Goal: Information Seeking & Learning: Learn about a topic

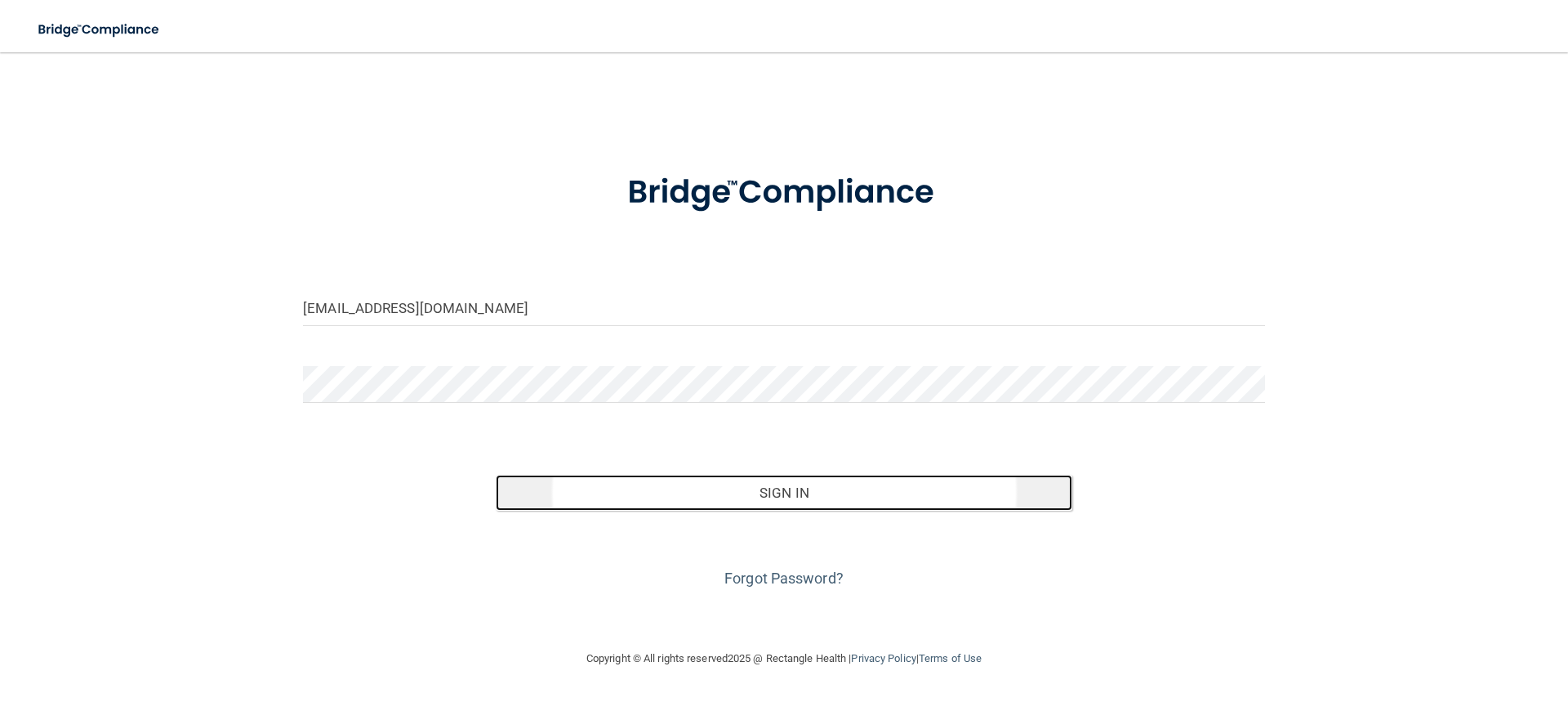
click at [759, 504] on button "Sign In" at bounding box center [784, 492] width 578 height 36
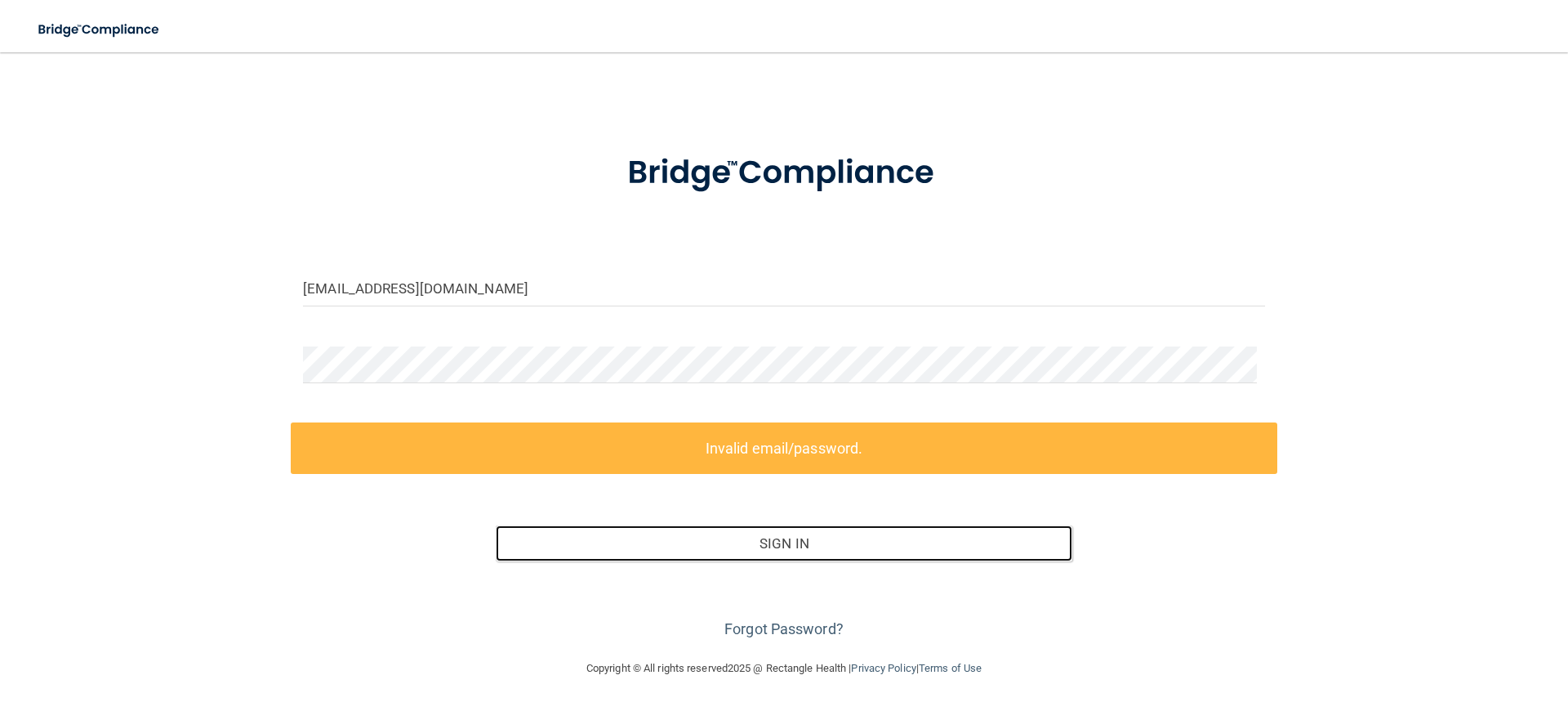
scroll to position [25, 0]
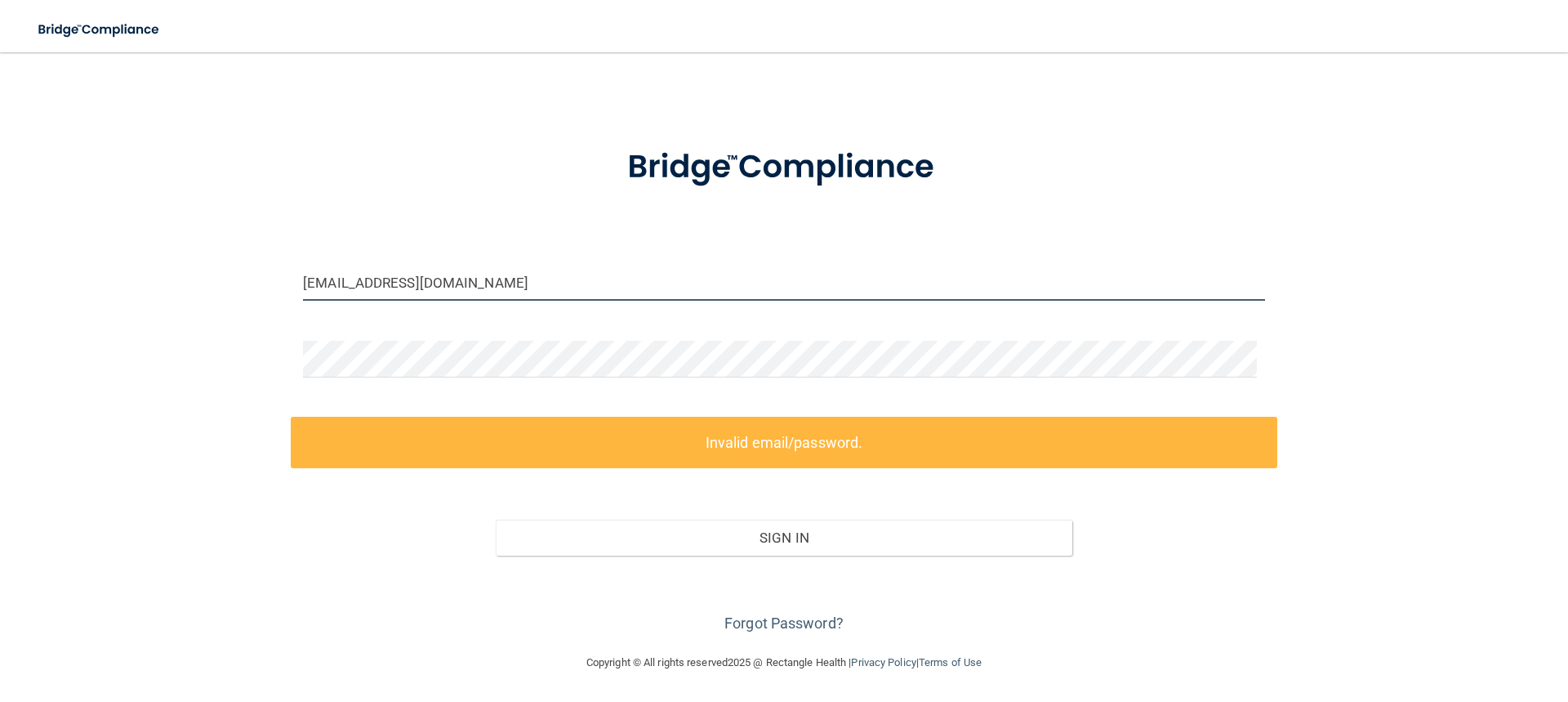
drag, startPoint x: 474, startPoint y: 278, endPoint x: 262, endPoint y: 258, distance: 212.9
click at [263, 259] on div "[EMAIL_ADDRESS][DOMAIN_NAME] Invalid email/password. You don't have permission …" at bounding box center [784, 340] width 1503 height 593
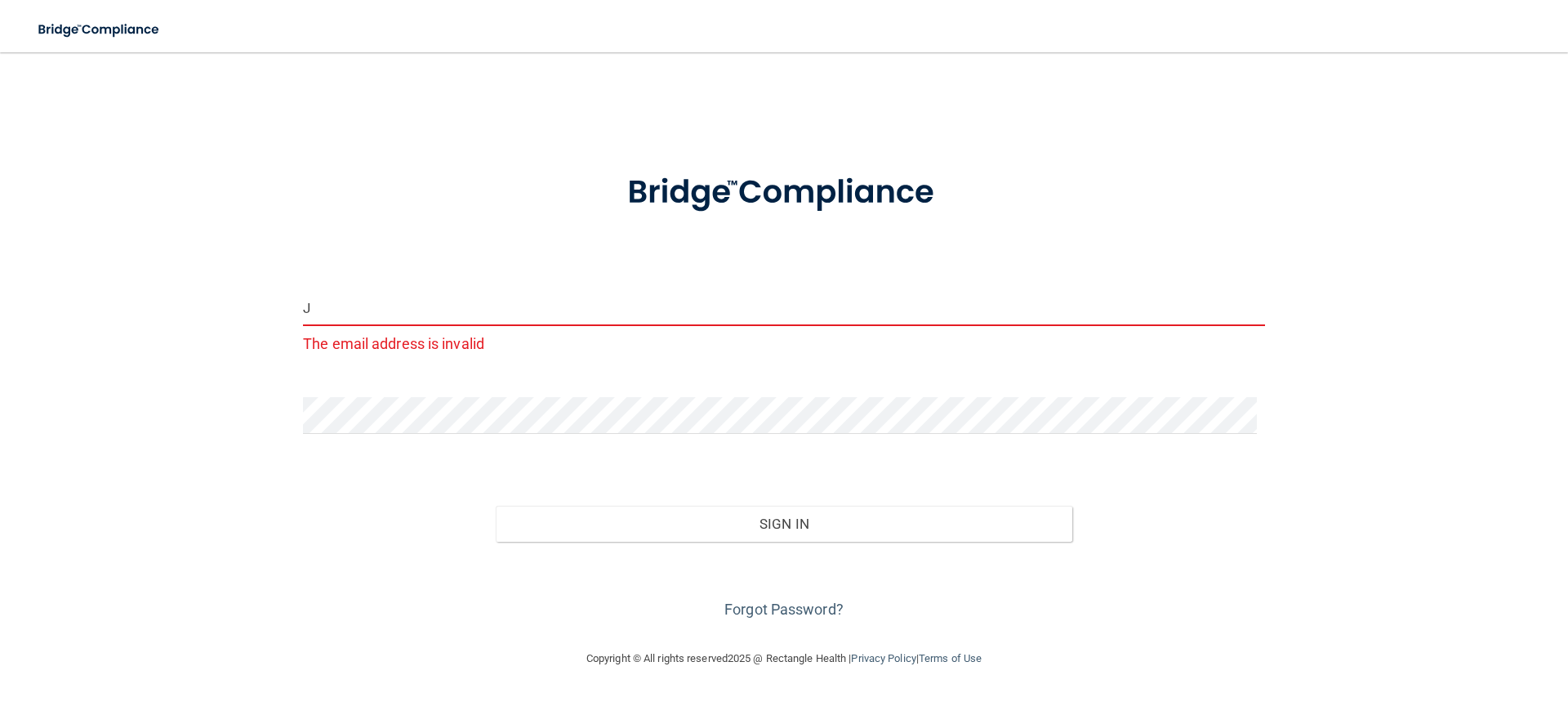
scroll to position [0, 0]
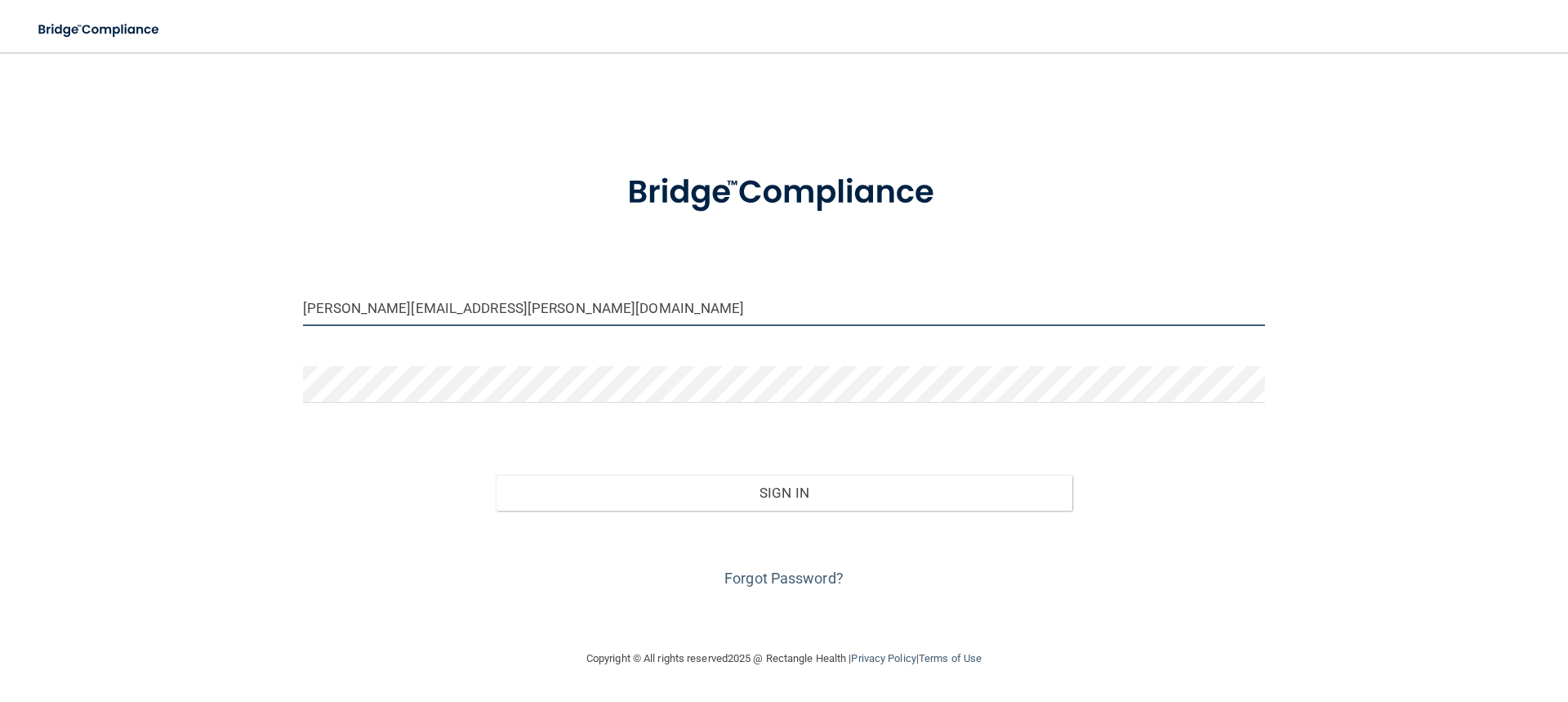
type input "Justin.stevens@gvpediatricdentistry.com"
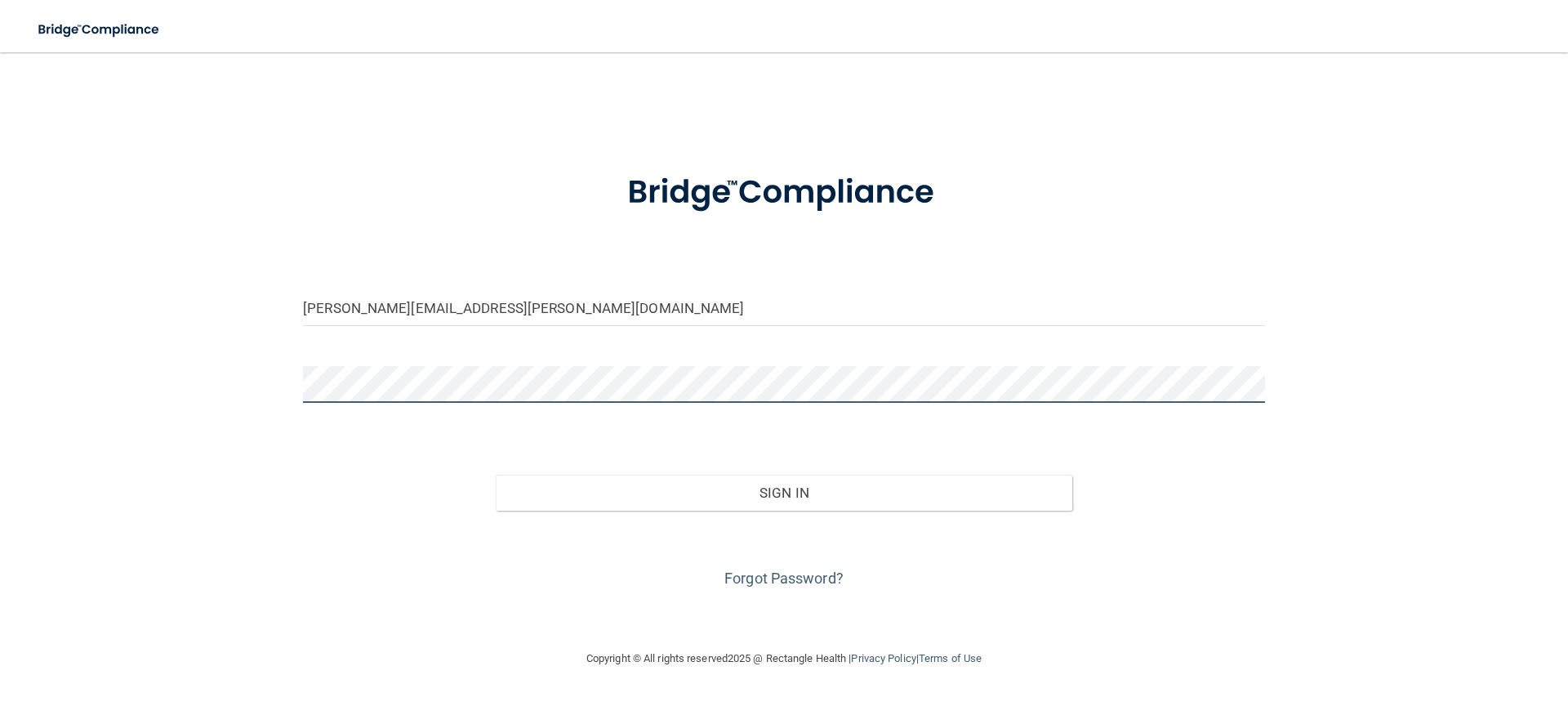
click at [496, 474] on button "Sign In" at bounding box center [784, 492] width 578 height 36
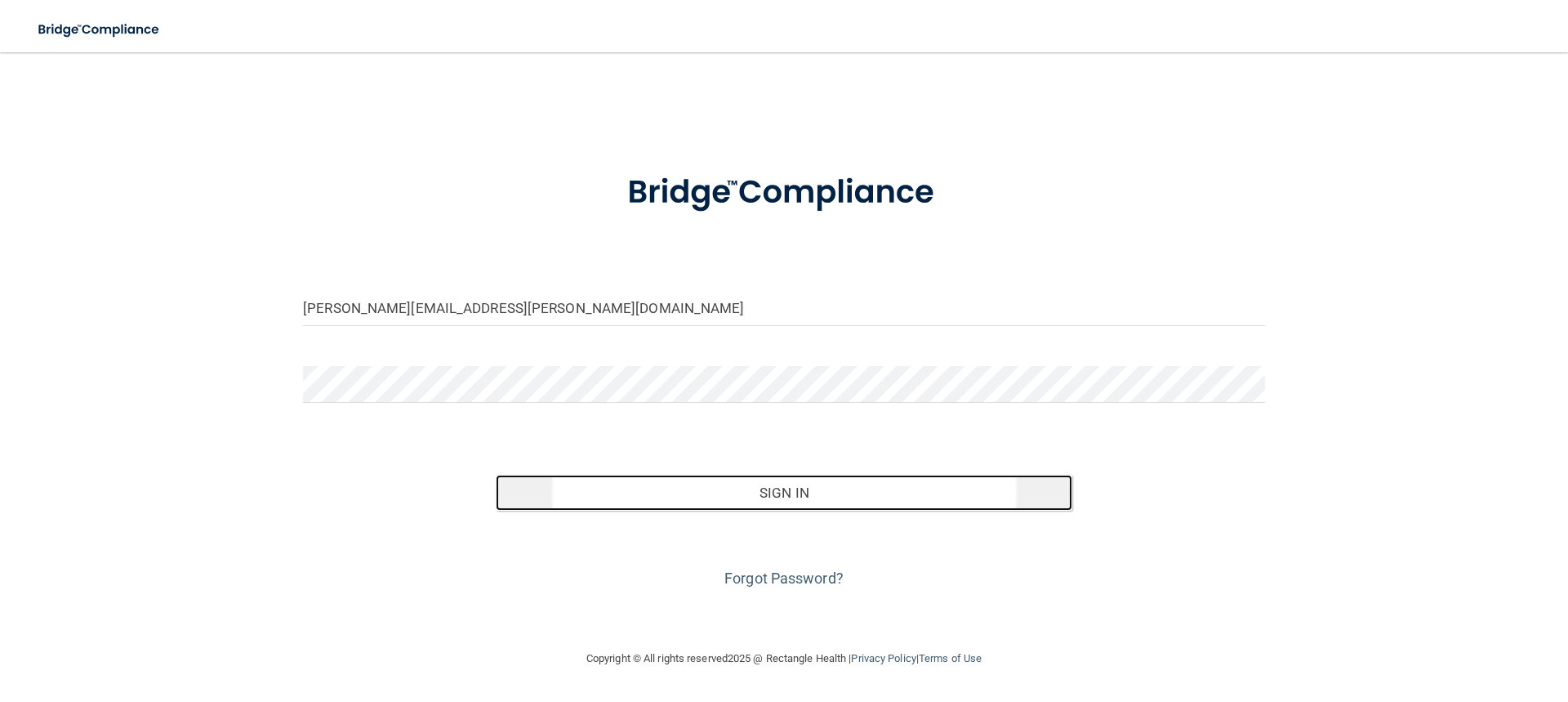
click at [720, 498] on button "Sign In" at bounding box center [784, 492] width 578 height 36
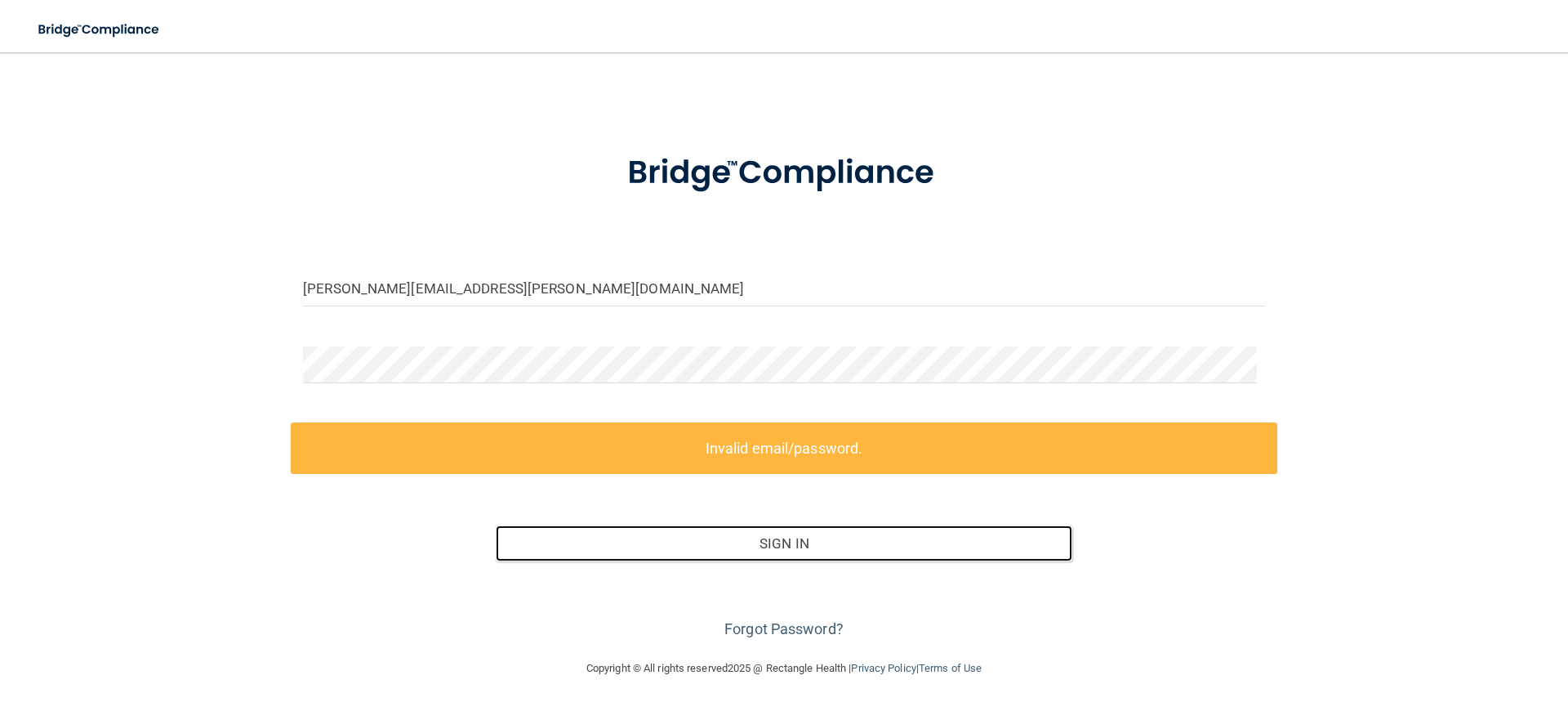
scroll to position [25, 0]
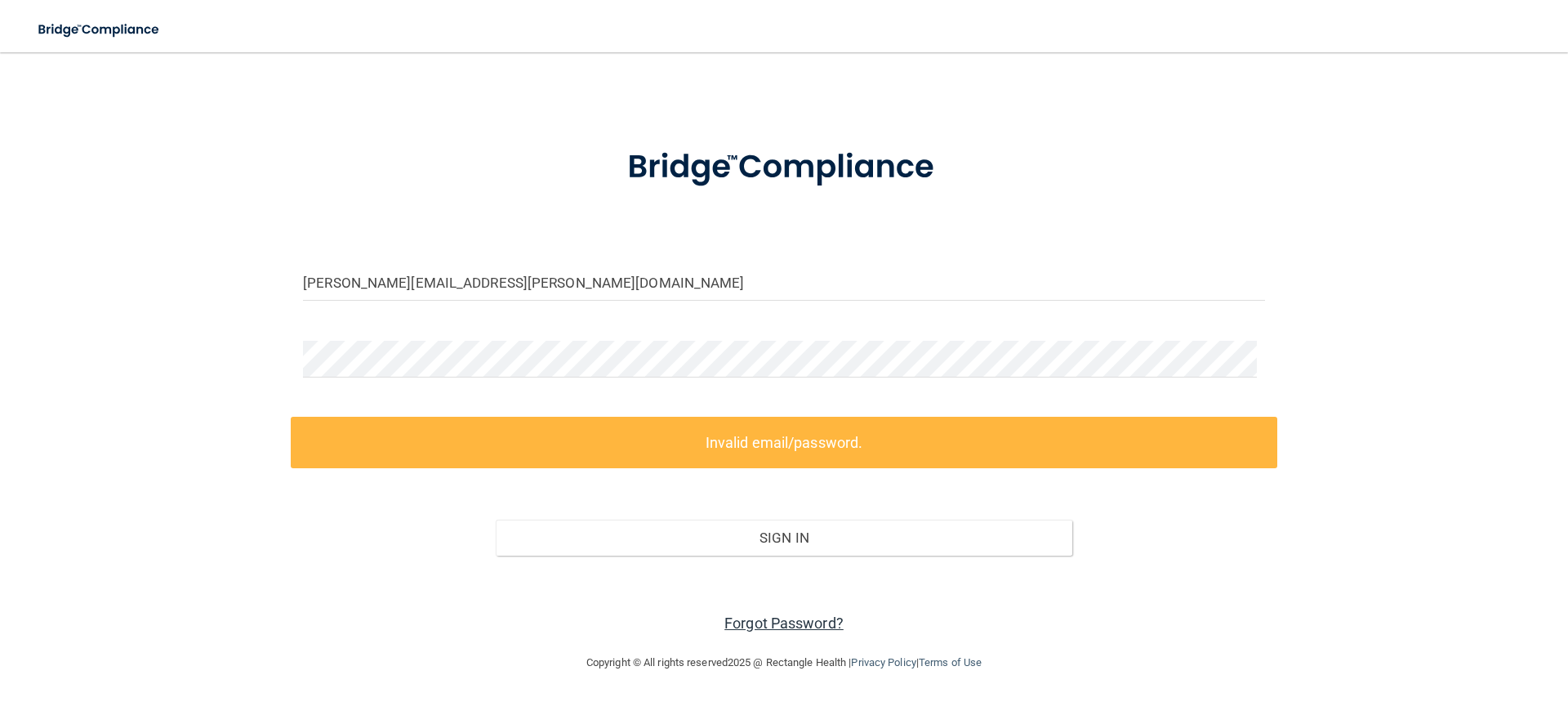
click at [769, 627] on link "Forgot Password?" at bounding box center [784, 622] width 119 height 17
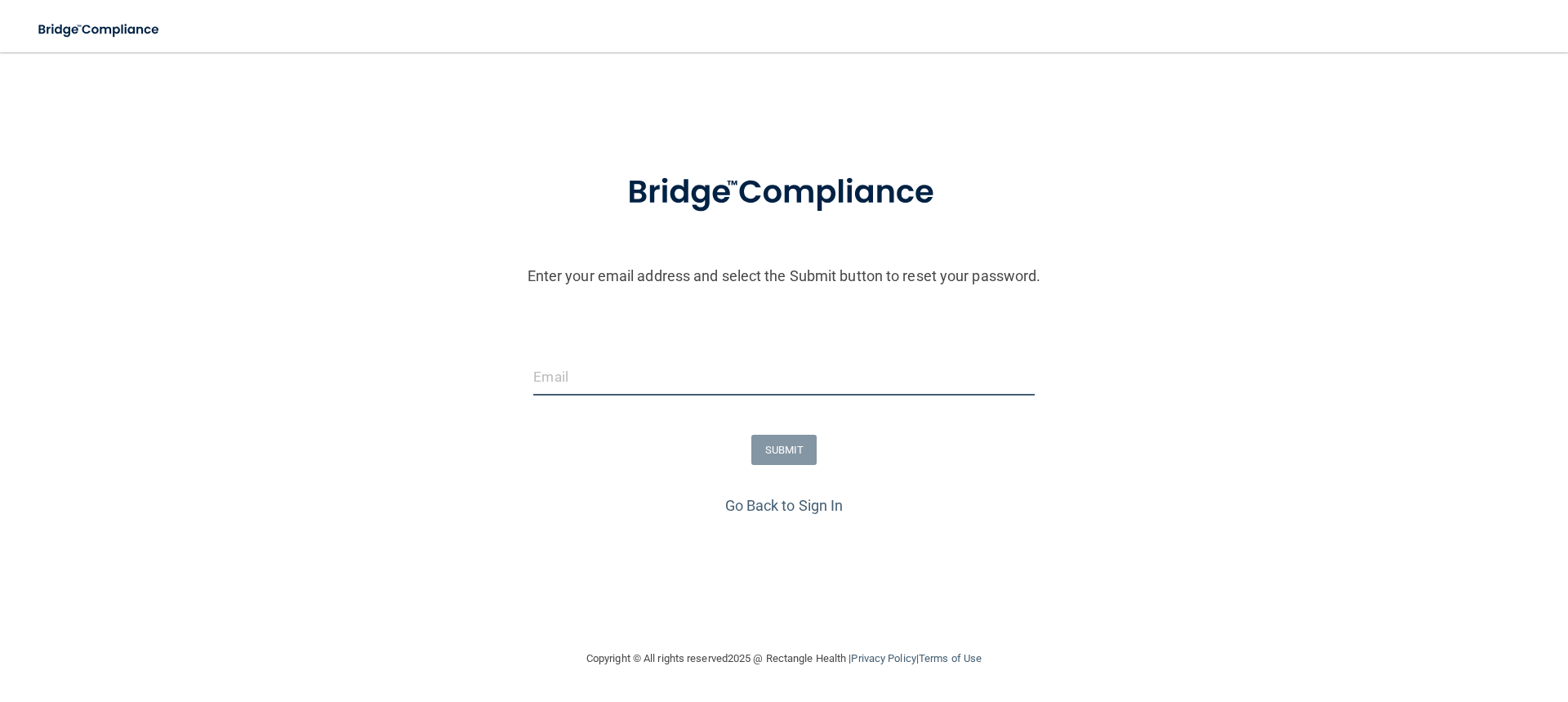
click at [774, 370] on input "email" at bounding box center [784, 377] width 500 height 37
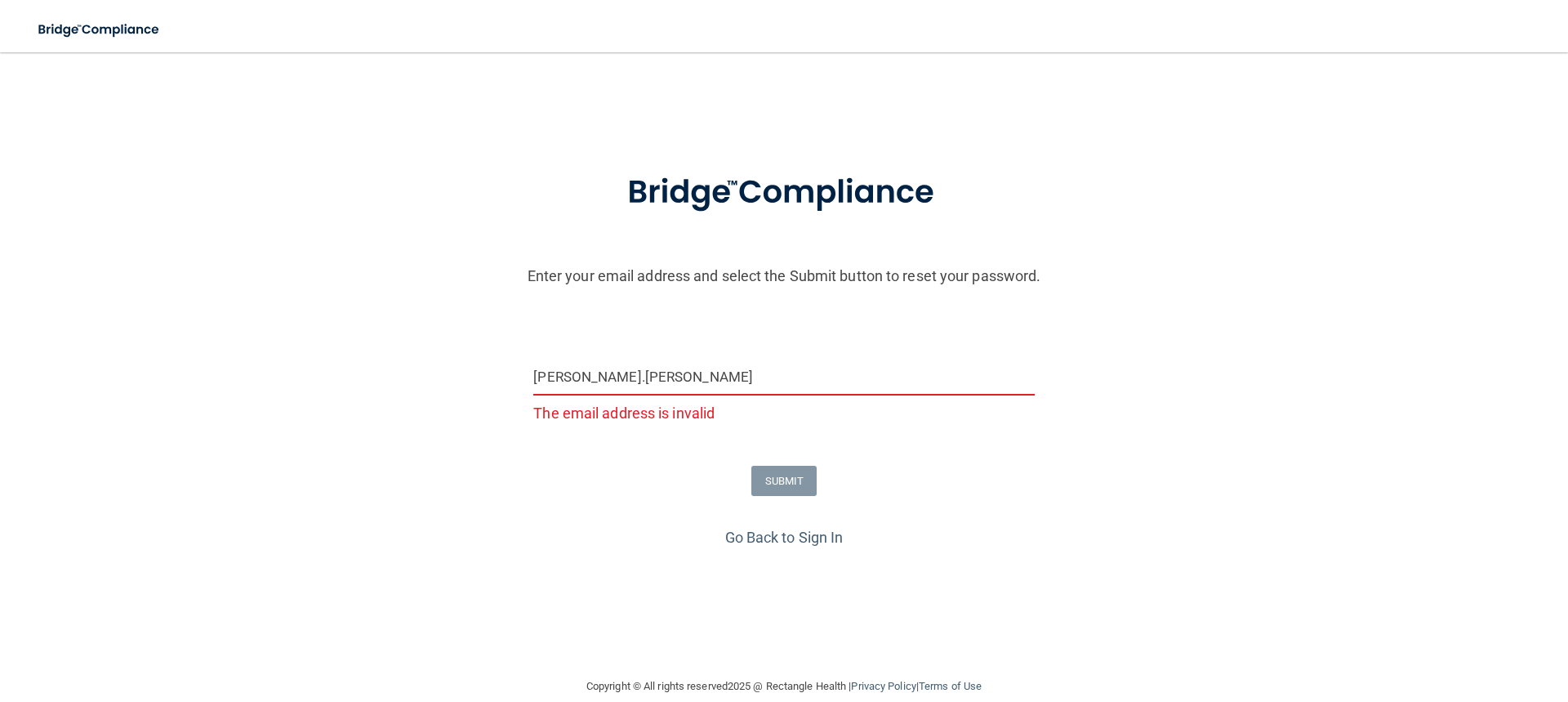
type input "Justin.stevens@gvpediatricdentistry.com"
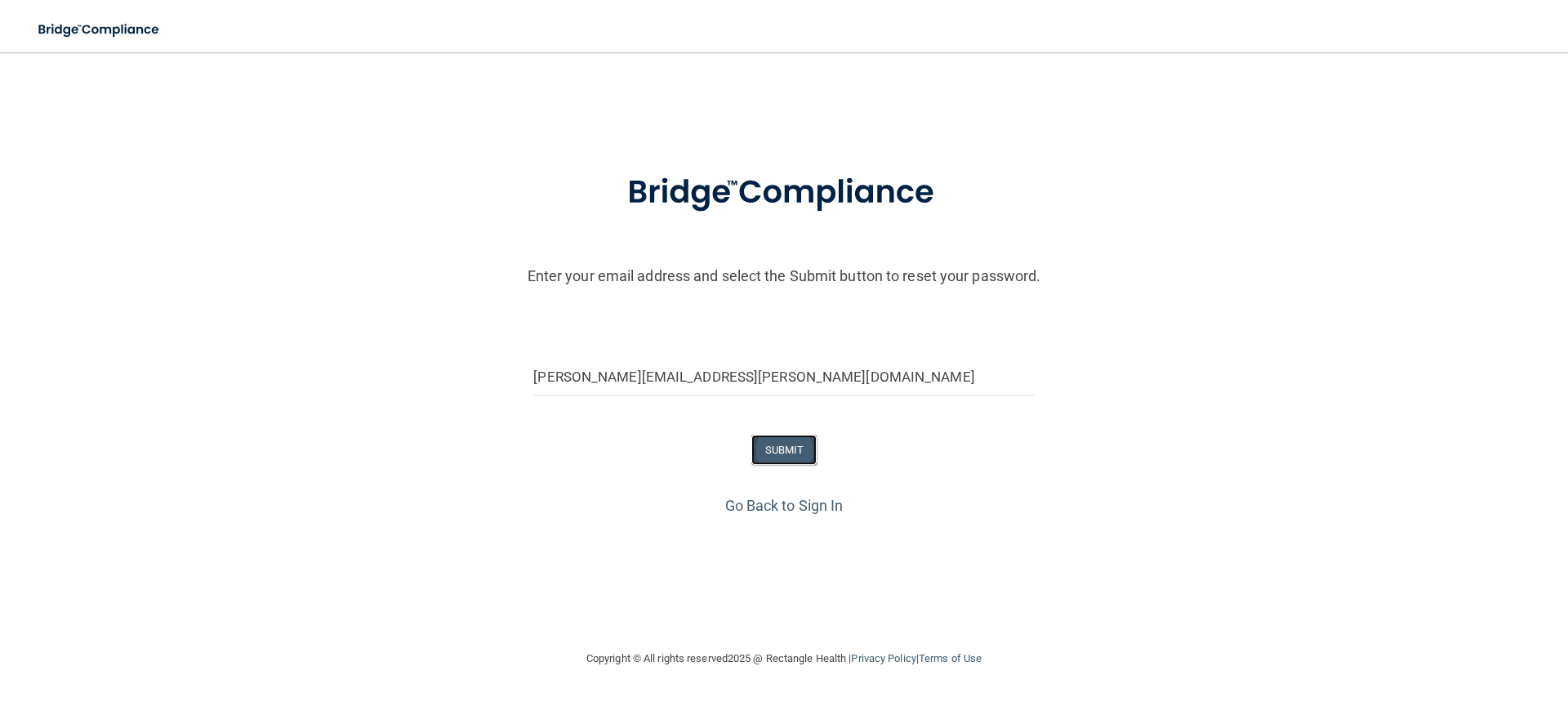
click at [785, 454] on button "SUBMIT" at bounding box center [784, 449] width 66 height 30
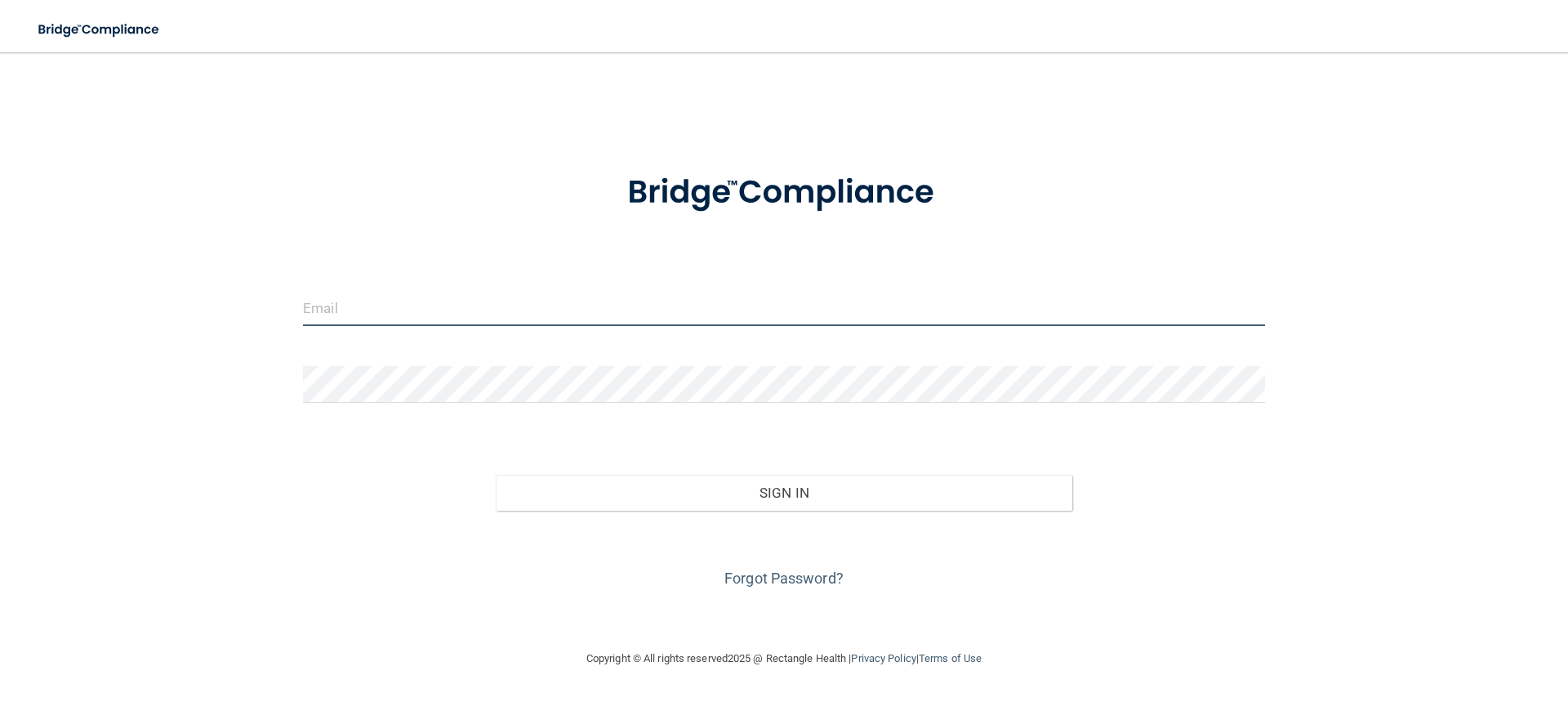
type input "[EMAIL_ADDRESS][DOMAIN_NAME]"
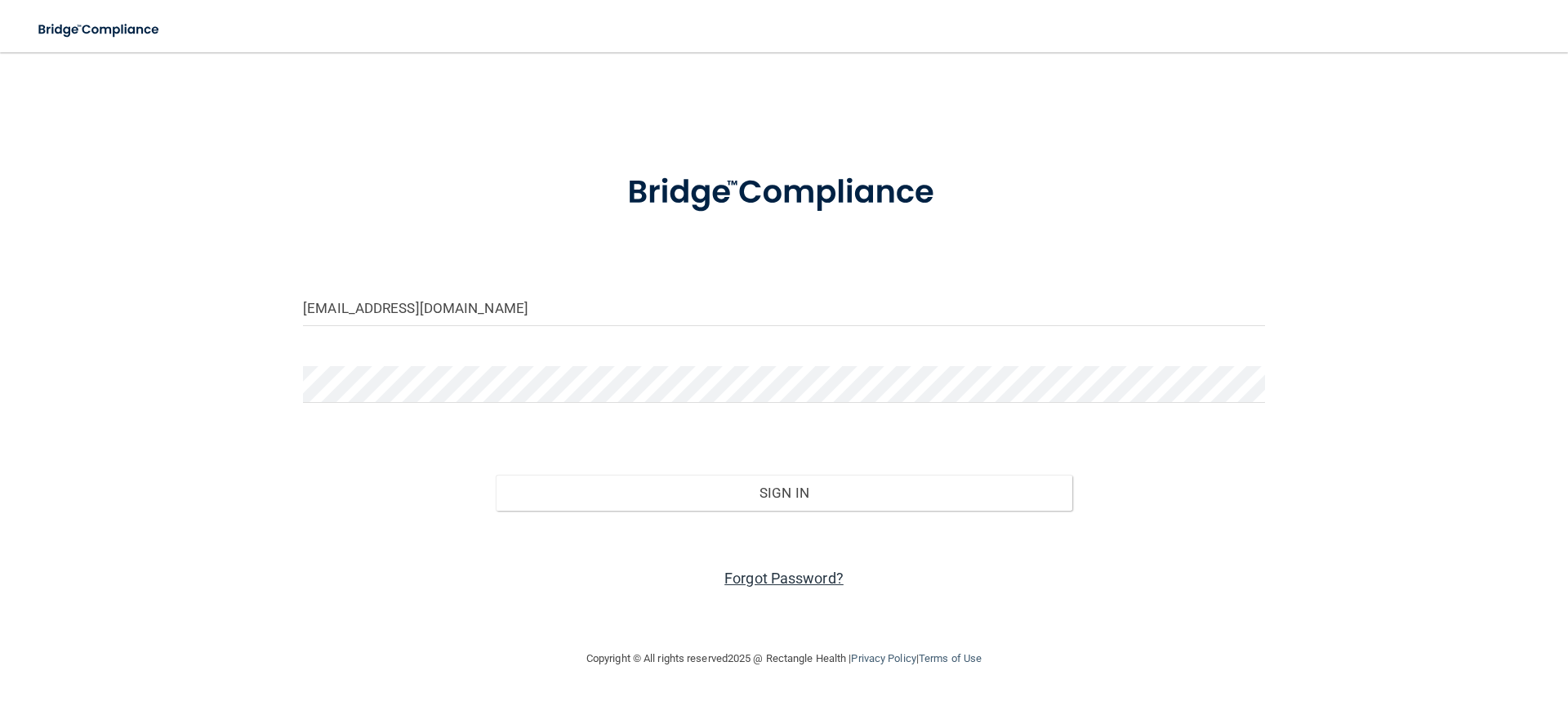
click at [782, 576] on link "Forgot Password?" at bounding box center [784, 578] width 119 height 17
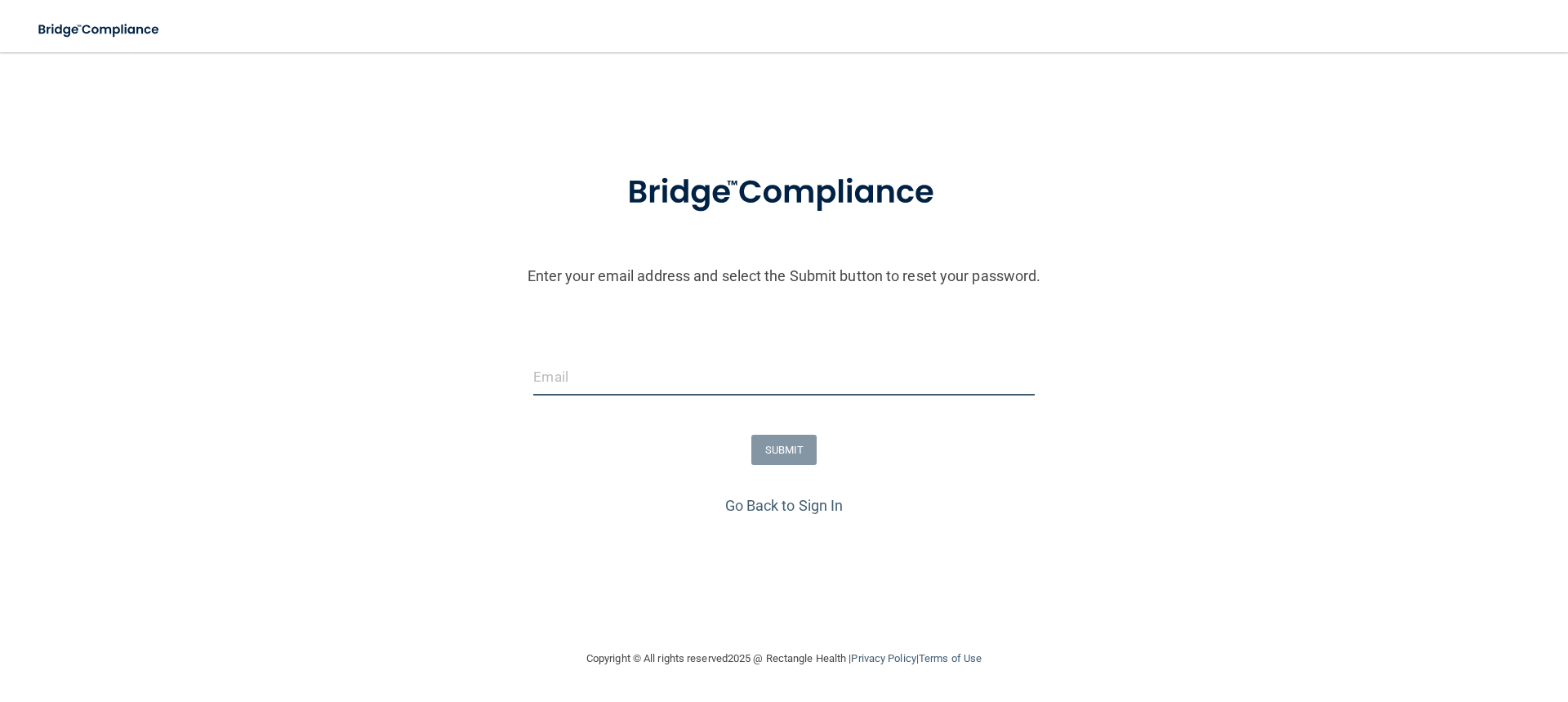
click at [607, 387] on input "email" at bounding box center [784, 377] width 500 height 37
type input "[EMAIL_ADDRESS][DOMAIN_NAME]"
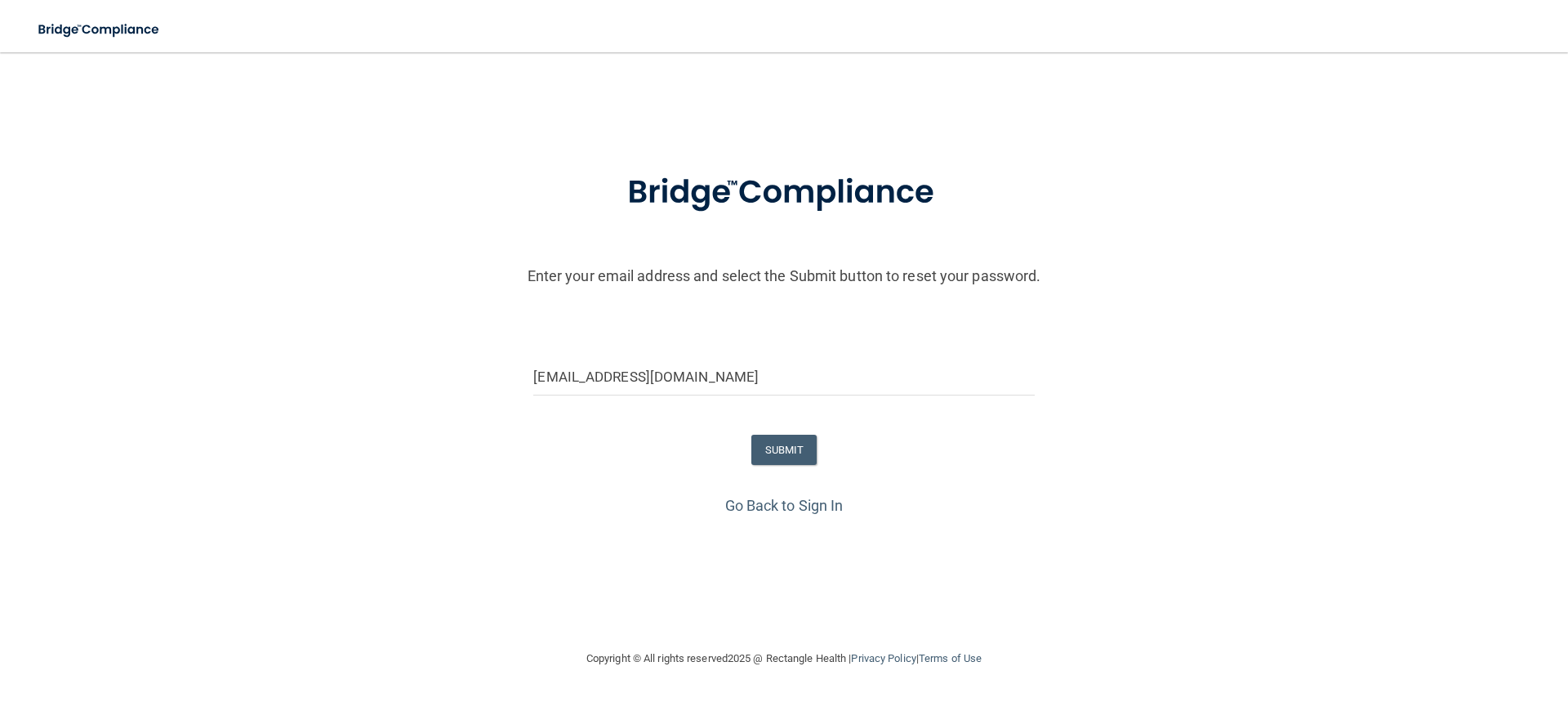
click at [886, 402] on div "[EMAIL_ADDRESS][DOMAIN_NAME]" at bounding box center [784, 383] width 526 height 49
click at [805, 441] on button "SUBMIT" at bounding box center [784, 449] width 66 height 30
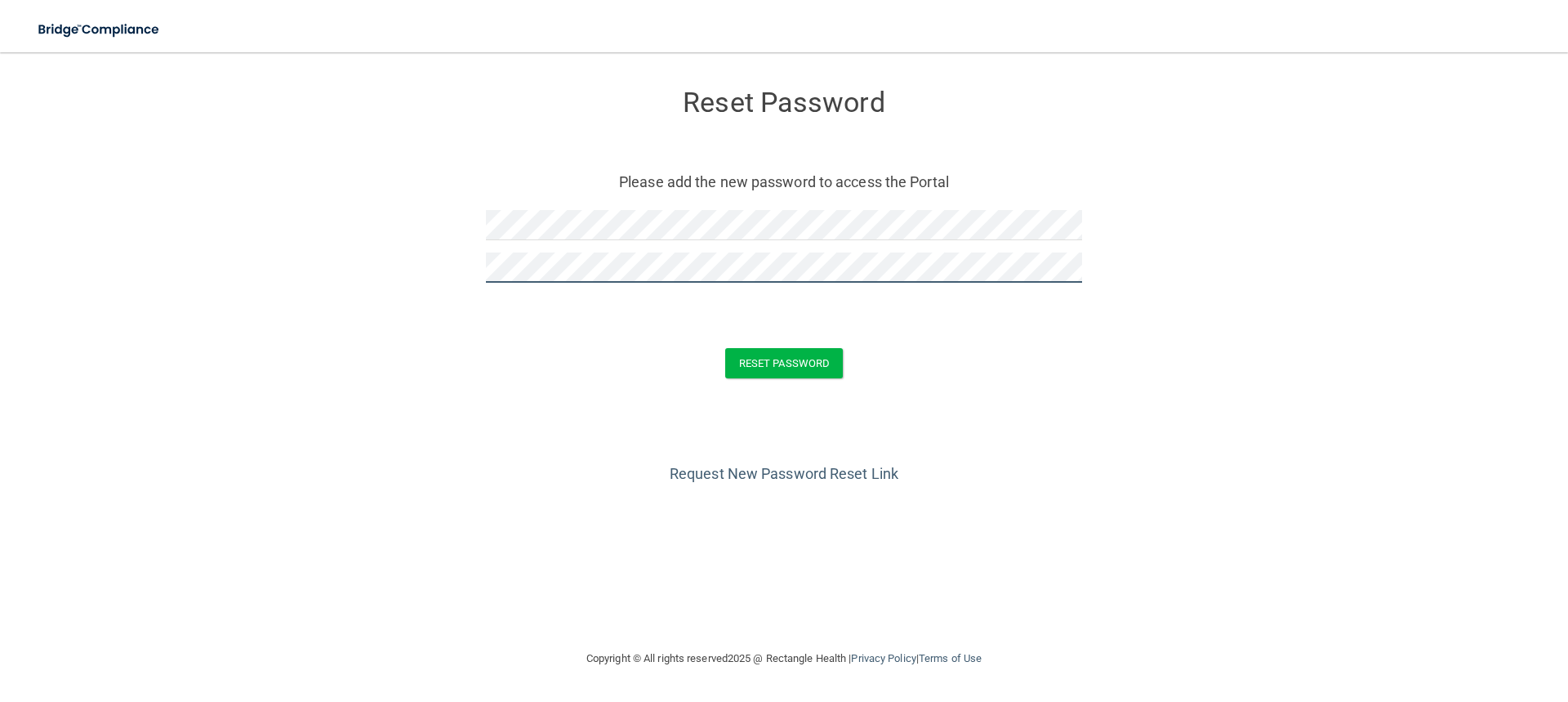
click at [725, 348] on button "Reset Password" at bounding box center [784, 363] width 117 height 30
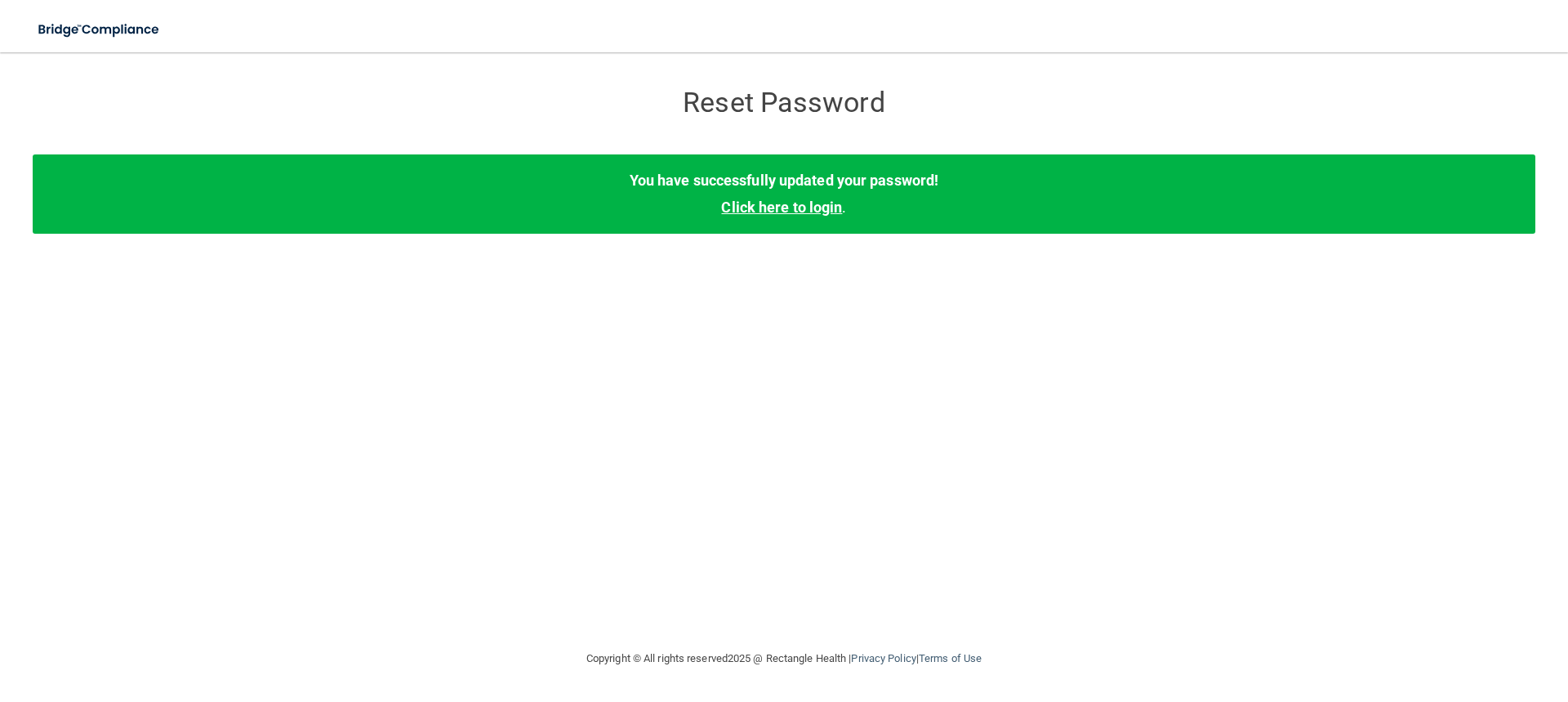
click at [772, 209] on link "Click here to login" at bounding box center [782, 207] width 121 height 17
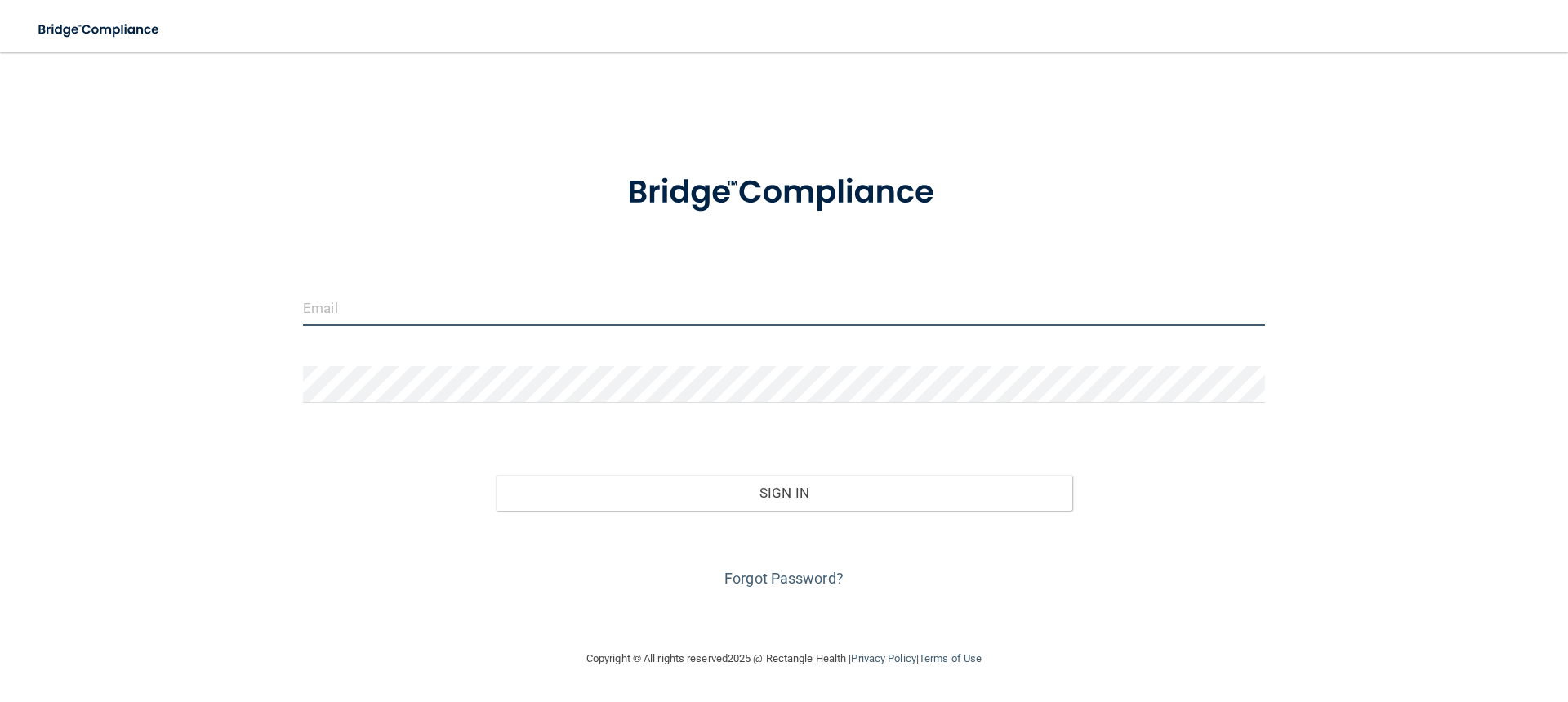
type input "[EMAIL_ADDRESS][DOMAIN_NAME]"
click at [514, 305] on input "[EMAIL_ADDRESS][DOMAIN_NAME]" at bounding box center [784, 307] width 962 height 37
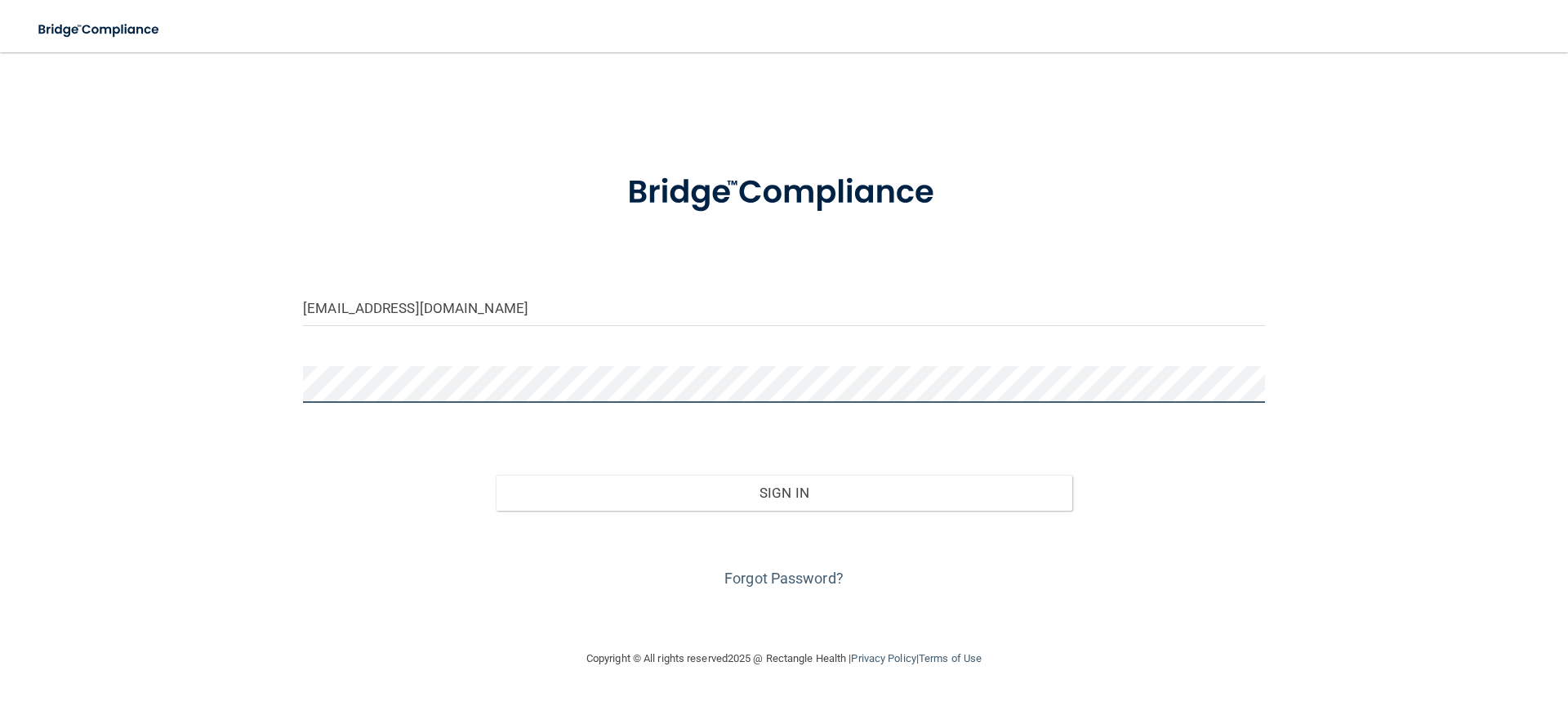
click at [239, 377] on div "jstevens18@gmail.com Invalid email/password. You don't have permission to acces…" at bounding box center [784, 350] width 1503 height 563
click at [496, 474] on button "Sign In" at bounding box center [784, 492] width 578 height 36
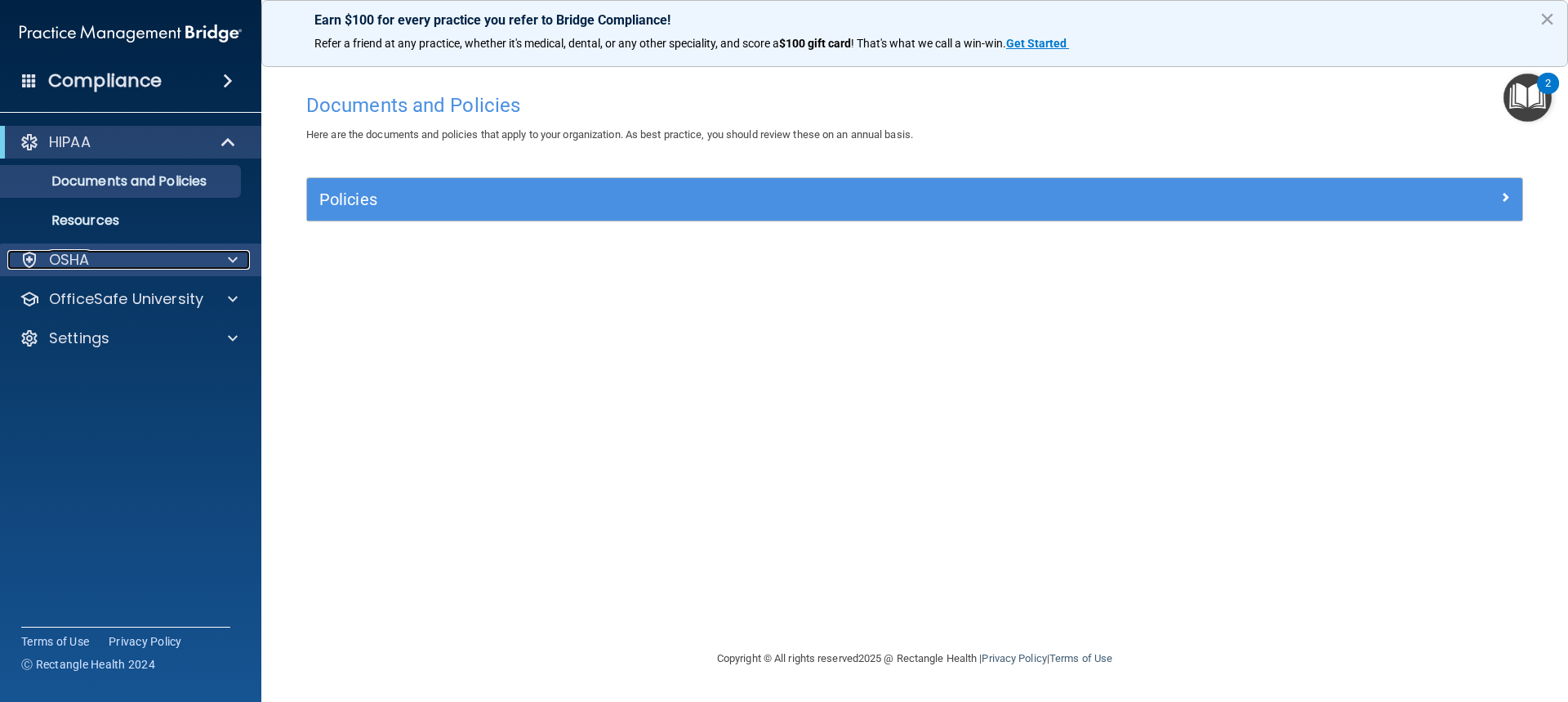
click at [126, 255] on div "OSHA" at bounding box center [109, 260] width 203 height 19
click at [68, 257] on p "OSHA" at bounding box center [70, 260] width 41 height 19
click at [112, 139] on div "HIPAA" at bounding box center [109, 142] width 202 height 19
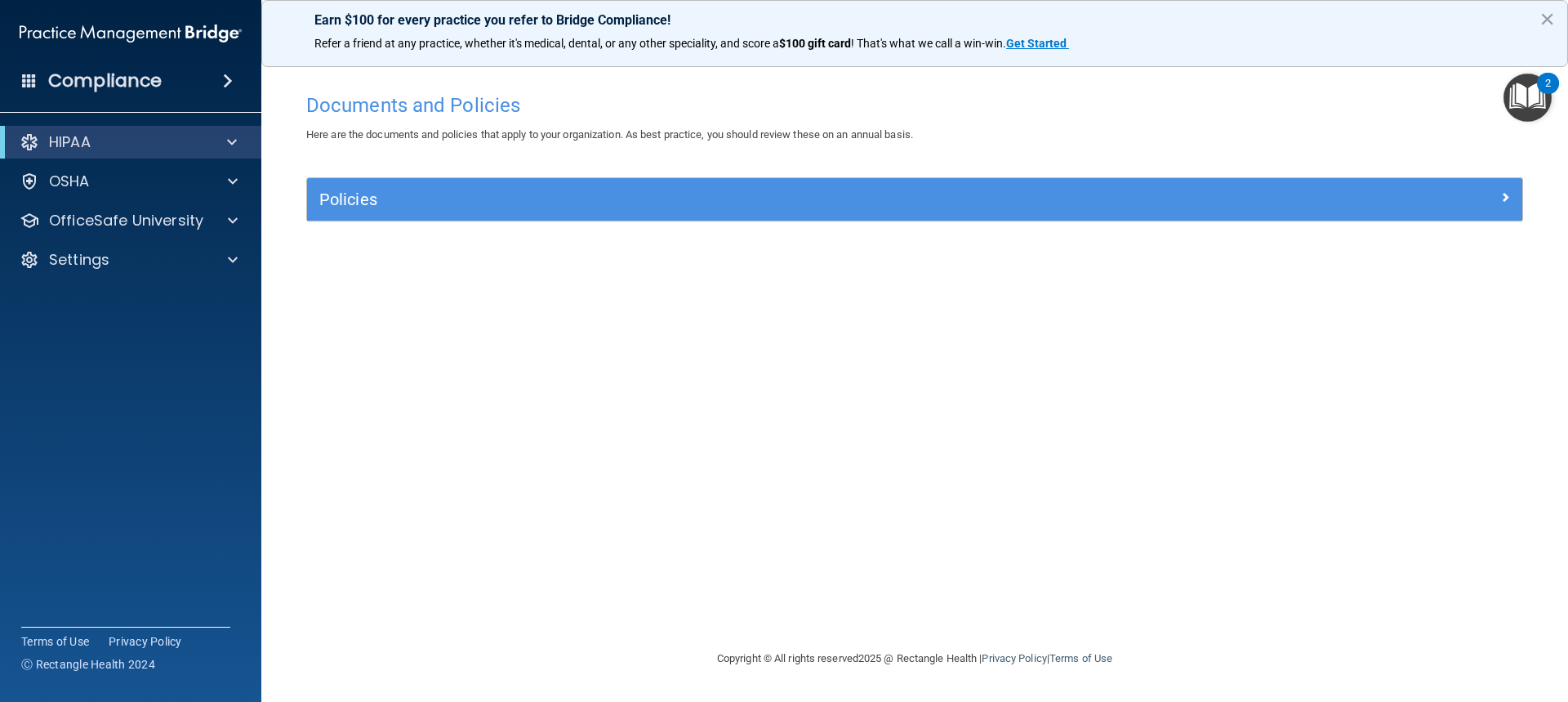
click at [168, 83] on div "Compliance" at bounding box center [131, 80] width 262 height 36
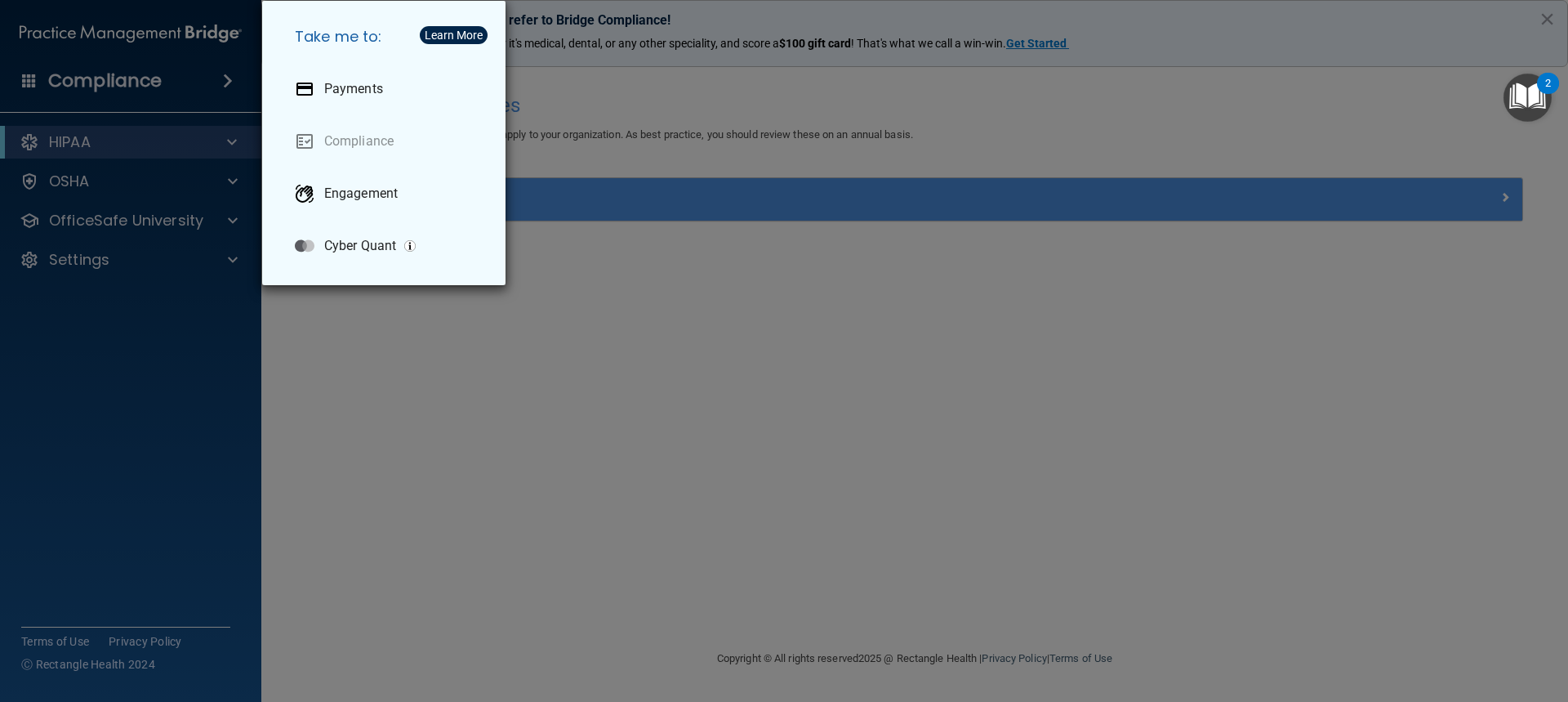
click at [164, 83] on div "Take me to: Payments Compliance Engagement Cyber Quant" at bounding box center [784, 351] width 1568 height 702
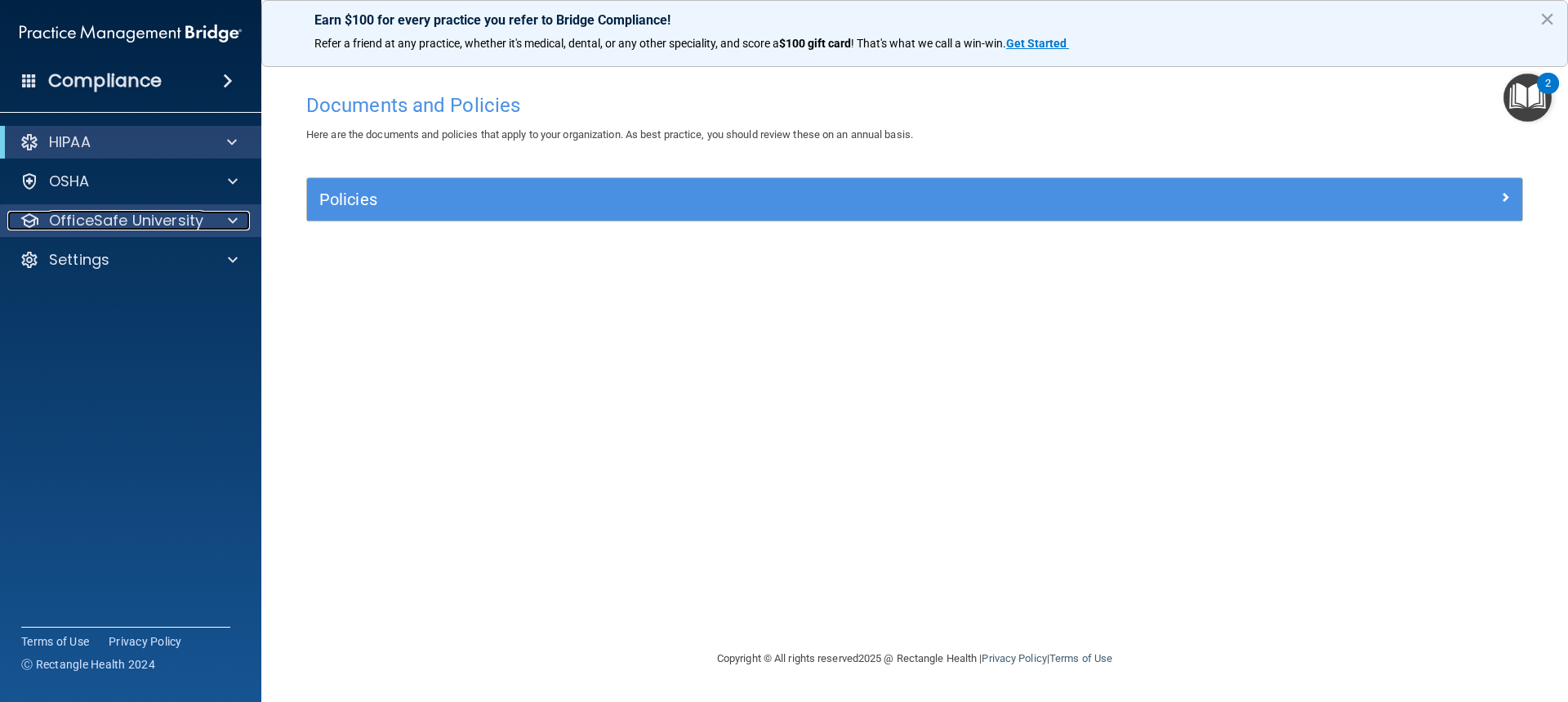
click at [111, 216] on p "OfficeSafe University" at bounding box center [126, 220] width 154 height 19
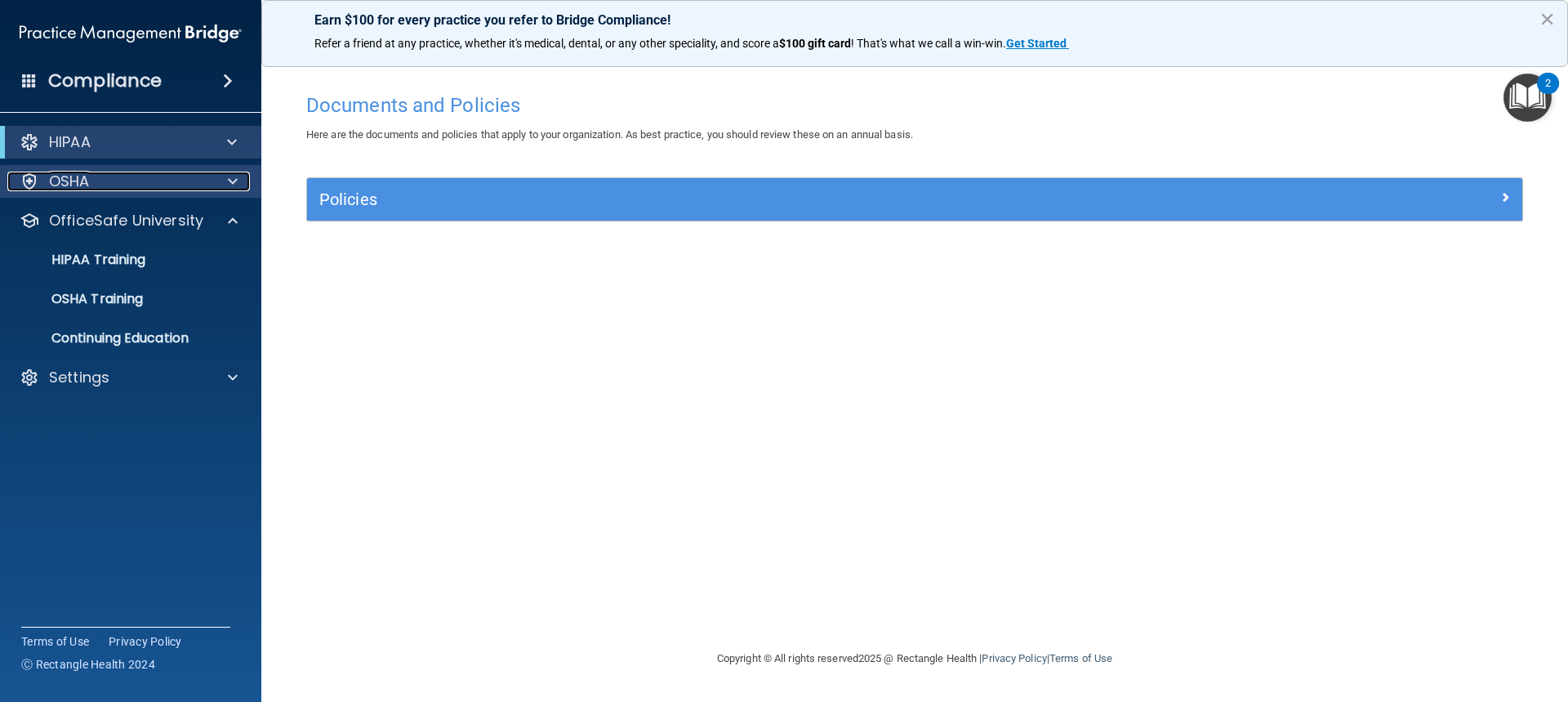
click at [101, 176] on div "OSHA" at bounding box center [109, 181] width 203 height 19
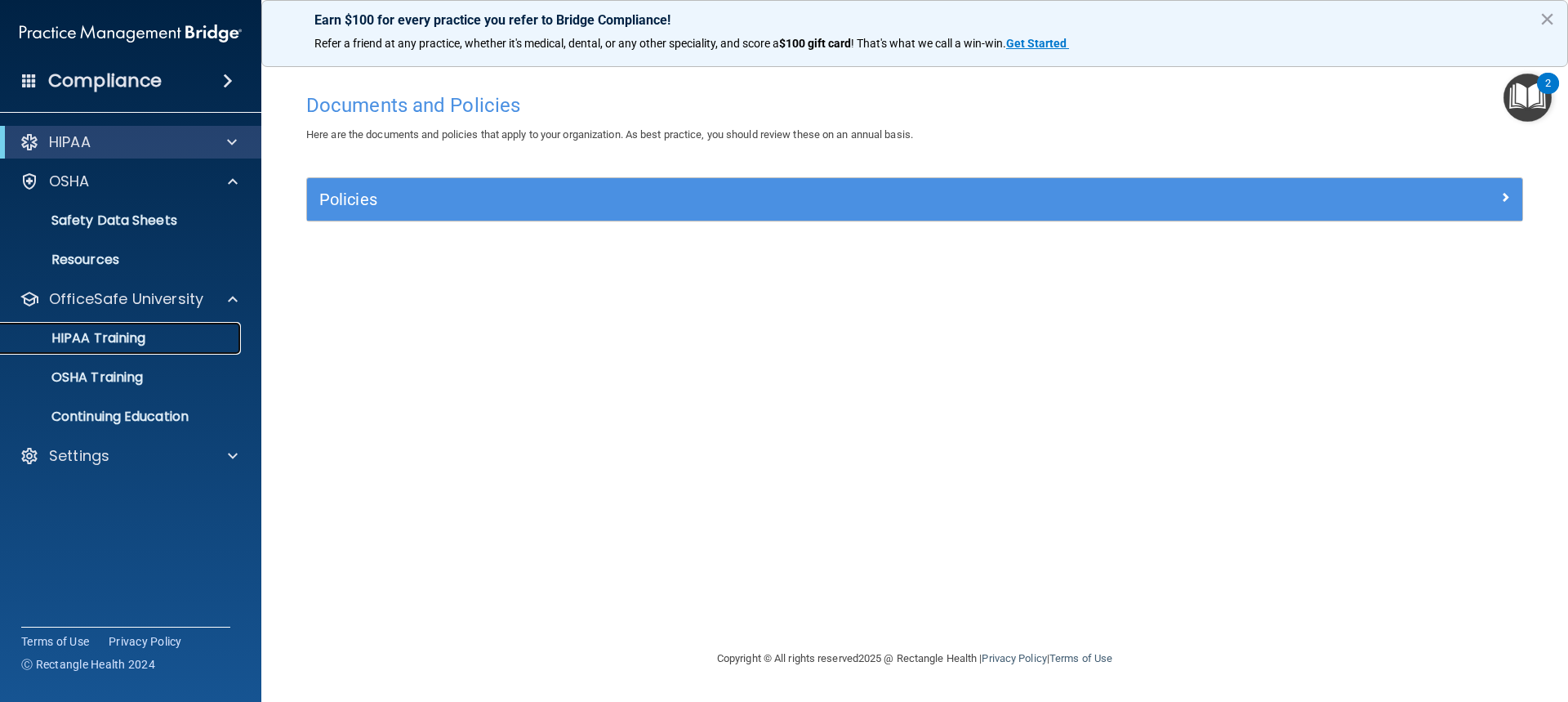
click at [116, 335] on p "HIPAA Training" at bounding box center [78, 337] width 135 height 16
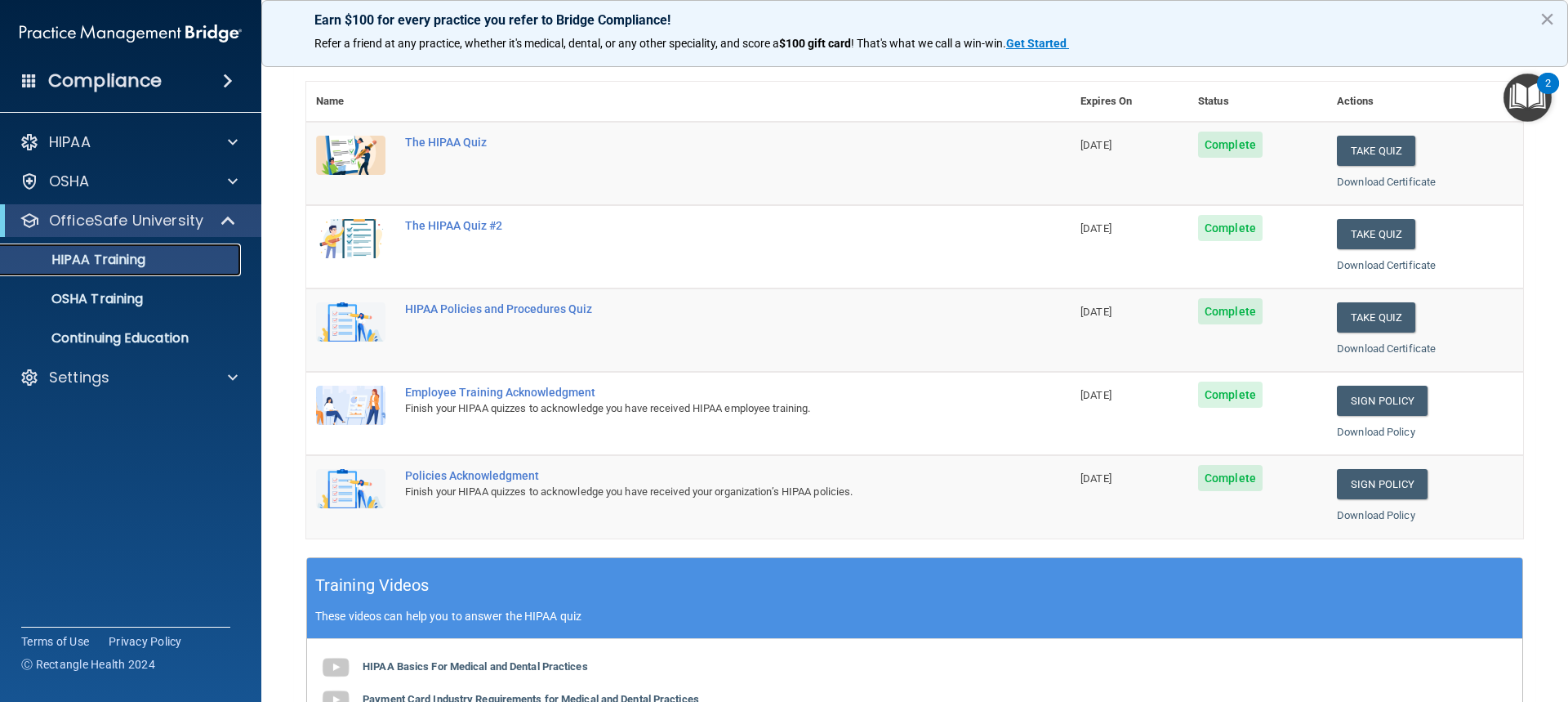
scroll to position [163, 0]
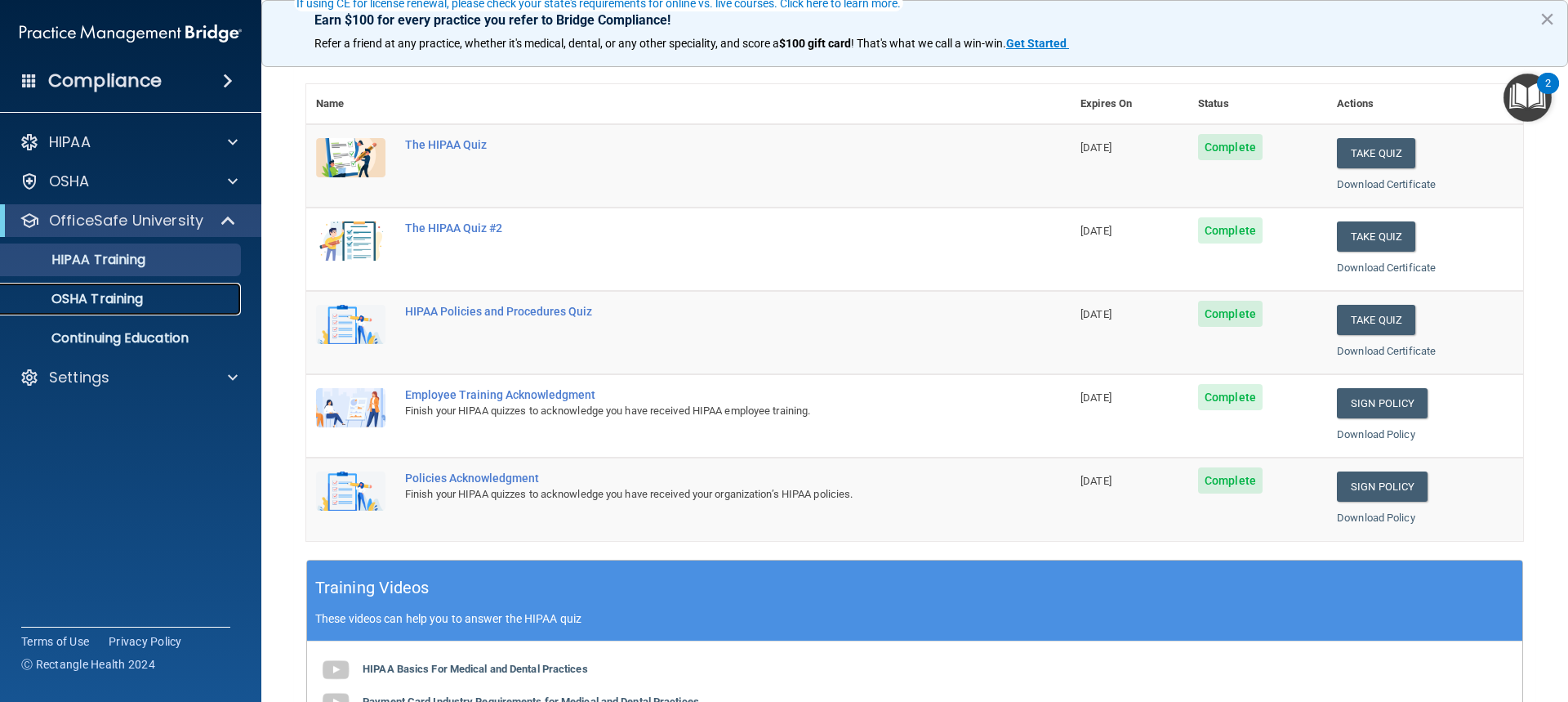
click at [80, 297] on p "OSHA Training" at bounding box center [77, 299] width 132 height 16
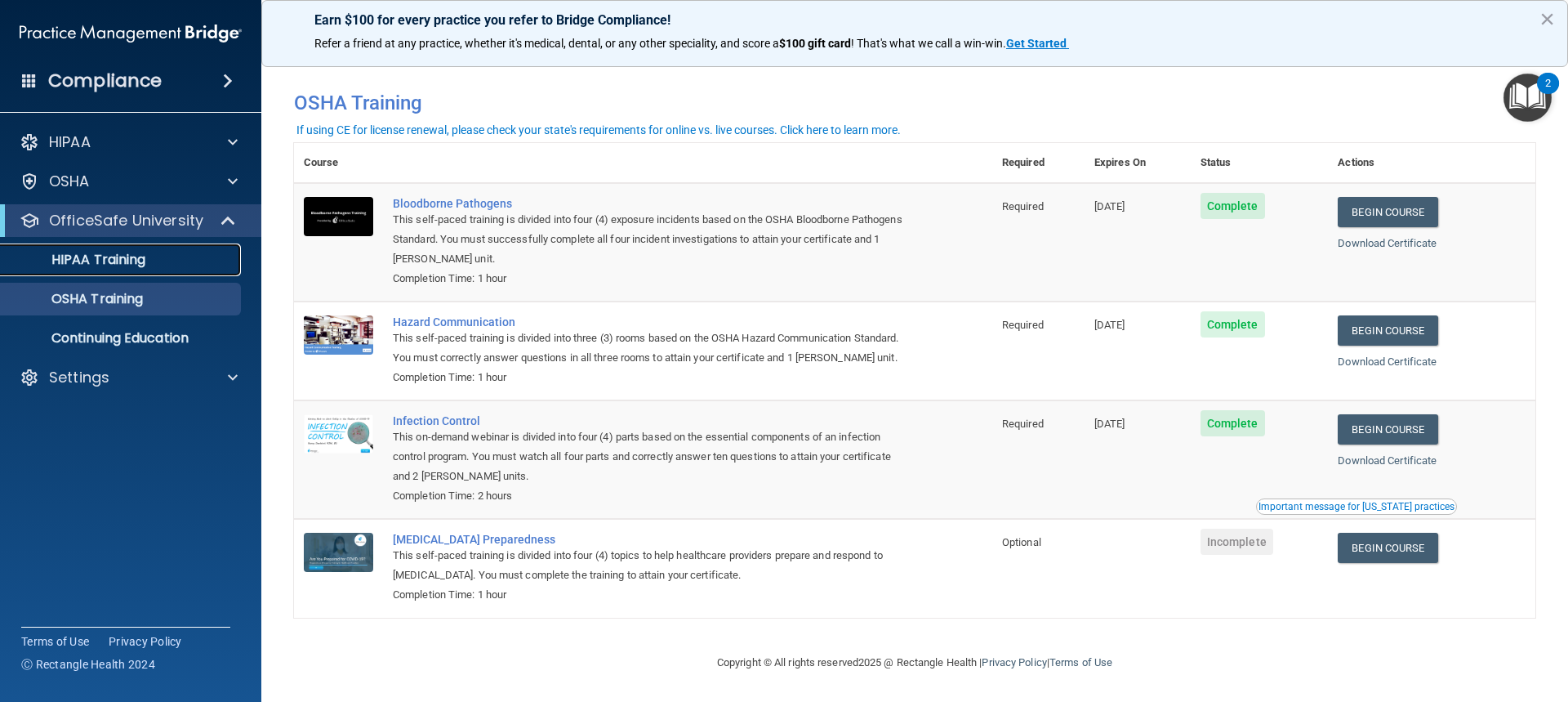
click at [132, 257] on p "HIPAA Training" at bounding box center [78, 259] width 135 height 16
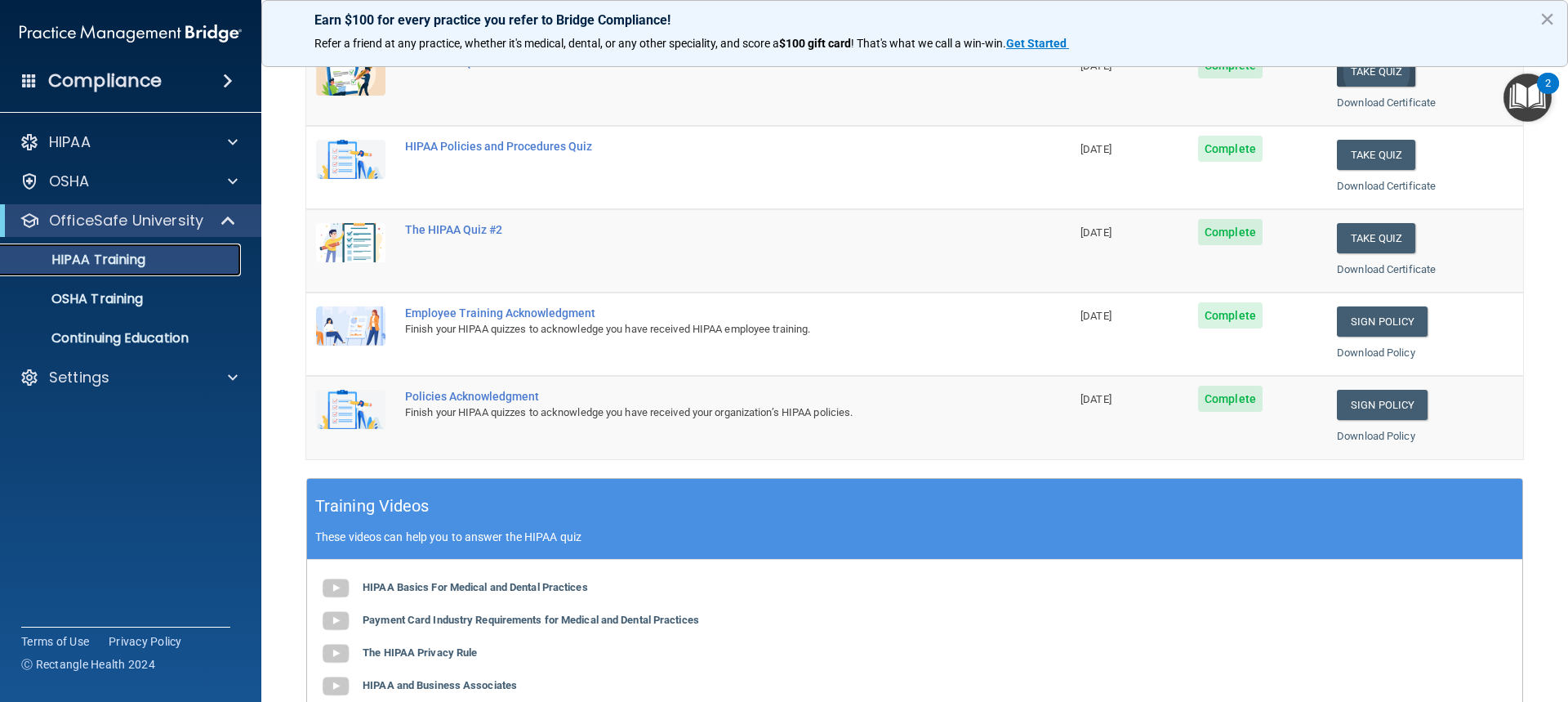
scroll to position [163, 0]
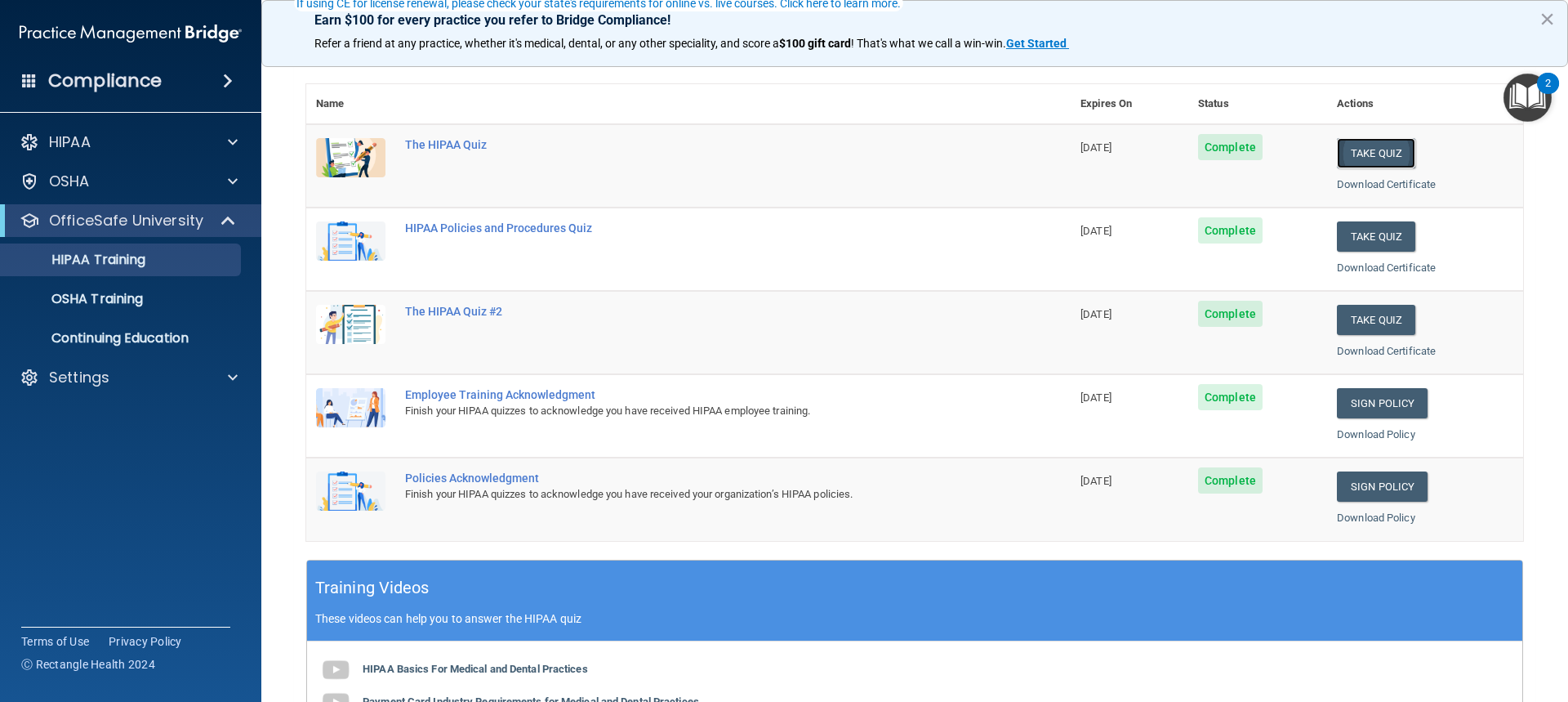
click at [1359, 156] on button "Take Quiz" at bounding box center [1376, 152] width 79 height 30
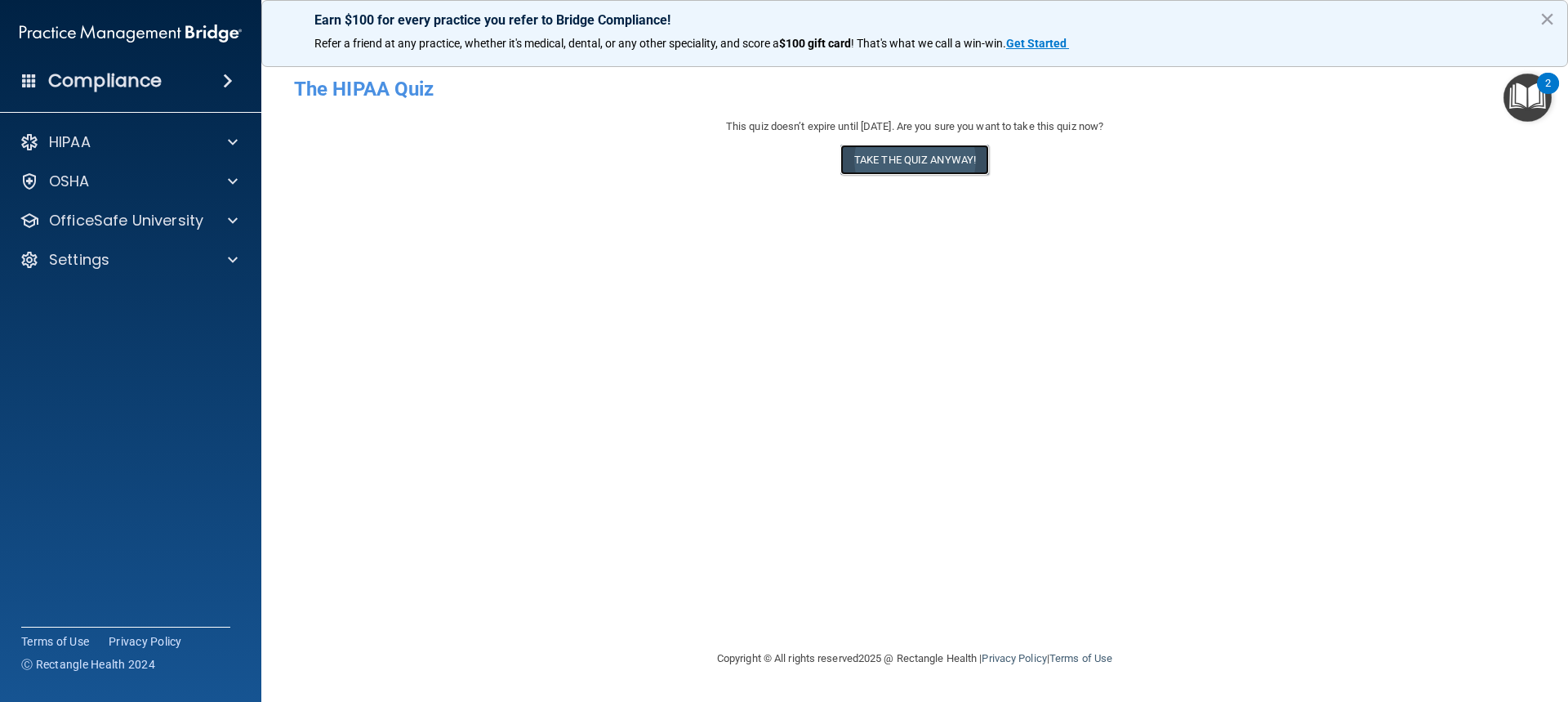
click at [895, 163] on button "Take the quiz anyway!" at bounding box center [914, 159] width 148 height 30
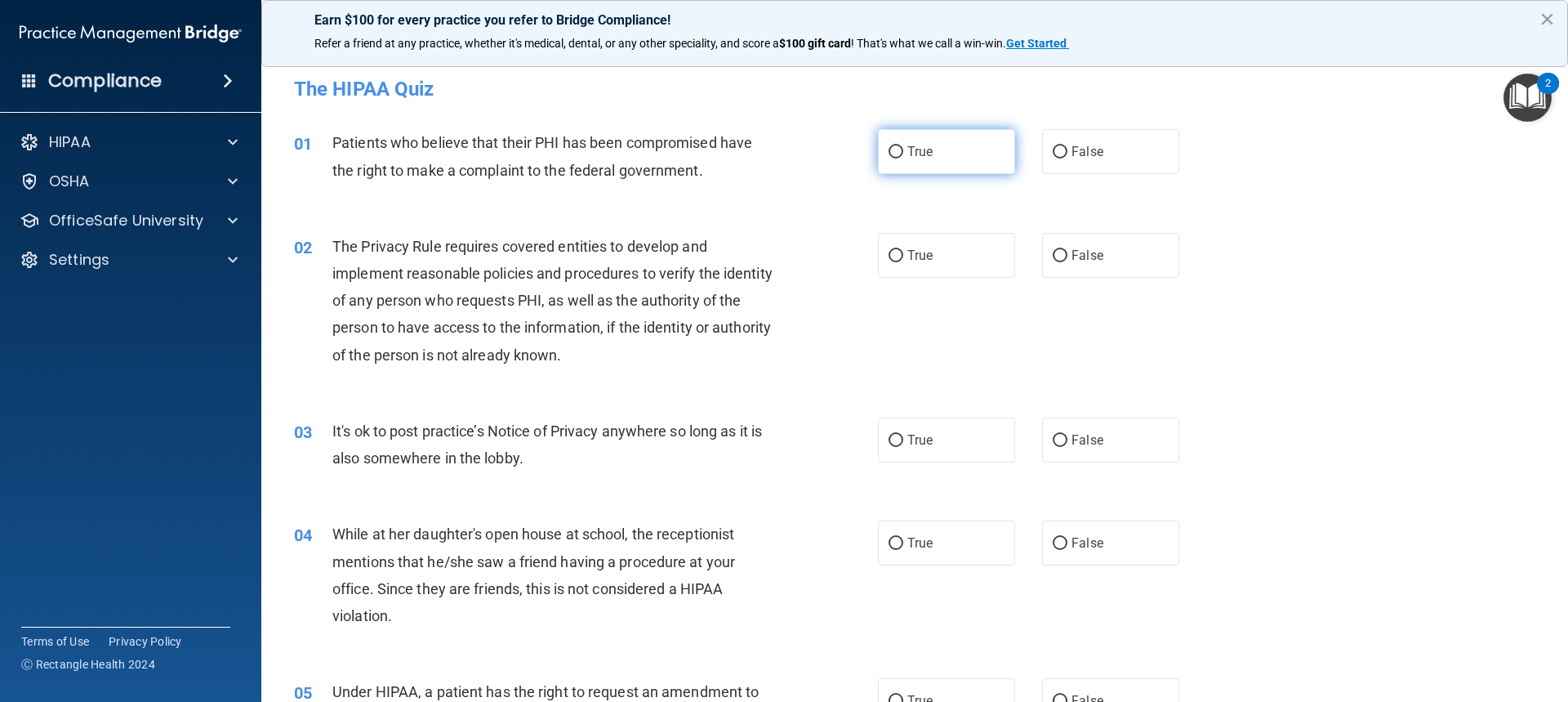
click at [891, 155] on input "True" at bounding box center [895, 152] width 15 height 13
radio input "true"
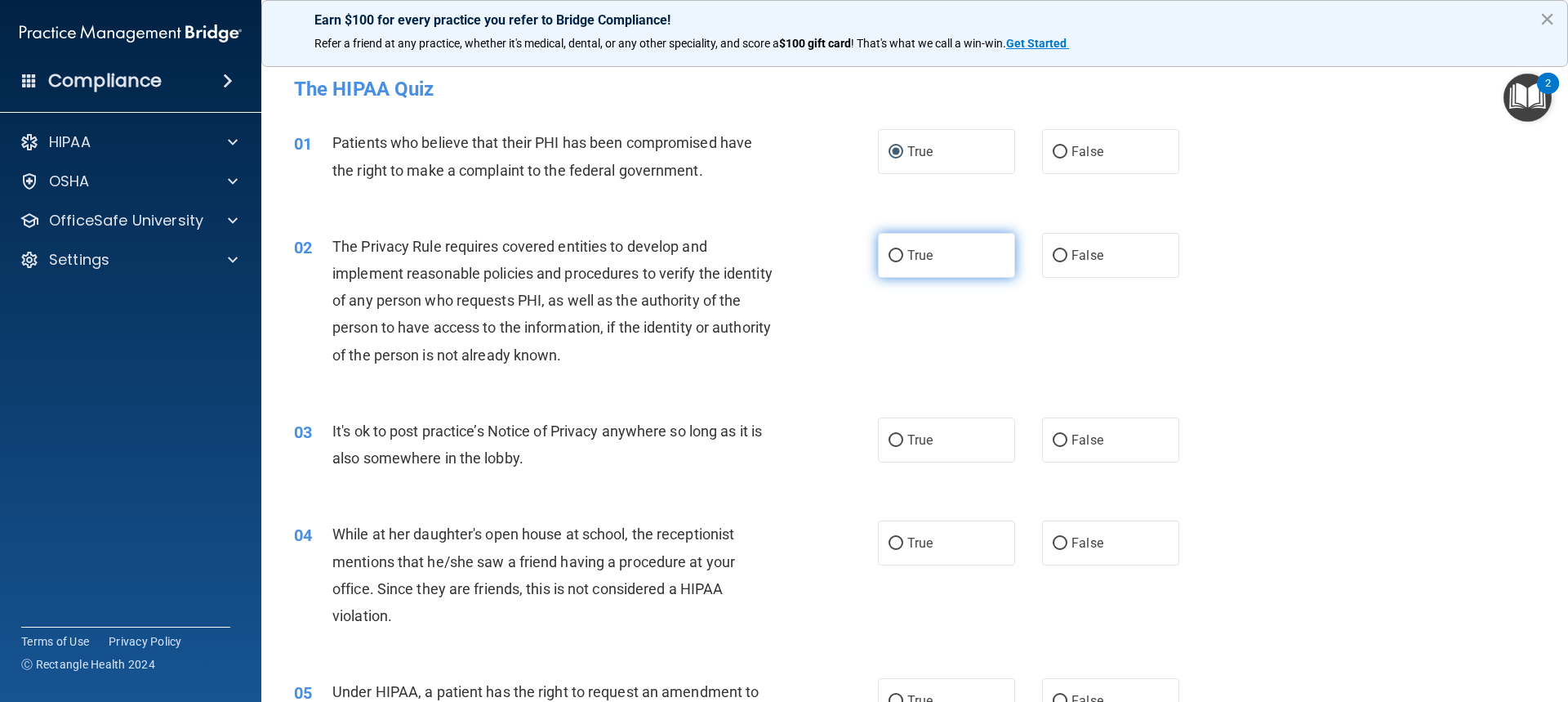
click at [892, 256] on input "True" at bounding box center [895, 256] width 15 height 13
radio input "true"
click at [1053, 443] on input "False" at bounding box center [1060, 440] width 15 height 13
radio input "true"
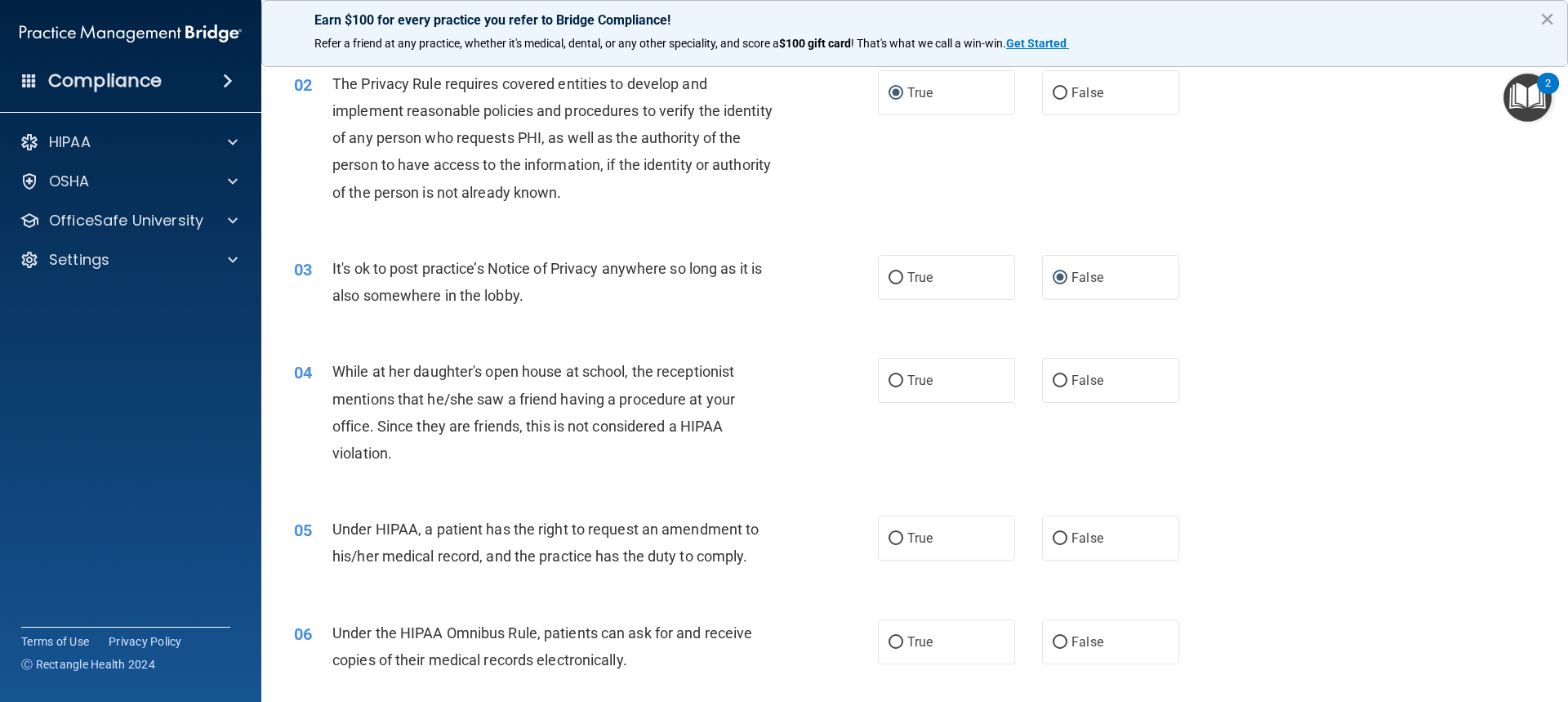
scroll to position [163, 0]
click at [1060, 378] on input "False" at bounding box center [1060, 380] width 15 height 13
radio input "true"
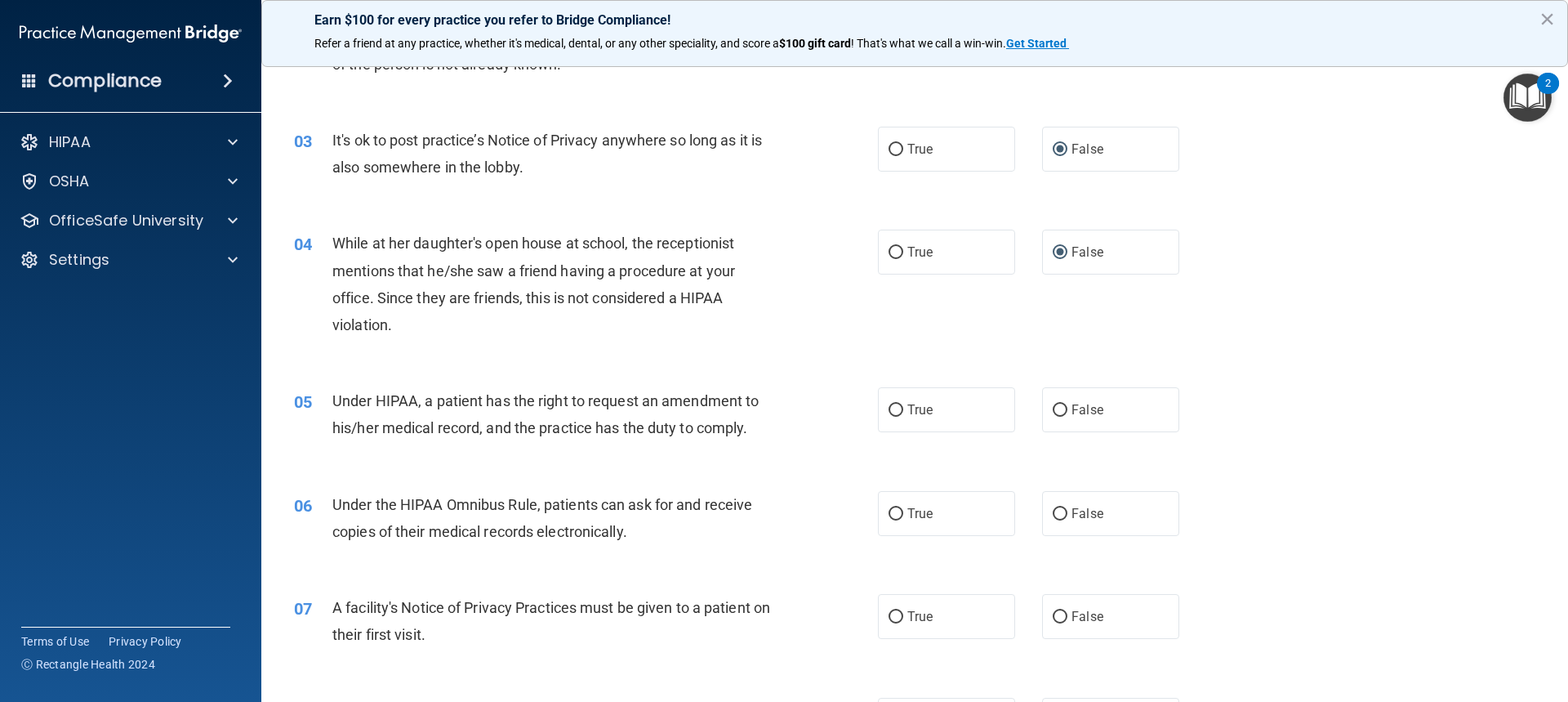
scroll to position [327, 0]
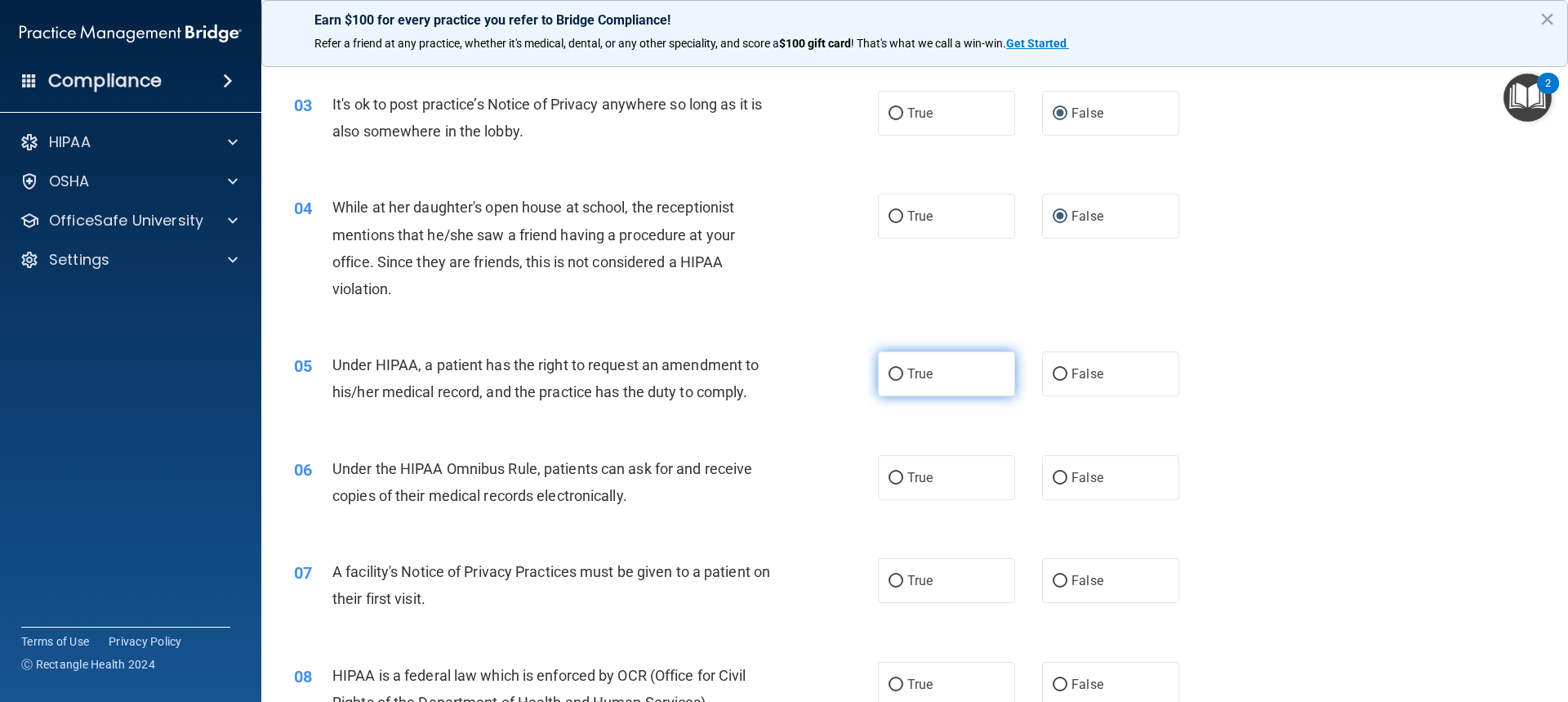
click at [894, 376] on input "True" at bounding box center [895, 374] width 15 height 13
radio input "true"
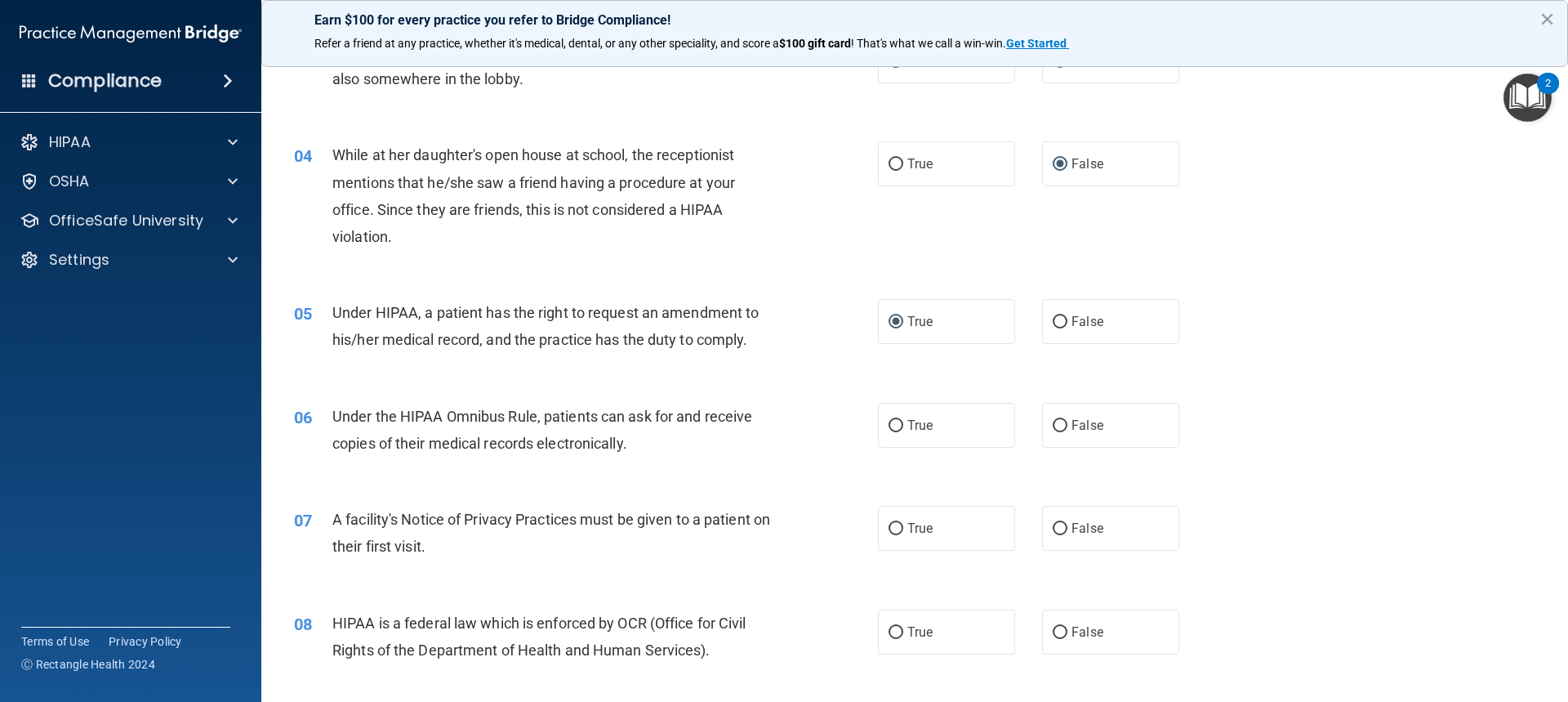
scroll to position [408, 0]
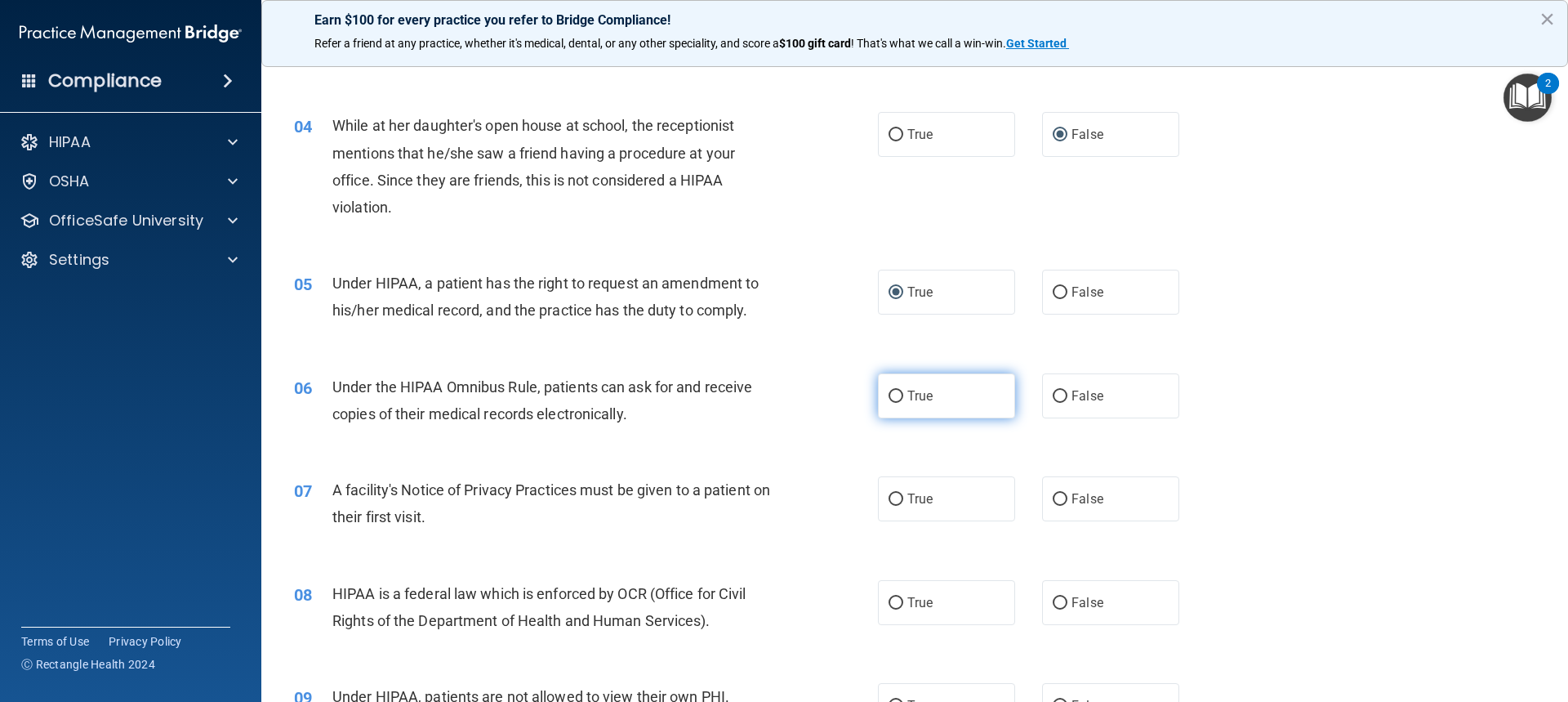
click at [895, 393] on input "True" at bounding box center [895, 397] width 15 height 13
radio input "true"
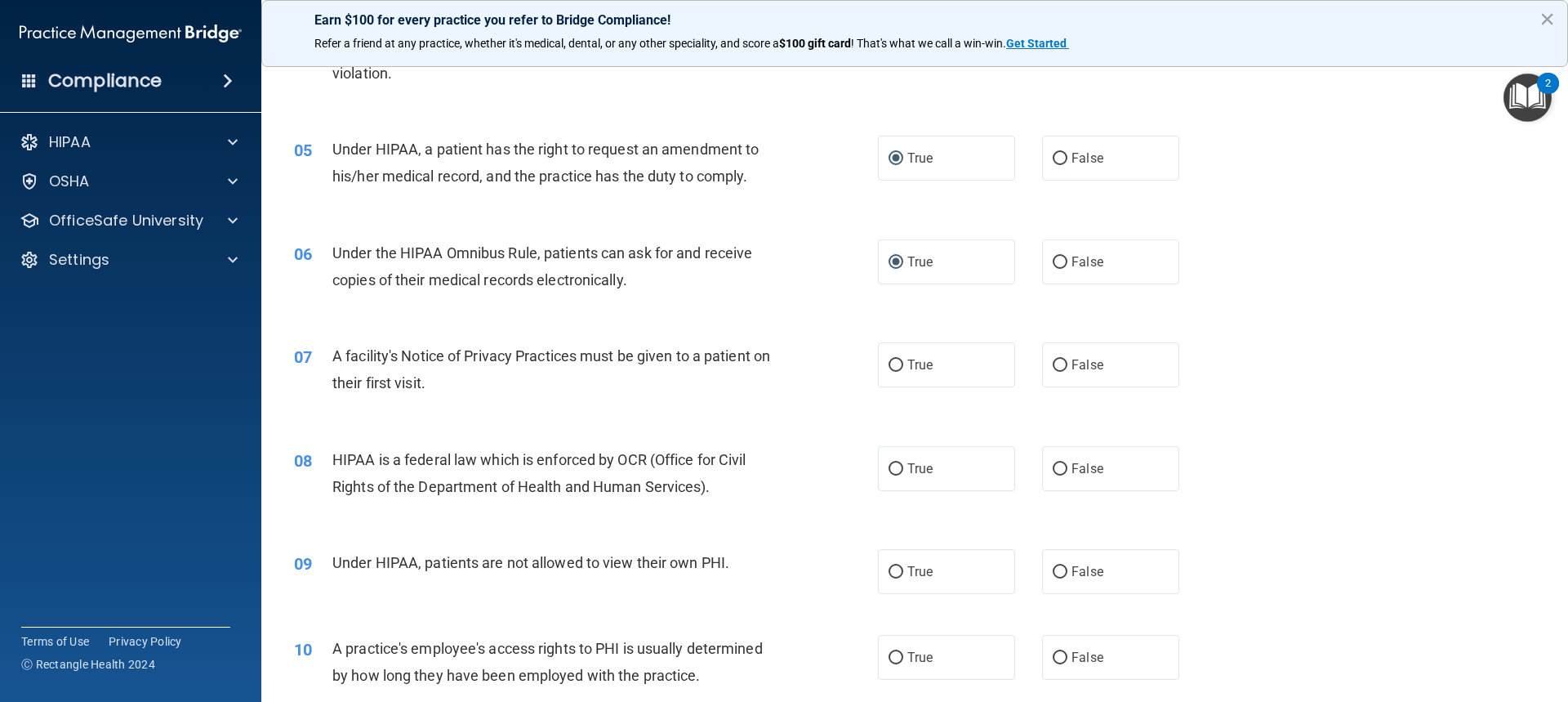
scroll to position [572, 0]
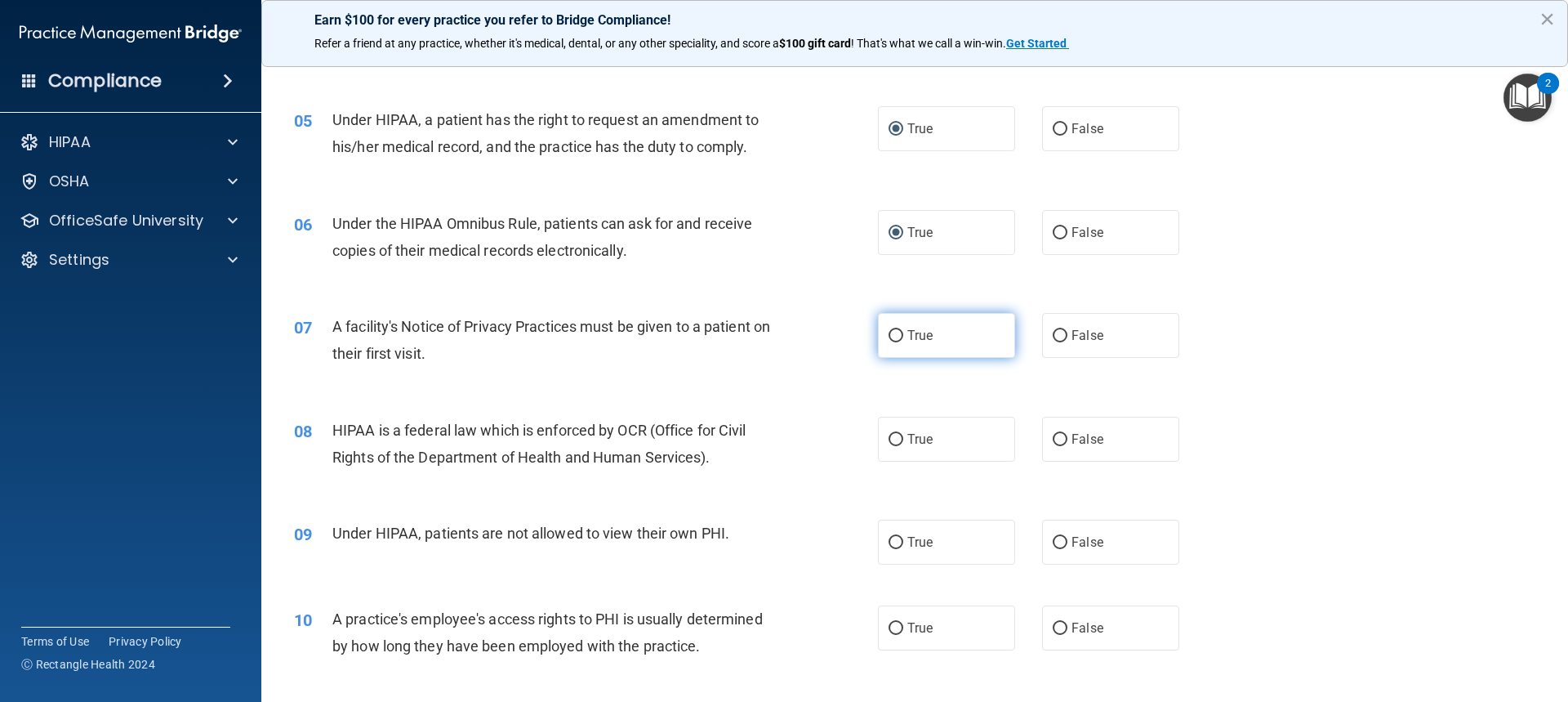
click at [899, 344] on label "True" at bounding box center [947, 335] width 138 height 45
click at [899, 342] on input "True" at bounding box center [895, 335] width 15 height 13
radio input "true"
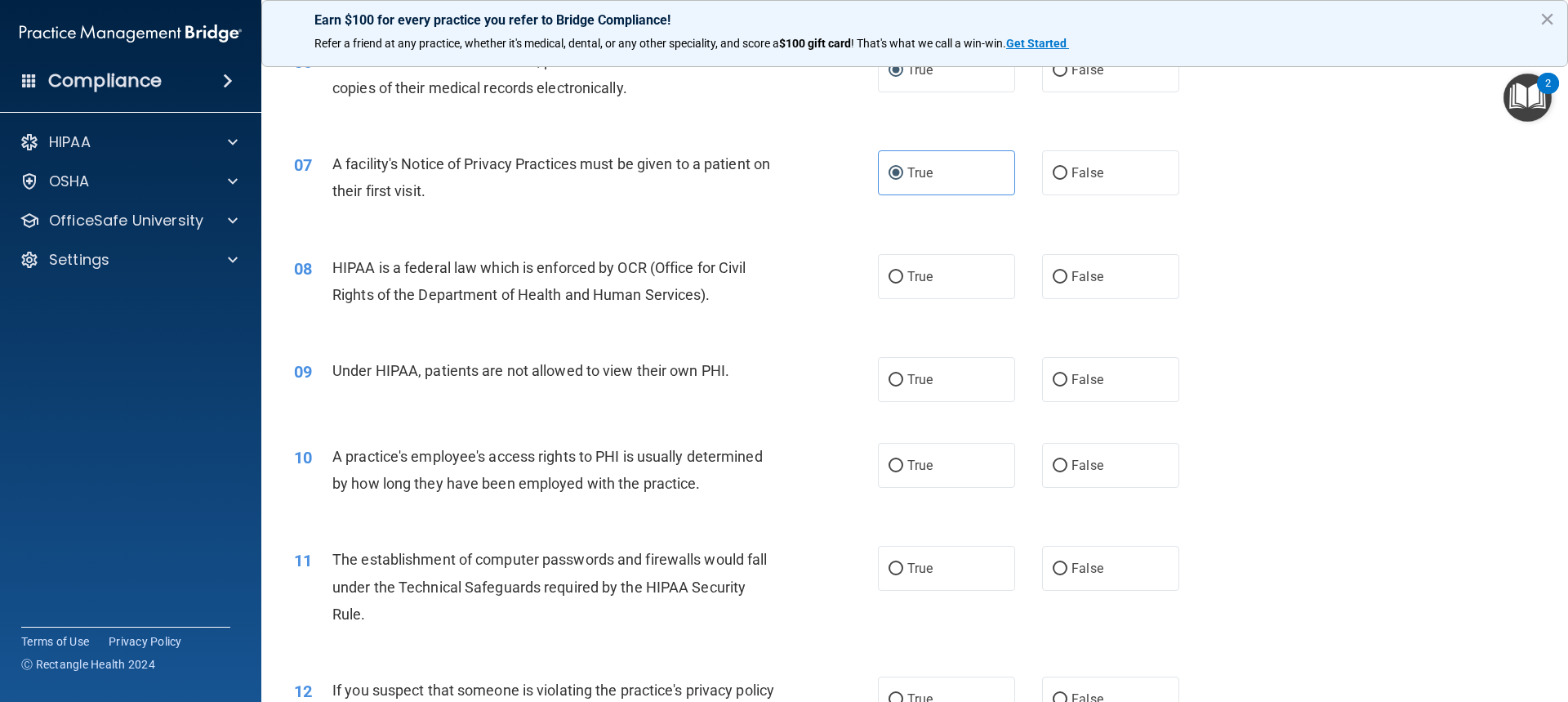
scroll to position [735, 0]
click at [889, 277] on input "True" at bounding box center [895, 276] width 15 height 13
radio input "true"
click at [1053, 373] on input "False" at bounding box center [1060, 379] width 15 height 13
radio input "true"
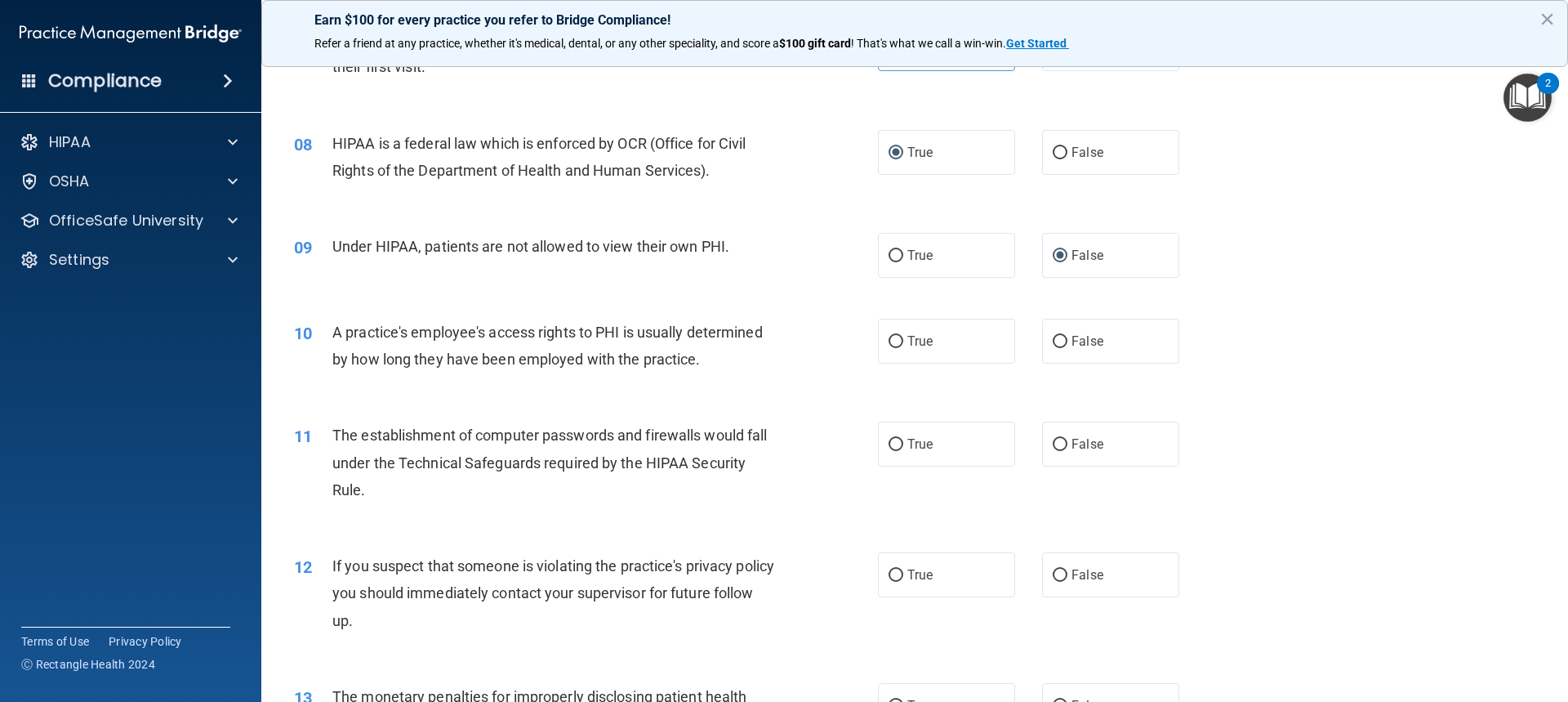
scroll to position [899, 0]
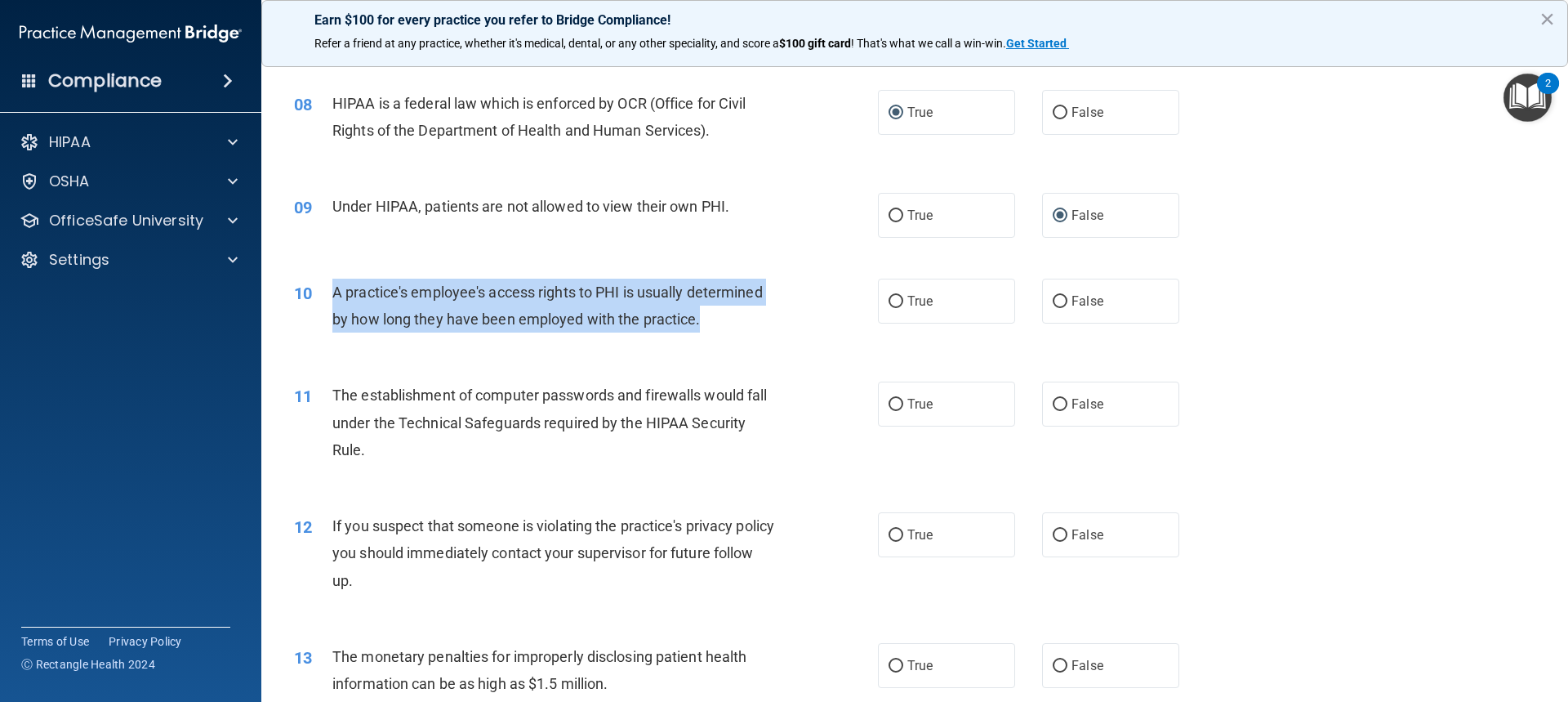
drag, startPoint x: 334, startPoint y: 289, endPoint x: 702, endPoint y: 315, distance: 368.9
click at [707, 318] on div "A practice's employee's access rights to PHI is usually determined by how long …" at bounding box center [560, 305] width 457 height 54
copy span "A practice's employee's access rights to PHI is usually determined by how long …"
click at [1053, 297] on input "False" at bounding box center [1060, 302] width 15 height 13
radio input "true"
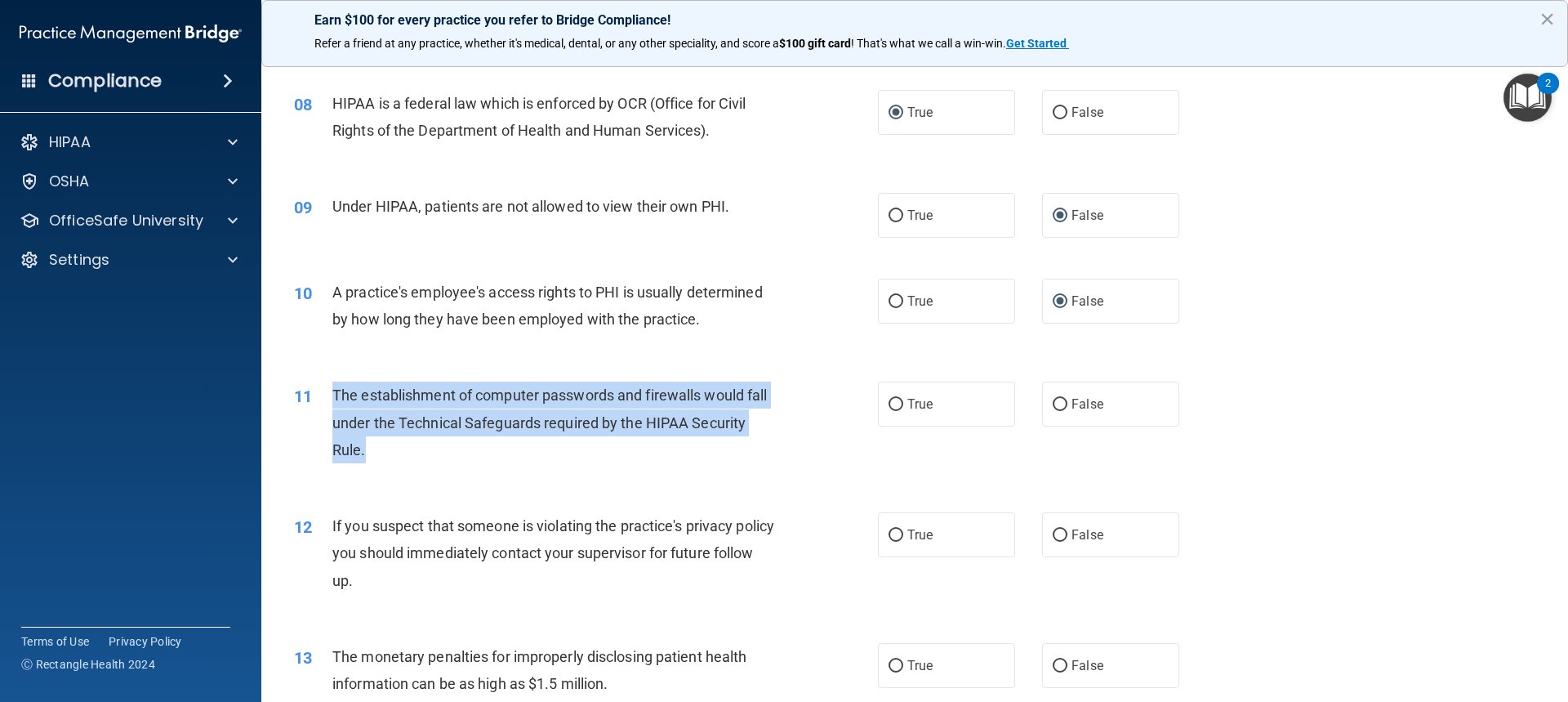
drag, startPoint x: 334, startPoint y: 394, endPoint x: 372, endPoint y: 451, distance: 68.5
click at [372, 451] on div "The establishment of computer passwords and firewalls would fall under the Tech…" at bounding box center [560, 422] width 457 height 81
copy span "The establishment of computer passwords and firewalls would fall under the Tech…"
click at [888, 399] on input "True" at bounding box center [895, 404] width 15 height 13
radio input "true"
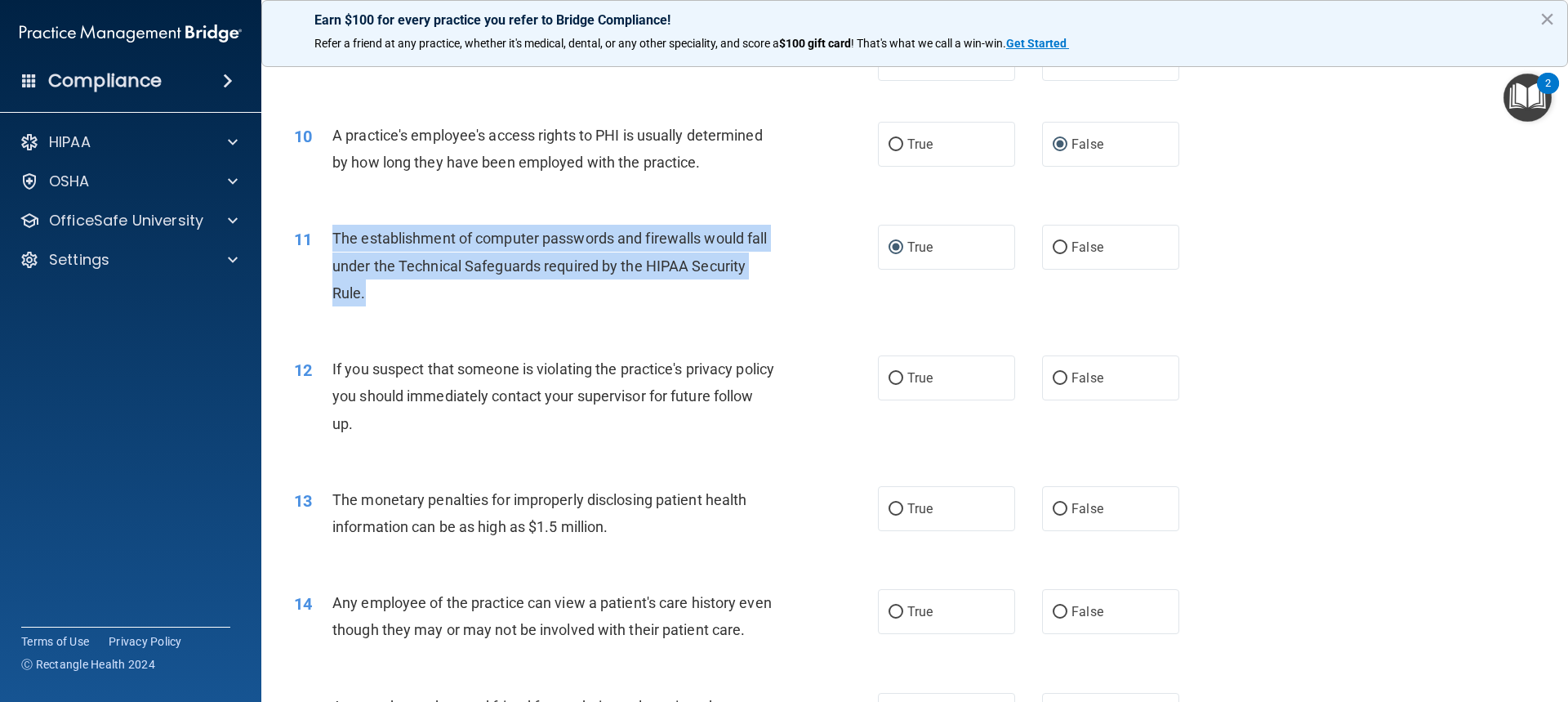
scroll to position [1062, 0]
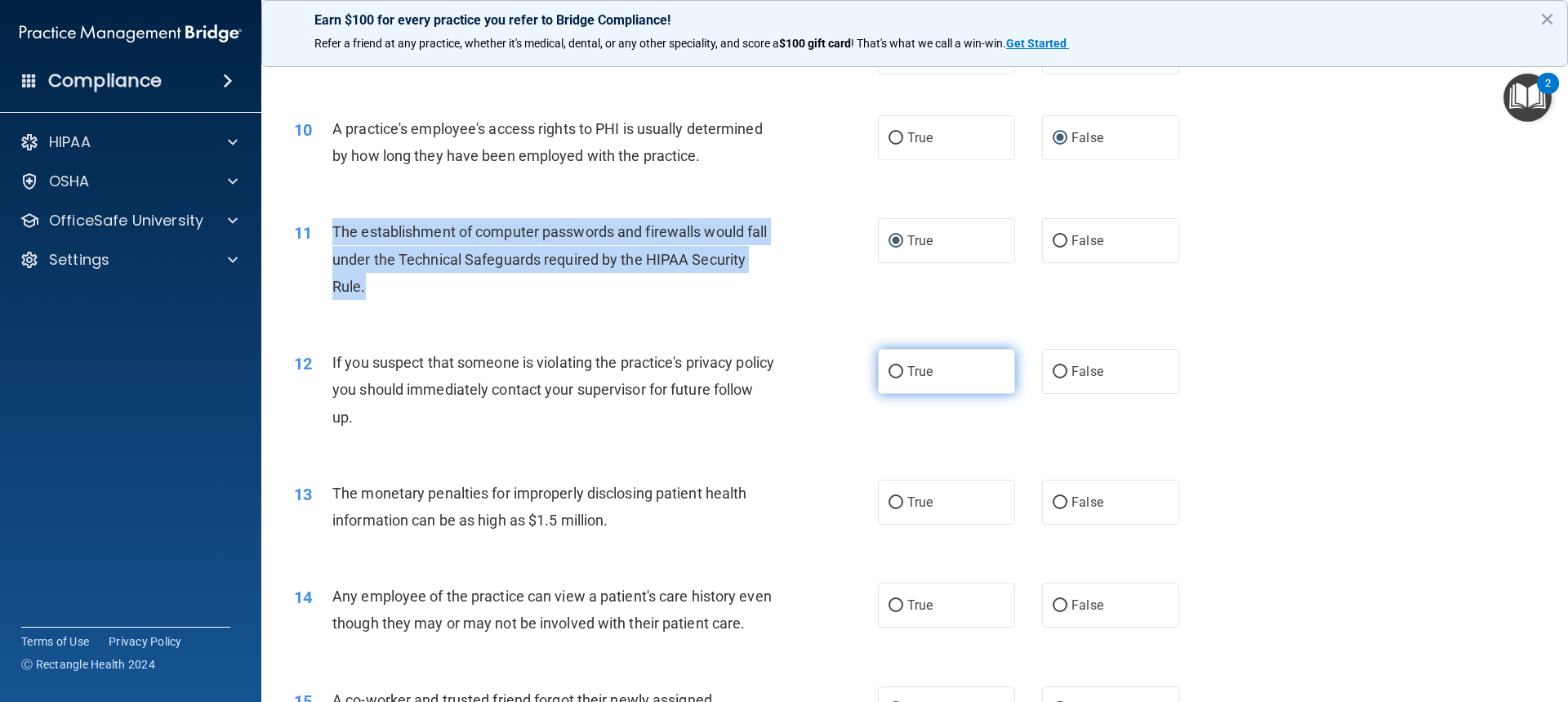
click at [888, 370] on input "True" at bounding box center [895, 371] width 15 height 13
radio input "true"
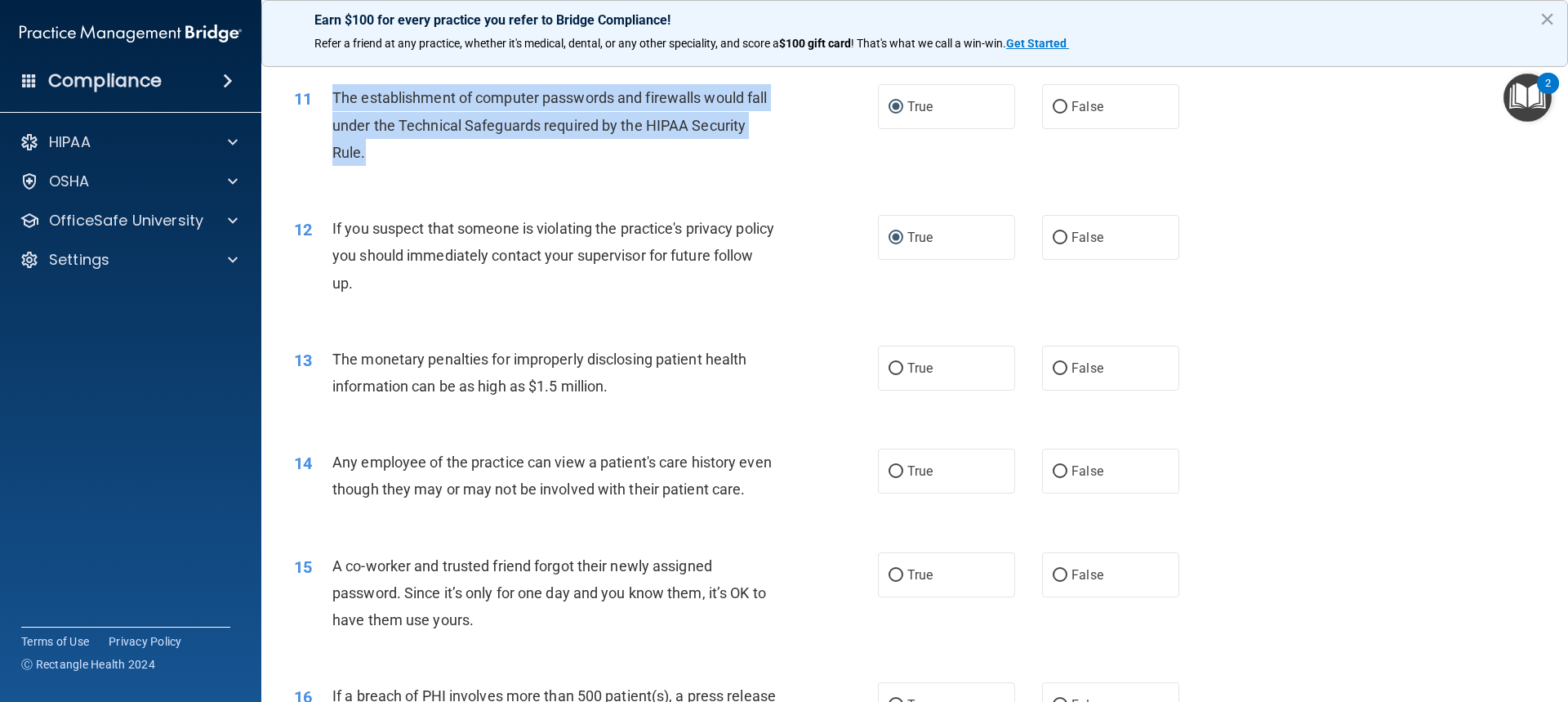
scroll to position [1226, 0]
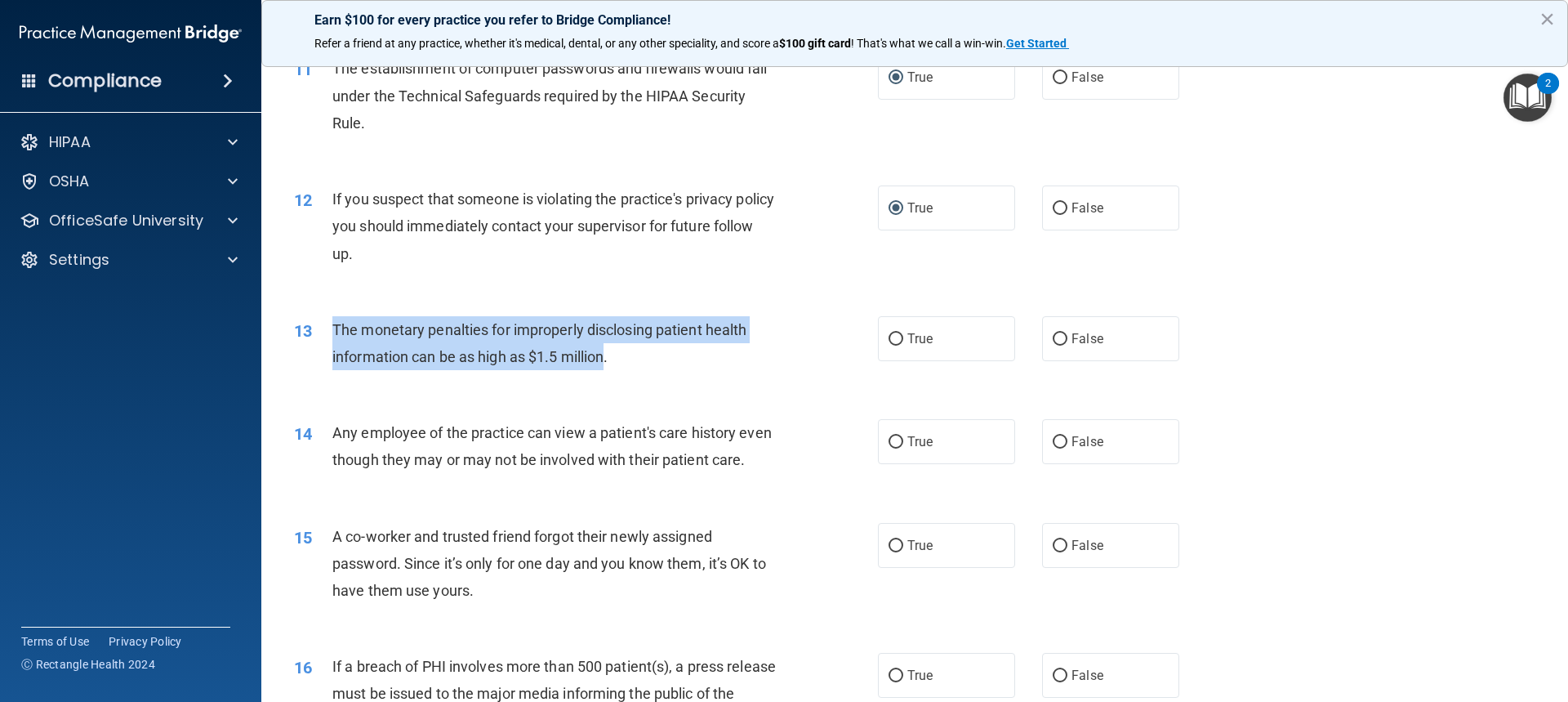
drag, startPoint x: 607, startPoint y: 356, endPoint x: 354, endPoint y: 330, distance: 254.3
click at [336, 329] on span "The monetary penalties for improperly disclosing patient health information can…" at bounding box center [539, 342] width 414 height 44
copy span "The monetary penalties for improperly disclosing patient health information can…"
click at [896, 344] on input "True" at bounding box center [895, 339] width 15 height 13
radio input "true"
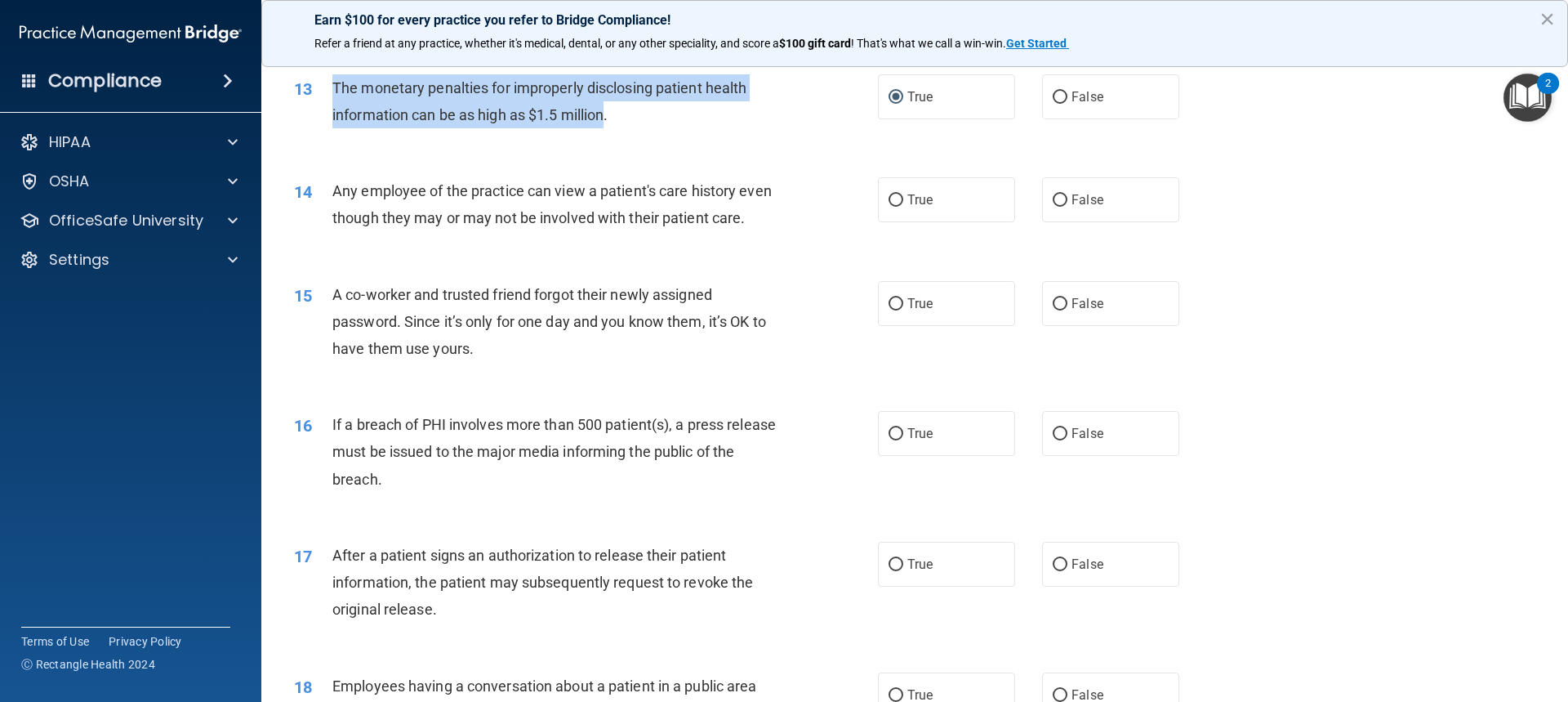
scroll to position [1470, 0]
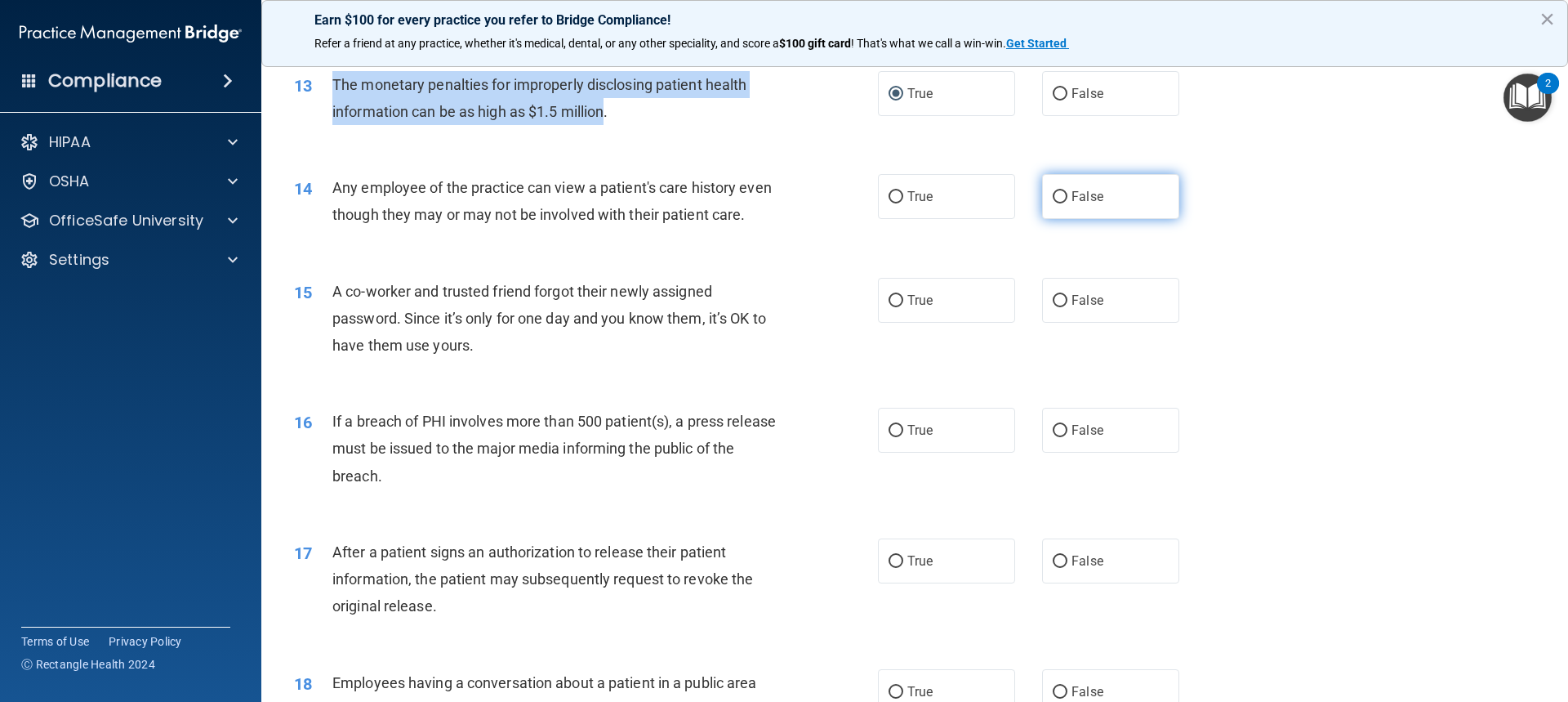
click at [1056, 201] on input "False" at bounding box center [1060, 197] width 15 height 13
radio input "true"
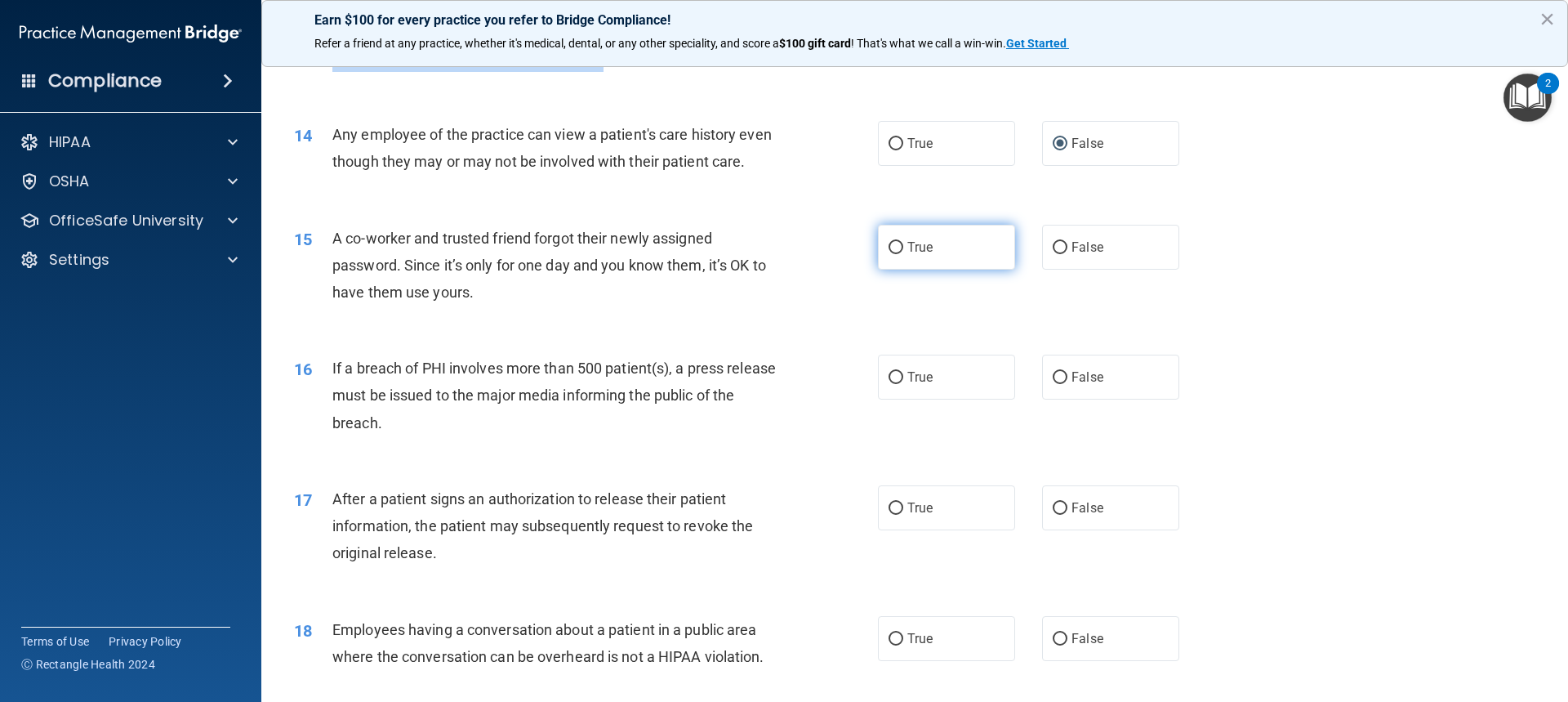
scroll to position [1552, 0]
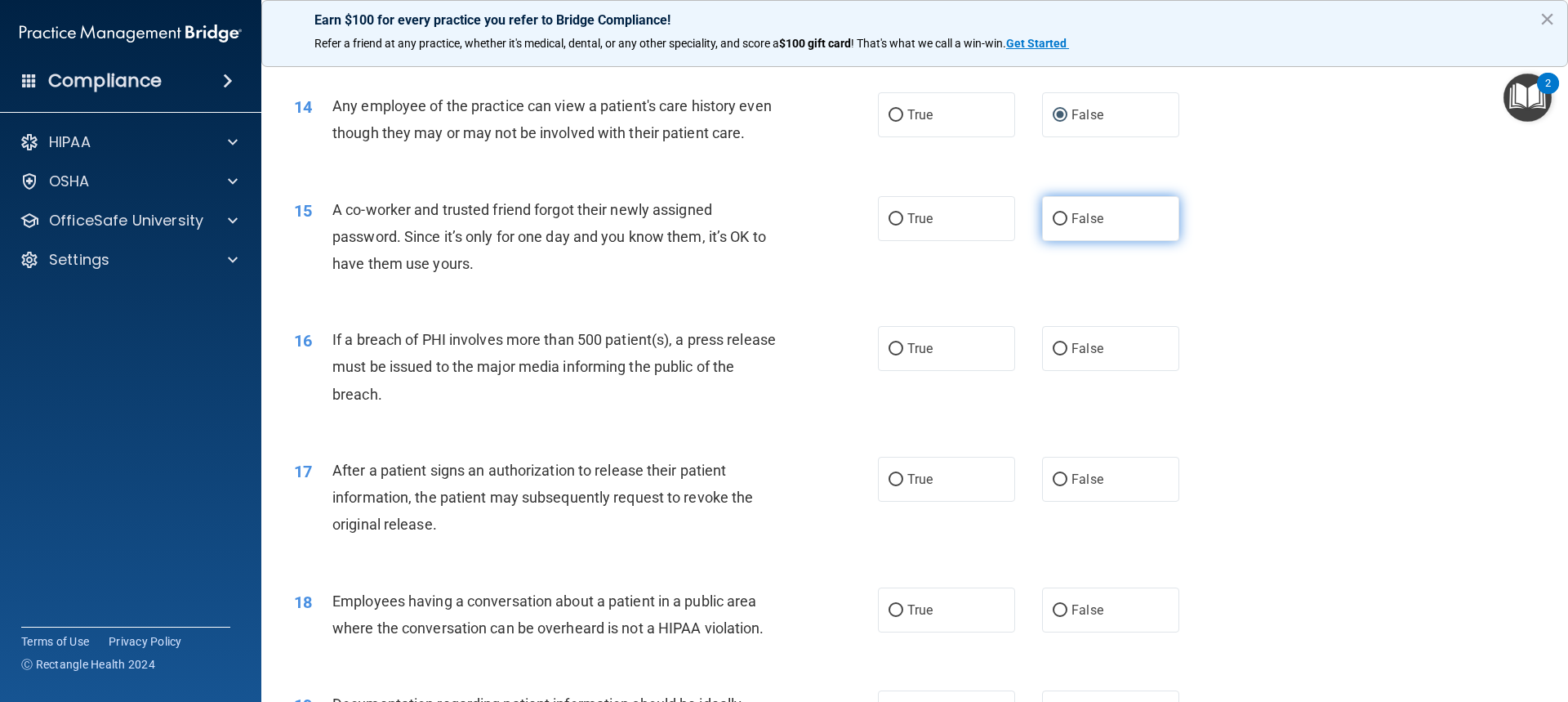
click at [1064, 240] on label "False" at bounding box center [1111, 218] width 138 height 45
click at [1064, 225] on input "False" at bounding box center [1060, 219] width 15 height 13
radio input "true"
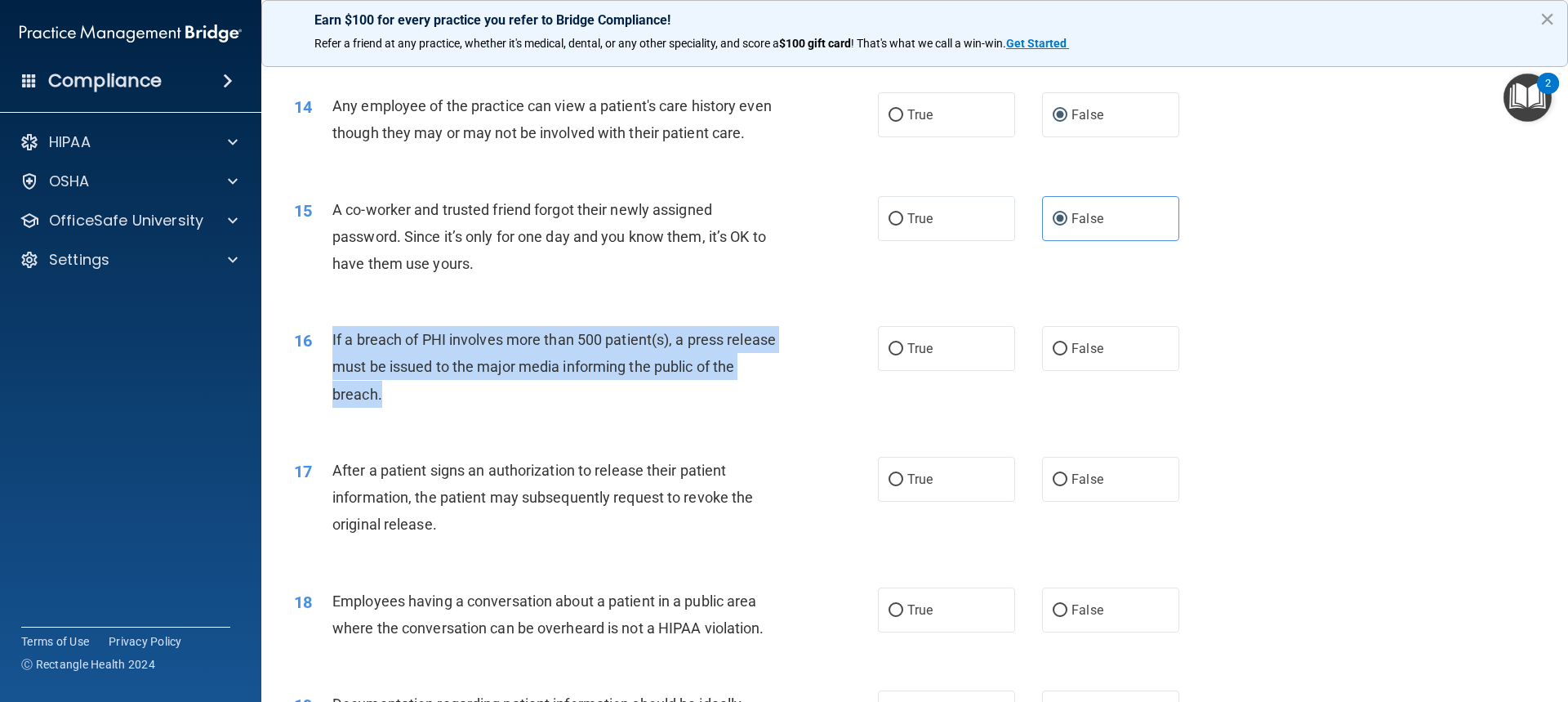
drag, startPoint x: 333, startPoint y: 364, endPoint x: 444, endPoint y: 424, distance: 126.2
click at [443, 407] on div "If a breach of PHI involves more than 500 patient(s), a press release must be i…" at bounding box center [560, 367] width 457 height 81
copy span "If a breach of PHI involves more than 500 patient(s), a press release must be i…"
click at [892, 355] on input "True" at bounding box center [895, 349] width 15 height 13
radio input "true"
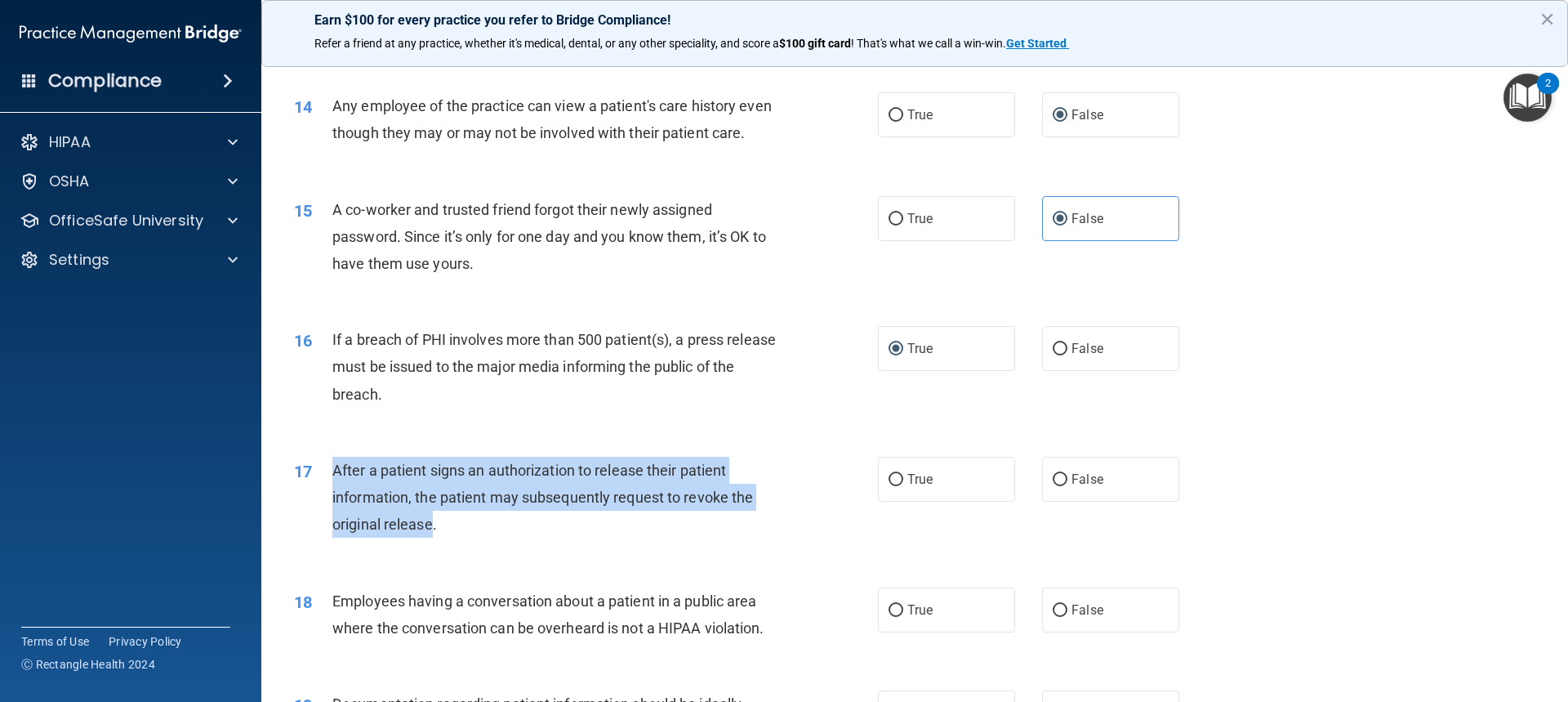
drag, startPoint x: 431, startPoint y: 553, endPoint x: 334, endPoint y: 510, distance: 106.1
click at [334, 510] on div "After a patient signs an authorization to release their patient information, th…" at bounding box center [560, 497] width 457 height 81
copy span "After a patient signs an authorization to release their patient information, th…"
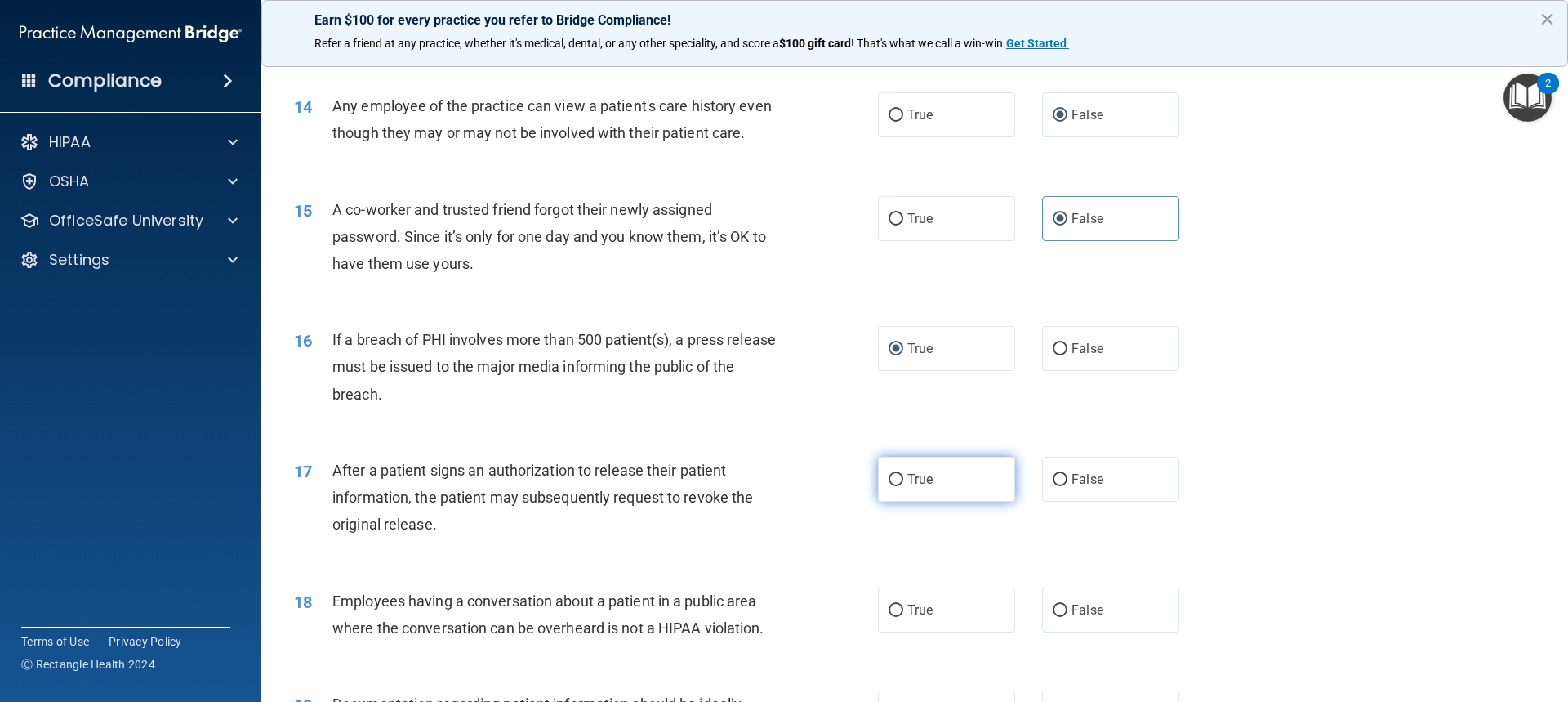
click at [908, 487] on span "True" at bounding box center [920, 479] width 25 height 16
click at [902, 486] on input "True" at bounding box center [895, 480] width 15 height 13
radio input "true"
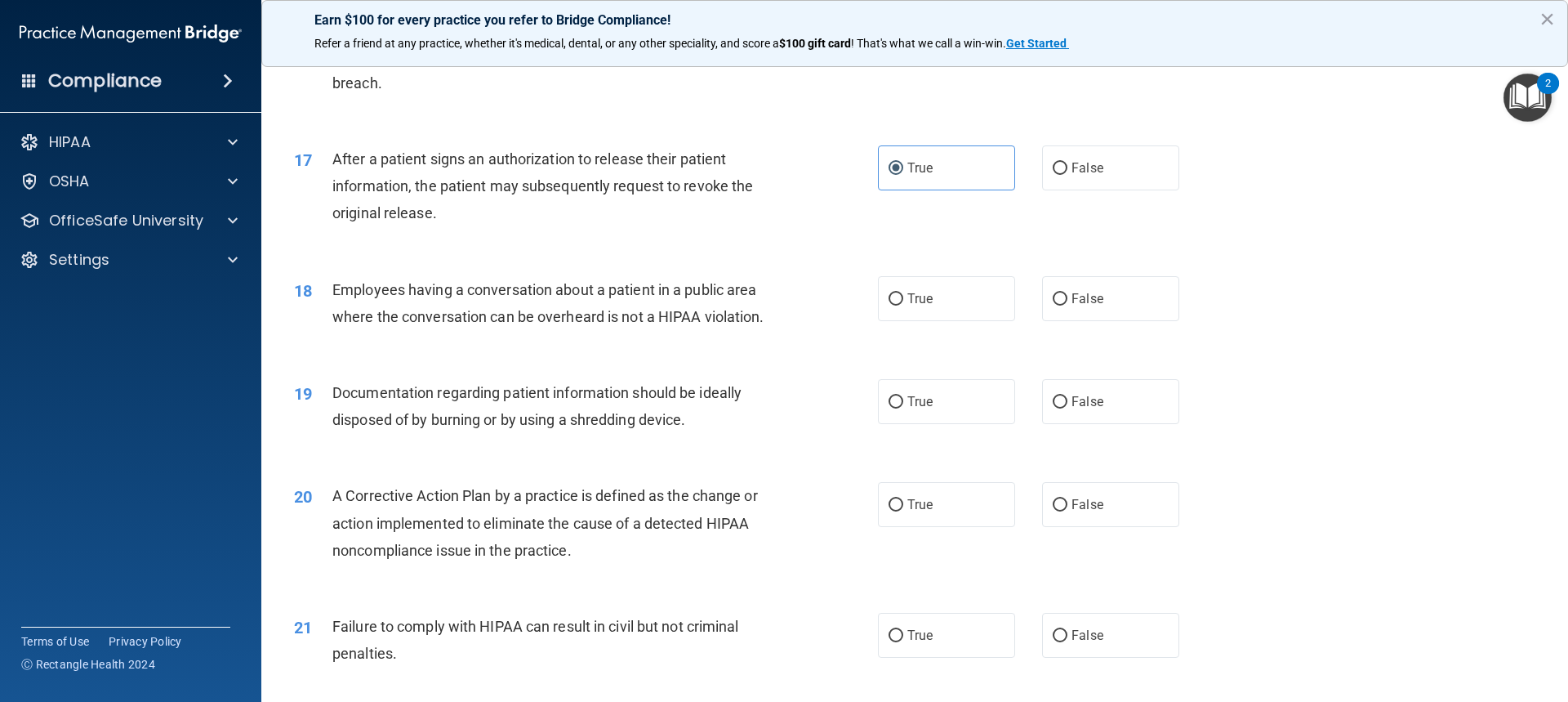
scroll to position [1939, 0]
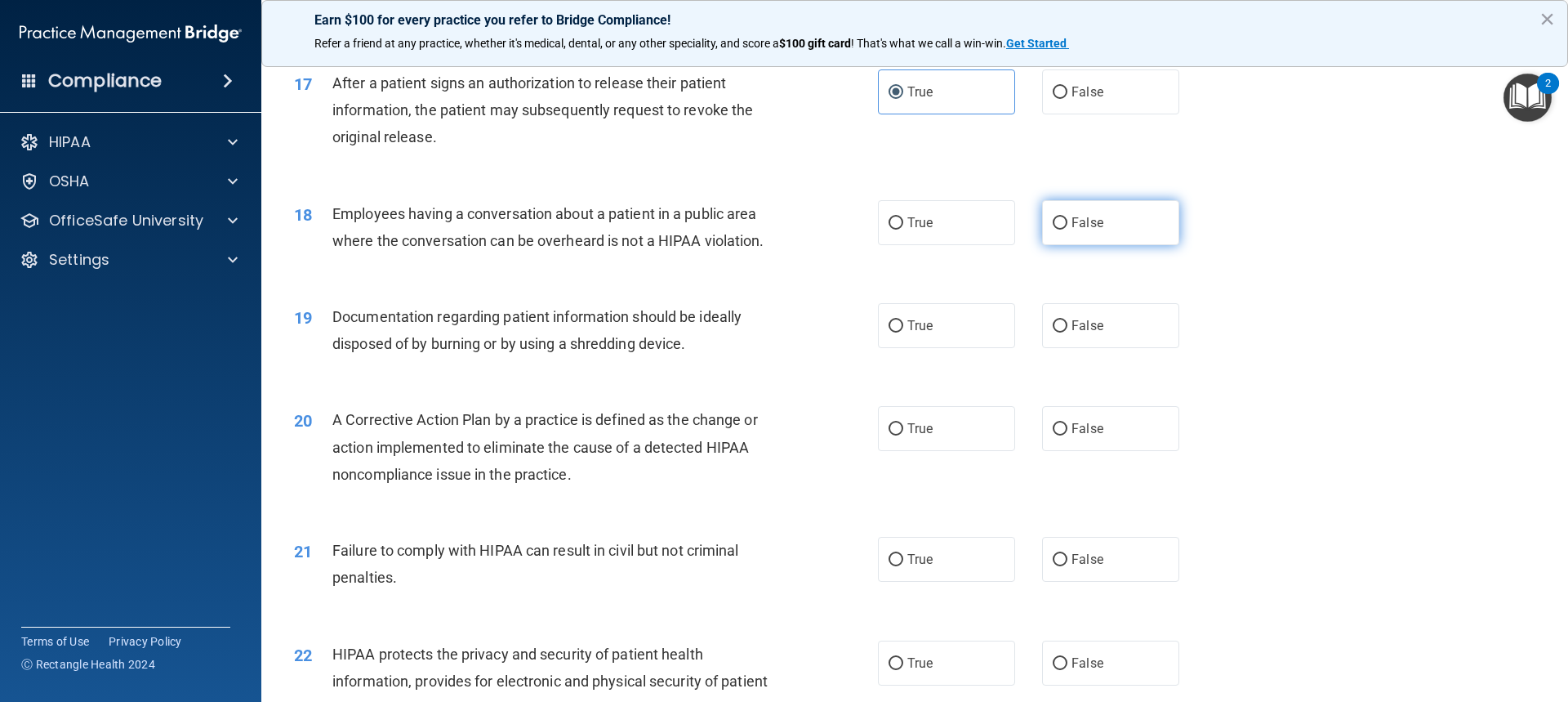
click at [1072, 231] on span "False" at bounding box center [1087, 223] width 32 height 16
click at [1068, 230] on input "False" at bounding box center [1060, 223] width 15 height 13
radio input "true"
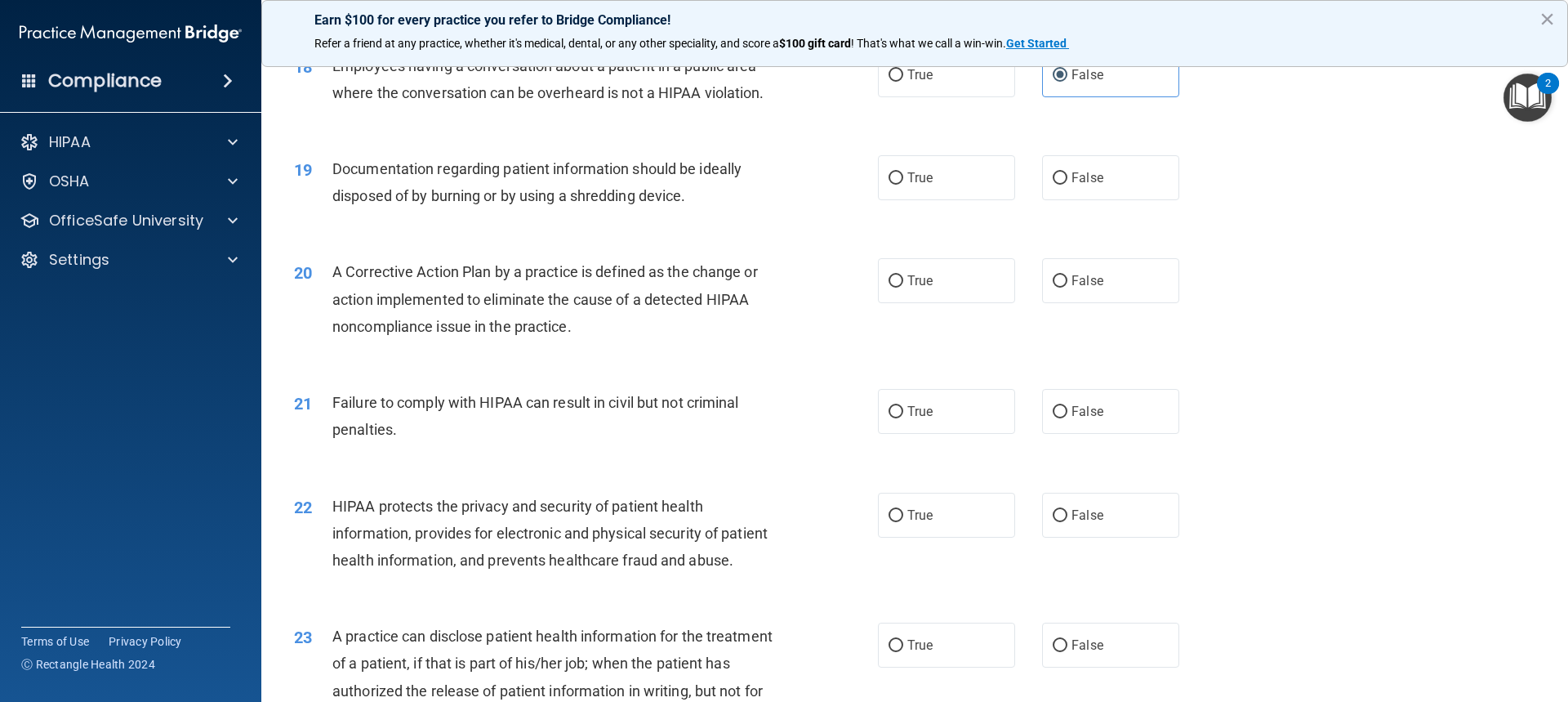
scroll to position [2102, 0]
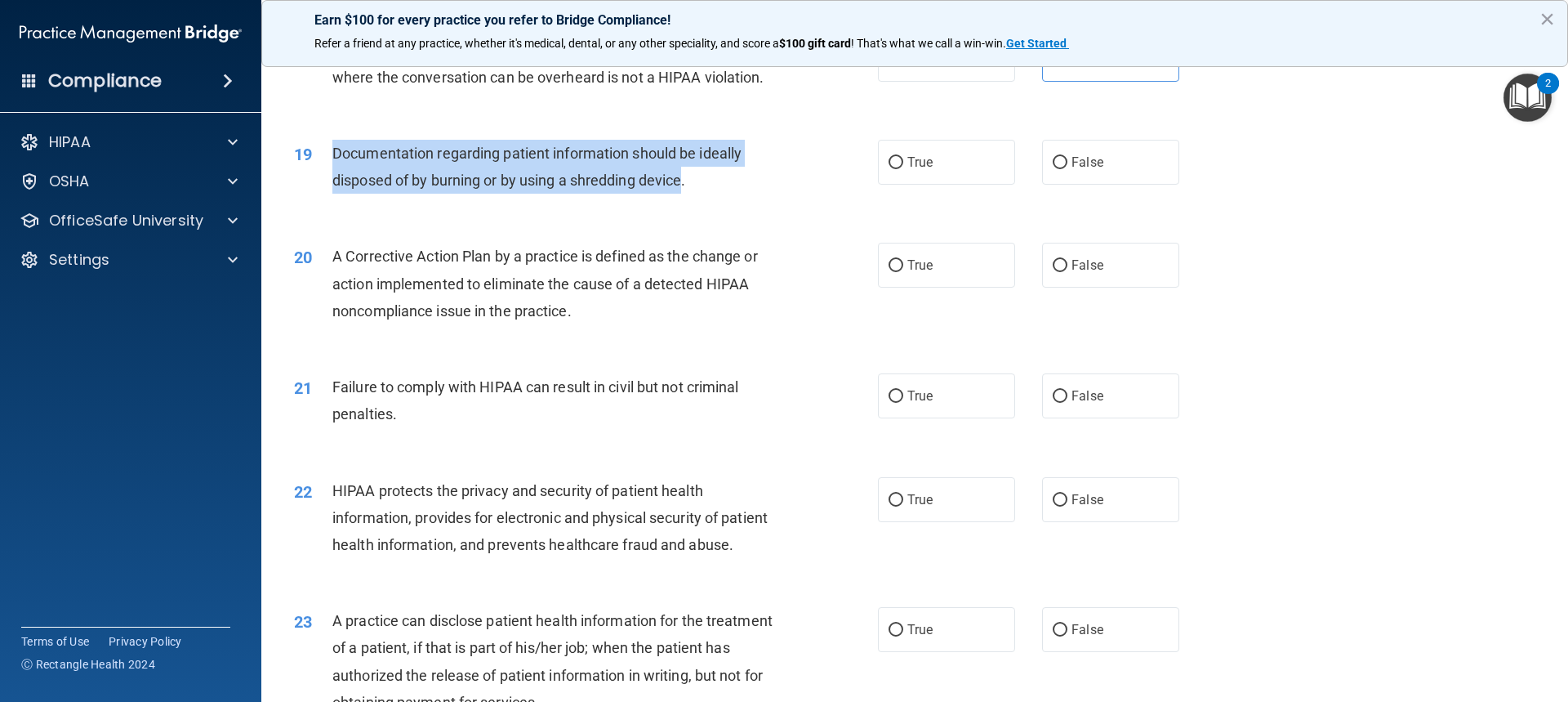
drag, startPoint x: 687, startPoint y: 207, endPoint x: 325, endPoint y: 174, distance: 363.5
click at [325, 174] on div "19 Documentation regarding patient information should be ideally disposed of by…" at bounding box center [586, 171] width 633 height 62
copy div "Documentation regarding patient information should be ideally disposed of by bu…"
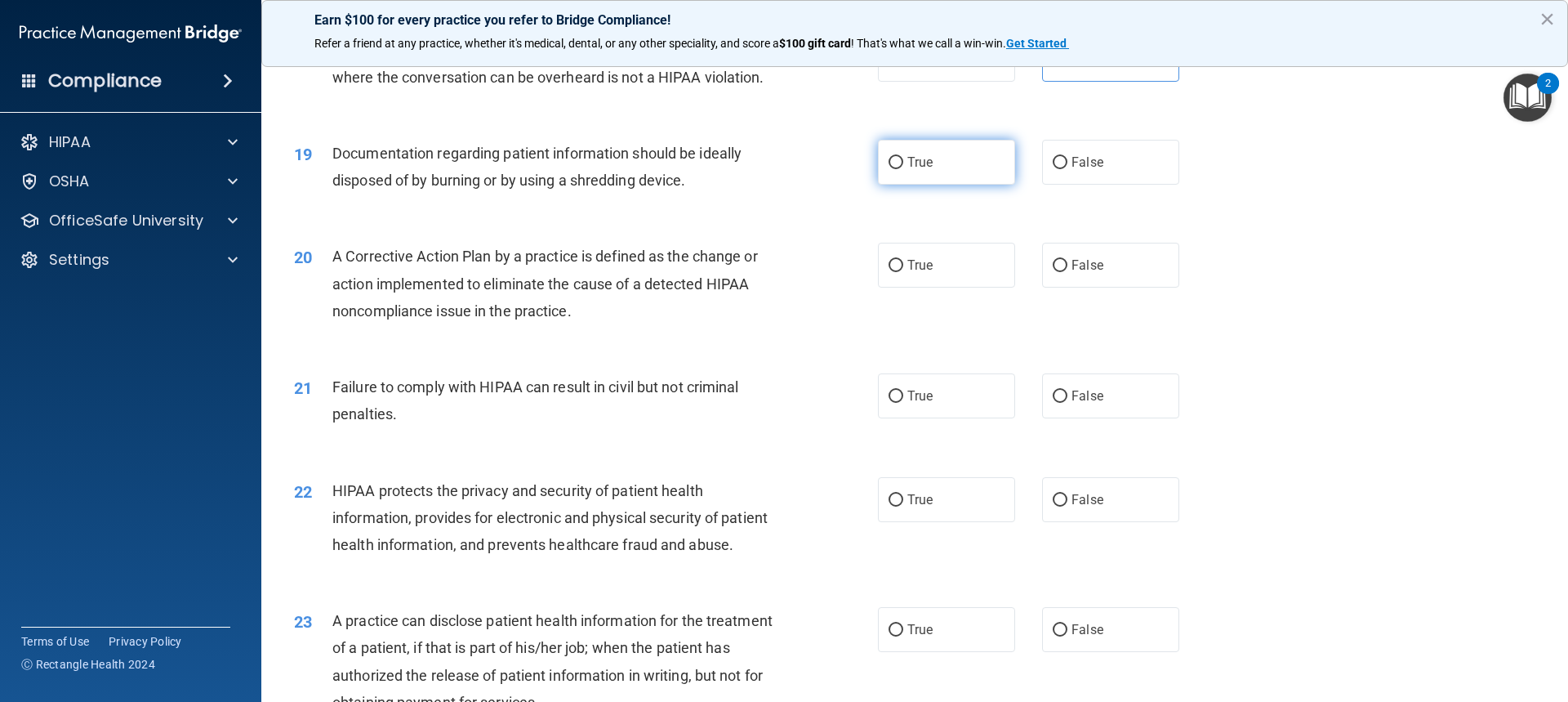
click at [931, 181] on label "True" at bounding box center [947, 162] width 138 height 45
click at [904, 169] on input "True" at bounding box center [895, 163] width 15 height 13
radio input "true"
click at [926, 272] on span "True" at bounding box center [920, 265] width 25 height 16
click at [904, 272] on input "True" at bounding box center [895, 266] width 15 height 13
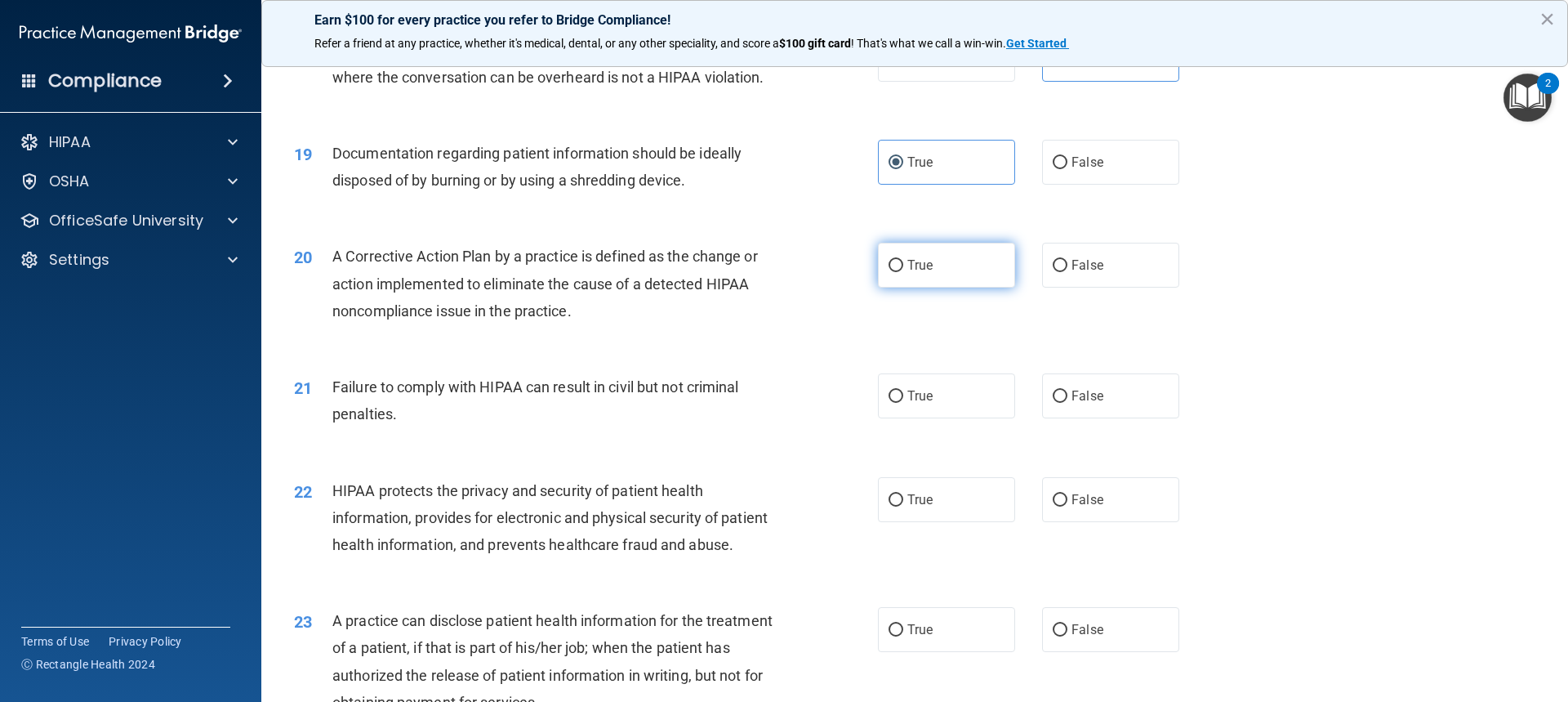
radio input "true"
click at [1072, 403] on span "False" at bounding box center [1087, 396] width 32 height 16
click at [1068, 402] on input "False" at bounding box center [1060, 397] width 15 height 13
radio input "true"
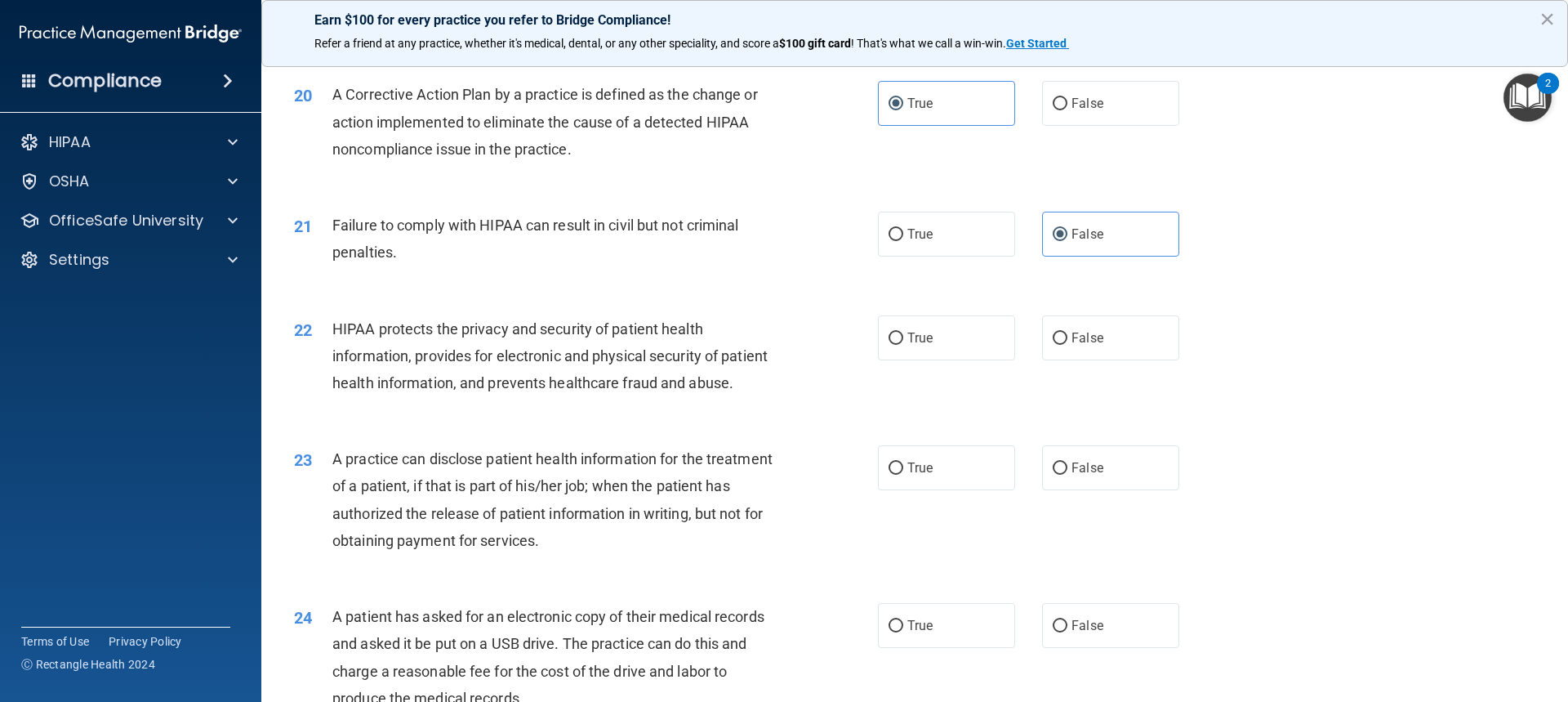
scroll to position [2266, 0]
click at [899, 359] on label "True" at bounding box center [947, 335] width 138 height 45
click at [899, 343] on input "True" at bounding box center [895, 336] width 15 height 13
radio input "true"
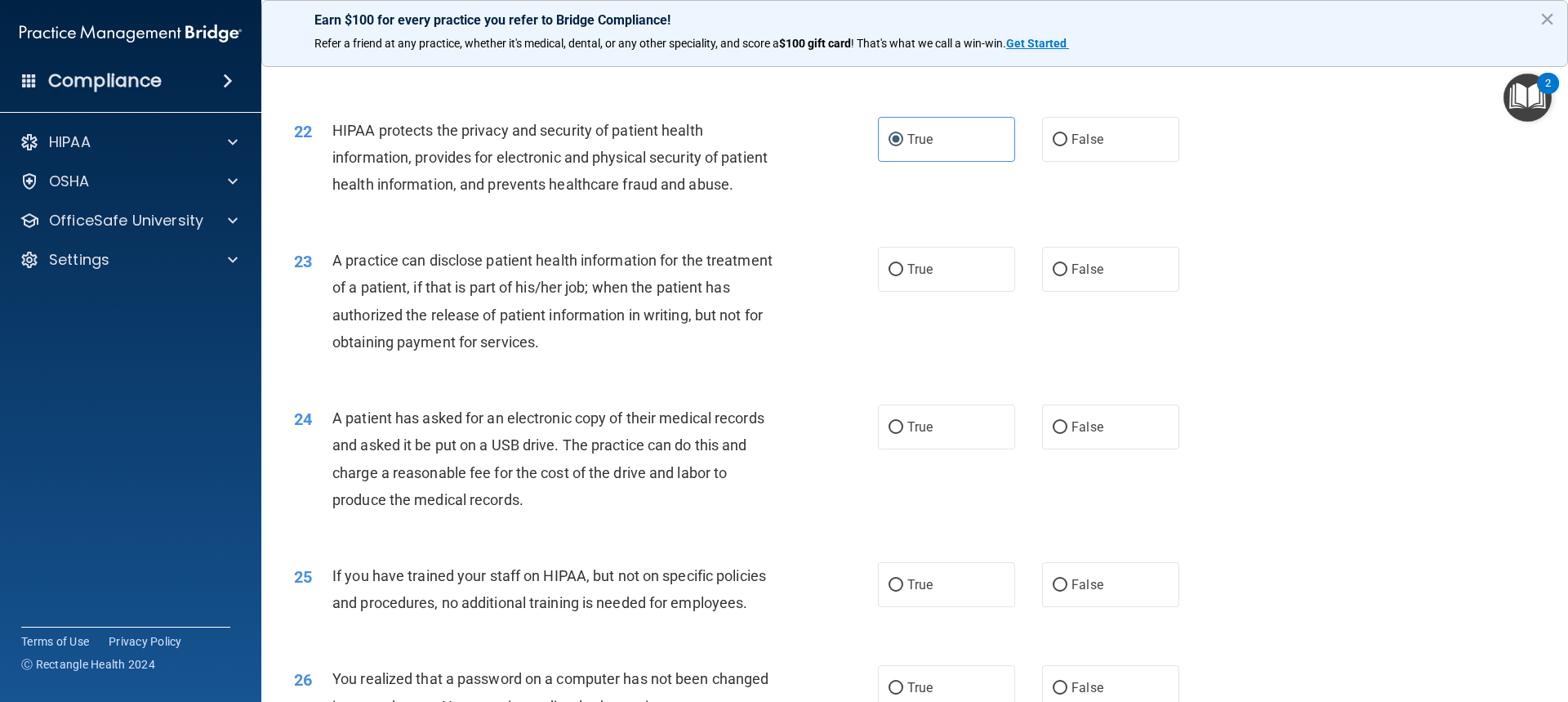
scroll to position [2510, 0]
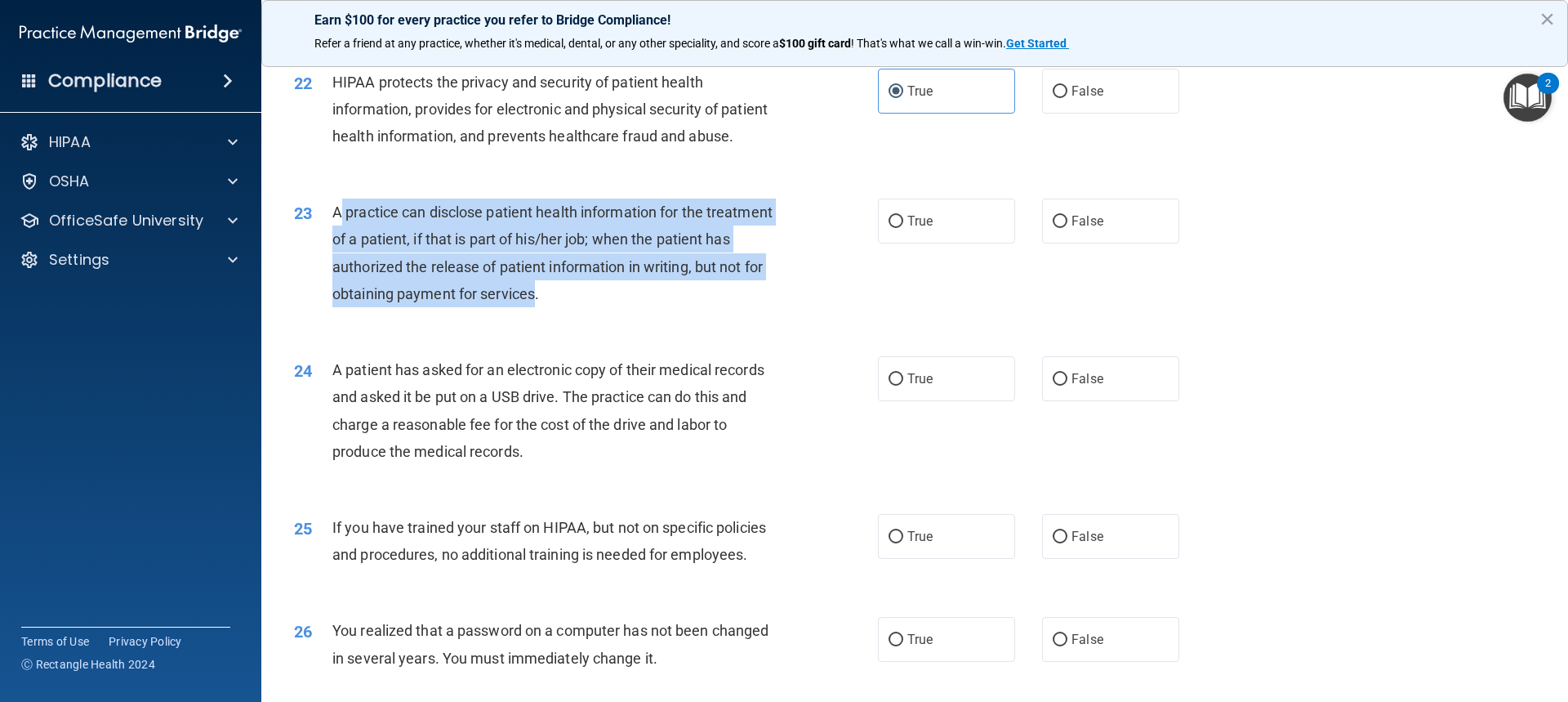
drag, startPoint x: 610, startPoint y: 347, endPoint x: 337, endPoint y: 262, distance: 285.9
click at [337, 262] on span "A practice can disclose patient health information for the treatment of a patie…" at bounding box center [553, 253] width 440 height 99
copy span "practice can disclose patient health information for the treatment of a patient…"
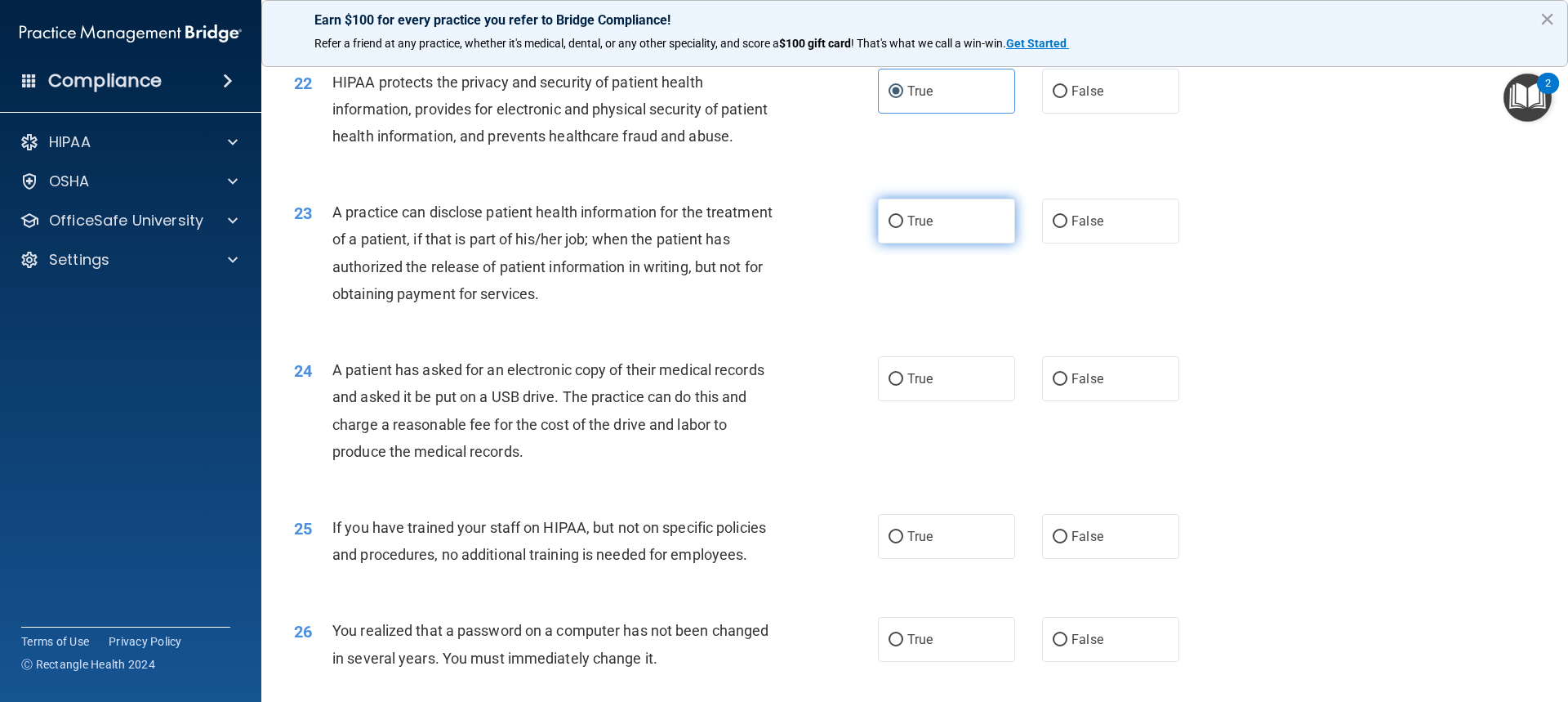
click at [894, 243] on label "True" at bounding box center [947, 221] width 138 height 45
click at [894, 228] on input "True" at bounding box center [895, 221] width 15 height 13
radio input "true"
click at [888, 228] on input "True" at bounding box center [895, 221] width 15 height 13
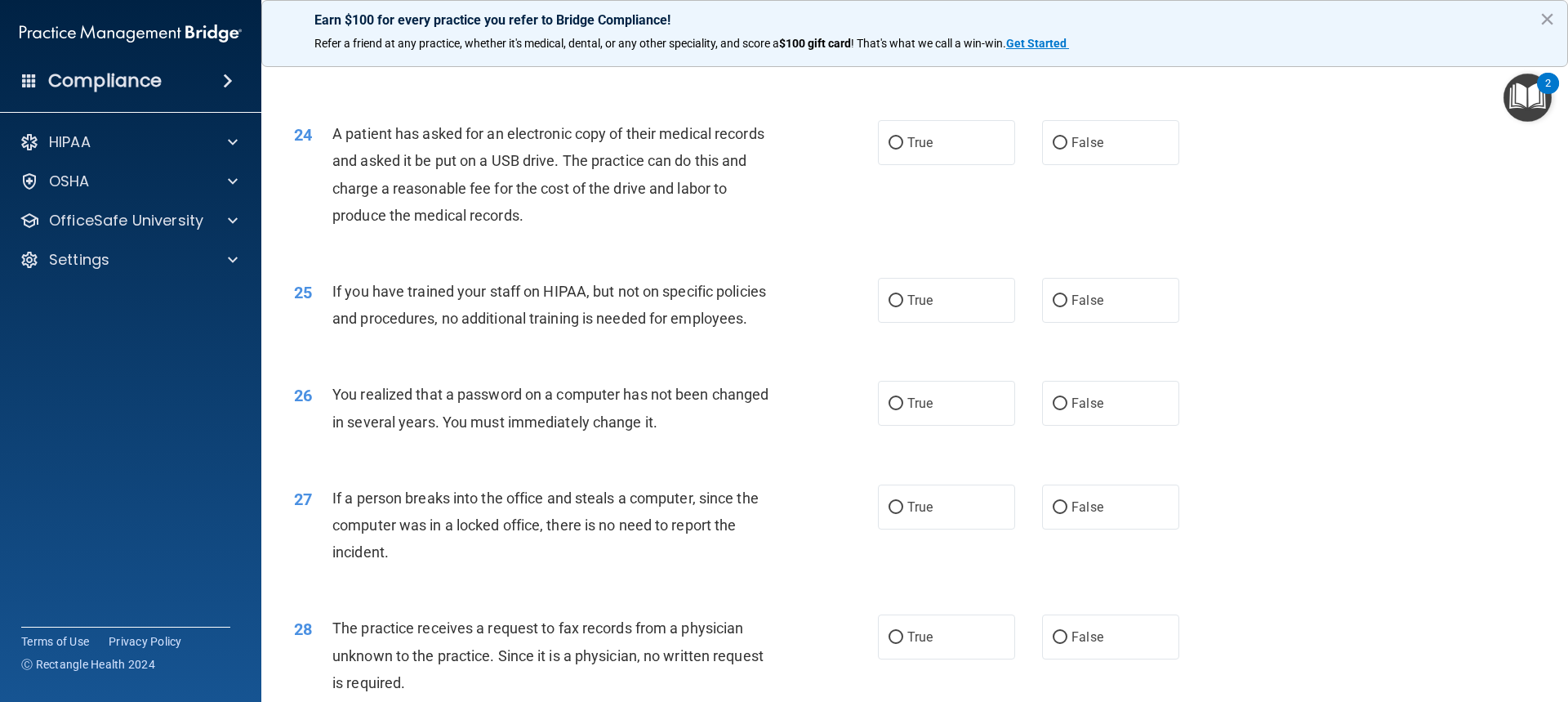
scroll to position [2756, 0]
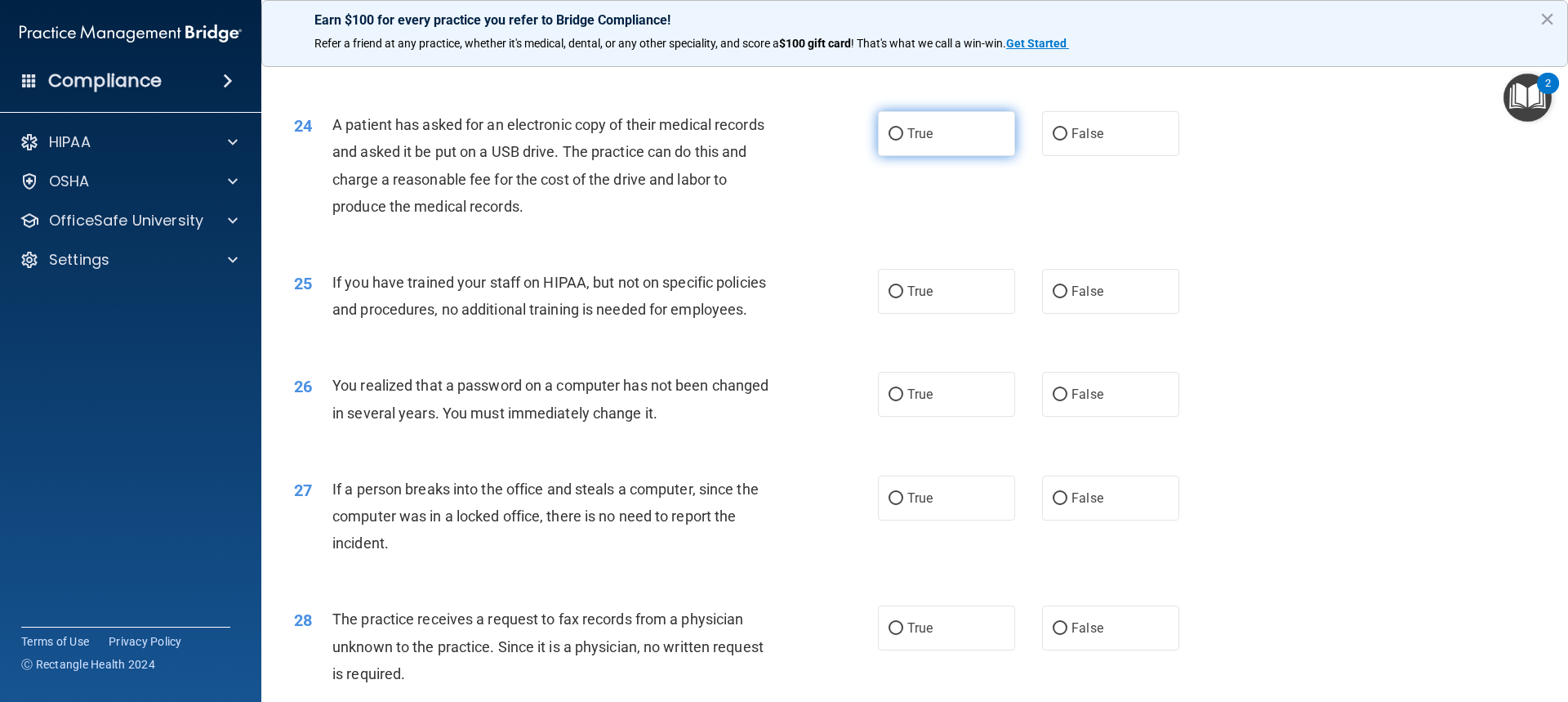
click at [910, 142] on span "True" at bounding box center [920, 134] width 25 height 16
click at [904, 141] on input "True" at bounding box center [895, 134] width 15 height 13
radio input "true"
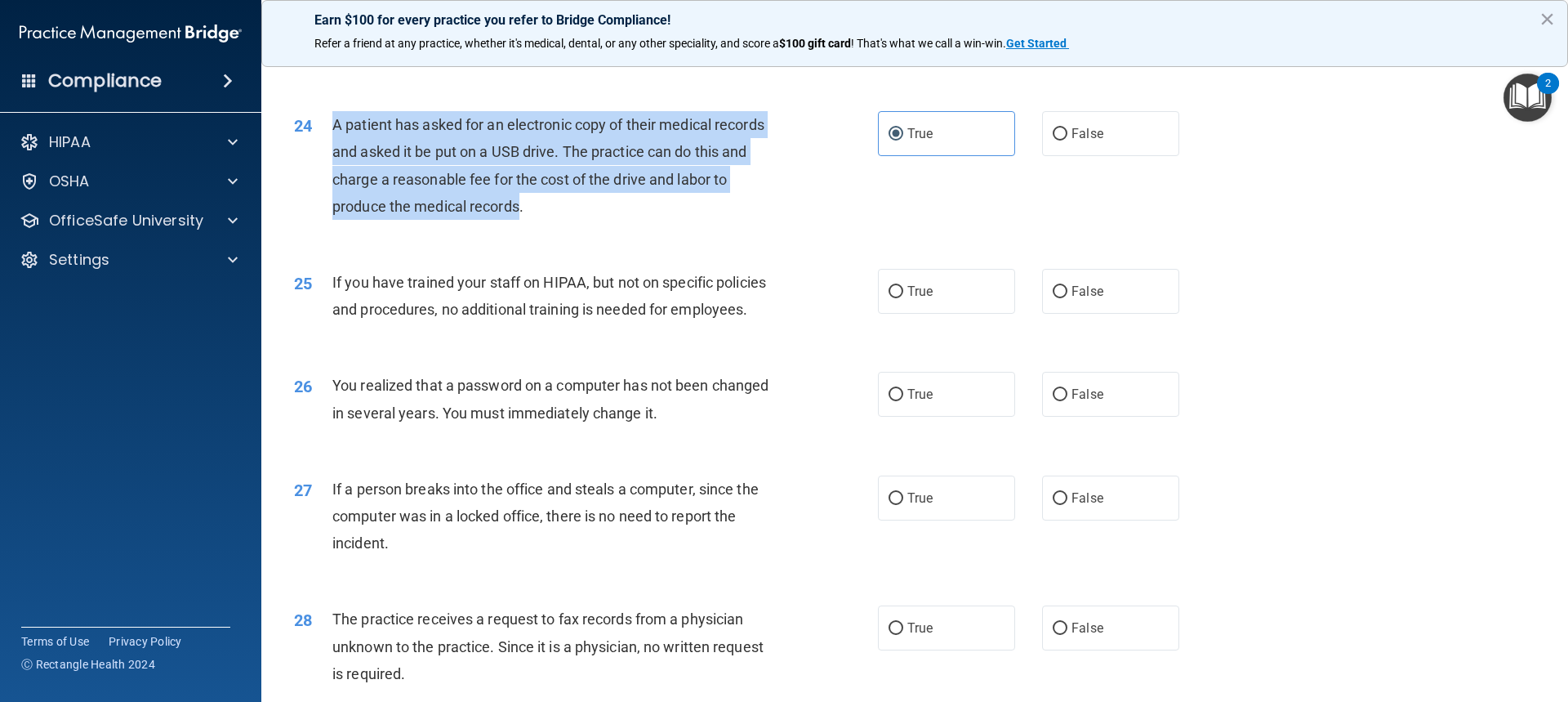
drag, startPoint x: 516, startPoint y: 257, endPoint x: 335, endPoint y: 176, distance: 198.3
click at [335, 176] on span "A patient has asked for an electronic copy of their medical records and asked i…" at bounding box center [549, 166] width 432 height 99
copy span "A patient has asked for an electronic copy of their medical records and asked i…"
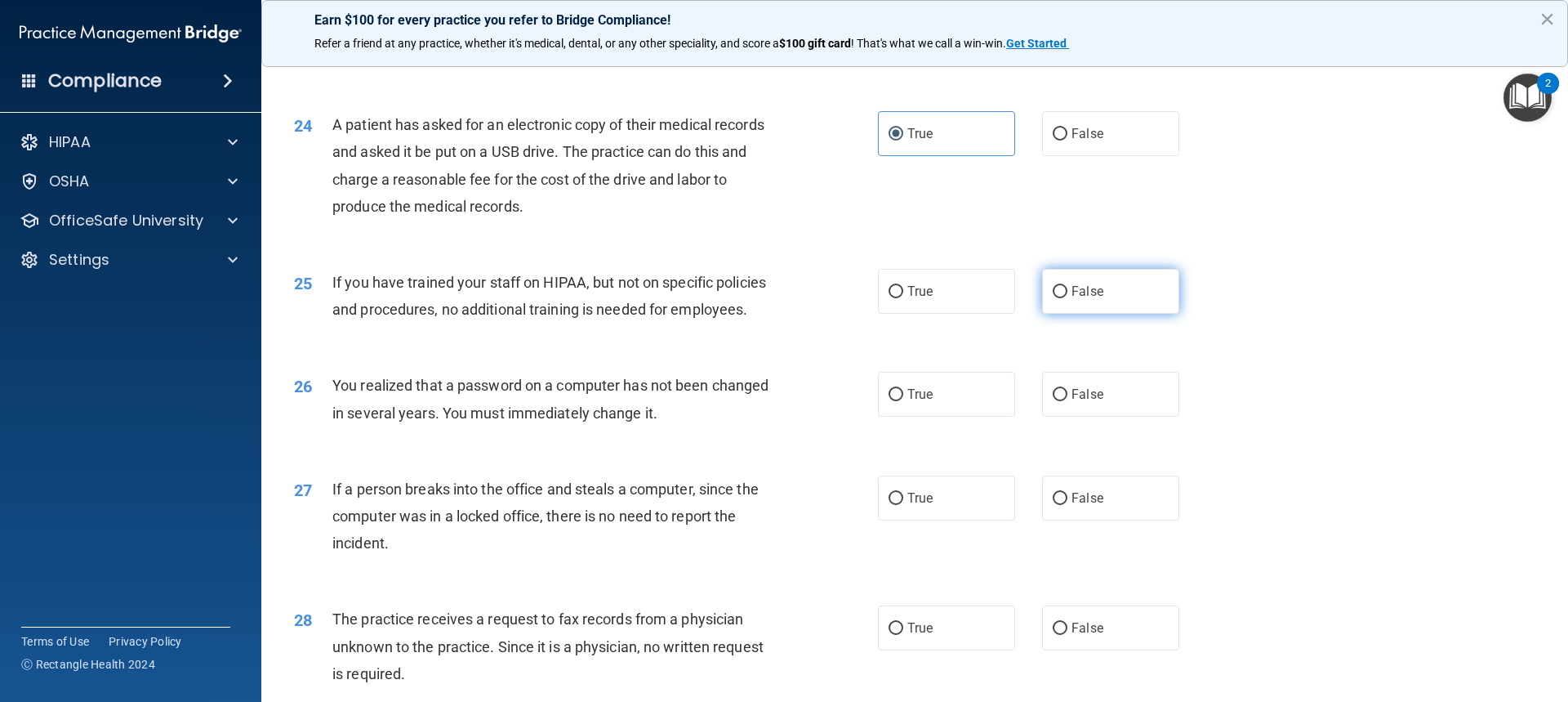
click at [1056, 313] on label "False" at bounding box center [1111, 291] width 138 height 45
click at [1056, 298] on input "False" at bounding box center [1060, 292] width 15 height 13
radio input "true"
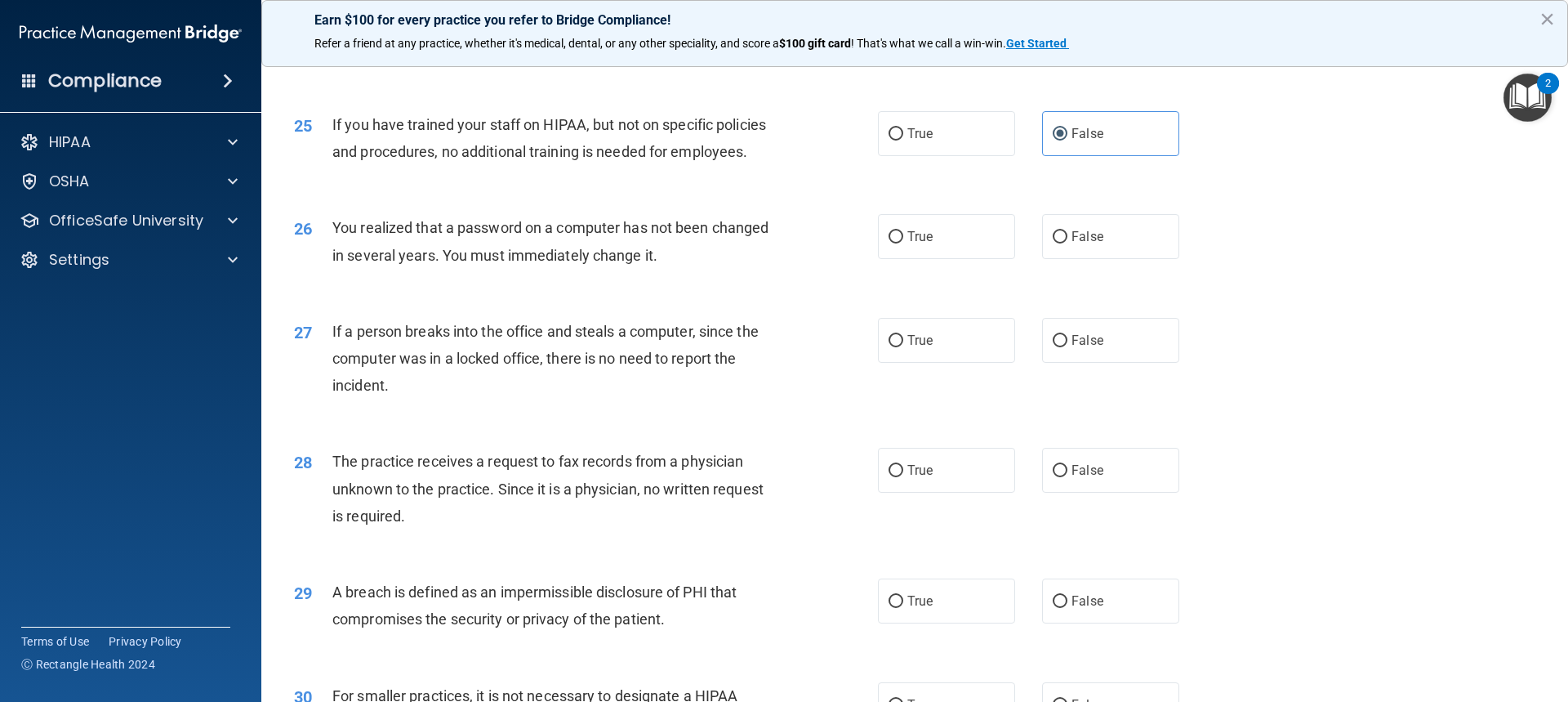
scroll to position [2920, 0]
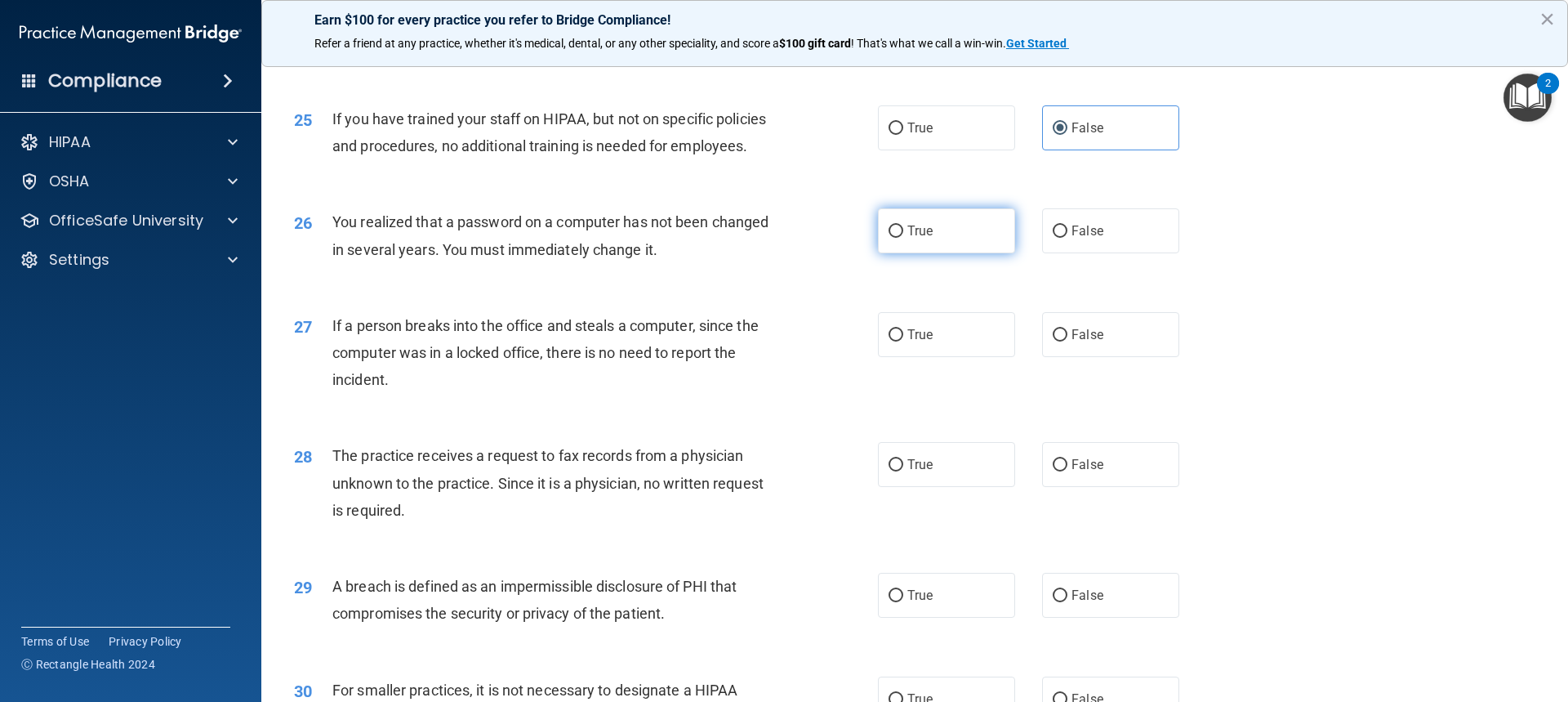
click at [888, 238] on input "True" at bounding box center [895, 231] width 15 height 13
radio input "true"
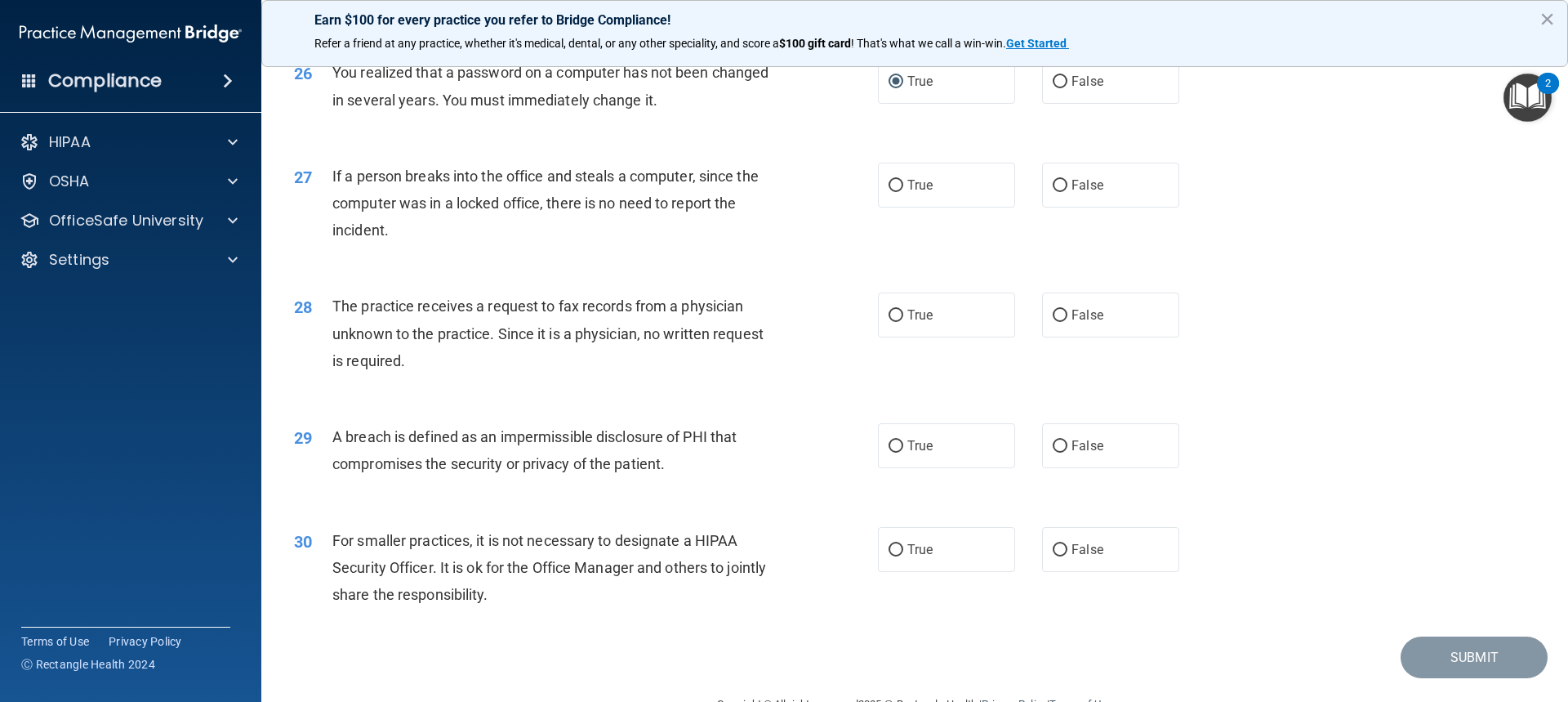
scroll to position [3082, 0]
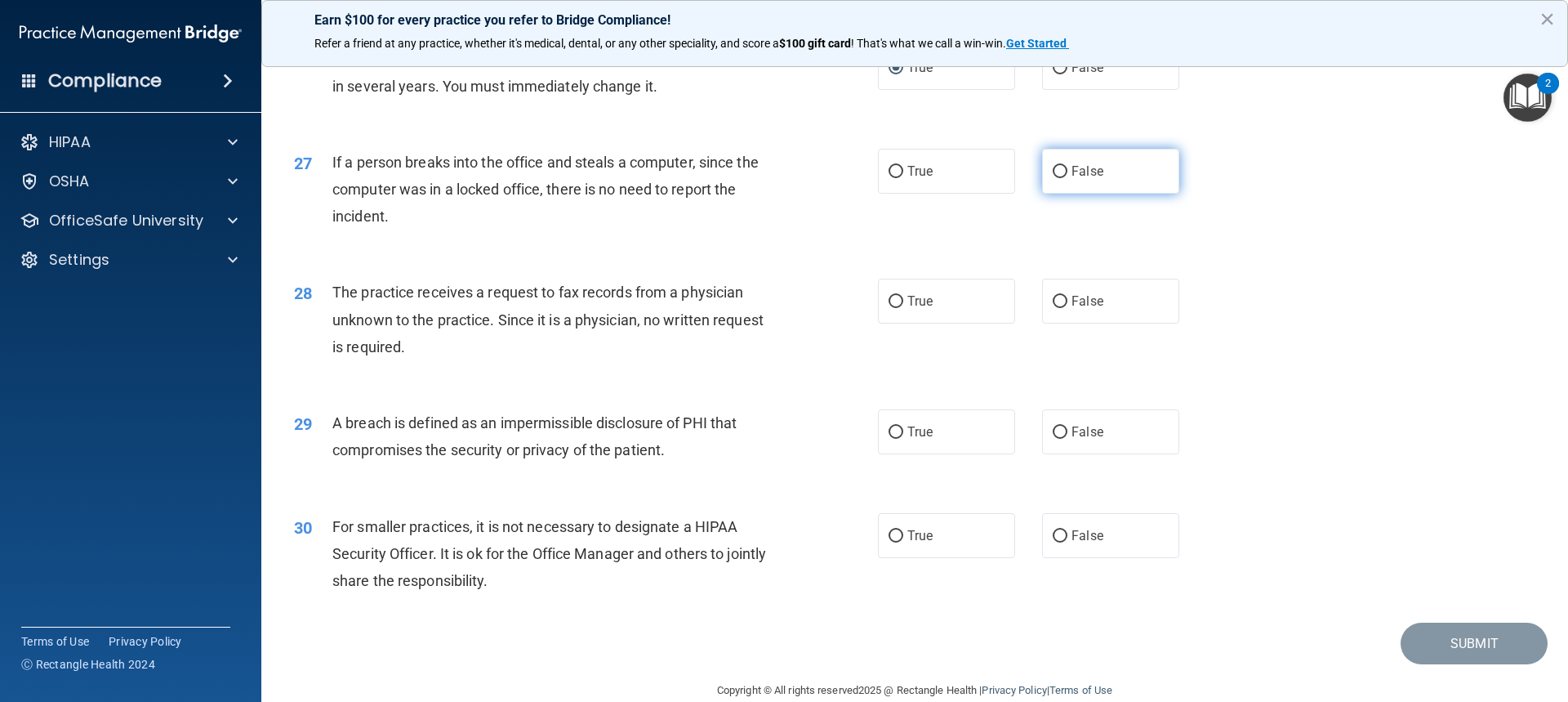
click at [1053, 178] on input "False" at bounding box center [1060, 172] width 15 height 13
radio input "true"
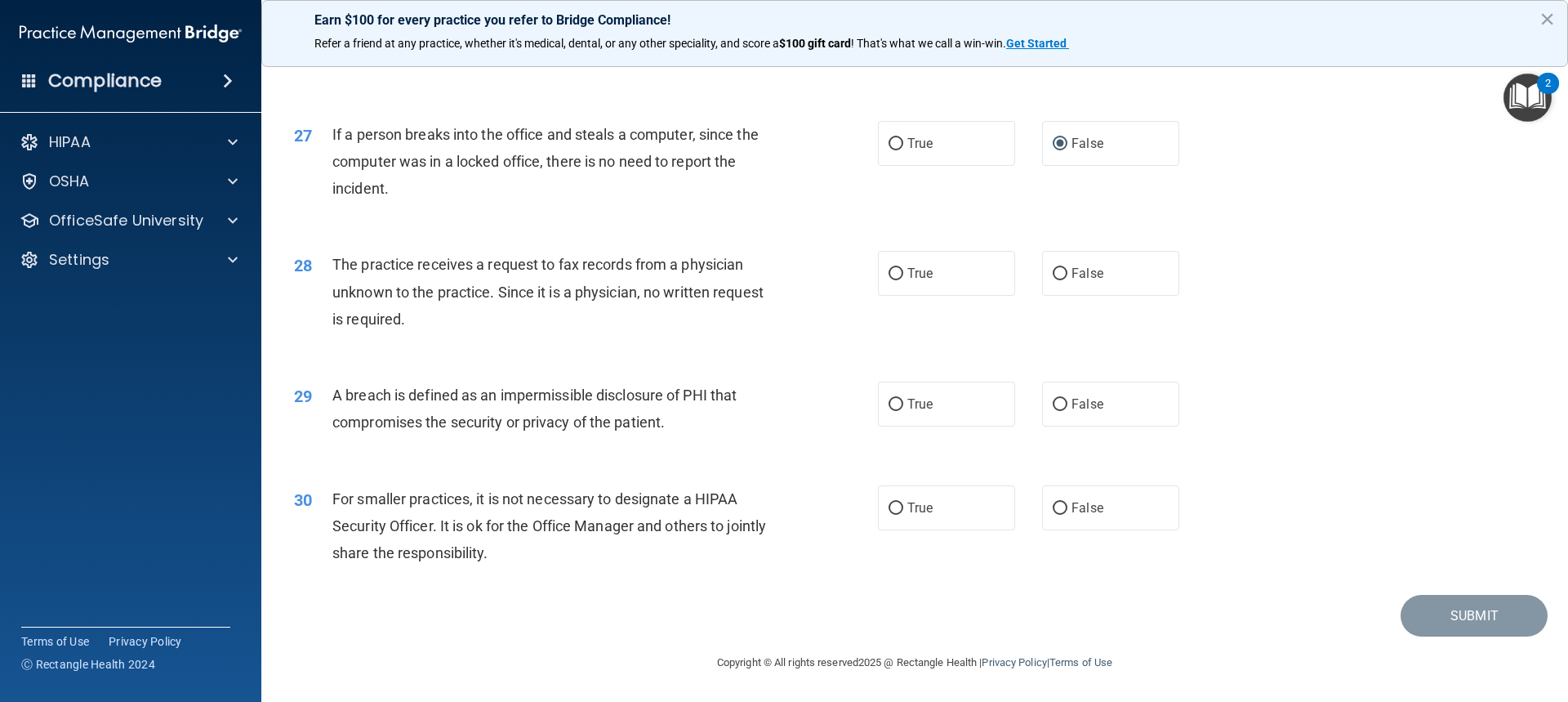
scroll to position [3164, 0]
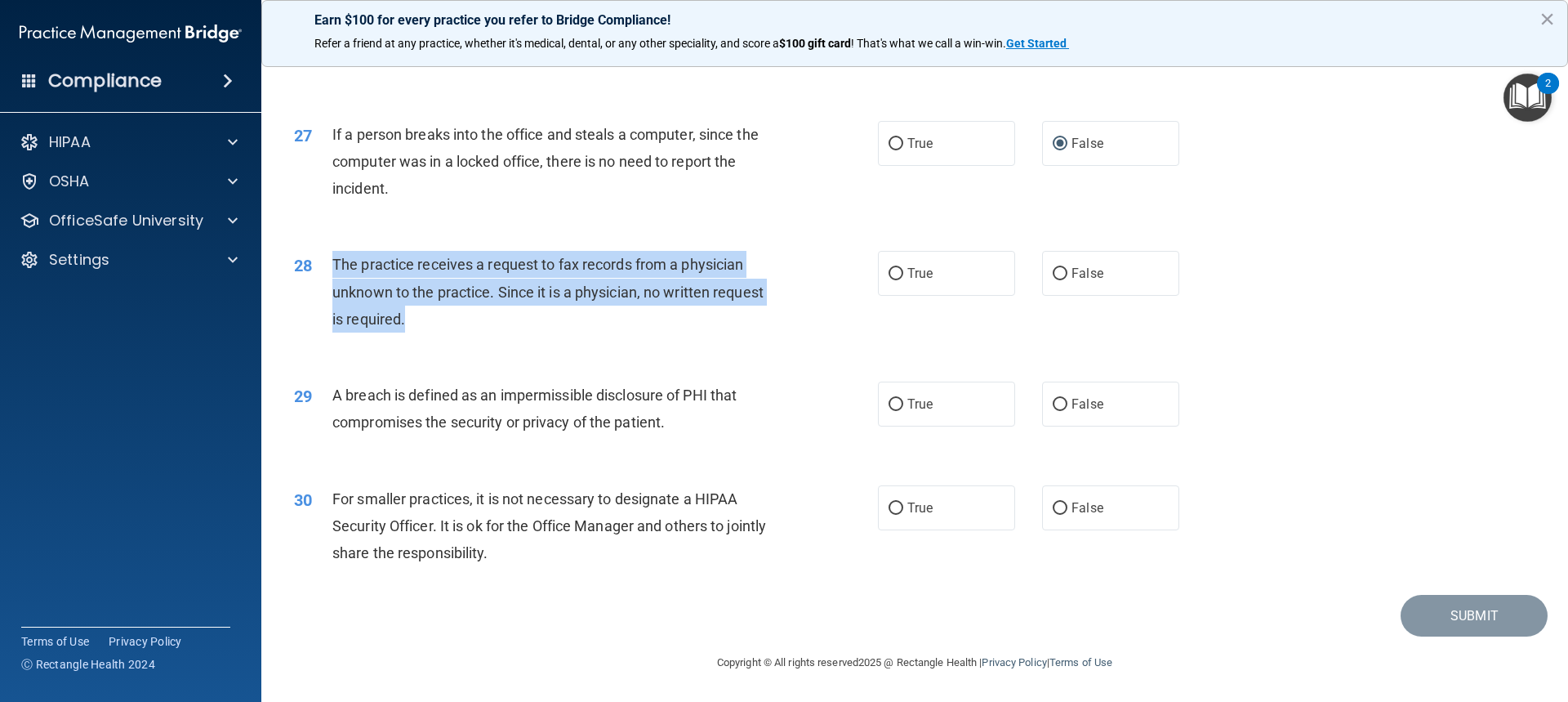
drag, startPoint x: 405, startPoint y: 321, endPoint x: 332, endPoint y: 262, distance: 93.9
click at [333, 262] on span "The practice receives a request to fax records from a physician unknown to the …" at bounding box center [548, 291] width 432 height 71
copy span "The practice receives a request to fax records from a physician unknown to the …"
click at [1053, 269] on input "False" at bounding box center [1060, 273] width 15 height 13
radio input "true"
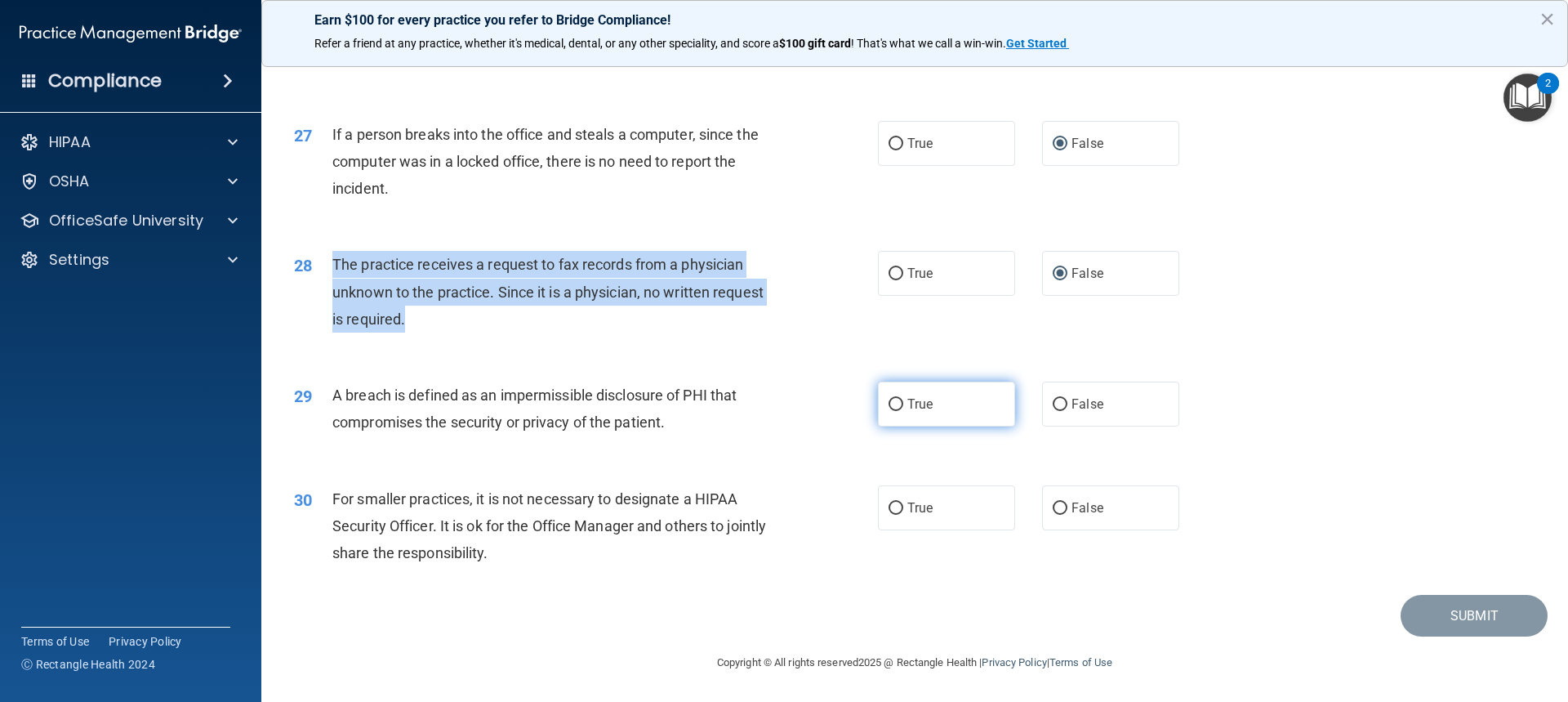
click at [891, 401] on input "True" at bounding box center [895, 404] width 15 height 13
radio input "true"
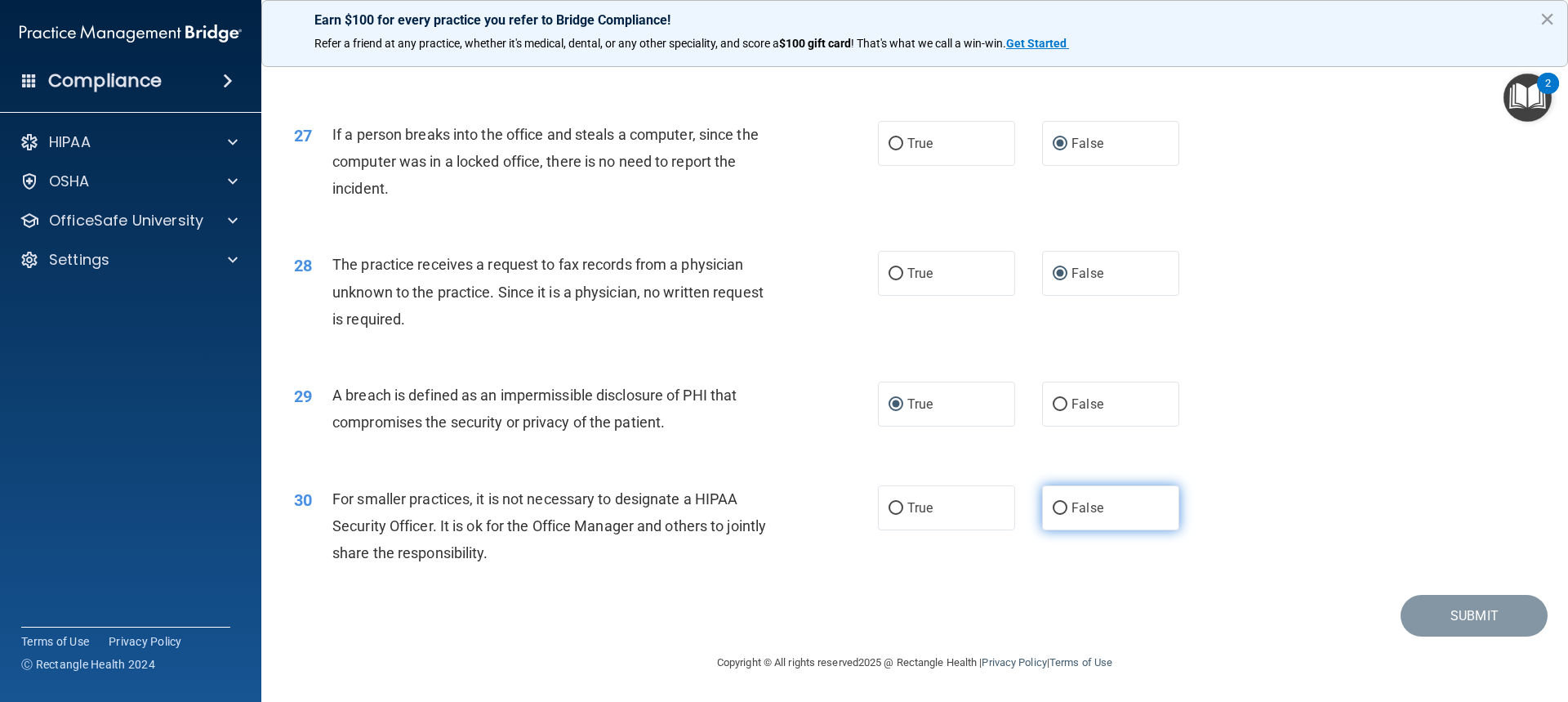
click at [1061, 505] on label "False" at bounding box center [1111, 507] width 138 height 45
click at [1061, 505] on input "False" at bounding box center [1060, 508] width 15 height 13
radio input "true"
click at [1492, 618] on button "Submit" at bounding box center [1475, 615] width 147 height 42
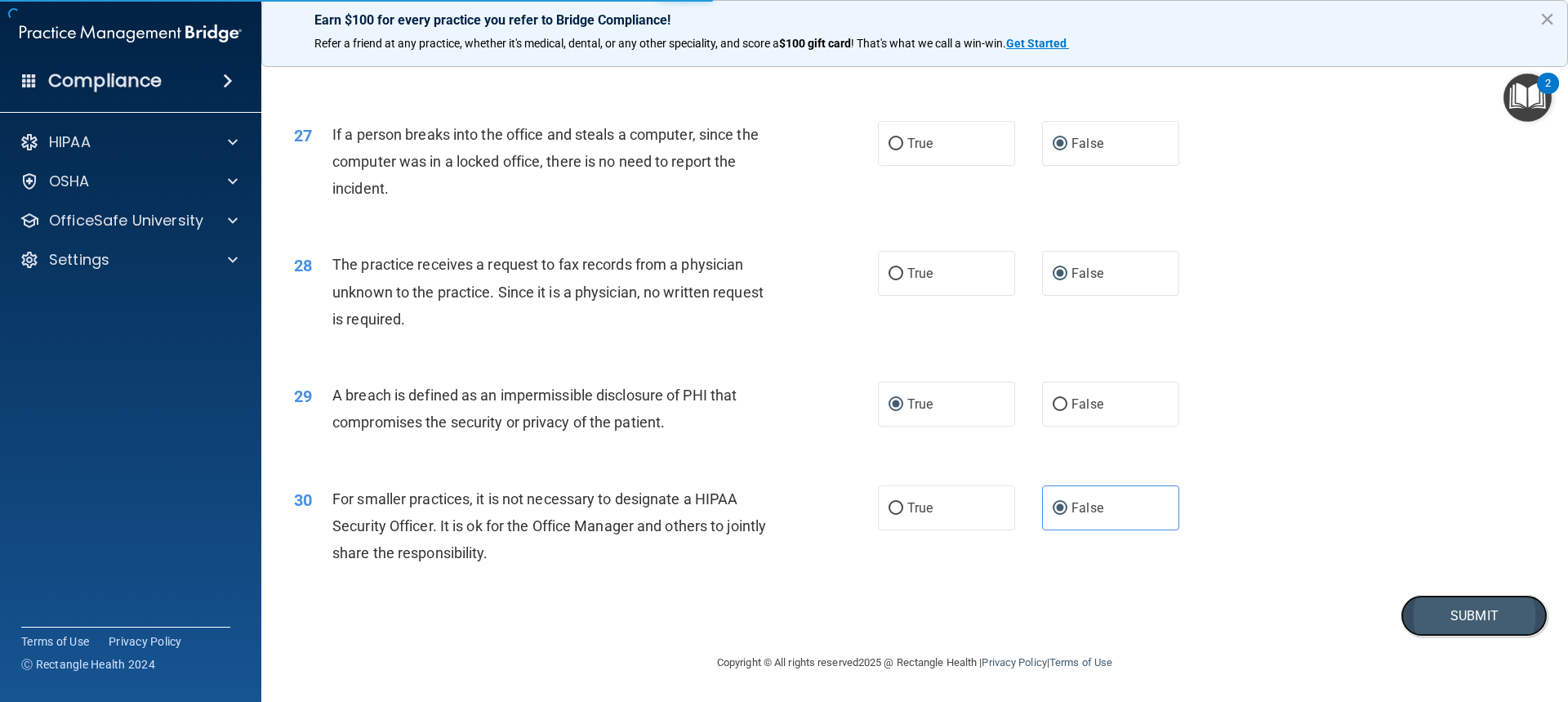
click at [1446, 614] on button "Submit" at bounding box center [1475, 615] width 147 height 42
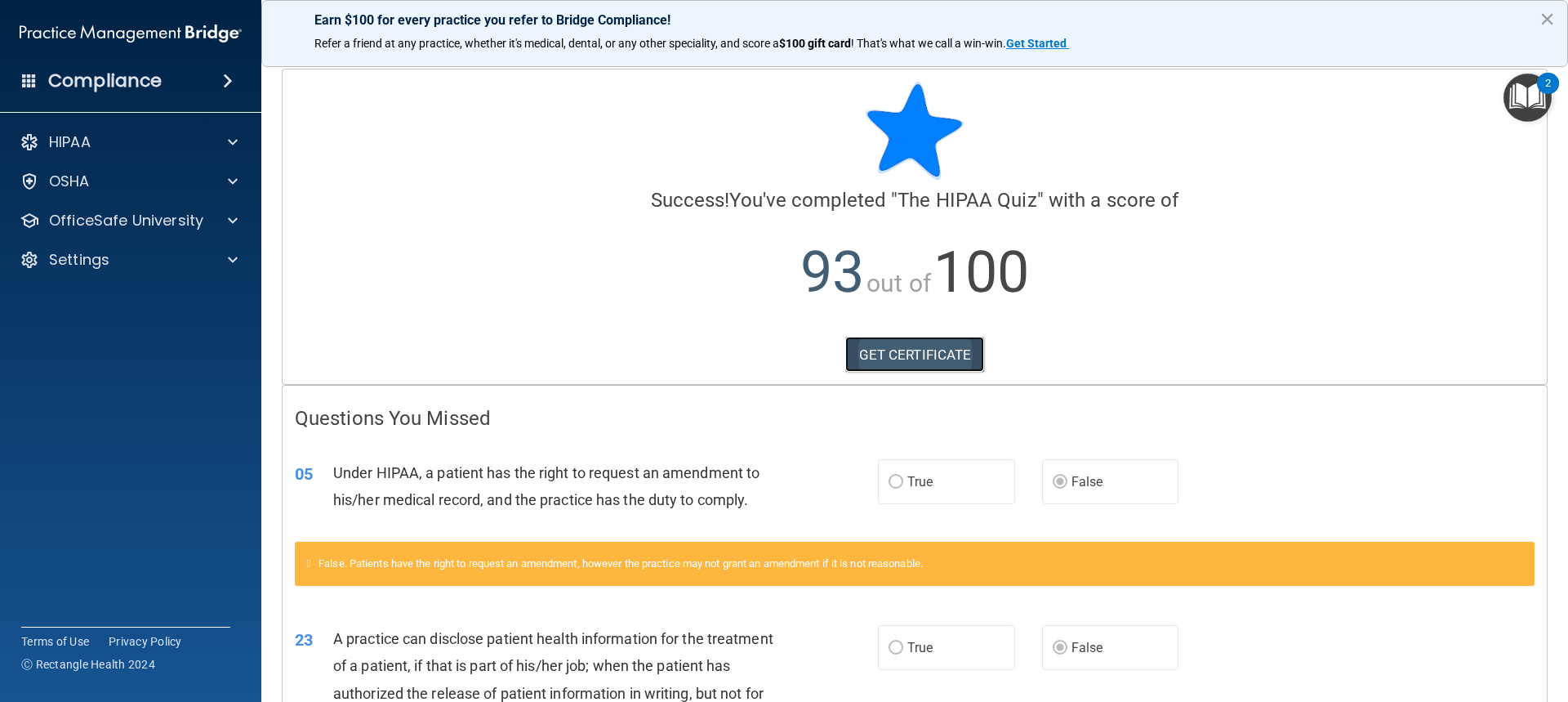
click at [917, 360] on link "GET CERTIFICATE" at bounding box center [915, 354] width 140 height 36
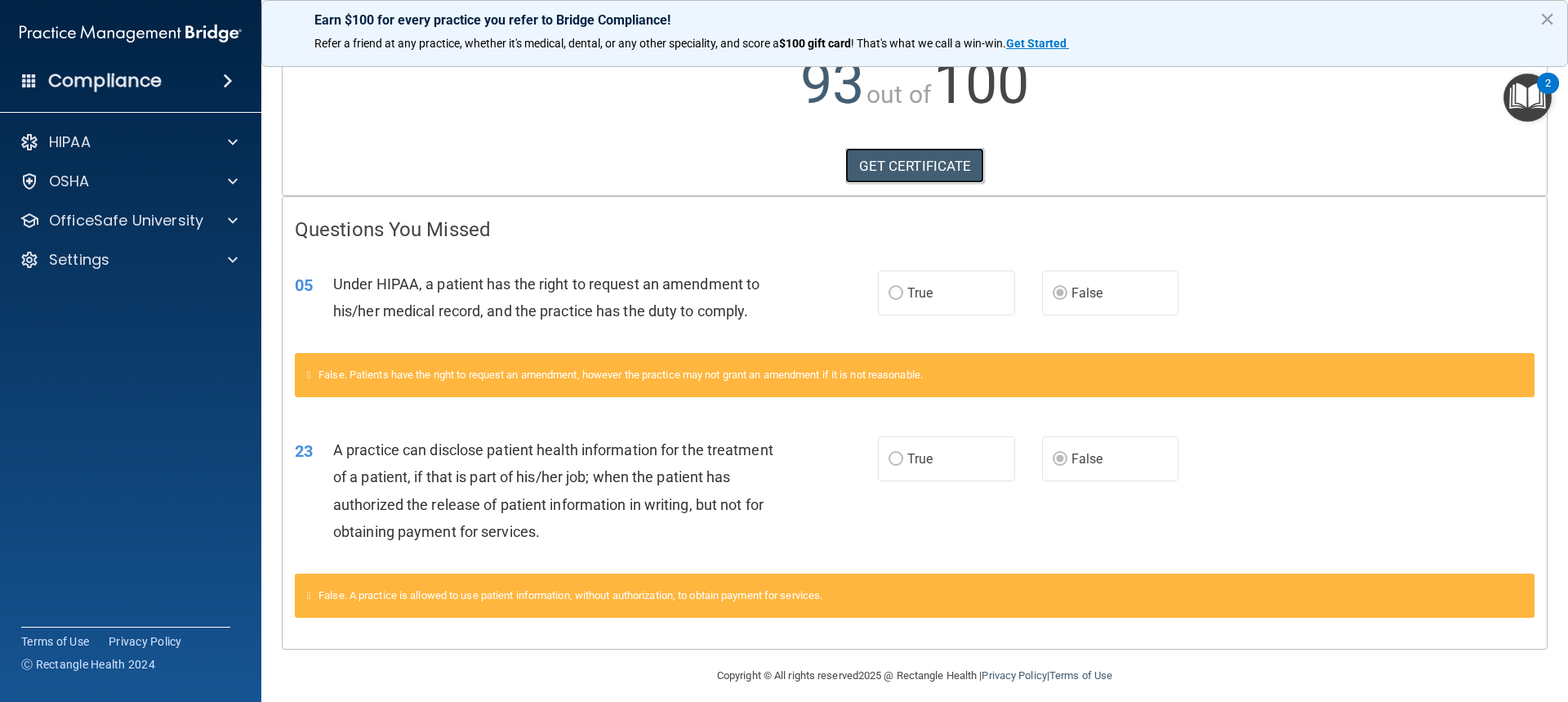
scroll to position [202, 0]
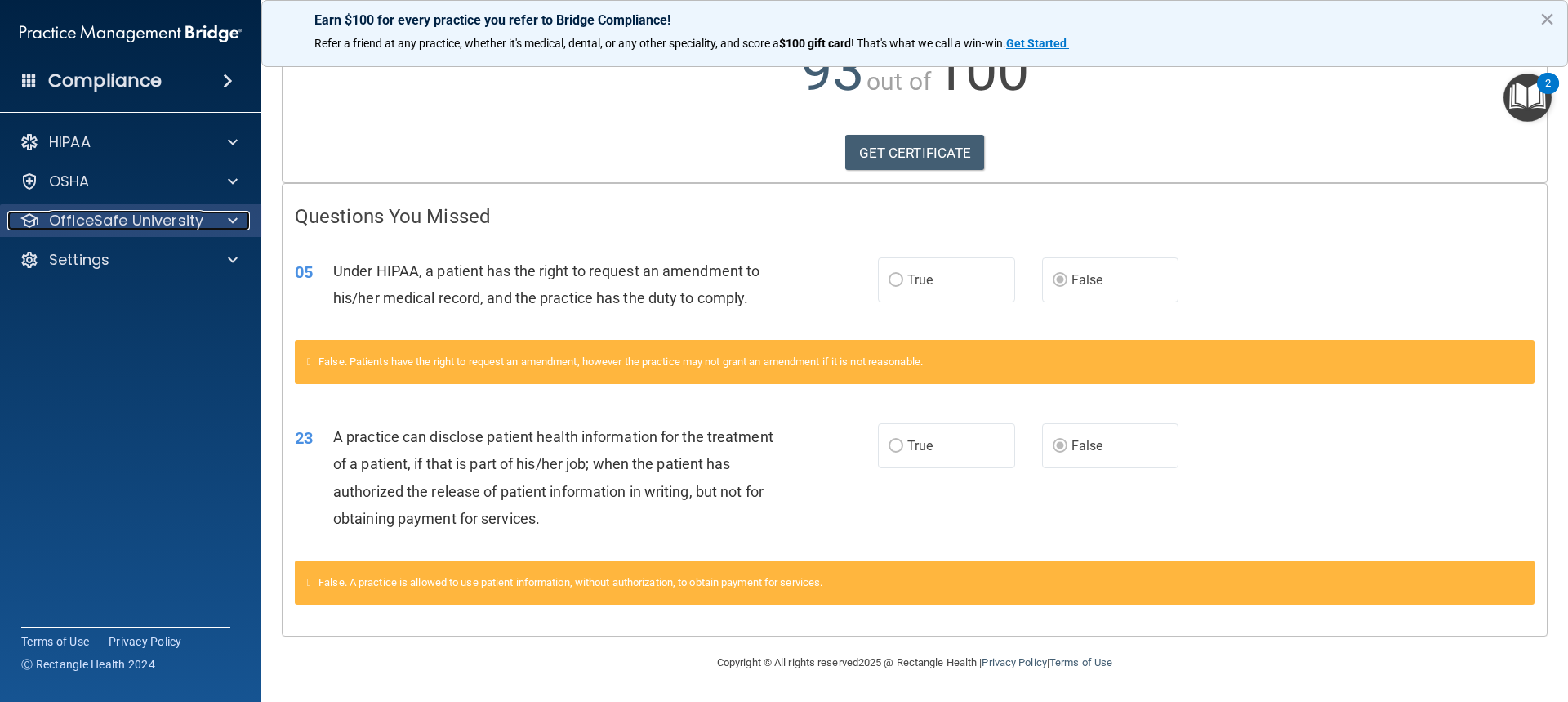
click at [47, 216] on div "OfficeSafe University" at bounding box center [109, 220] width 203 height 19
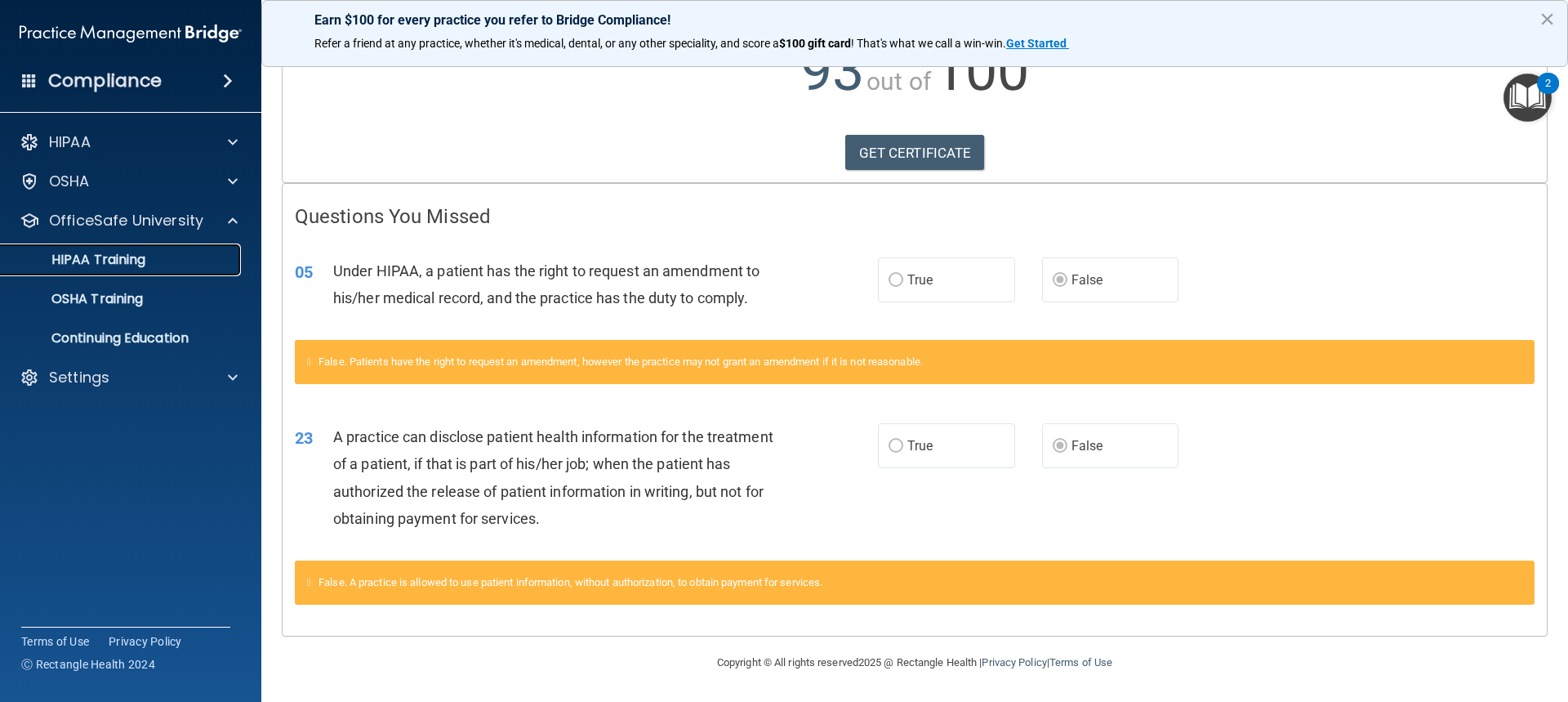
click at [95, 257] on p "HIPAA Training" at bounding box center [78, 259] width 135 height 16
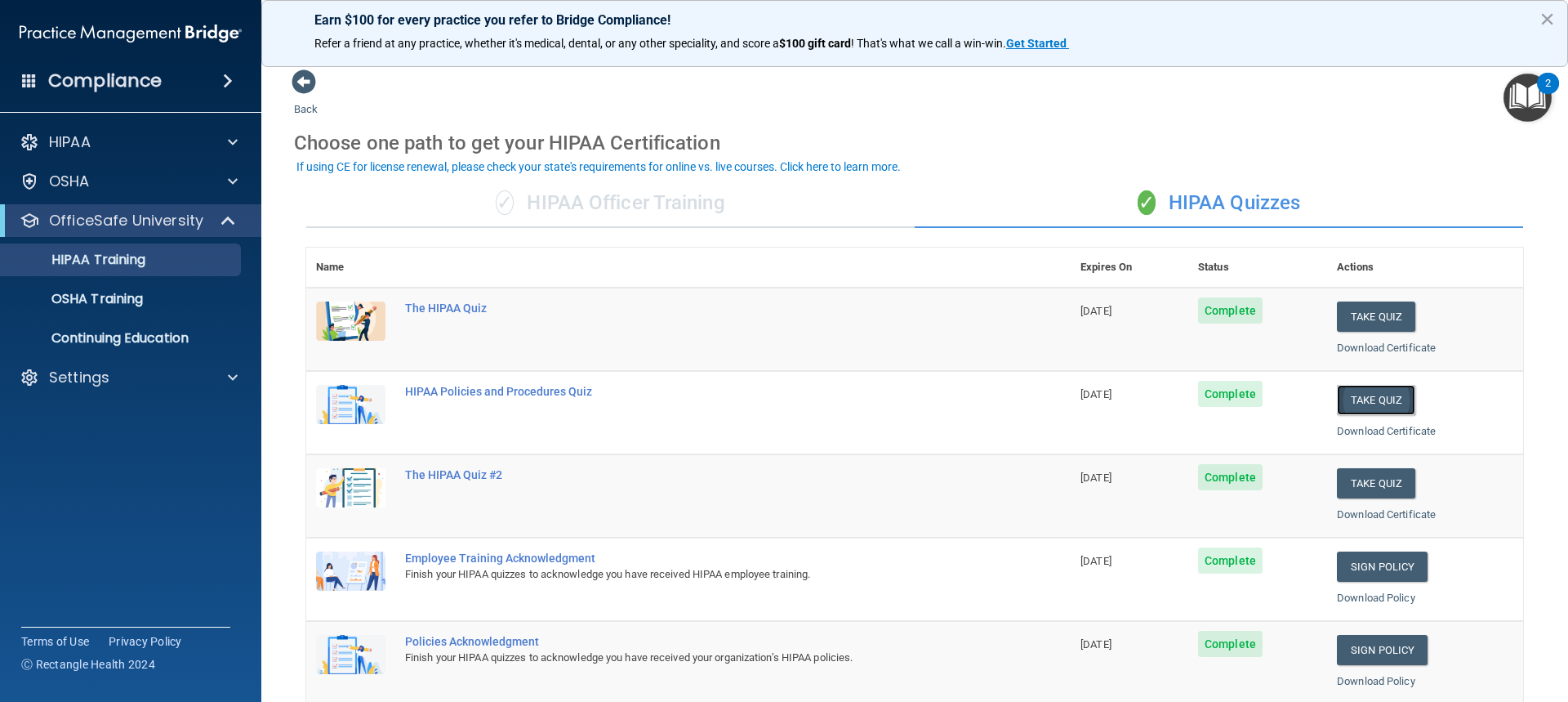
click at [1350, 395] on button "Take Quiz" at bounding box center [1376, 399] width 79 height 30
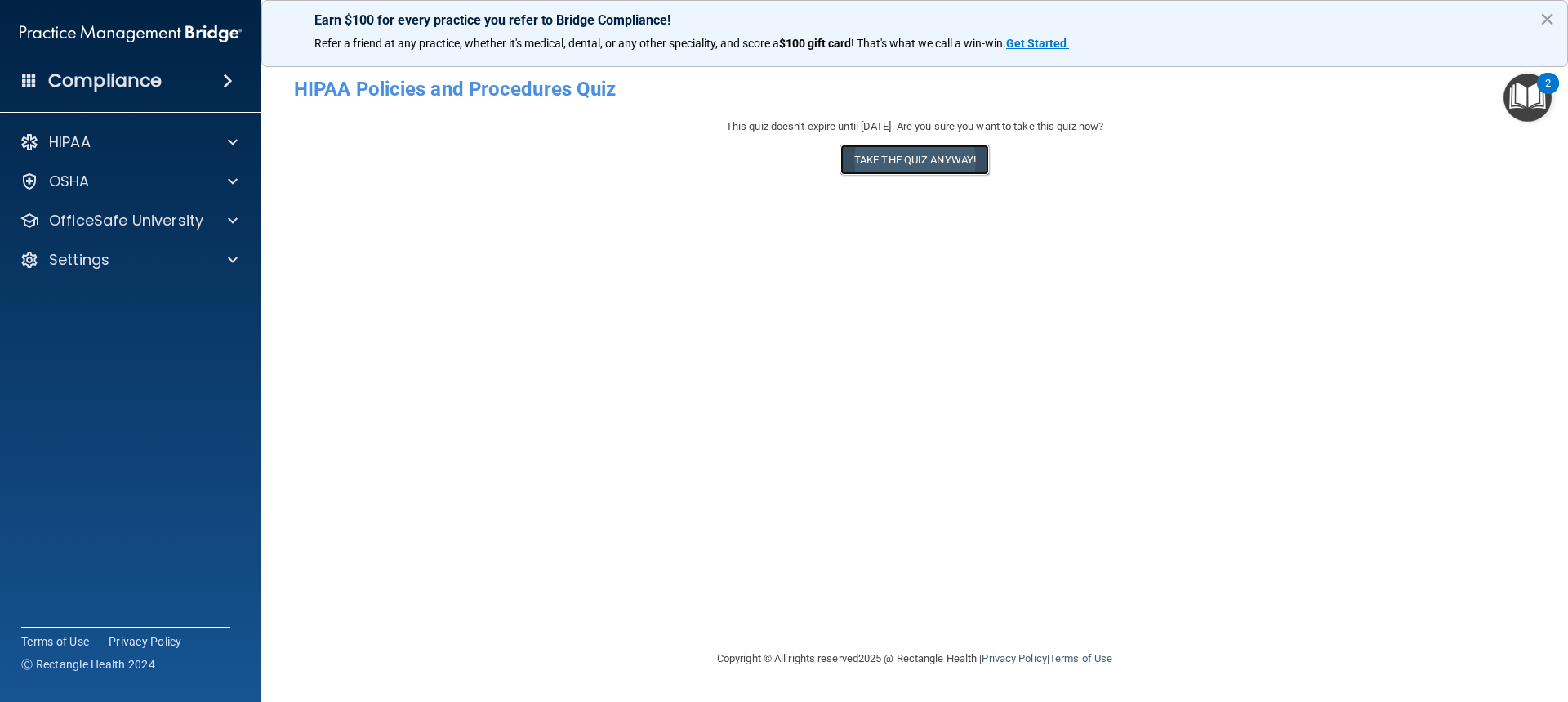
click at [904, 163] on button "Take the quiz anyway!" at bounding box center [914, 159] width 148 height 30
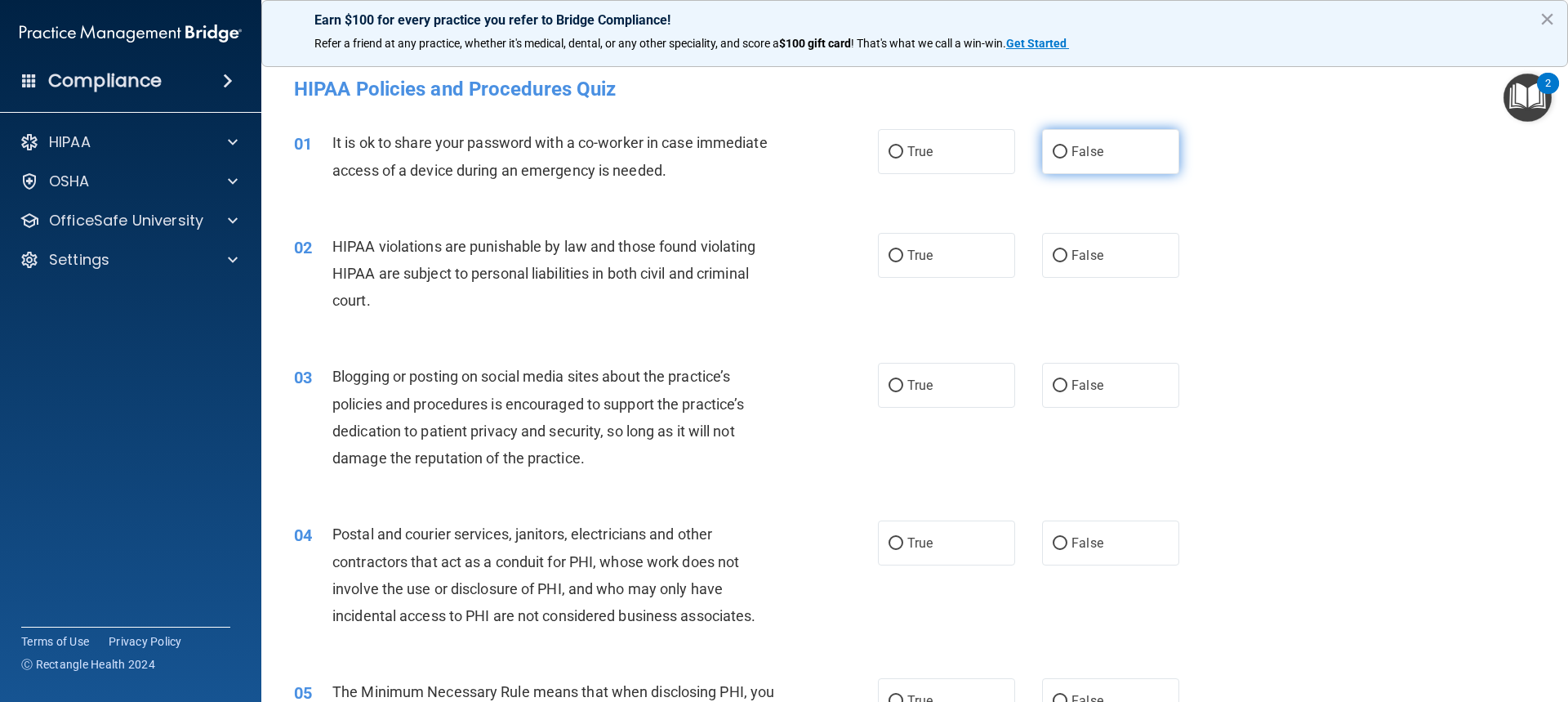
click at [1053, 155] on input "False" at bounding box center [1060, 152] width 15 height 13
radio input "true"
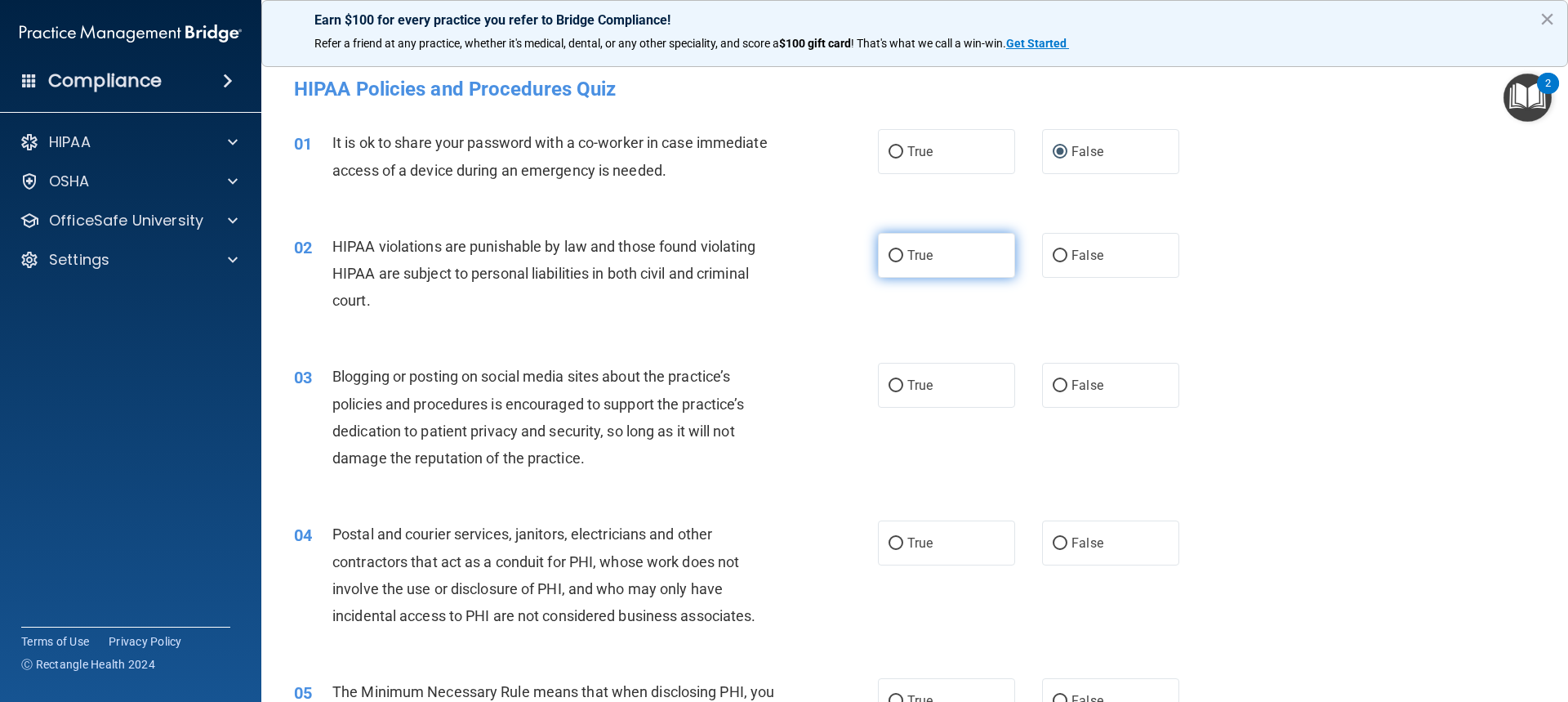
click at [893, 264] on label "True" at bounding box center [947, 255] width 138 height 45
click at [893, 262] on input "True" at bounding box center [895, 256] width 15 height 13
radio input "true"
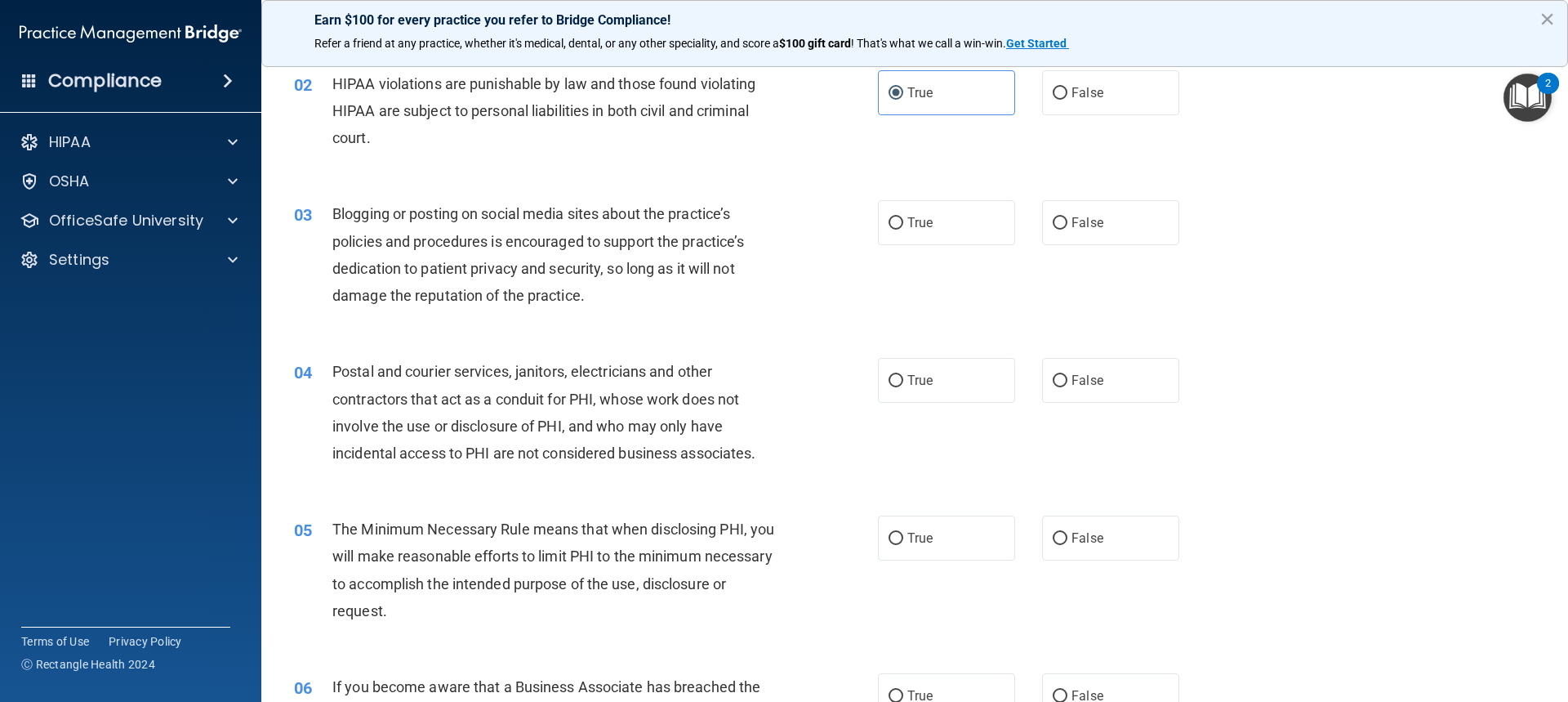
scroll to position [163, 0]
drag, startPoint x: 1071, startPoint y: 218, endPoint x: 1027, endPoint y: 228, distance: 45.1
click at [1072, 218] on span "False" at bounding box center [1087, 222] width 32 height 16
click at [1068, 218] on input "False" at bounding box center [1060, 222] width 15 height 13
radio input "true"
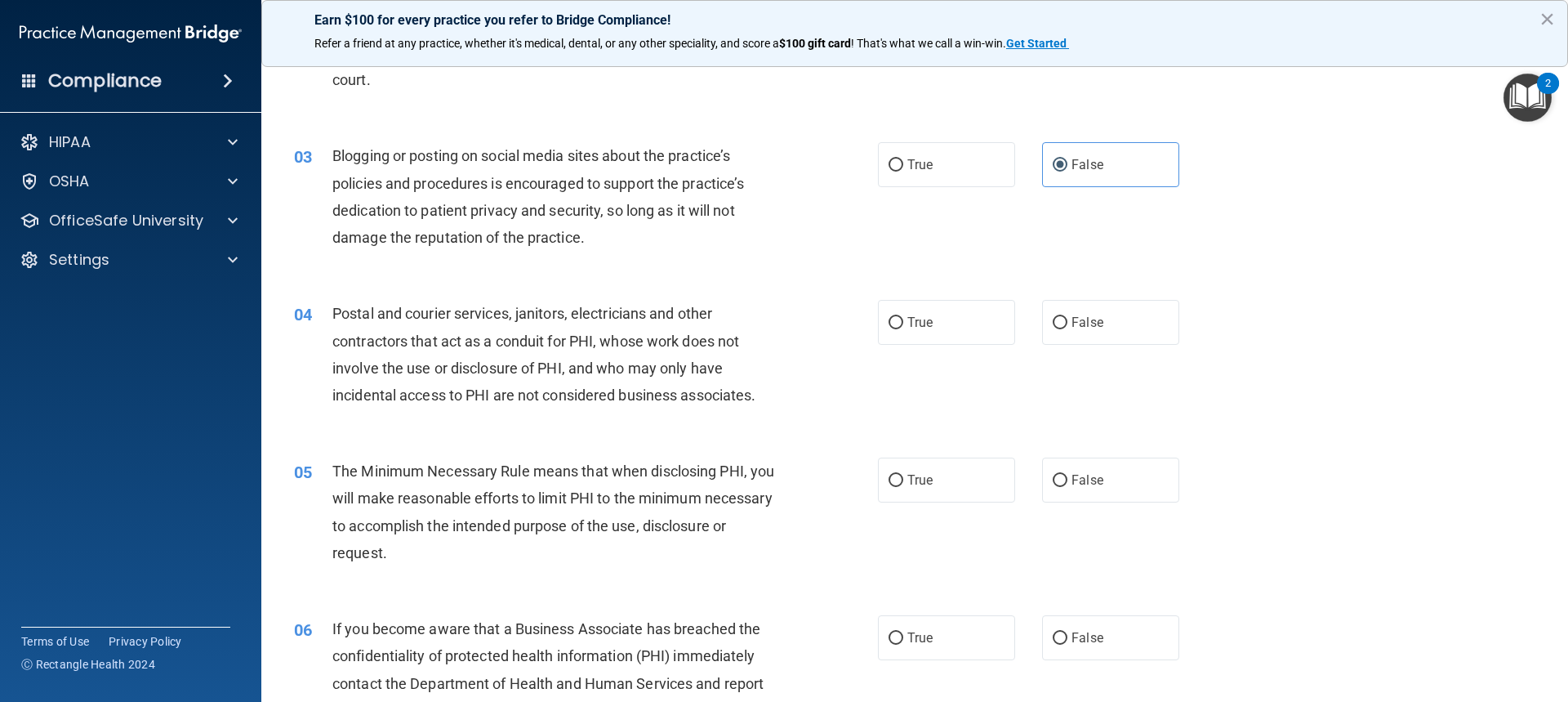
scroll to position [327, 0]
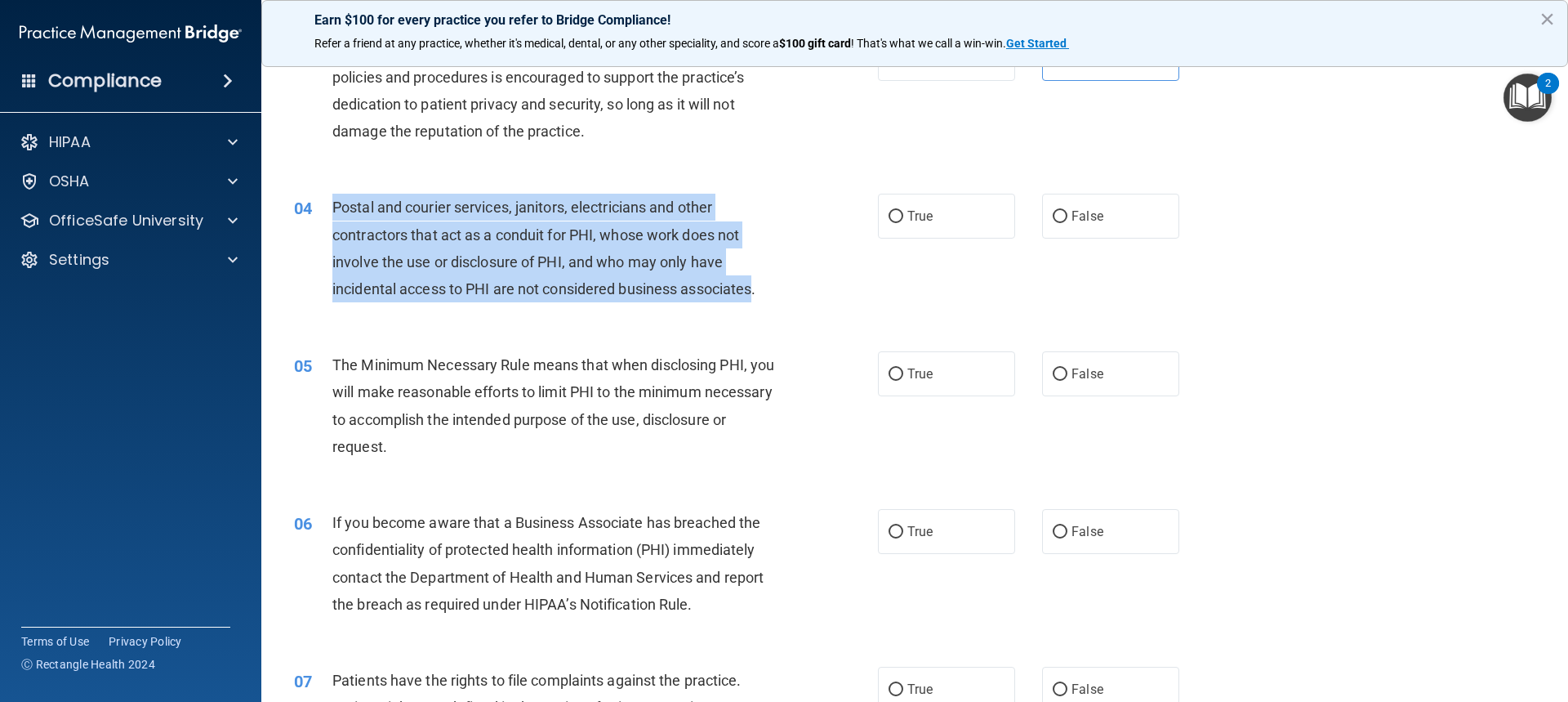
drag, startPoint x: 756, startPoint y: 288, endPoint x: 320, endPoint y: 209, distance: 443.1
click at [320, 209] on div "04 Postal and courier services, janitors, electricians and other contractors th…" at bounding box center [586, 252] width 633 height 116
copy div "Postal and courier services, janitors, electricians and other contractors that …"
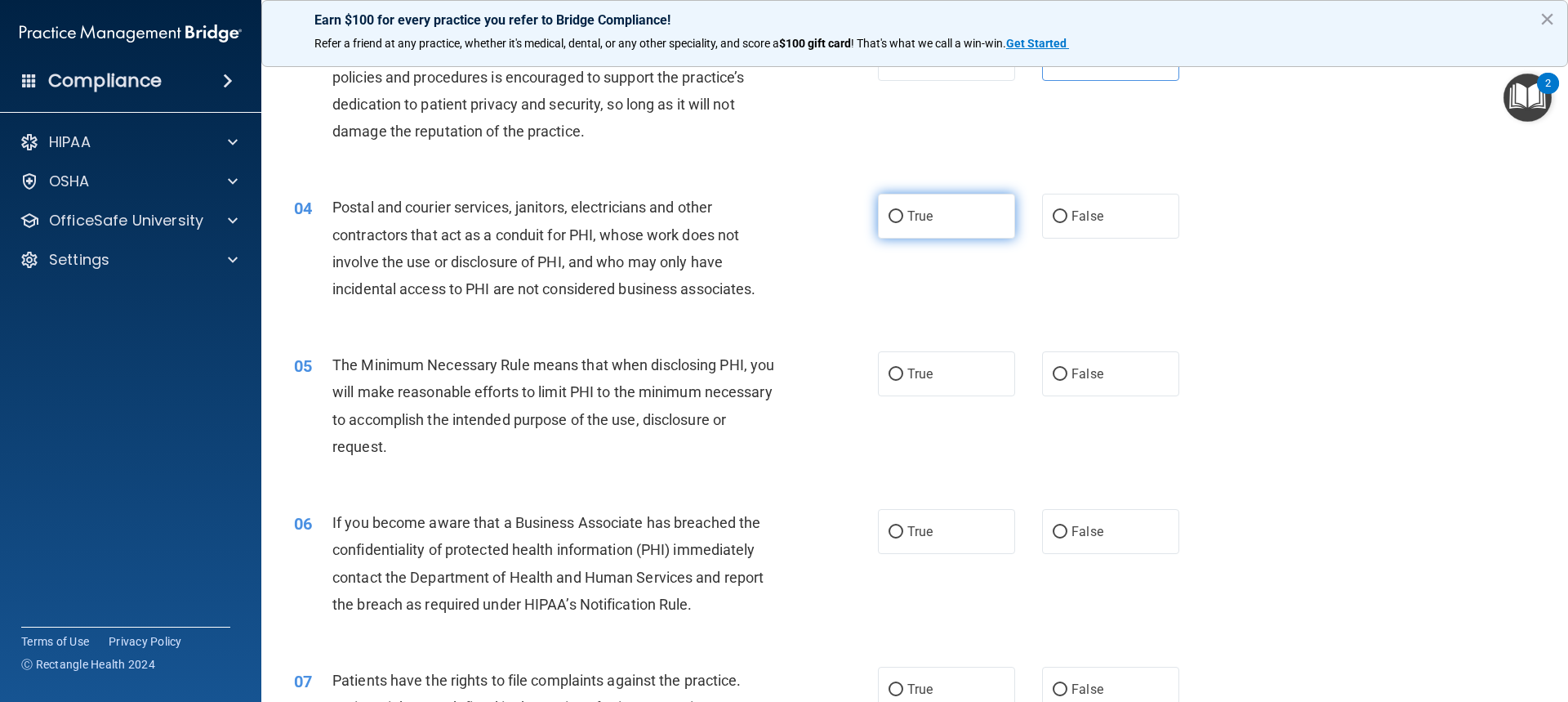
click at [899, 220] on label "True" at bounding box center [947, 216] width 138 height 45
click at [899, 220] on input "True" at bounding box center [895, 216] width 15 height 13
radio input "true"
click at [891, 374] on input "True" at bounding box center [895, 374] width 15 height 13
radio input "true"
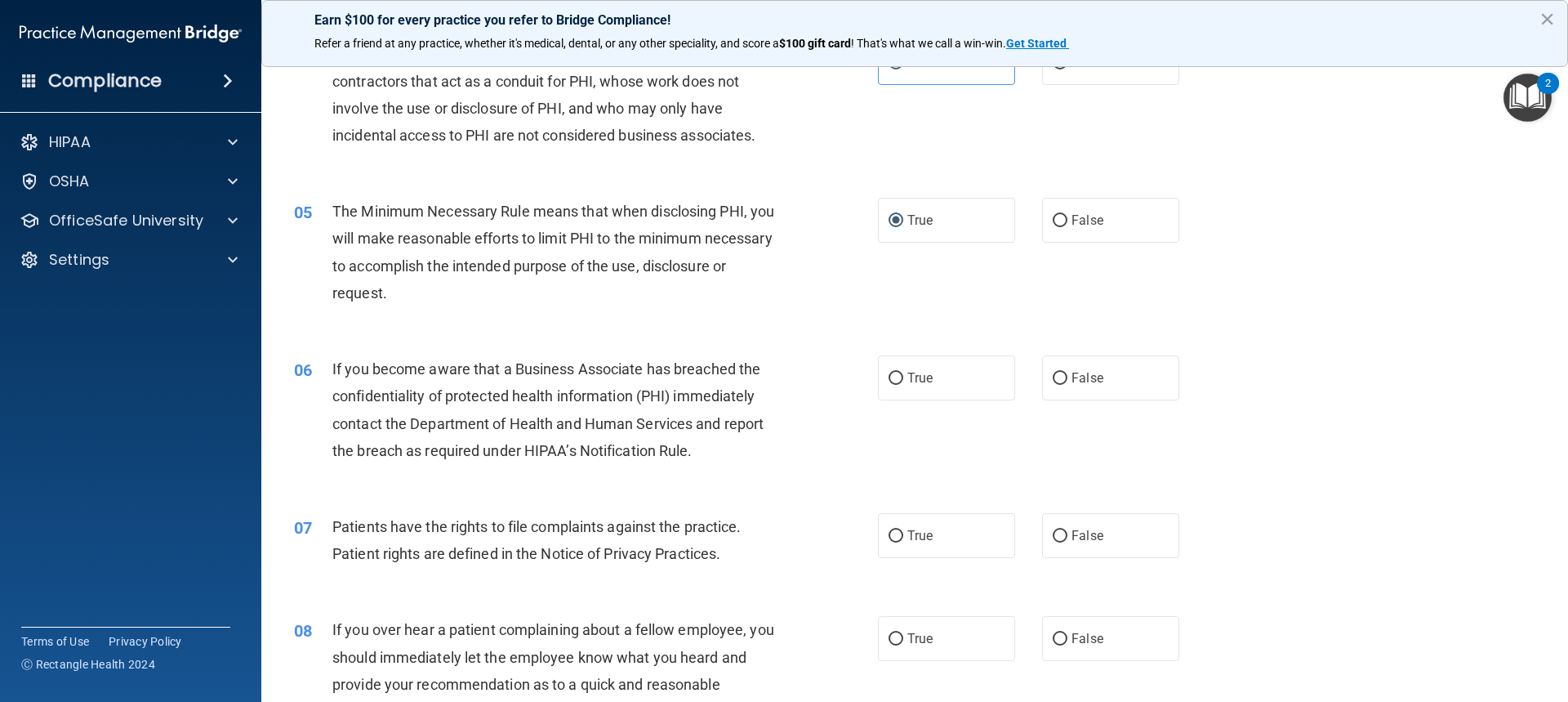
scroll to position [490, 0]
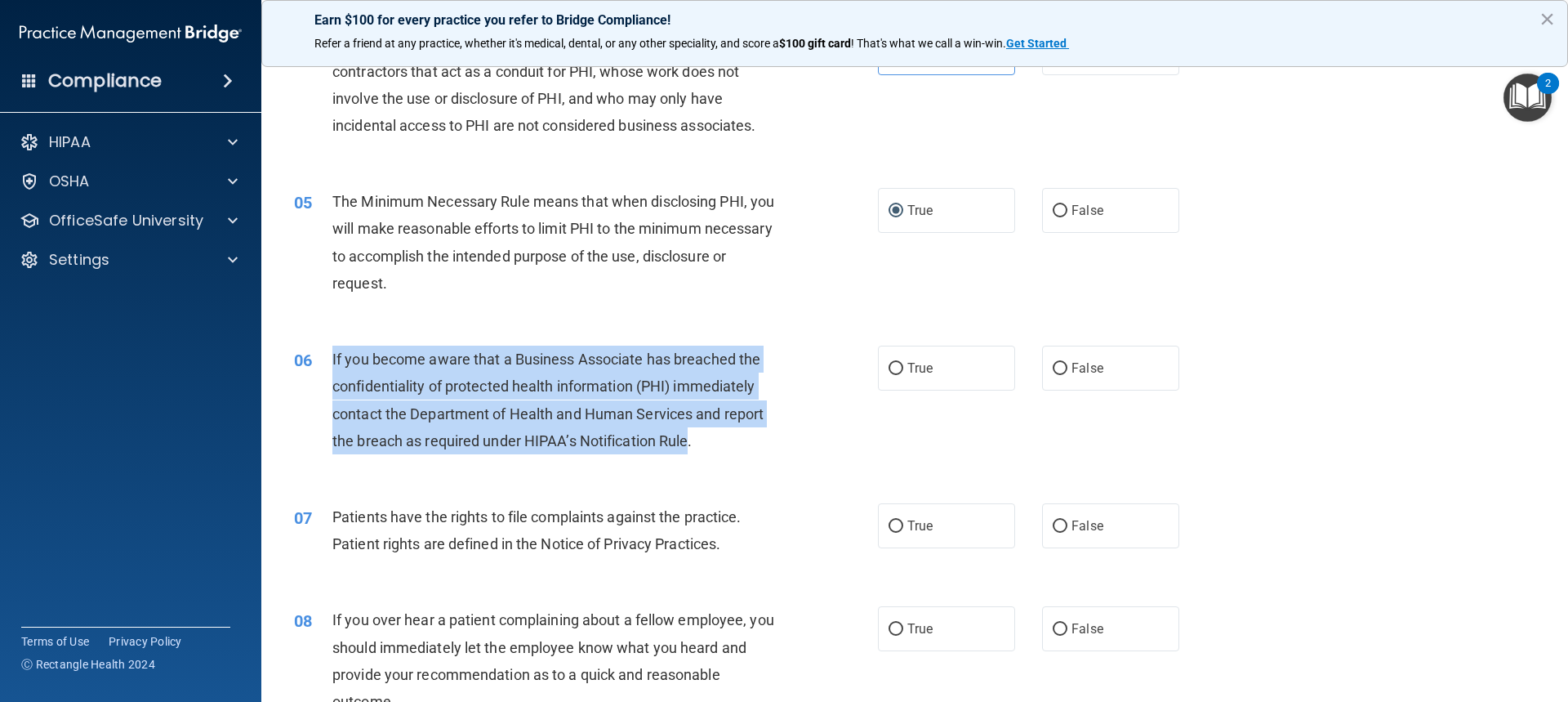
drag, startPoint x: 687, startPoint y: 436, endPoint x: 332, endPoint y: 348, distance: 365.7
click at [333, 348] on div "If you become aware that a Business Associate has breached the confidentiality …" at bounding box center [560, 399] width 457 height 109
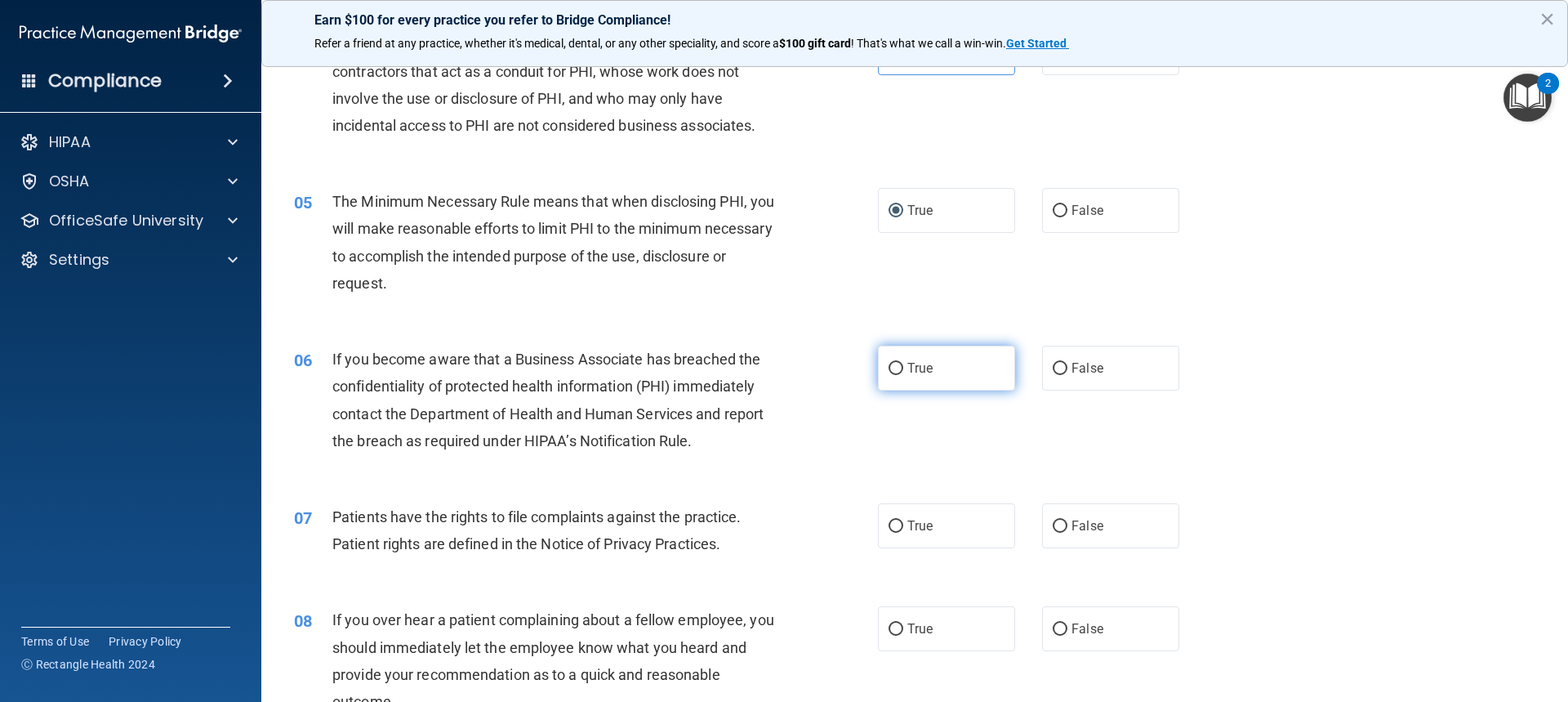
click at [901, 371] on label "True" at bounding box center [947, 367] width 138 height 45
click at [901, 371] on input "True" at bounding box center [895, 368] width 15 height 13
radio input "true"
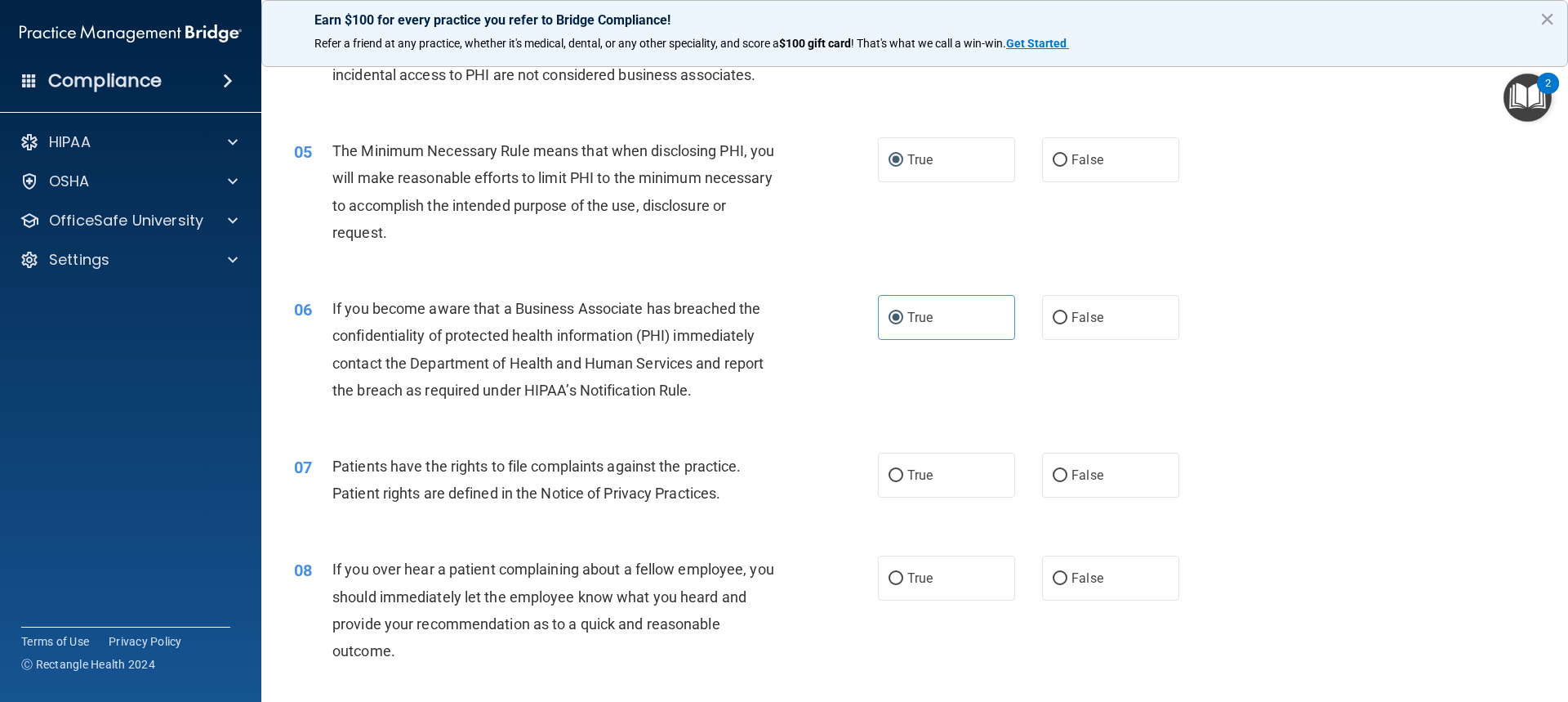
scroll to position [540, 0]
click at [914, 479] on span "True" at bounding box center [920, 476] width 25 height 16
click at [904, 479] on input "True" at bounding box center [895, 476] width 15 height 13
radio input "true"
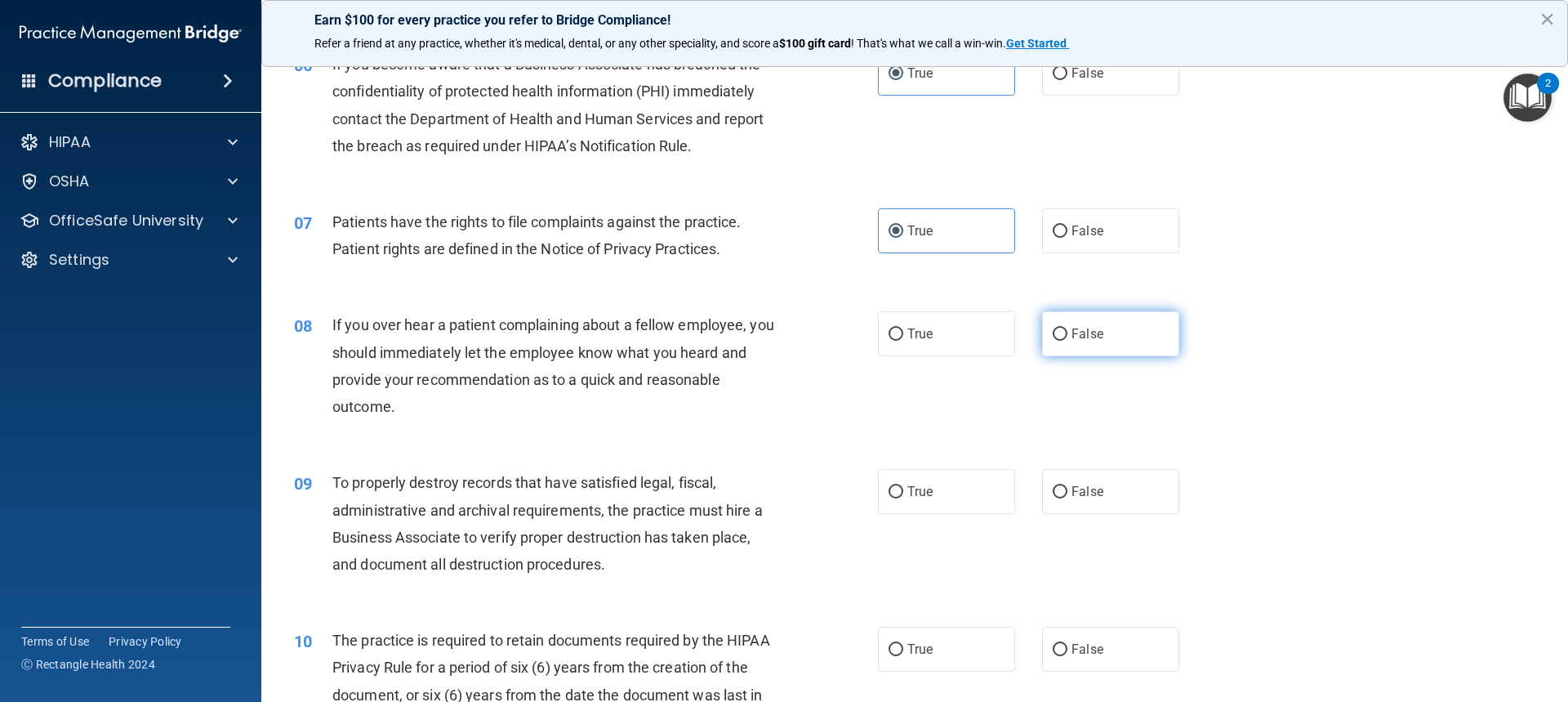
click at [1048, 349] on label "False" at bounding box center [1111, 334] width 138 height 45
click at [1053, 340] on input "False" at bounding box center [1060, 335] width 15 height 13
radio input "true"
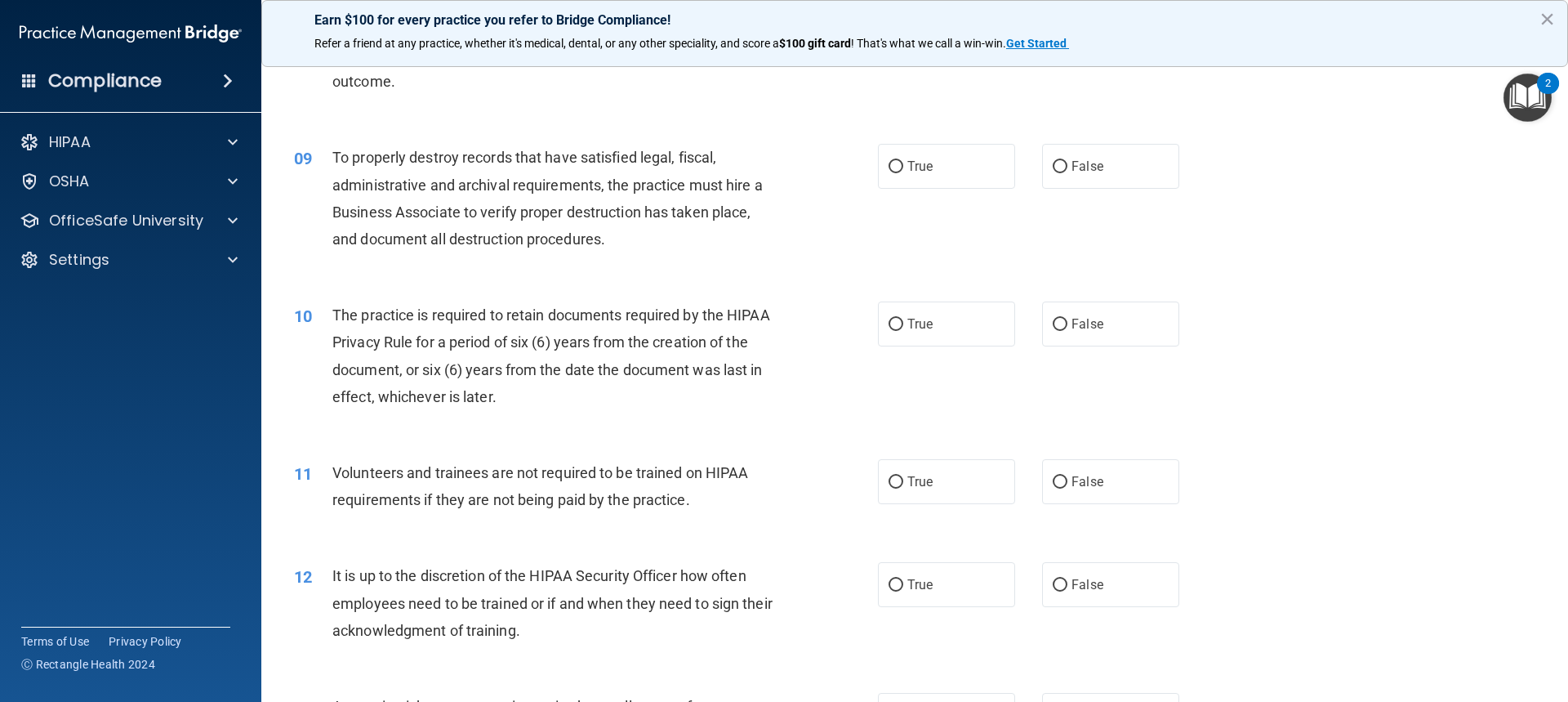
scroll to position [1111, 0]
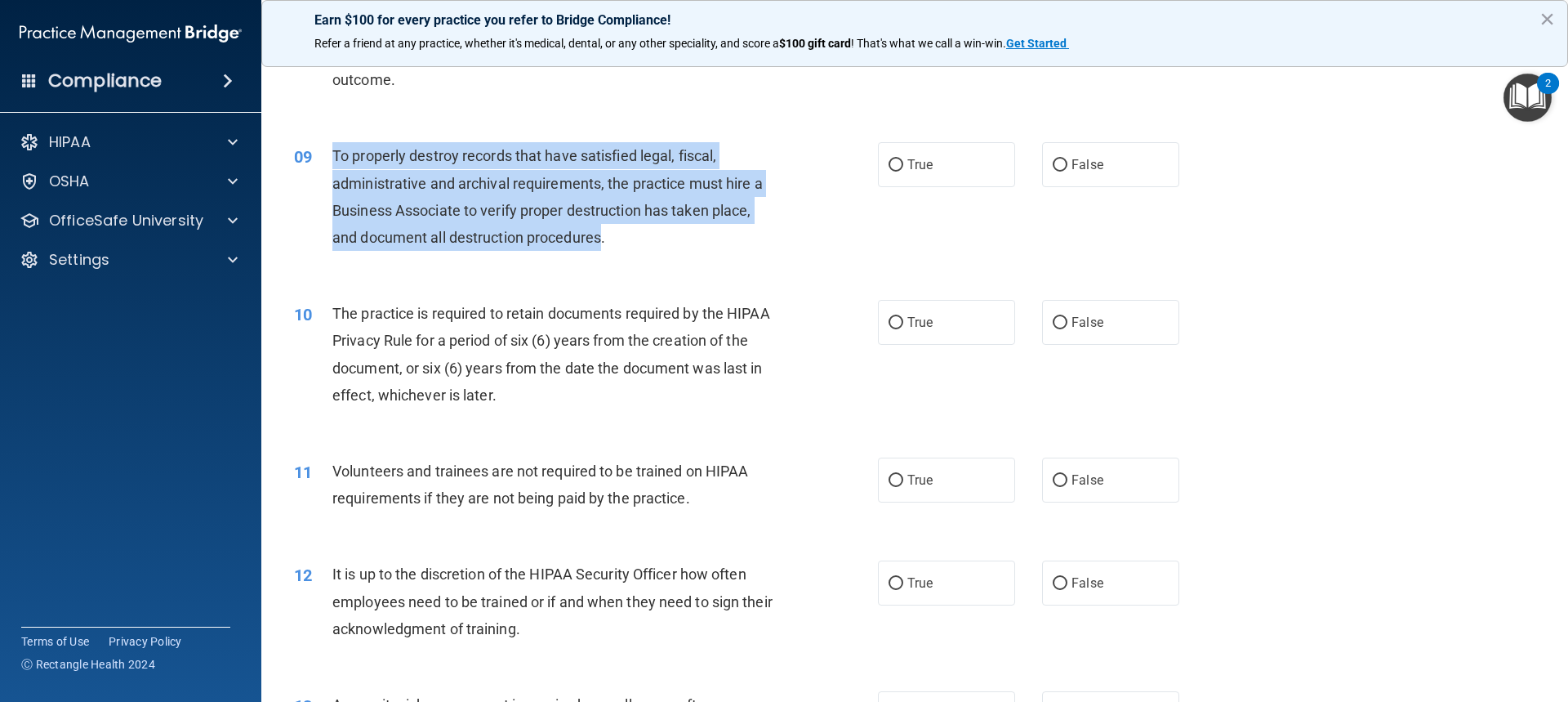
drag, startPoint x: 603, startPoint y: 236, endPoint x: 336, endPoint y: 157, distance: 278.4
click at [336, 157] on span "To properly destroy records that have satisfied legal, fiscal, administrative a…" at bounding box center [548, 197] width 431 height 99
click at [1058, 167] on input "False" at bounding box center [1060, 165] width 15 height 13
radio input "true"
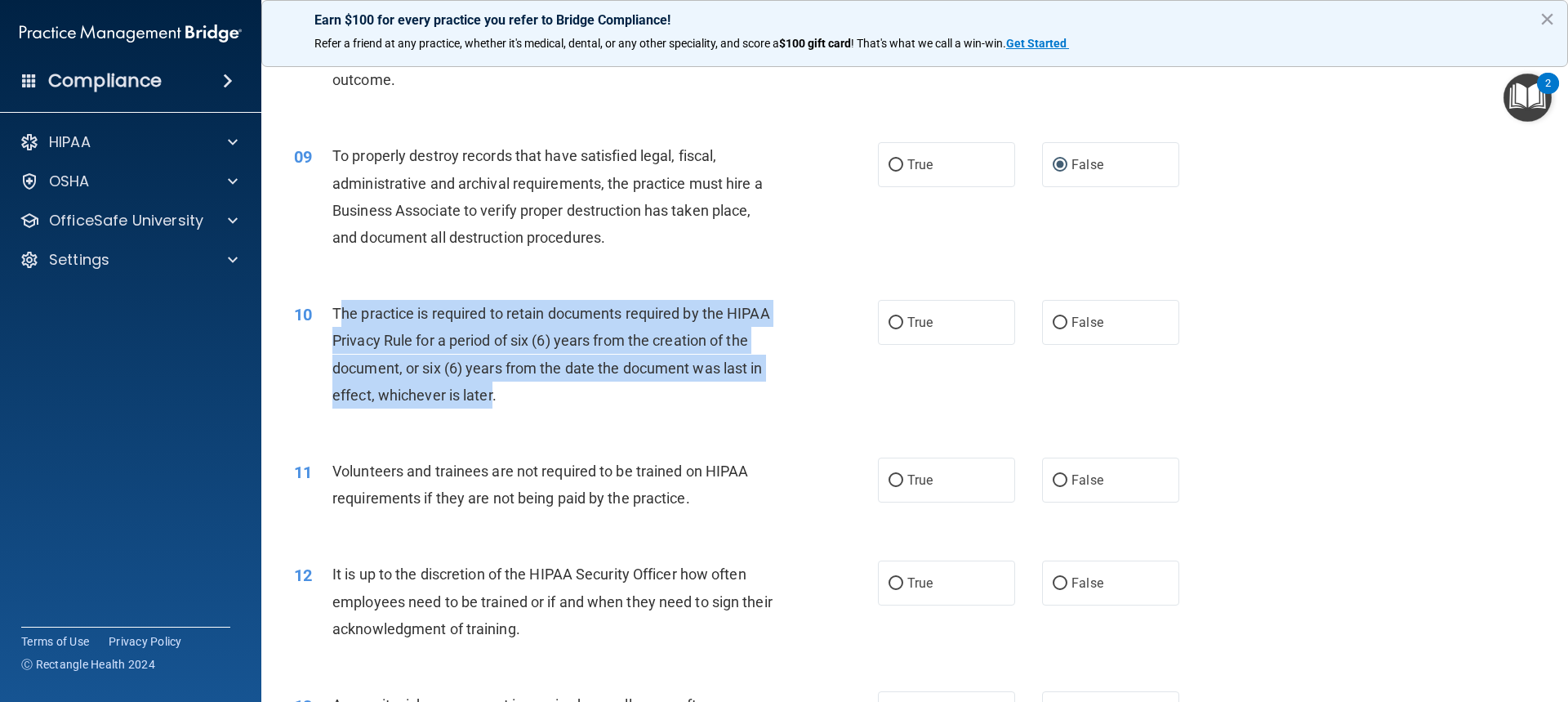
drag, startPoint x: 336, startPoint y: 314, endPoint x: 492, endPoint y: 383, distance: 170.6
click at [492, 389] on span "The practice is required to retain documents required by the HIPAA Privacy Rule…" at bounding box center [552, 354] width 438 height 99
click at [897, 323] on input "True" at bounding box center [895, 323] width 15 height 13
radio input "true"
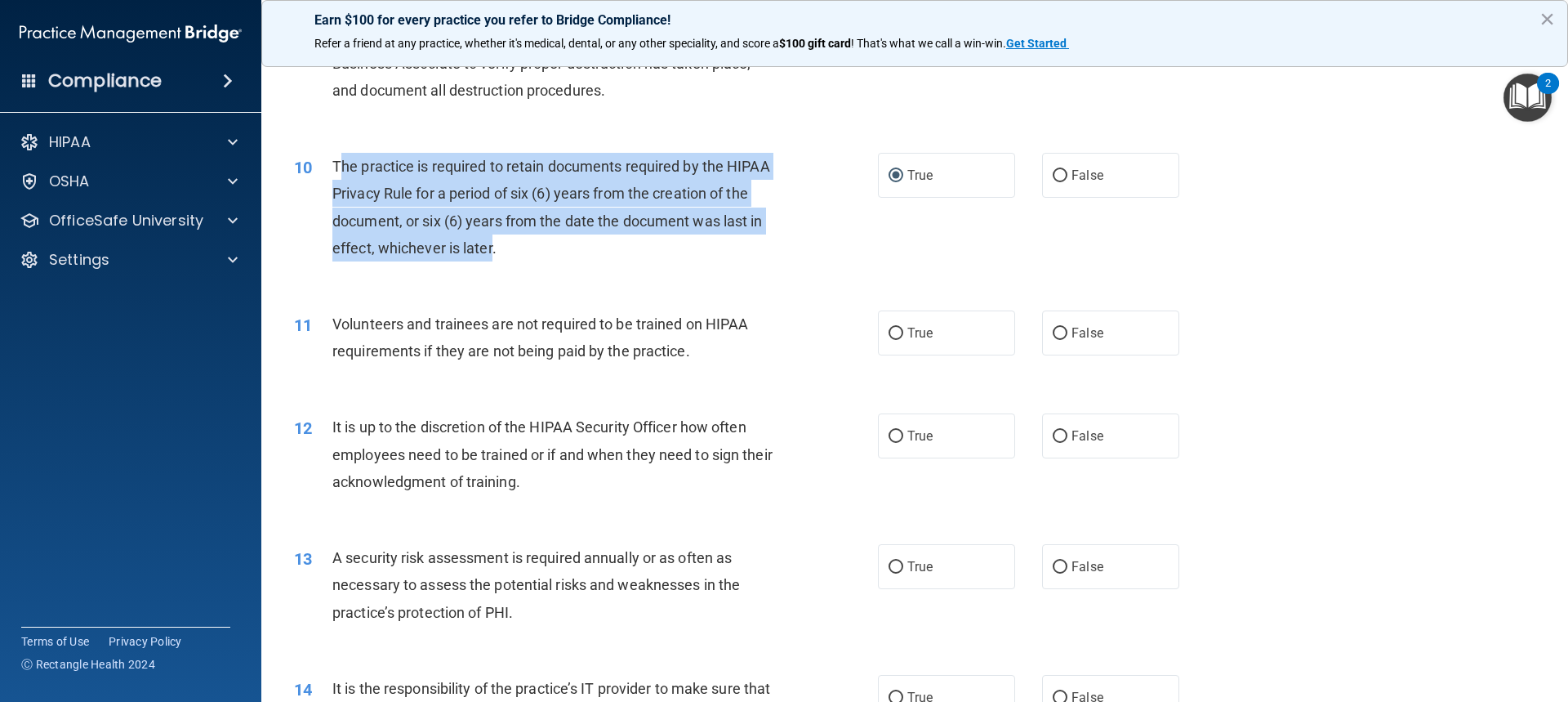
scroll to position [1275, 0]
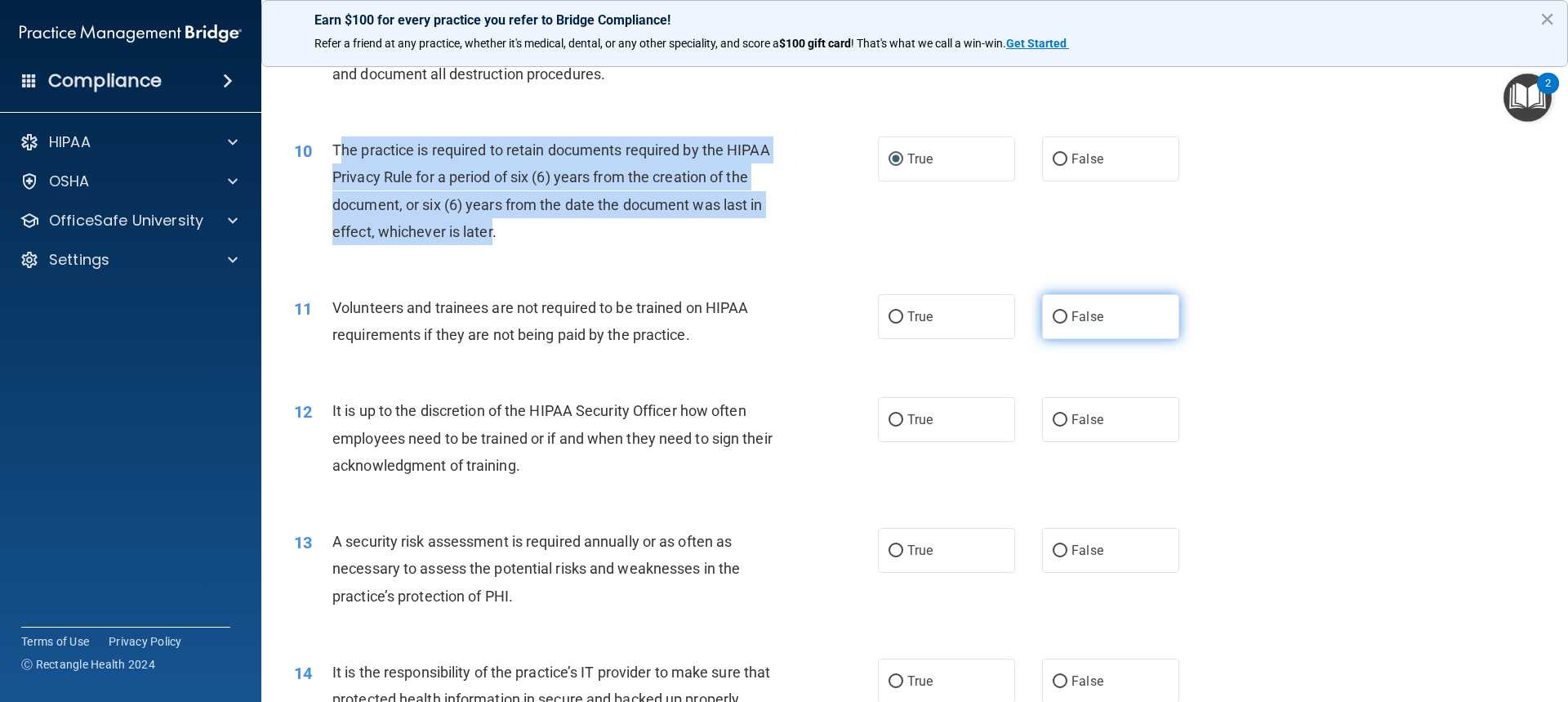
click at [1053, 311] on input "False" at bounding box center [1060, 317] width 15 height 13
radio input "true"
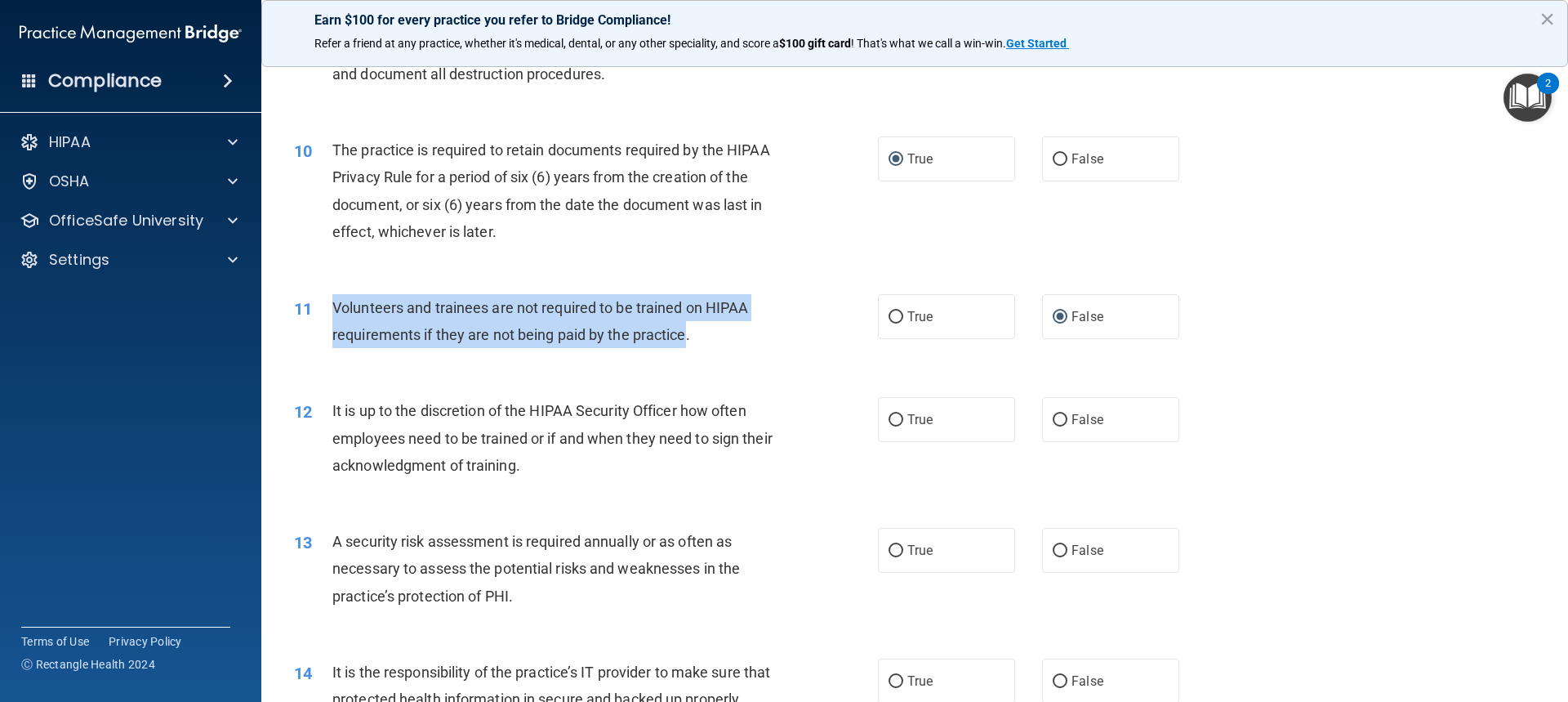
drag, startPoint x: 683, startPoint y: 337, endPoint x: 334, endPoint y: 312, distance: 349.9
click at [334, 312] on span "Volunteers and trainees are not required to be trained on HIPAA requirements if…" at bounding box center [540, 320] width 416 height 44
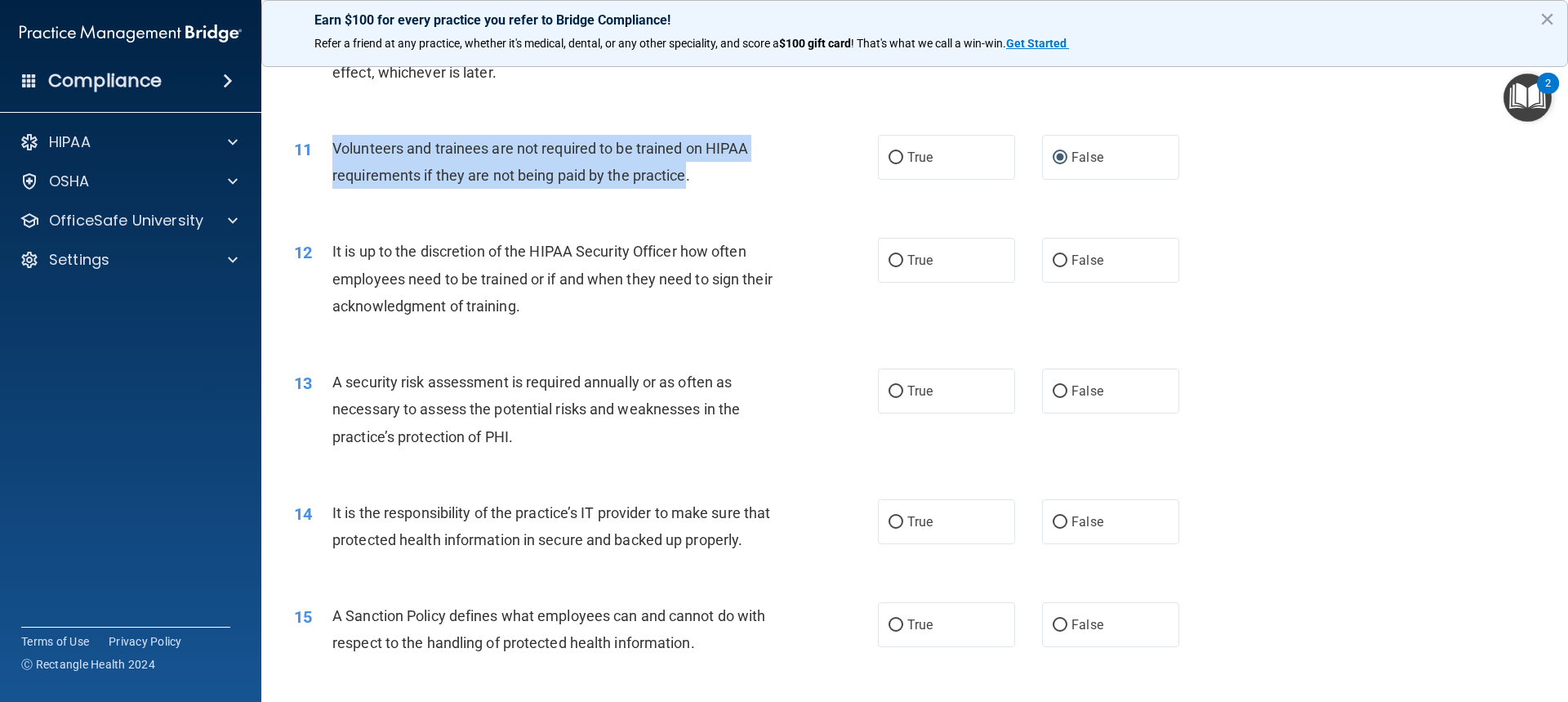
scroll to position [1438, 0]
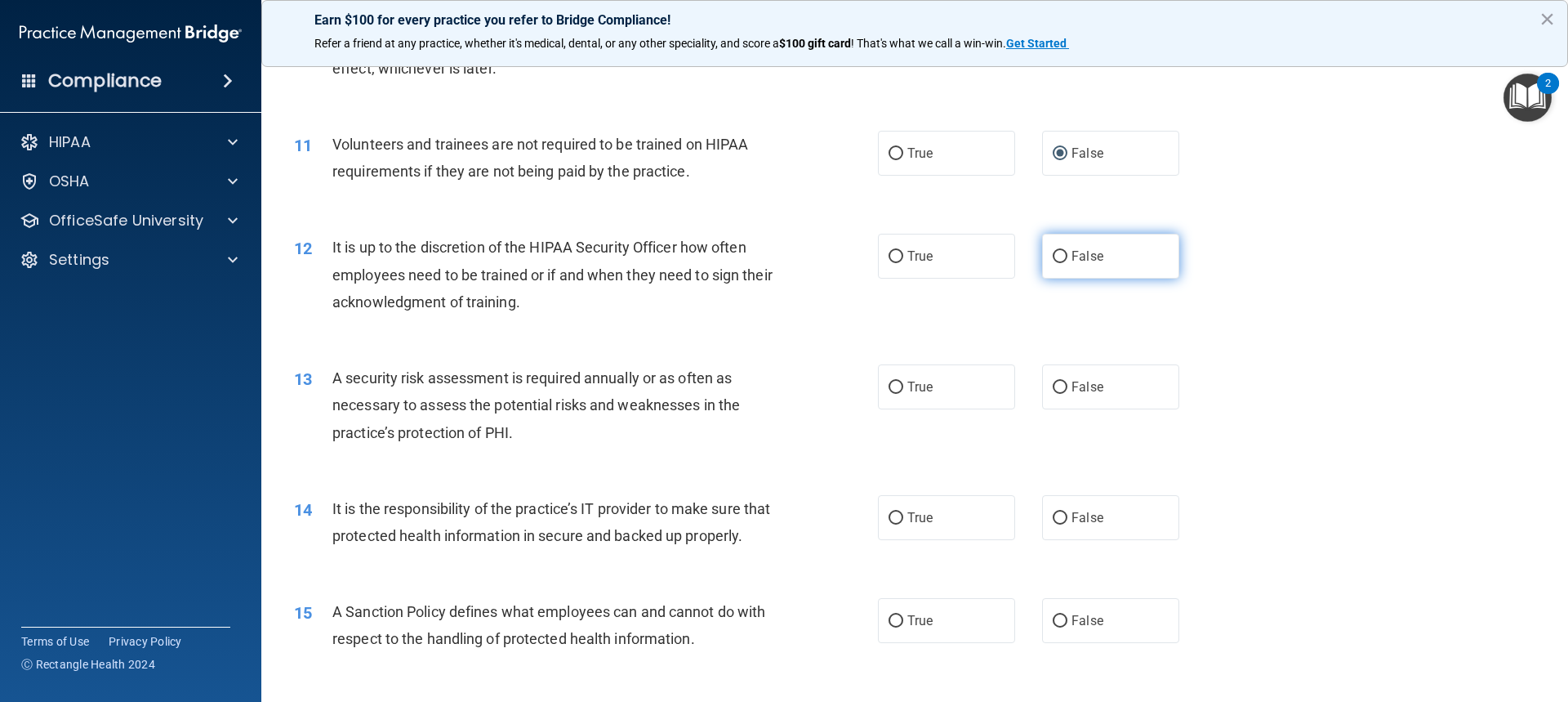
click at [1075, 271] on label "False" at bounding box center [1111, 256] width 138 height 45
click at [1068, 263] on input "False" at bounding box center [1060, 257] width 15 height 13
radio input "true"
click at [909, 389] on span "True" at bounding box center [920, 387] width 25 height 16
click at [904, 389] on input "True" at bounding box center [895, 387] width 15 height 13
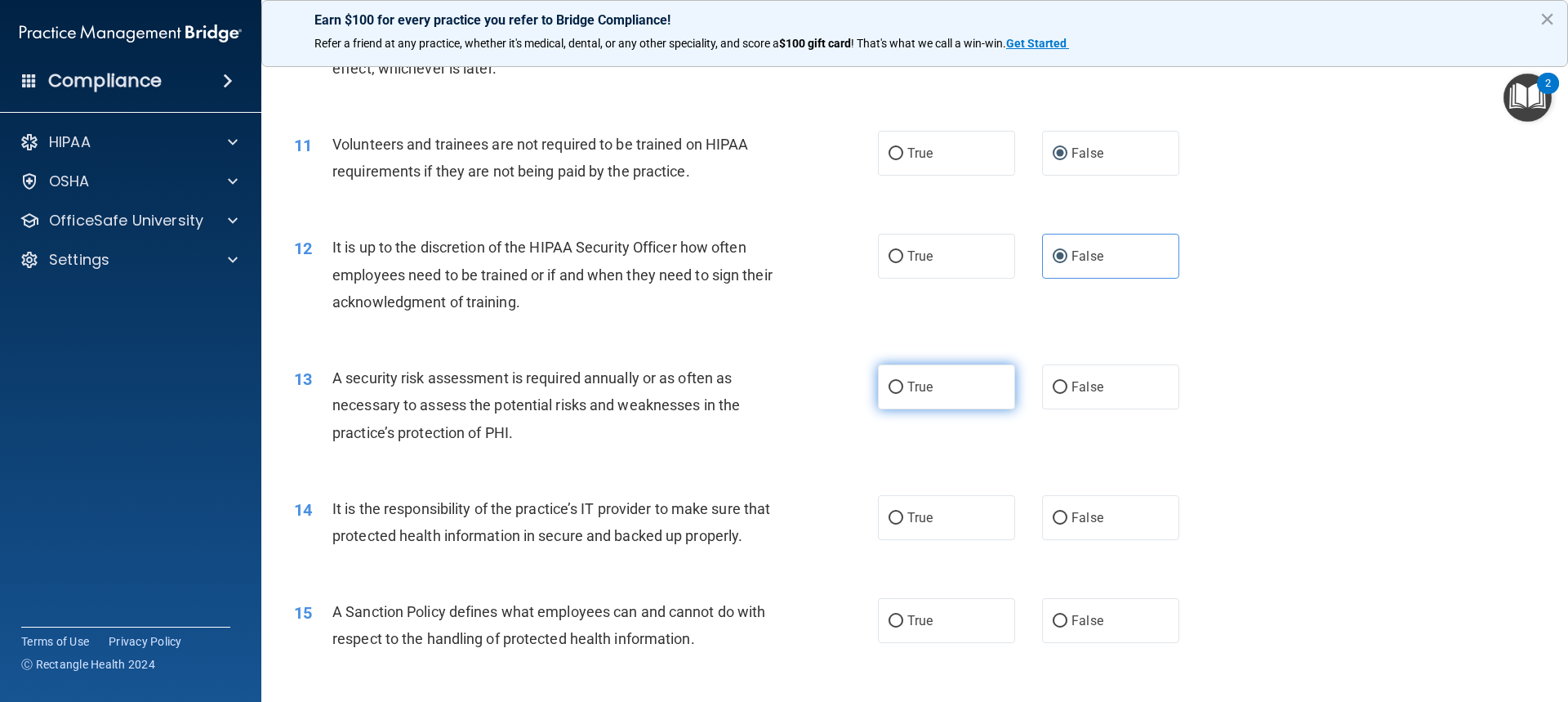
radio input "true"
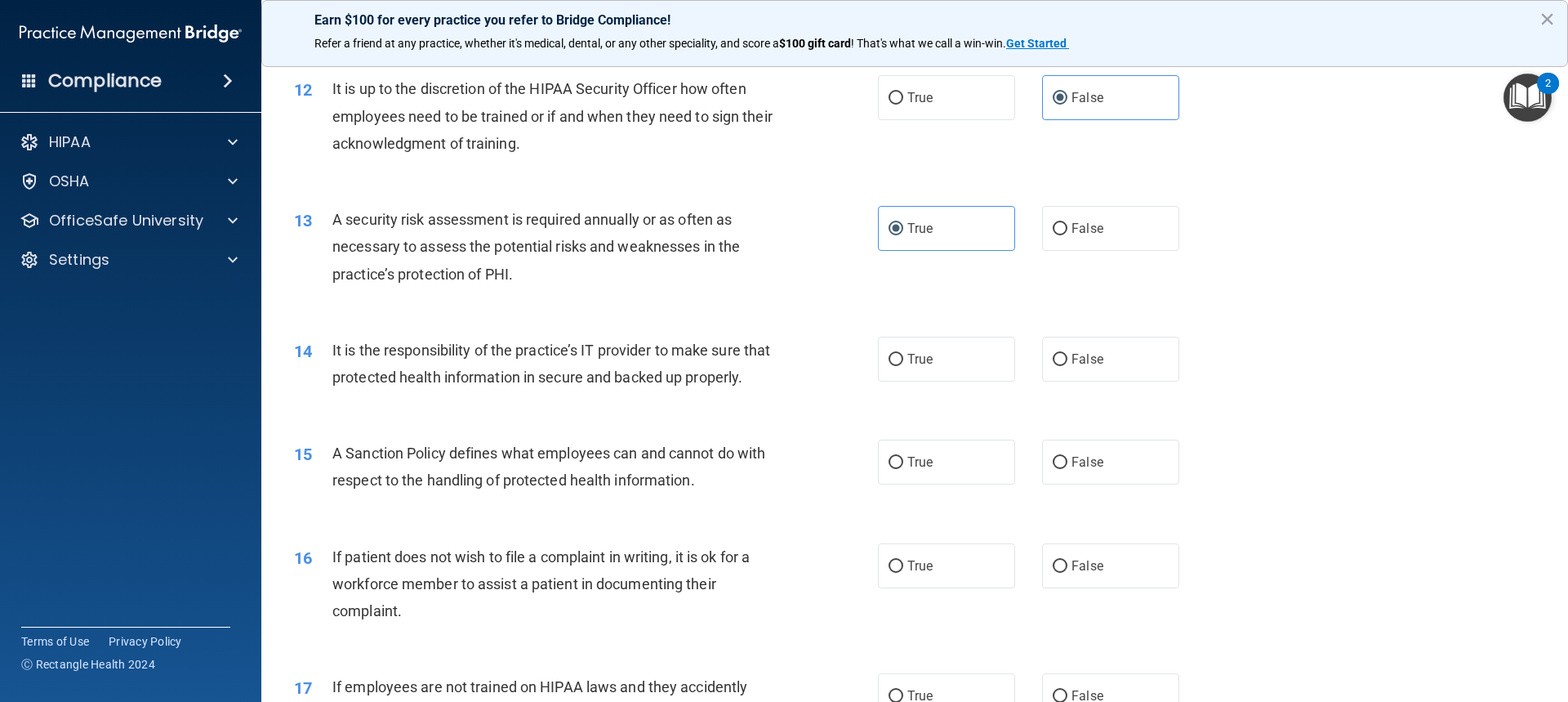
scroll to position [1602, 0]
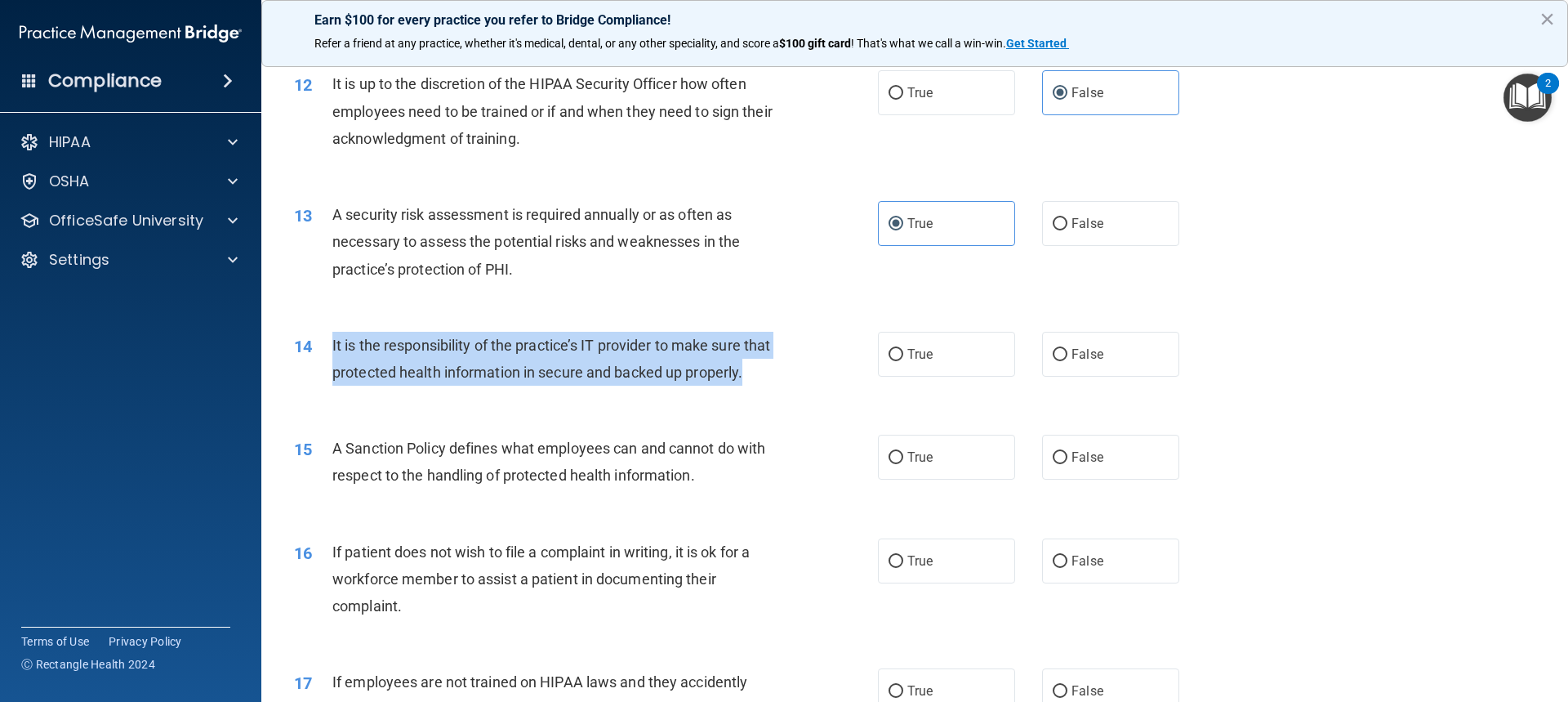
drag, startPoint x: 334, startPoint y: 341, endPoint x: 411, endPoint y: 391, distance: 91.8
click at [411, 386] on div "It is the responsibility of the practice’s IT provider to make sure that protec…" at bounding box center [560, 359] width 457 height 54
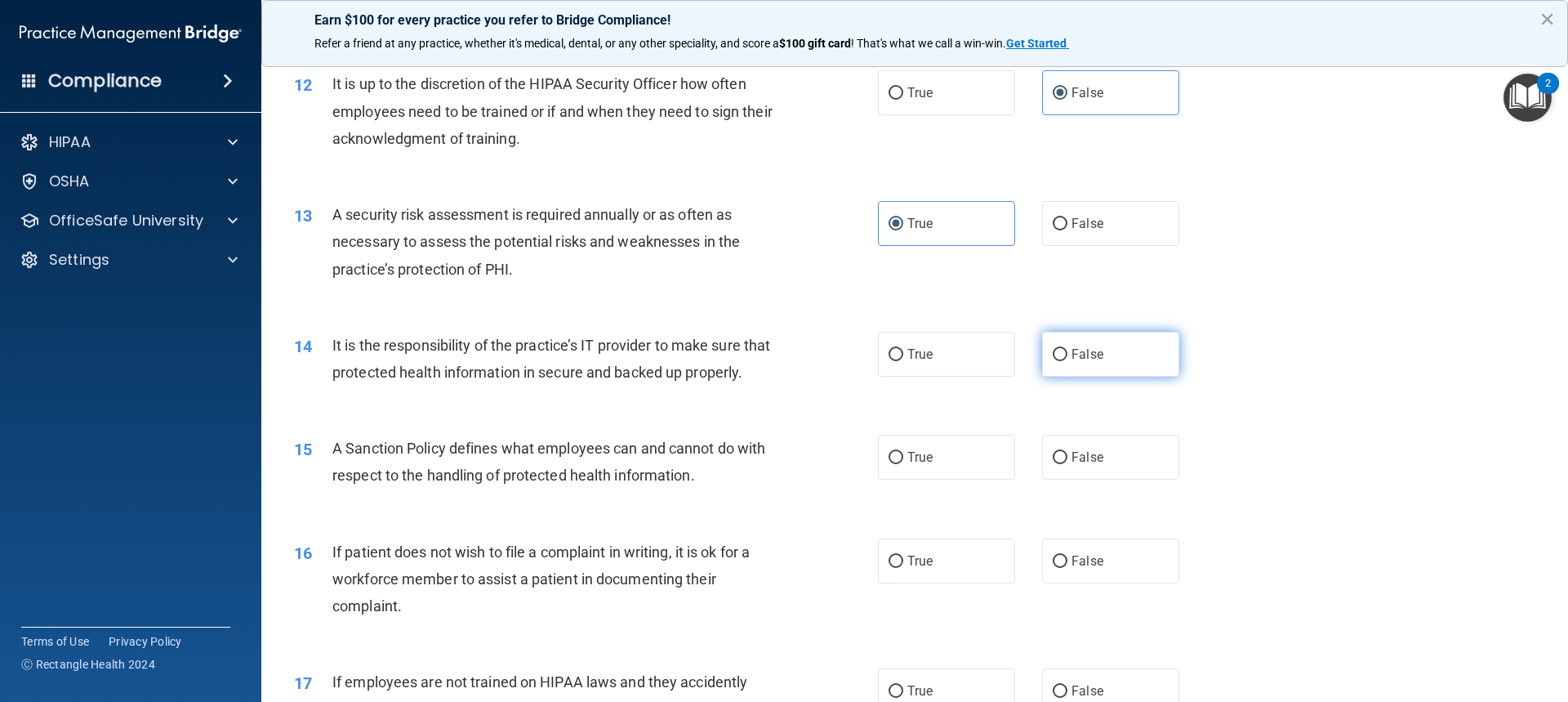
click at [1072, 352] on span "False" at bounding box center [1087, 354] width 32 height 16
click at [1068, 352] on input "False" at bounding box center [1060, 355] width 15 height 13
radio input "true"
click at [934, 356] on label "True" at bounding box center [947, 354] width 138 height 45
click at [904, 356] on input "True" at bounding box center [895, 355] width 15 height 13
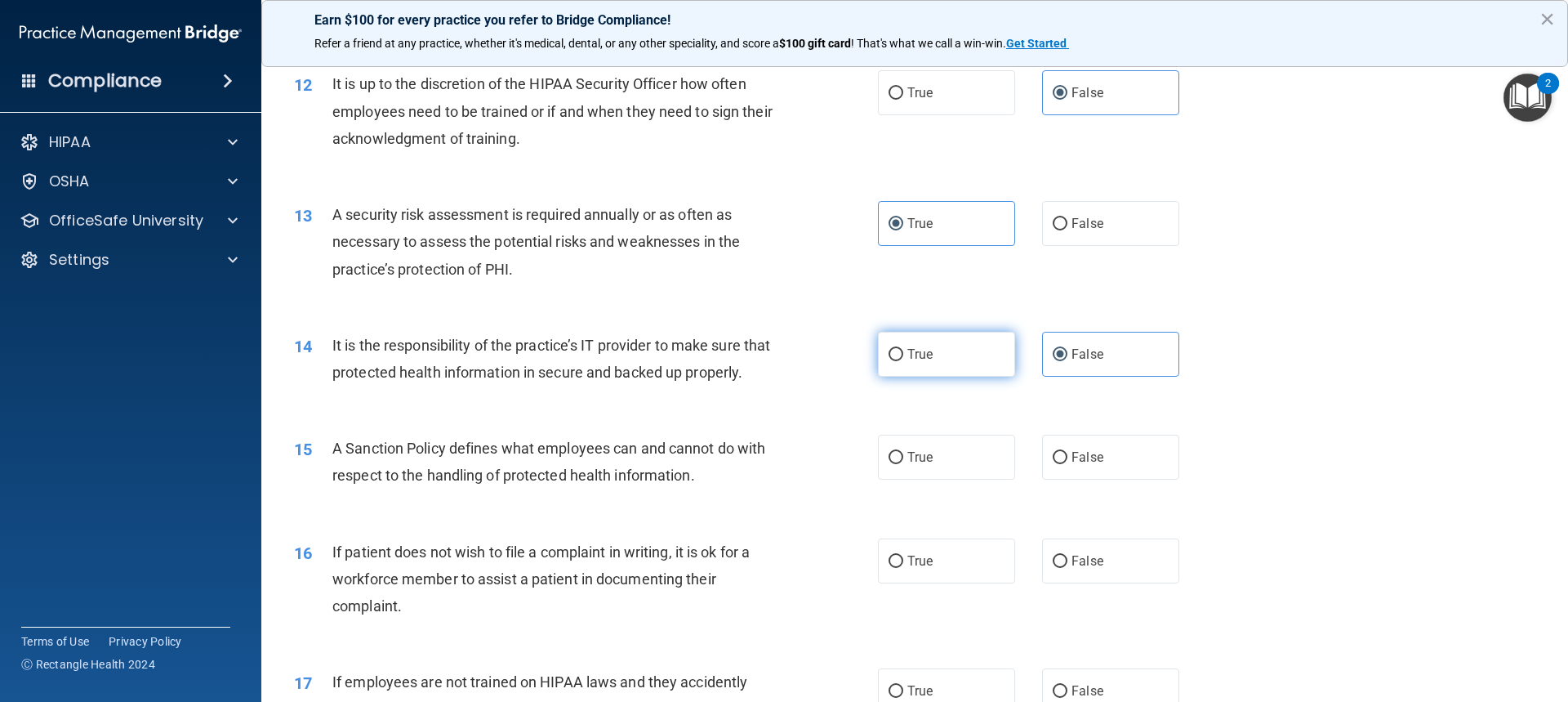
radio input "true"
radio input "false"
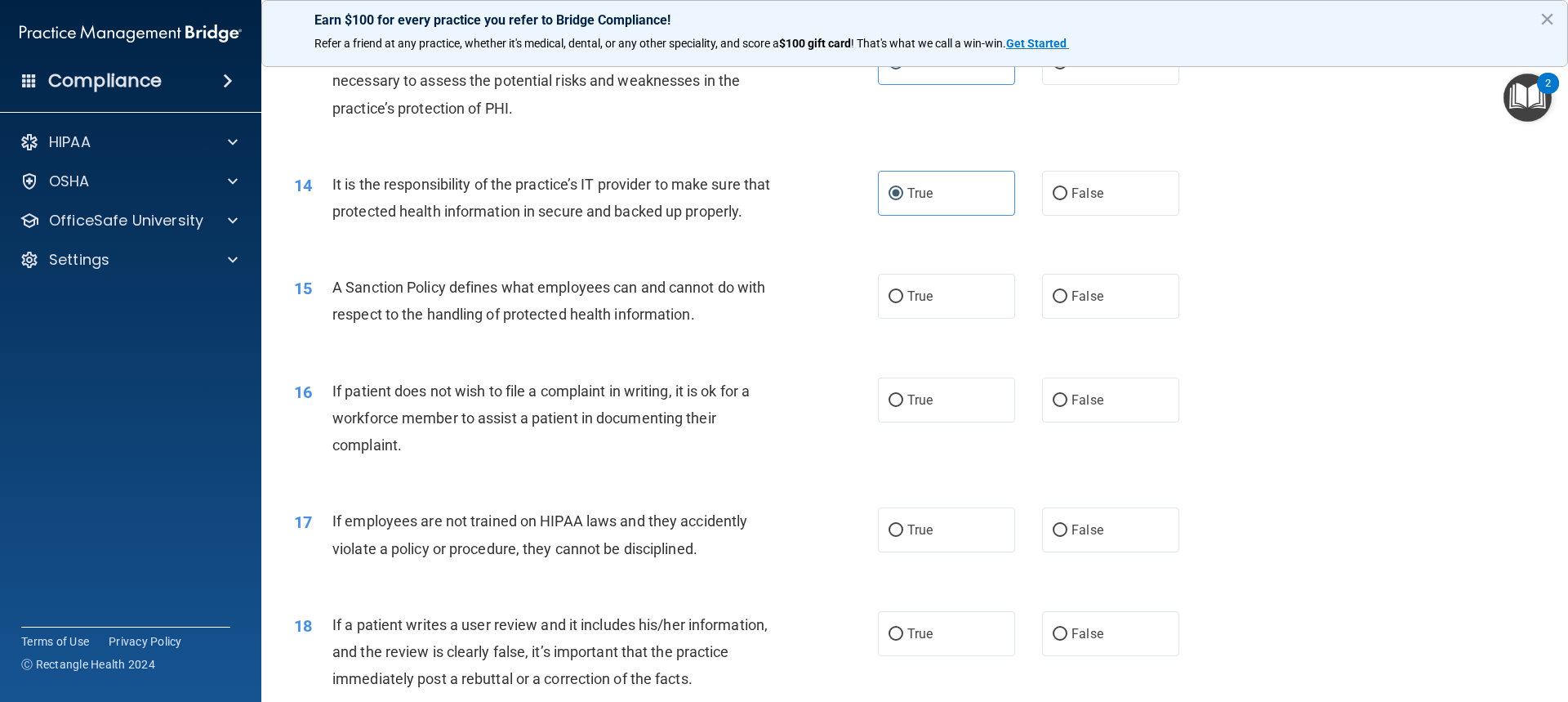
scroll to position [1765, 0]
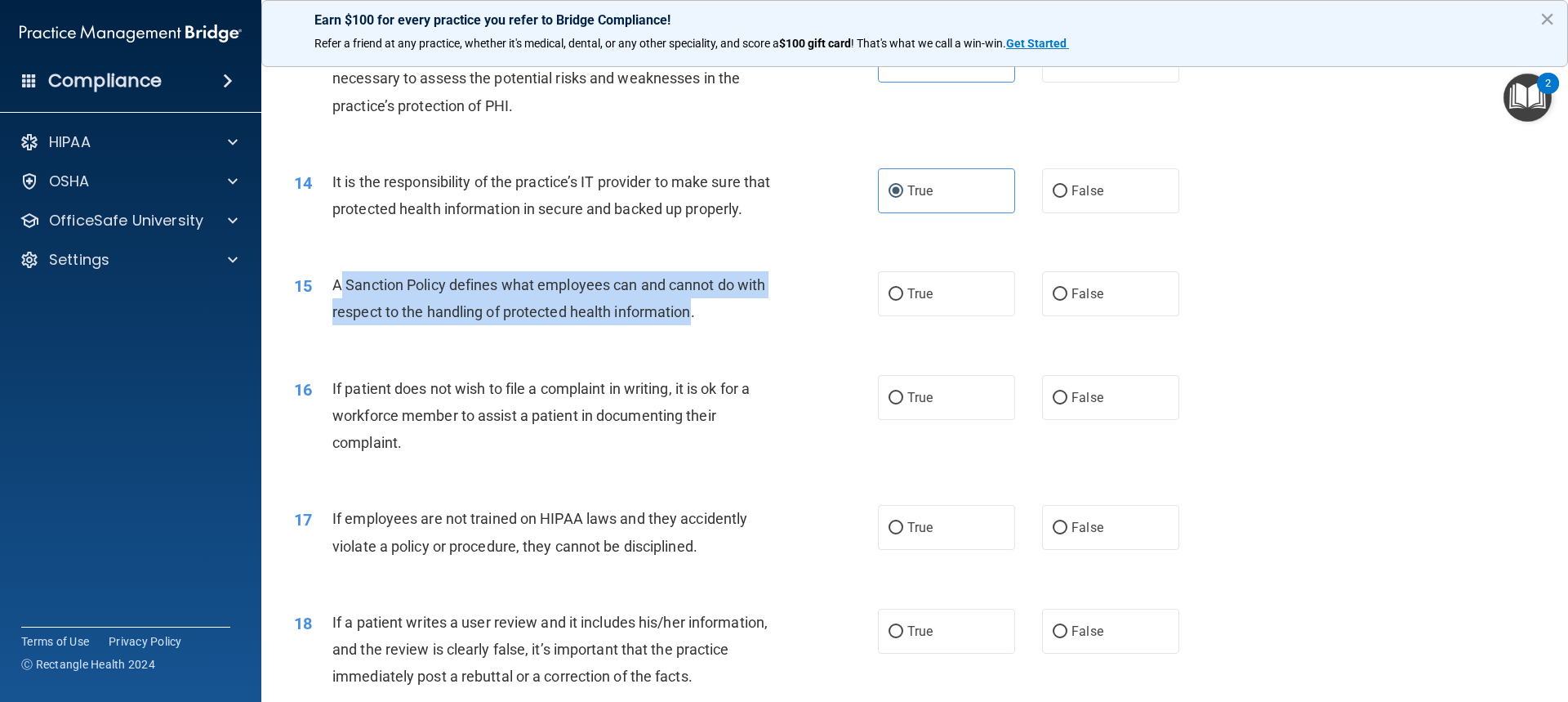
drag, startPoint x: 690, startPoint y: 339, endPoint x: 339, endPoint y: 310, distance: 352.2
click at [339, 310] on span "A Sanction Policy defines what employees can and cannot do with respect to the …" at bounding box center [549, 298] width 432 height 44
drag, startPoint x: 331, startPoint y: 310, endPoint x: 691, endPoint y: 340, distance: 361.2
click at [691, 334] on div "15 A Sanction Policy defines what employees can and cannot do with respect to t…" at bounding box center [586, 303] width 633 height 62
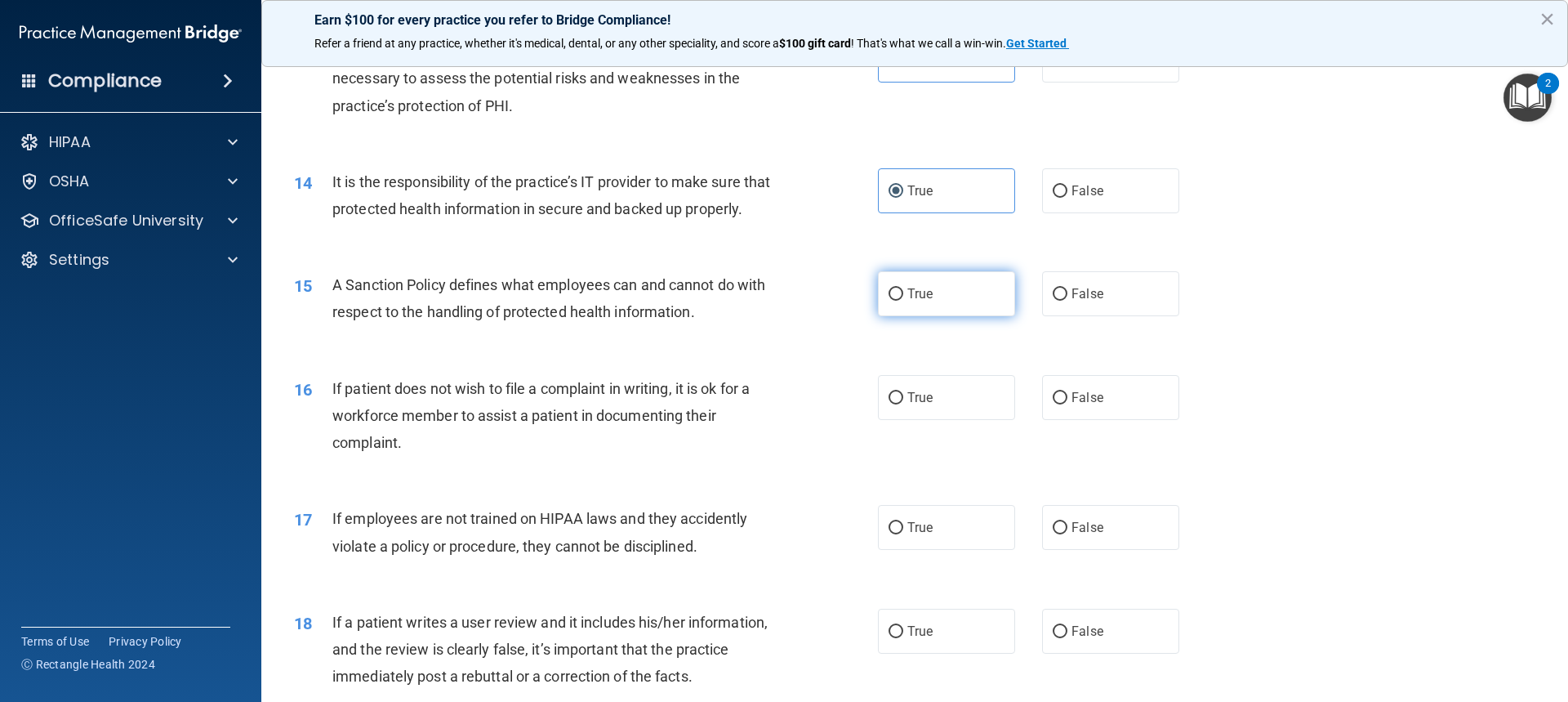
click at [914, 316] on label "True" at bounding box center [947, 294] width 138 height 45
click at [904, 301] on input "True" at bounding box center [895, 294] width 15 height 13
radio input "true"
click at [1075, 415] on label "False" at bounding box center [1111, 398] width 138 height 45
click at [1068, 404] on input "False" at bounding box center [1060, 398] width 15 height 13
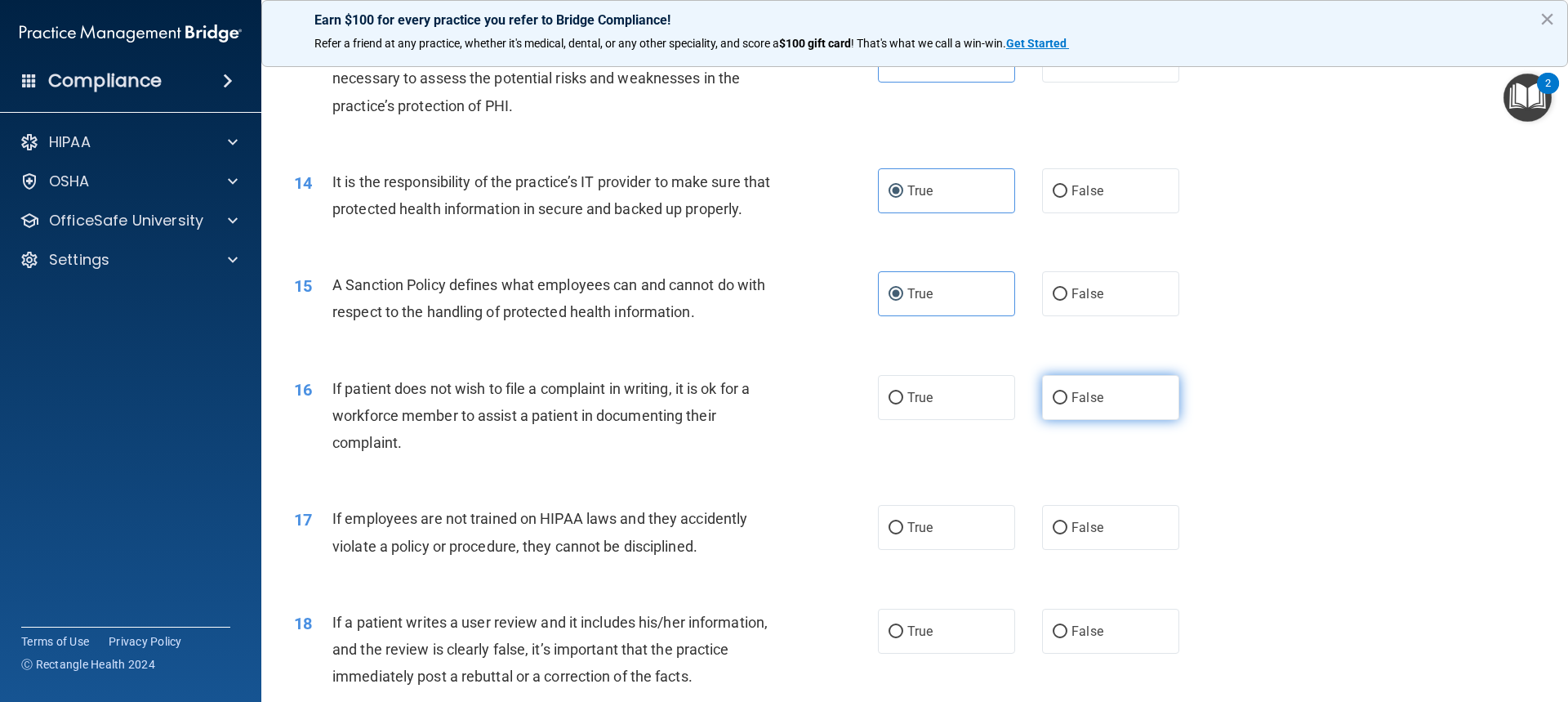
radio input "true"
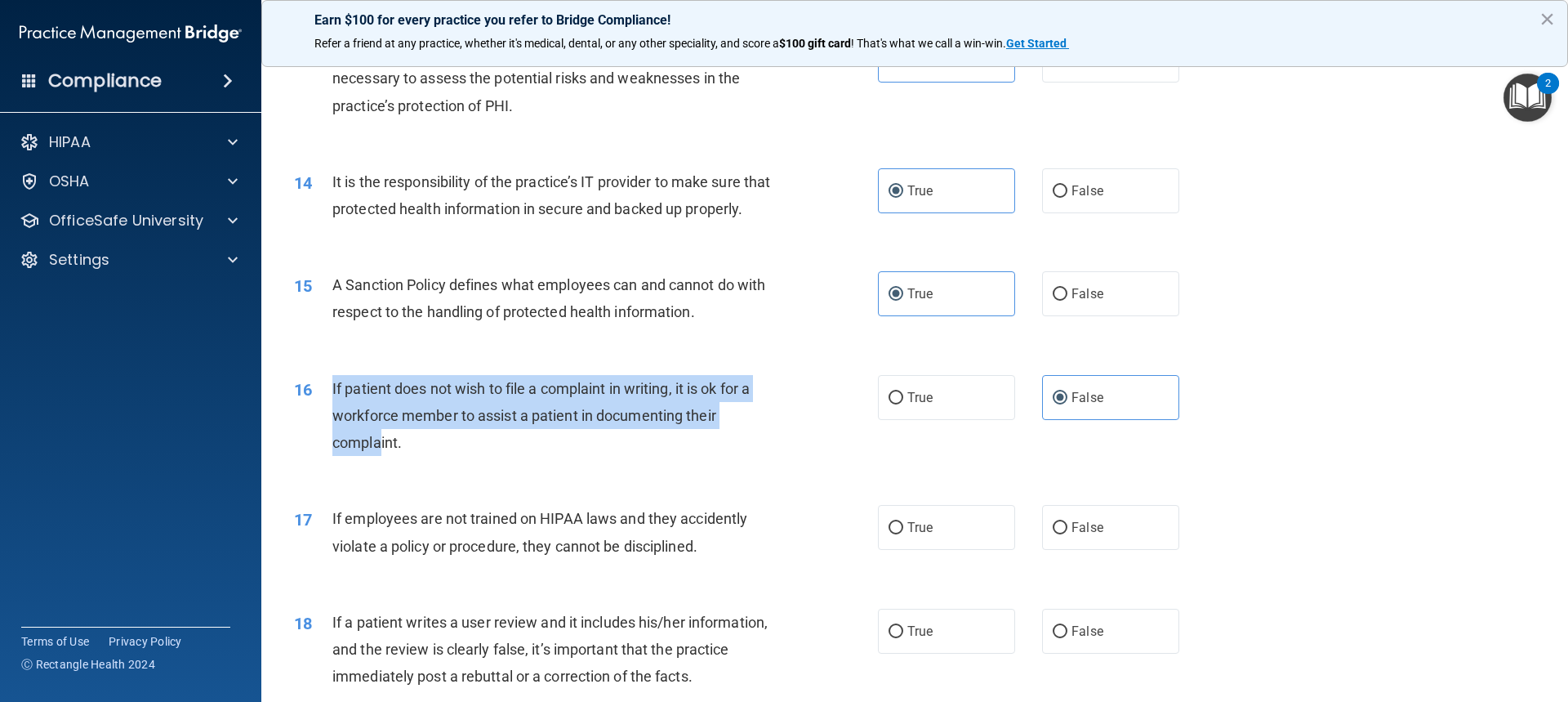
drag, startPoint x: 334, startPoint y: 411, endPoint x: 381, endPoint y: 466, distance: 72.3
click at [381, 451] on span "If patient does not wish to file a complaint in writing, it is ok for a workfor…" at bounding box center [541, 415] width 417 height 71
drag, startPoint x: 399, startPoint y: 470, endPoint x: 332, endPoint y: 415, distance: 86.7
click at [333, 415] on span "If patient does not wish to file a complaint in writing, it is ok for a workfor…" at bounding box center [541, 415] width 417 height 71
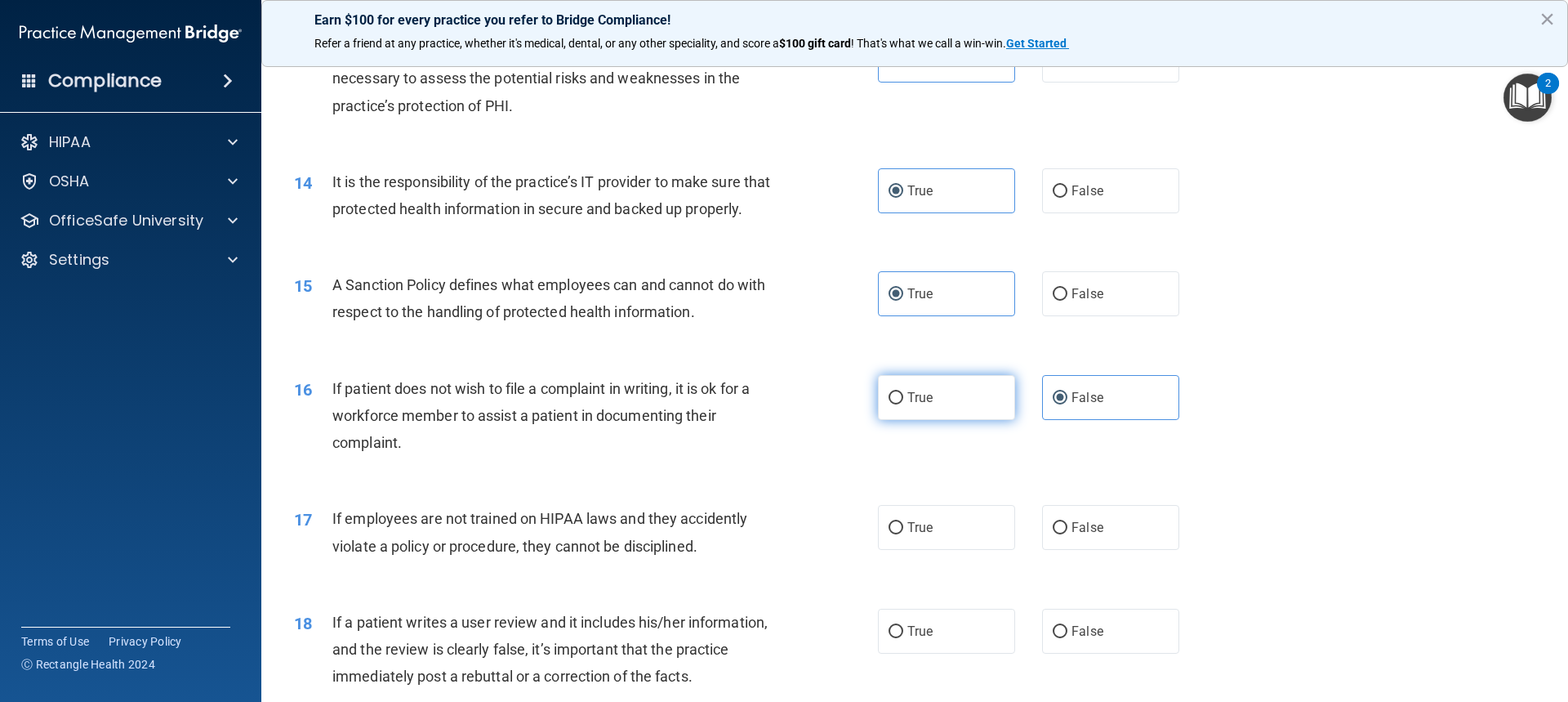
click at [927, 420] on label "True" at bounding box center [947, 398] width 138 height 45
click at [904, 404] on input "True" at bounding box center [895, 398] width 15 height 13
radio input "true"
radio input "false"
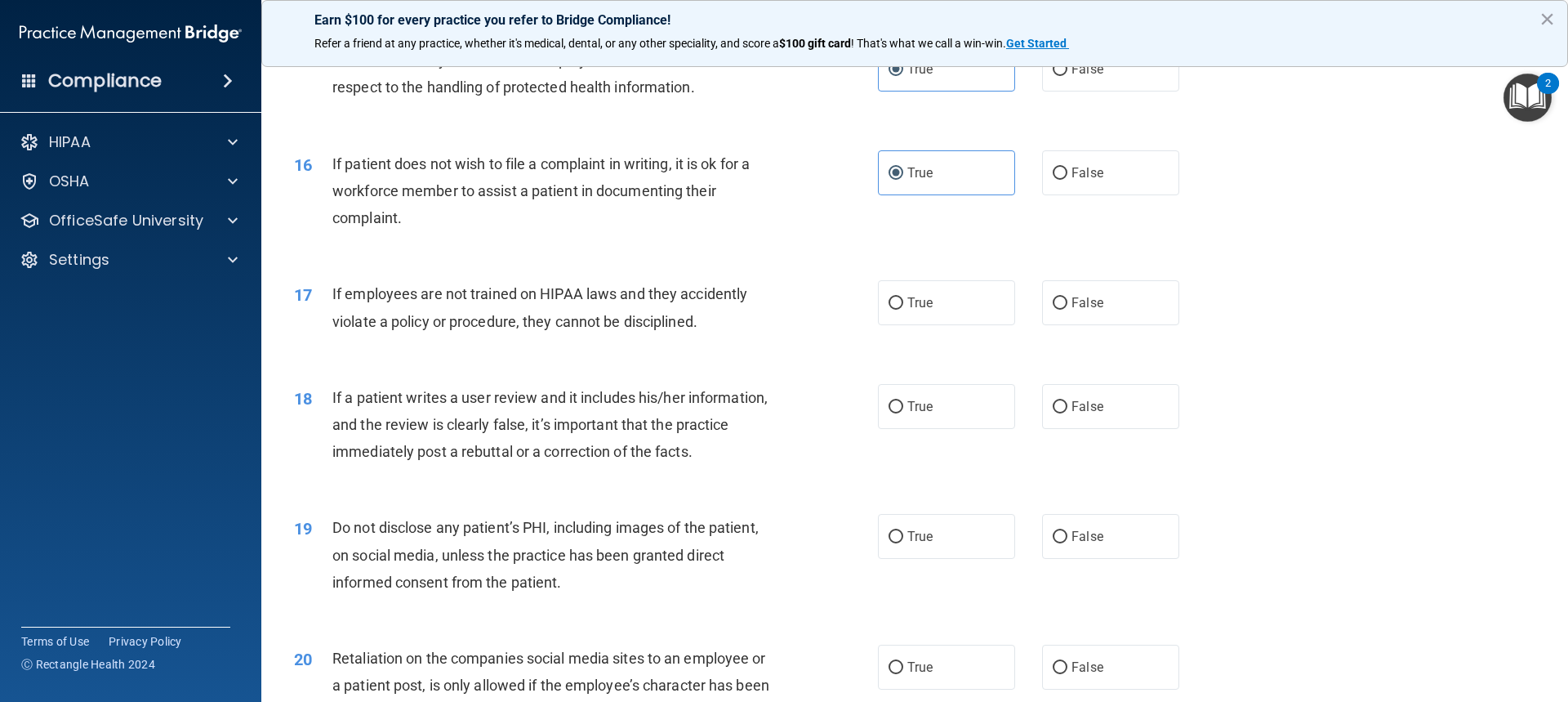
scroll to position [2010, 0]
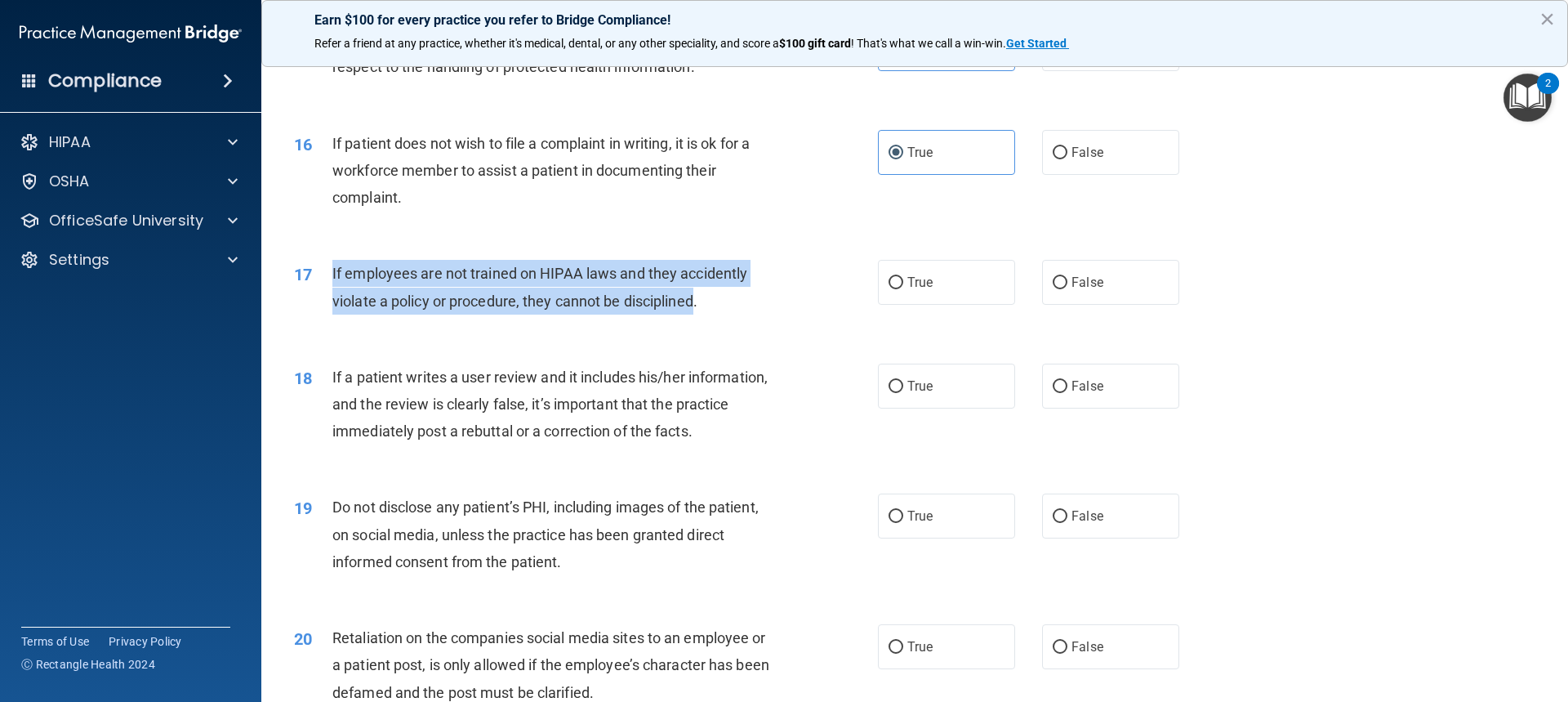
drag, startPoint x: 694, startPoint y: 328, endPoint x: 325, endPoint y: 294, distance: 370.6
click at [325, 294] on div "17 If employees are not trained on HIPAA laws and they accidently violate a pol…" at bounding box center [586, 291] width 633 height 62
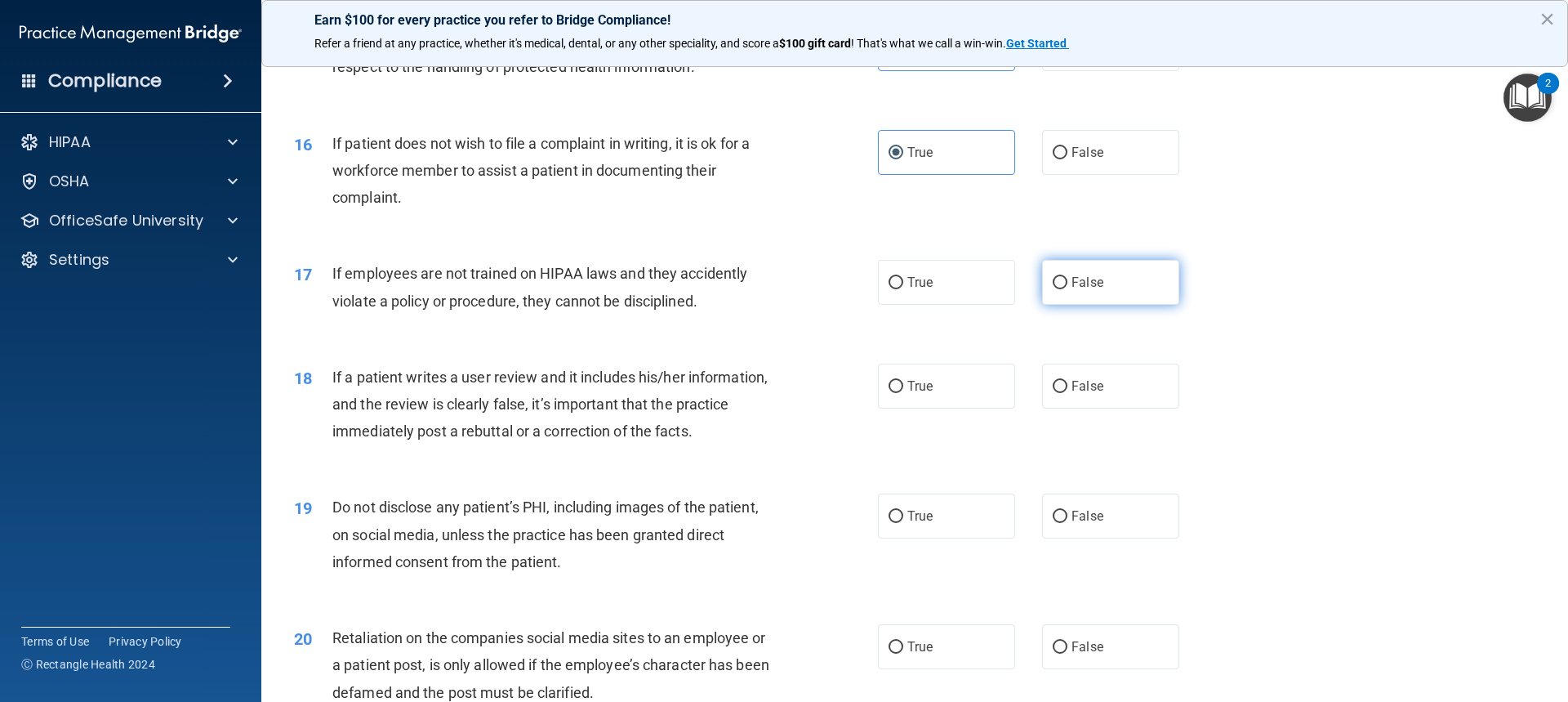
click at [1057, 304] on label "False" at bounding box center [1111, 282] width 138 height 45
click at [1057, 289] on input "False" at bounding box center [1060, 283] width 15 height 13
radio input "true"
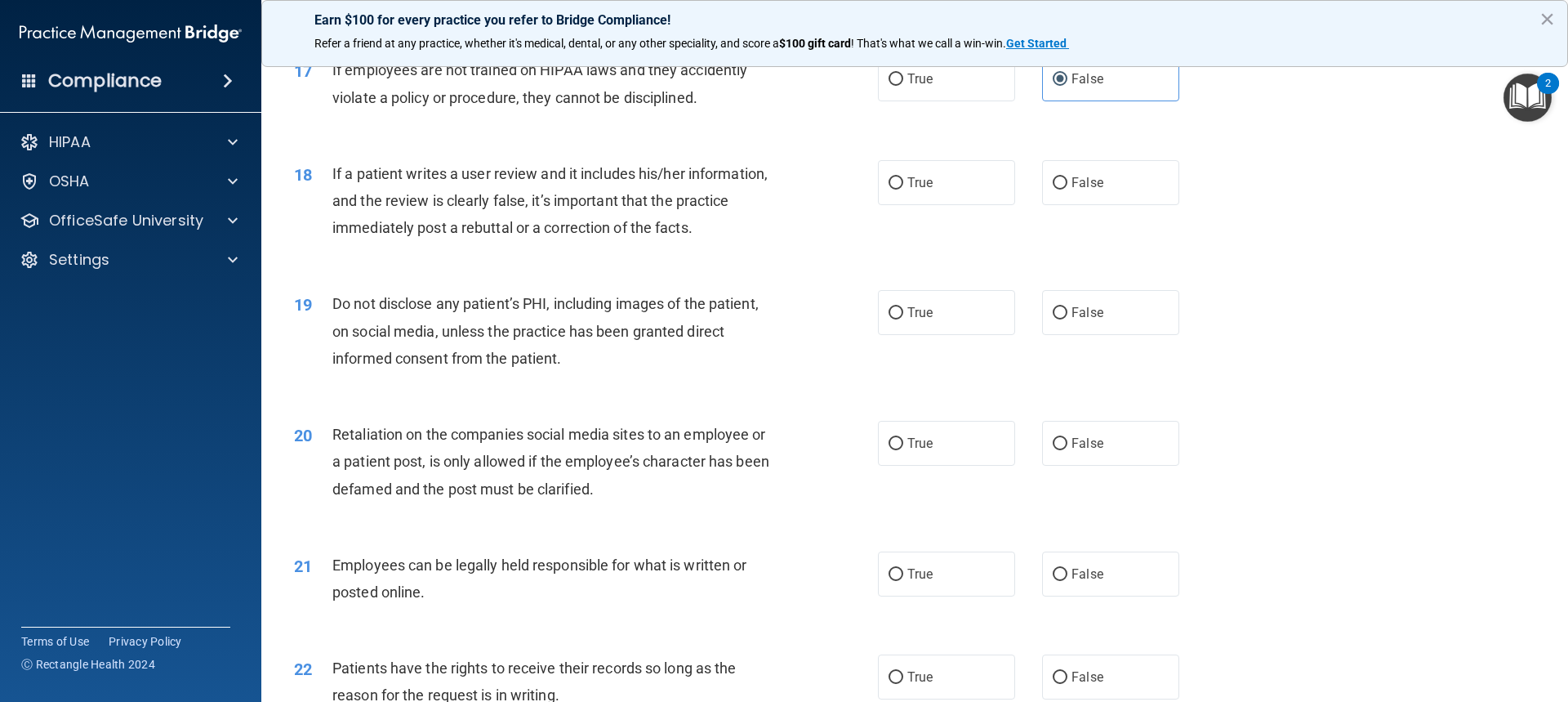
scroll to position [2255, 0]
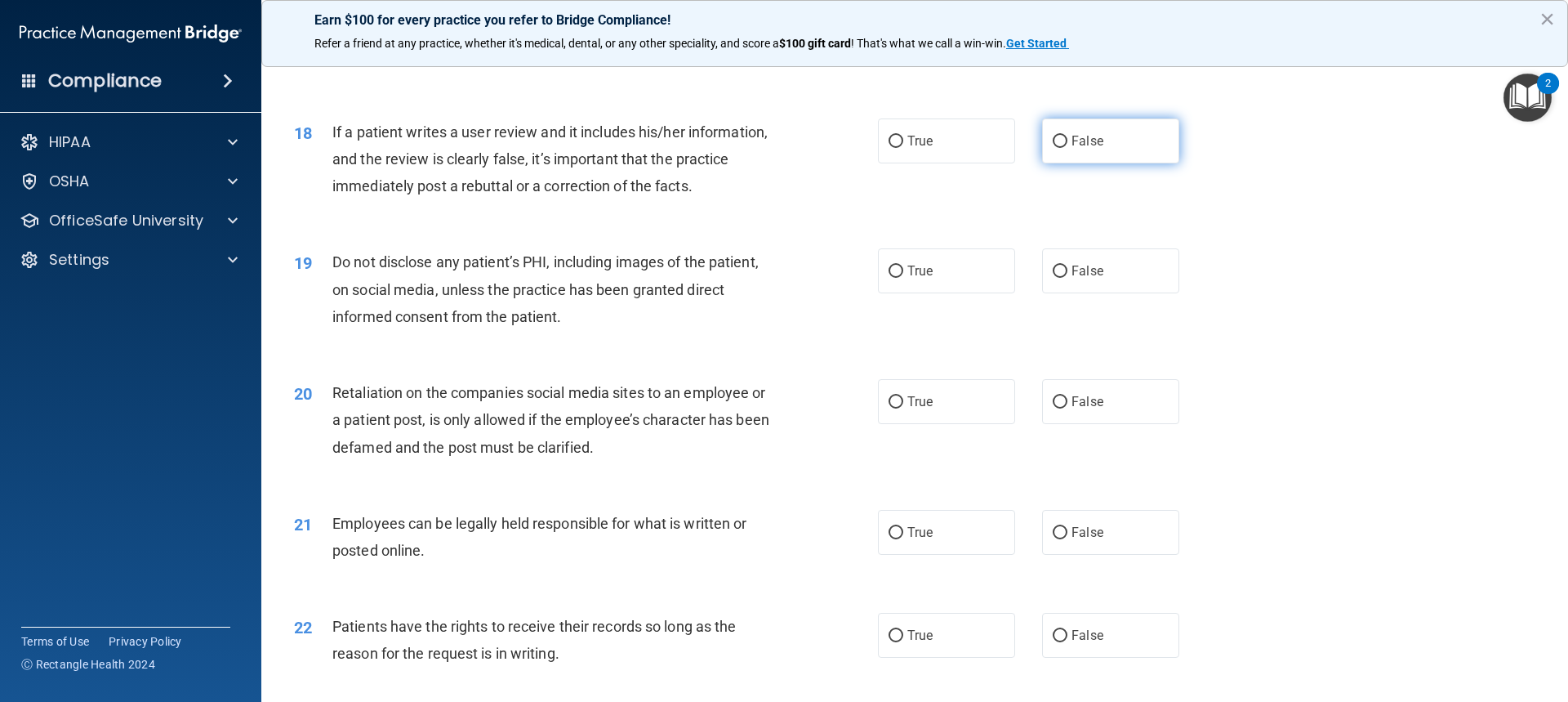
click at [1064, 163] on label "False" at bounding box center [1111, 141] width 138 height 45
click at [1064, 147] on input "False" at bounding box center [1060, 142] width 15 height 13
radio input "true"
click at [888, 277] on input "True" at bounding box center [895, 271] width 15 height 13
radio input "true"
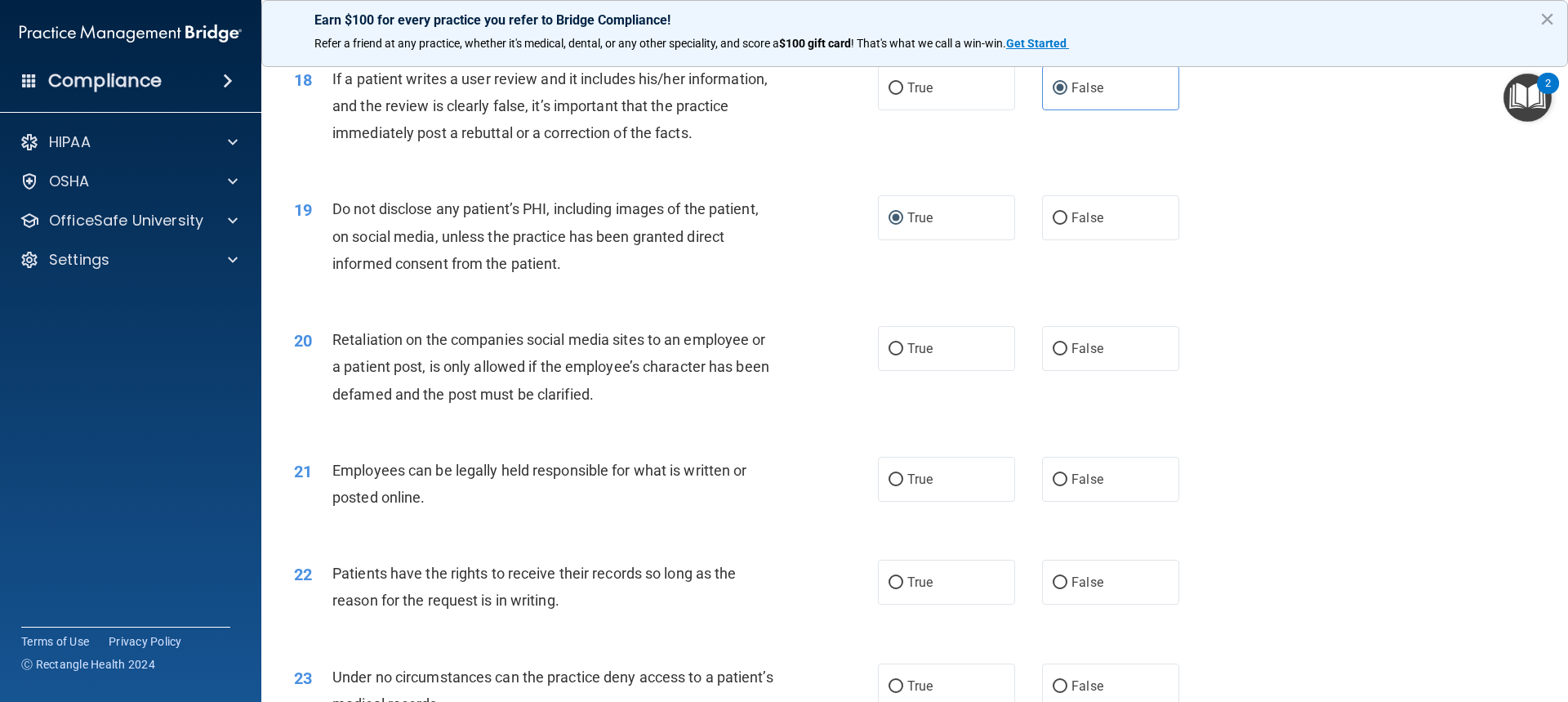
scroll to position [2337, 0]
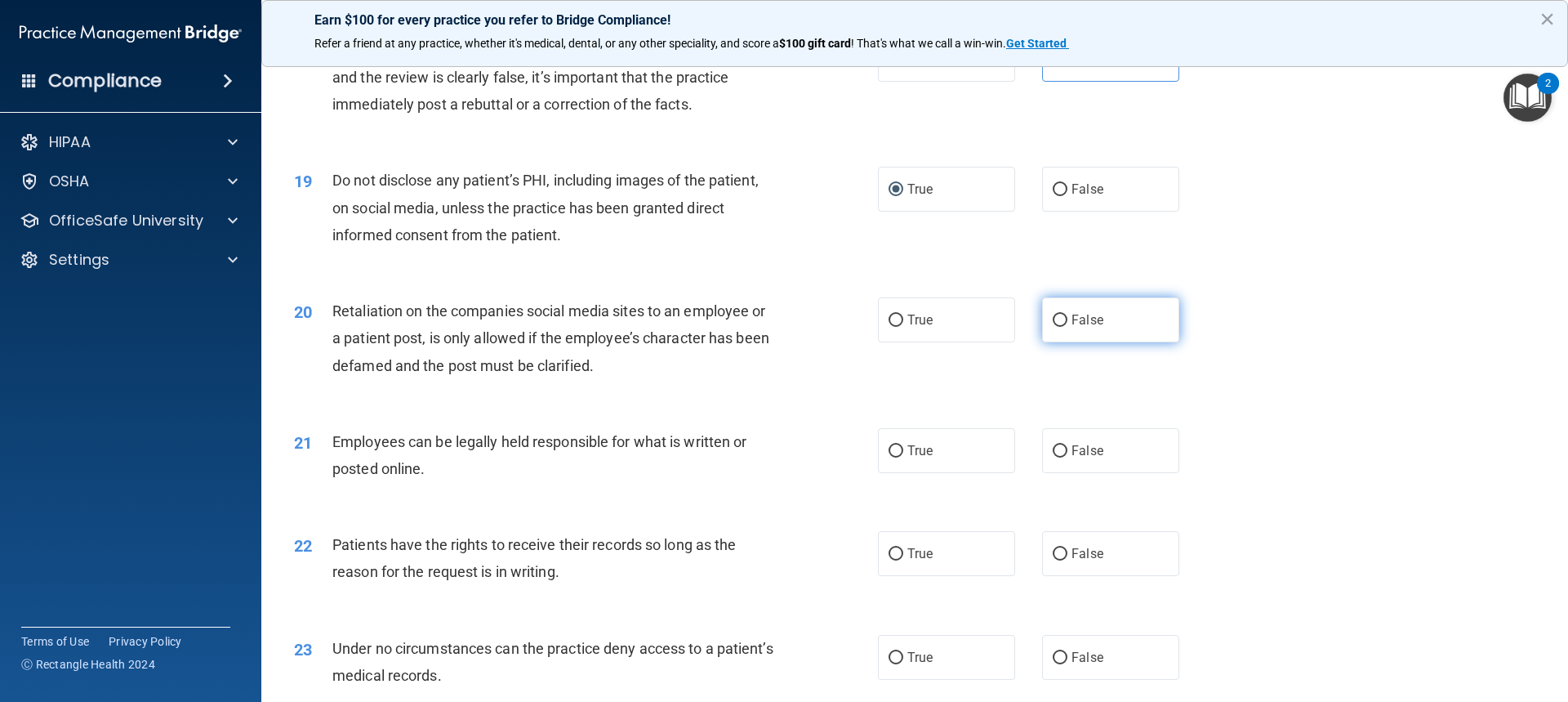
click at [1059, 327] on input "False" at bounding box center [1060, 320] width 15 height 13
radio input "true"
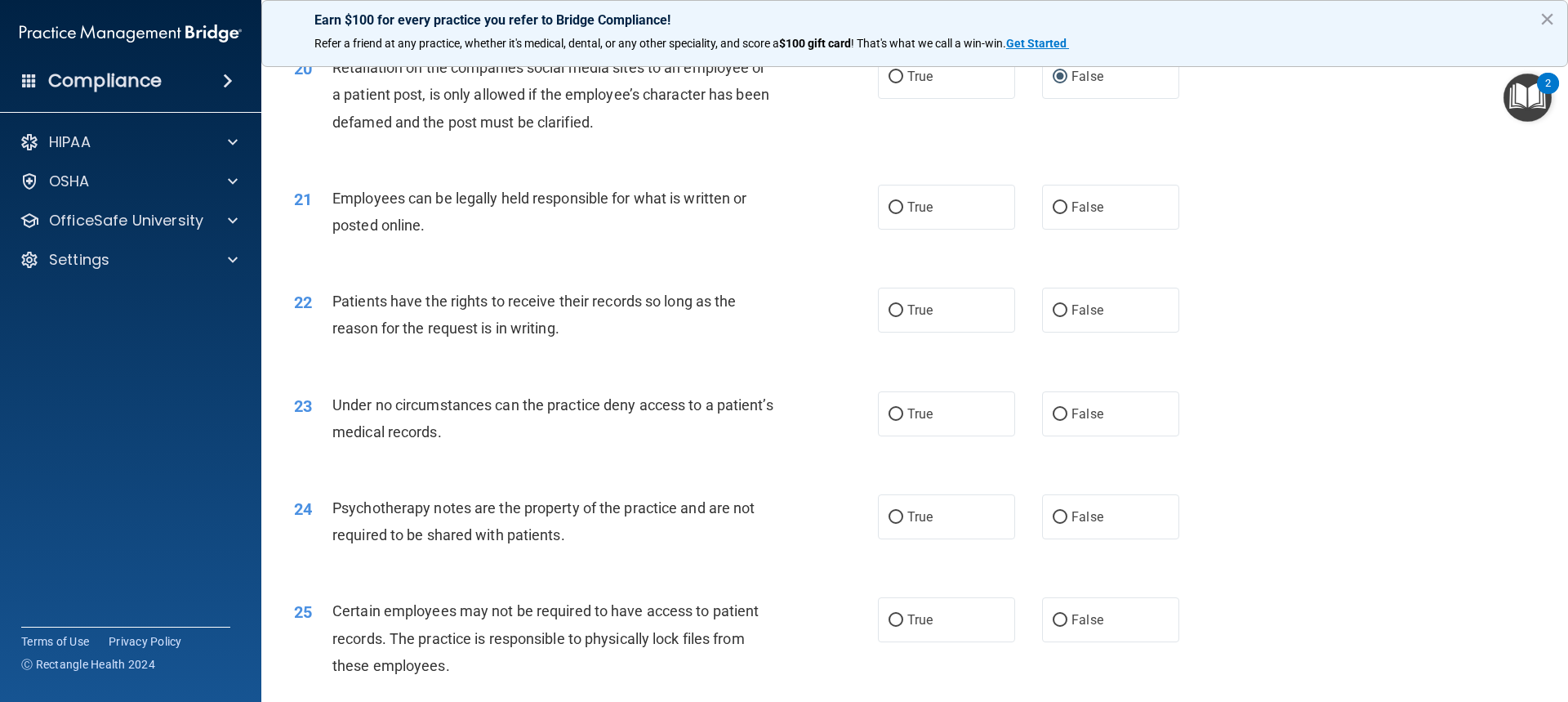
scroll to position [2582, 0]
click at [926, 213] on span "True" at bounding box center [920, 206] width 25 height 16
click at [904, 212] on input "True" at bounding box center [895, 206] width 15 height 13
radio input "true"
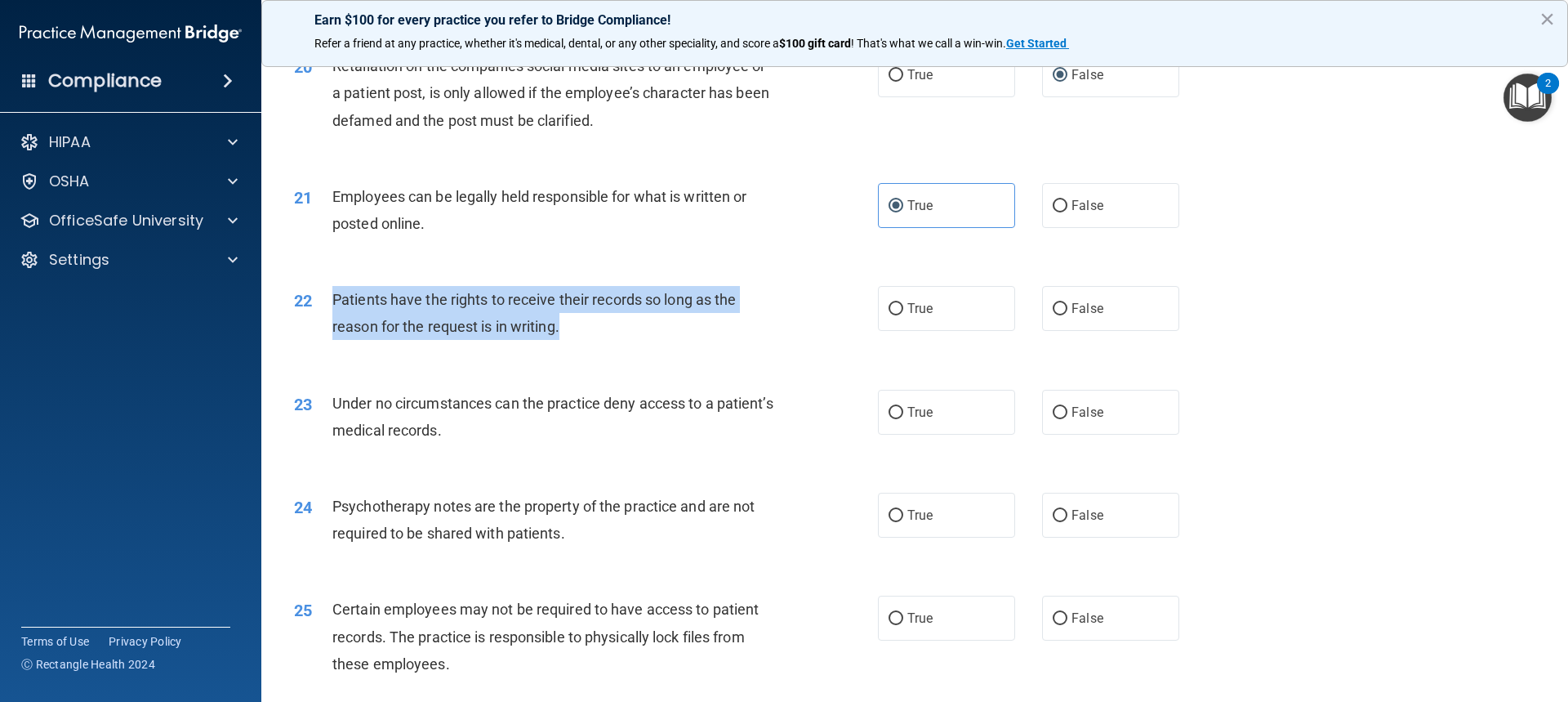
drag, startPoint x: 560, startPoint y: 355, endPoint x: 335, endPoint y: 321, distance: 227.6
click at [335, 321] on span "Patients have the rights to receive their records so long as the reason for the…" at bounding box center [534, 312] width 403 height 44
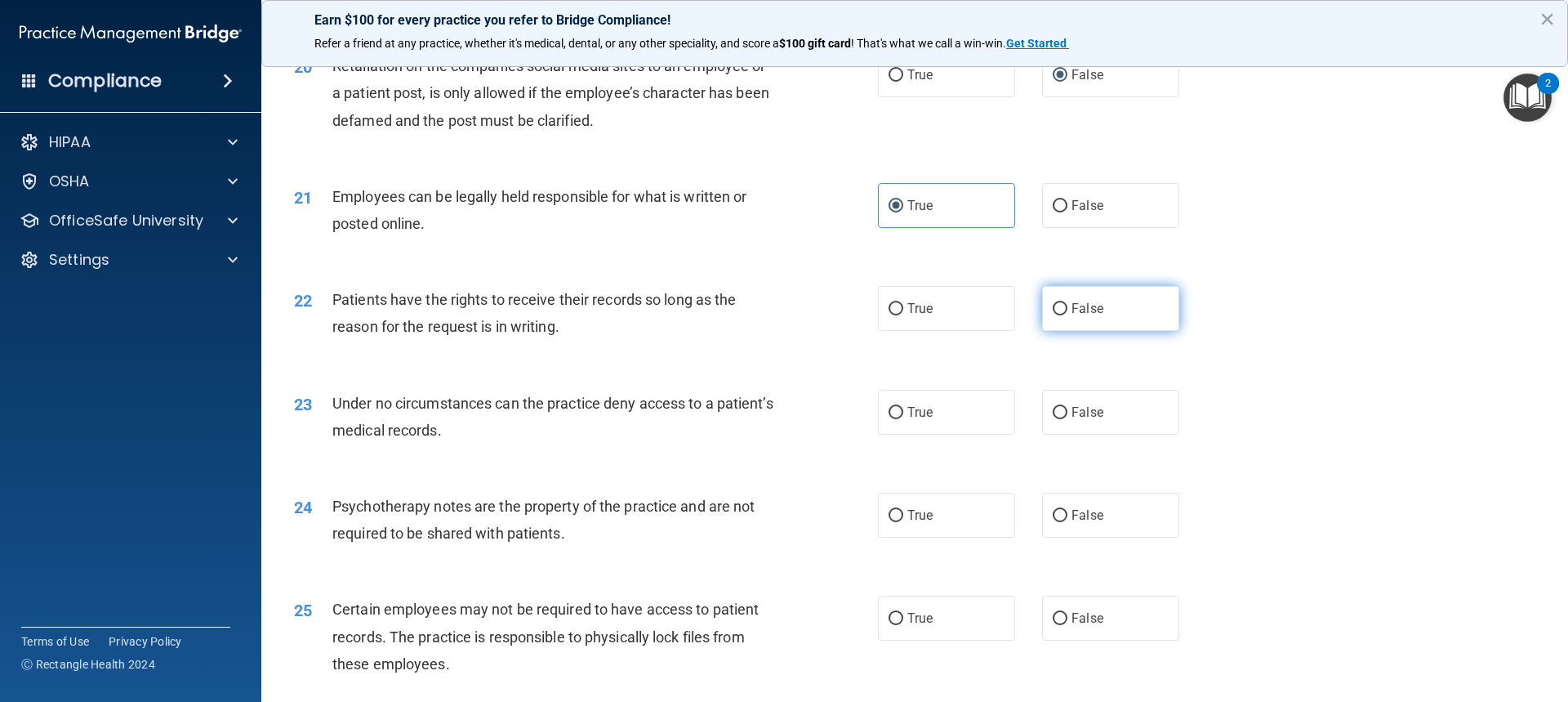
click at [1043, 331] on label "False" at bounding box center [1111, 308] width 138 height 45
click at [1053, 315] on input "False" at bounding box center [1060, 309] width 15 height 13
radio input "true"
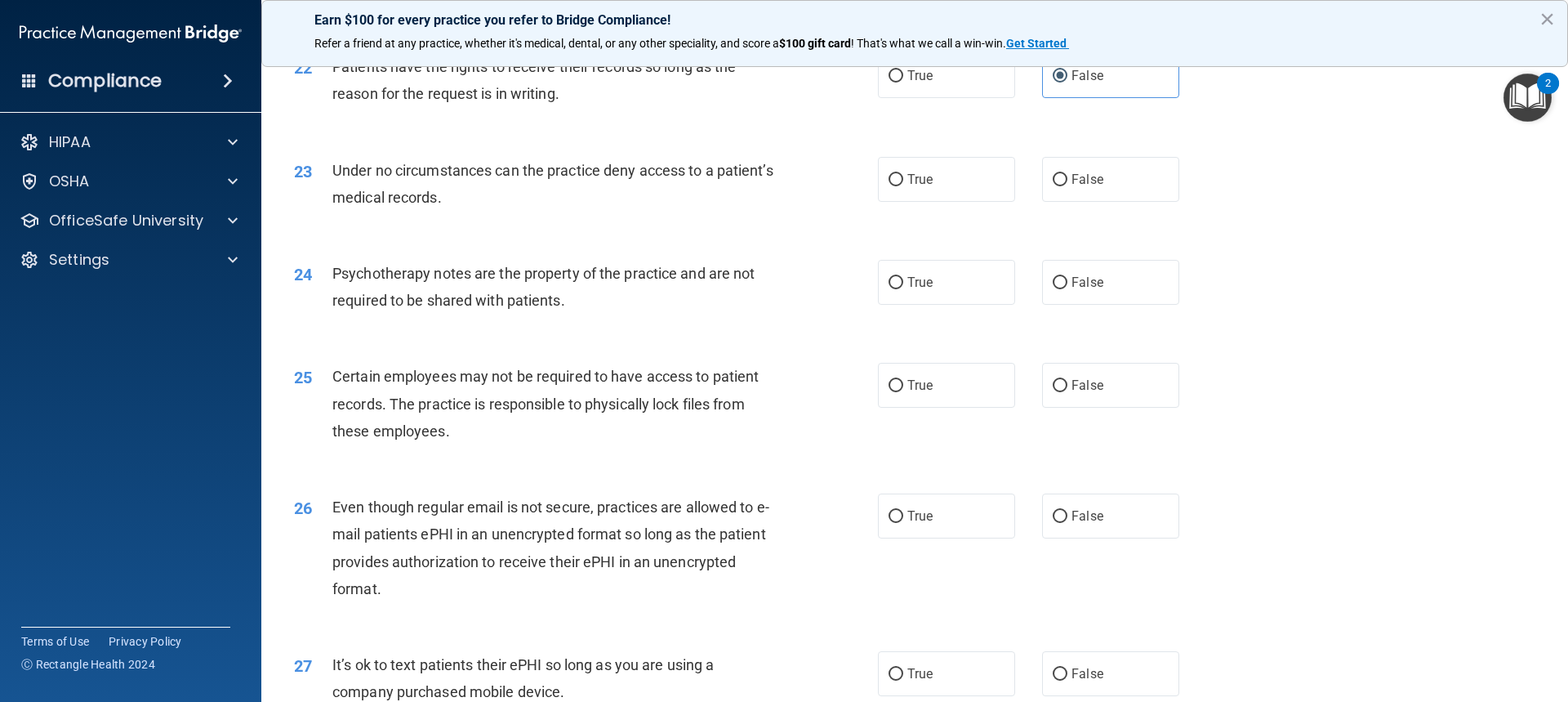
scroll to position [2826, 0]
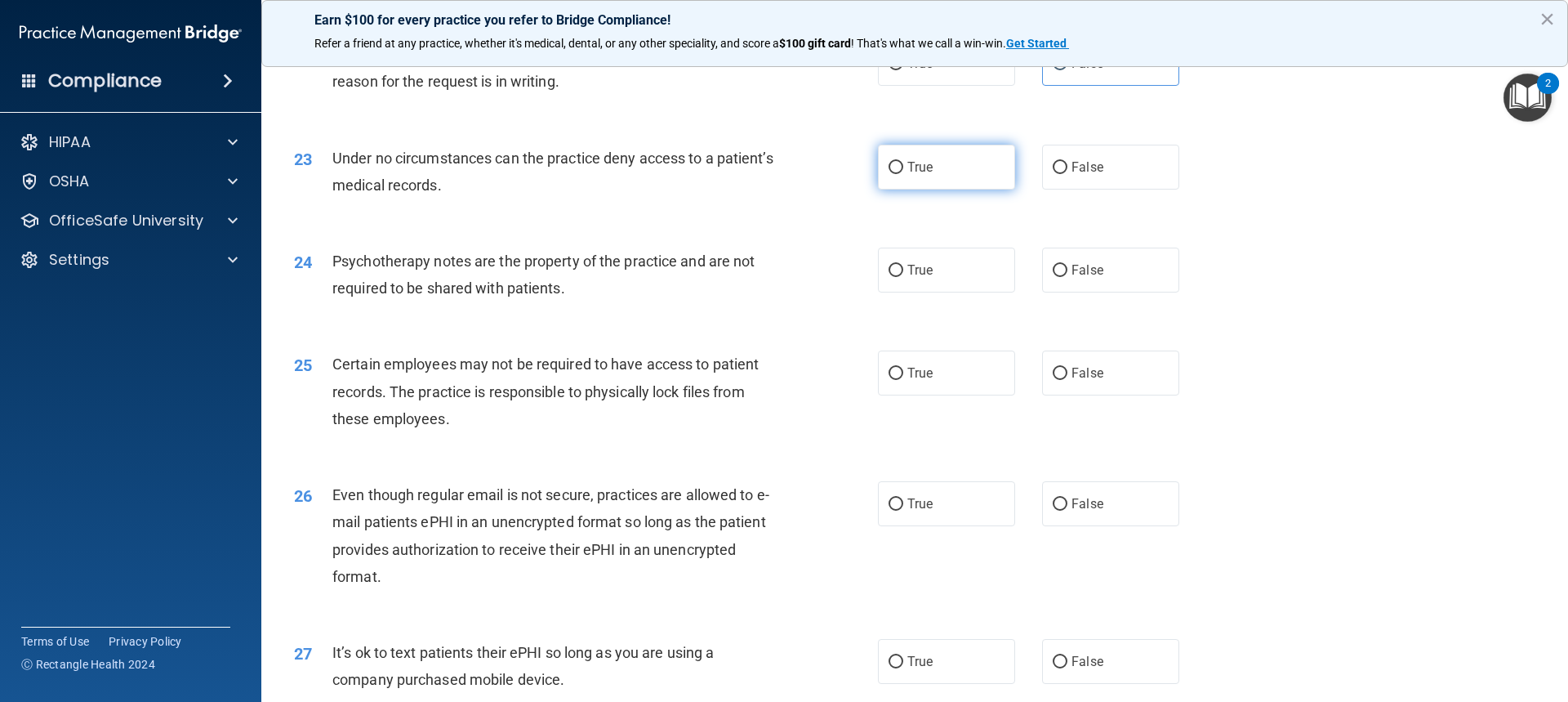
click at [908, 175] on span "True" at bounding box center [920, 167] width 25 height 16
click at [904, 174] on input "True" at bounding box center [895, 168] width 15 height 13
radio input "true"
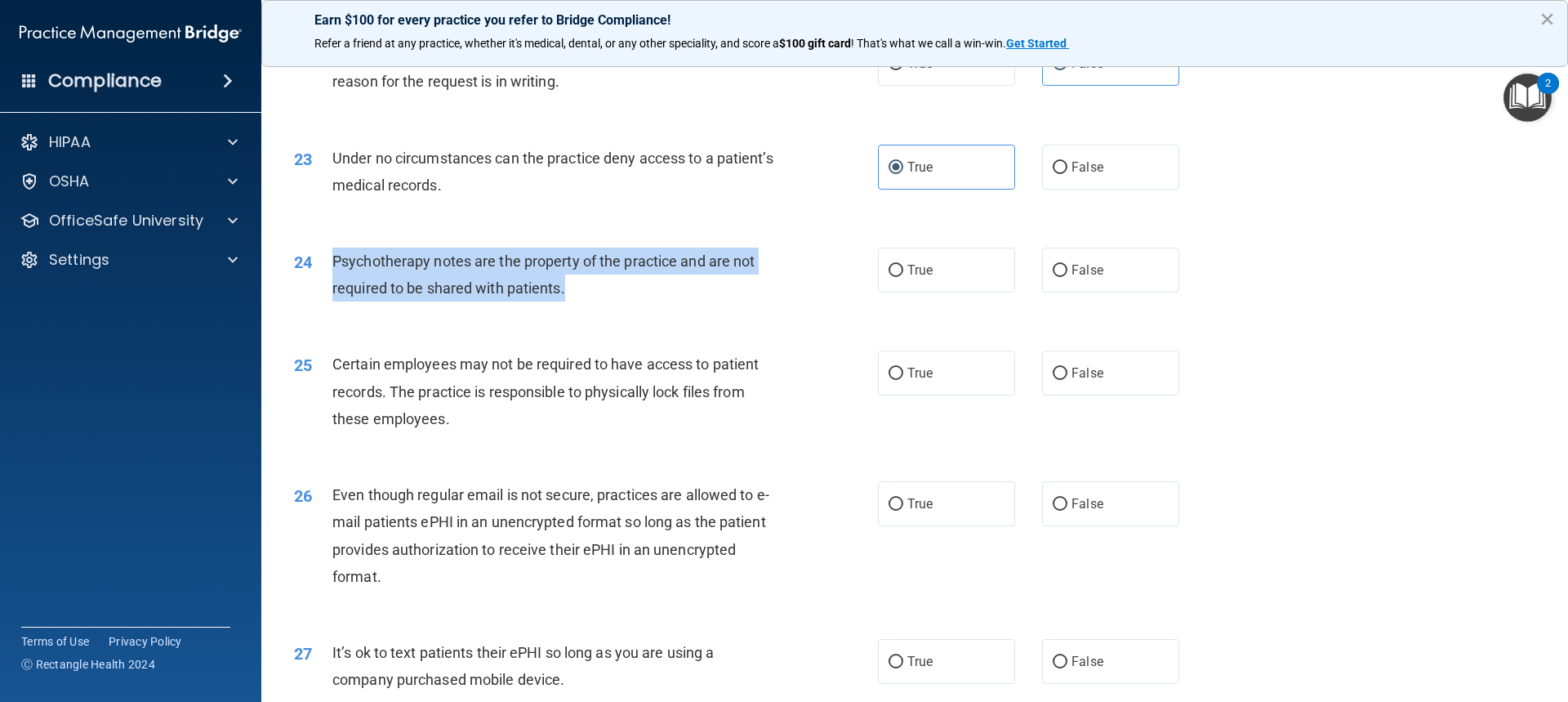
drag, startPoint x: 333, startPoint y: 285, endPoint x: 564, endPoint y: 318, distance: 233.3
click at [564, 297] on span "Psychotherapy notes are the property of the practice and are not required to be…" at bounding box center [544, 273] width 423 height 44
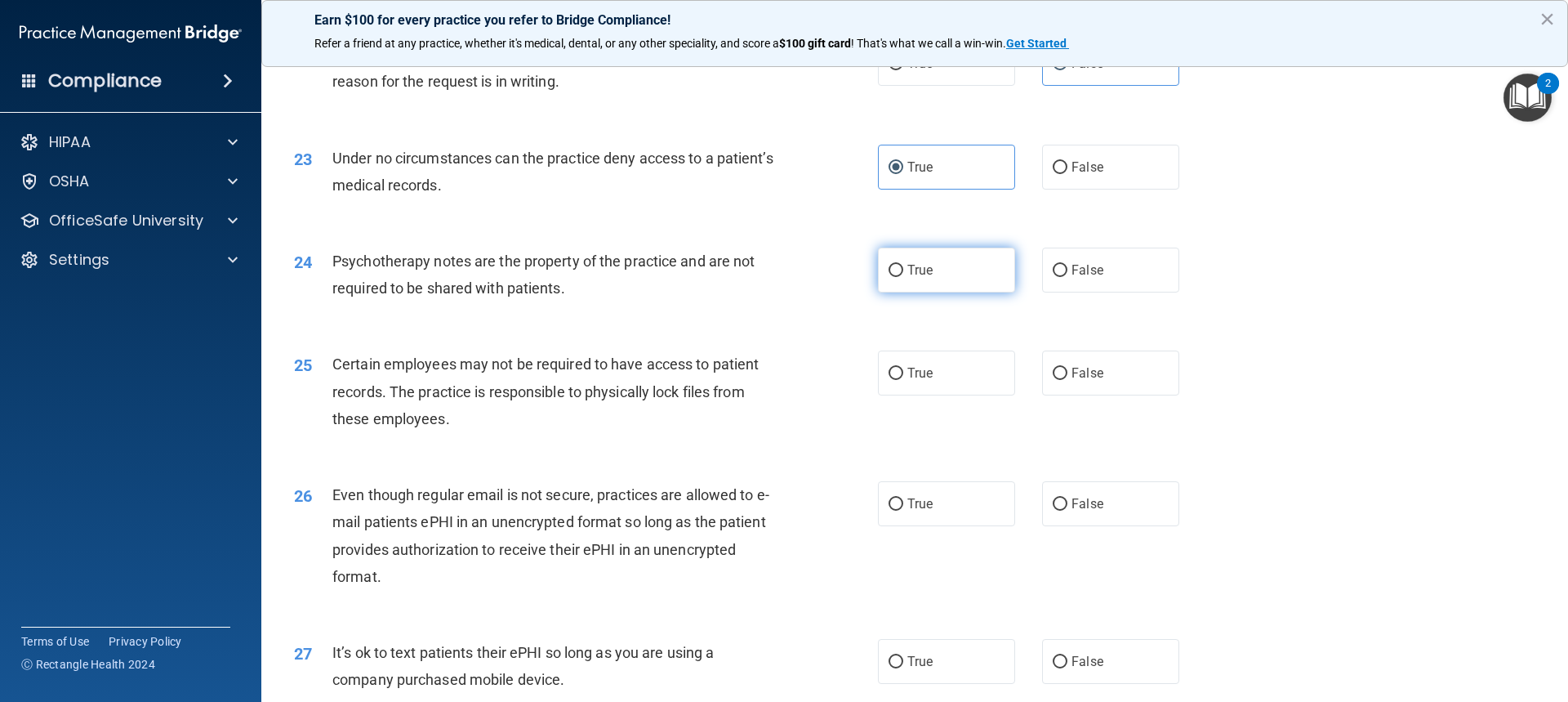
click at [914, 288] on label "True" at bounding box center [947, 270] width 138 height 45
click at [904, 277] on input "True" at bounding box center [895, 271] width 15 height 13
radio input "true"
click at [974, 395] on label "True" at bounding box center [947, 372] width 138 height 45
click at [904, 380] on input "True" at bounding box center [895, 373] width 15 height 13
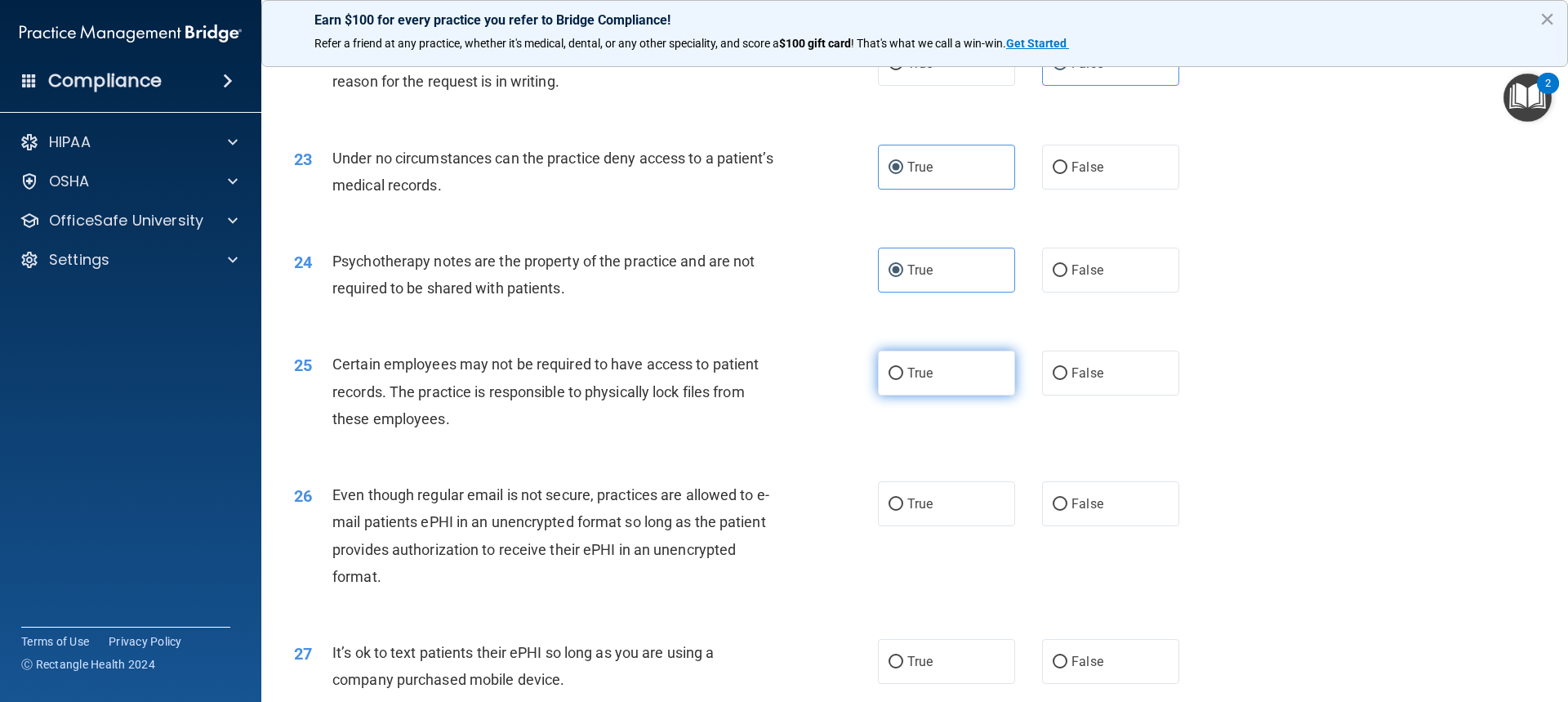
radio input "true"
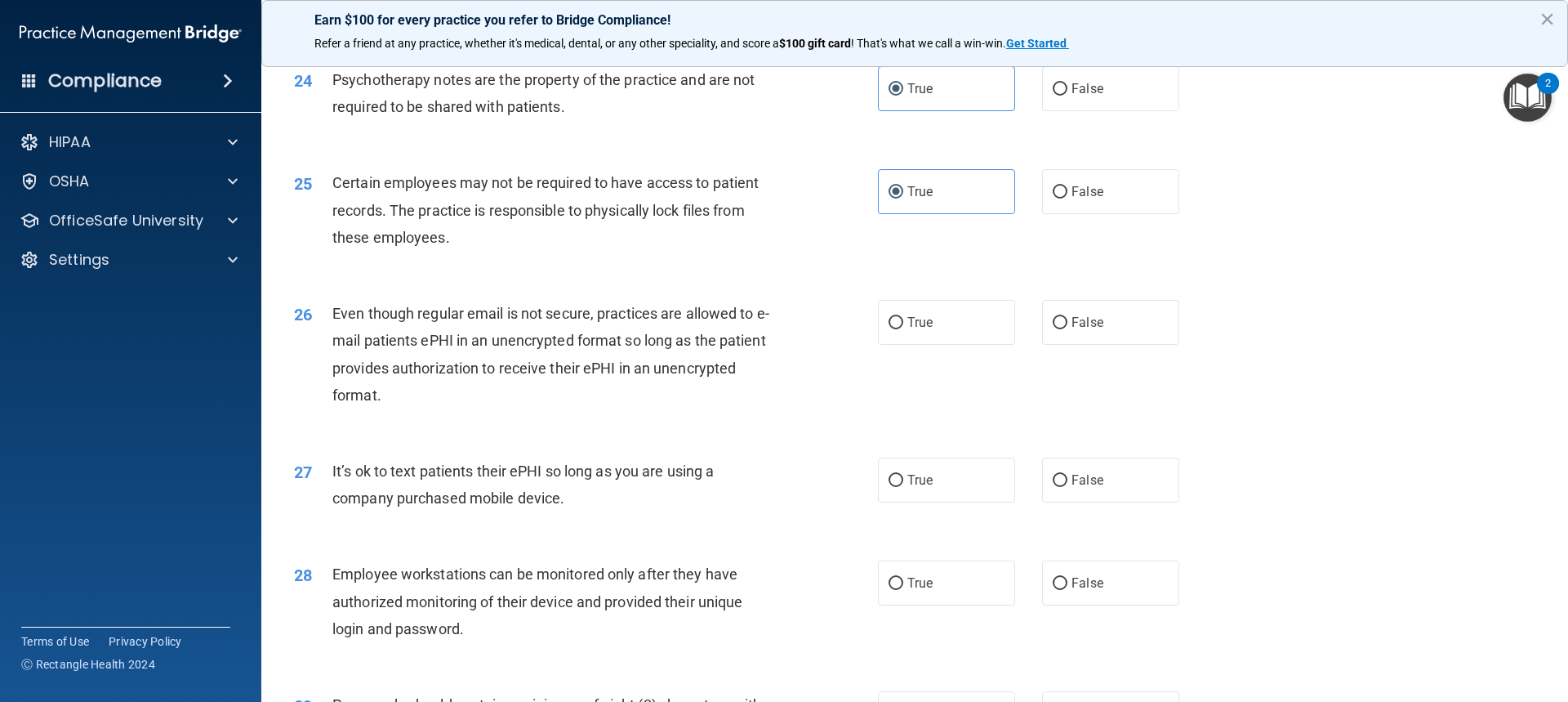
scroll to position [3072, 0]
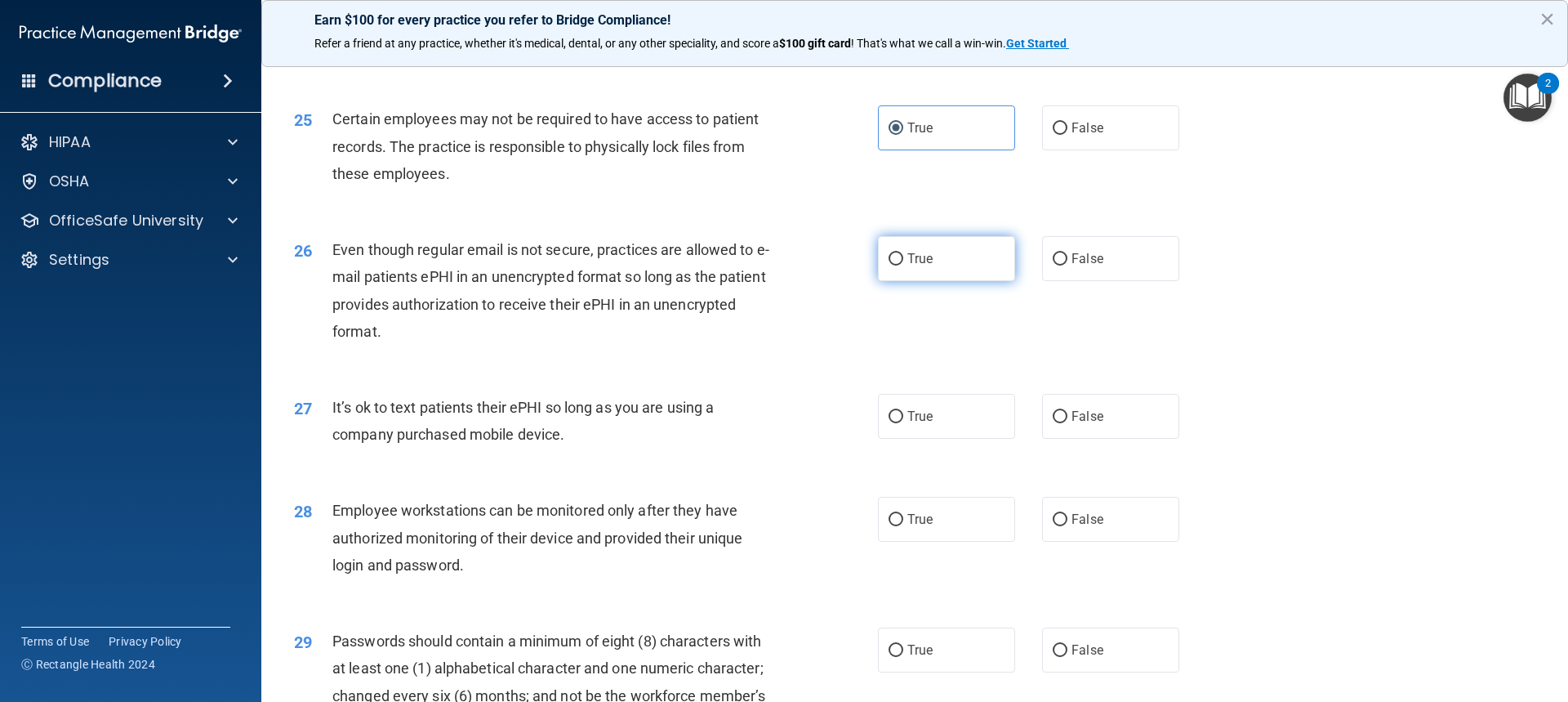
click at [928, 281] on label "True" at bounding box center [947, 258] width 138 height 45
click at [904, 266] on input "True" at bounding box center [895, 259] width 15 height 13
radio input "true"
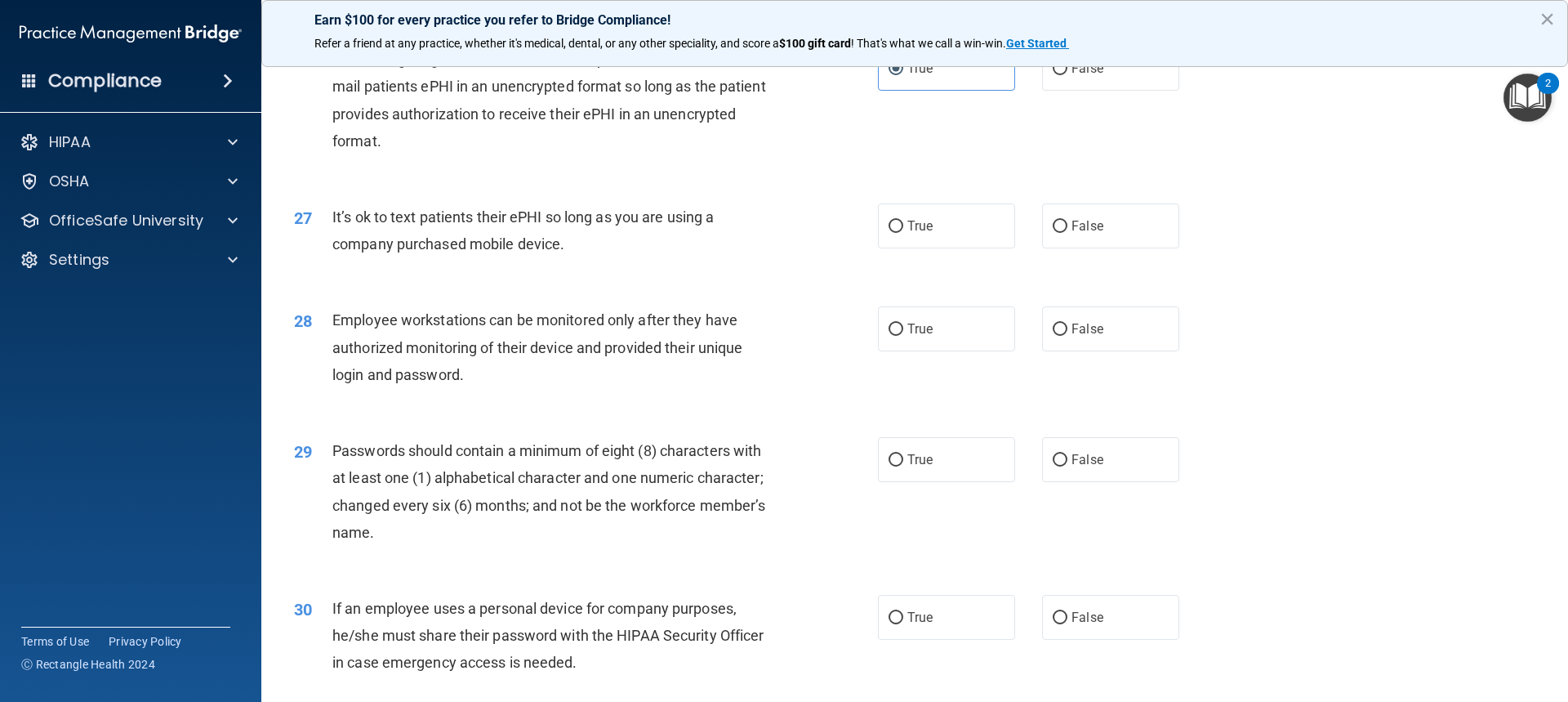
scroll to position [3317, 0]
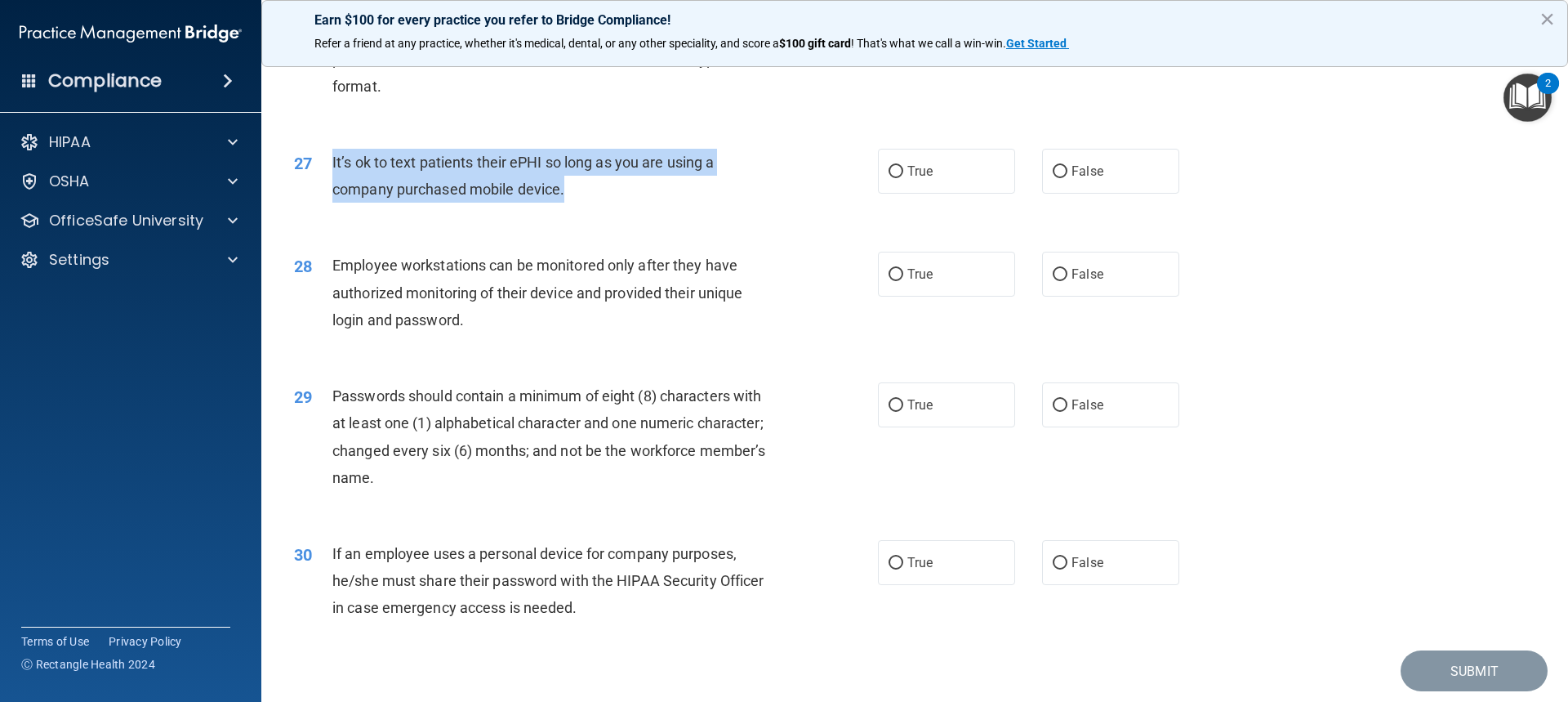
drag, startPoint x: 558, startPoint y: 214, endPoint x: 324, endPoint y: 194, distance: 234.9
click at [324, 194] on div "27 It’s ok to text patients their ePHI so long as you are using a company purch…" at bounding box center [586, 179] width 633 height 62
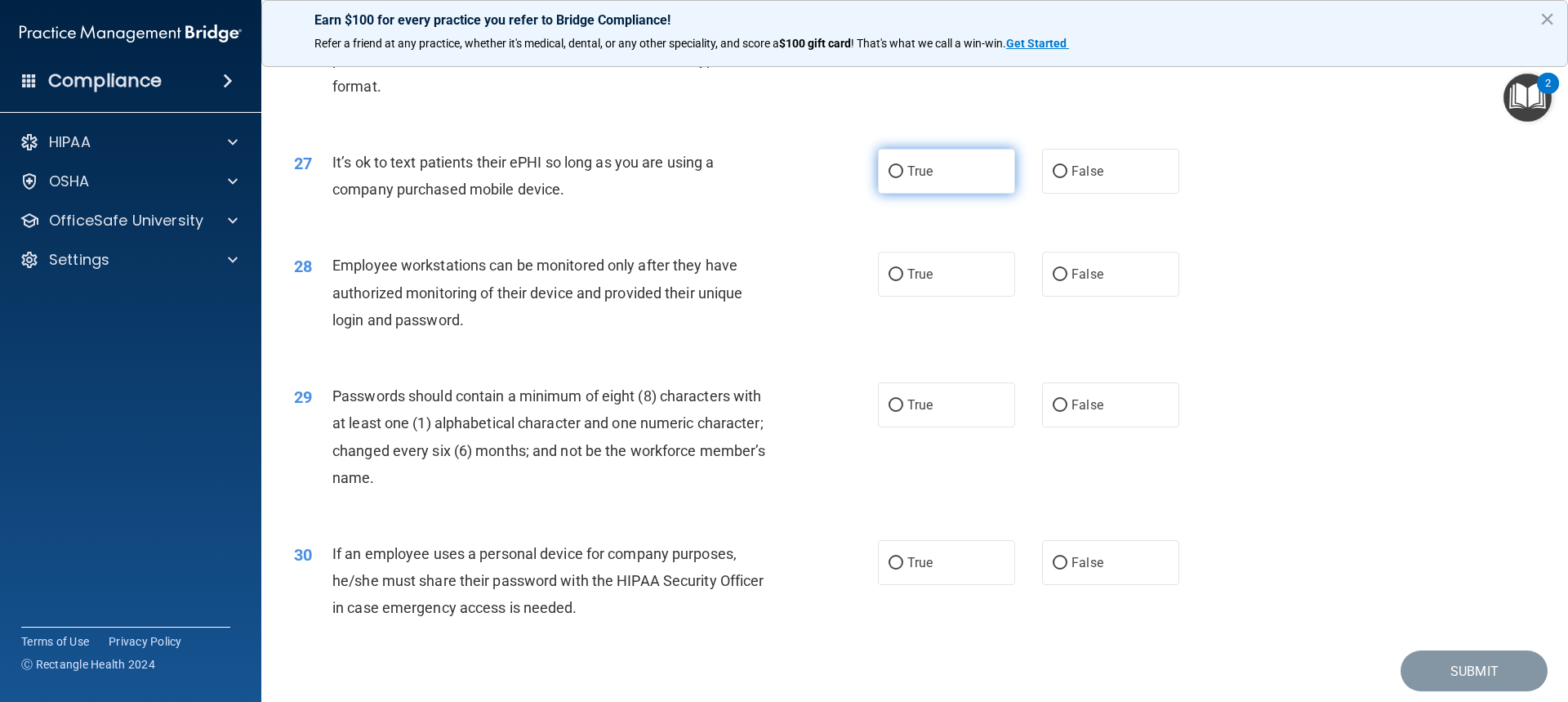
click at [908, 178] on span "True" at bounding box center [920, 171] width 25 height 16
click at [904, 178] on input "True" at bounding box center [895, 172] width 15 height 13
radio input "true"
click at [1069, 297] on label "False" at bounding box center [1111, 273] width 138 height 45
click at [1068, 281] on input "False" at bounding box center [1060, 274] width 15 height 13
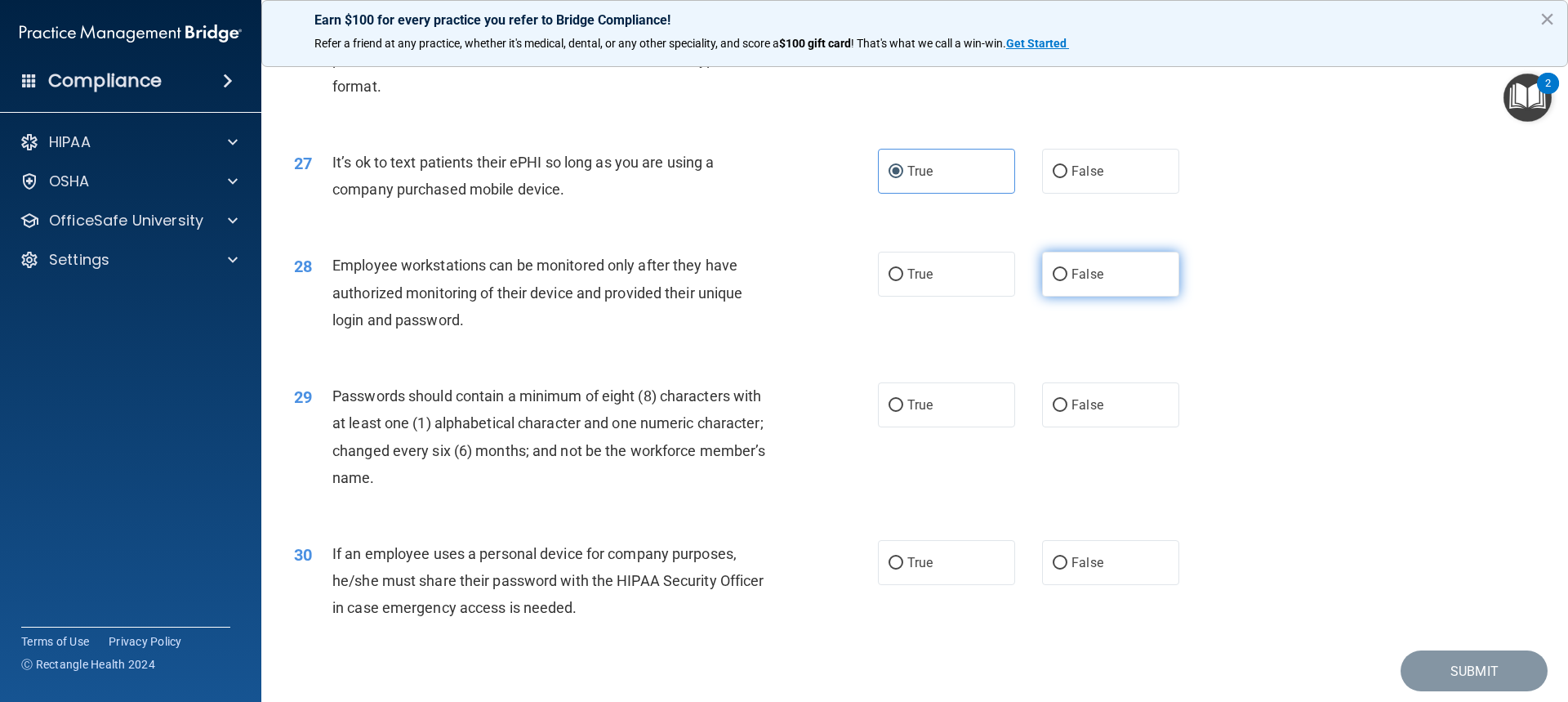
radio input "true"
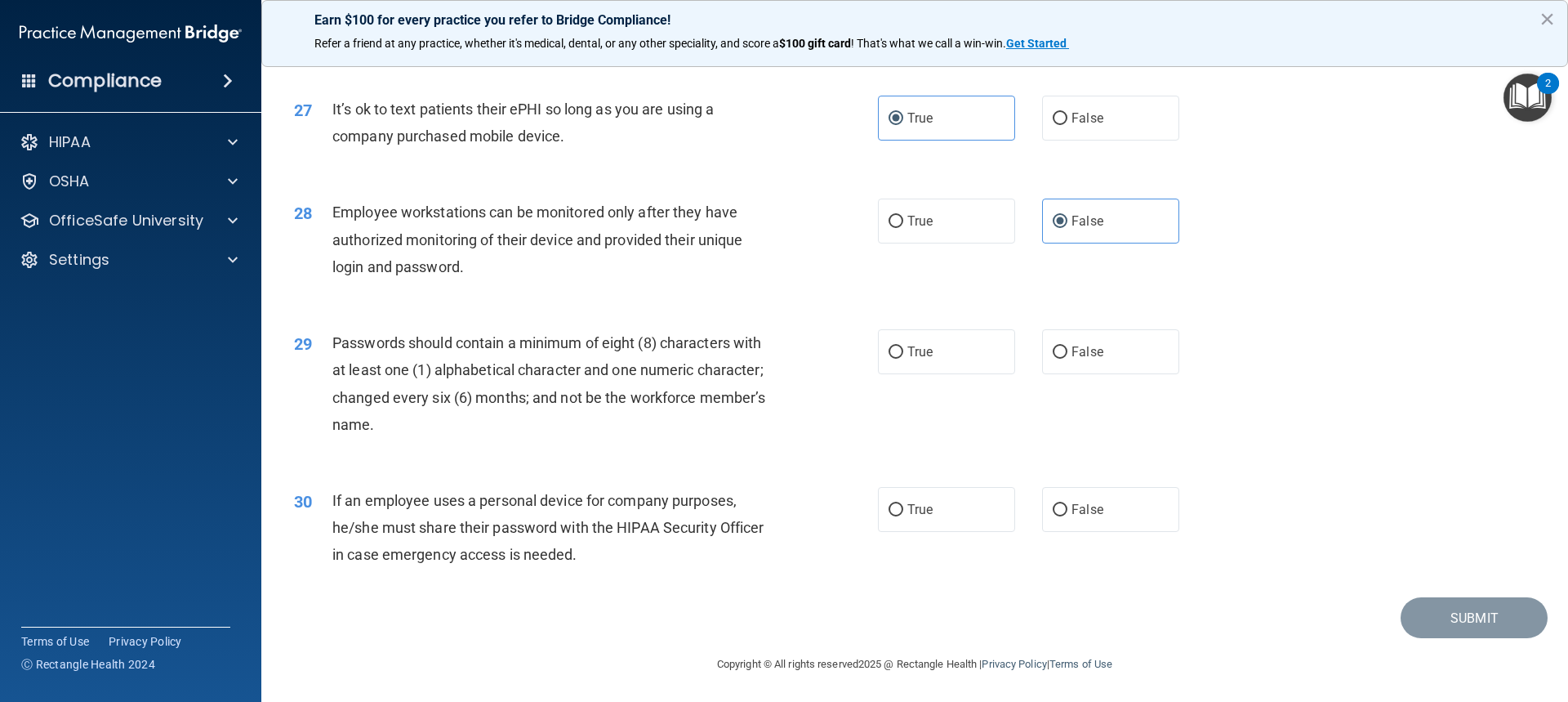
scroll to position [3398, 0]
click at [888, 350] on input "True" at bounding box center [895, 350] width 15 height 13
radio input "true"
click at [1060, 503] on label "False" at bounding box center [1111, 507] width 138 height 45
click at [1060, 503] on input "False" at bounding box center [1060, 508] width 15 height 13
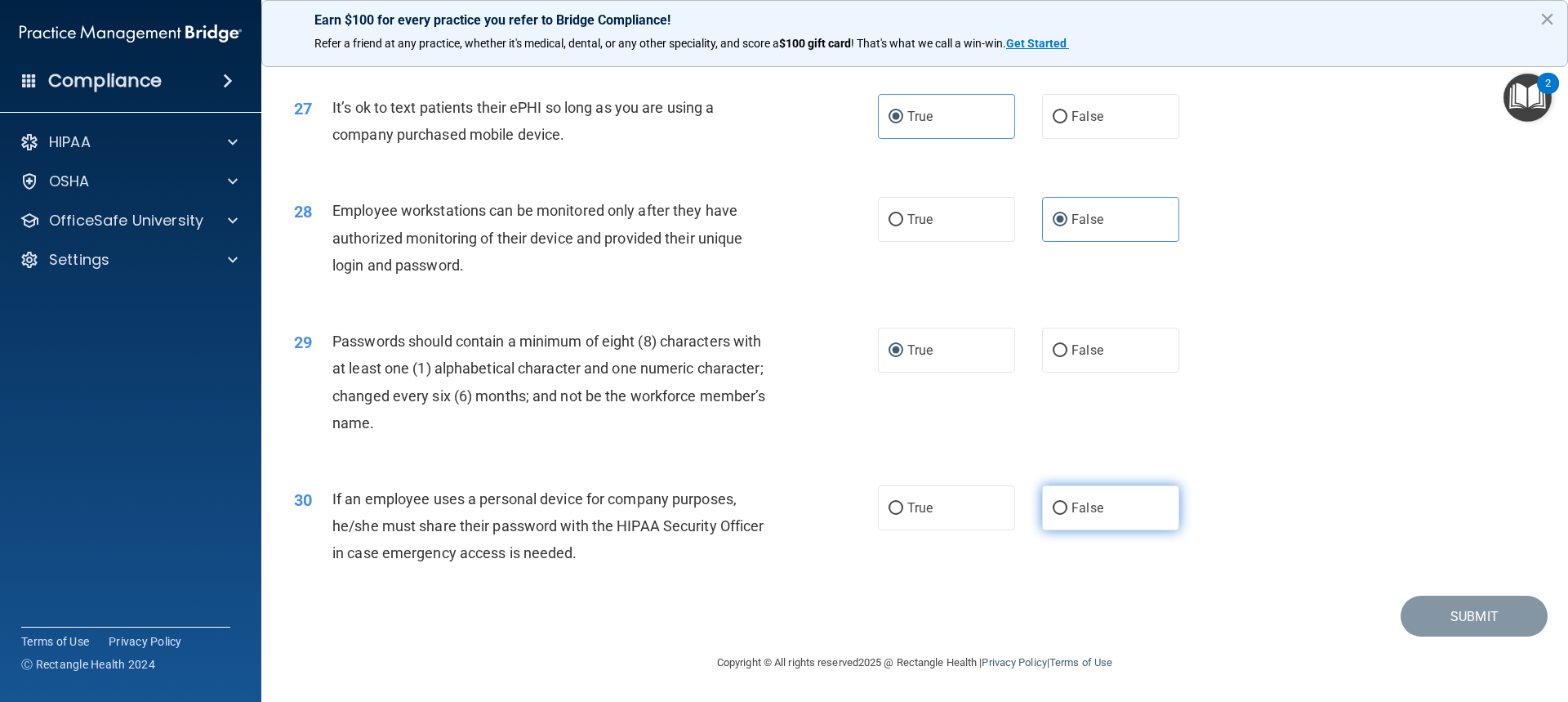
radio input "true"
click at [1442, 608] on button "Submit" at bounding box center [1475, 616] width 147 height 42
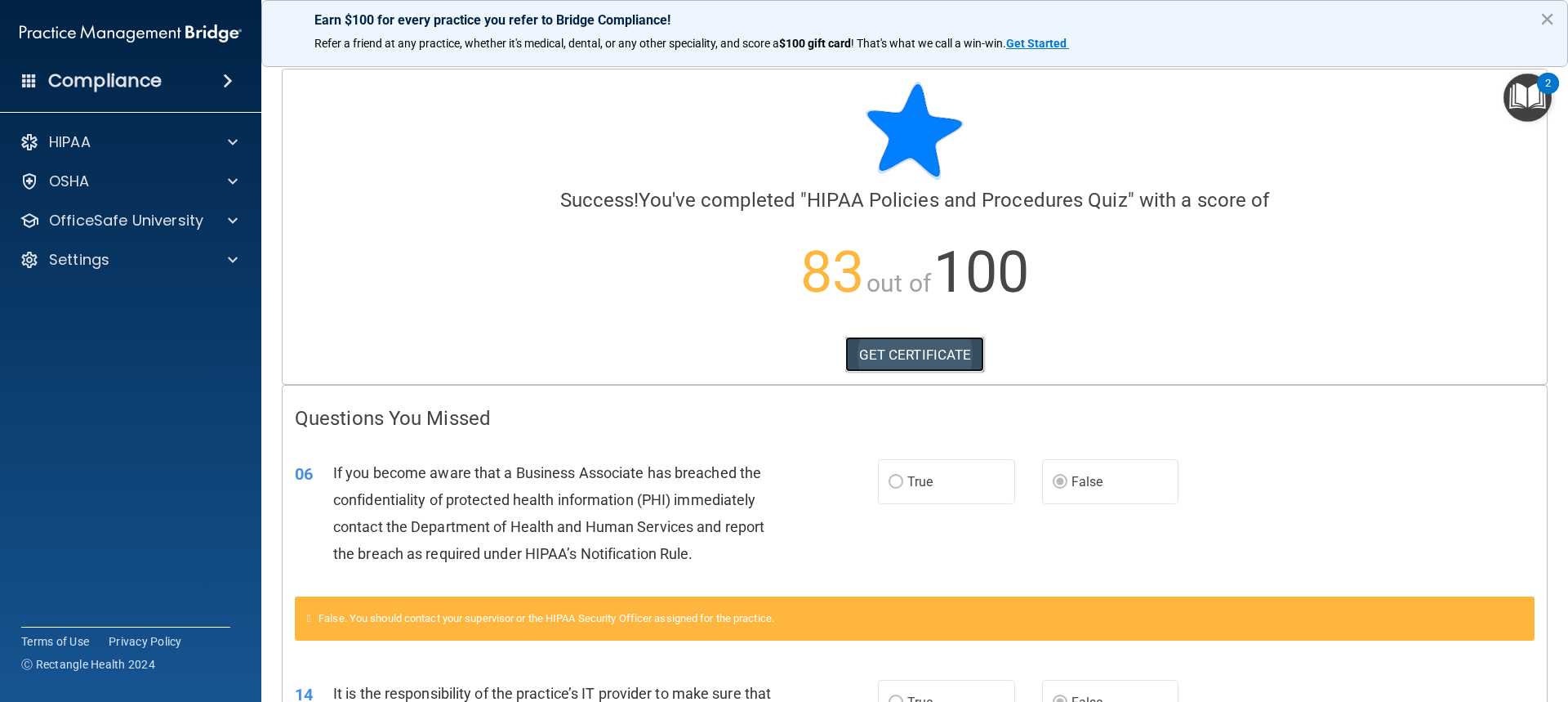
click at [941, 354] on link "GET CERTIFICATE" at bounding box center [915, 354] width 140 height 36
click at [101, 216] on p "OfficeSafe University" at bounding box center [126, 220] width 154 height 19
click at [102, 267] on p "HIPAA Training" at bounding box center [78, 259] width 135 height 16
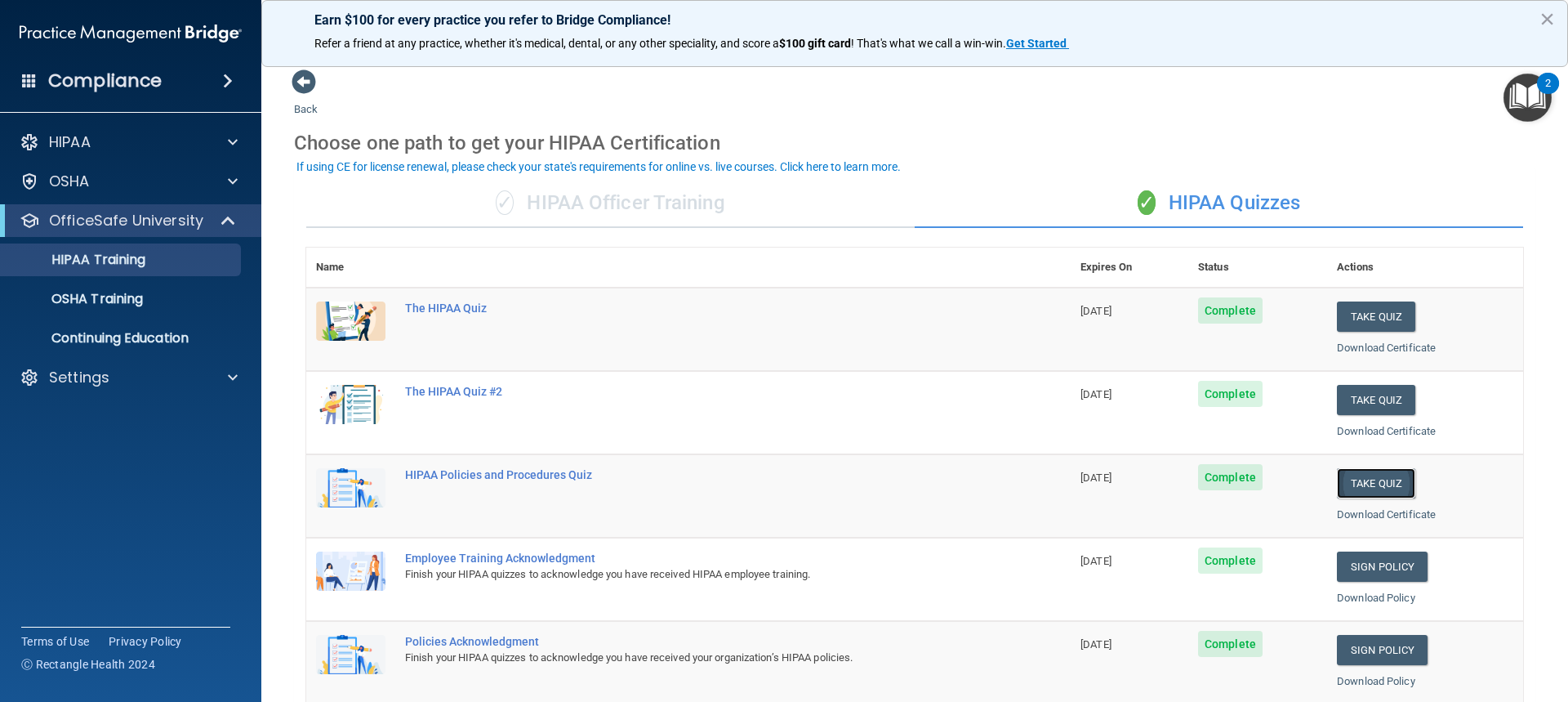
click at [1376, 476] on button "Take Quiz" at bounding box center [1376, 483] width 79 height 30
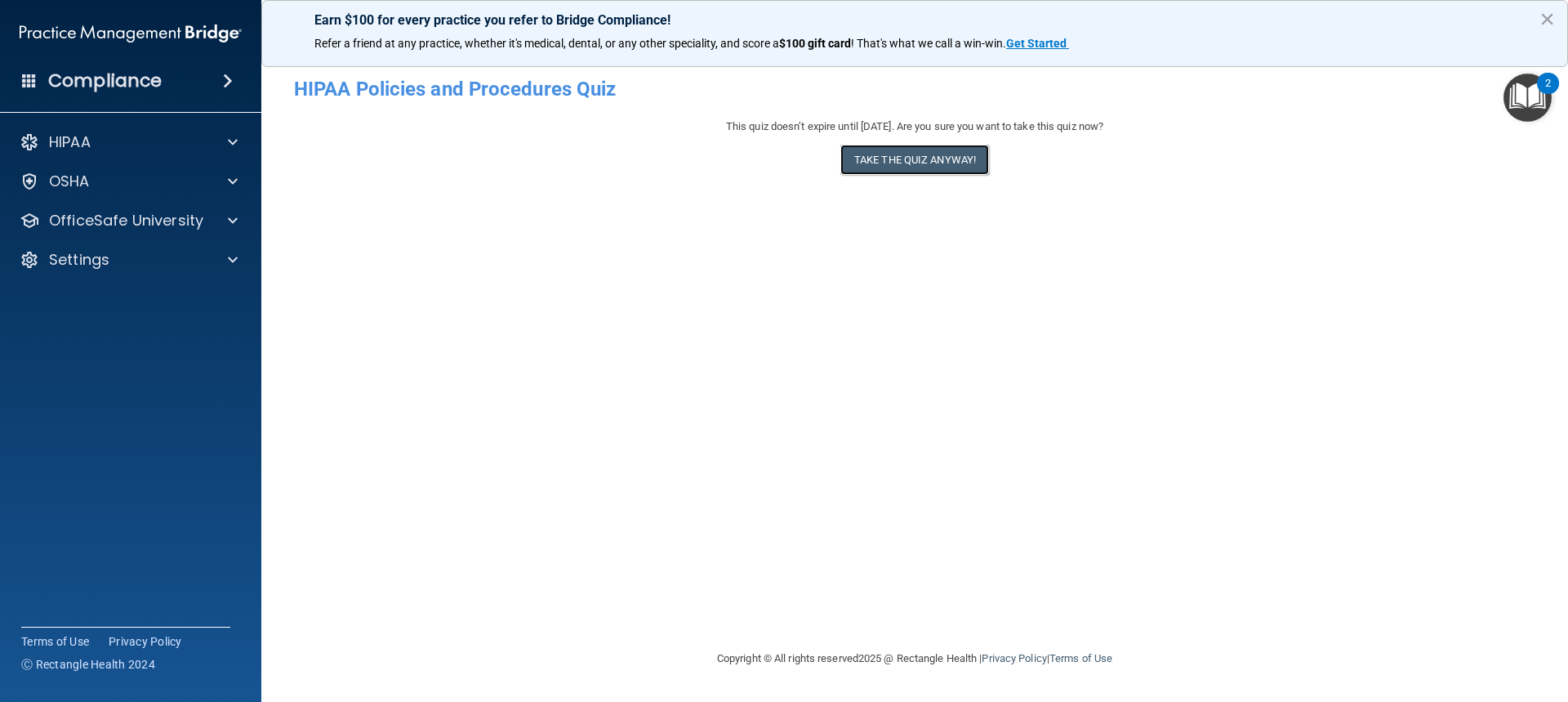
click at [887, 160] on button "Take the quiz anyway!" at bounding box center [914, 159] width 148 height 30
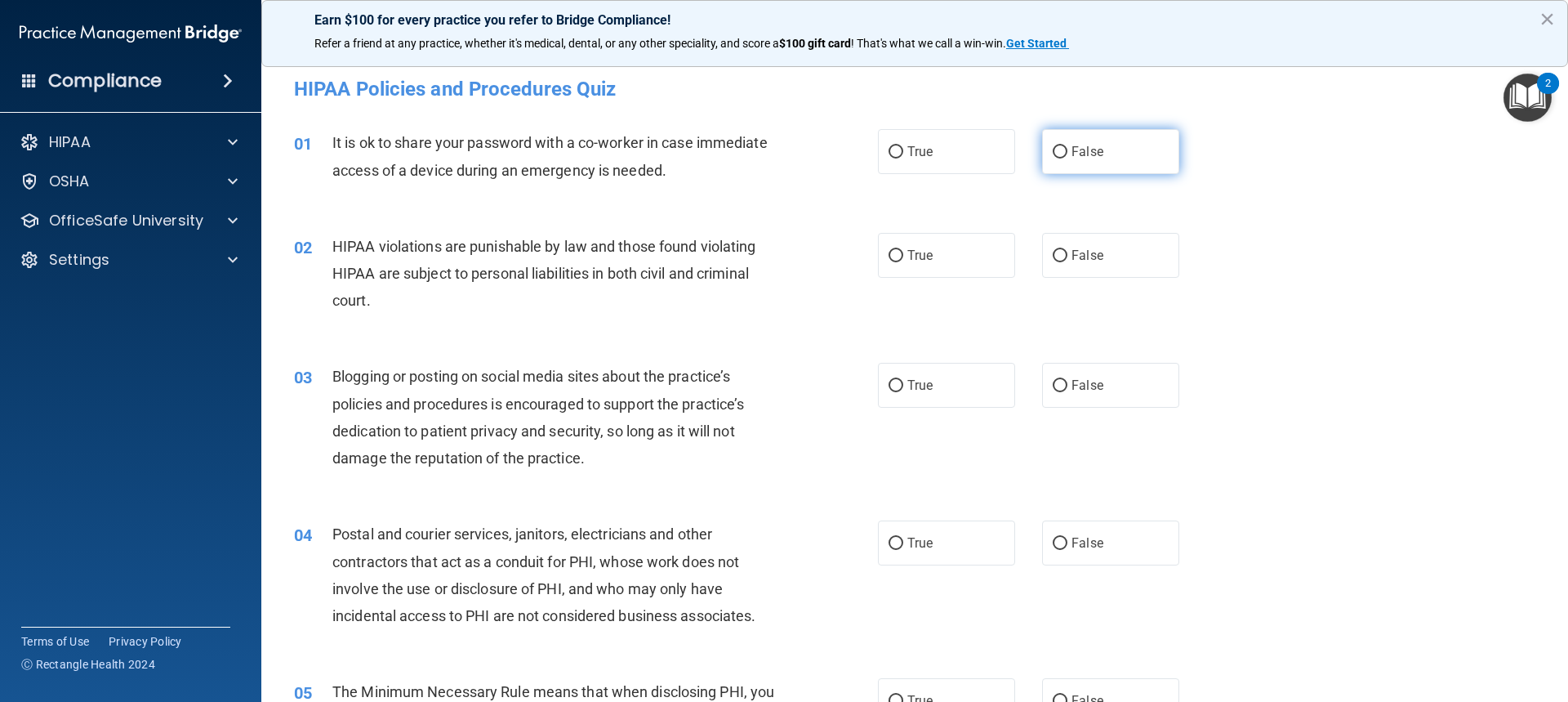
click at [1055, 147] on input "False" at bounding box center [1060, 152] width 15 height 13
radio input "true"
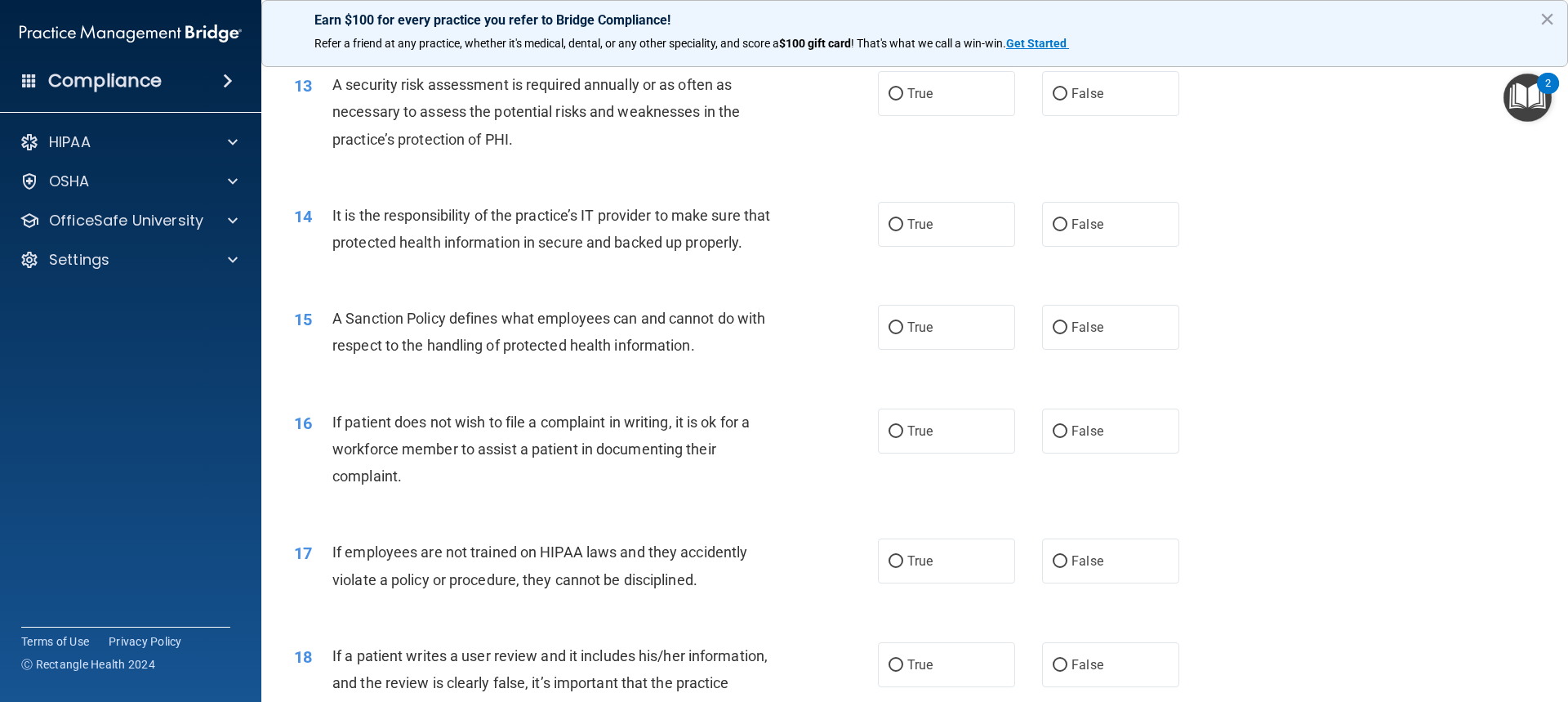
scroll to position [1715, 0]
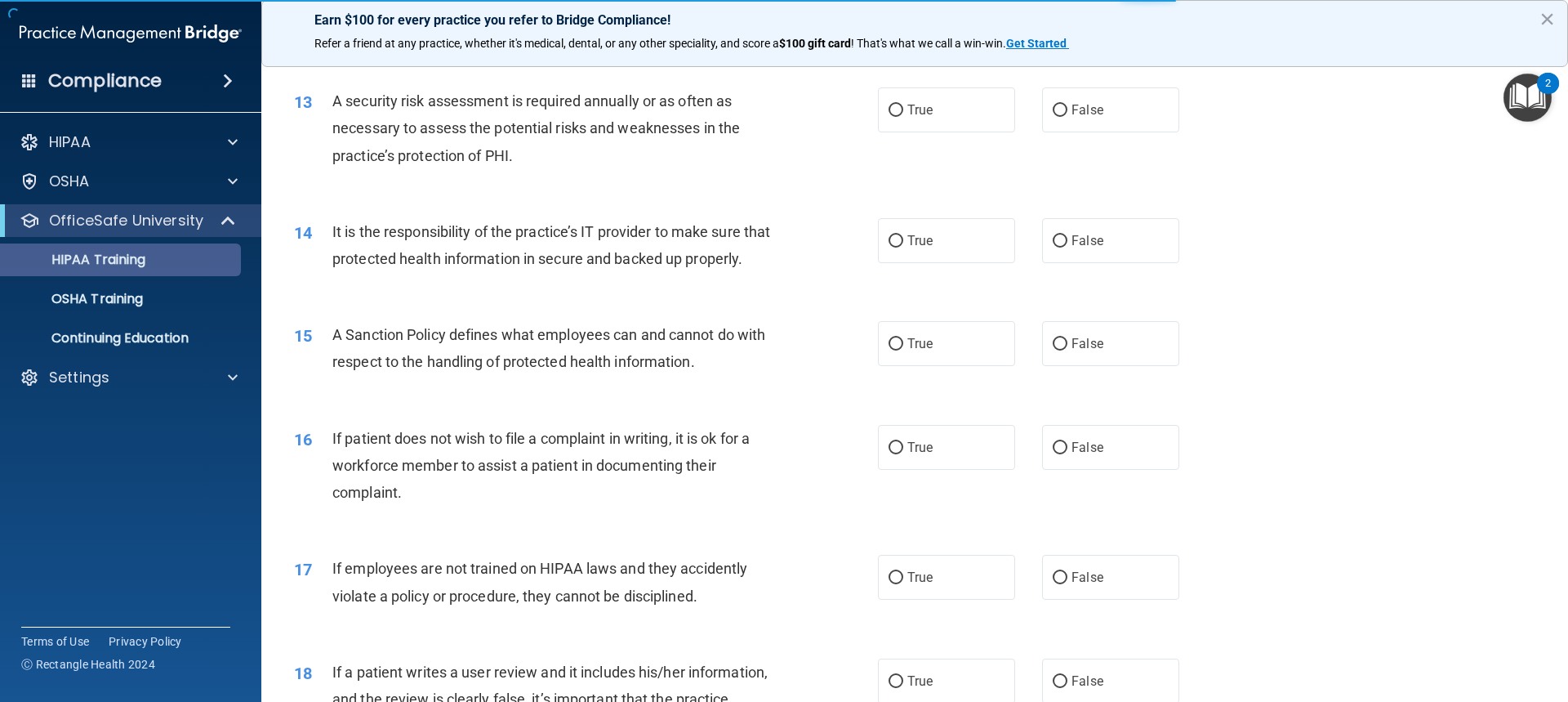
scroll to position [528, 0]
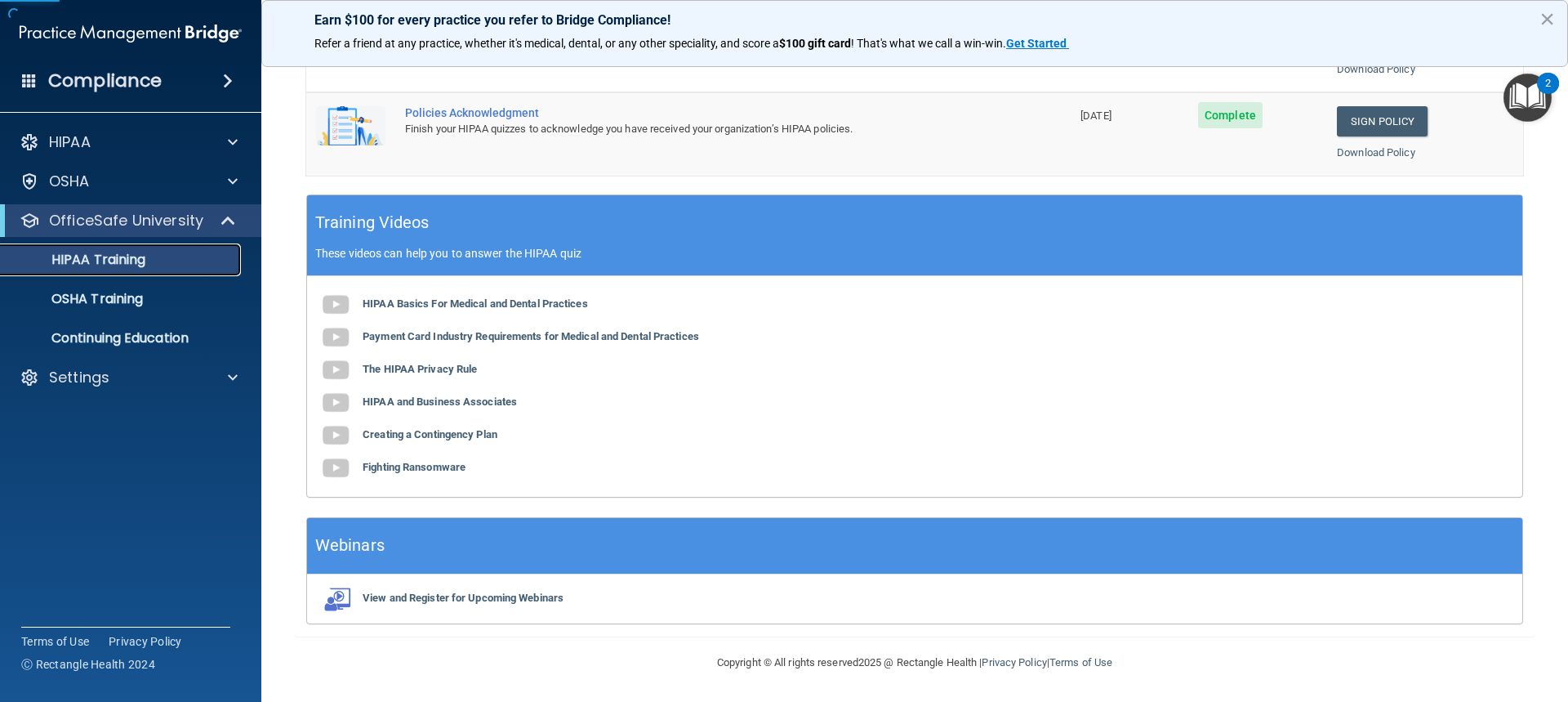
click at [114, 261] on p "HIPAA Training" at bounding box center [78, 259] width 135 height 16
click at [115, 258] on p "HIPAA Training" at bounding box center [78, 259] width 135 height 16
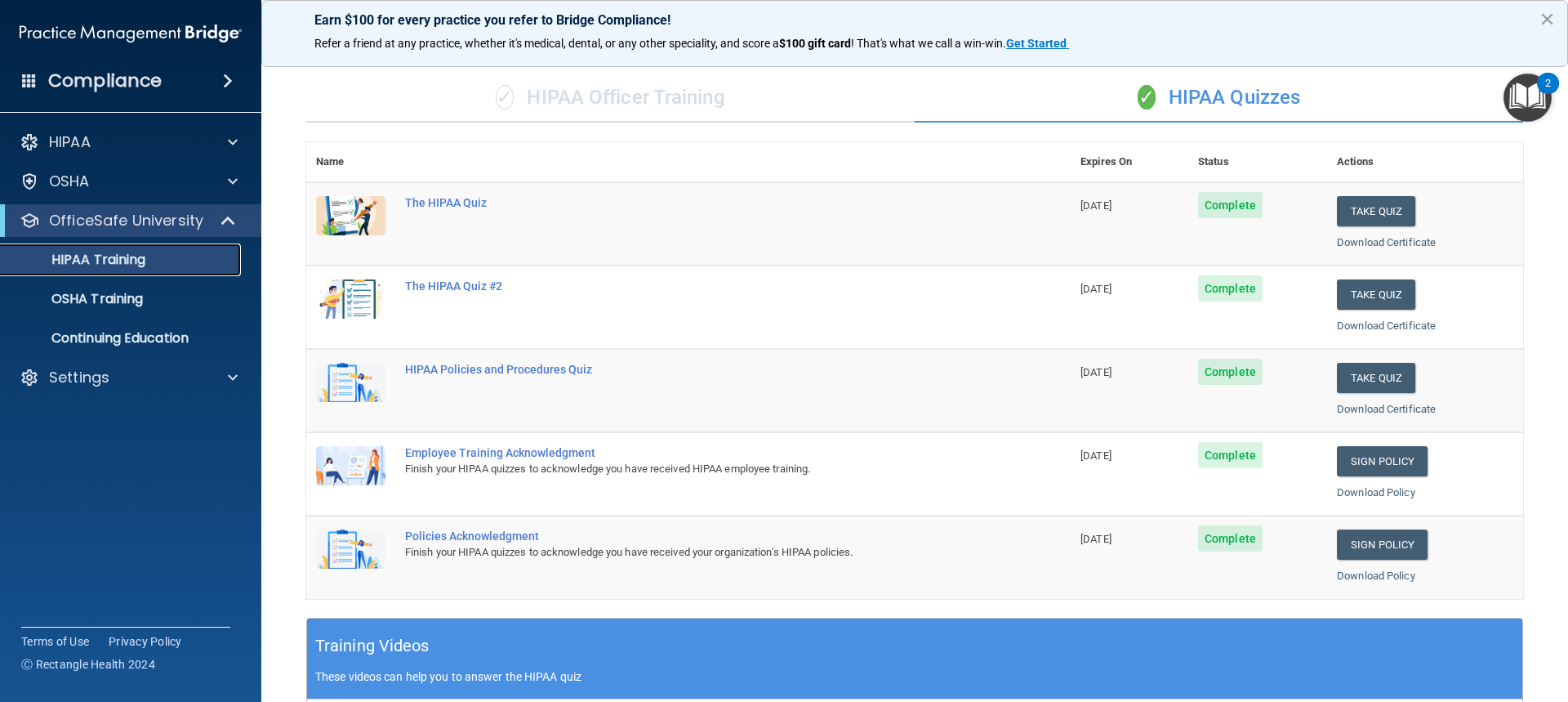
scroll to position [39, 0]
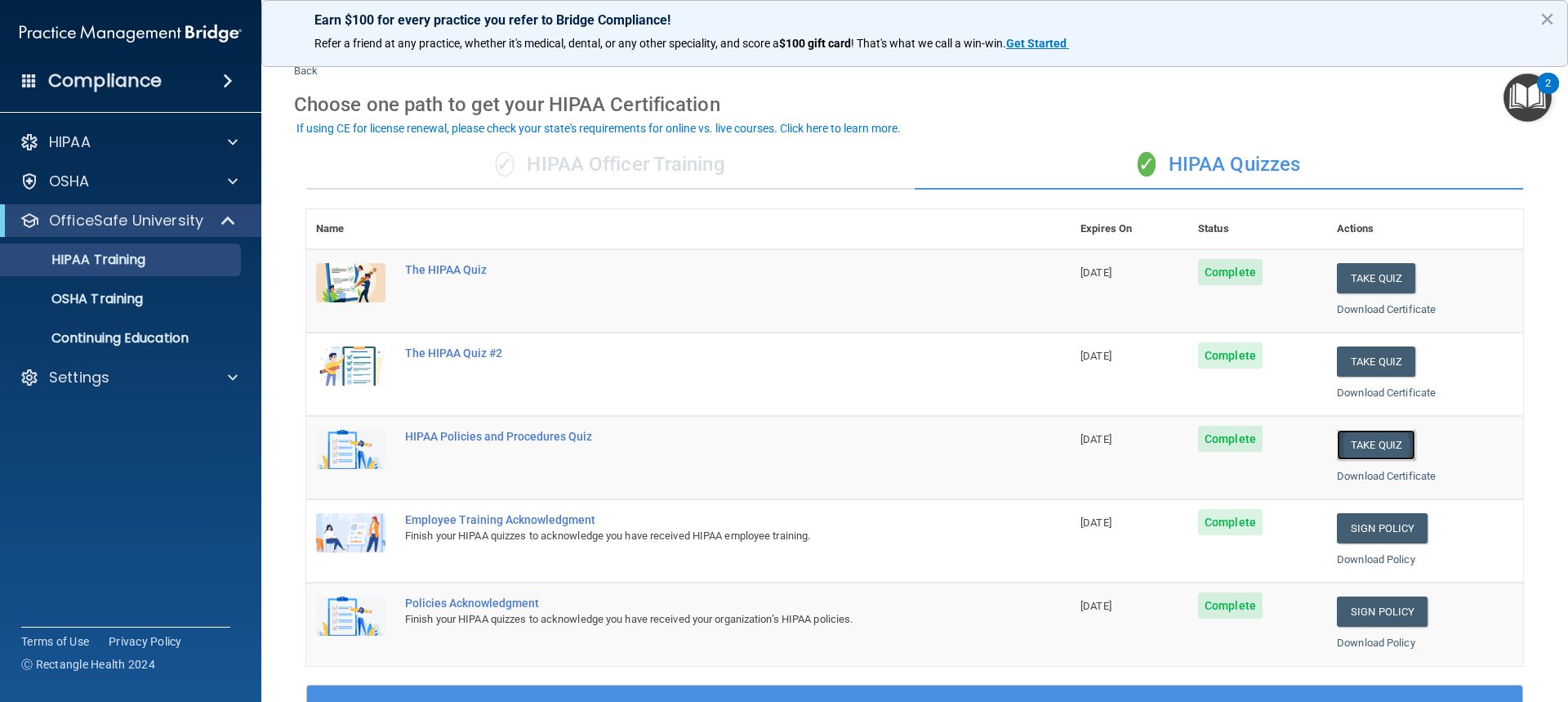
click at [1383, 451] on button "Take Quiz" at bounding box center [1376, 444] width 79 height 30
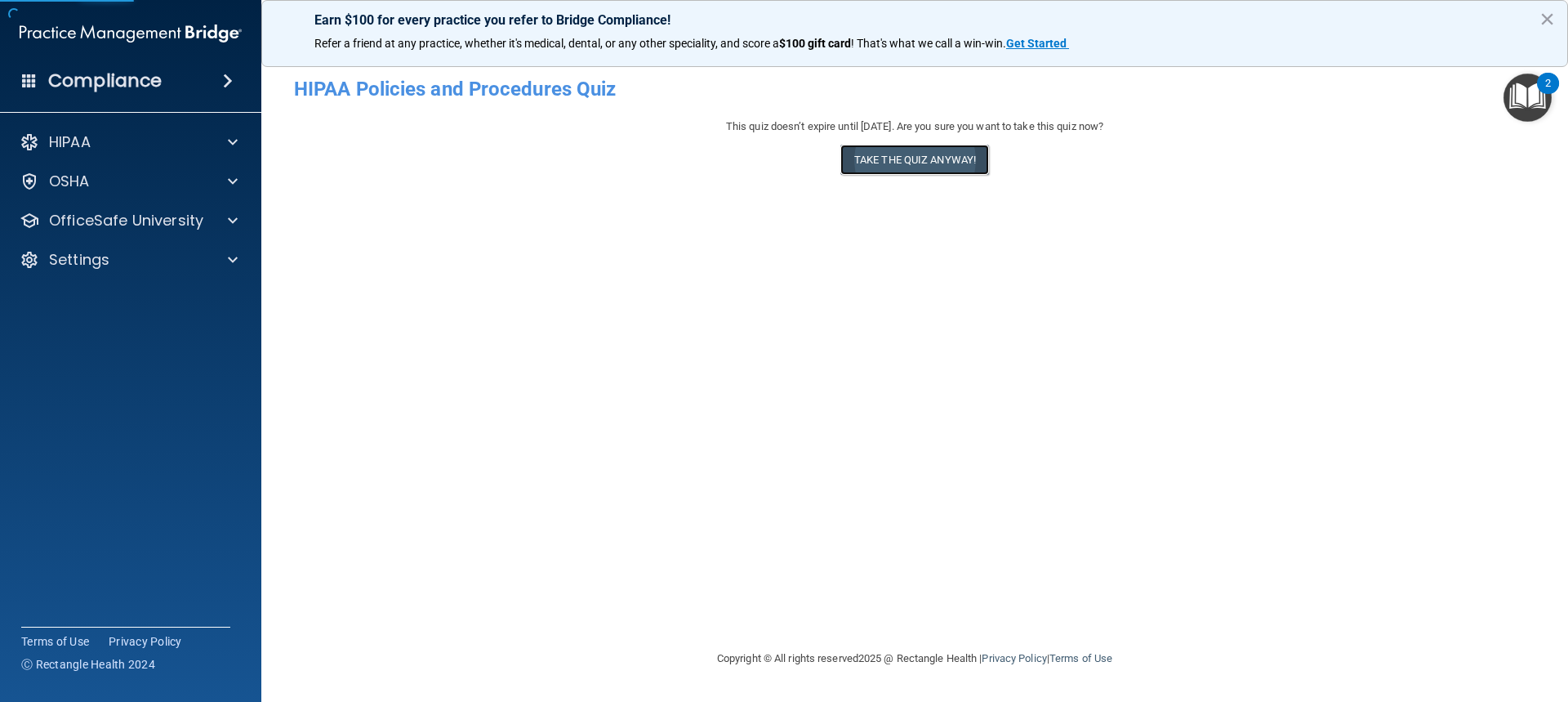
click at [921, 166] on button "Take the quiz anyway!" at bounding box center [914, 159] width 148 height 30
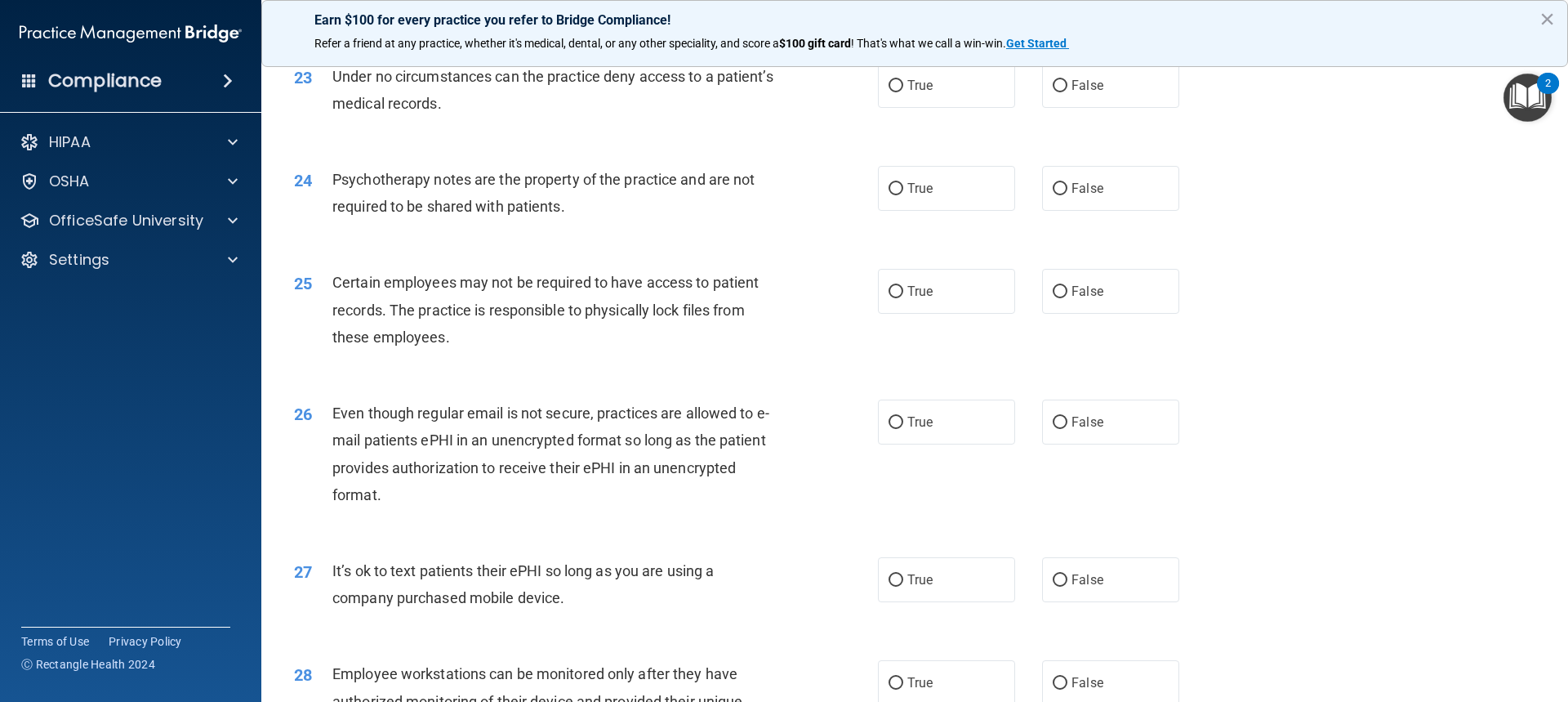
scroll to position [2500, 0]
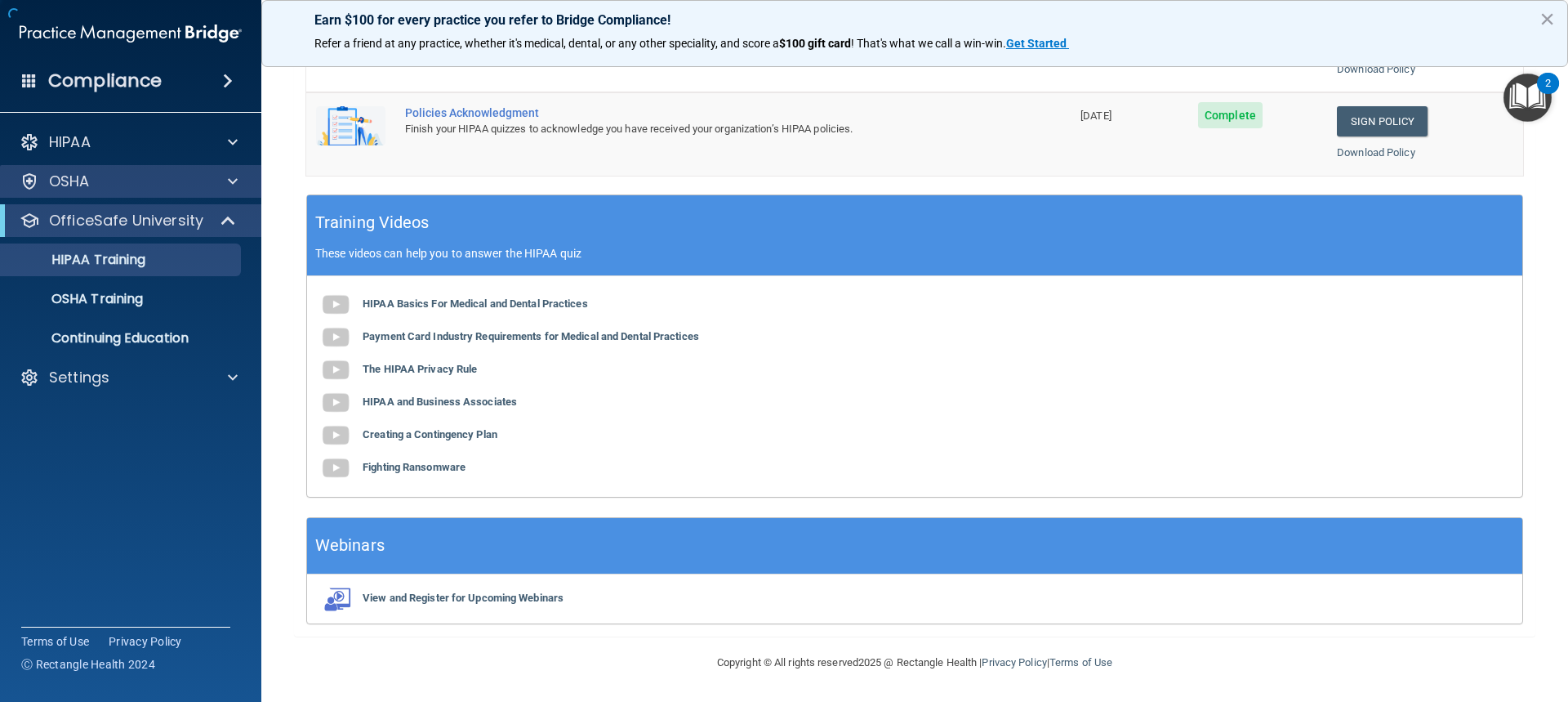
scroll to position [528, 0]
click at [112, 301] on p "OSHA Training" at bounding box center [77, 299] width 132 height 16
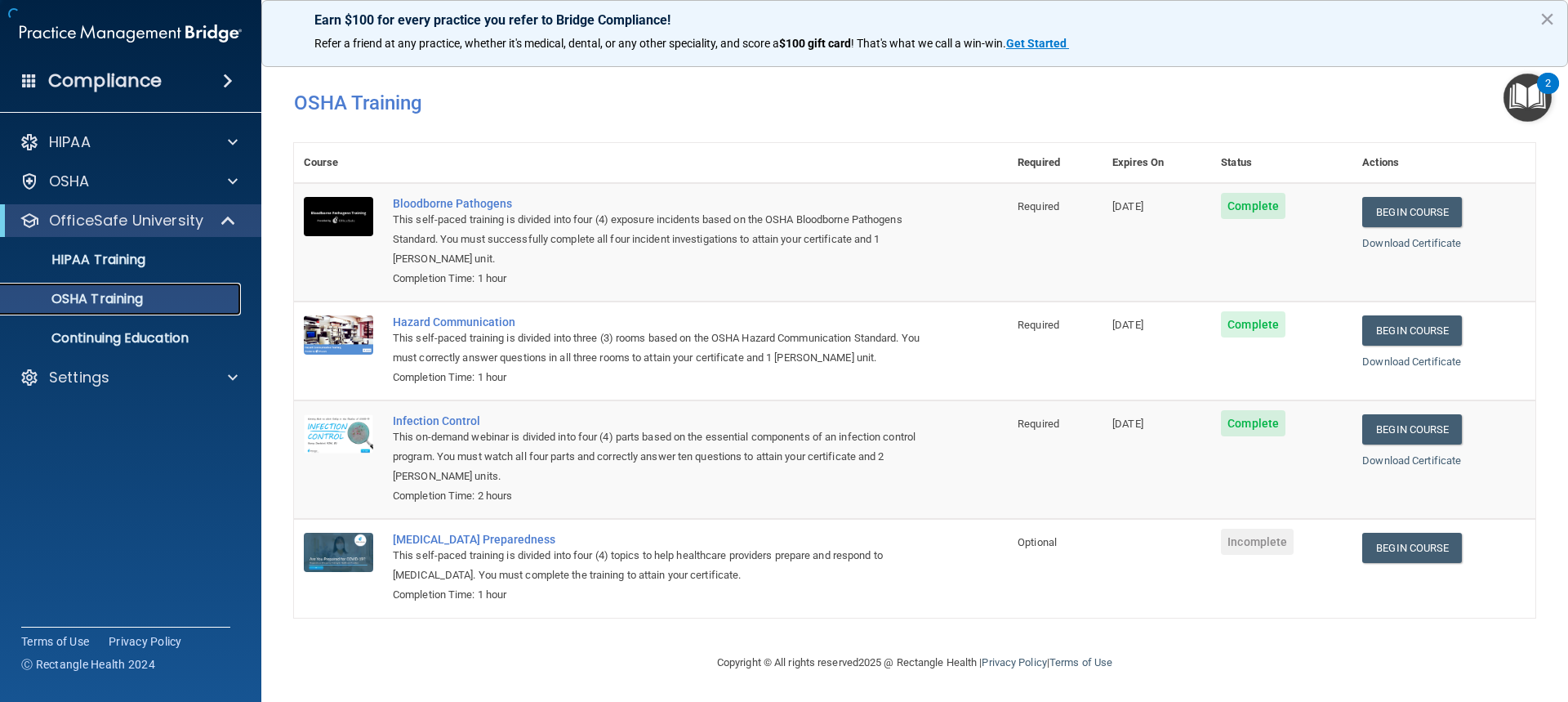
scroll to position [23, 0]
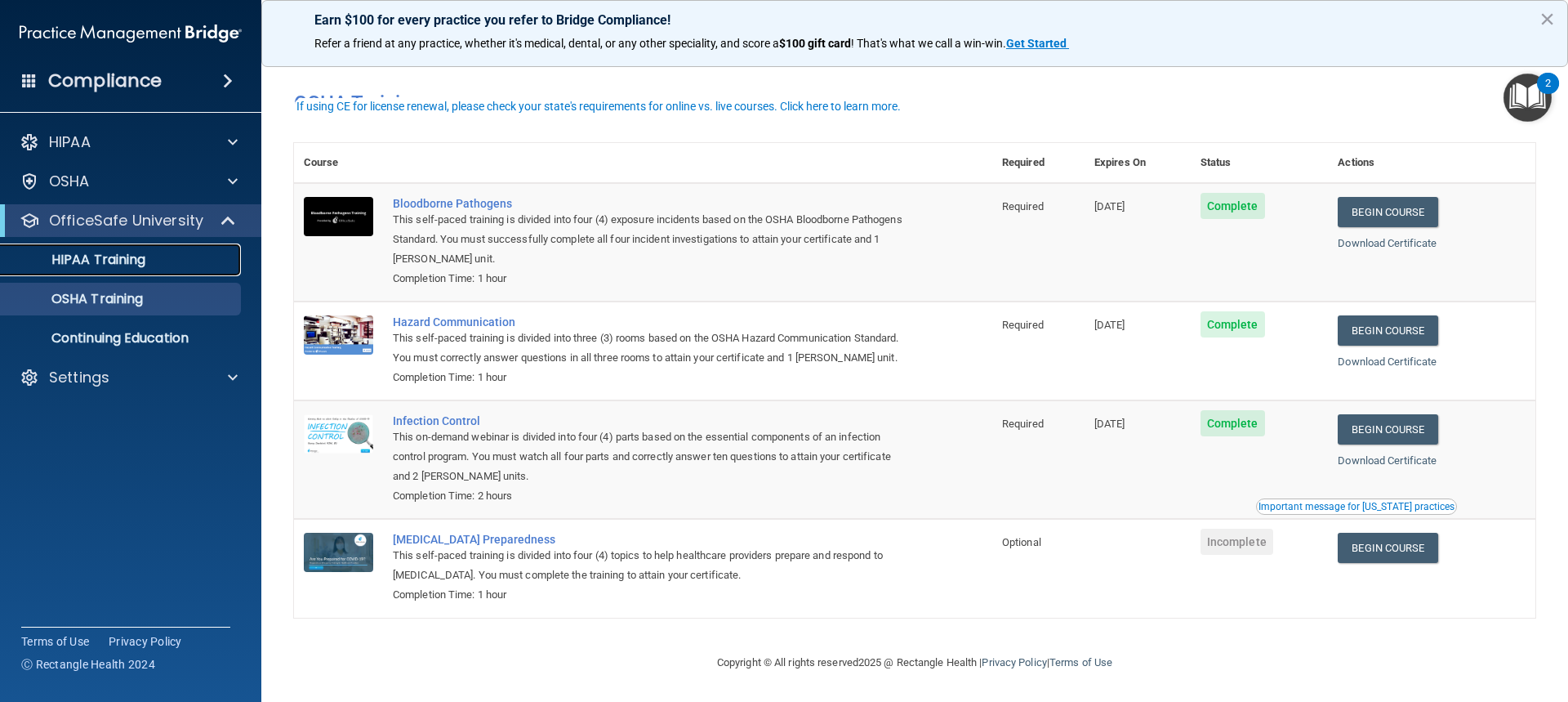
click at [115, 271] on link "HIPAA Training" at bounding box center [112, 260] width 257 height 33
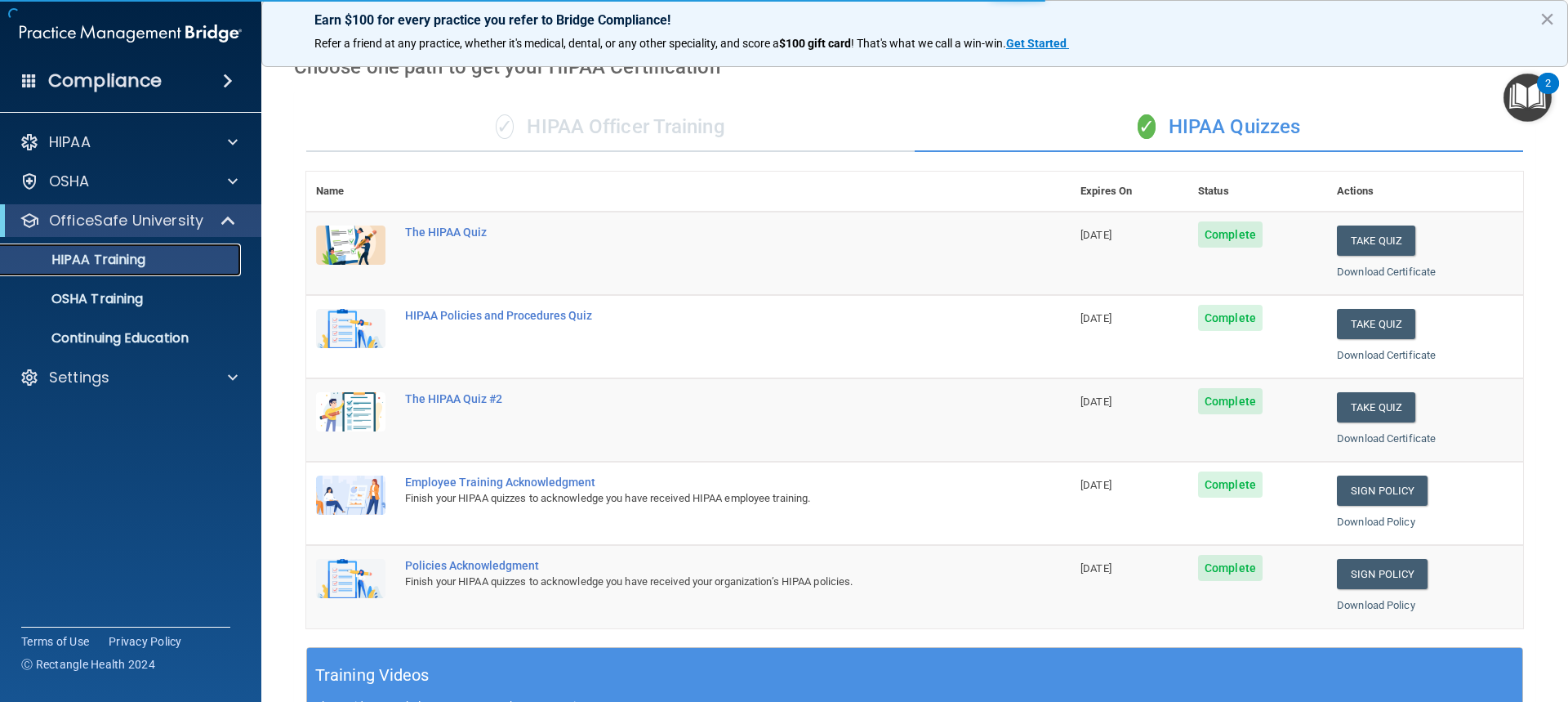
scroll to position [39, 0]
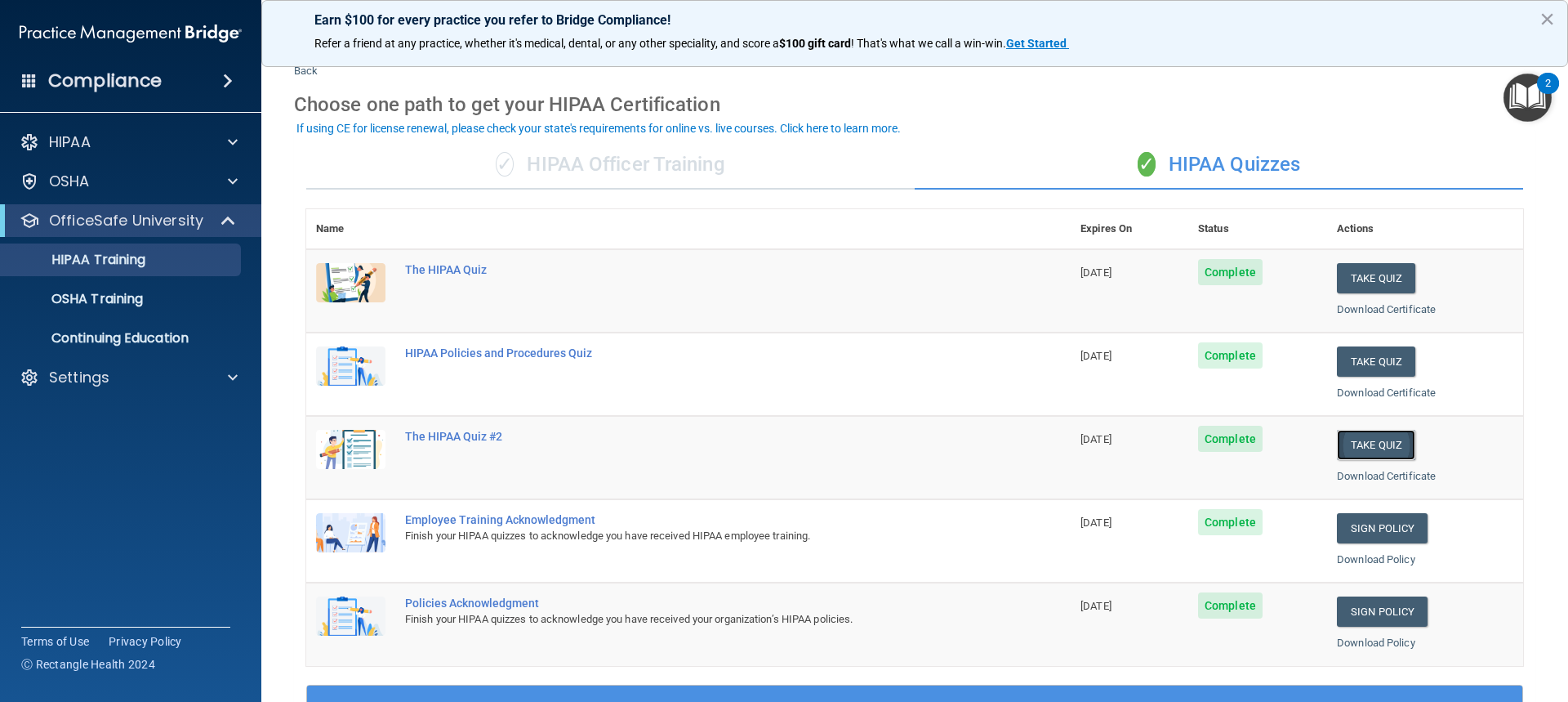
click at [1349, 446] on button "Take Quiz" at bounding box center [1376, 444] width 79 height 30
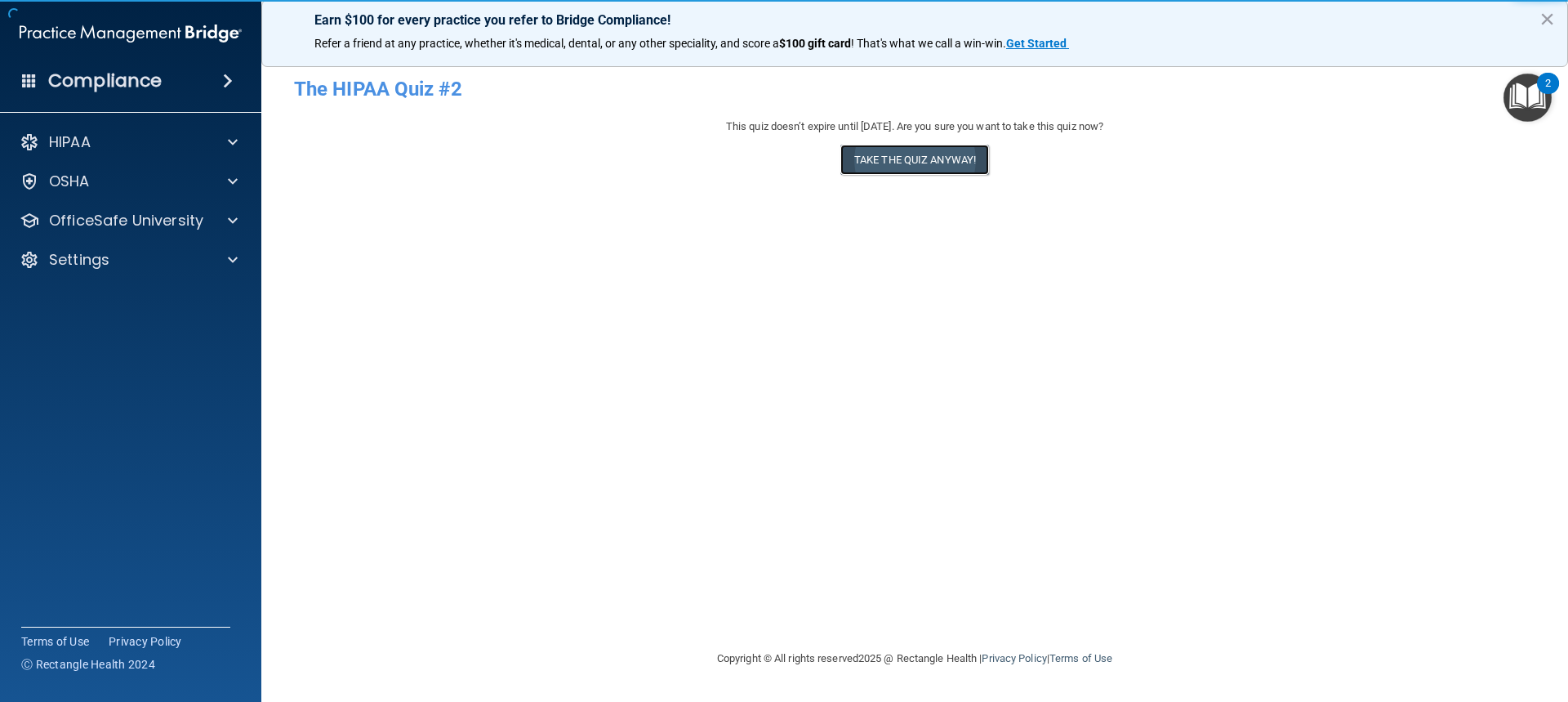
click at [972, 158] on button "Take the quiz anyway!" at bounding box center [914, 159] width 148 height 30
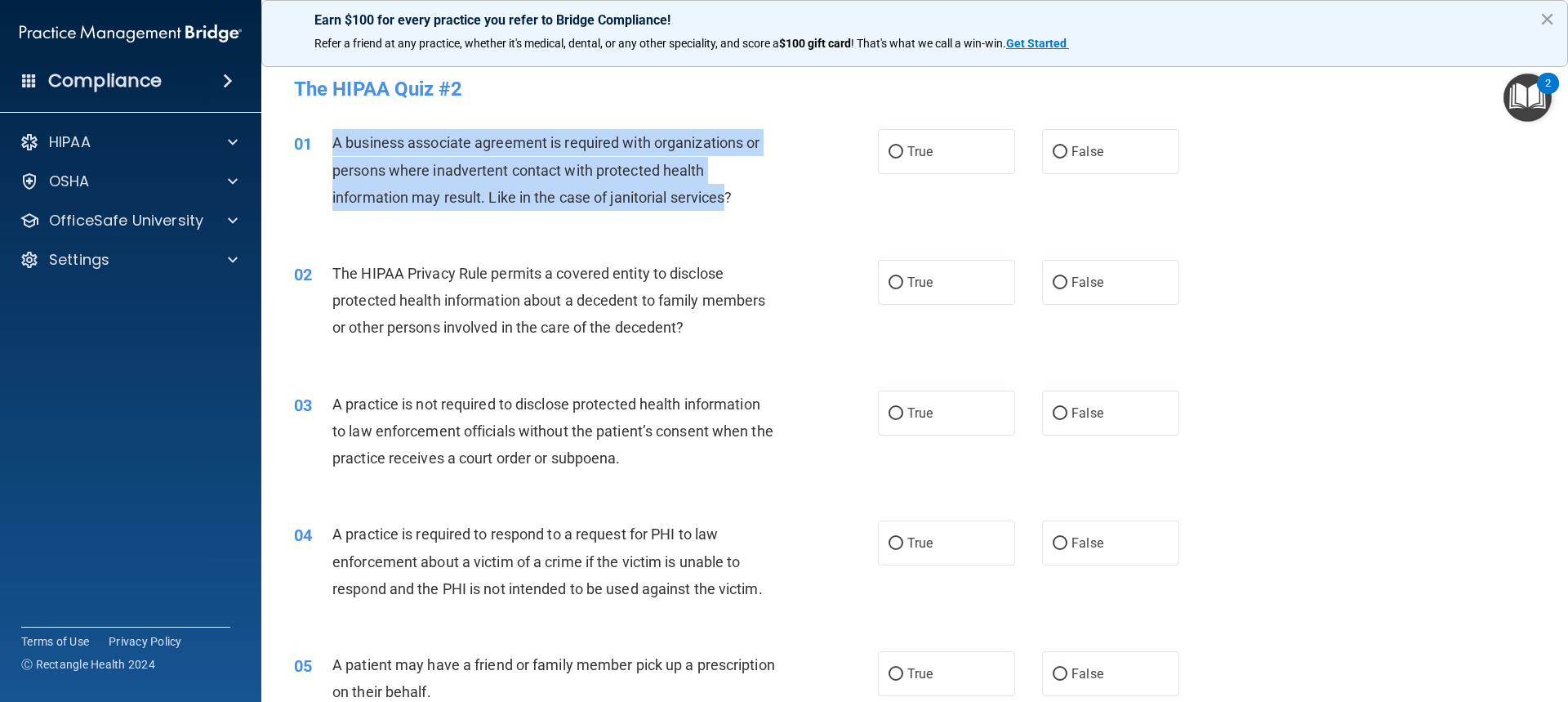
drag, startPoint x: 729, startPoint y: 200, endPoint x: 328, endPoint y: 144, distance: 404.9
click at [328, 144] on div "01 A business associate agreement is required with organizations or persons whe…" at bounding box center [586, 174] width 633 height 90
click at [742, 171] on div "A business associate agreement is required with organizations or persons where …" at bounding box center [560, 170] width 457 height 81
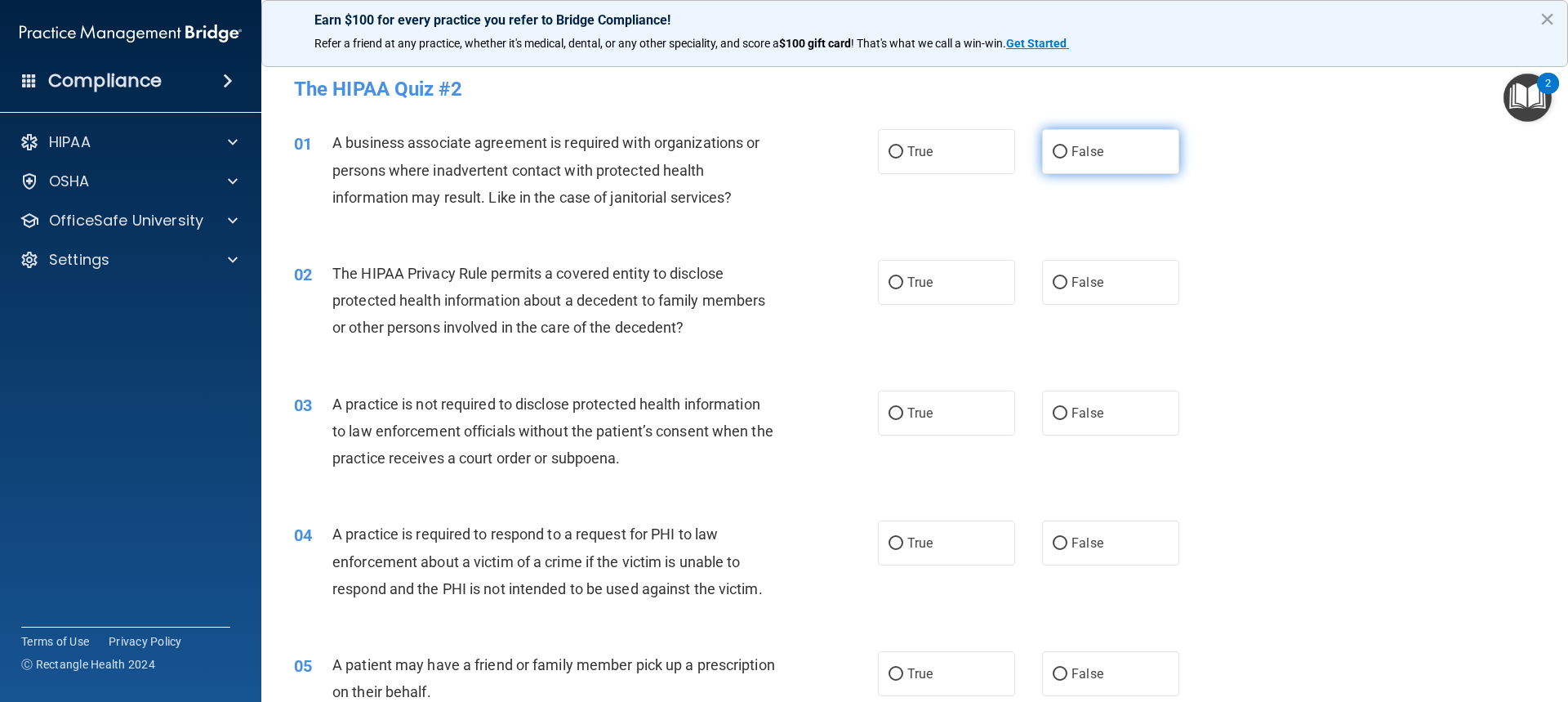
click at [1069, 161] on label "False" at bounding box center [1111, 151] width 138 height 45
click at [1068, 158] on input "False" at bounding box center [1060, 152] width 15 height 13
radio input "true"
click at [1071, 293] on label "False" at bounding box center [1111, 282] width 138 height 45
click at [1068, 289] on input "False" at bounding box center [1060, 283] width 15 height 13
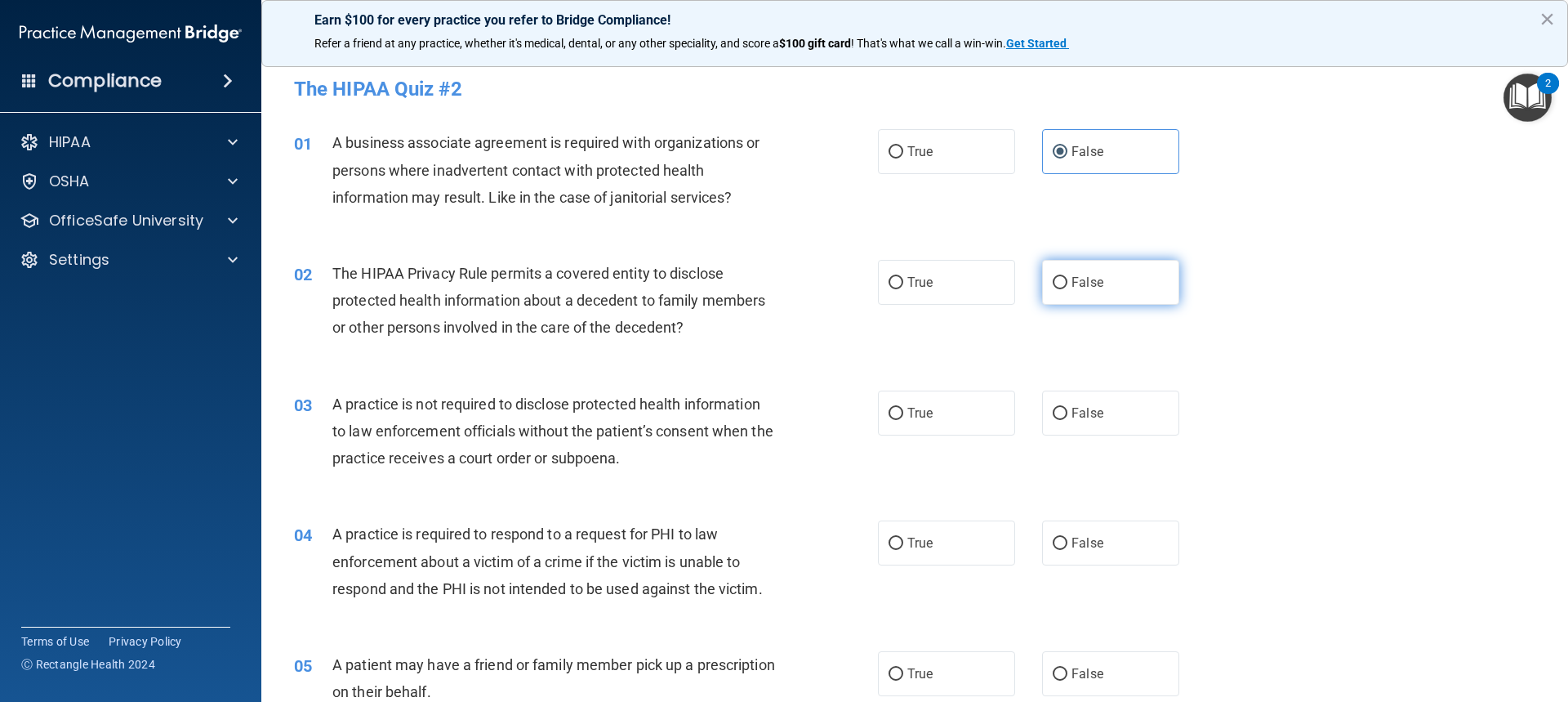
radio input "true"
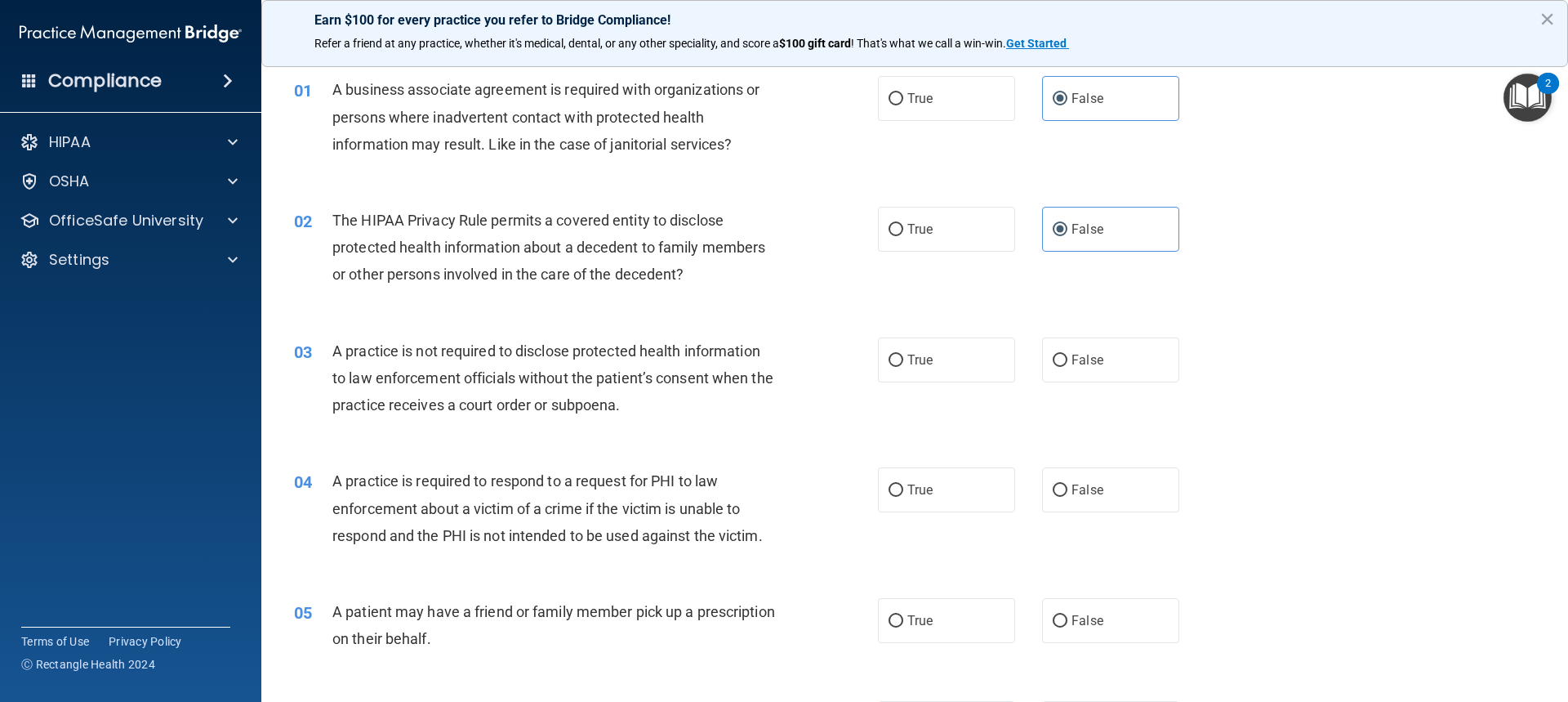
scroll to position [81, 0]
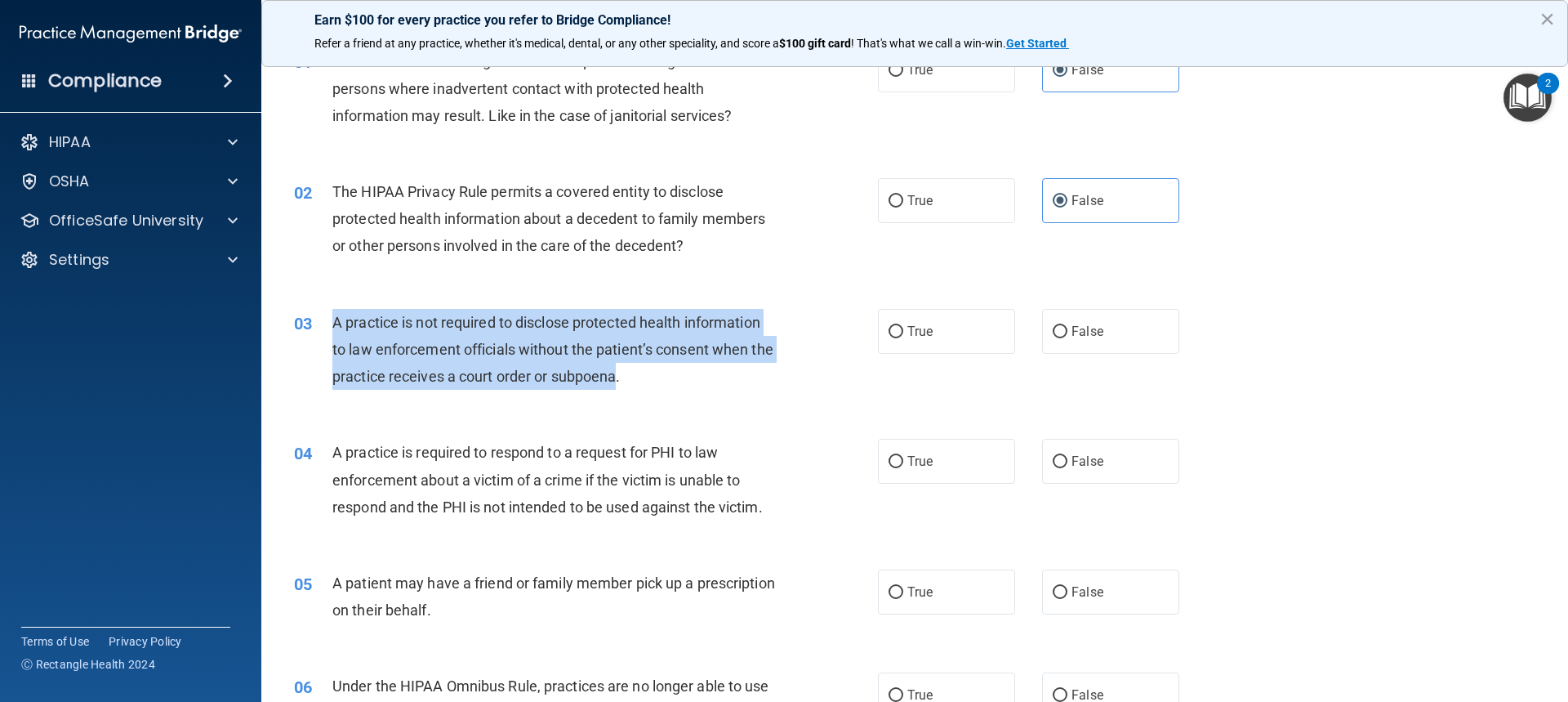
drag, startPoint x: 645, startPoint y: 379, endPoint x: 335, endPoint y: 317, distance: 316.1
click at [335, 317] on span "A practice is not required to disclose protected health information to law enfo…" at bounding box center [553, 348] width 441 height 71
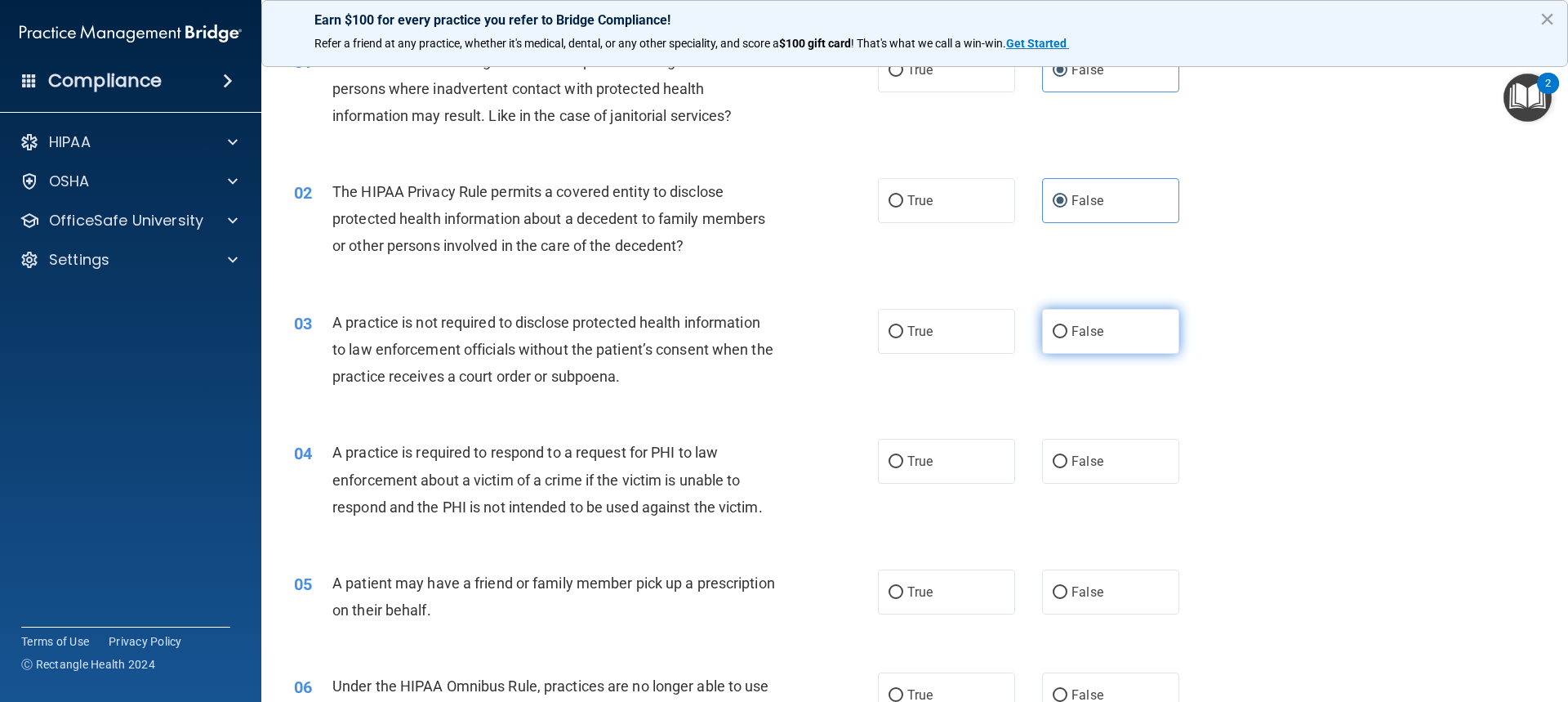
click at [1072, 325] on span "False" at bounding box center [1087, 332] width 32 height 16
click at [1068, 326] on input "False" at bounding box center [1060, 332] width 15 height 13
radio input "true"
click at [885, 470] on label "True" at bounding box center [947, 461] width 138 height 45
click at [888, 468] on input "True" at bounding box center [895, 462] width 15 height 13
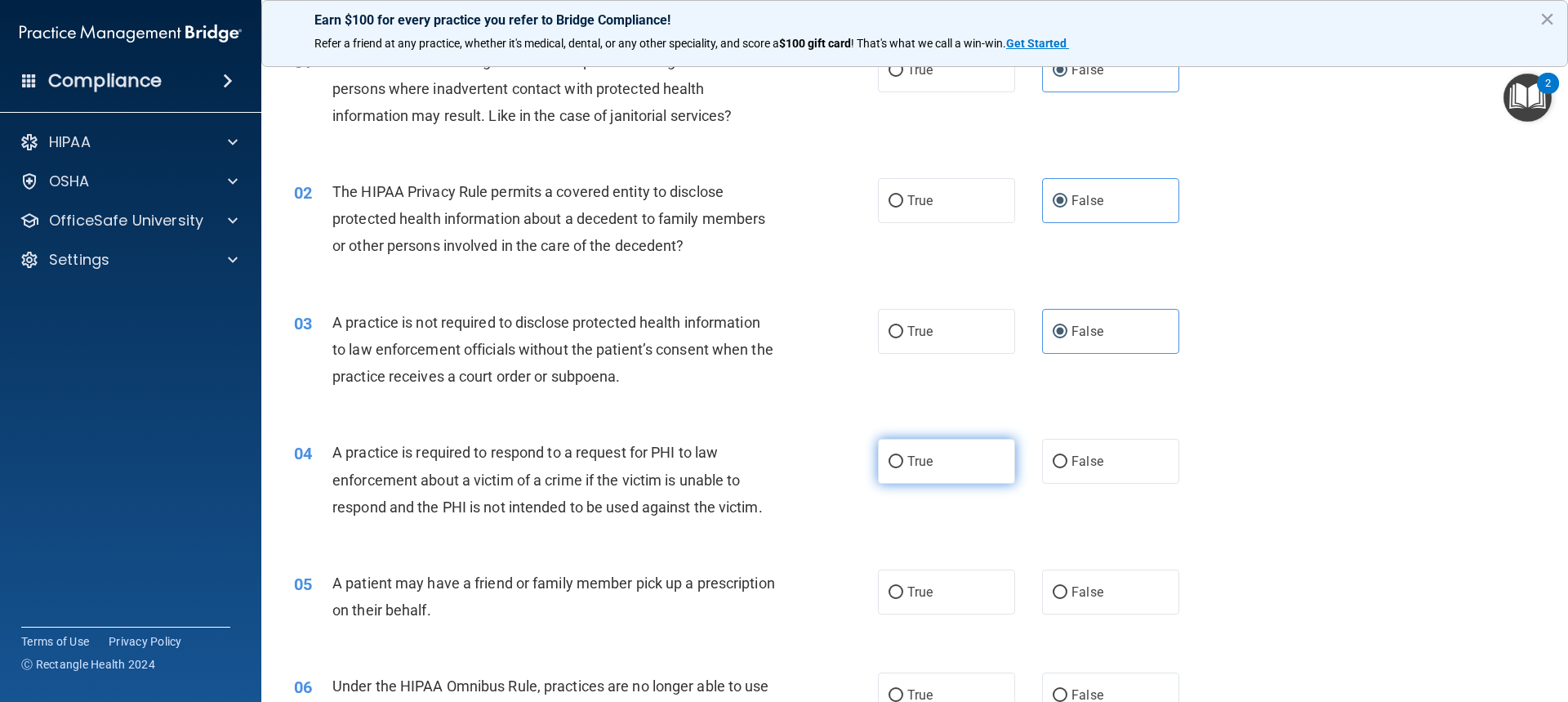
radio input "true"
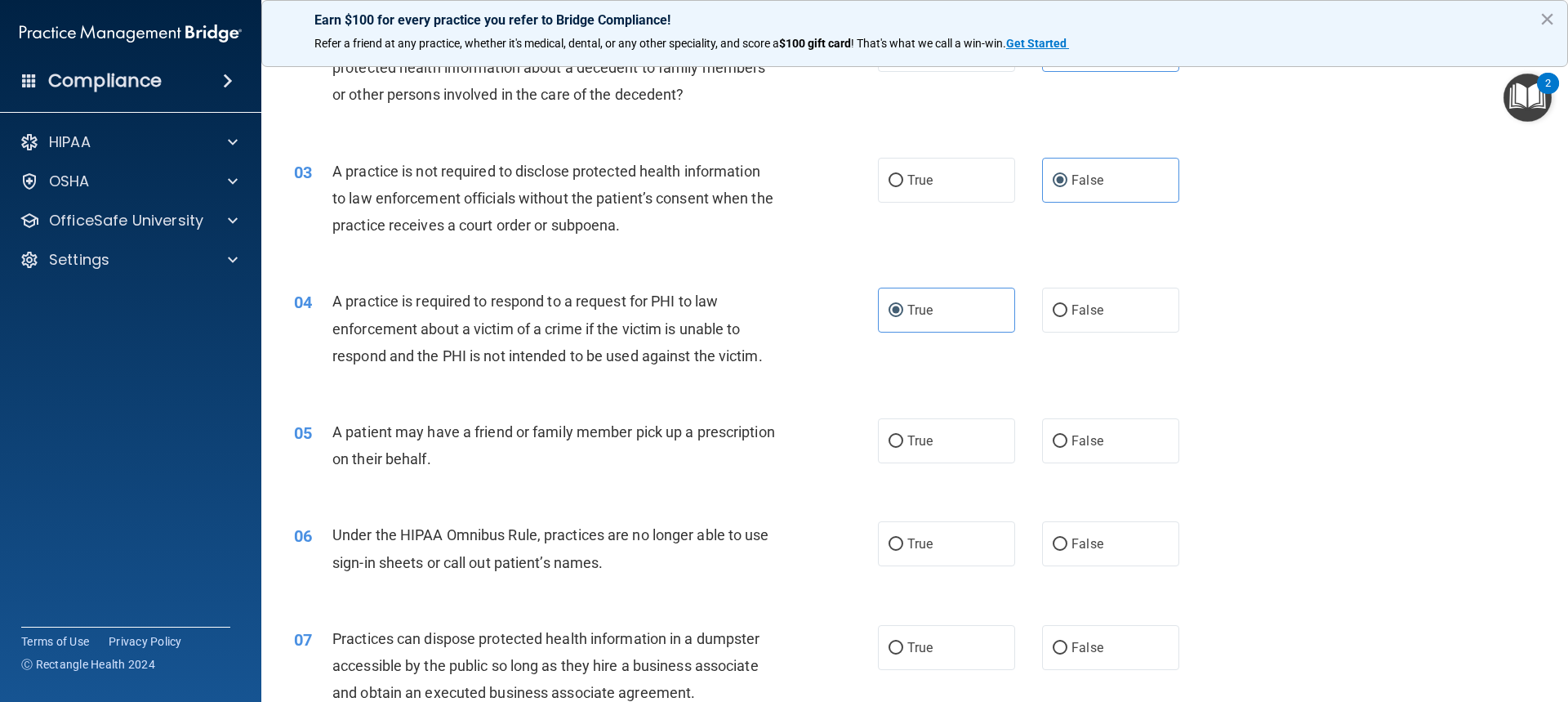
scroll to position [245, 0]
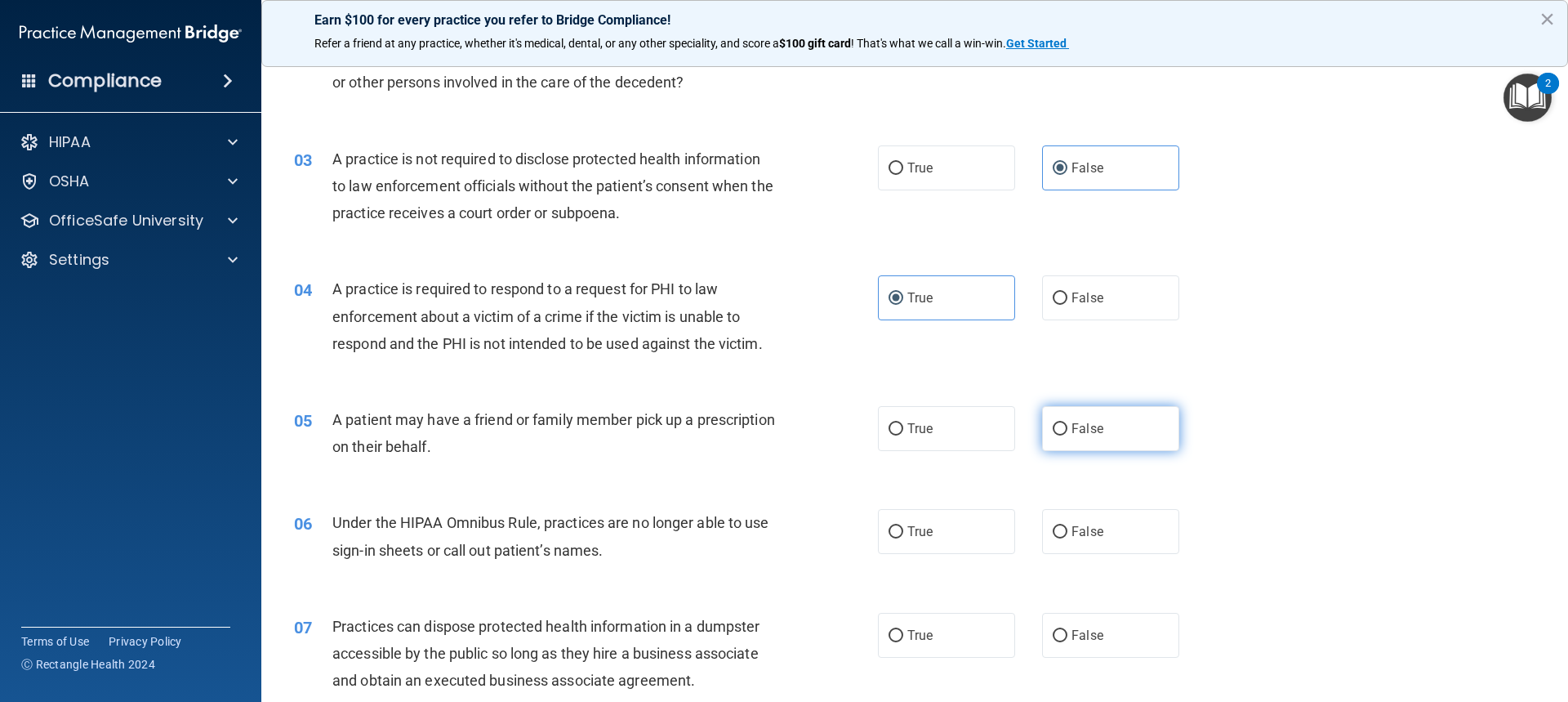
click at [1119, 432] on label "False" at bounding box center [1111, 429] width 138 height 45
click at [1068, 432] on input "False" at bounding box center [1060, 429] width 15 height 13
radio input "true"
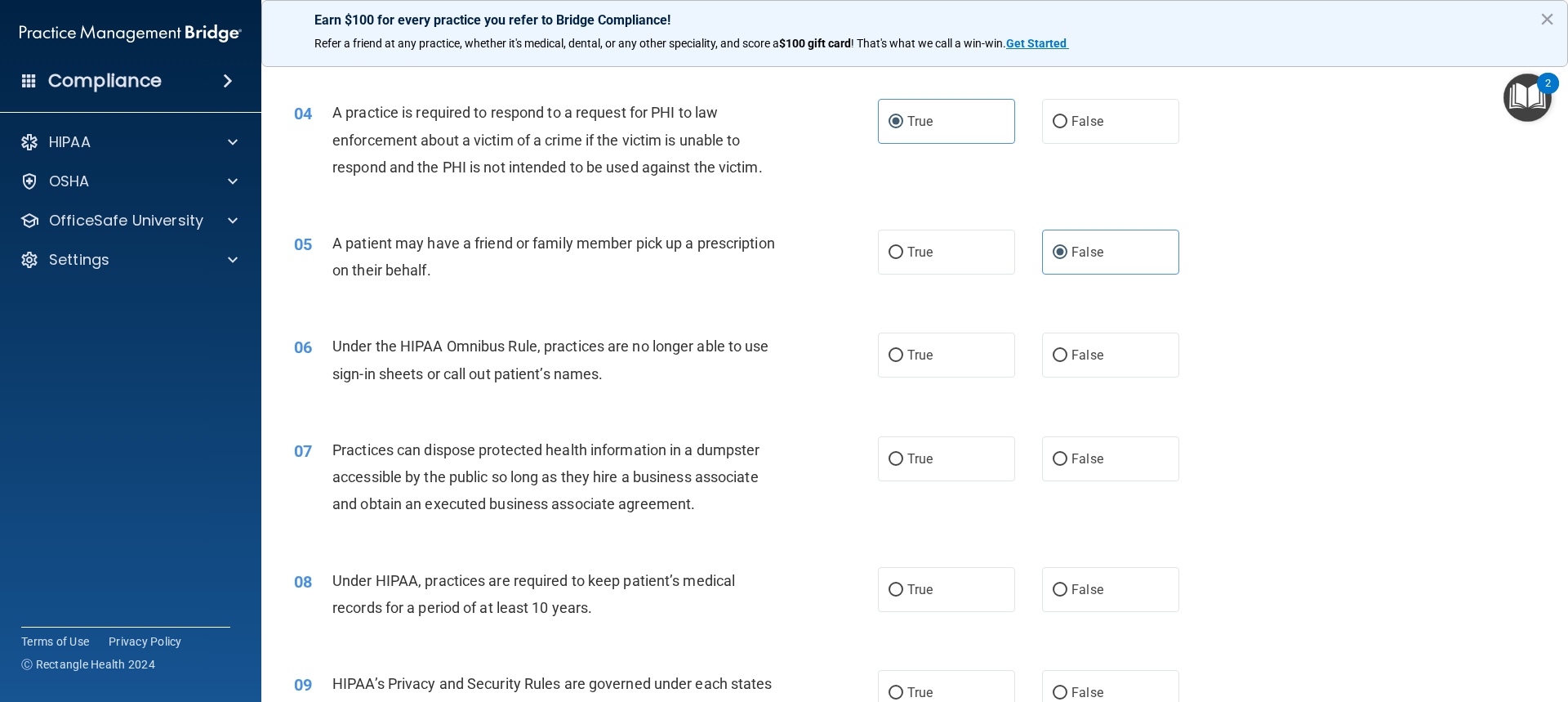
scroll to position [490, 0]
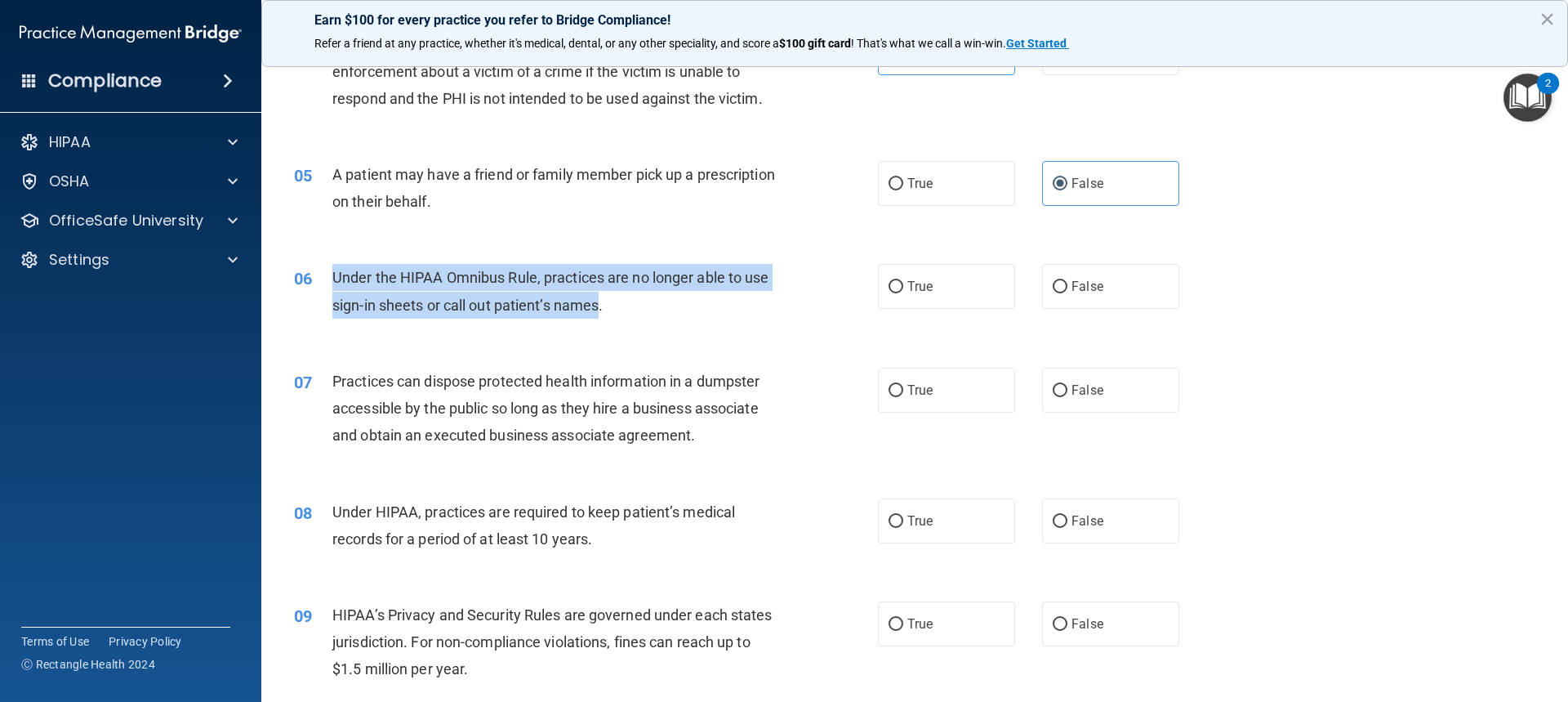
drag, startPoint x: 599, startPoint y: 304, endPoint x: 331, endPoint y: 273, distance: 269.8
click at [331, 273] on div "06 Under the HIPAA Omnibus Rule, practices are no longer able to use sign-in sh…" at bounding box center [586, 295] width 633 height 62
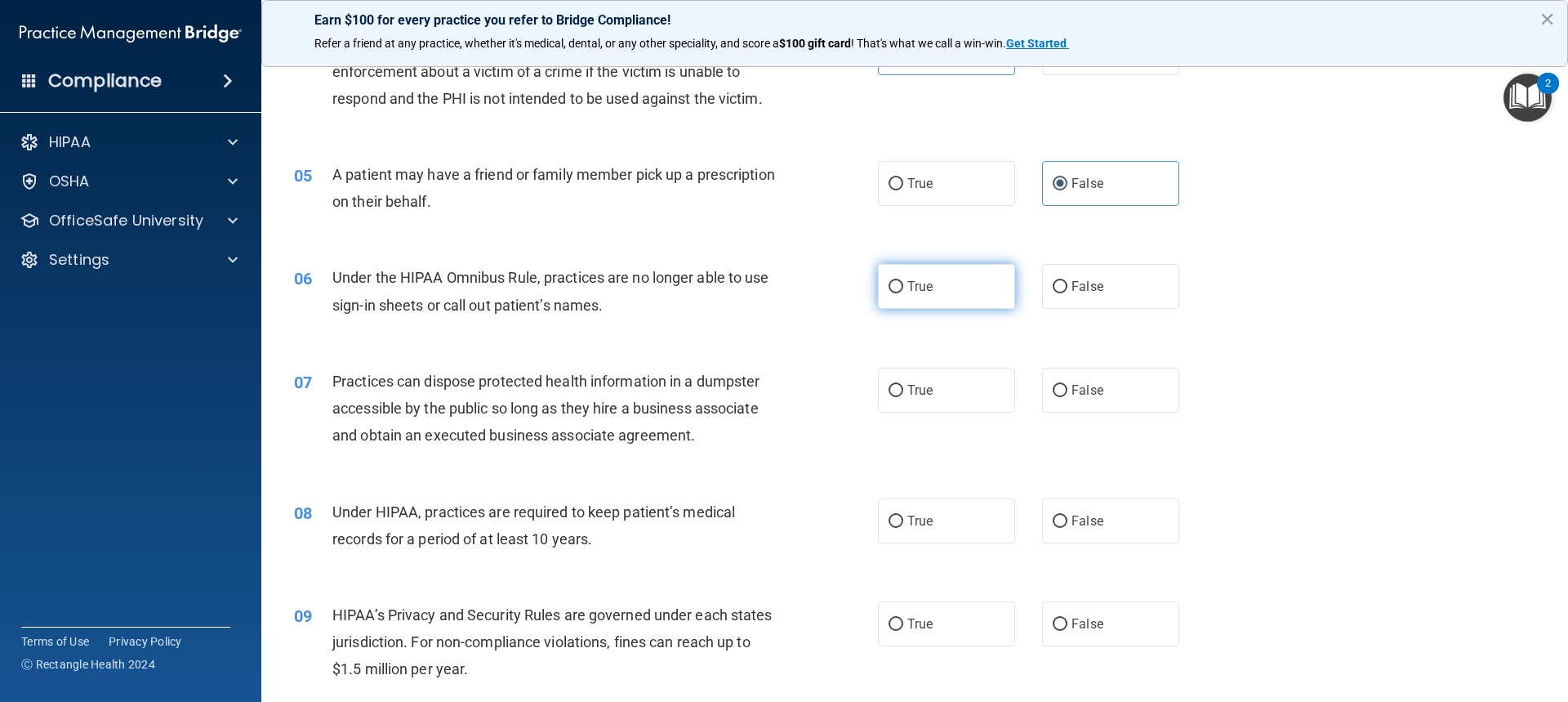
click at [908, 285] on span "True" at bounding box center [920, 286] width 25 height 16
click at [904, 285] on input "True" at bounding box center [895, 287] width 15 height 13
radio input "true"
click at [1061, 395] on label "False" at bounding box center [1111, 390] width 138 height 45
click at [1061, 395] on input "False" at bounding box center [1060, 391] width 15 height 13
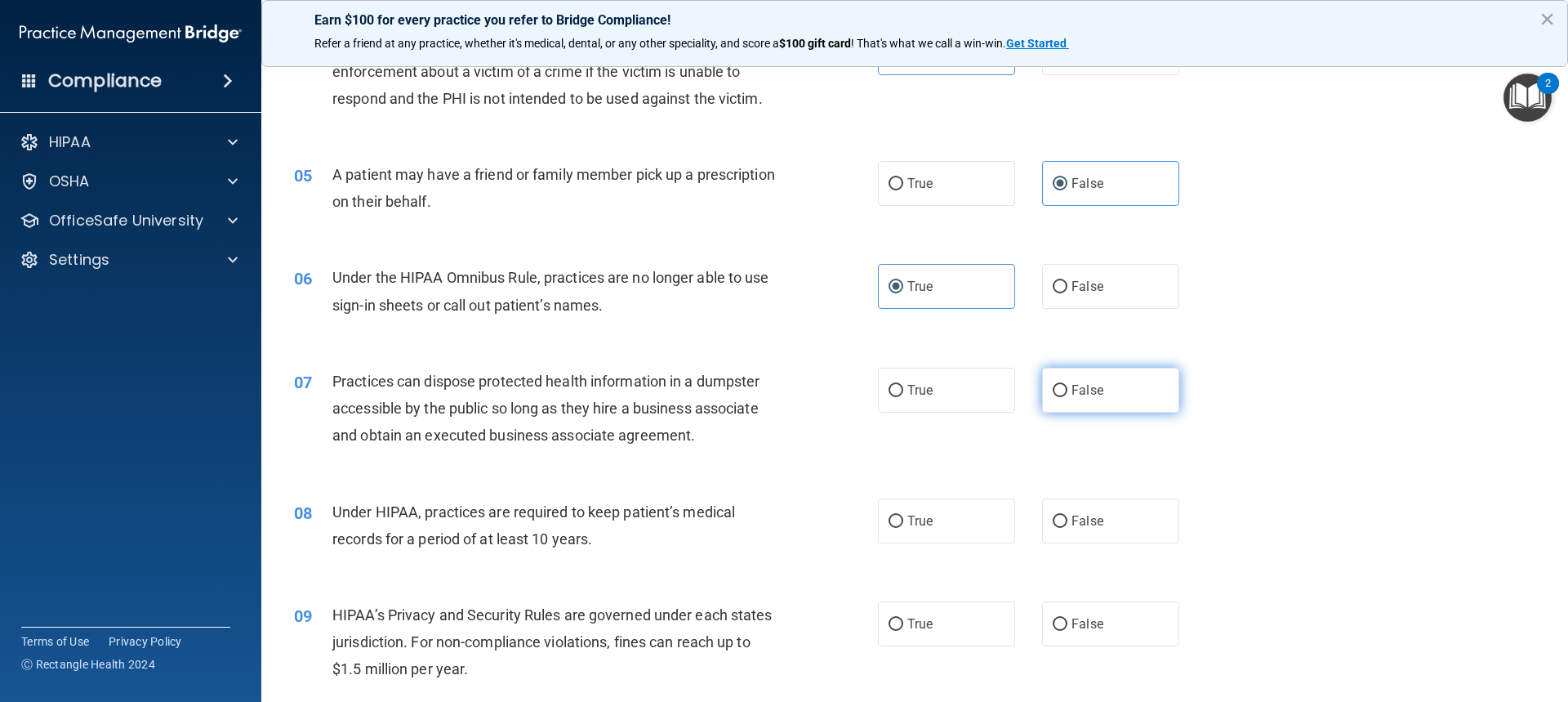
radio input "true"
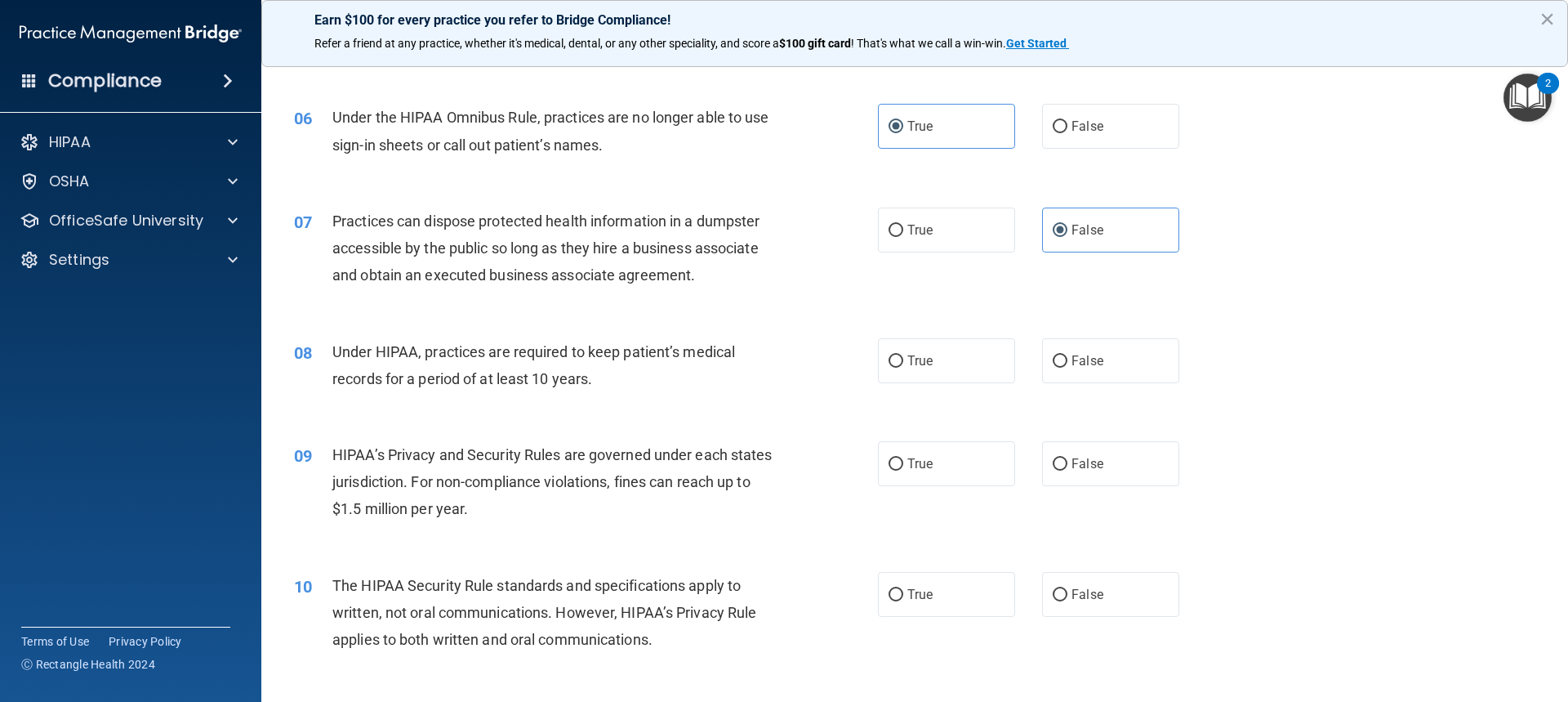
scroll to position [654, 0]
click at [1057, 360] on input "False" at bounding box center [1060, 358] width 15 height 13
radio input "true"
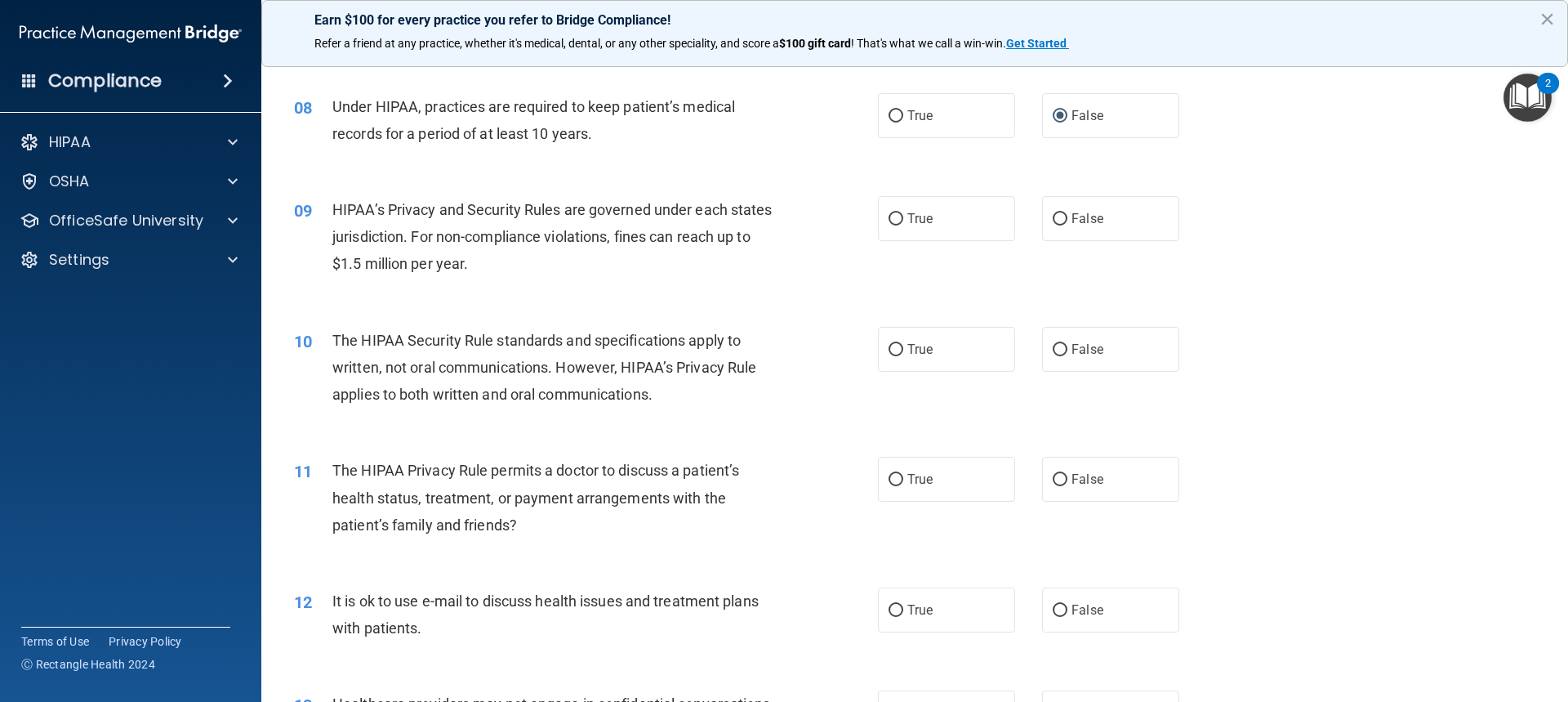
scroll to position [899, 0]
click at [502, 260] on span "HIPAA’s Privacy and Security Rules are governed under each states jurisdiction.…" at bounding box center [553, 233] width 440 height 71
click at [500, 262] on span "HIPAA’s Privacy and Security Rules are governed under each states jurisdiction.…" at bounding box center [553, 233] width 440 height 71
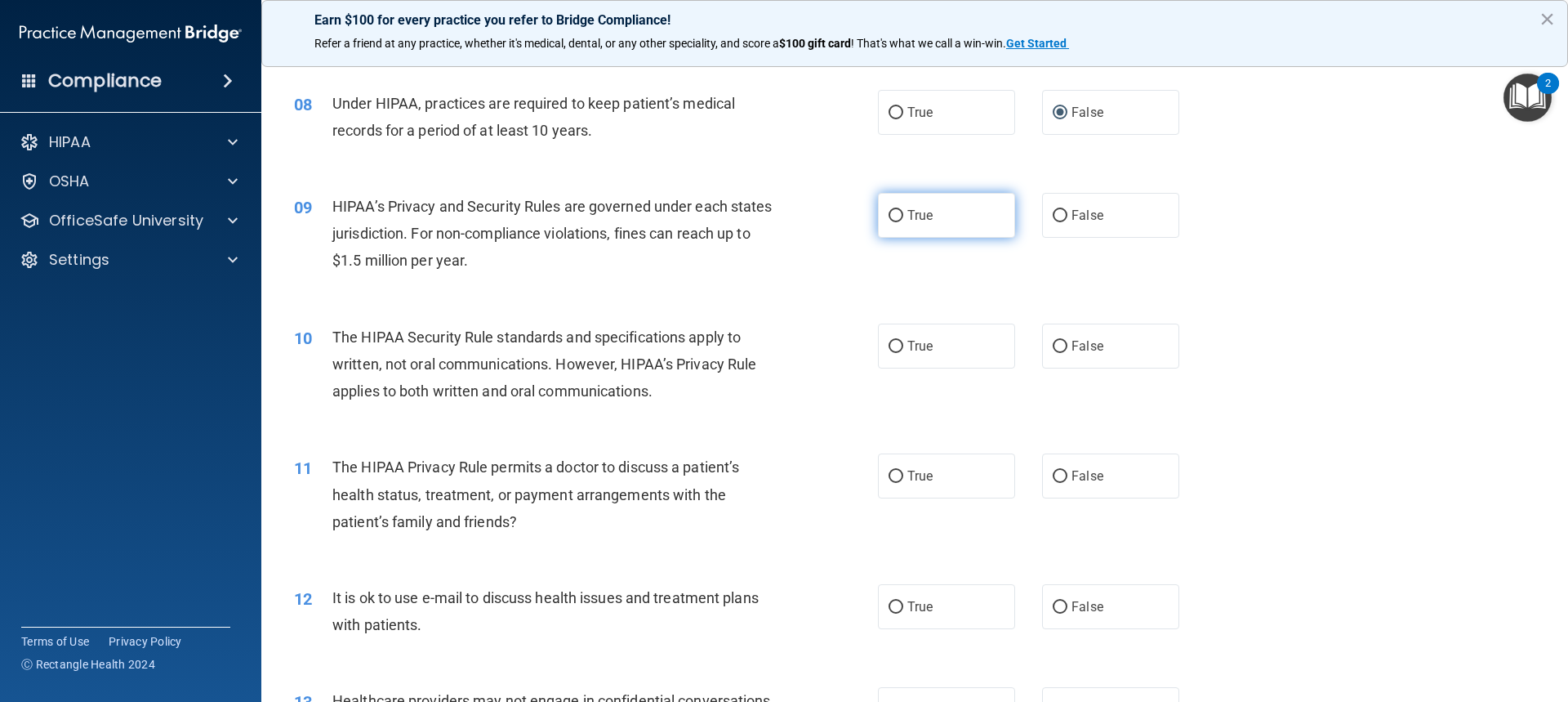
click at [915, 219] on span "True" at bounding box center [920, 215] width 25 height 16
click at [904, 219] on input "True" at bounding box center [895, 215] width 15 height 13
radio input "true"
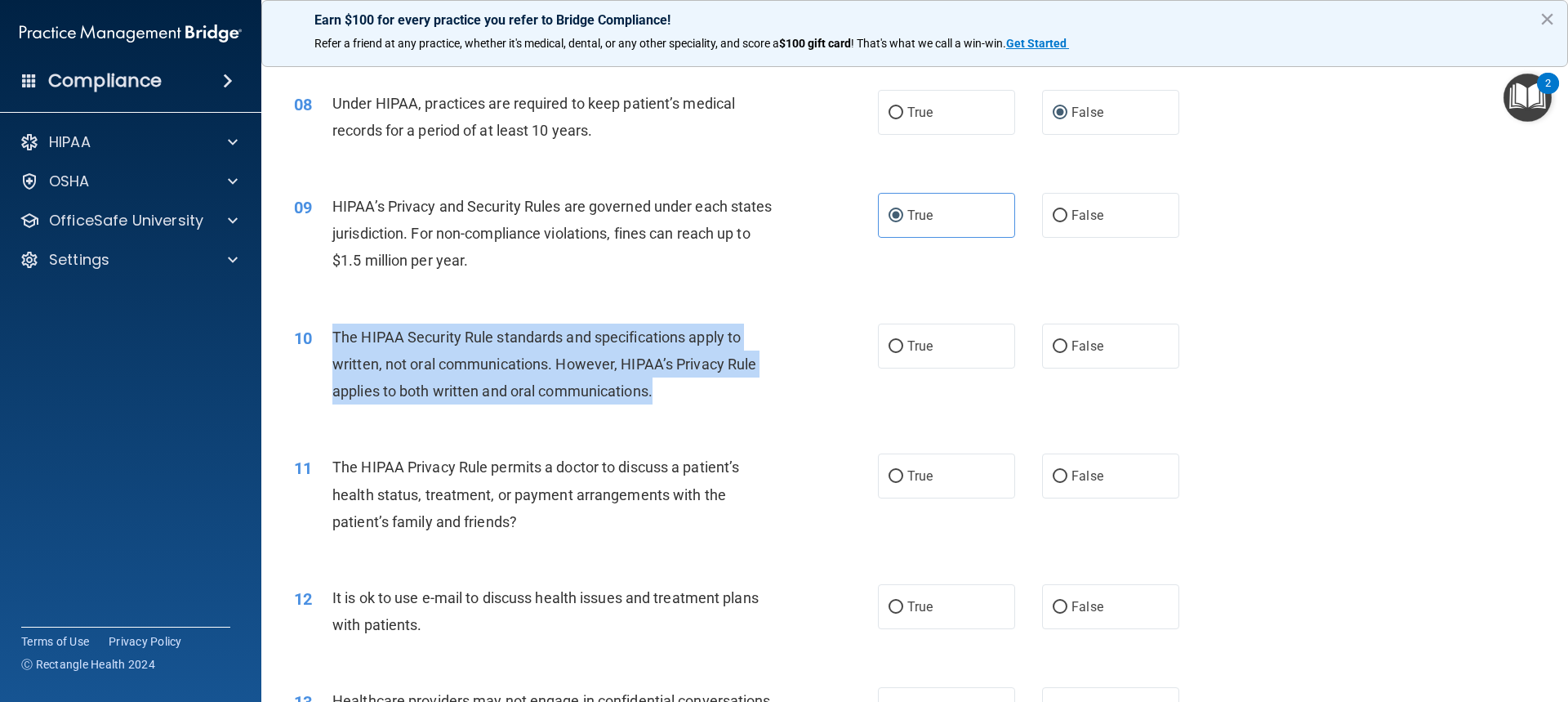
drag, startPoint x: 334, startPoint y: 332, endPoint x: 656, endPoint y: 390, distance: 327.2
click at [656, 390] on div "The HIPAA Security Rule standards and specifications apply to written, not oral…" at bounding box center [560, 365] width 457 height 81
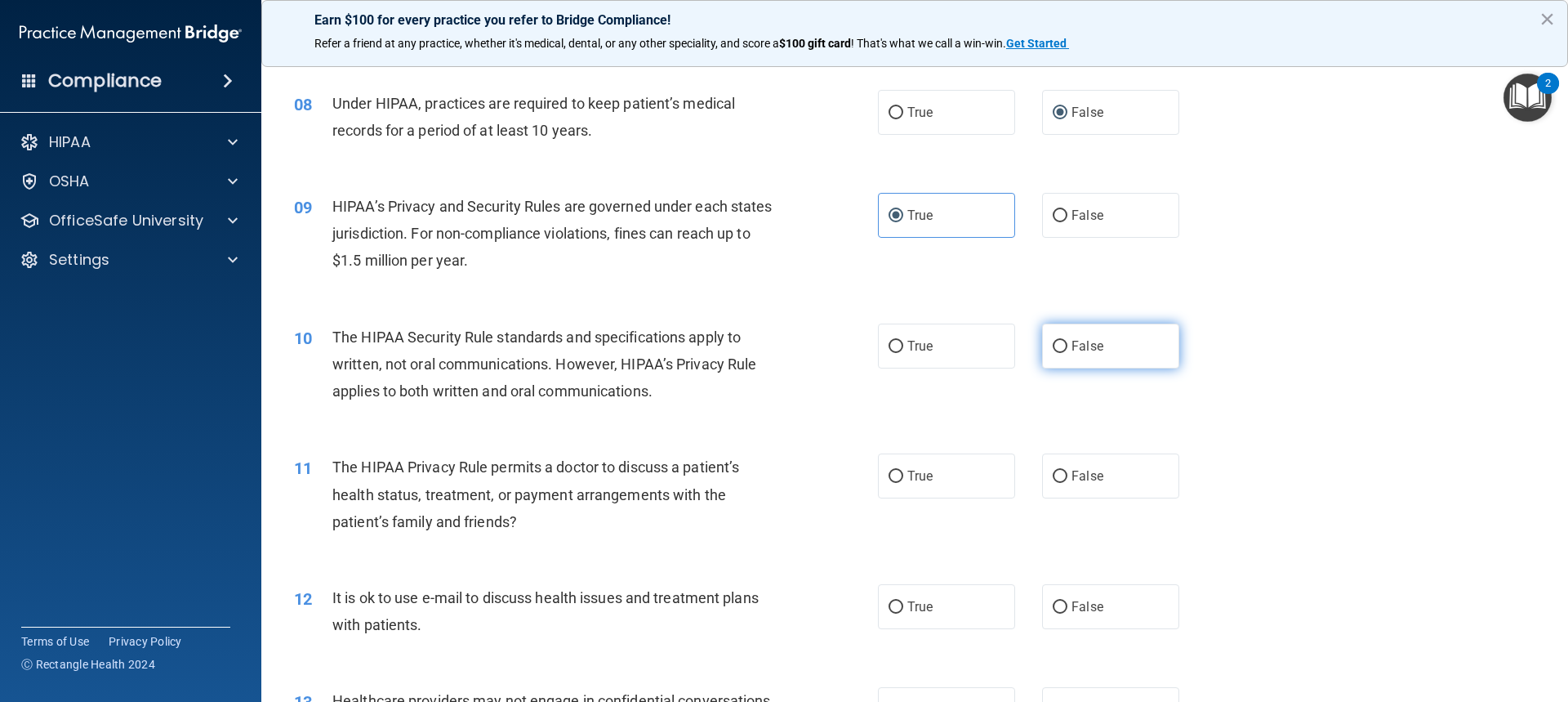
click at [1072, 343] on span "False" at bounding box center [1087, 346] width 32 height 16
click at [1065, 343] on input "False" at bounding box center [1060, 346] width 15 height 13
radio input "true"
click at [1082, 477] on span "False" at bounding box center [1087, 476] width 32 height 16
click at [1068, 477] on input "False" at bounding box center [1060, 476] width 15 height 13
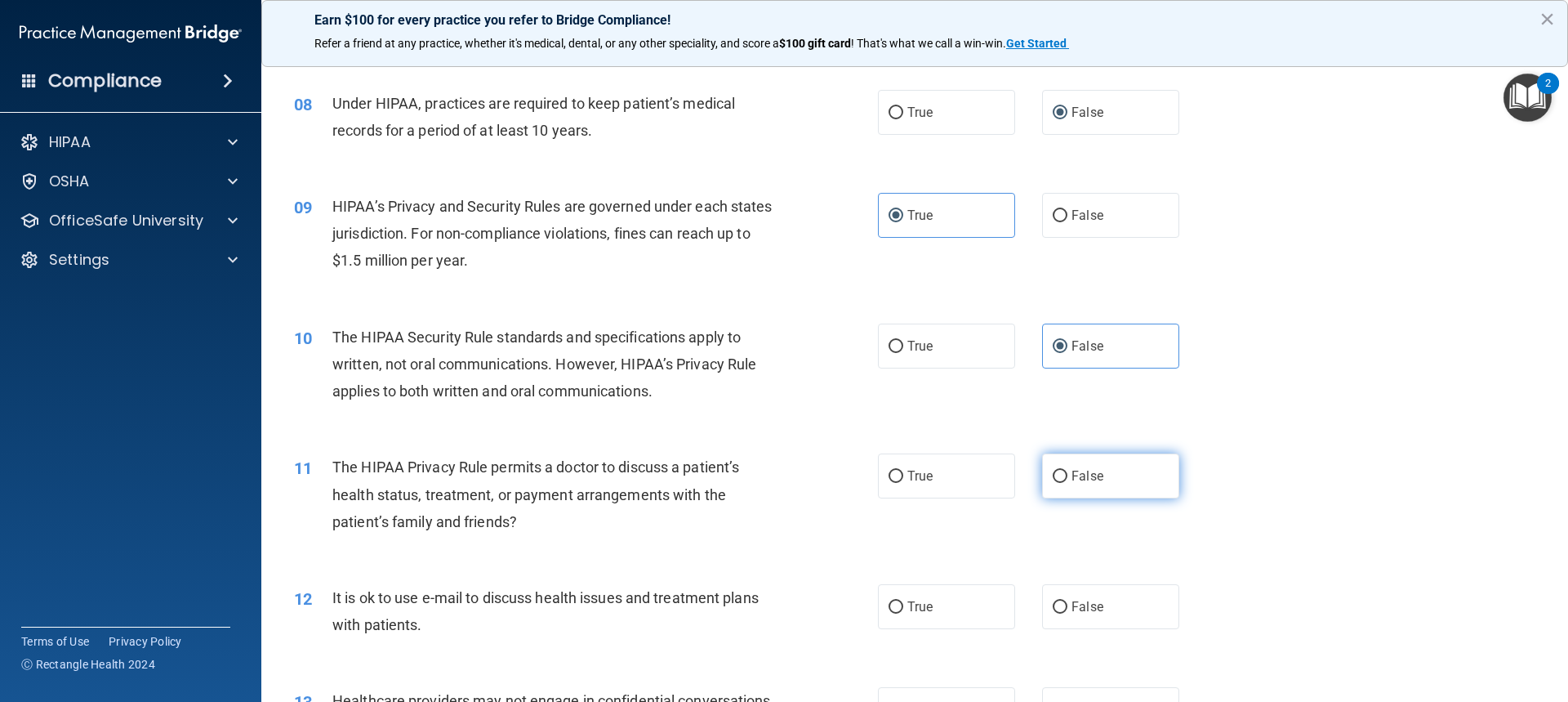
radio input "true"
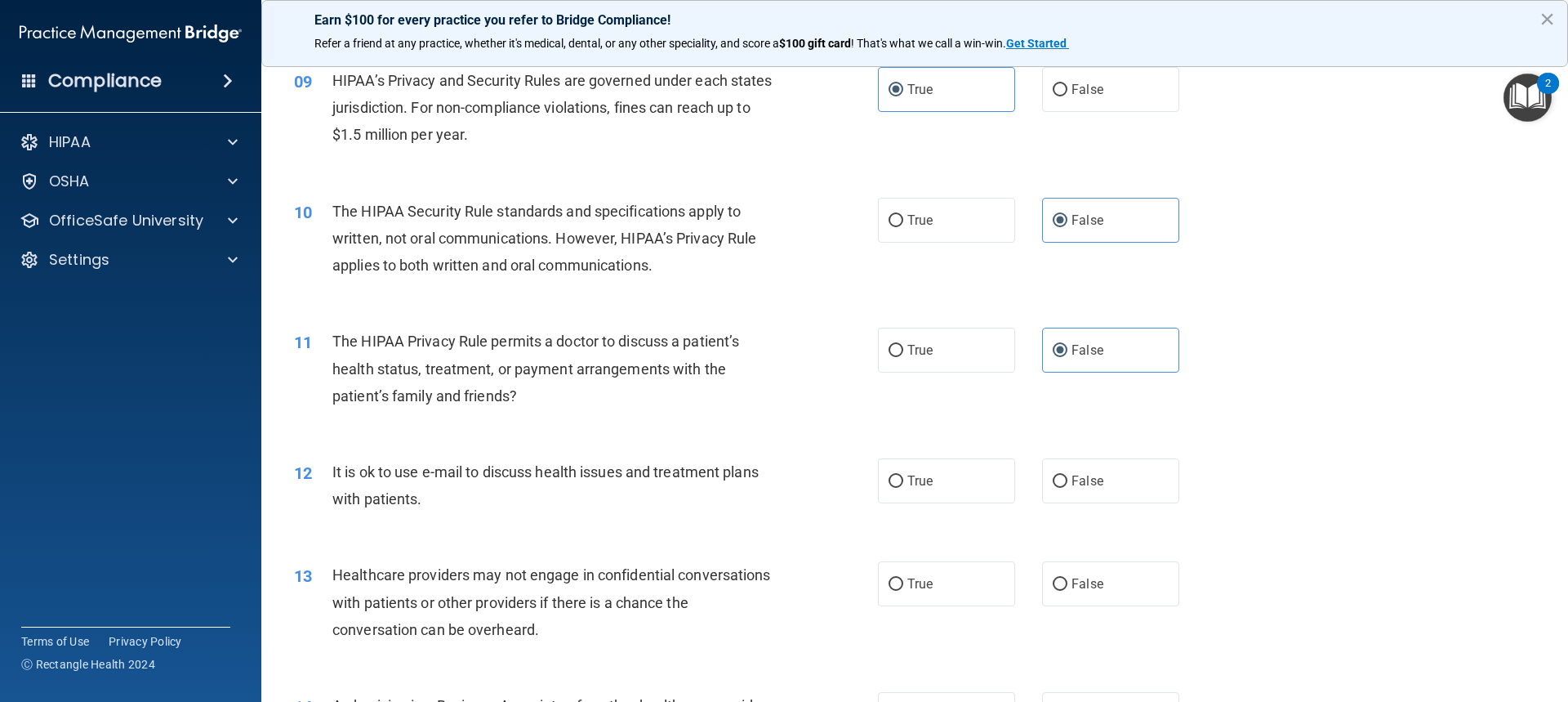
scroll to position [1062, 0]
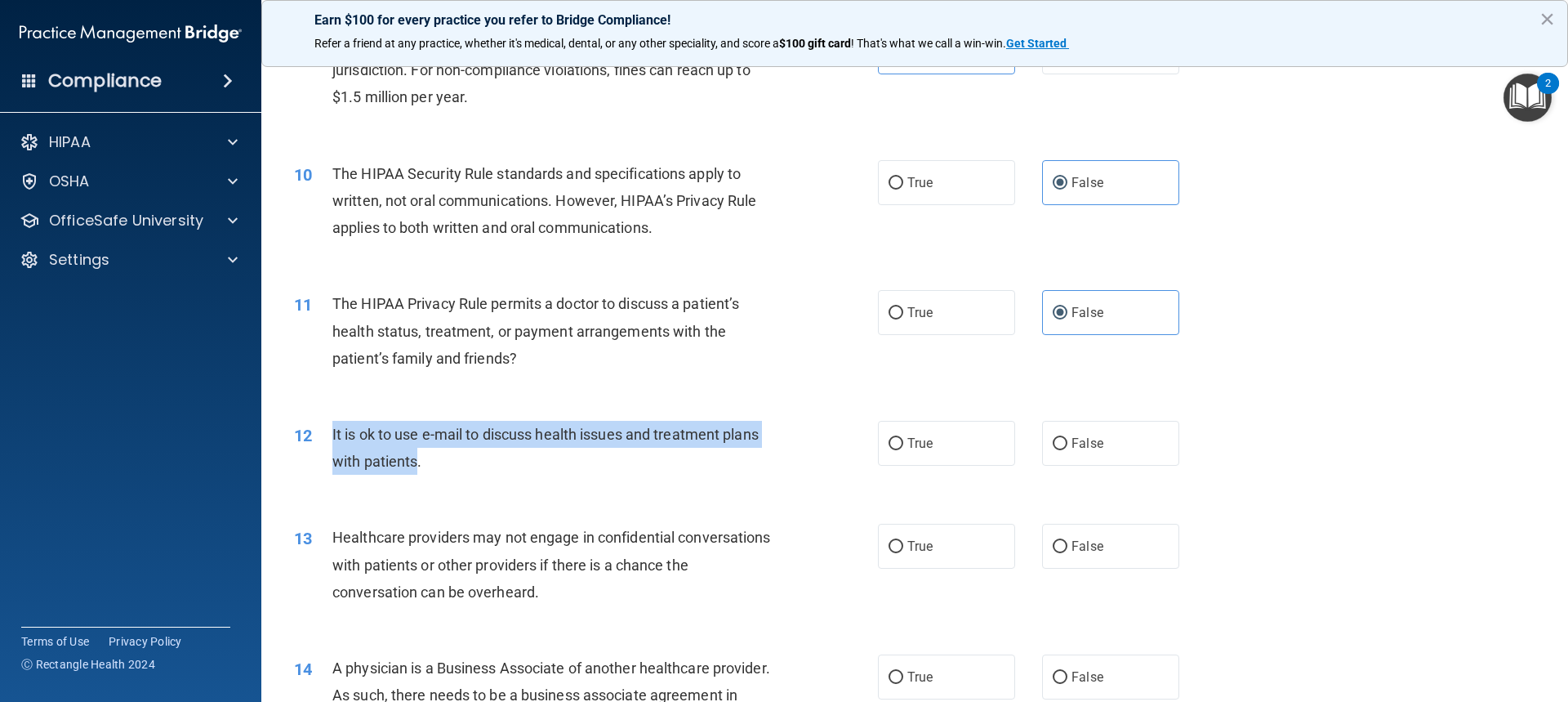
drag, startPoint x: 416, startPoint y: 460, endPoint x: 331, endPoint y: 432, distance: 89.5
click at [331, 432] on div "12 It is ok to use e-mail to discuss health issues and treatment plans with pat…" at bounding box center [586, 452] width 633 height 62
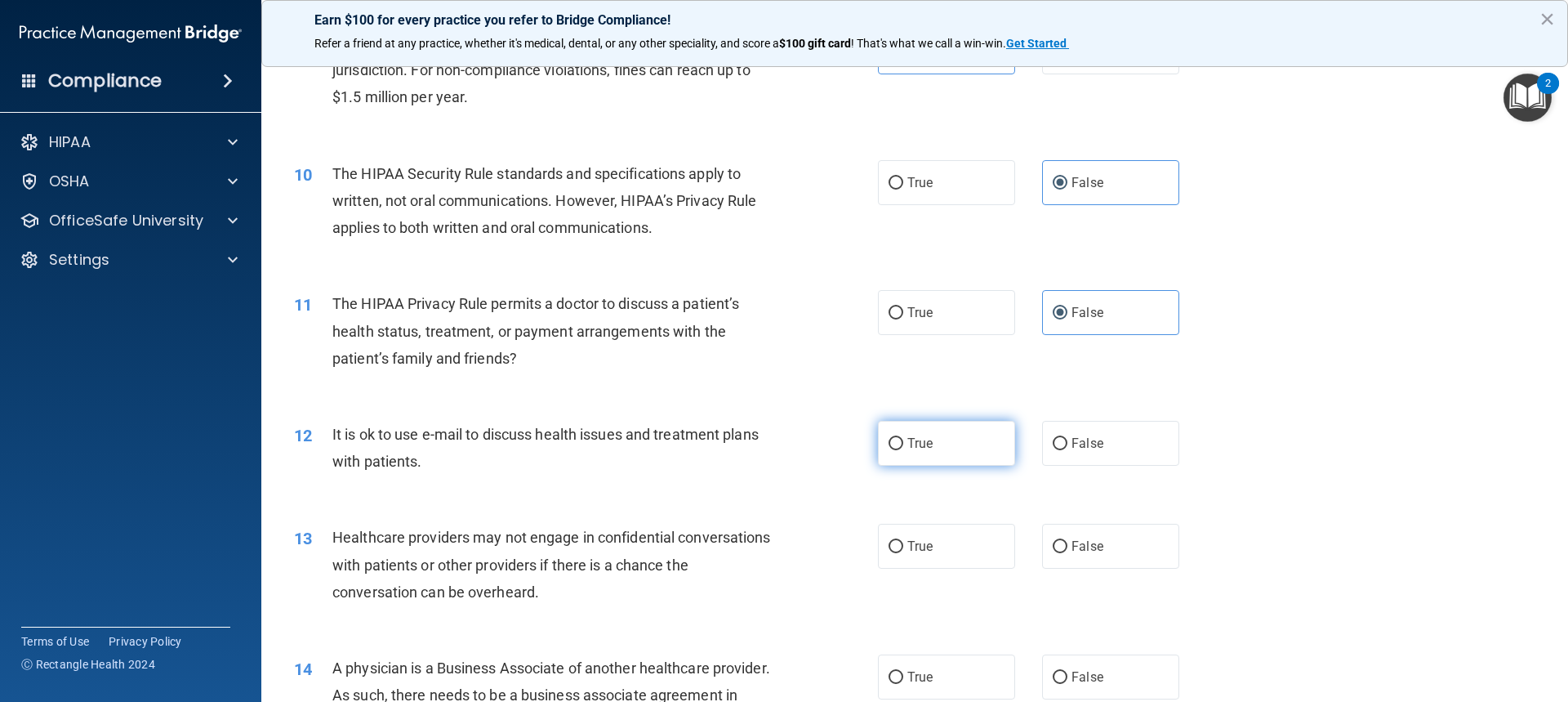
click at [908, 440] on span "True" at bounding box center [920, 443] width 25 height 16
click at [904, 440] on input "True" at bounding box center [895, 444] width 15 height 13
radio input "true"
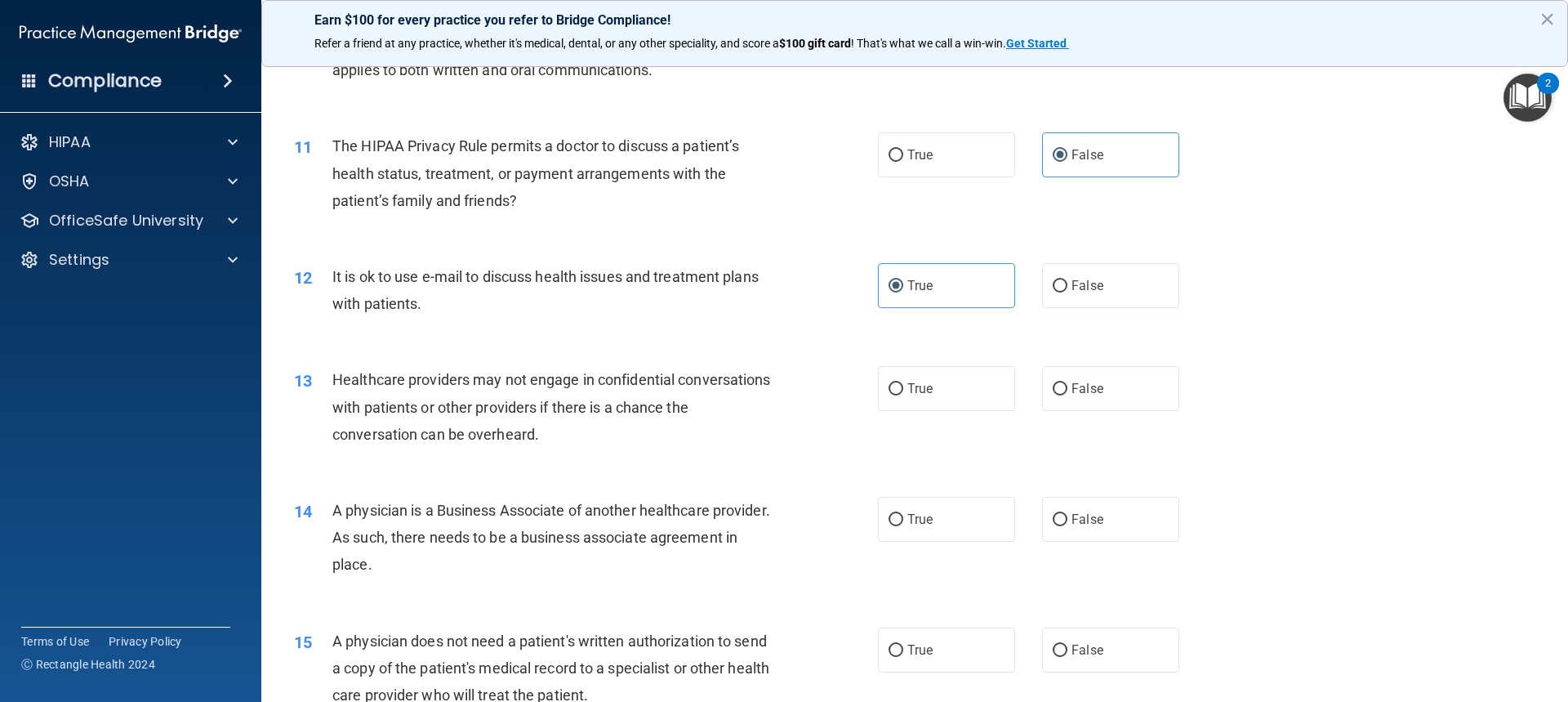
scroll to position [1226, 0]
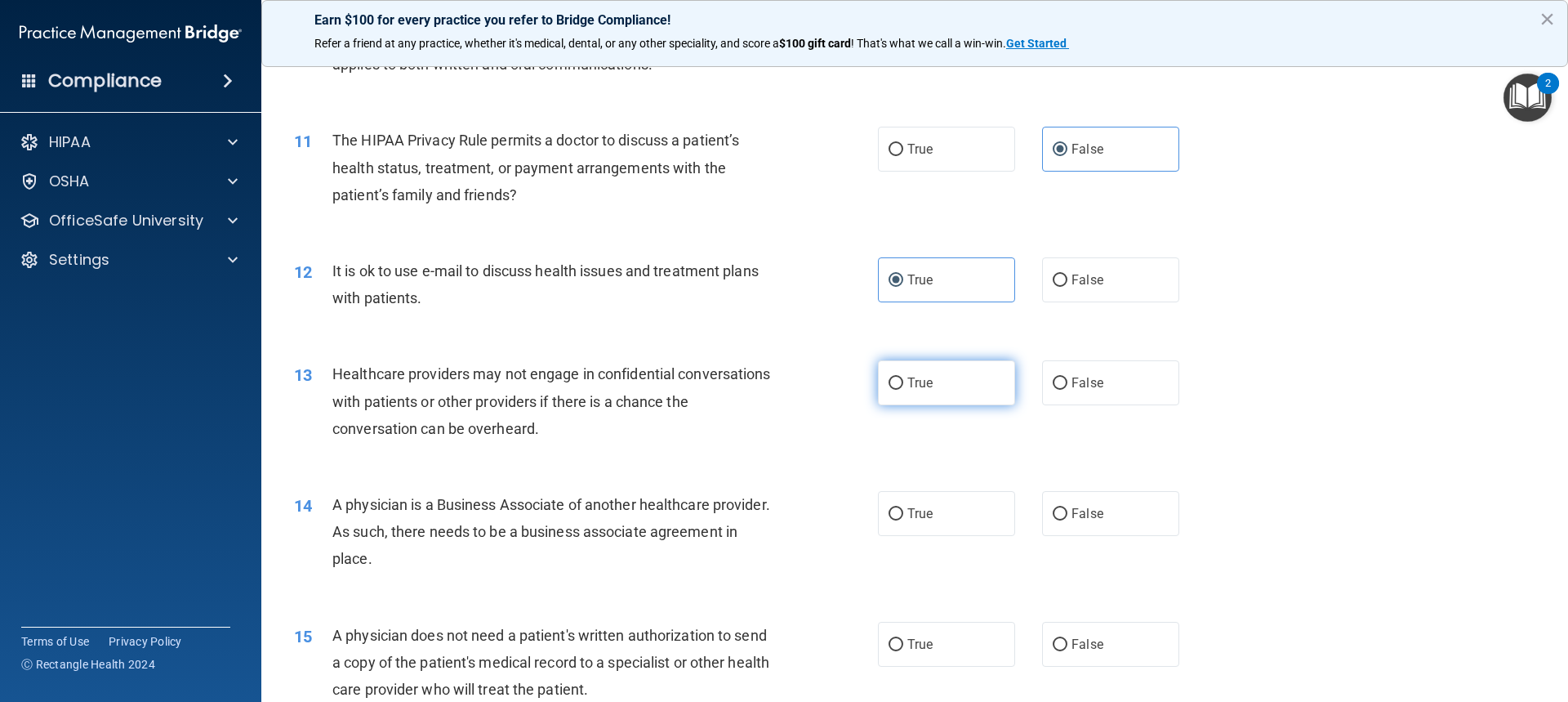
click at [908, 386] on span "True" at bounding box center [920, 383] width 25 height 16
click at [904, 386] on input "True" at bounding box center [895, 383] width 15 height 13
radio input "true"
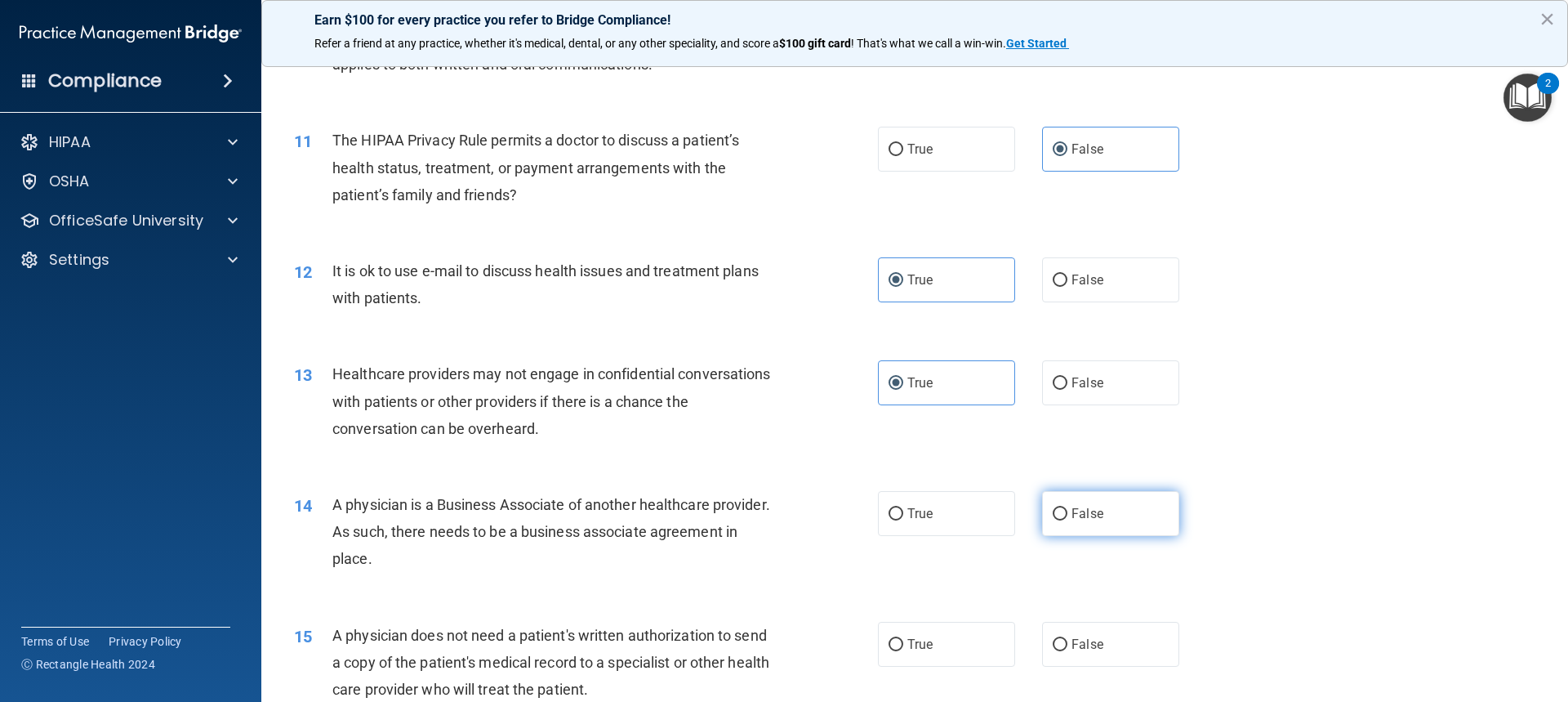
click at [1079, 521] on span "False" at bounding box center [1087, 513] width 32 height 16
click at [1068, 521] on input "False" at bounding box center [1060, 514] width 15 height 13
radio input "true"
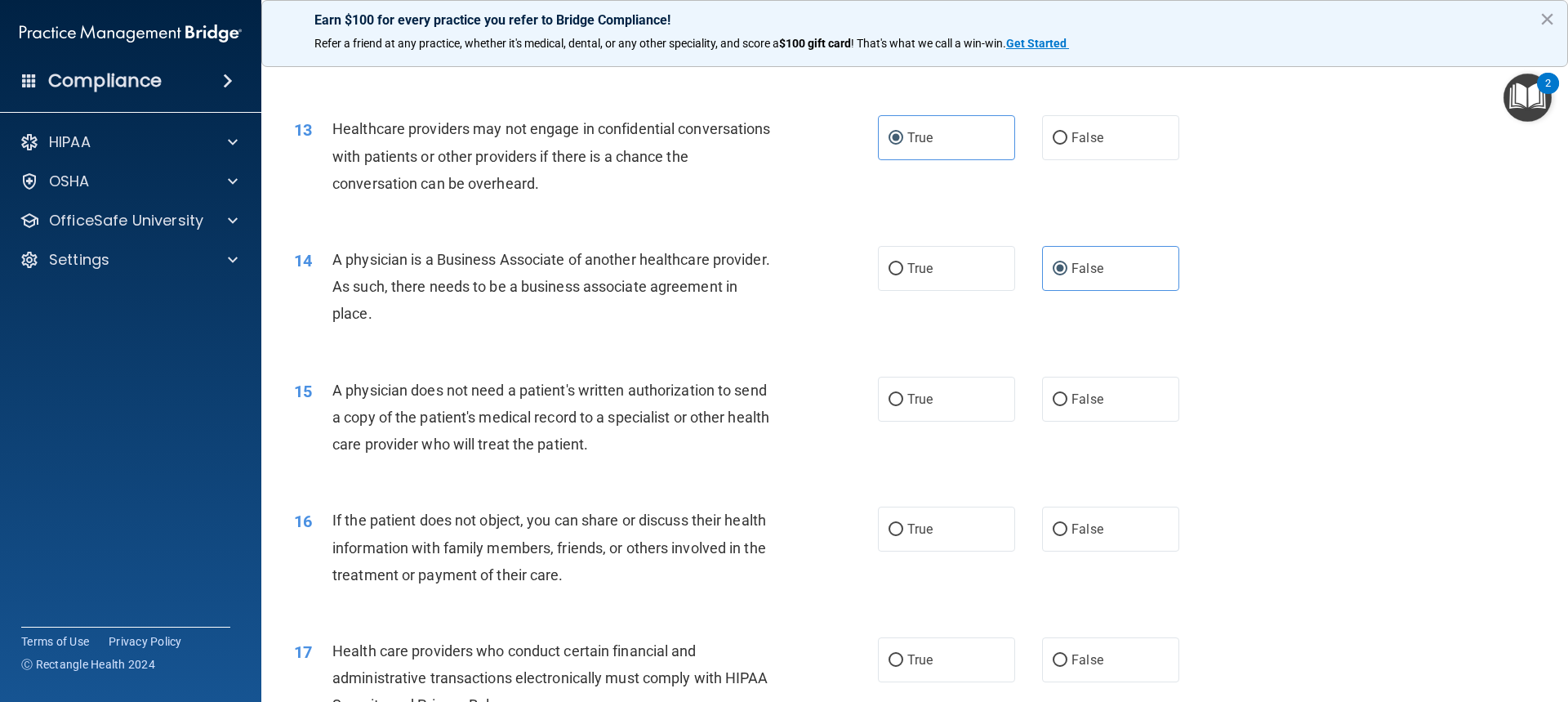
scroll to position [1552, 0]
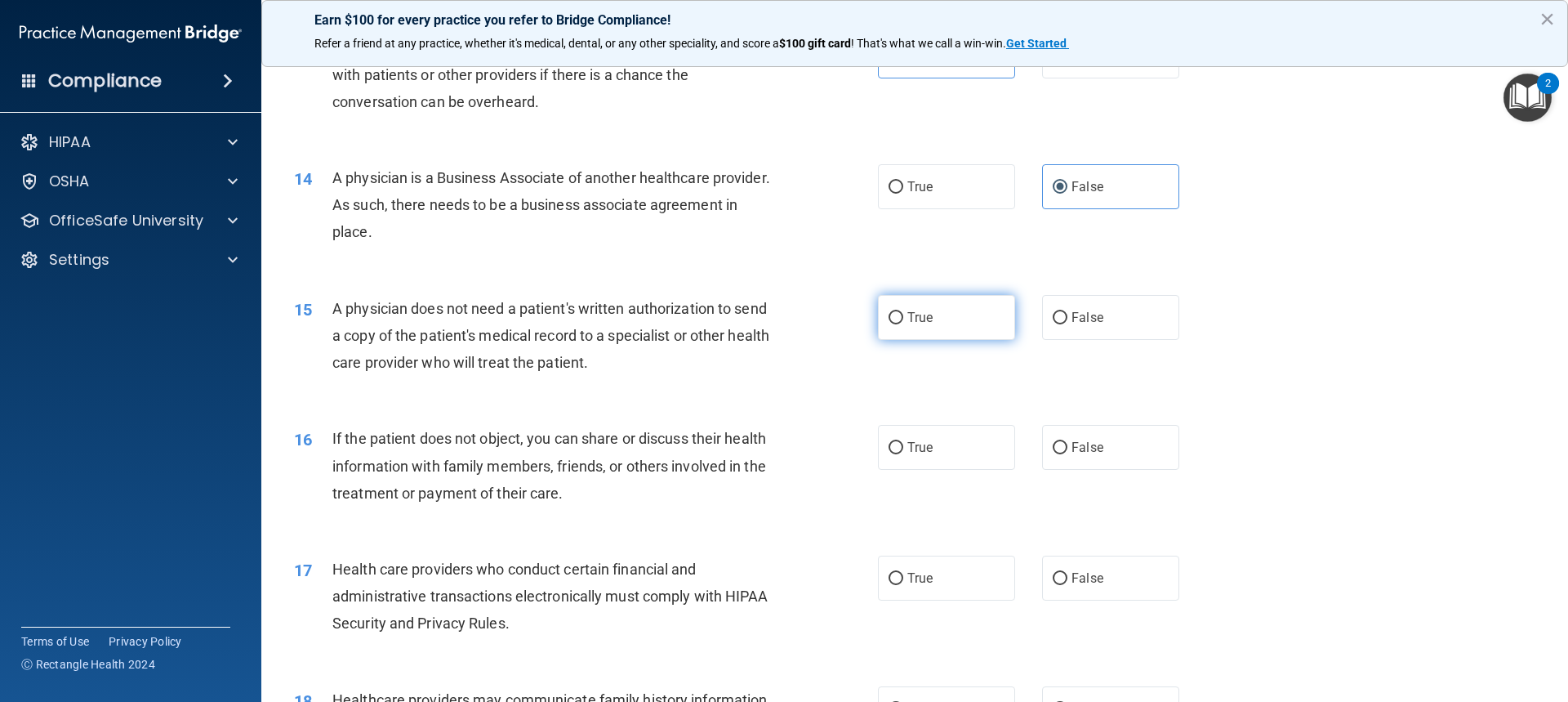
click at [901, 320] on label "True" at bounding box center [947, 317] width 138 height 45
click at [901, 320] on input "True" at bounding box center [895, 318] width 15 height 13
radio input "true"
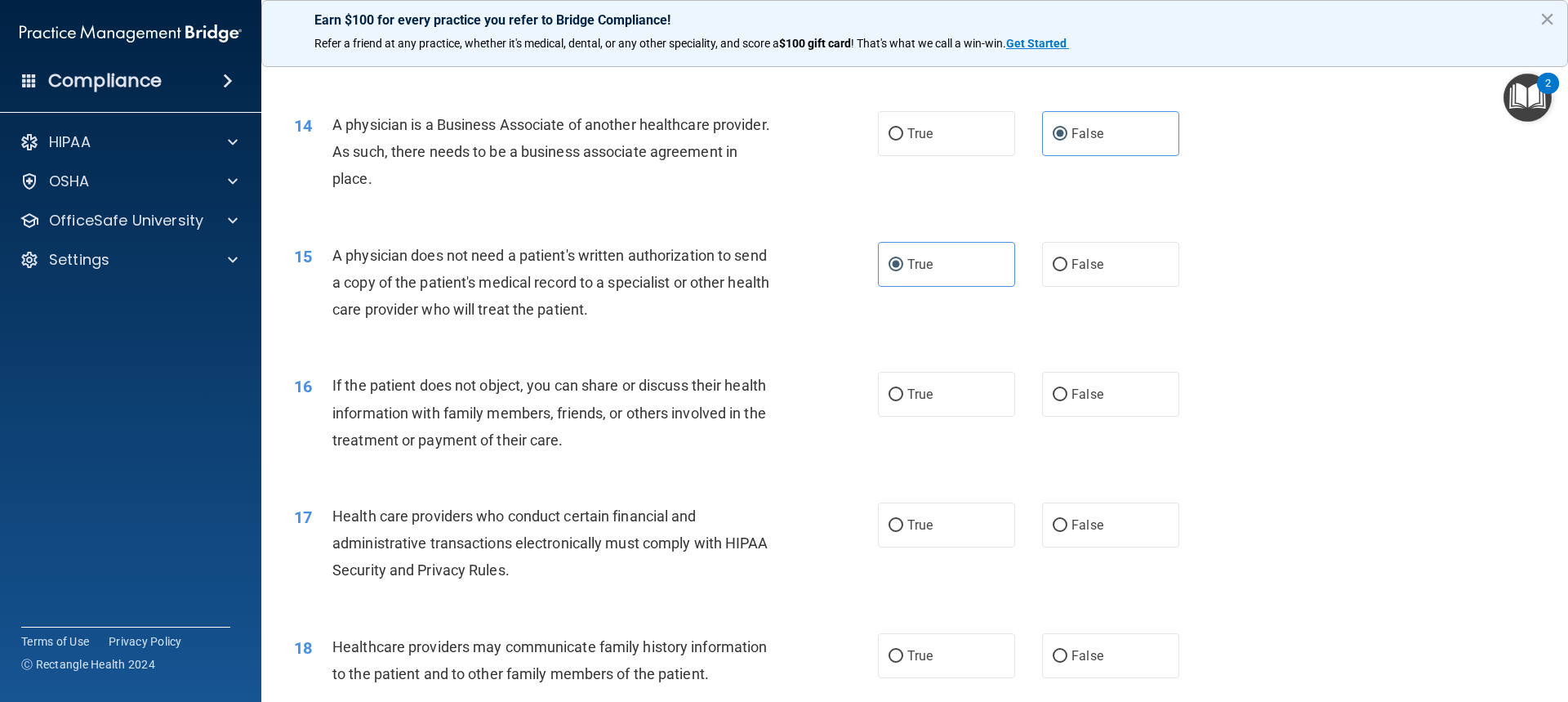
scroll to position [1634, 0]
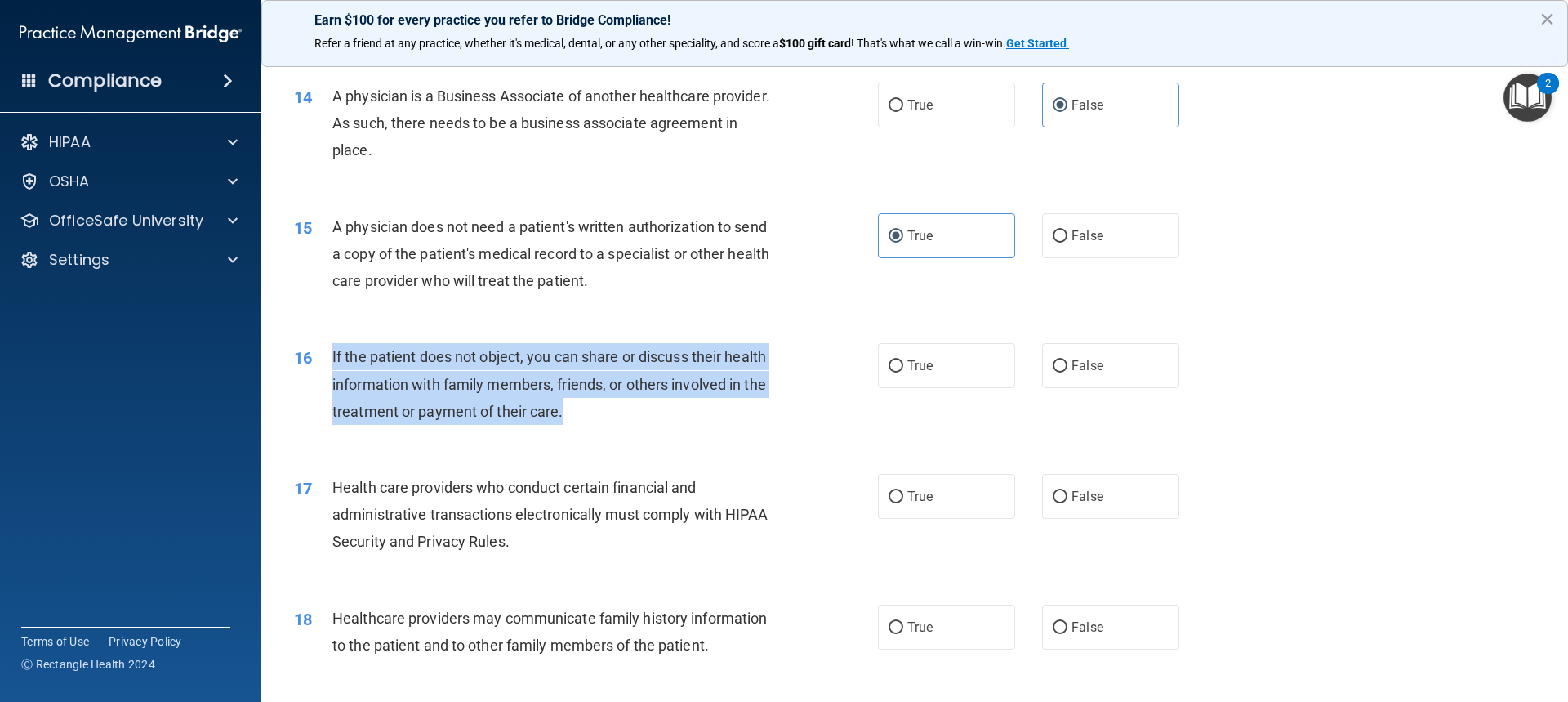
drag, startPoint x: 334, startPoint y: 354, endPoint x: 561, endPoint y: 421, distance: 236.7
click at [561, 421] on div "If the patient does not object, you can share or discuss their health informati…" at bounding box center [560, 384] width 457 height 81
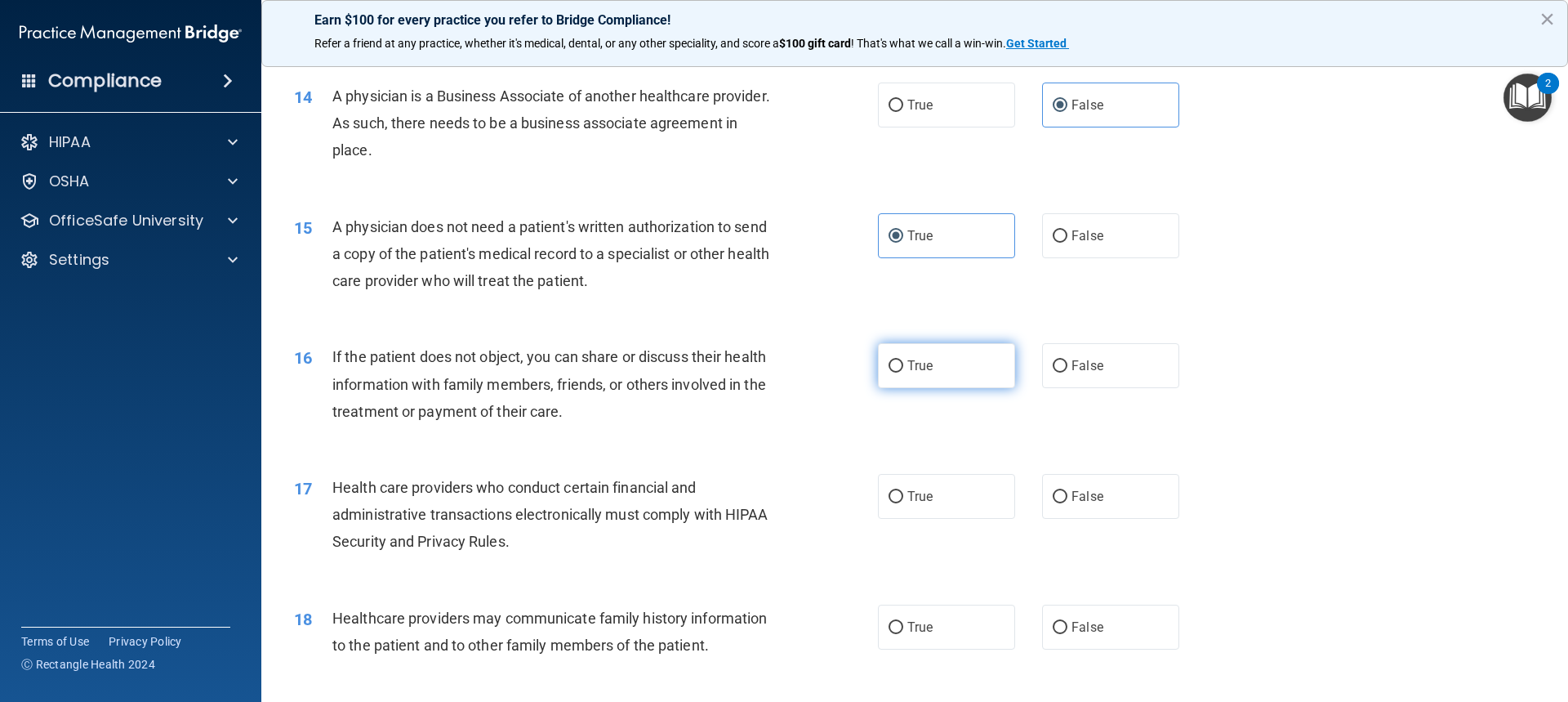
click at [932, 366] on label "True" at bounding box center [947, 366] width 138 height 45
click at [904, 366] on input "True" at bounding box center [895, 366] width 15 height 13
radio input "true"
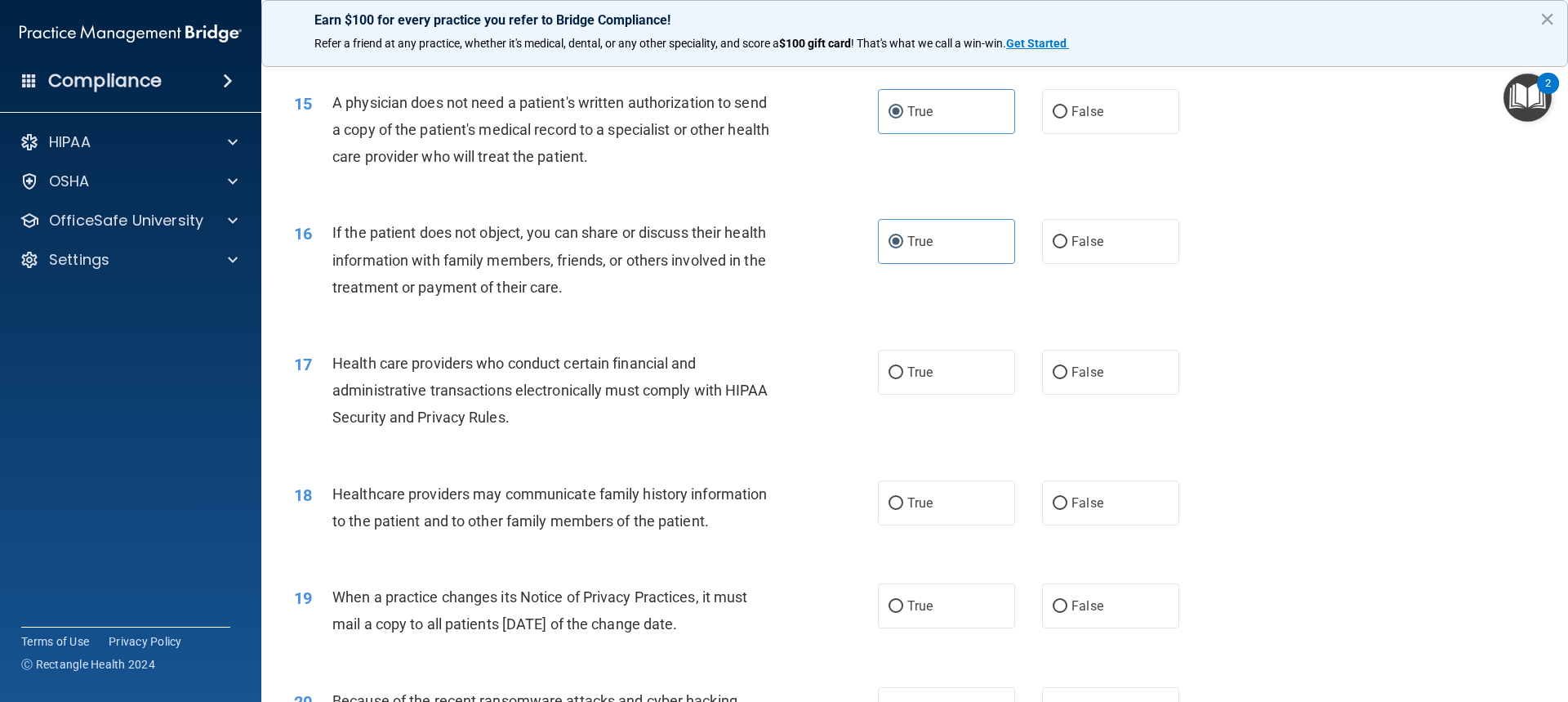
scroll to position [1797, 0]
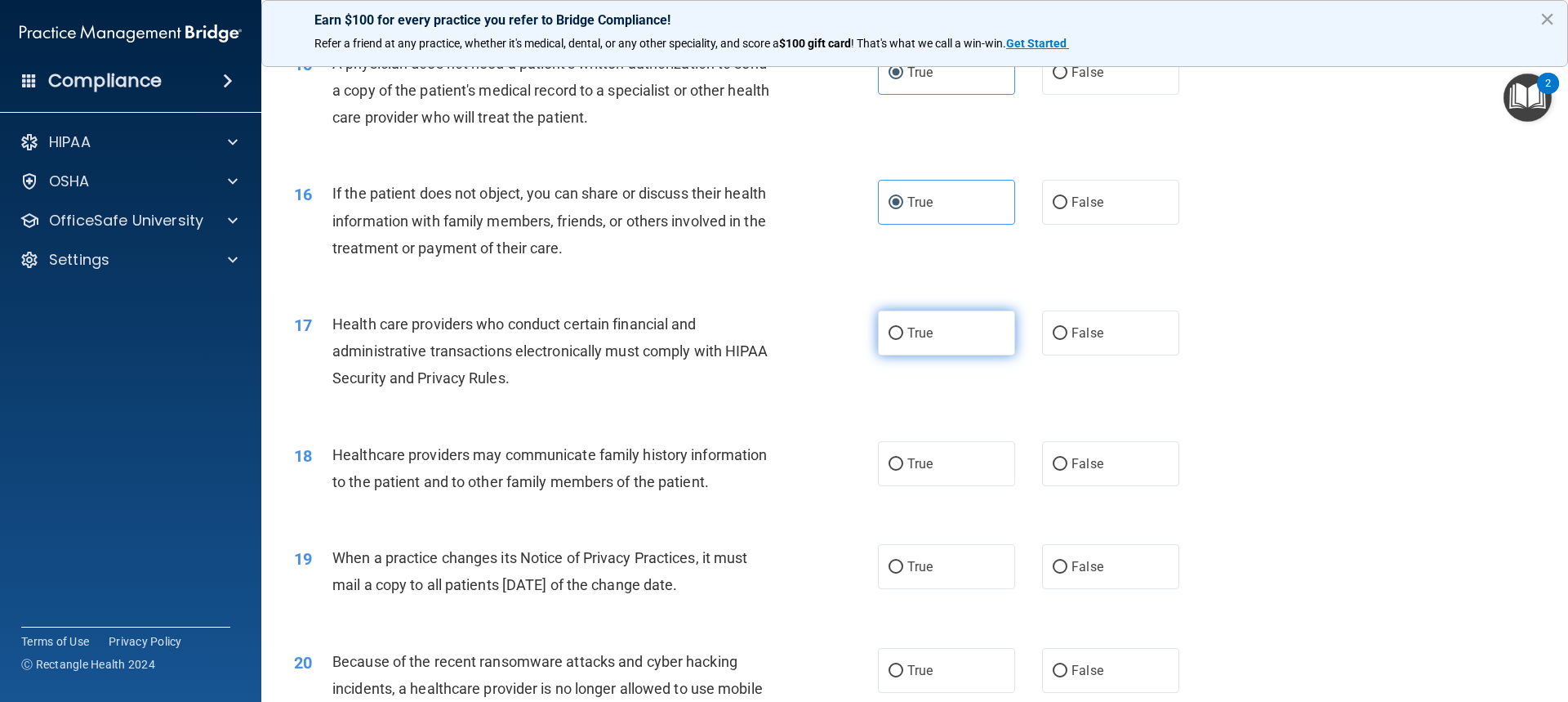
click at [930, 344] on label "True" at bounding box center [947, 333] width 138 height 45
click at [904, 339] on input "True" at bounding box center [895, 334] width 15 height 13
radio input "true"
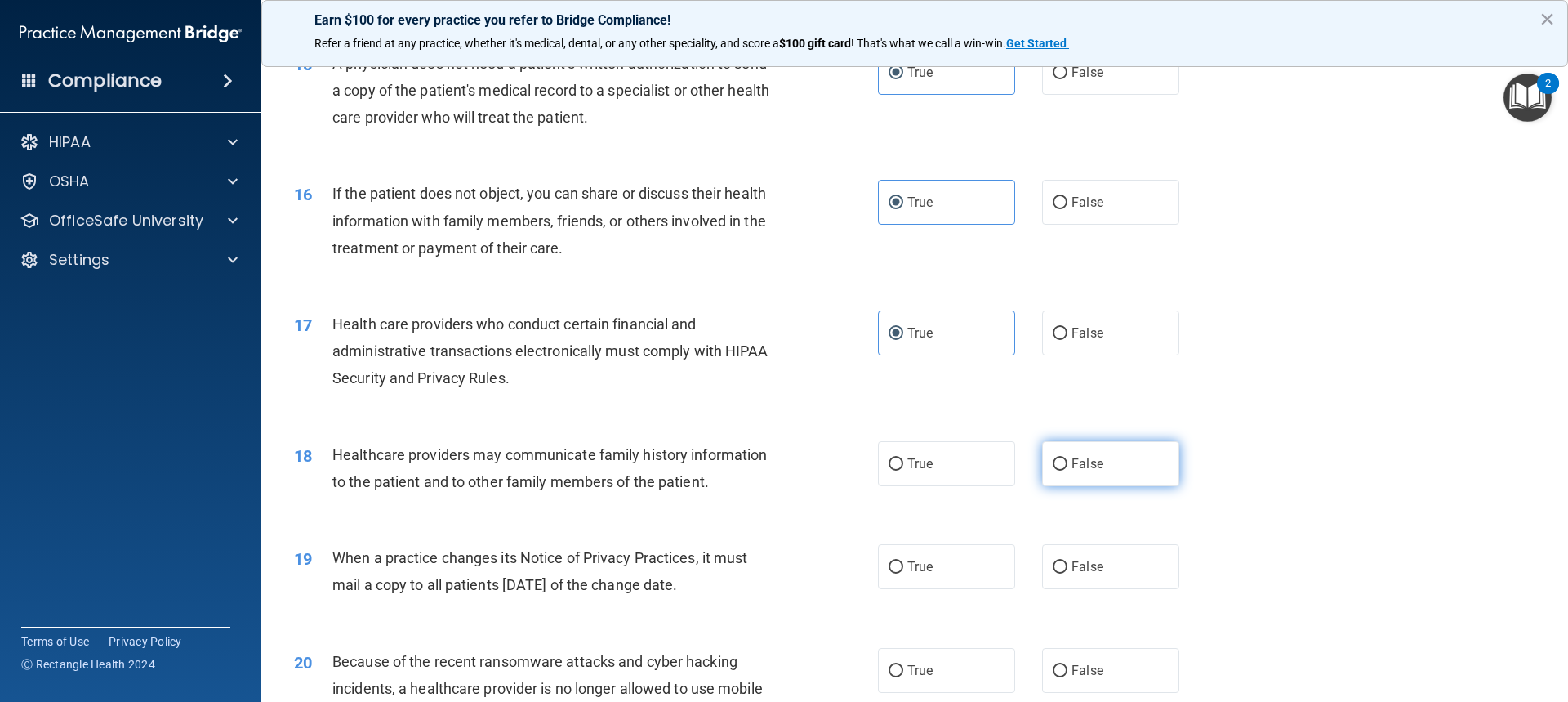
click at [1086, 471] on label "False" at bounding box center [1111, 463] width 138 height 45
click at [1068, 470] on input "False" at bounding box center [1060, 464] width 15 height 13
radio input "true"
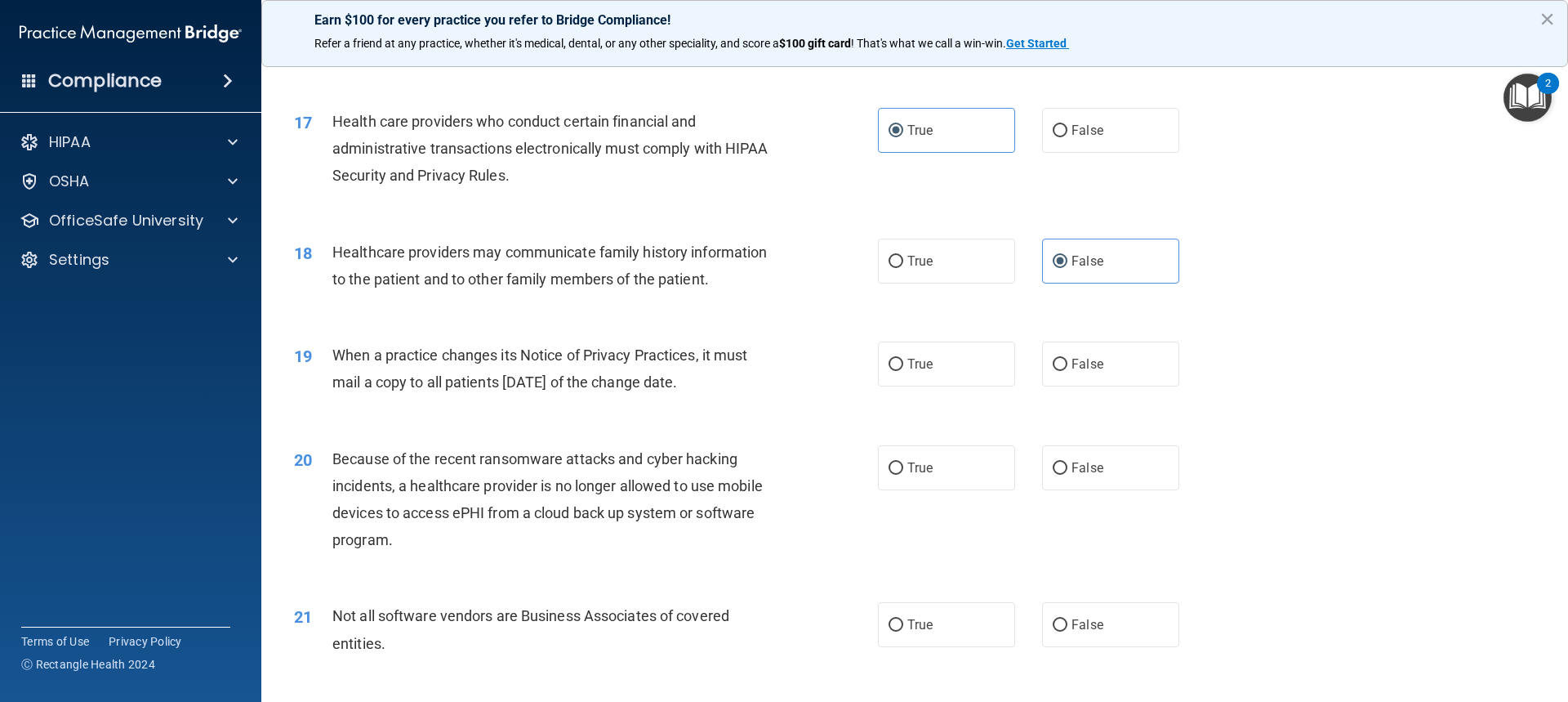
scroll to position [2042, 0]
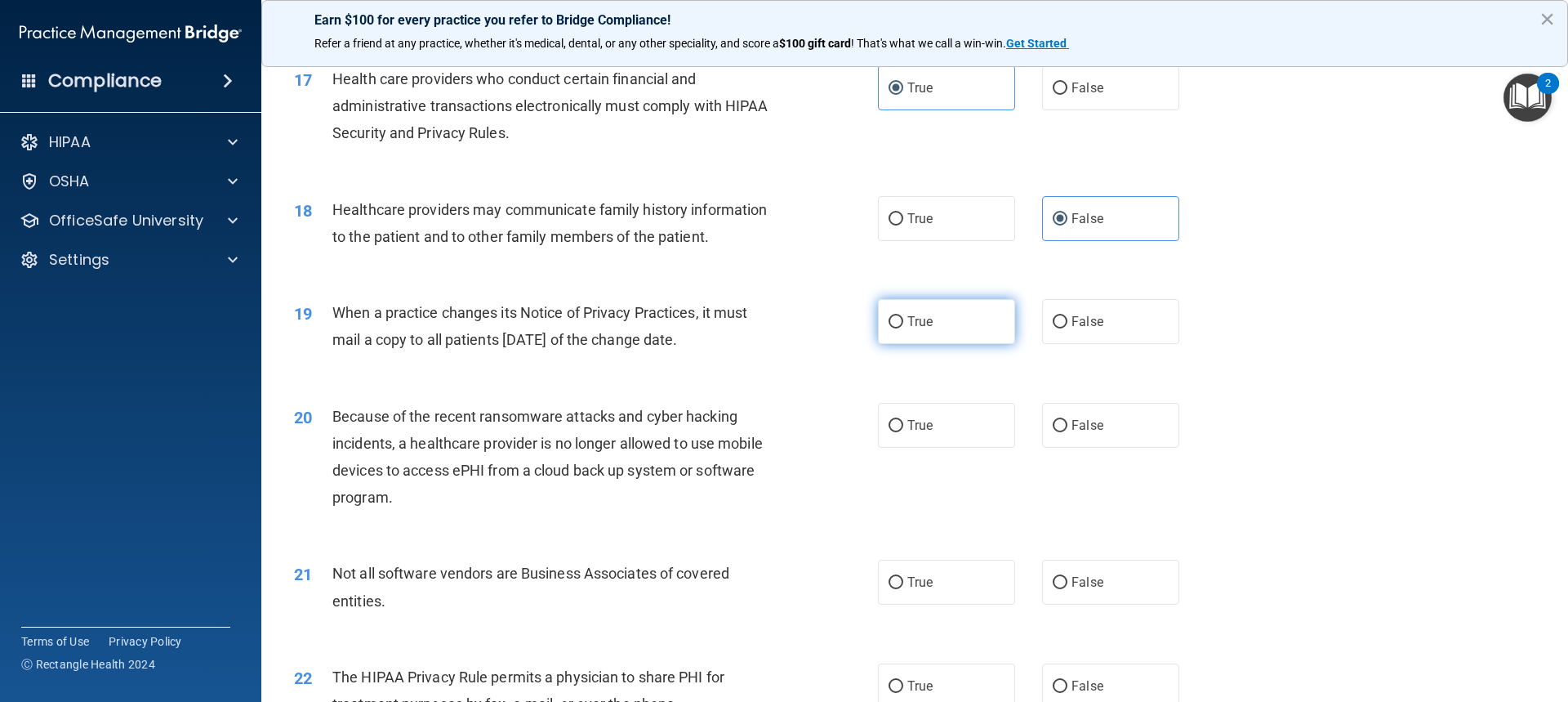
click at [894, 328] on input "True" at bounding box center [895, 322] width 15 height 13
radio input "true"
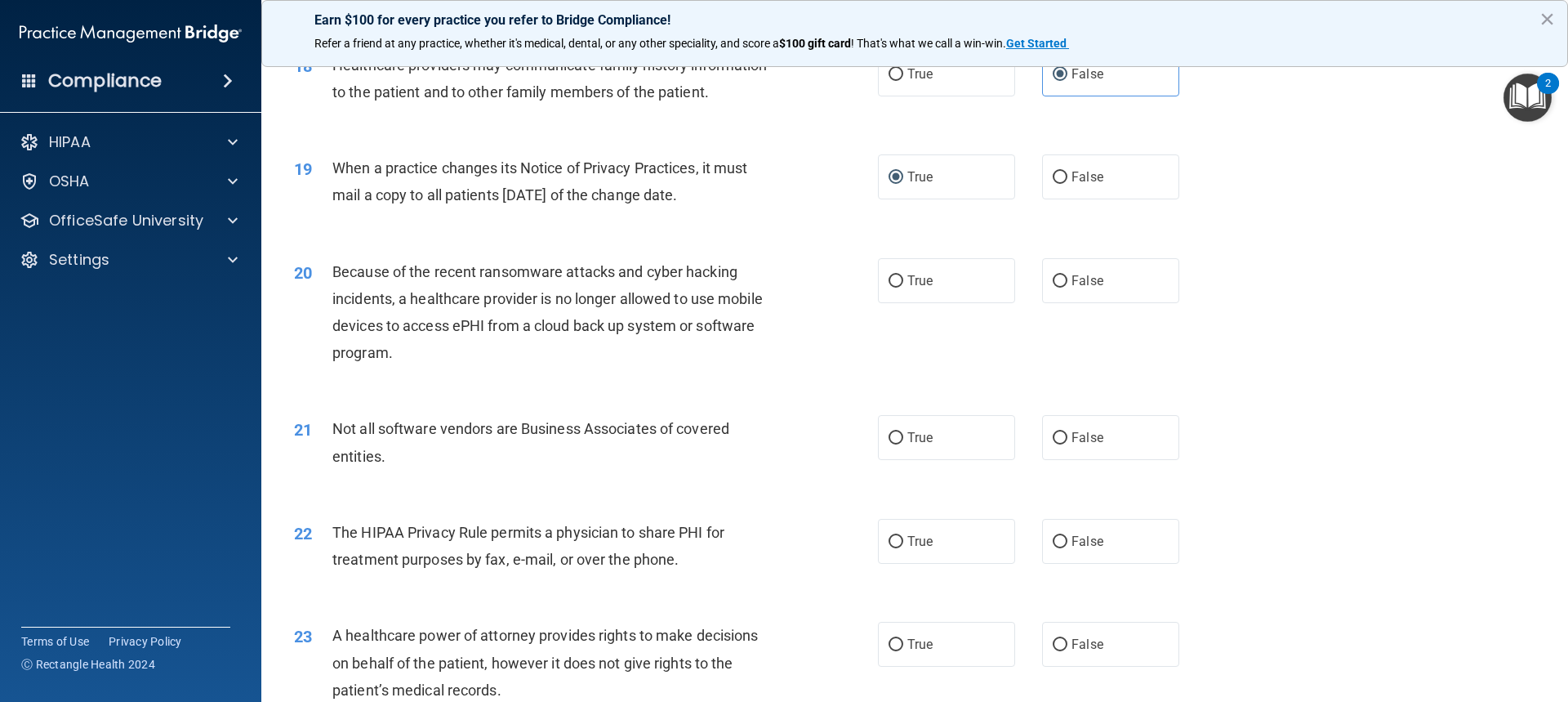
scroll to position [2205, 0]
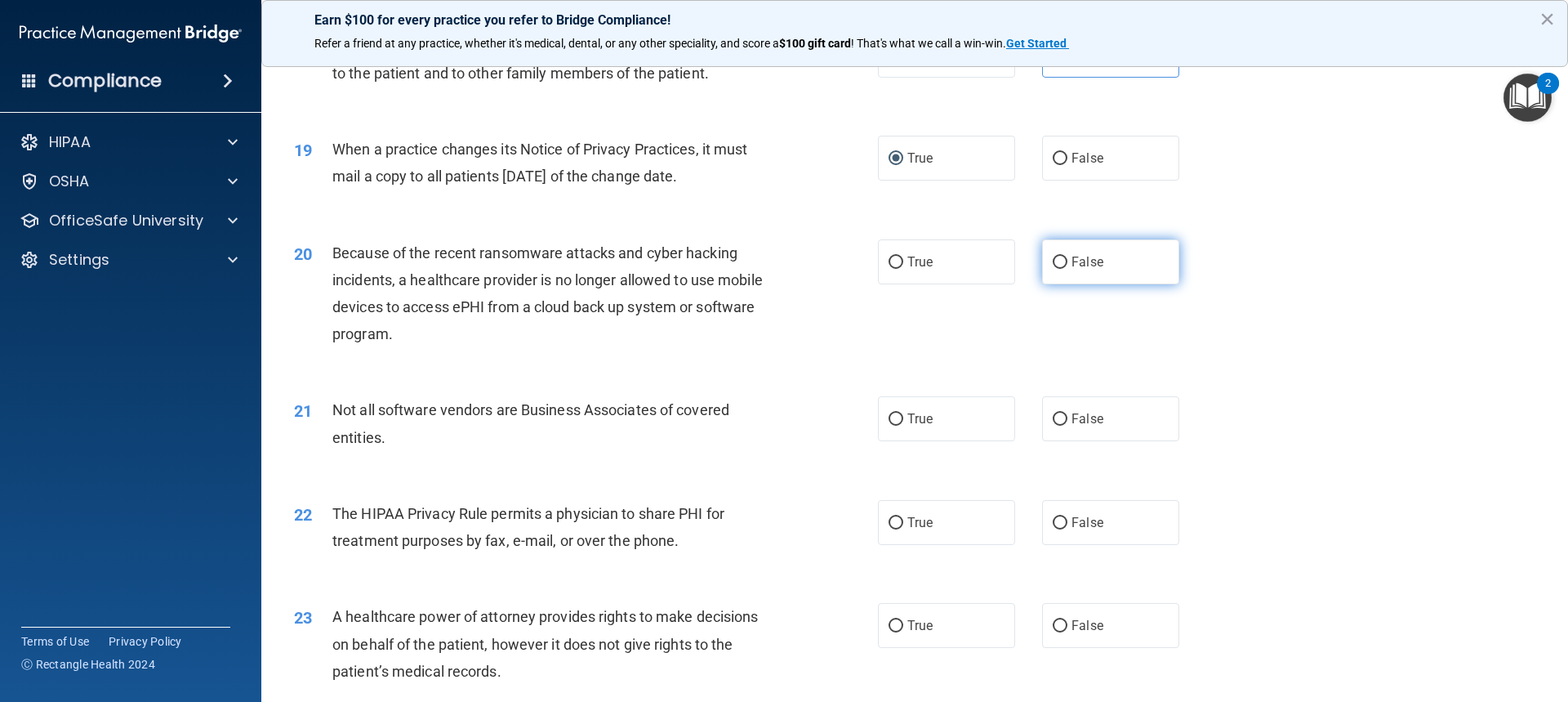
click at [1072, 257] on span "False" at bounding box center [1087, 262] width 32 height 16
click at [1067, 257] on input "False" at bounding box center [1060, 263] width 15 height 13
radio input "true"
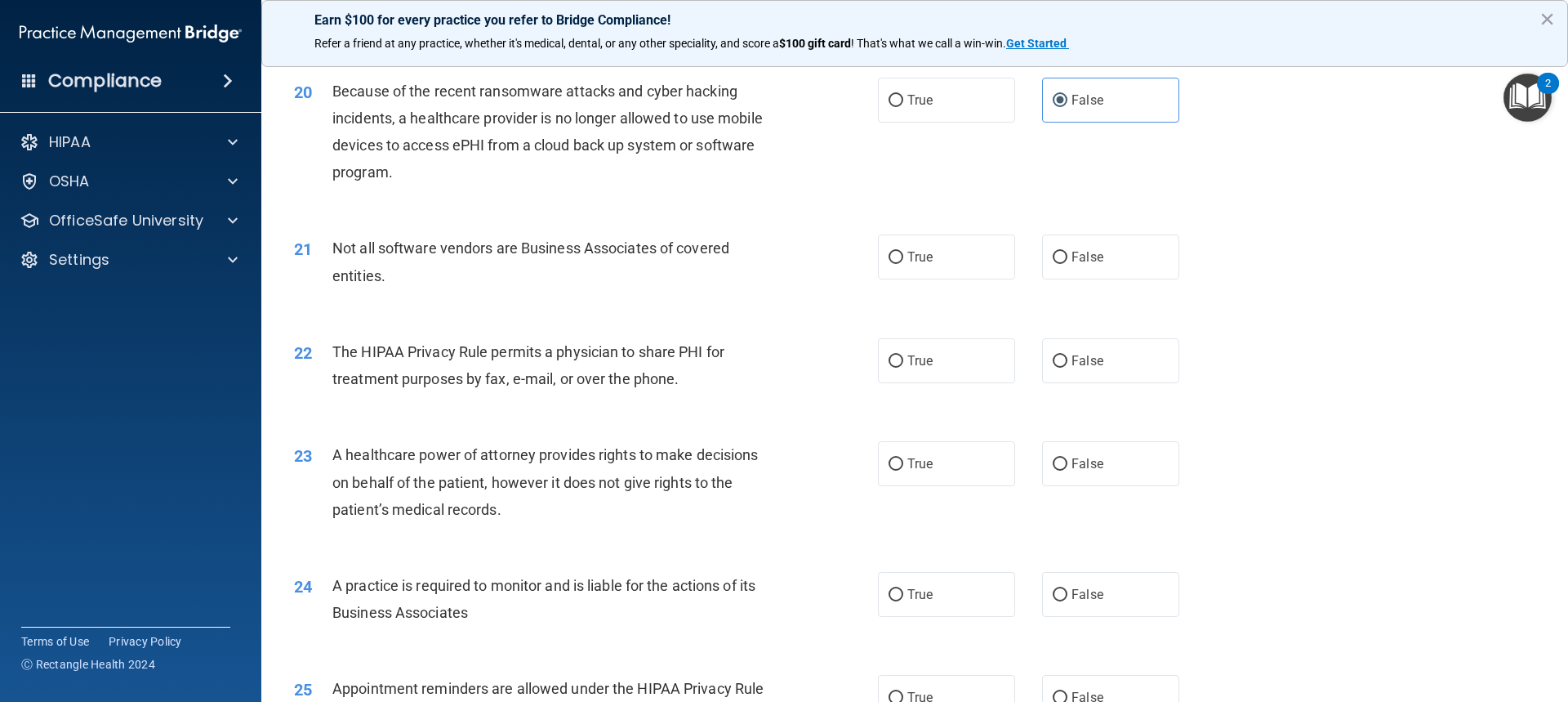
scroll to position [2369, 0]
click at [904, 263] on label "True" at bounding box center [947, 255] width 138 height 45
click at [904, 262] on input "True" at bounding box center [895, 256] width 15 height 13
radio input "true"
click at [909, 357] on span "True" at bounding box center [920, 359] width 25 height 16
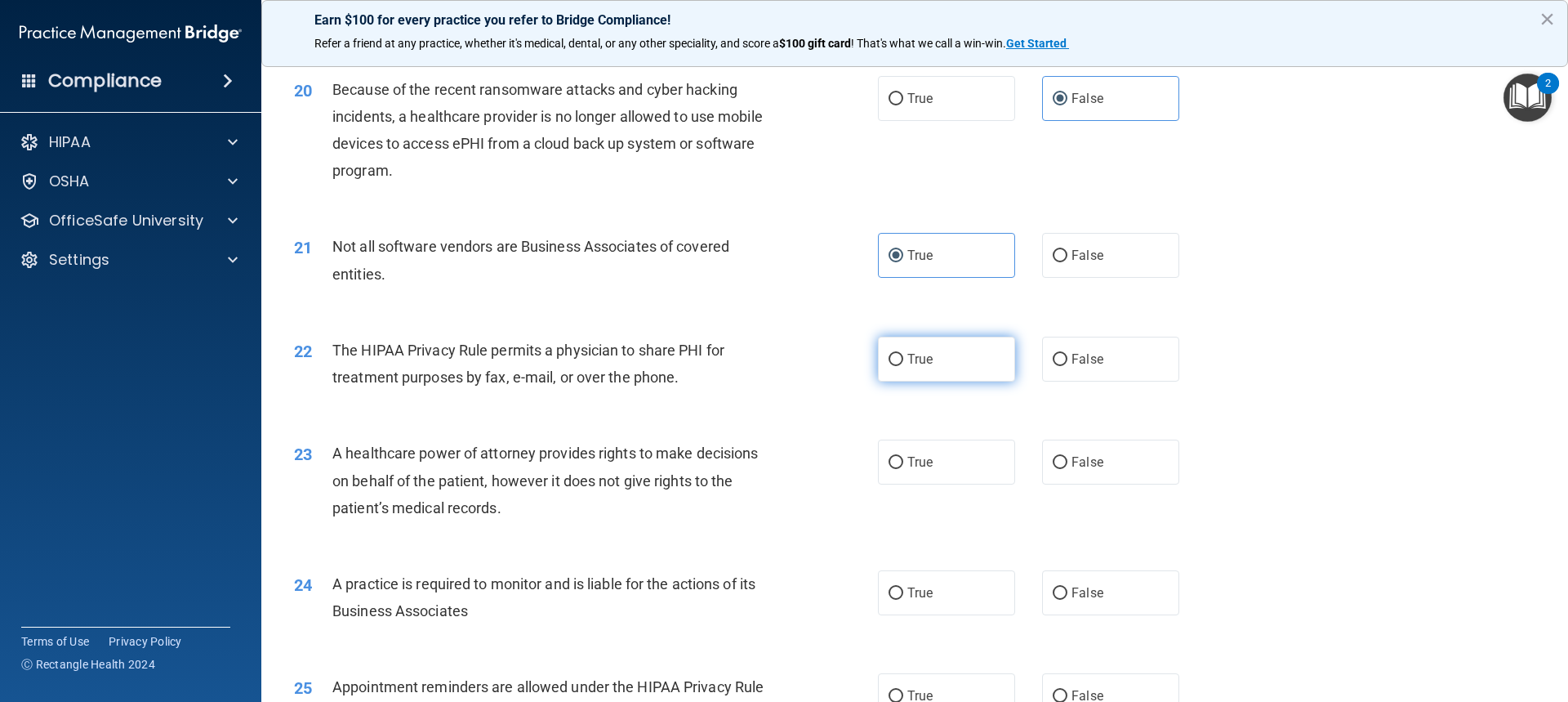
click at [904, 357] on input "True" at bounding box center [895, 360] width 15 height 13
radio input "true"
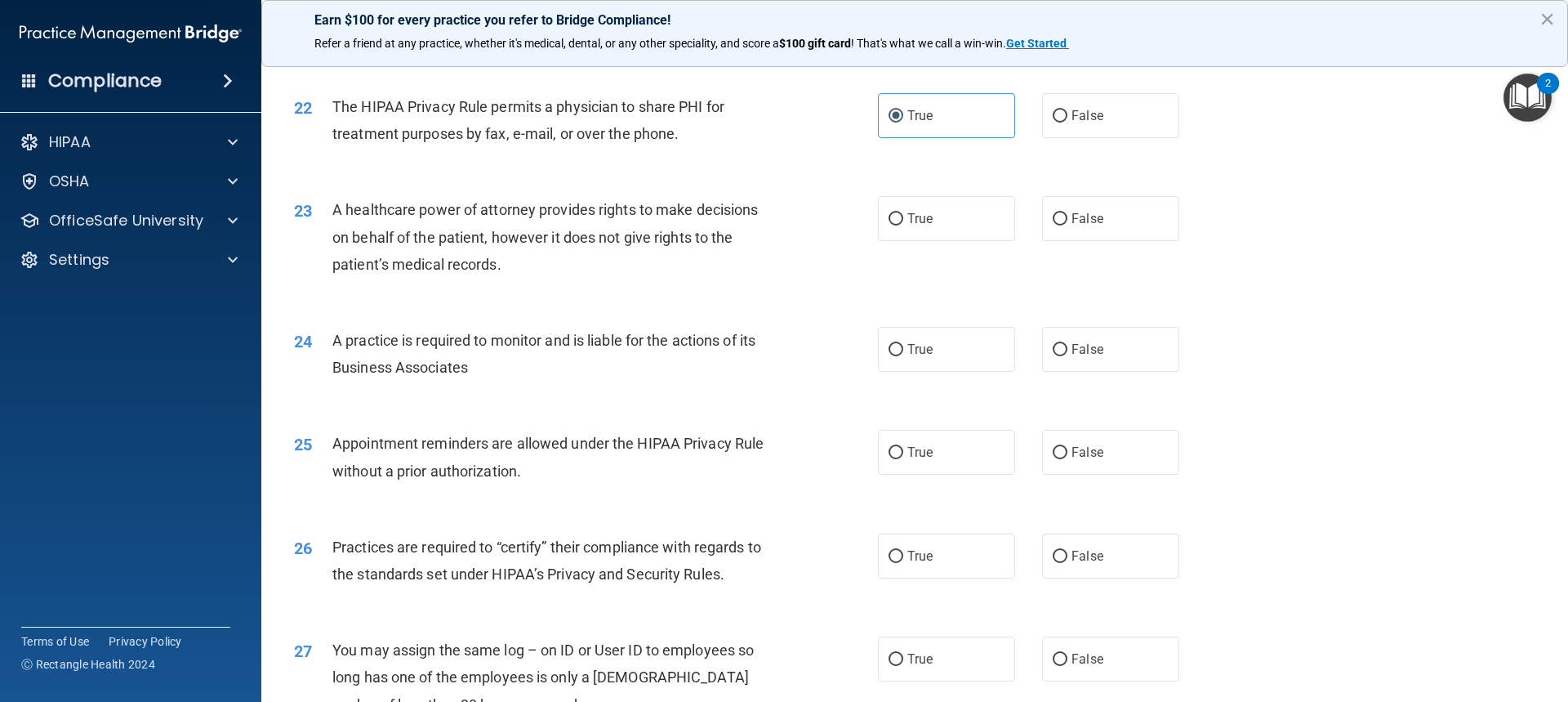
scroll to position [2614, 0]
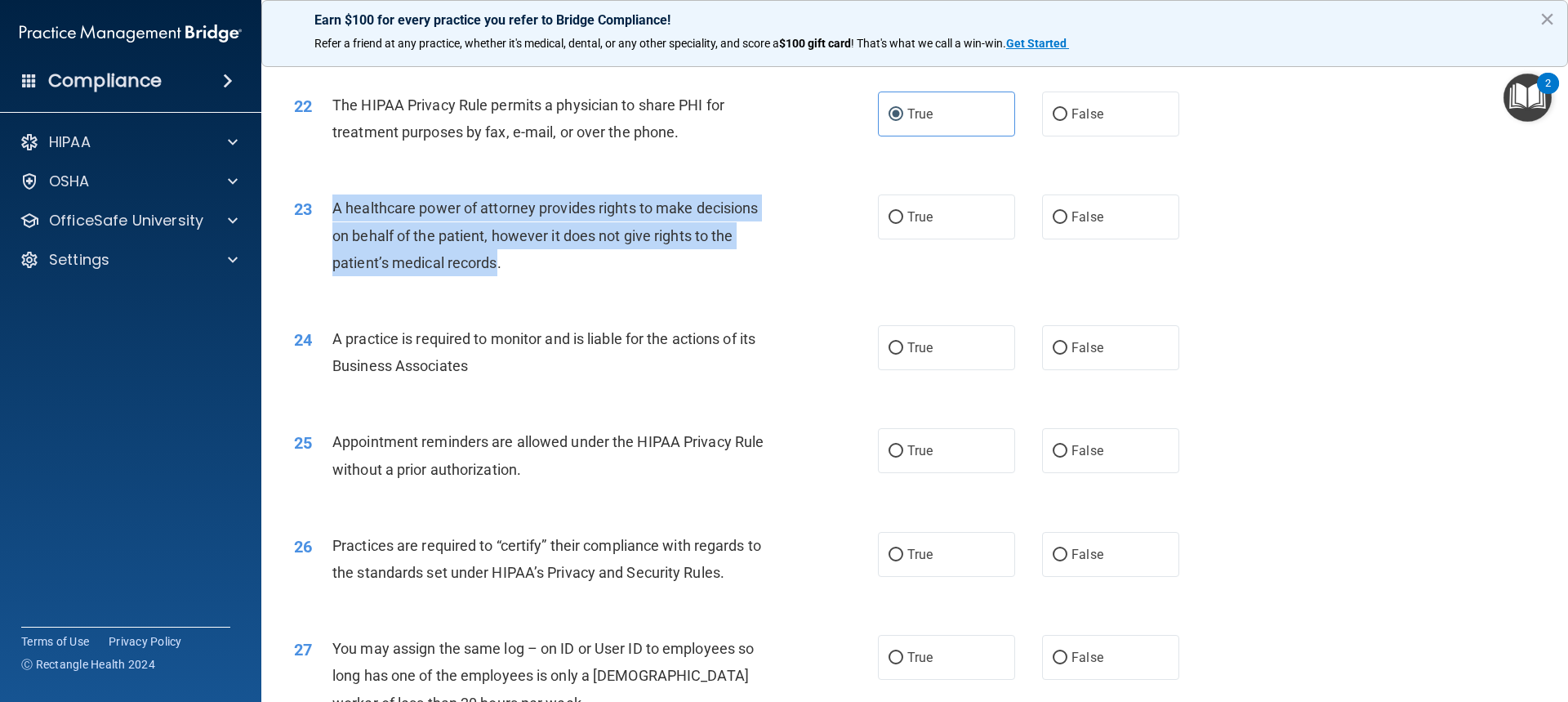
drag, startPoint x: 334, startPoint y: 207, endPoint x: 498, endPoint y: 270, distance: 175.7
click at [498, 270] on span "A healthcare power of attorney provides rights to make decisions on behalf of t…" at bounding box center [545, 235] width 426 height 71
click at [1060, 224] on input "False" at bounding box center [1060, 217] width 15 height 13
radio input "true"
click at [888, 345] on input "True" at bounding box center [895, 348] width 15 height 13
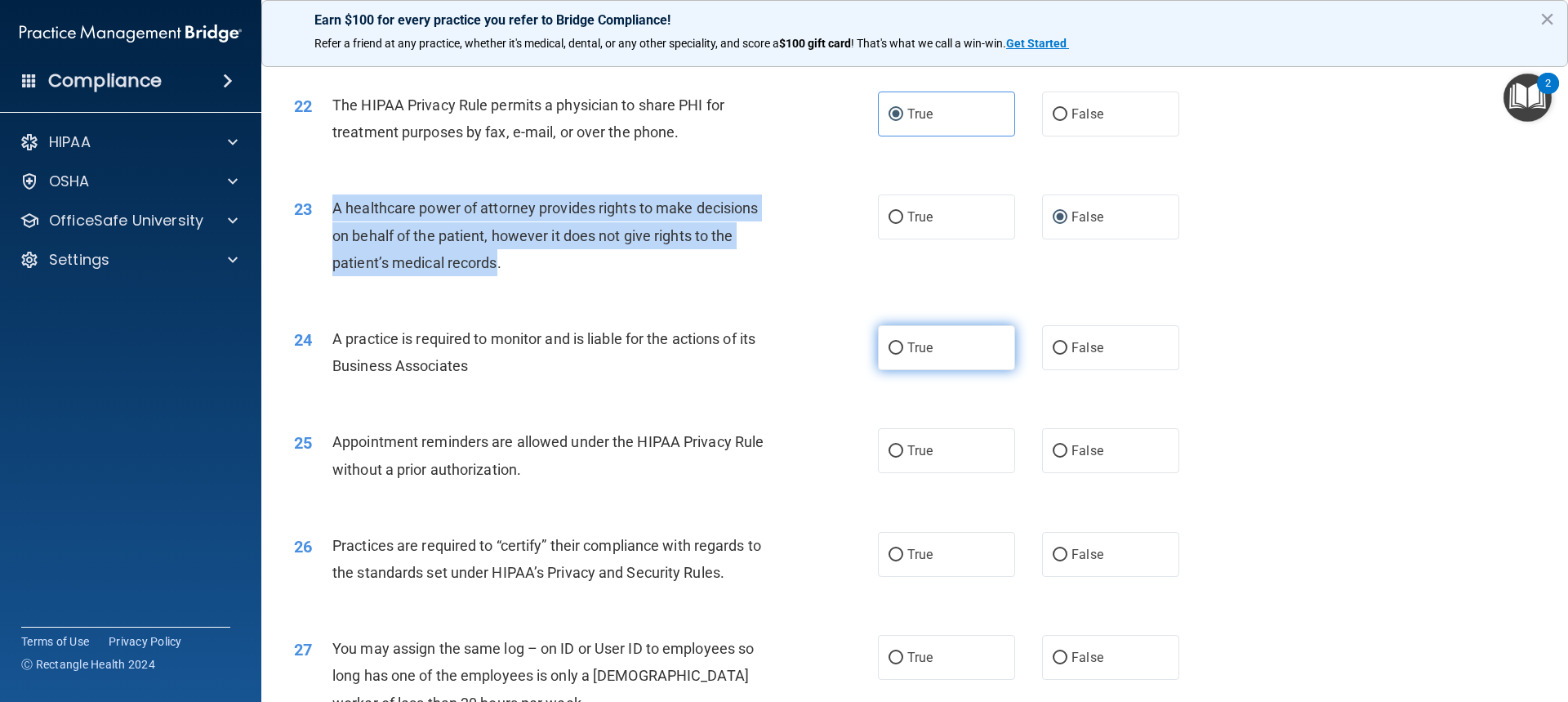
radio input "true"
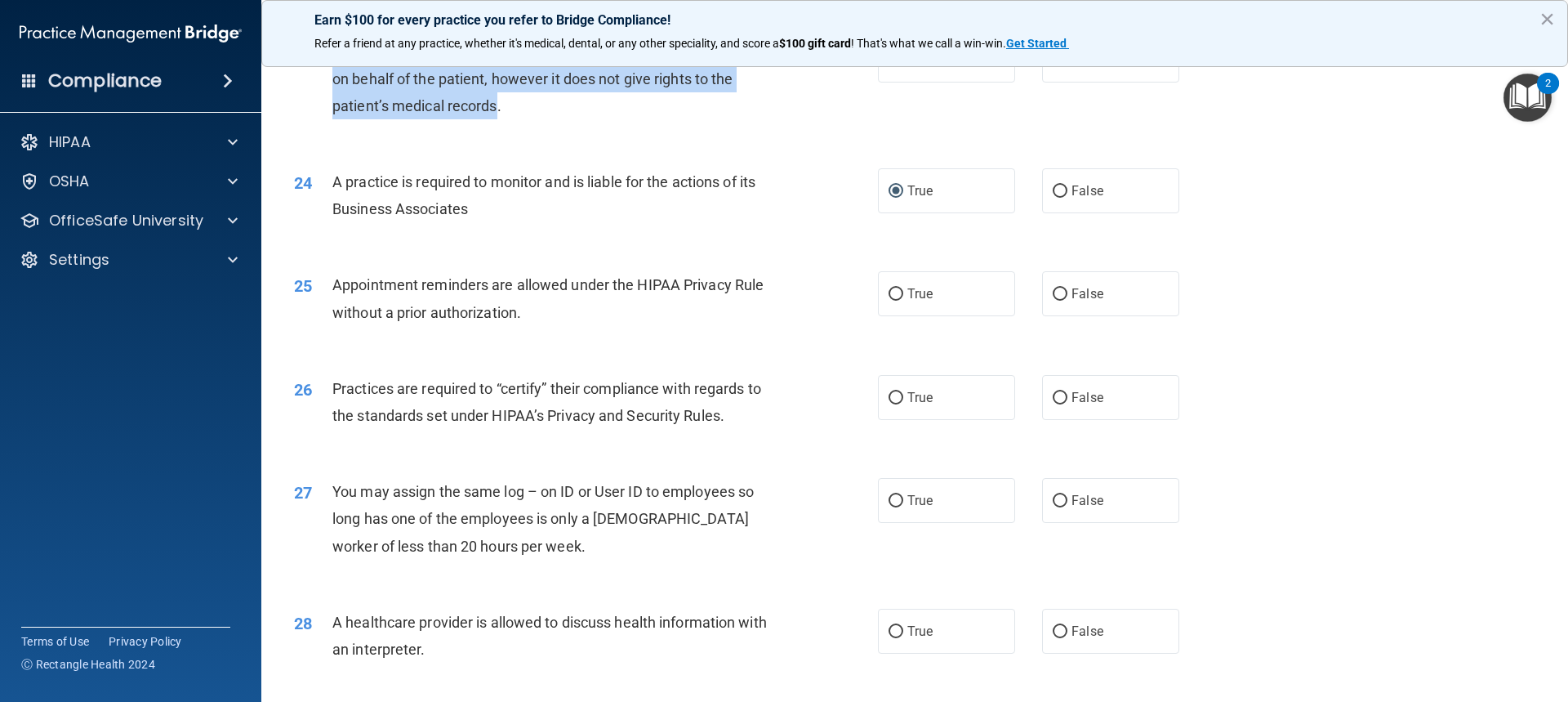
scroll to position [2777, 0]
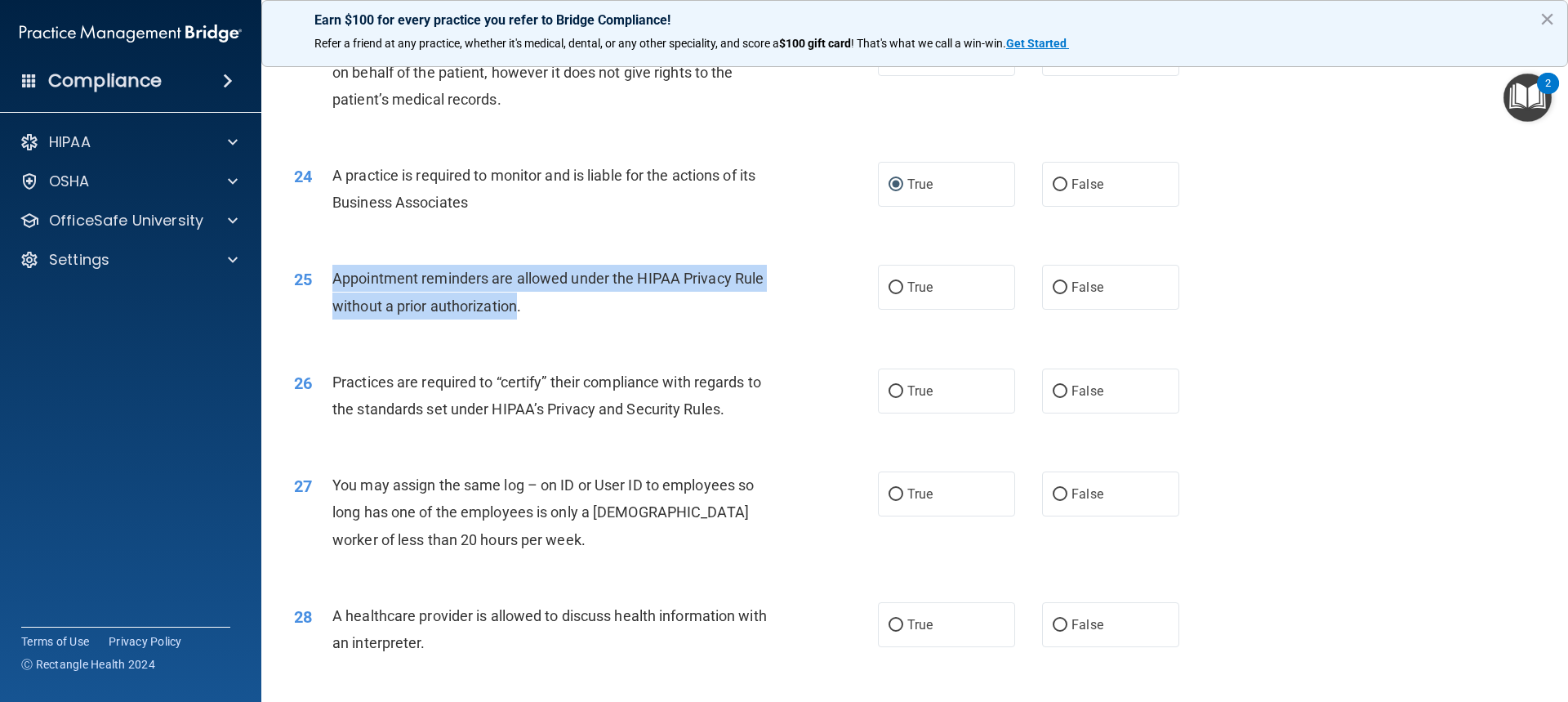
drag, startPoint x: 516, startPoint y: 307, endPoint x: 324, endPoint y: 267, distance: 196.1
click at [324, 267] on div "25 Appointment reminders are allowed under the HIPAA Privacy Rule without a pri…" at bounding box center [586, 296] width 633 height 62
click at [888, 392] on input "True" at bounding box center [895, 392] width 15 height 13
radio input "true"
click at [890, 284] on input "True" at bounding box center [895, 288] width 15 height 13
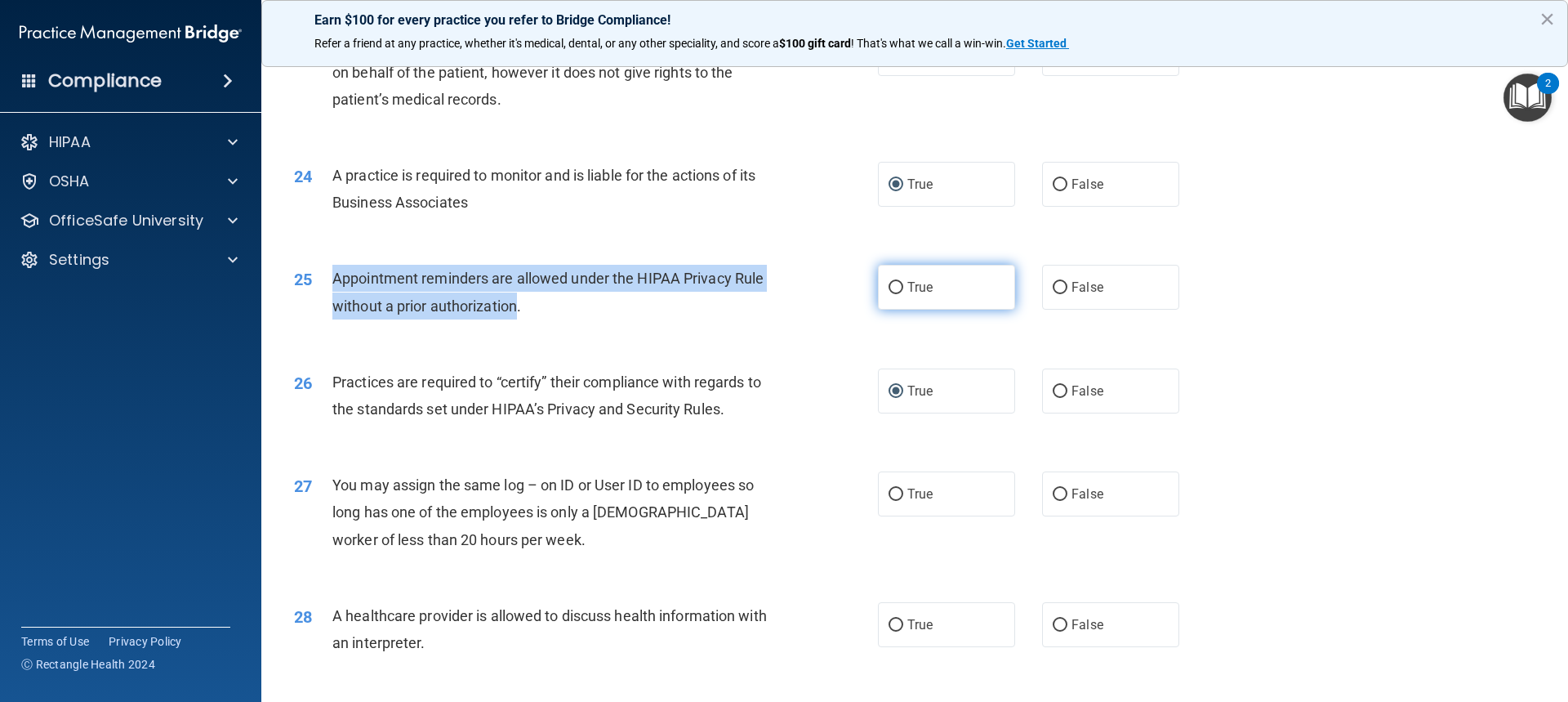
radio input "true"
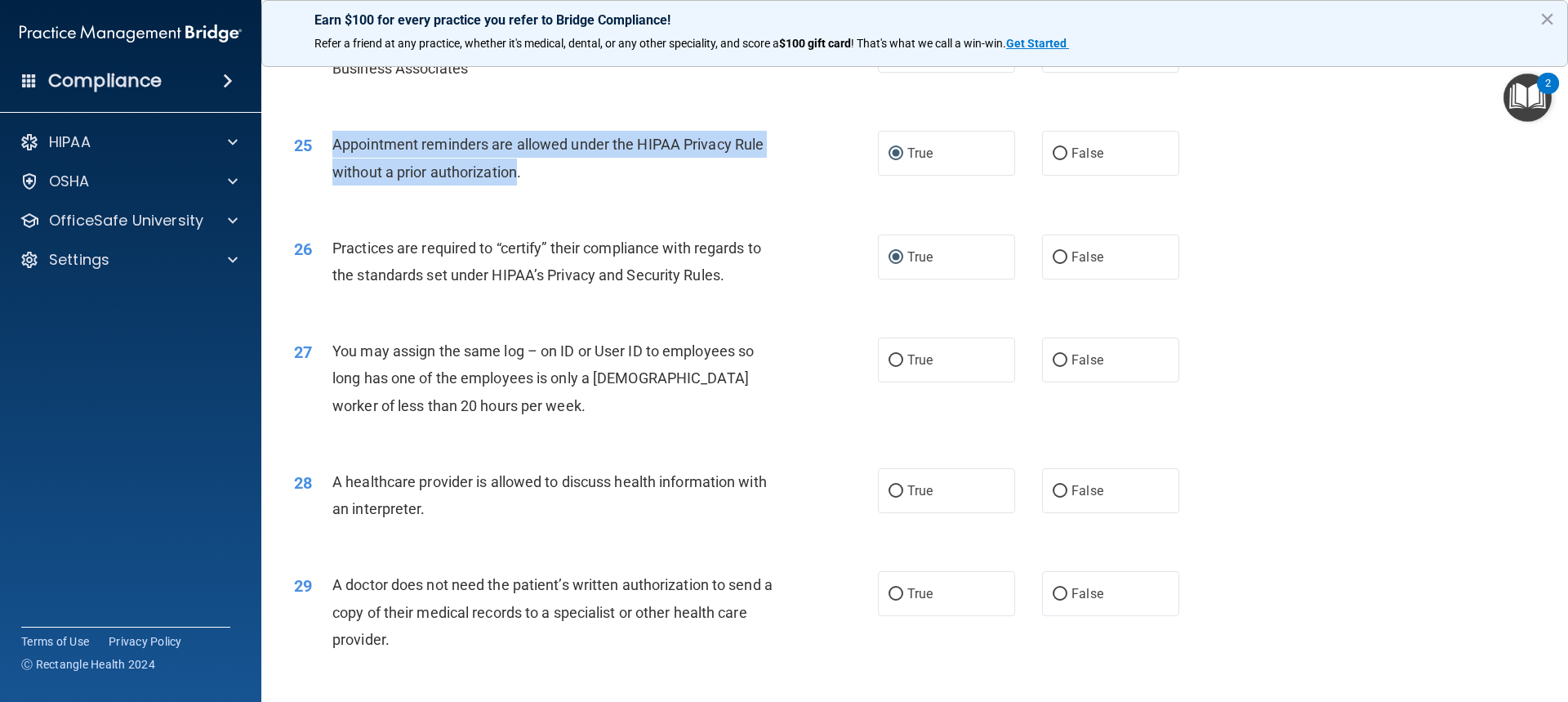
scroll to position [2941, 0]
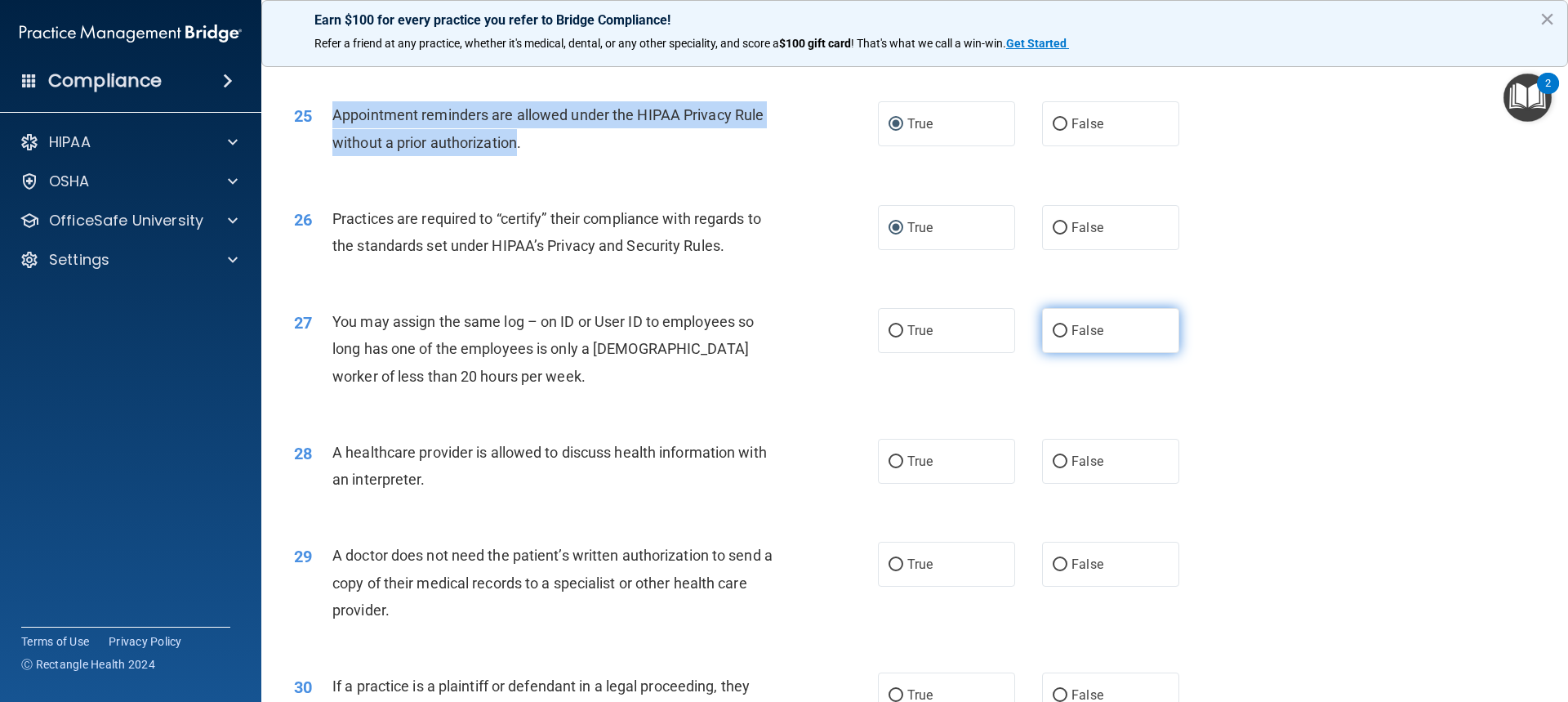
click at [1054, 330] on input "False" at bounding box center [1060, 331] width 15 height 13
radio input "true"
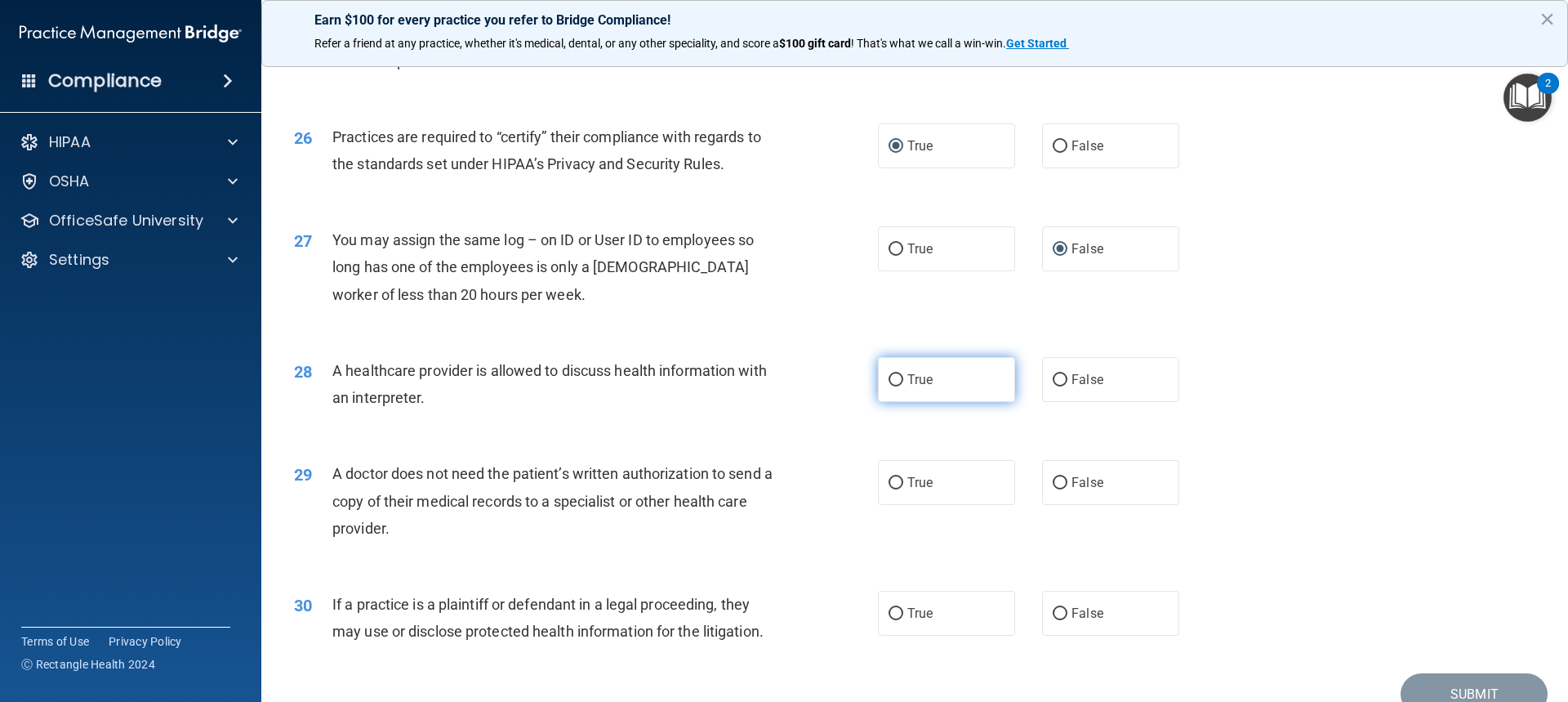
click at [906, 390] on label "True" at bounding box center [947, 379] width 138 height 45
click at [904, 386] on input "True" at bounding box center [895, 380] width 15 height 13
radio input "true"
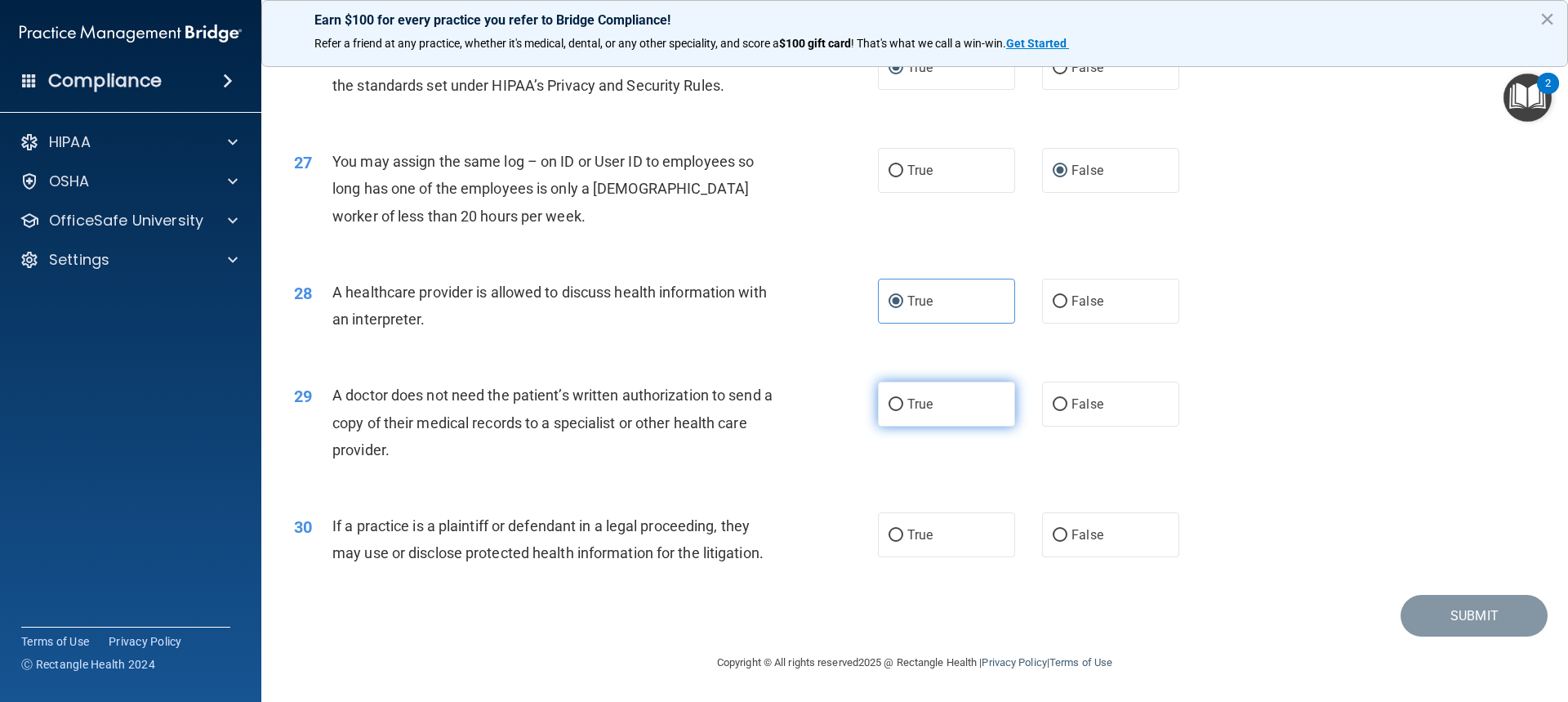
click at [896, 402] on input "True" at bounding box center [895, 404] width 15 height 13
radio input "true"
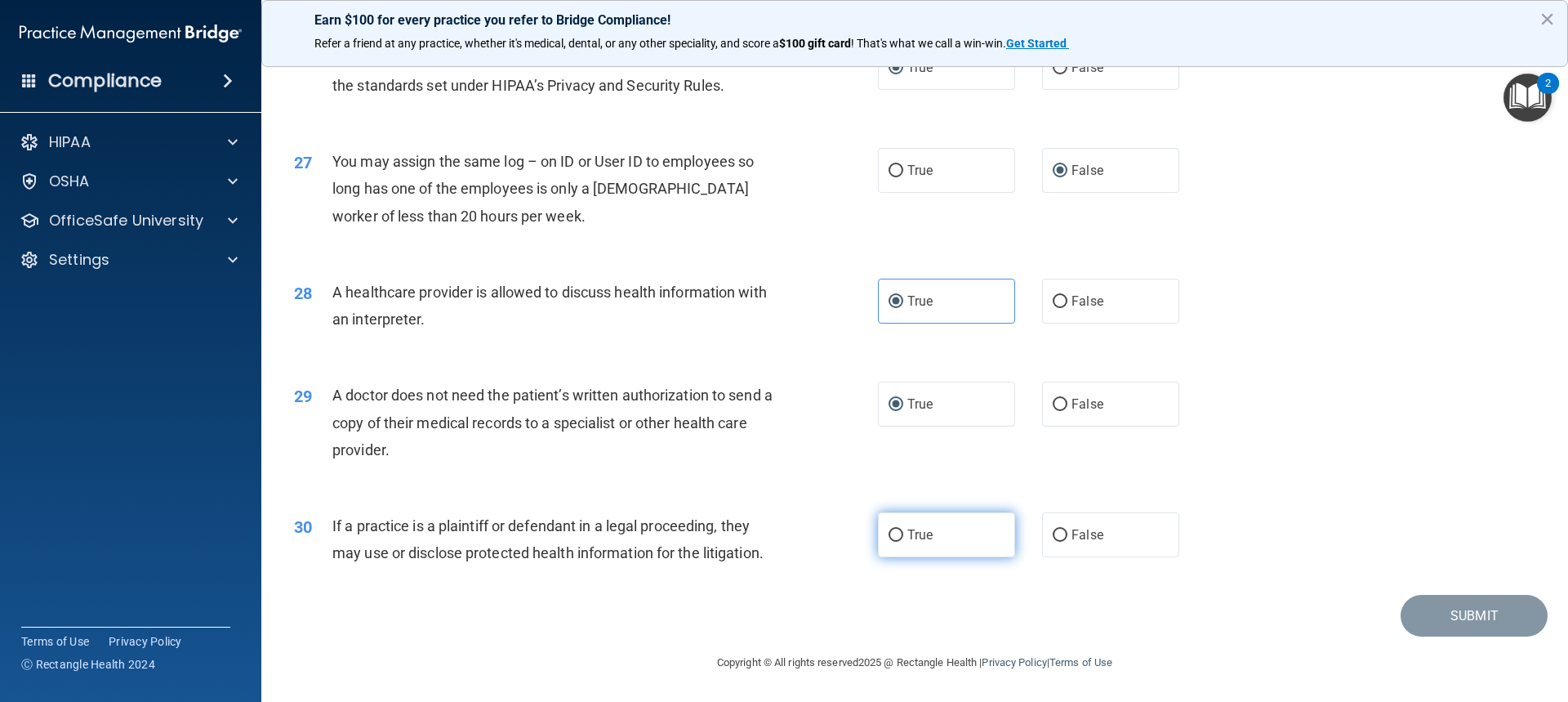
click at [912, 539] on span "True" at bounding box center [920, 534] width 25 height 16
click at [904, 539] on input "True" at bounding box center [895, 535] width 15 height 13
radio input "true"
click at [1485, 609] on button "Submit" at bounding box center [1475, 615] width 147 height 42
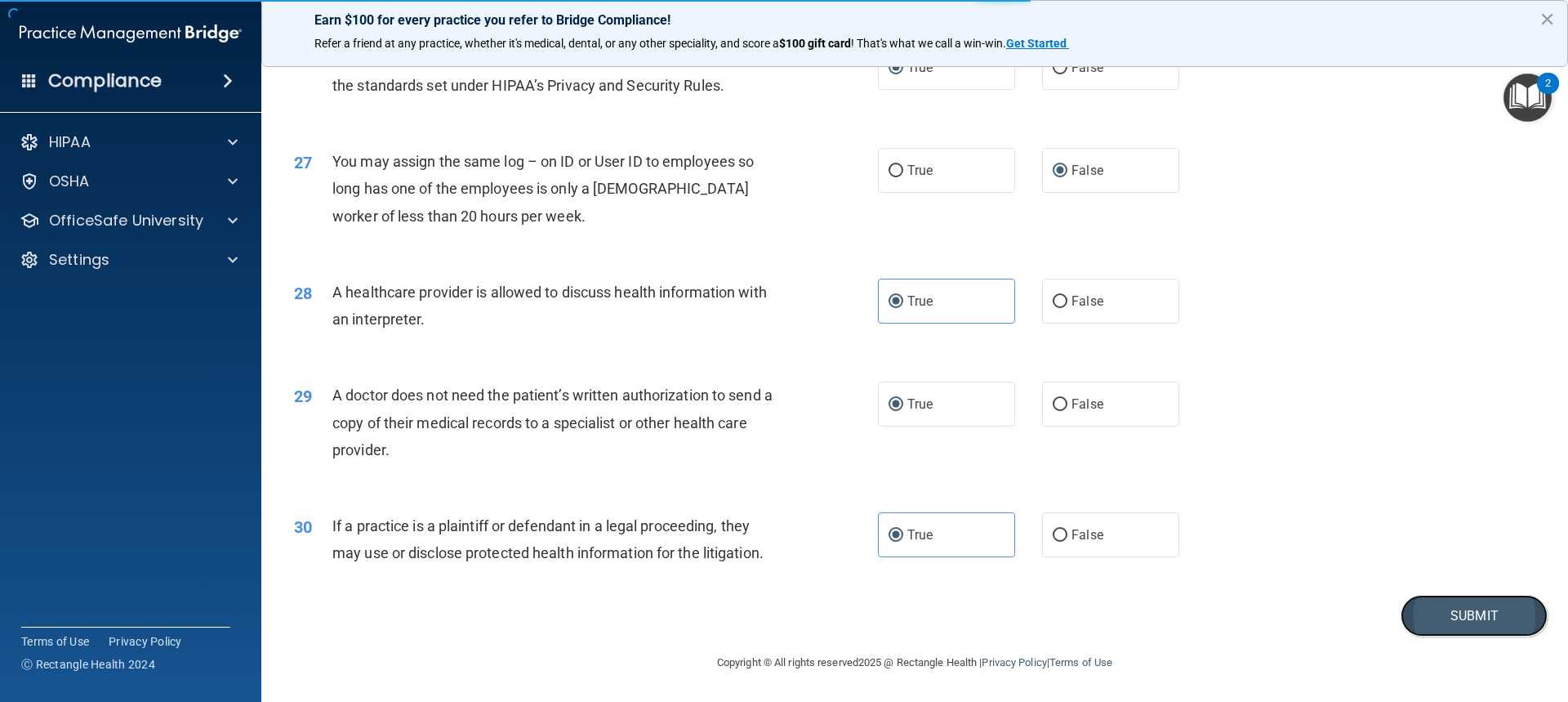
click at [1450, 614] on button "Submit" at bounding box center [1475, 615] width 147 height 42
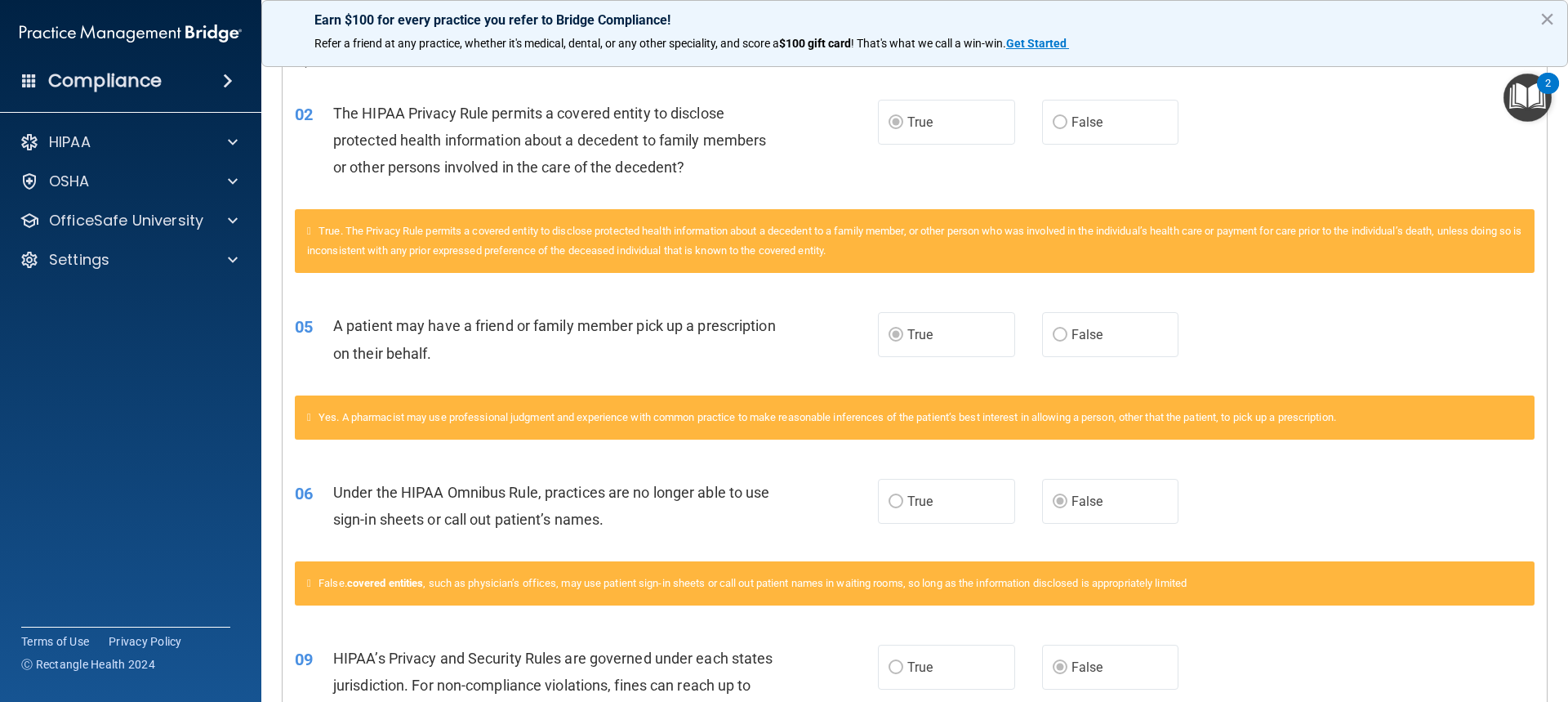
scroll to position [358, 0]
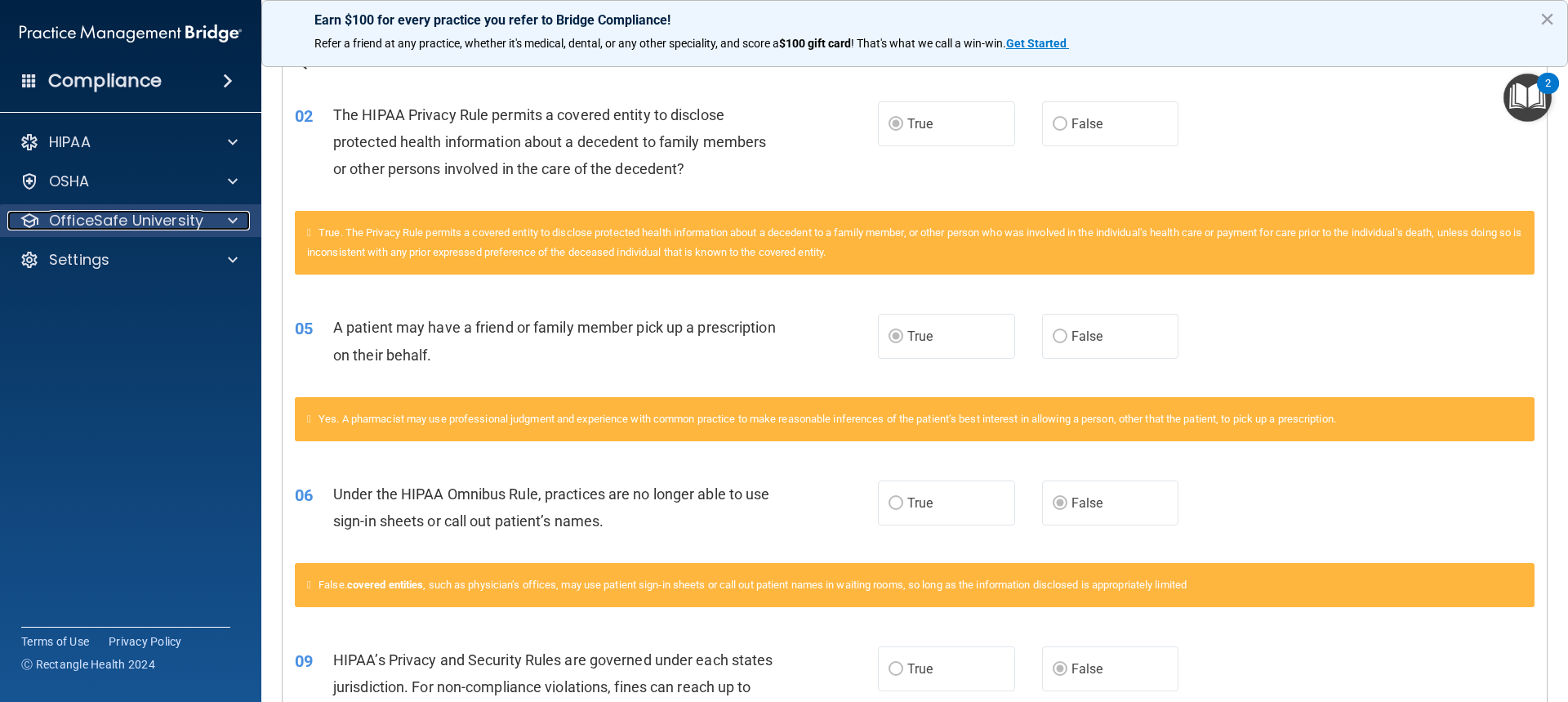
click at [107, 225] on p "OfficeSafe University" at bounding box center [126, 220] width 154 height 19
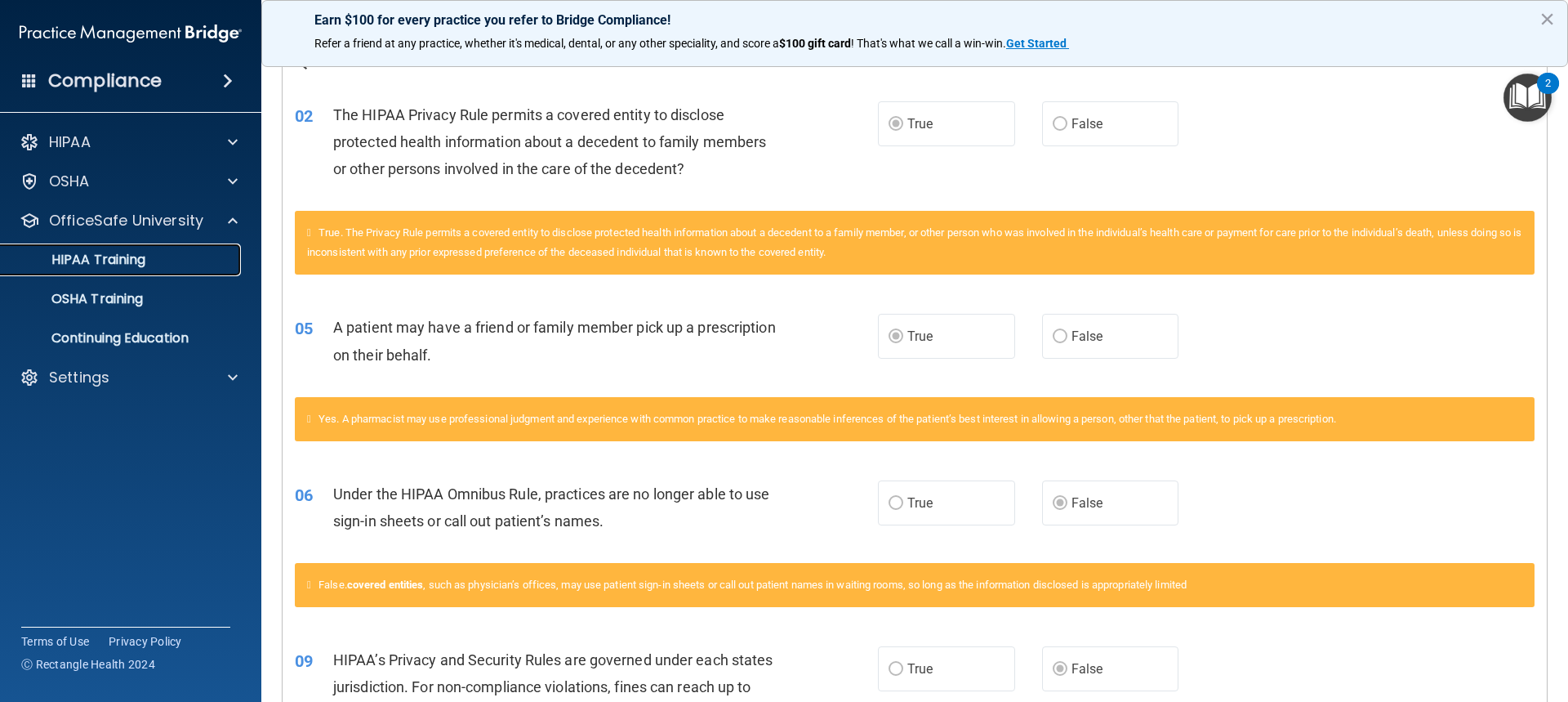
click at [88, 267] on p "HIPAA Training" at bounding box center [78, 259] width 135 height 16
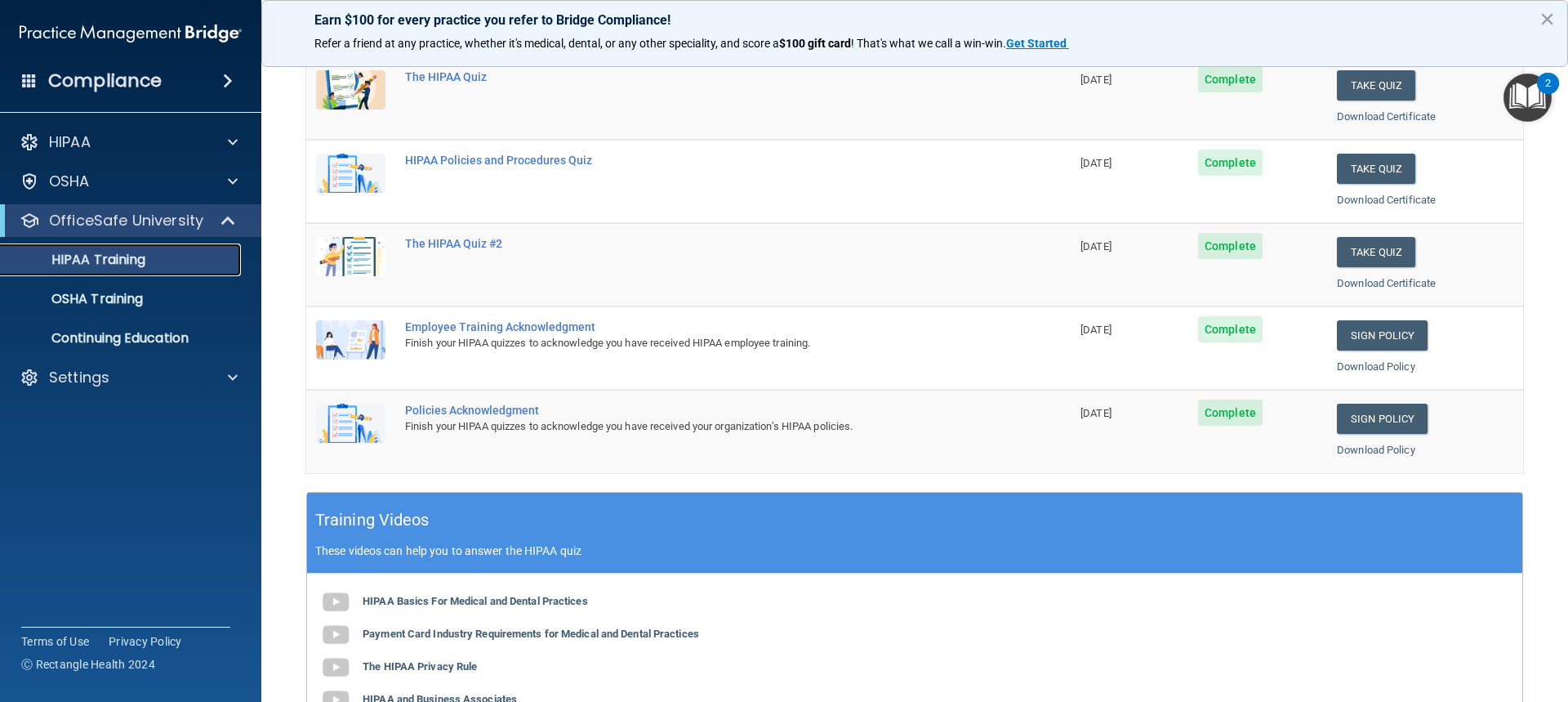
scroll to position [194, 0]
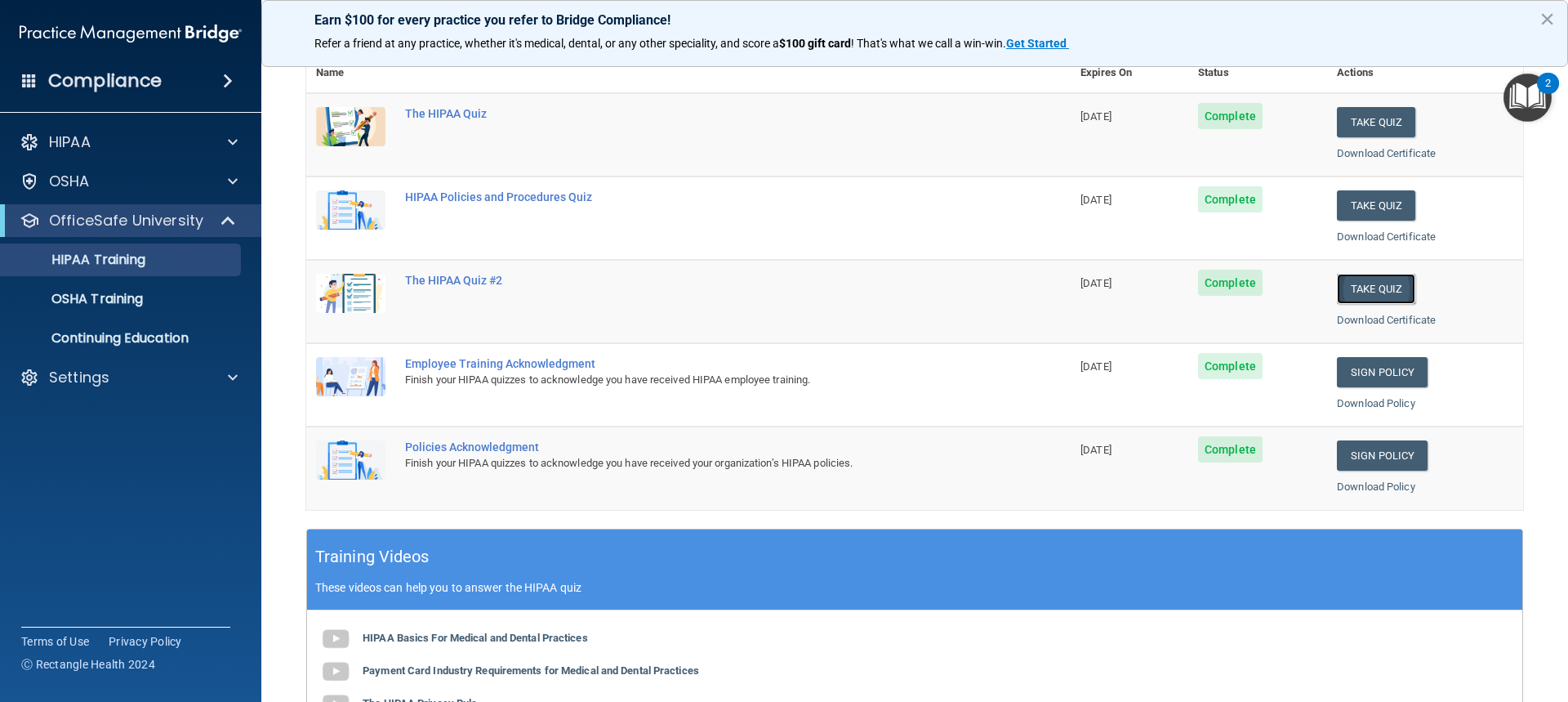
click at [1360, 286] on button "Take Quiz" at bounding box center [1376, 288] width 79 height 30
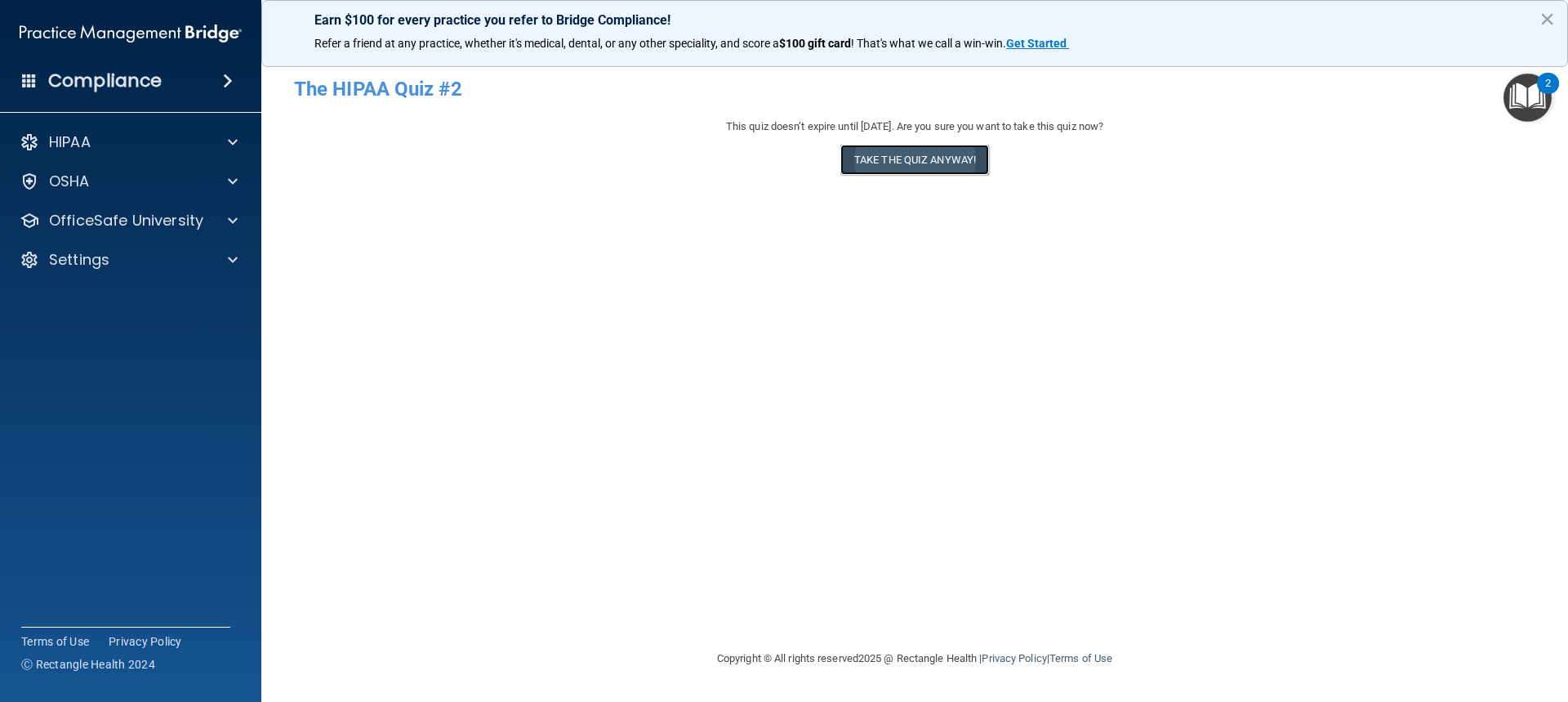
click at [893, 158] on button "Take the quiz anyway!" at bounding box center [914, 159] width 148 height 30
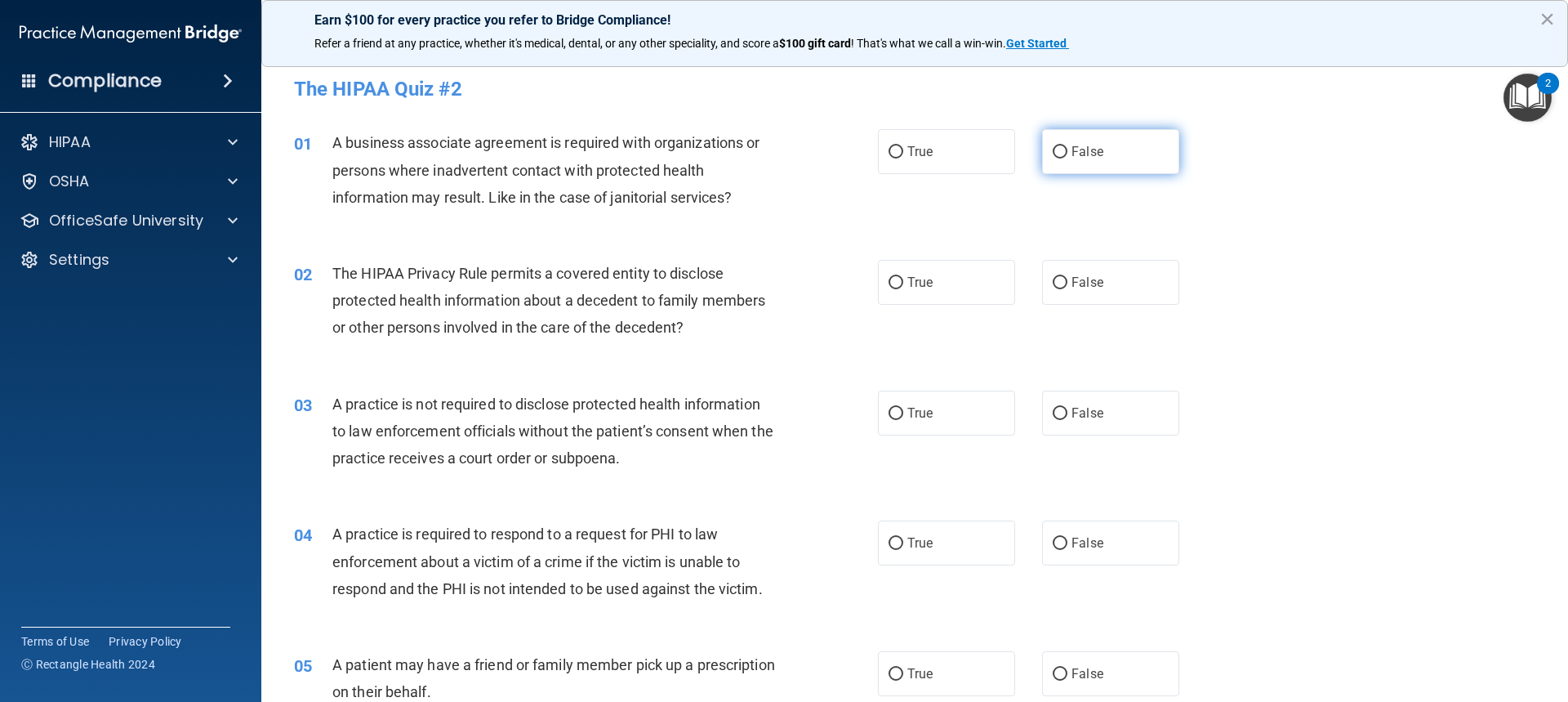
click at [1054, 150] on input "False" at bounding box center [1060, 152] width 15 height 13
radio input "true"
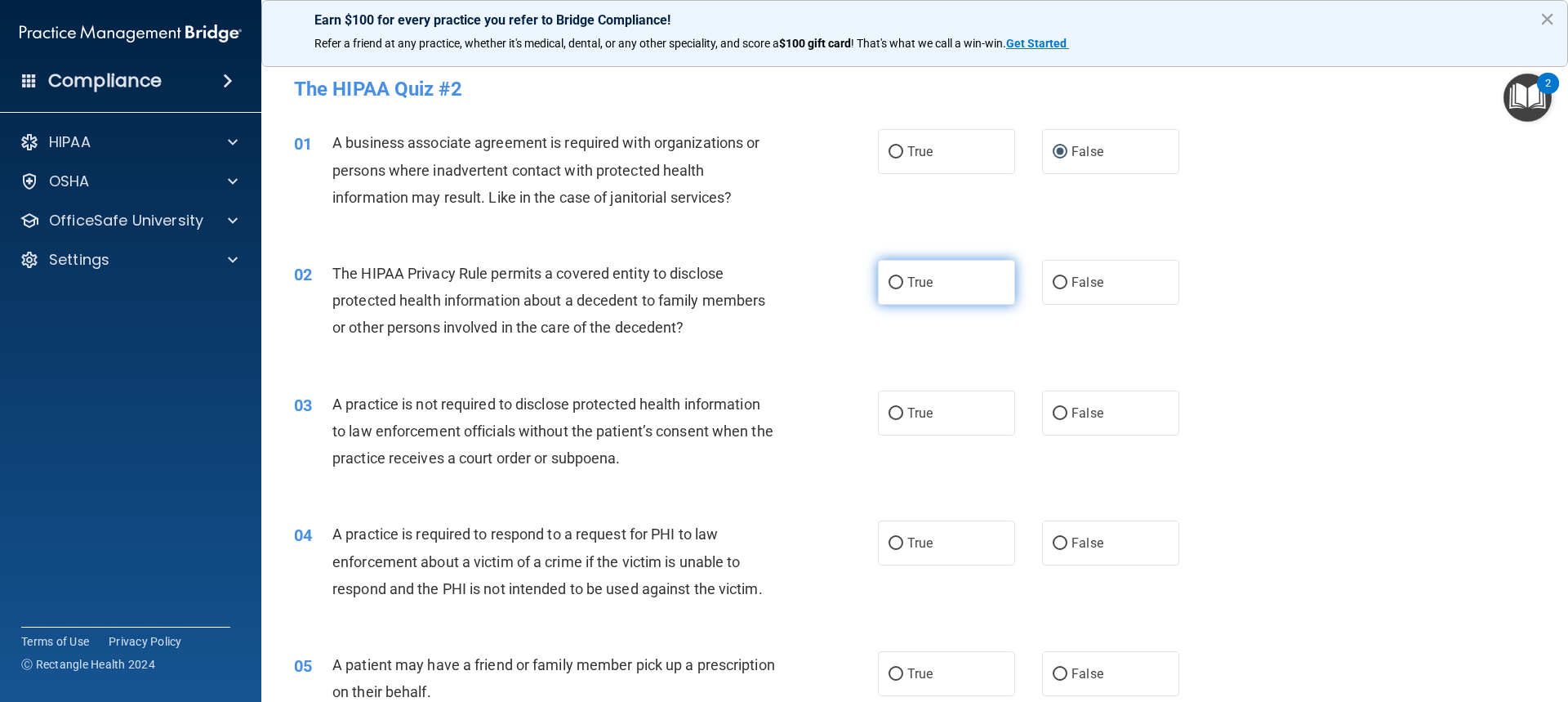
click at [911, 288] on span "True" at bounding box center [920, 282] width 25 height 16
click at [904, 288] on input "True" at bounding box center [895, 283] width 15 height 13
radio input "true"
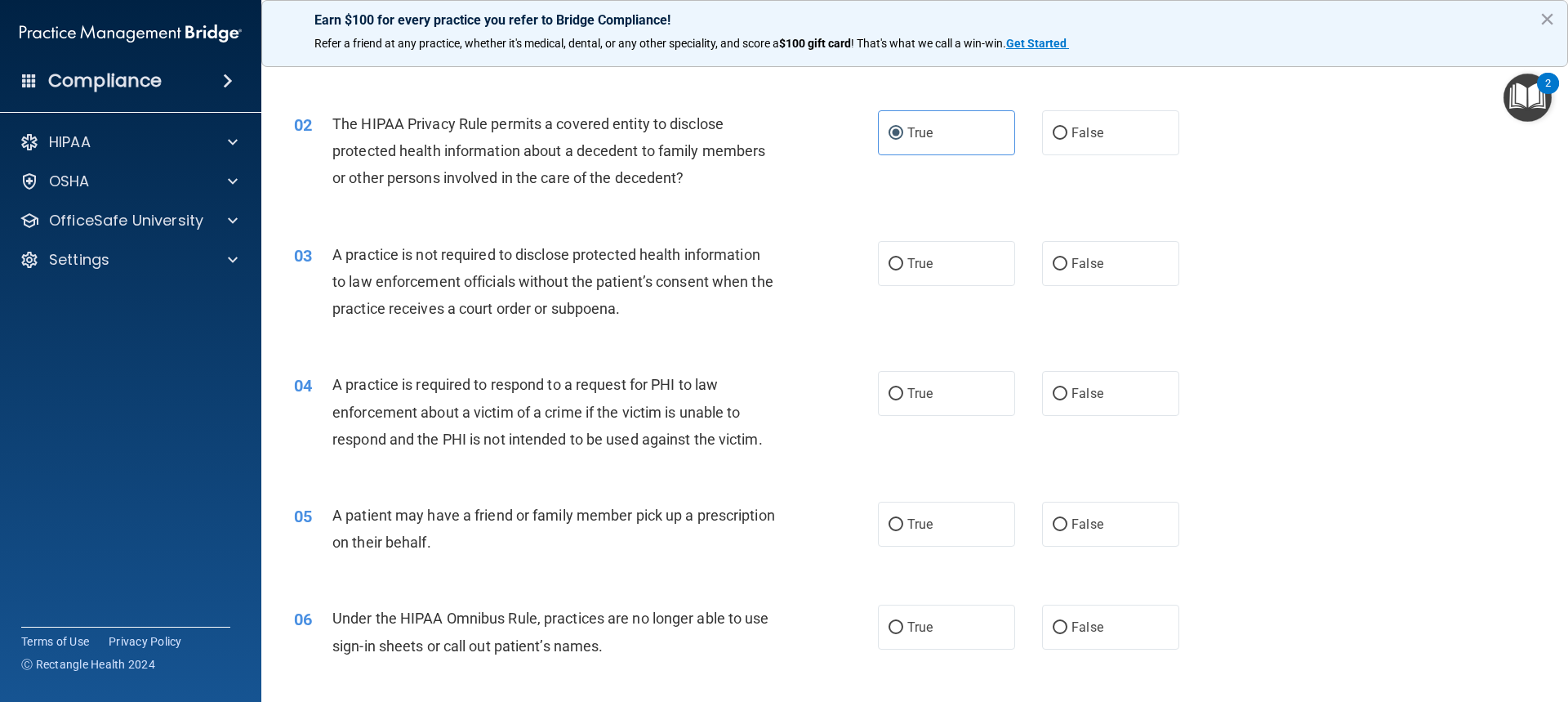
scroll to position [163, 0]
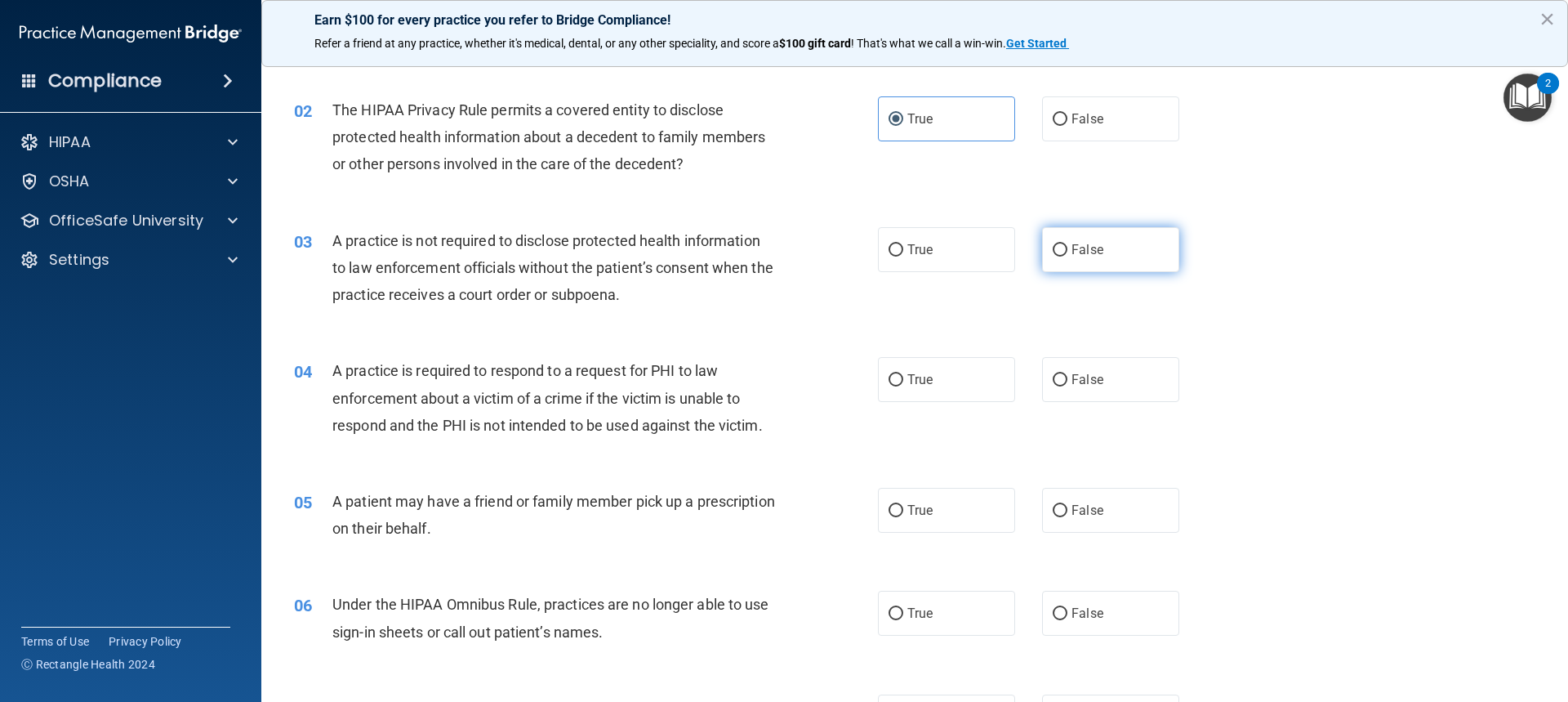
click at [1063, 254] on label "False" at bounding box center [1111, 249] width 138 height 45
click at [1063, 254] on input "False" at bounding box center [1060, 250] width 15 height 13
radio input "true"
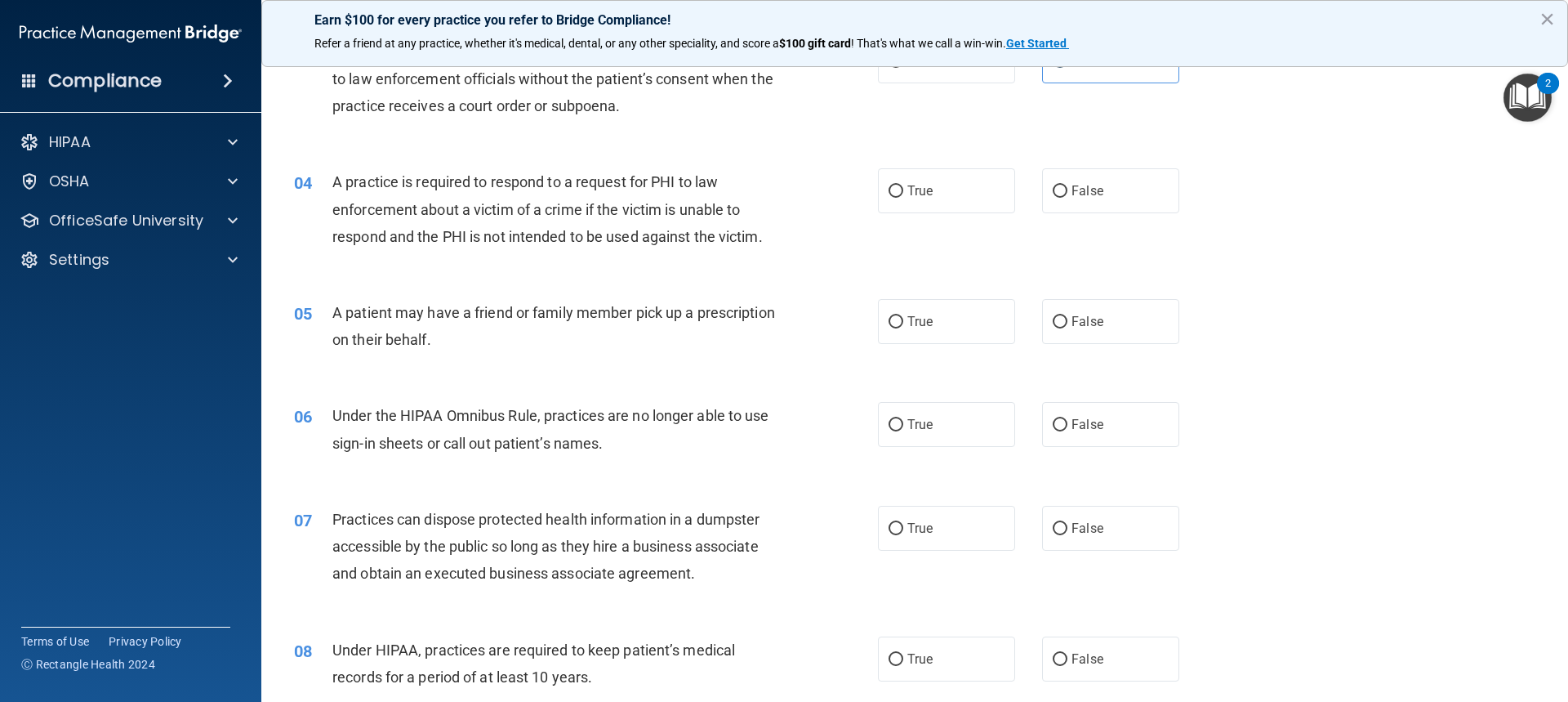
scroll to position [408, 0]
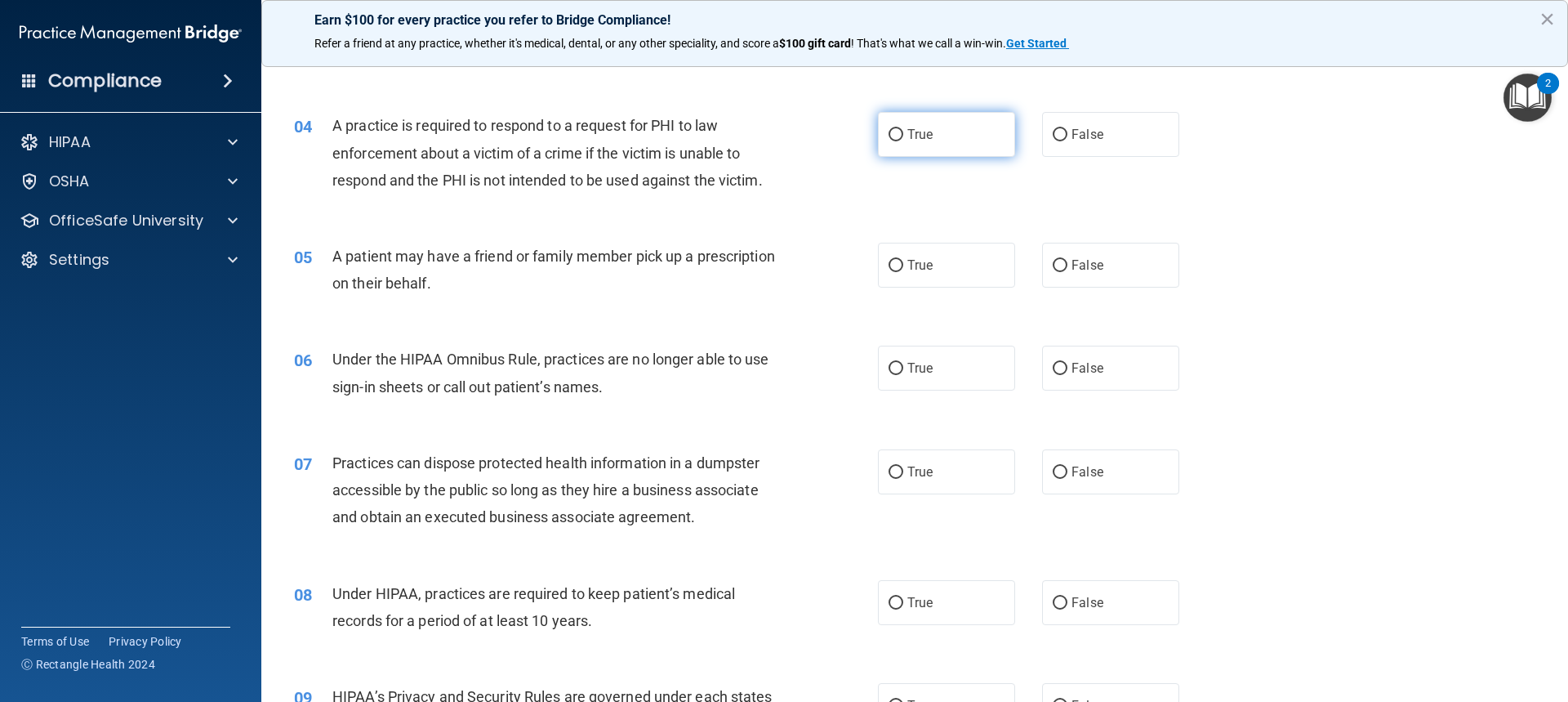
click at [893, 129] on input "True" at bounding box center [895, 135] width 15 height 13
radio input "true"
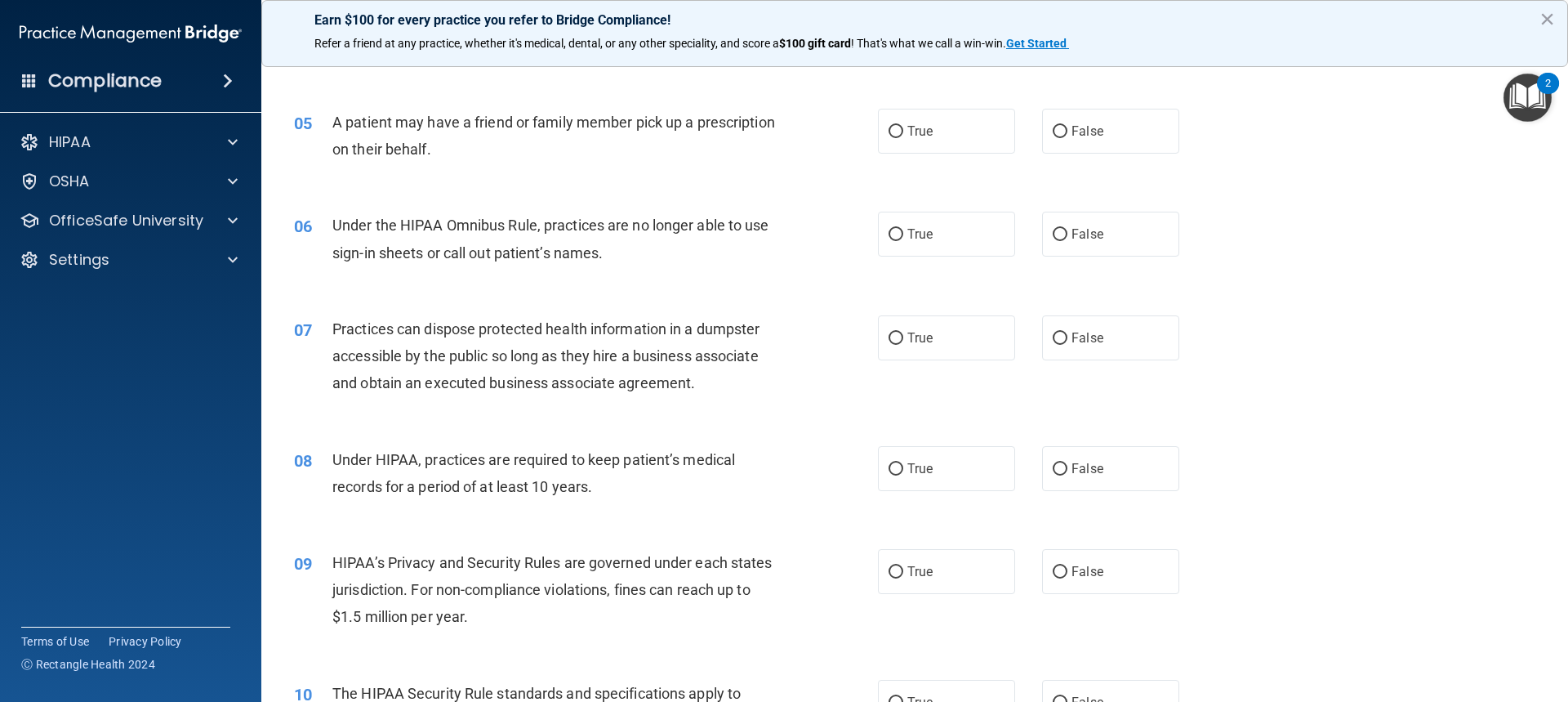
scroll to position [490, 0]
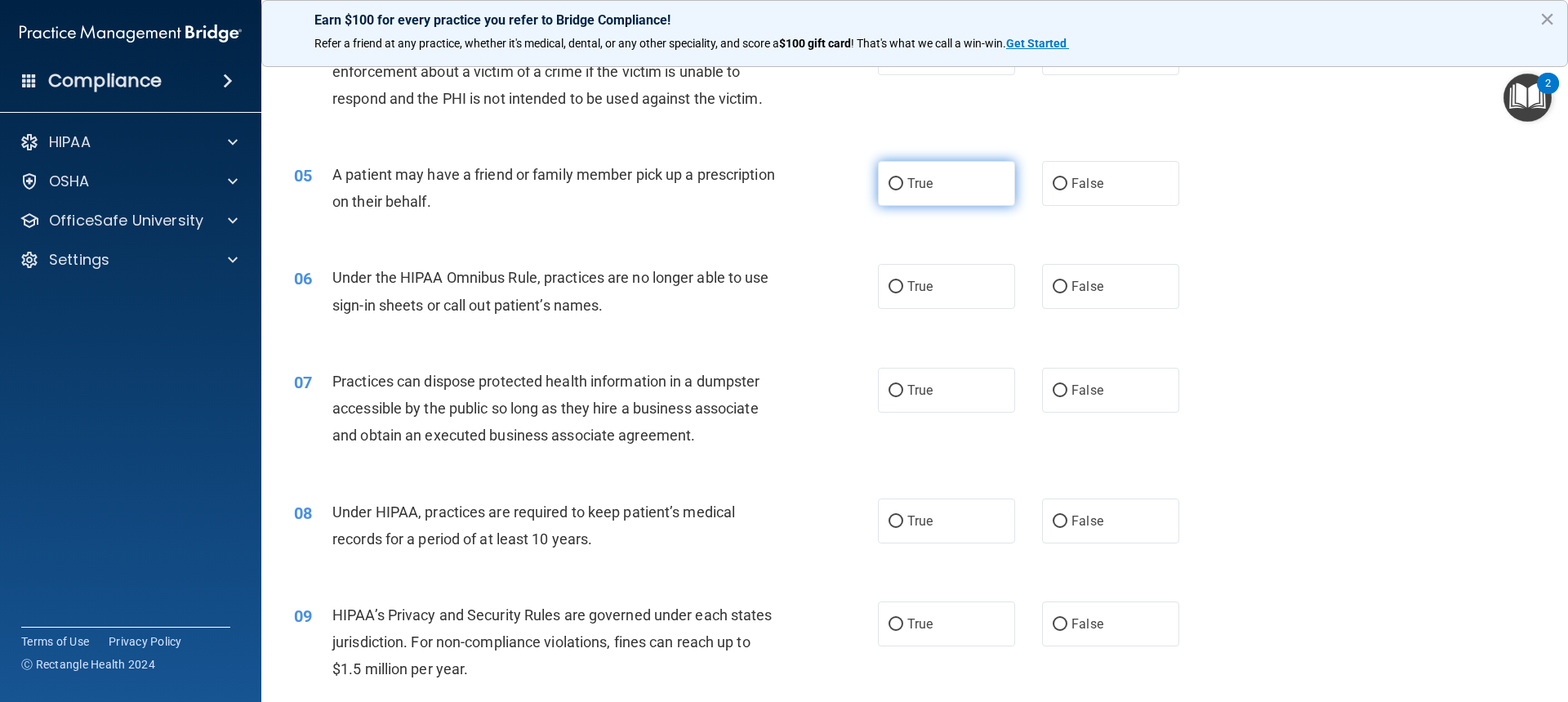
click at [908, 179] on span "True" at bounding box center [920, 183] width 25 height 16
click at [903, 179] on input "True" at bounding box center [895, 184] width 15 height 13
radio input "true"
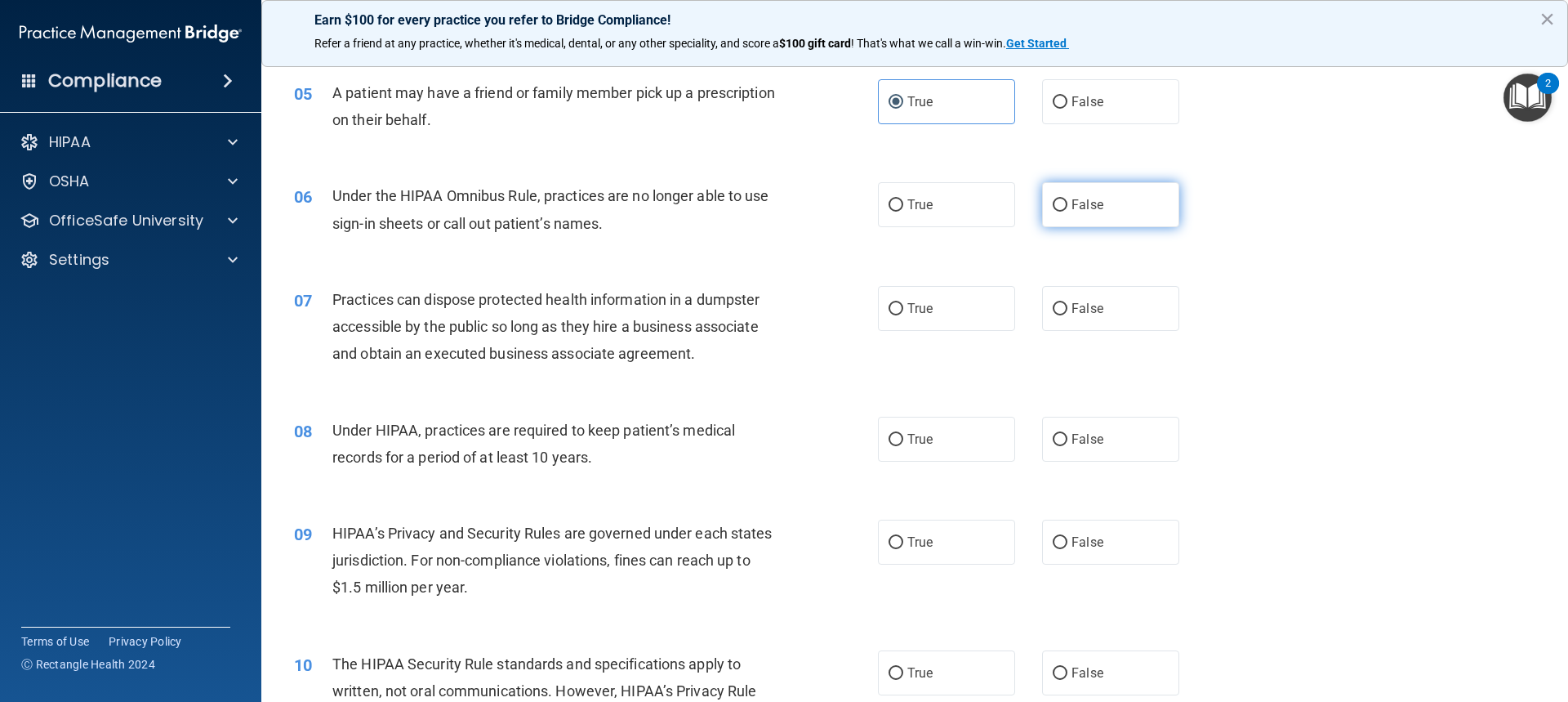
click at [1085, 208] on span "False" at bounding box center [1087, 205] width 32 height 16
click at [1068, 208] on input "False" at bounding box center [1060, 206] width 15 height 13
radio input "true"
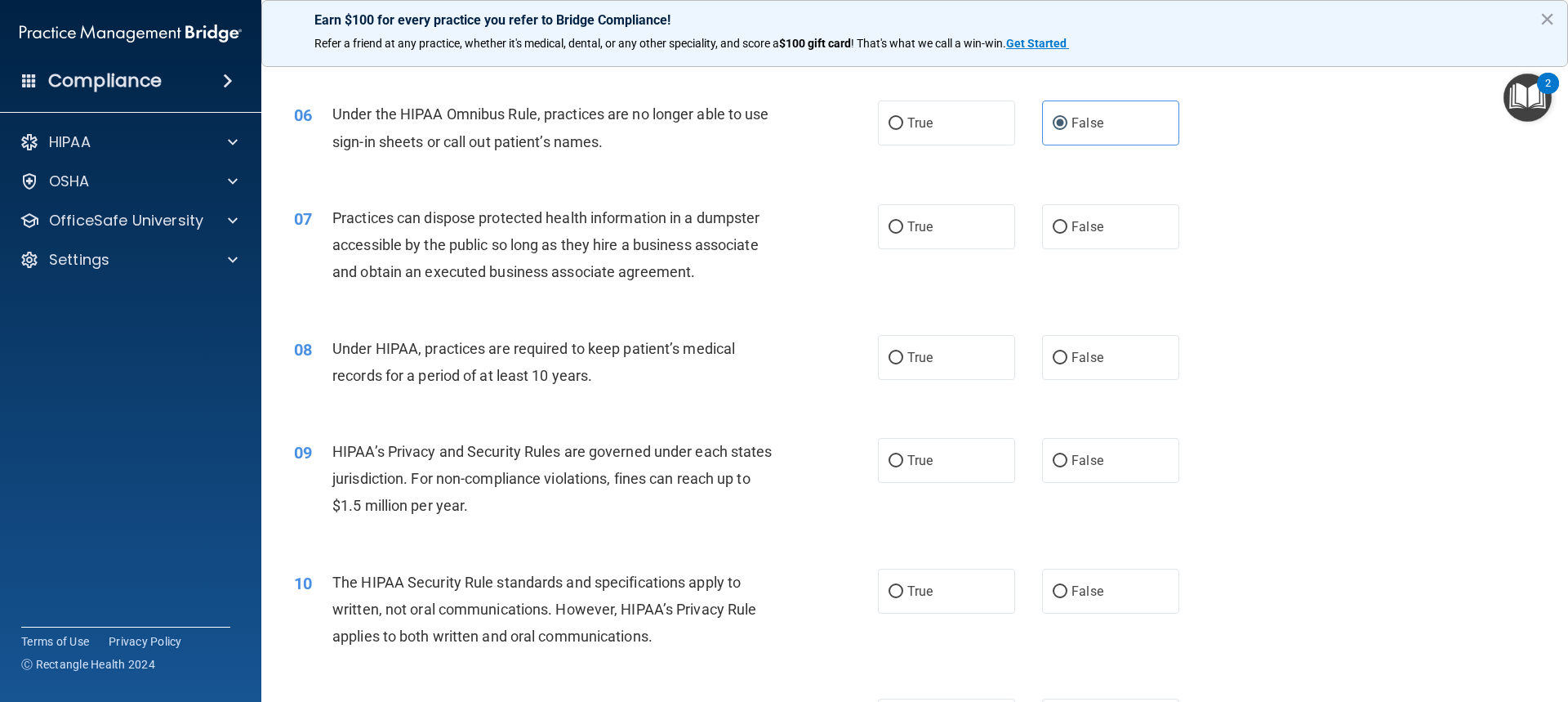
scroll to position [735, 0]
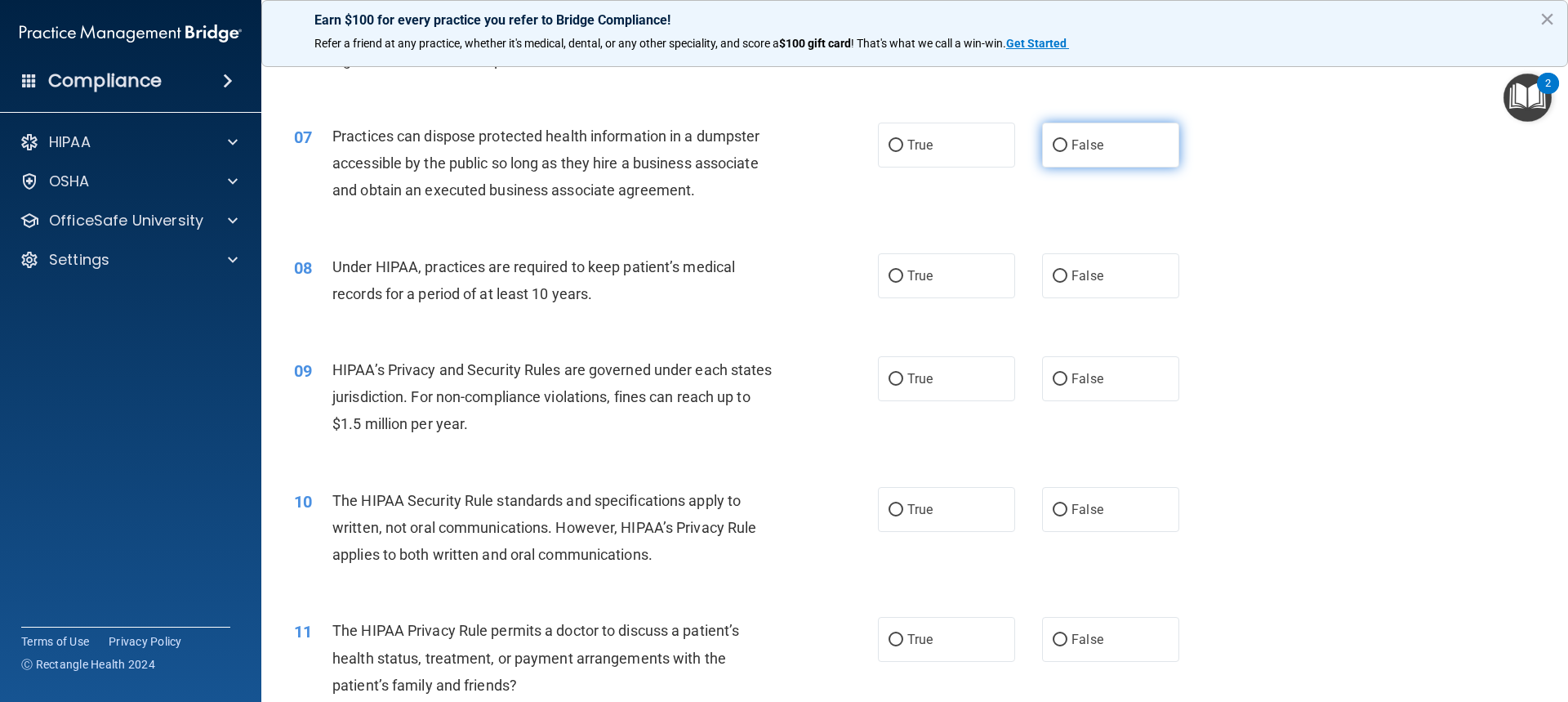
click at [1091, 144] on span "False" at bounding box center [1087, 145] width 32 height 16
click at [1068, 144] on input "False" at bounding box center [1060, 145] width 15 height 13
radio input "true"
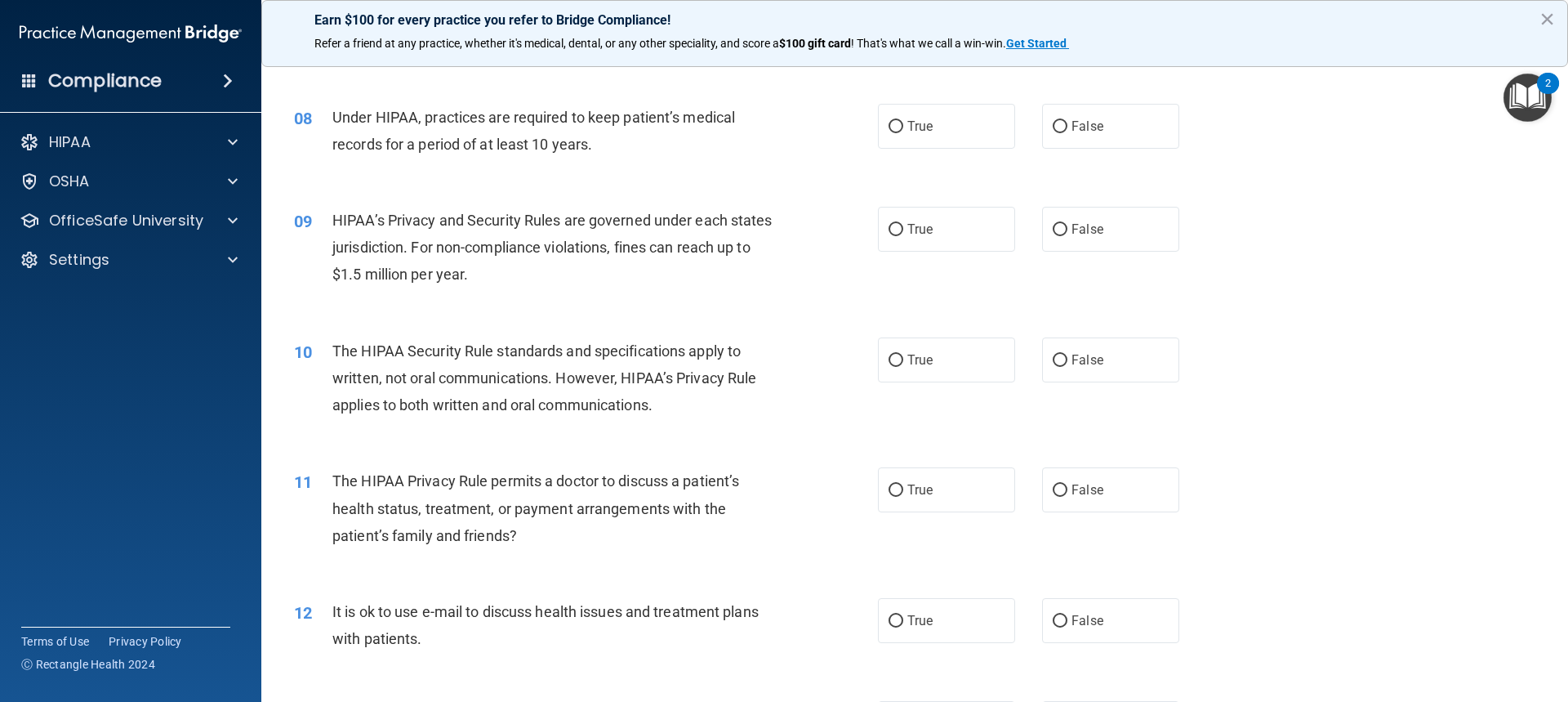
scroll to position [899, 0]
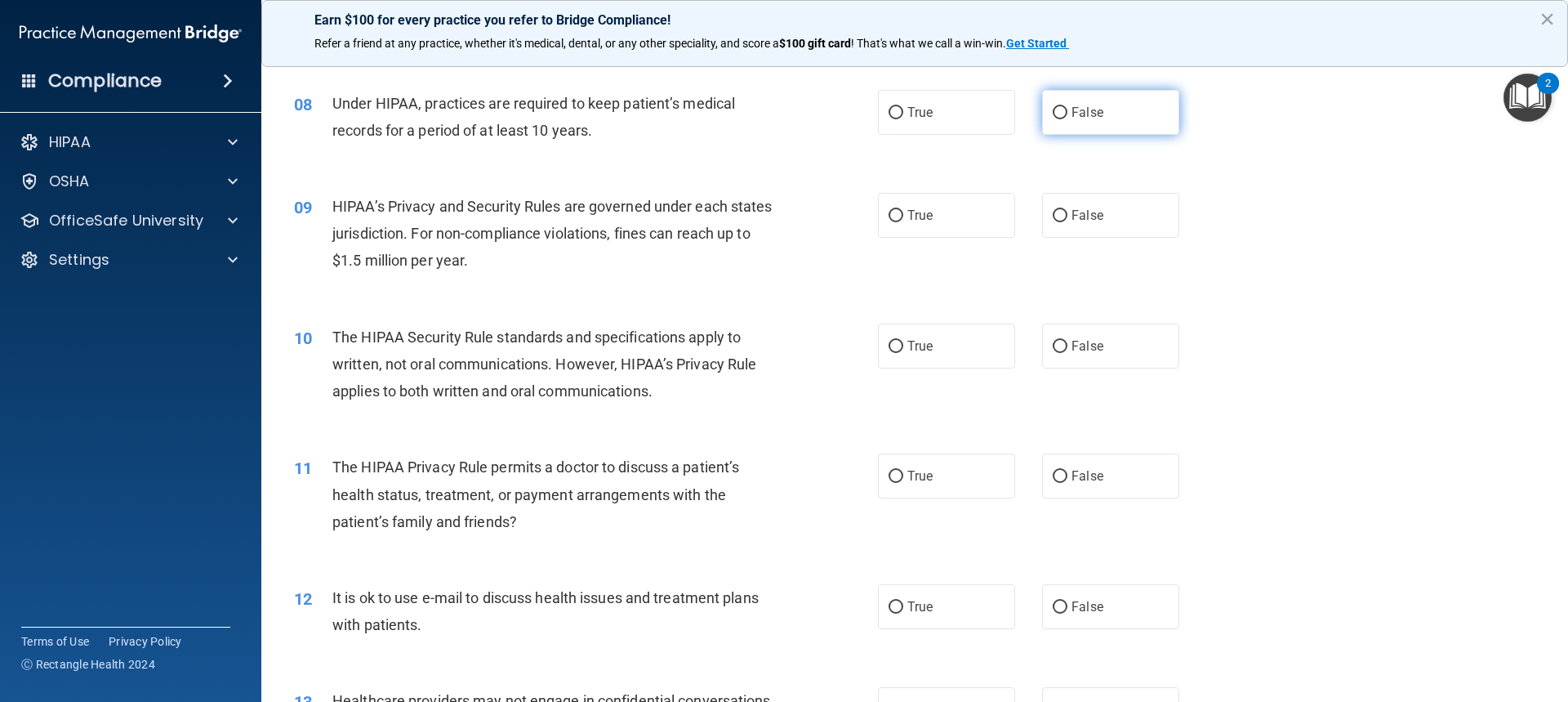
click at [1055, 118] on input "False" at bounding box center [1060, 112] width 15 height 13
radio input "true"
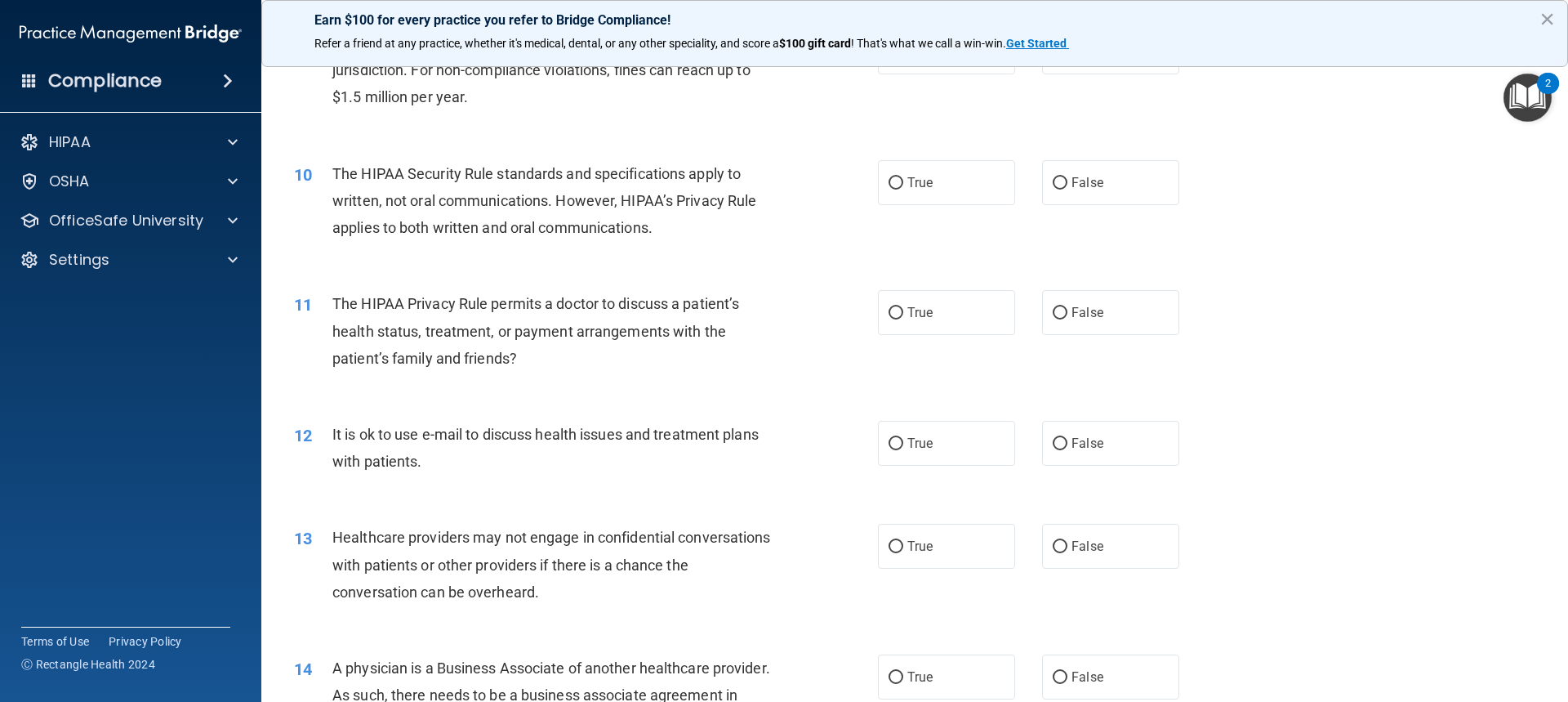
scroll to position [980, 0]
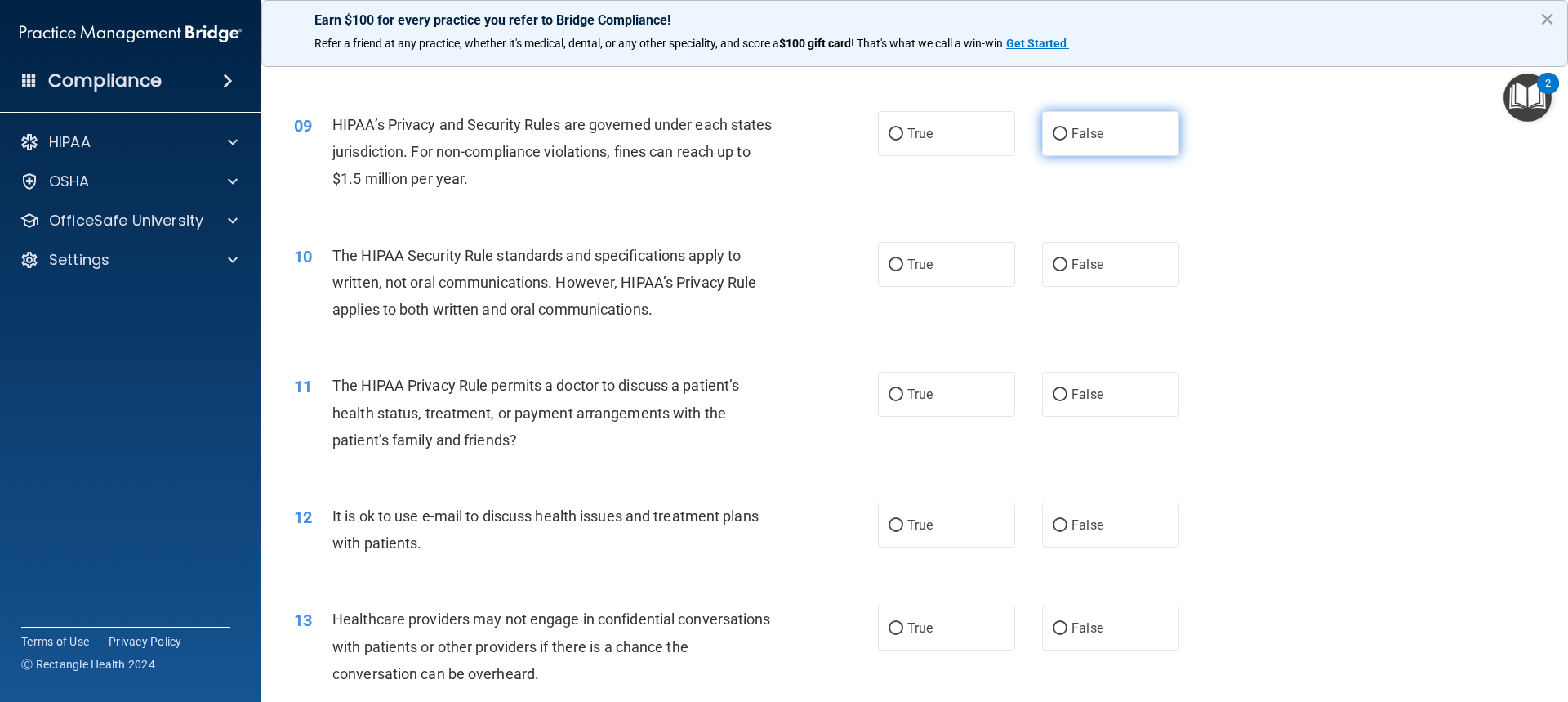
click at [1064, 138] on label "False" at bounding box center [1111, 134] width 138 height 45
click at [1064, 138] on input "False" at bounding box center [1060, 134] width 15 height 13
radio input "true"
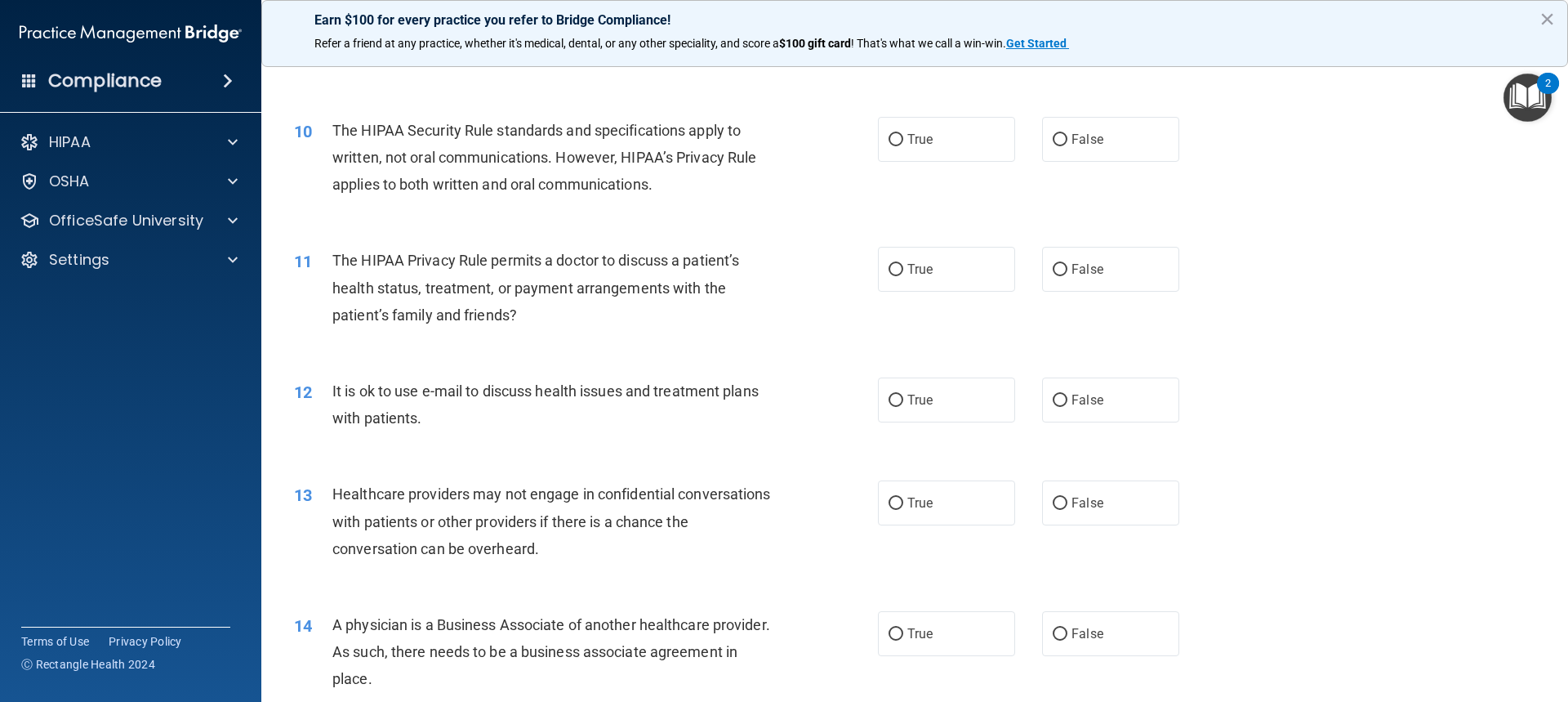
scroll to position [1143, 0]
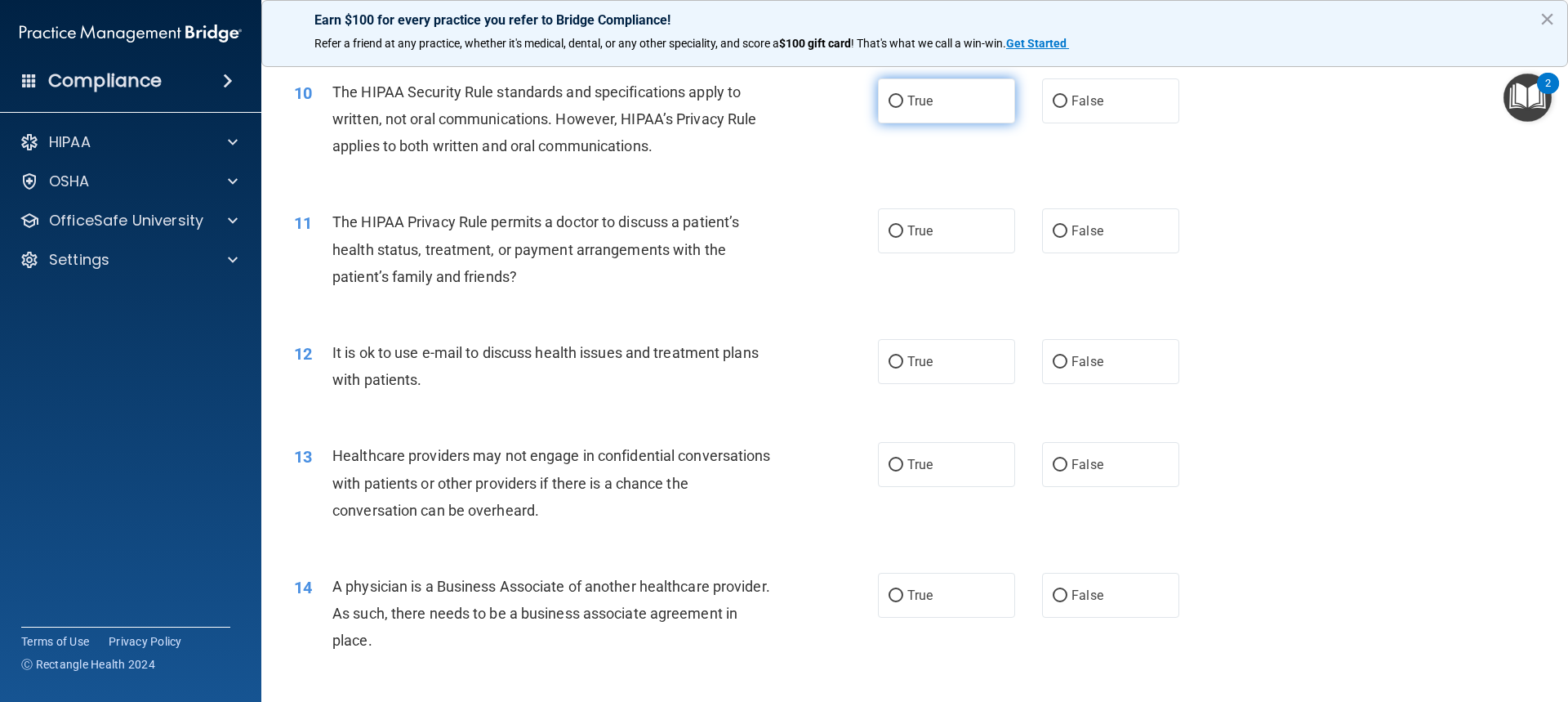
click at [894, 110] on label "True" at bounding box center [947, 101] width 138 height 45
click at [894, 108] on input "True" at bounding box center [895, 102] width 15 height 13
radio input "true"
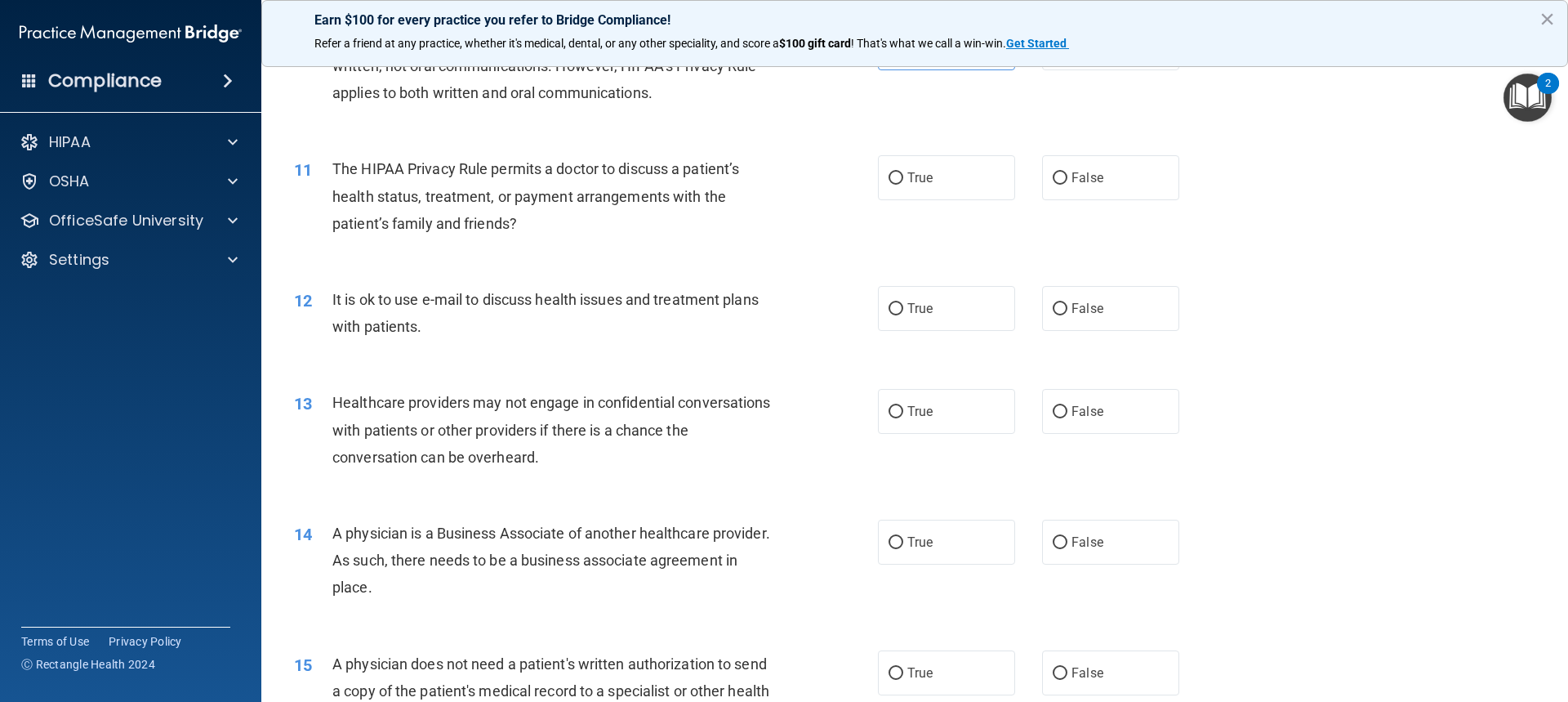
scroll to position [1226, 0]
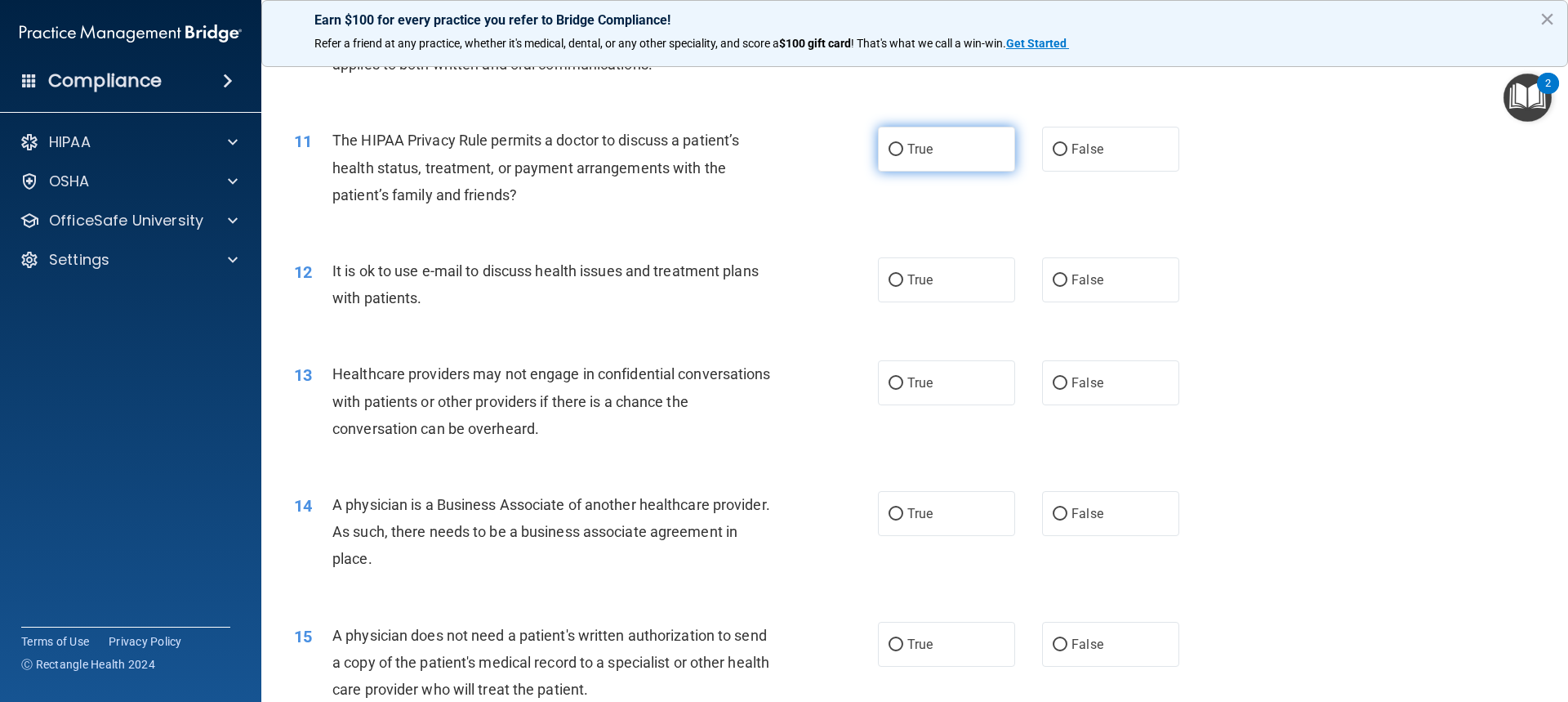
click at [916, 146] on span "True" at bounding box center [920, 149] width 25 height 16
click at [904, 146] on input "True" at bounding box center [895, 149] width 15 height 13
radio input "true"
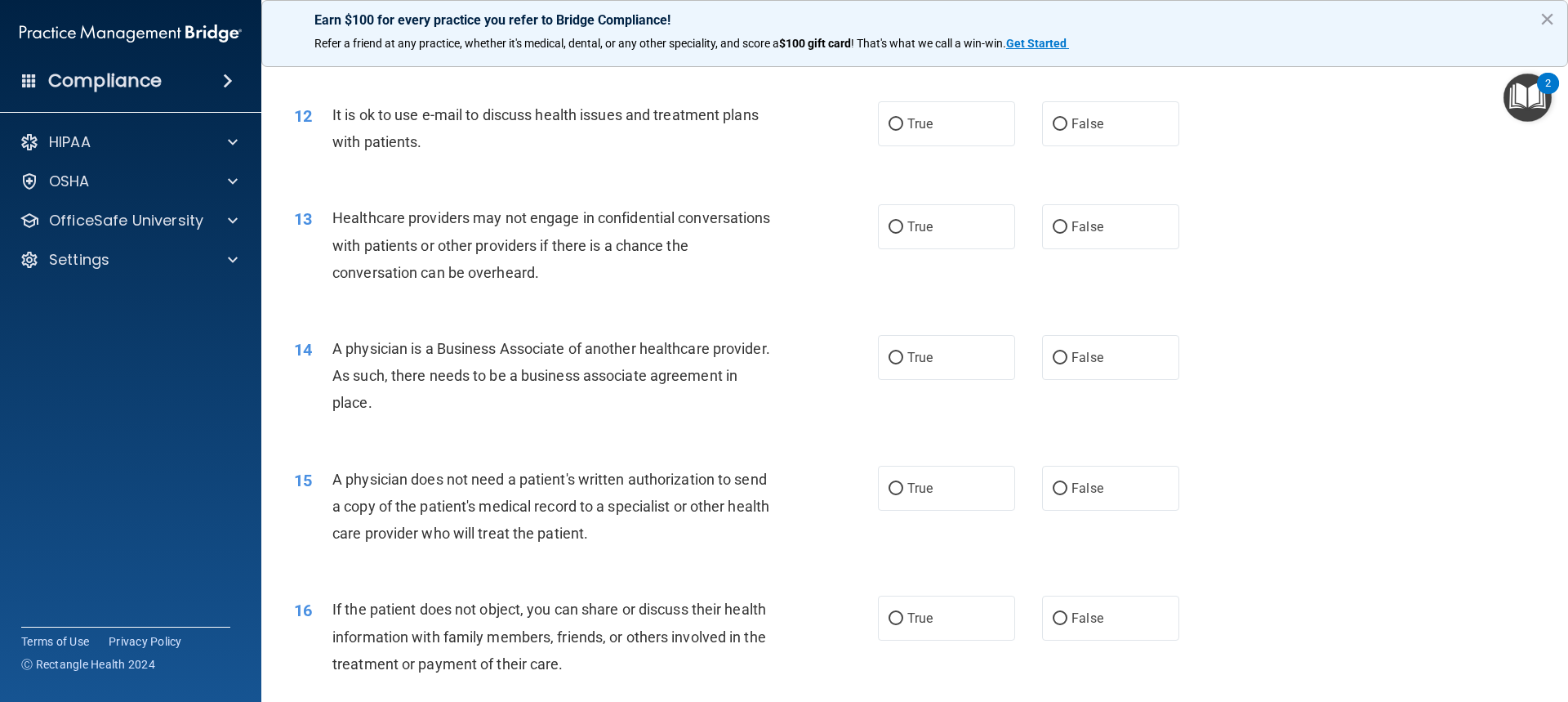
scroll to position [1388, 0]
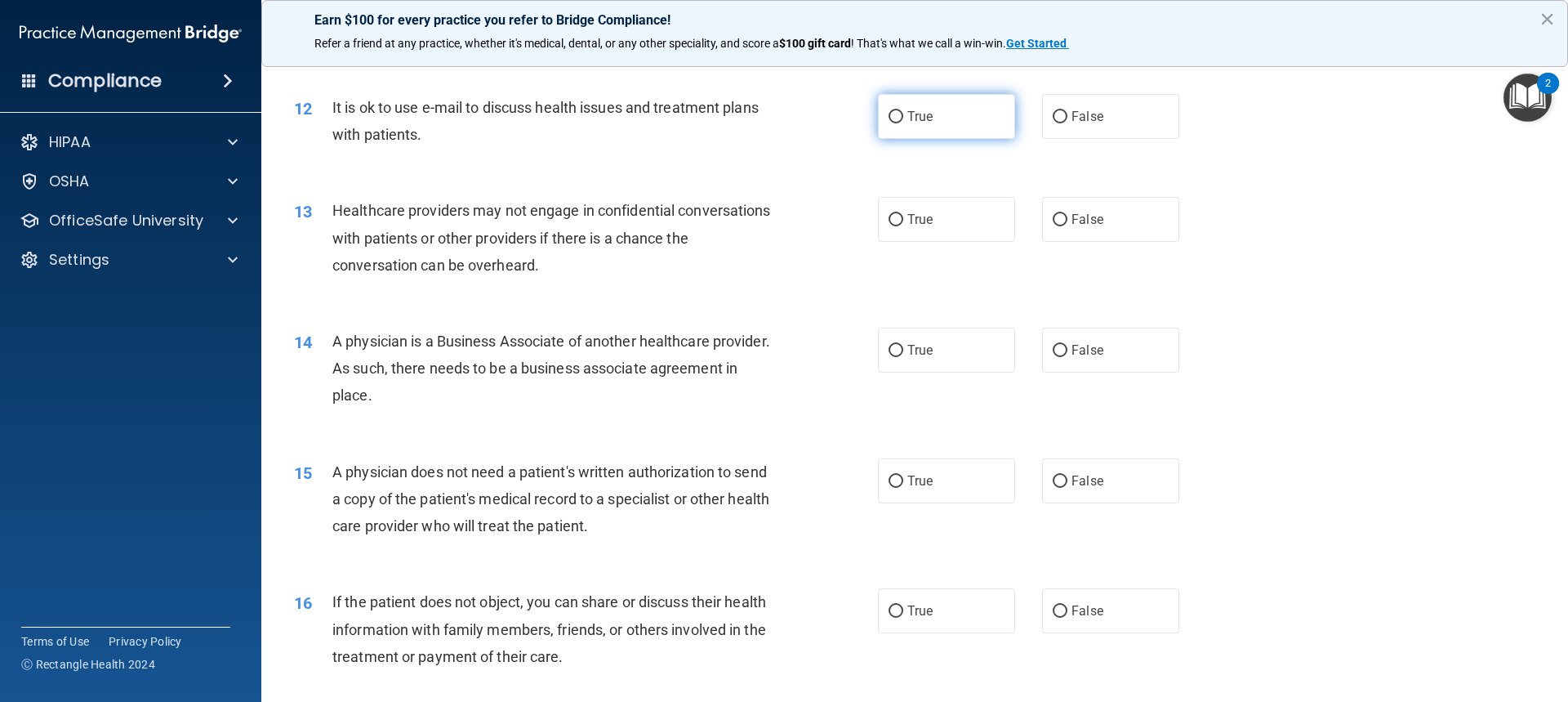
click at [899, 120] on label "True" at bounding box center [947, 116] width 138 height 45
click at [899, 120] on input "True" at bounding box center [895, 117] width 15 height 13
radio input "true"
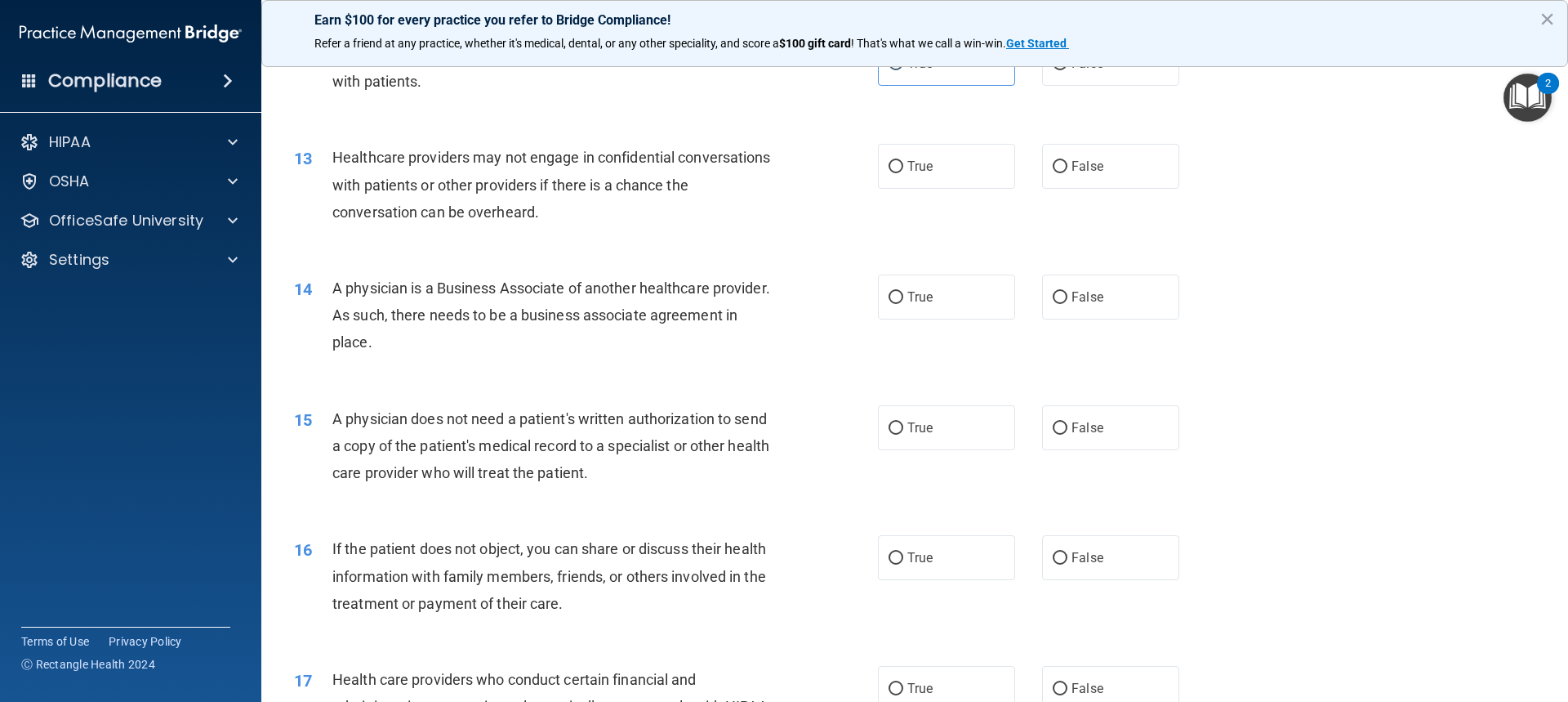
scroll to position [1470, 0]
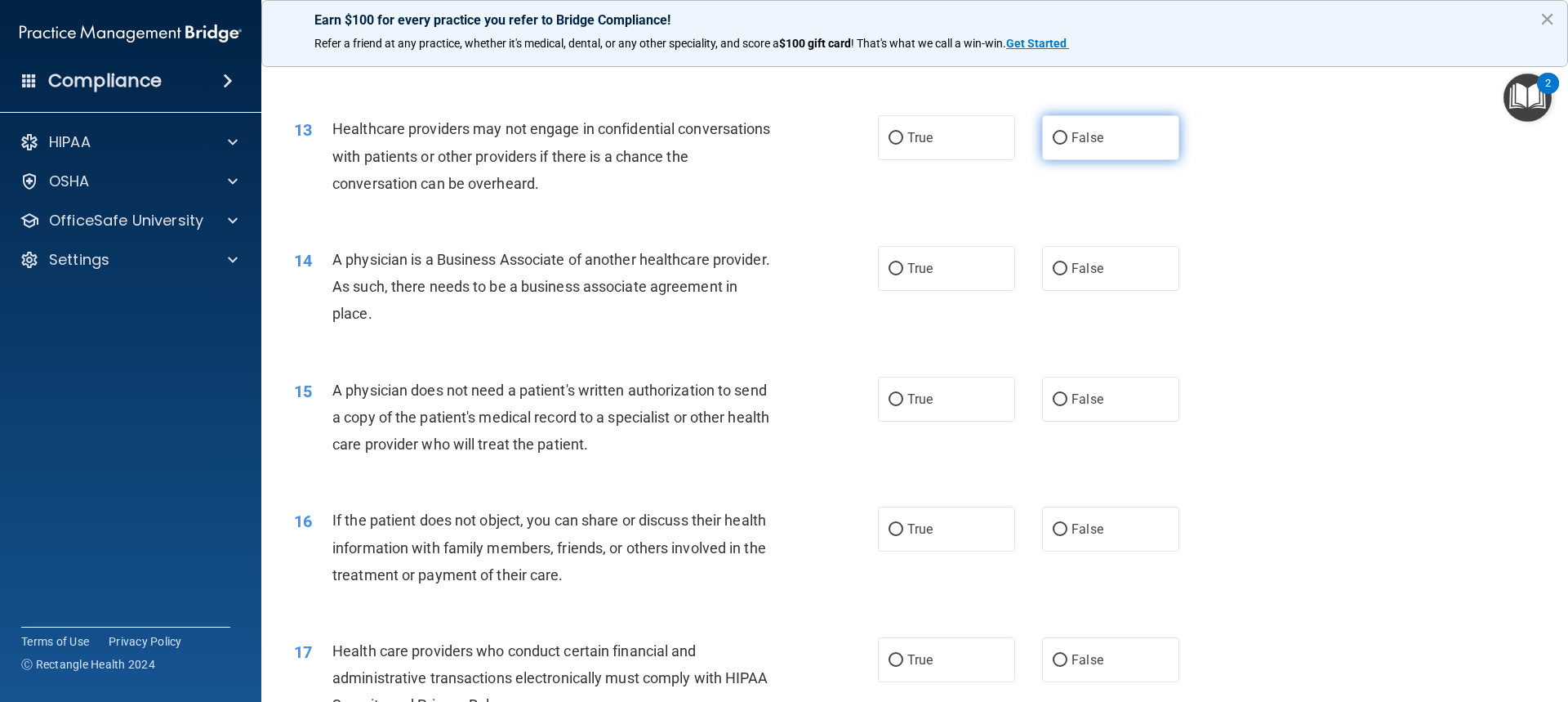
click at [1053, 136] on input "False" at bounding box center [1060, 138] width 15 height 13
radio input "true"
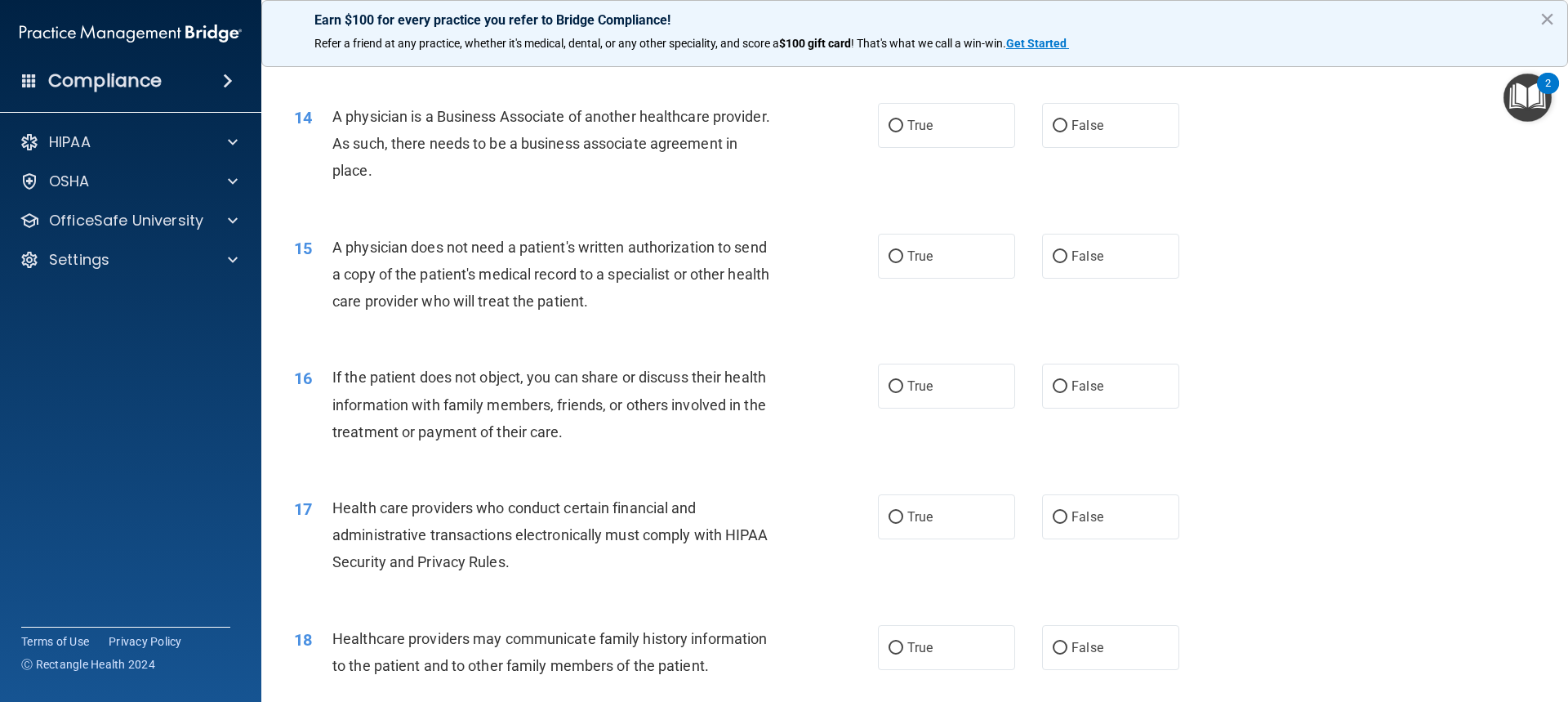
scroll to position [1634, 0]
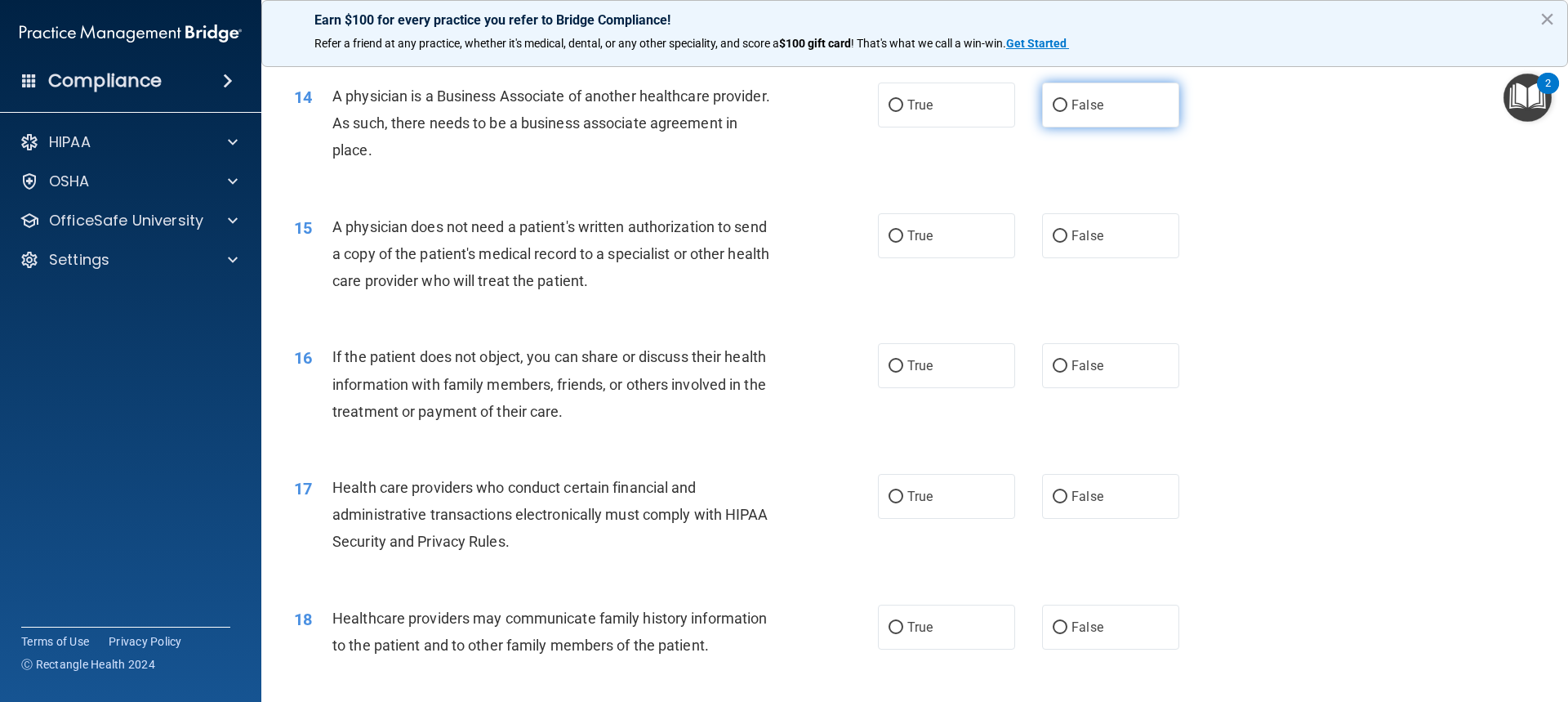
click at [1077, 124] on label "False" at bounding box center [1111, 105] width 138 height 45
click at [1068, 112] on input "False" at bounding box center [1060, 106] width 15 height 13
radio input "true"
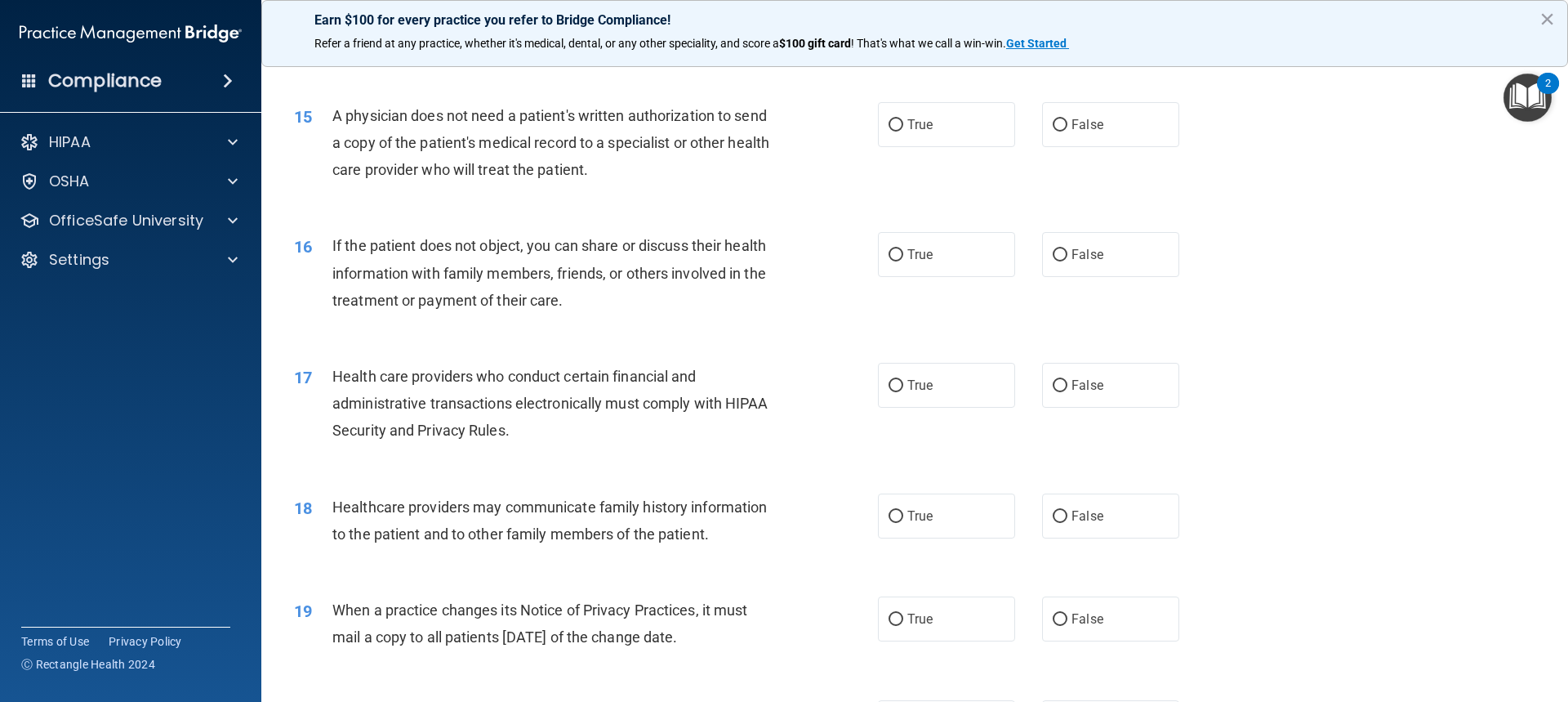
scroll to position [1715, 0]
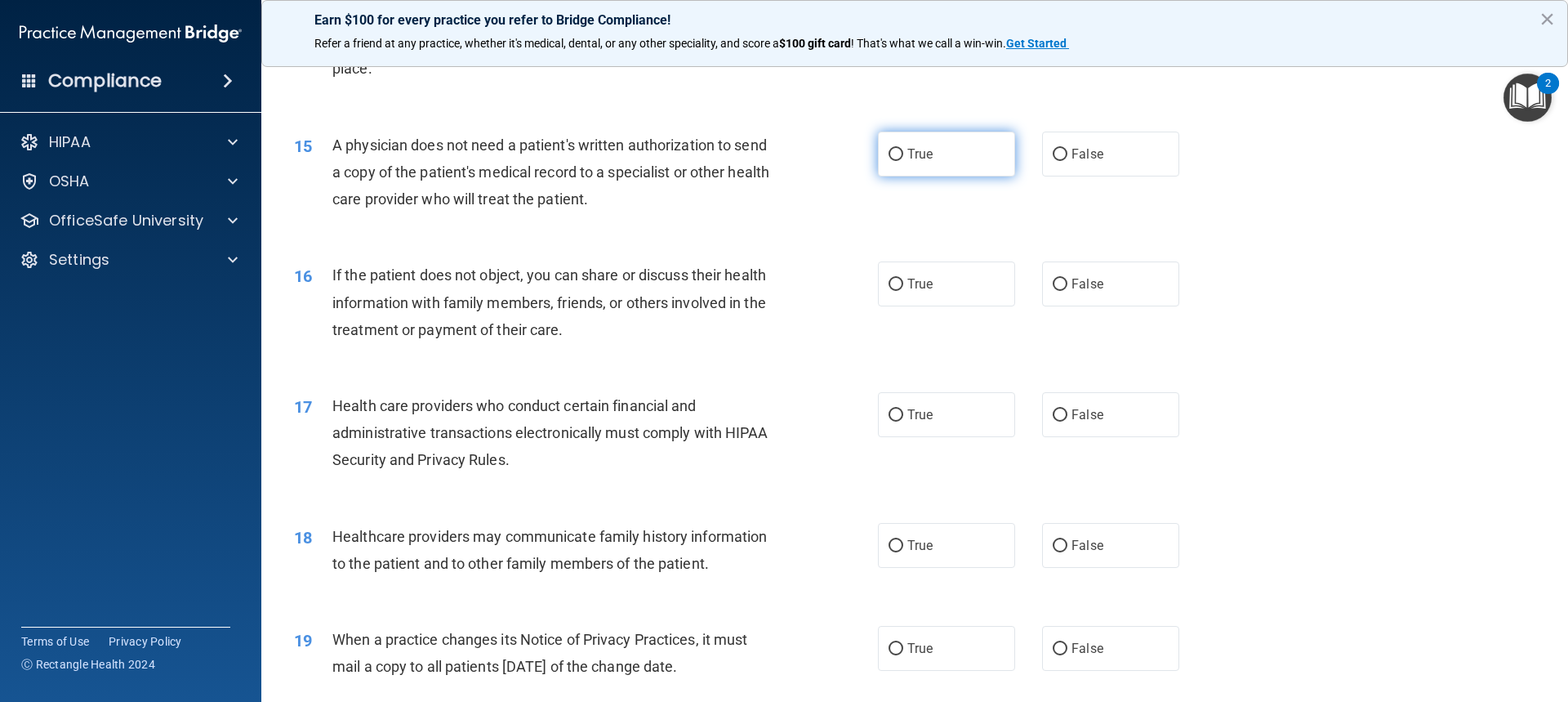
click at [908, 158] on span "True" at bounding box center [920, 154] width 25 height 16
click at [904, 158] on input "True" at bounding box center [895, 154] width 15 height 13
radio input "true"
click at [914, 286] on span "True" at bounding box center [920, 284] width 25 height 16
click at [904, 286] on input "True" at bounding box center [895, 284] width 15 height 13
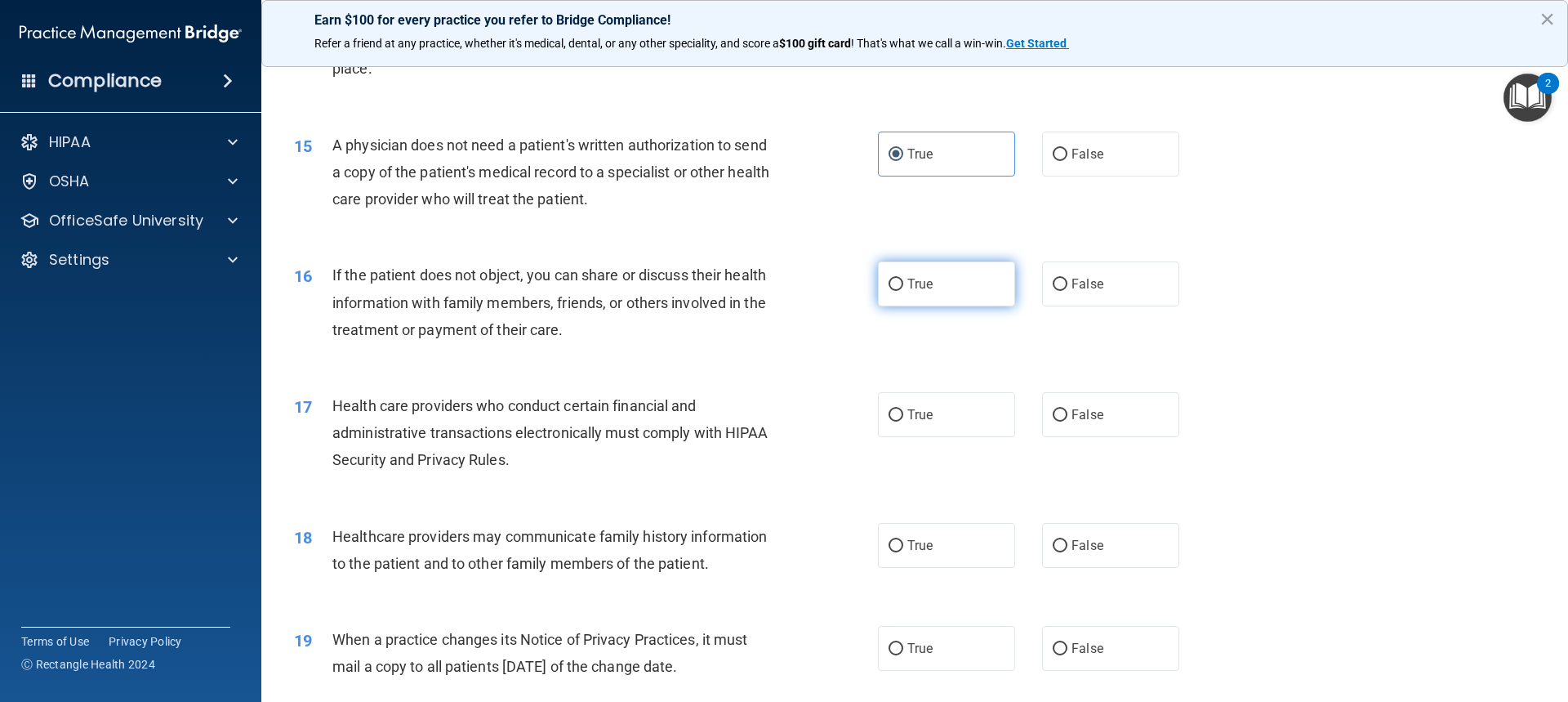
radio input "true"
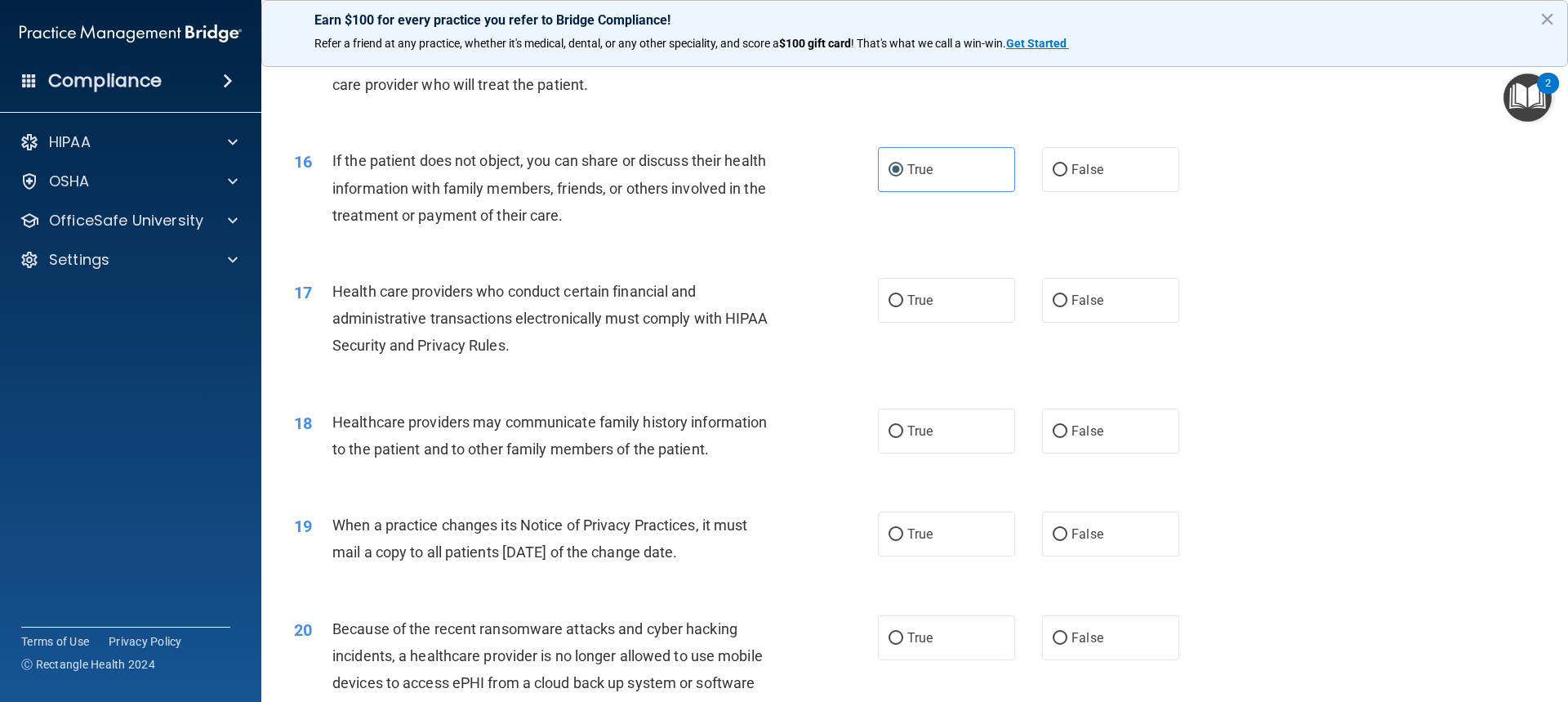
scroll to position [1878, 0]
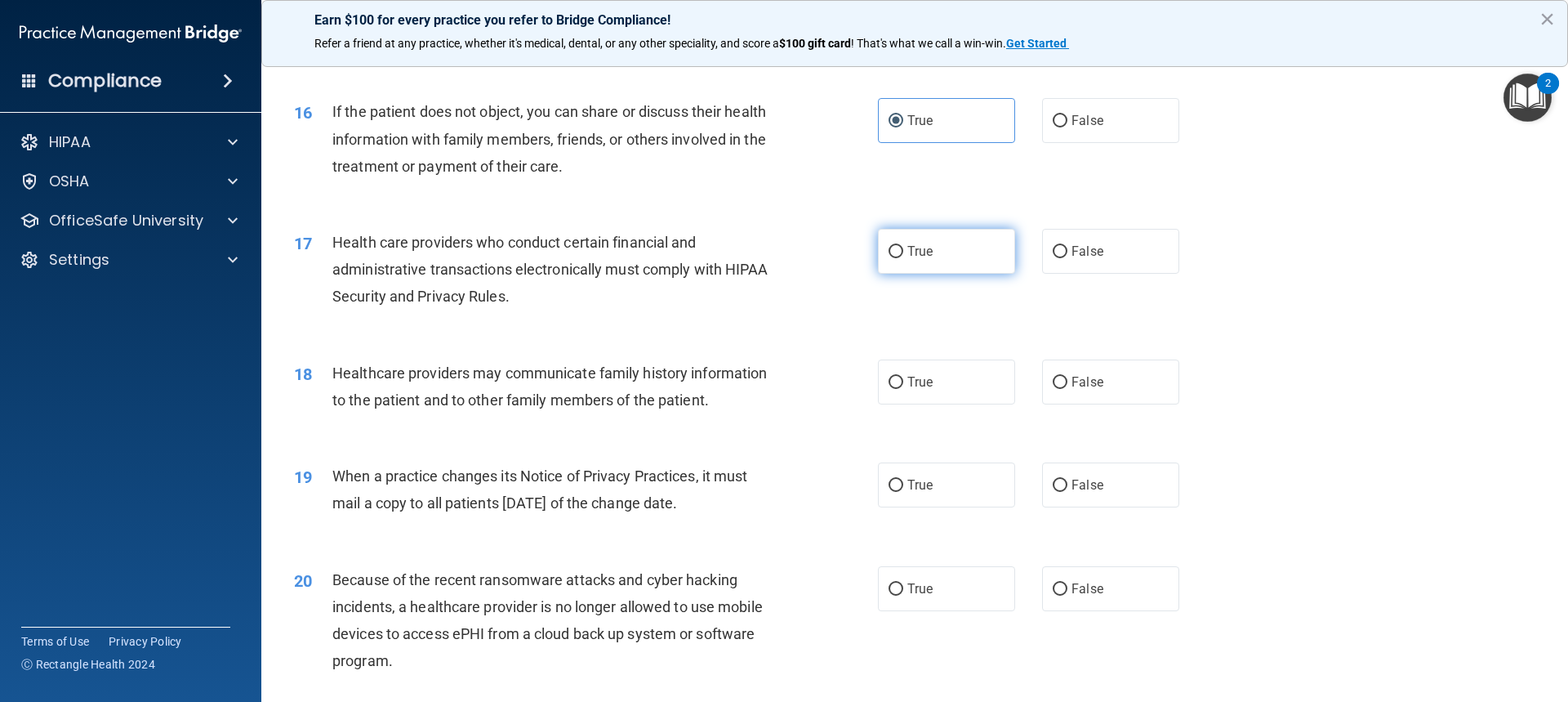
click at [941, 255] on label "True" at bounding box center [947, 251] width 138 height 45
click at [904, 255] on input "True" at bounding box center [895, 252] width 15 height 13
radio input "true"
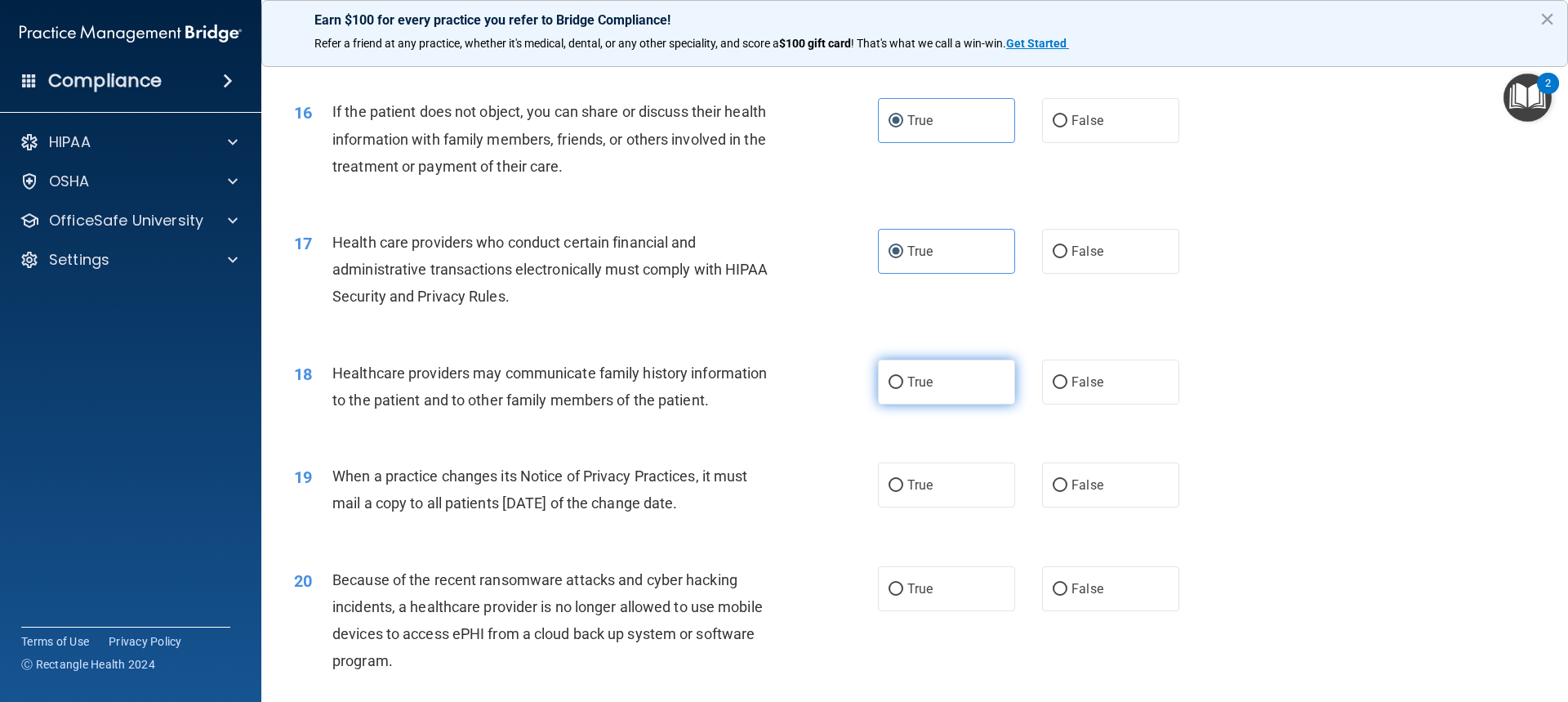
click at [908, 380] on span "True" at bounding box center [920, 382] width 25 height 16
click at [903, 380] on input "True" at bounding box center [895, 382] width 15 height 13
radio input "true"
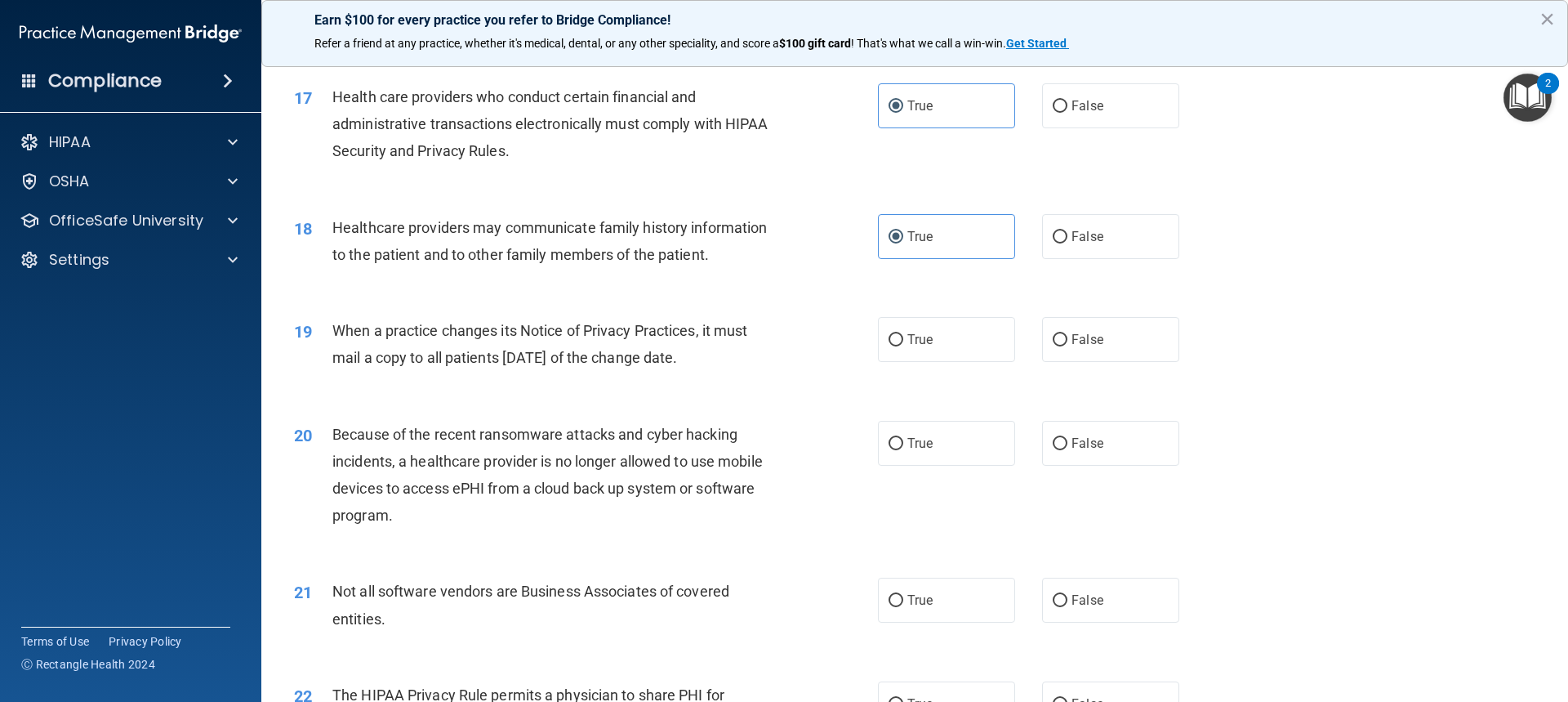
scroll to position [2042, 0]
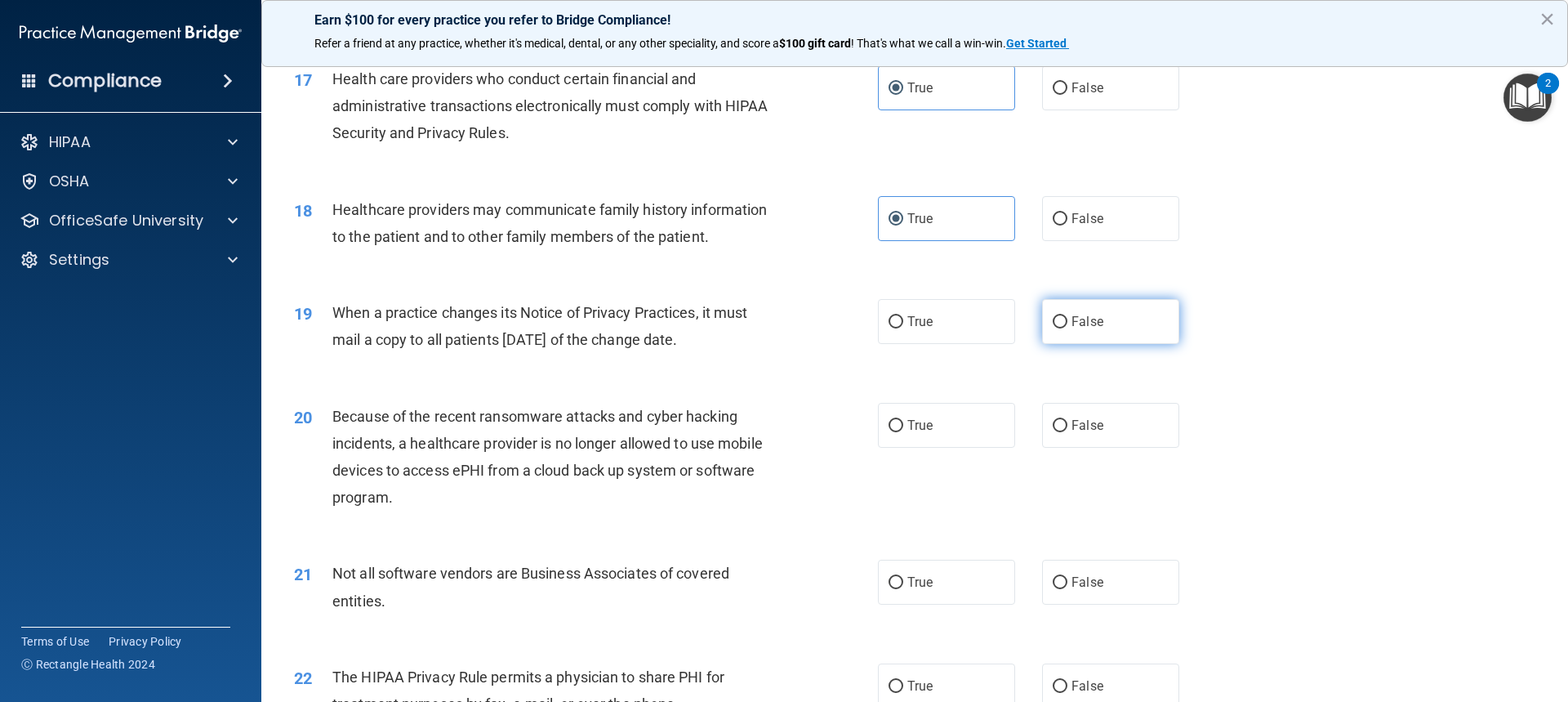
click at [1094, 332] on label "False" at bounding box center [1111, 321] width 138 height 45
click at [1068, 329] on input "False" at bounding box center [1060, 322] width 15 height 13
radio input "true"
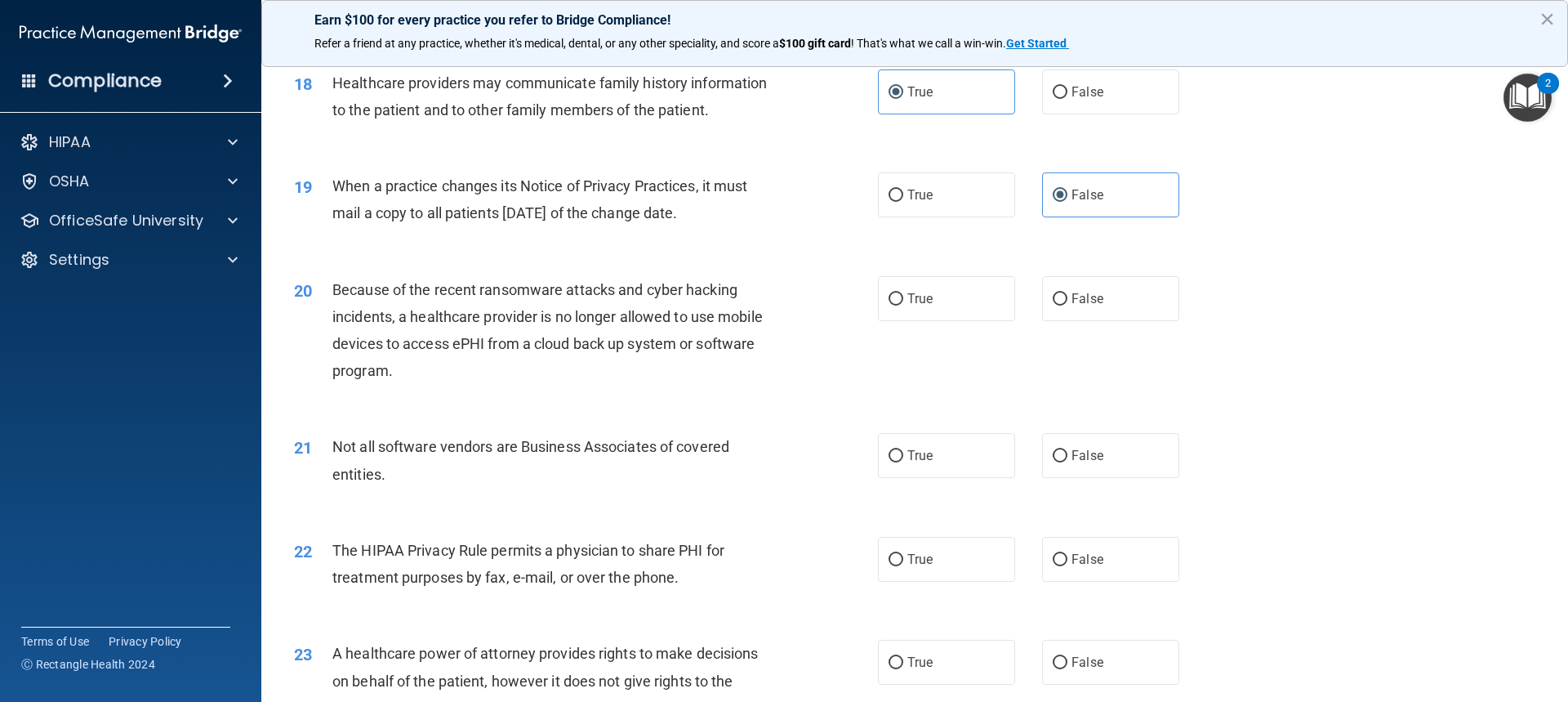
scroll to position [2205, 0]
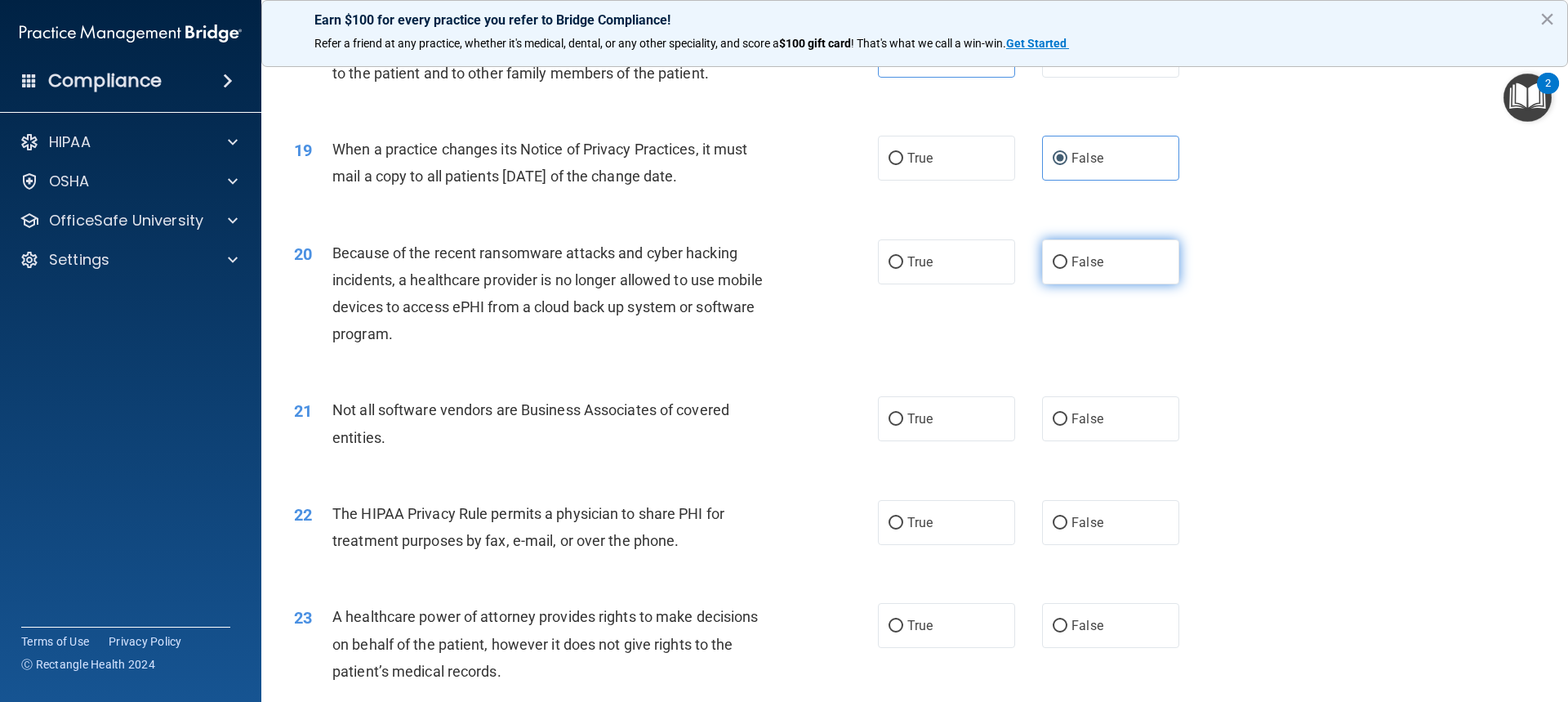
click at [1083, 265] on span "False" at bounding box center [1087, 262] width 32 height 16
click at [1068, 265] on input "False" at bounding box center [1060, 263] width 15 height 13
radio input "true"
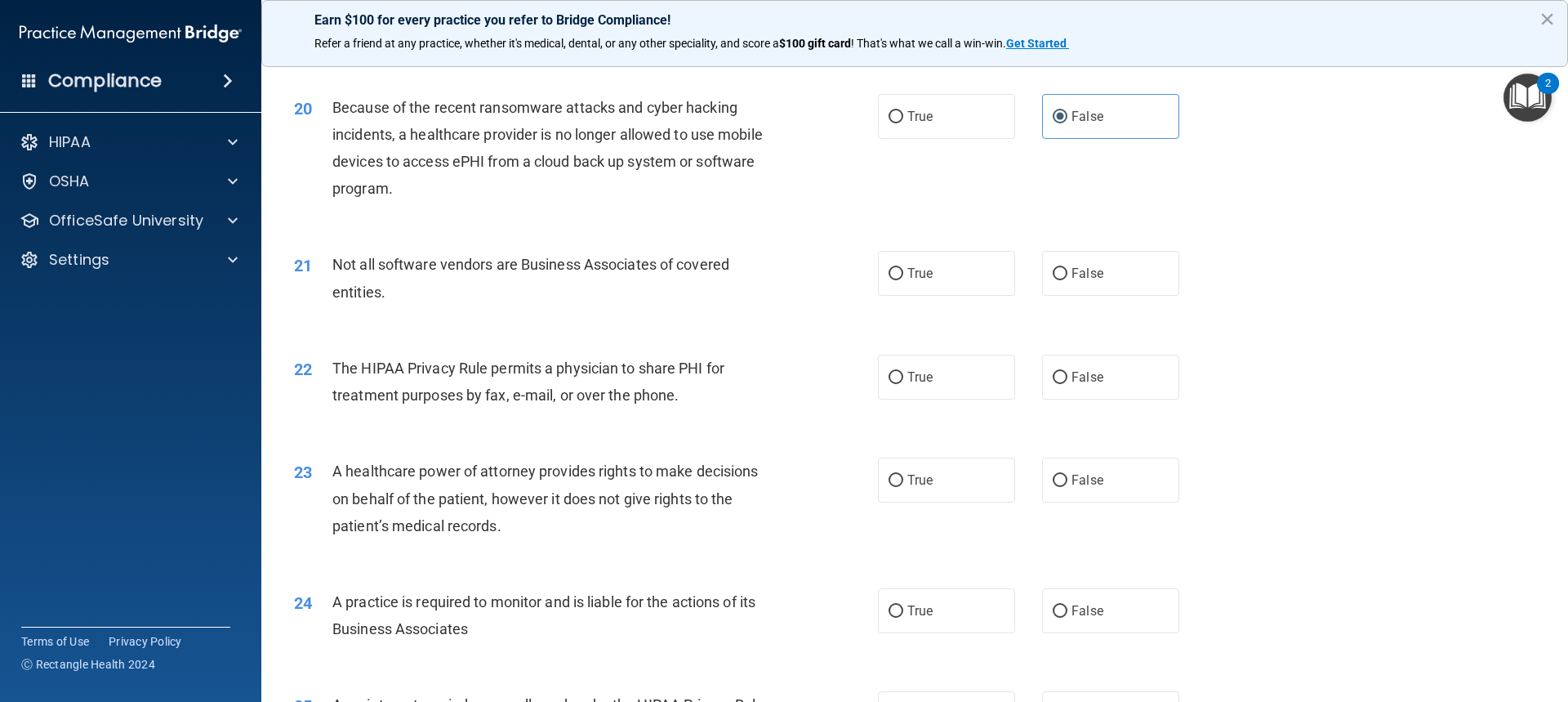
scroll to position [2369, 0]
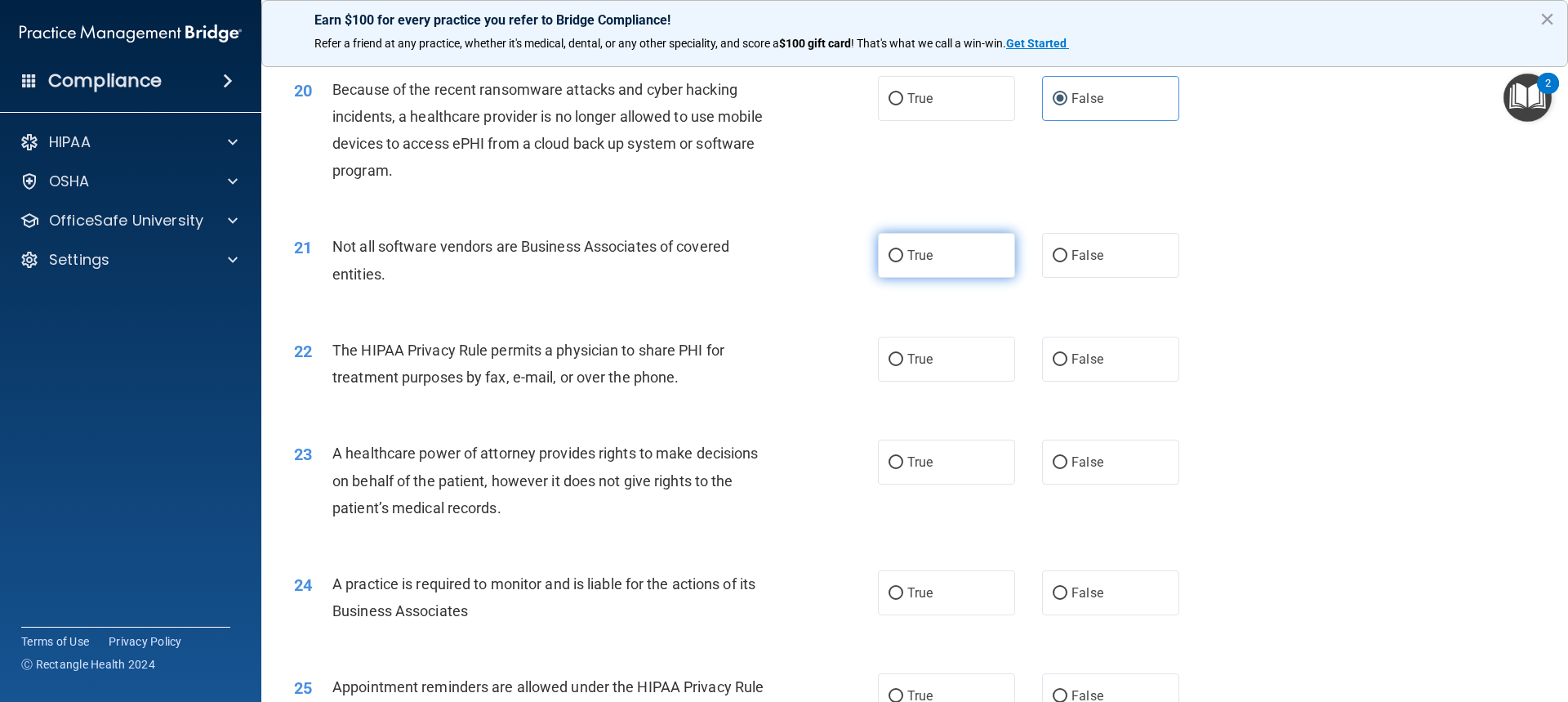
click at [899, 269] on label "True" at bounding box center [947, 255] width 138 height 45
click at [899, 262] on input "True" at bounding box center [895, 256] width 15 height 13
radio input "true"
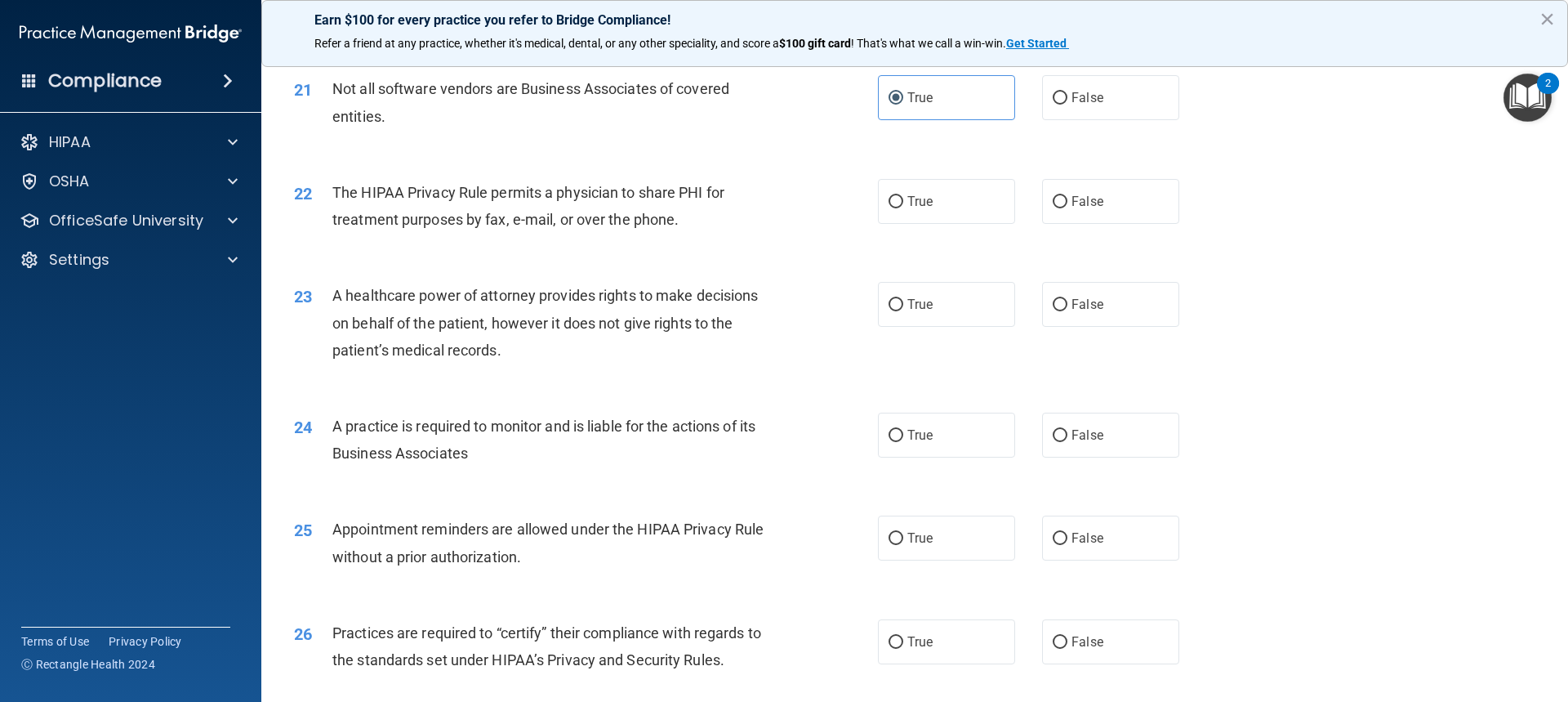
scroll to position [2532, 0]
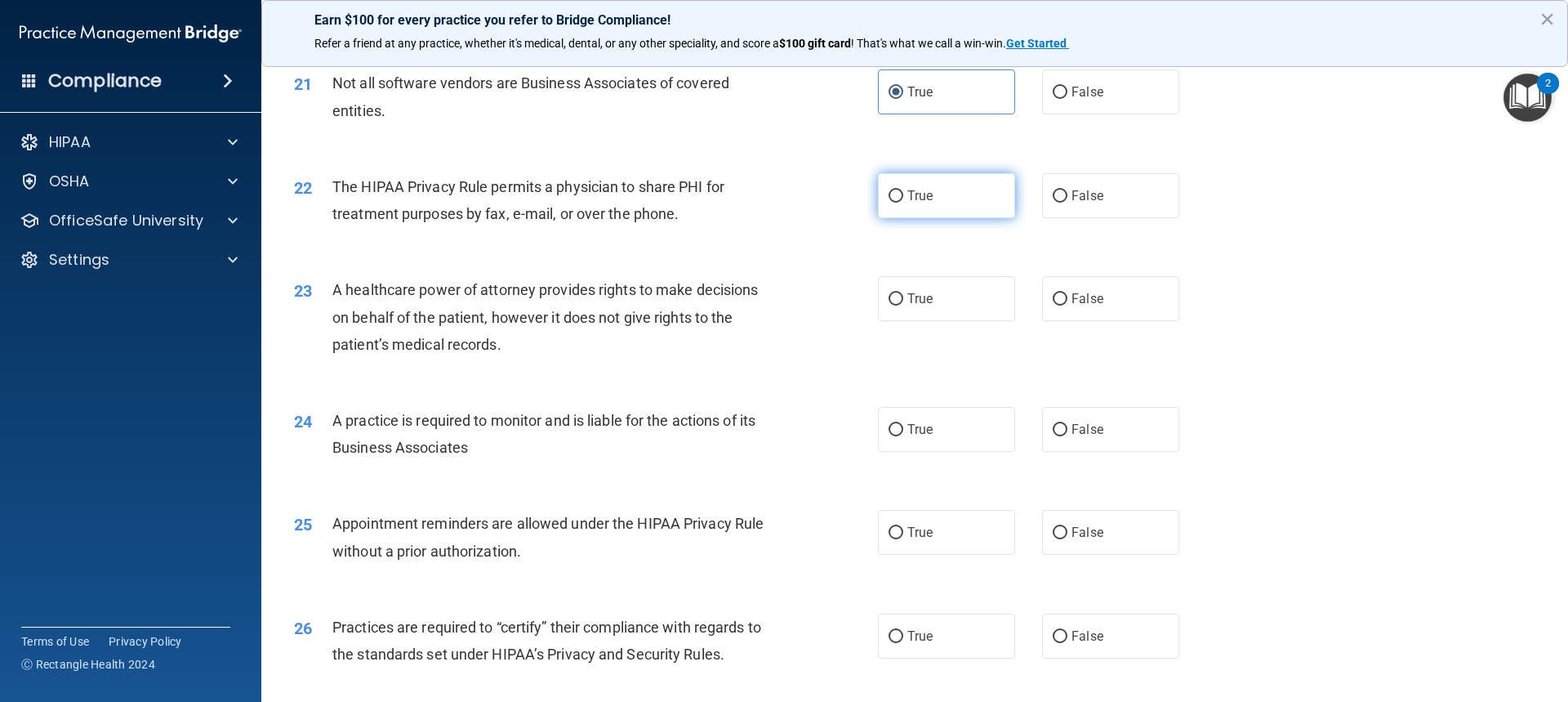
click at [925, 204] on label "True" at bounding box center [947, 196] width 138 height 45
click at [904, 203] on input "True" at bounding box center [895, 196] width 15 height 13
radio input "true"
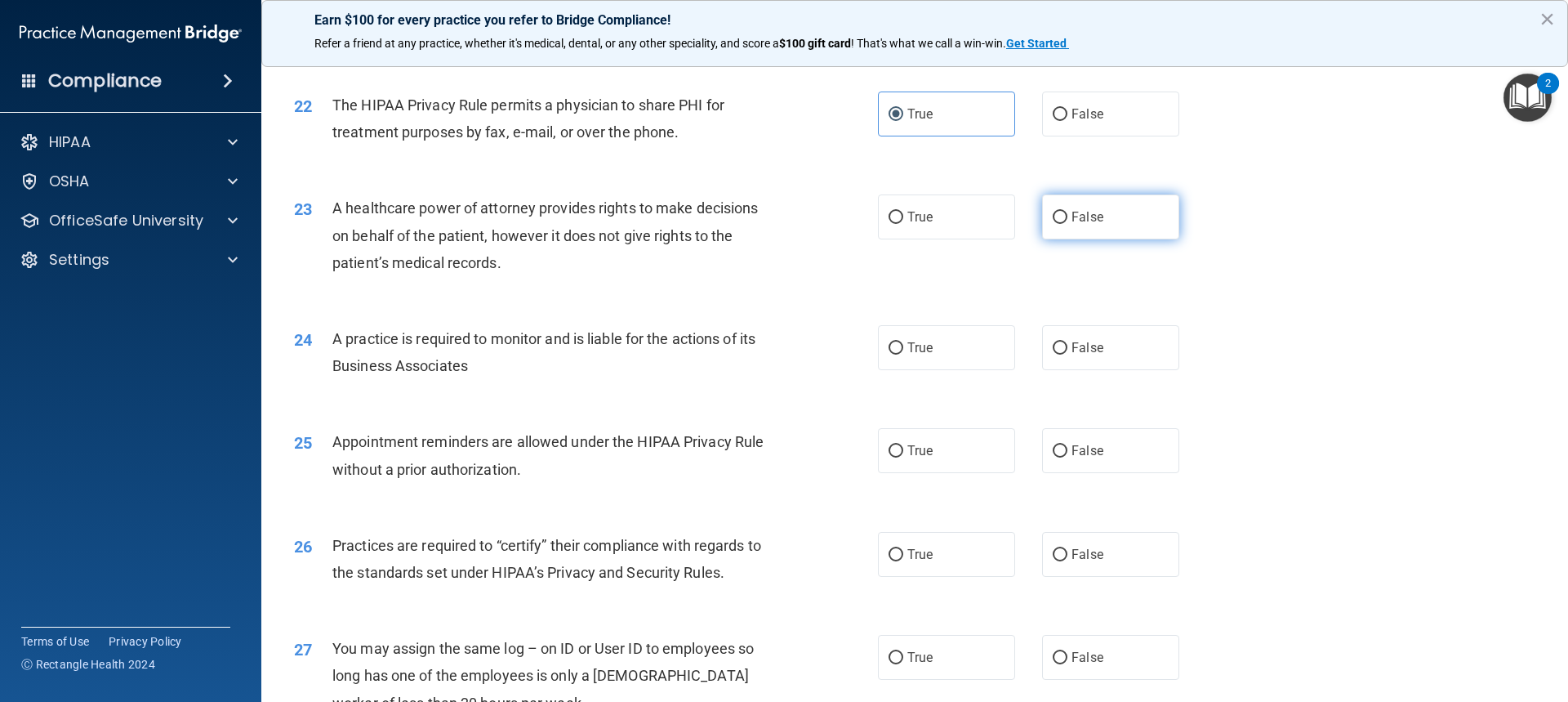
click at [1057, 218] on input "False" at bounding box center [1060, 217] width 15 height 13
radio input "true"
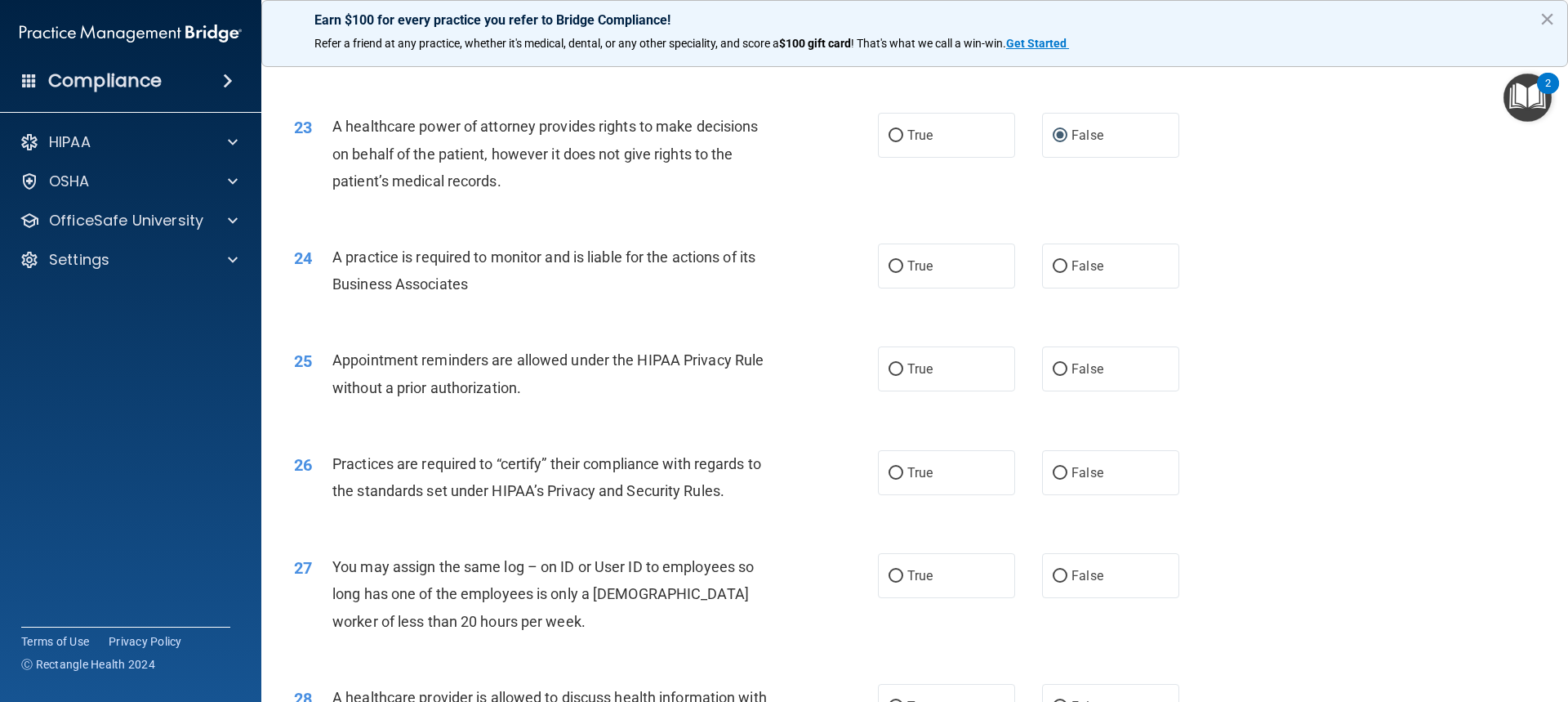
scroll to position [2777, 0]
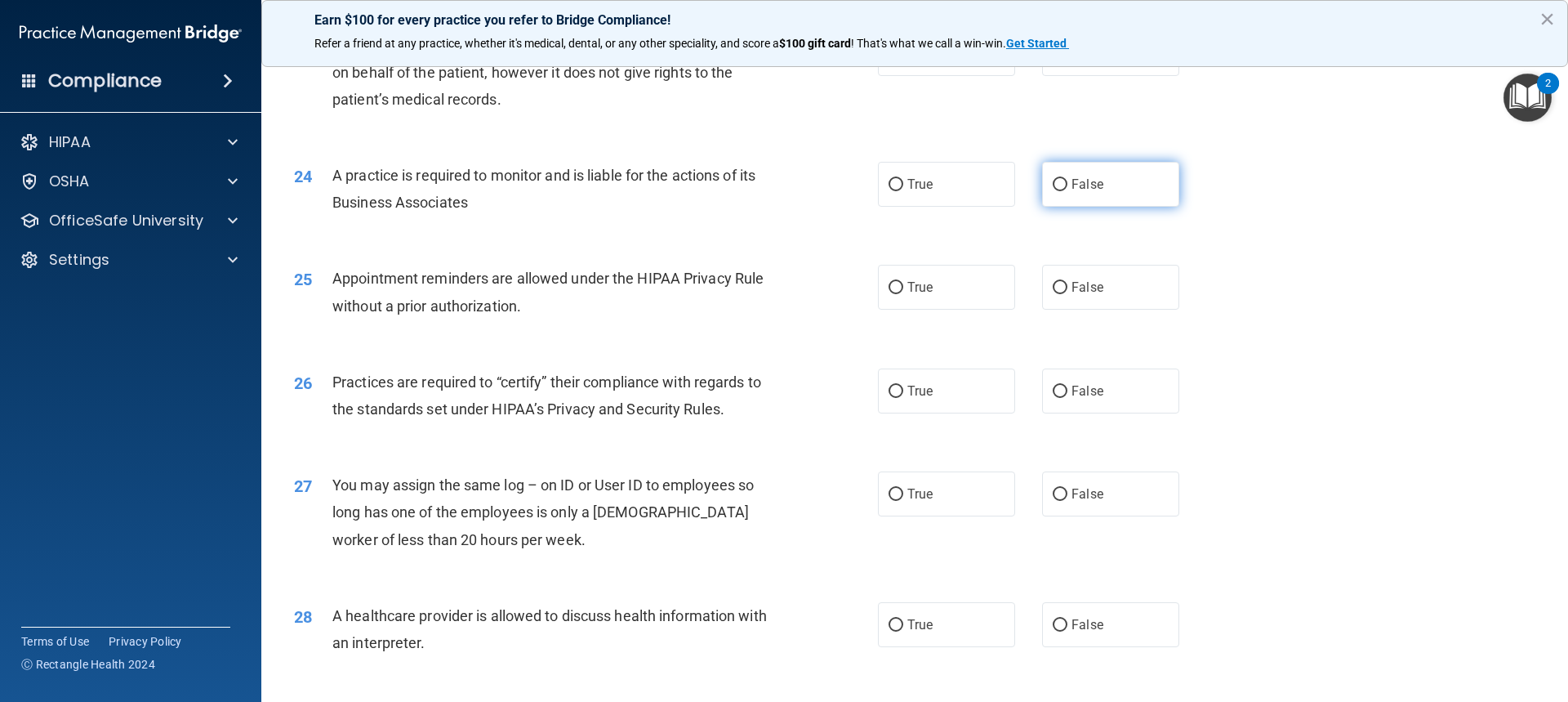
click at [1063, 193] on label "False" at bounding box center [1111, 184] width 138 height 45
click at [1063, 191] on input "False" at bounding box center [1060, 184] width 15 height 13
radio input "true"
click at [895, 286] on input "True" at bounding box center [895, 288] width 15 height 13
radio input "true"
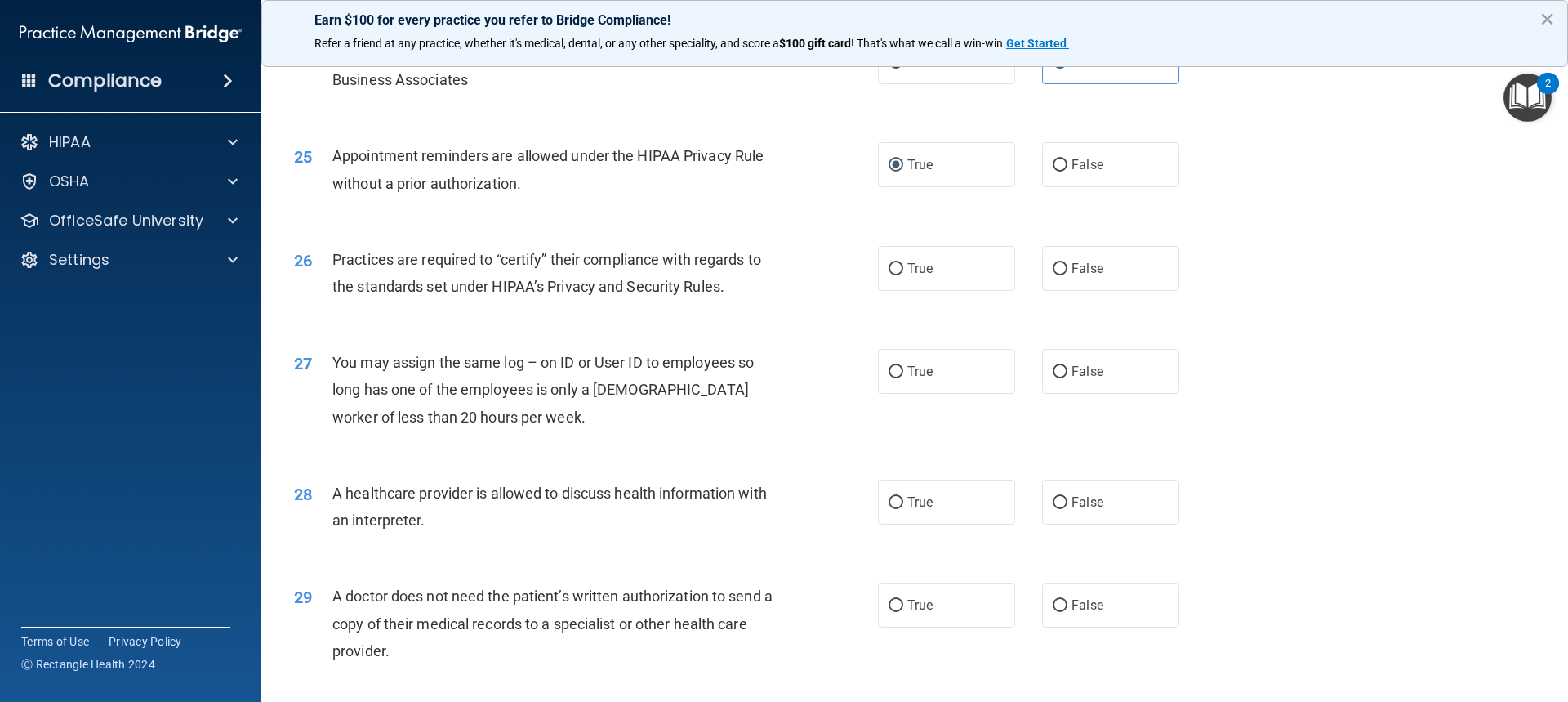
scroll to position [2941, 0]
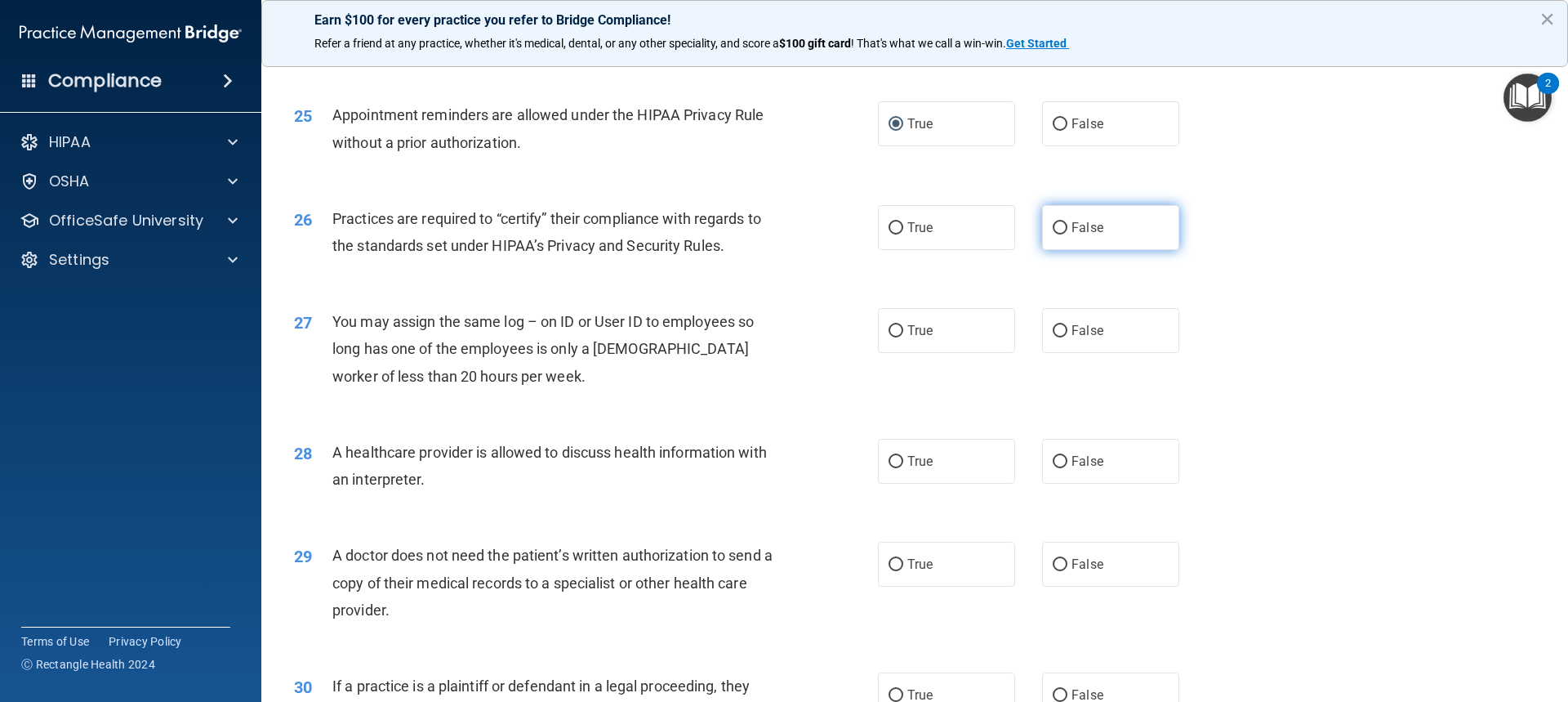
click at [1064, 229] on label "False" at bounding box center [1111, 227] width 138 height 45
click at [1064, 229] on input "False" at bounding box center [1060, 228] width 15 height 13
radio input "true"
click at [1072, 333] on span "False" at bounding box center [1087, 331] width 32 height 16
click at [1067, 333] on input "False" at bounding box center [1060, 331] width 15 height 13
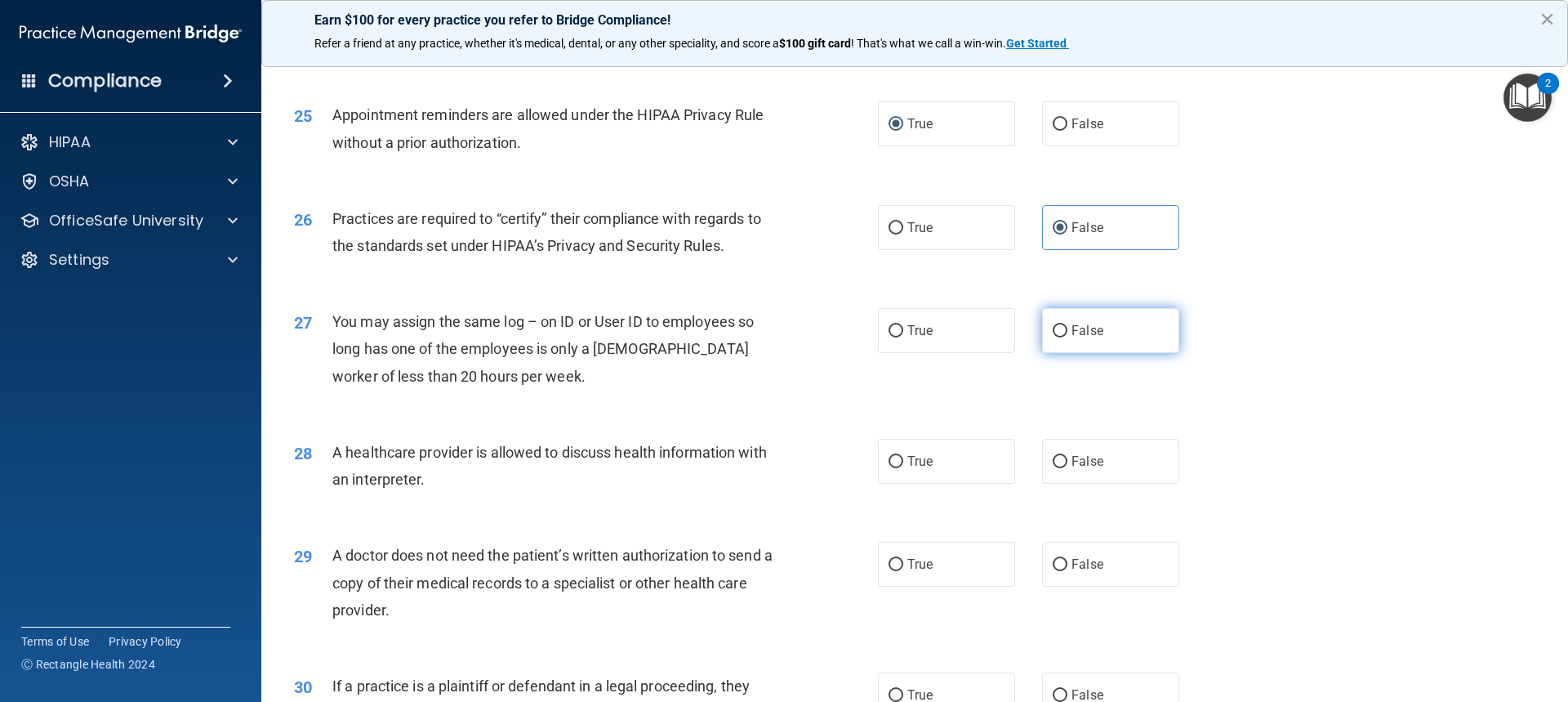
radio input "true"
click at [910, 227] on span "True" at bounding box center [920, 228] width 25 height 16
click at [904, 227] on input "True" at bounding box center [895, 228] width 15 height 13
radio input "true"
radio input "false"
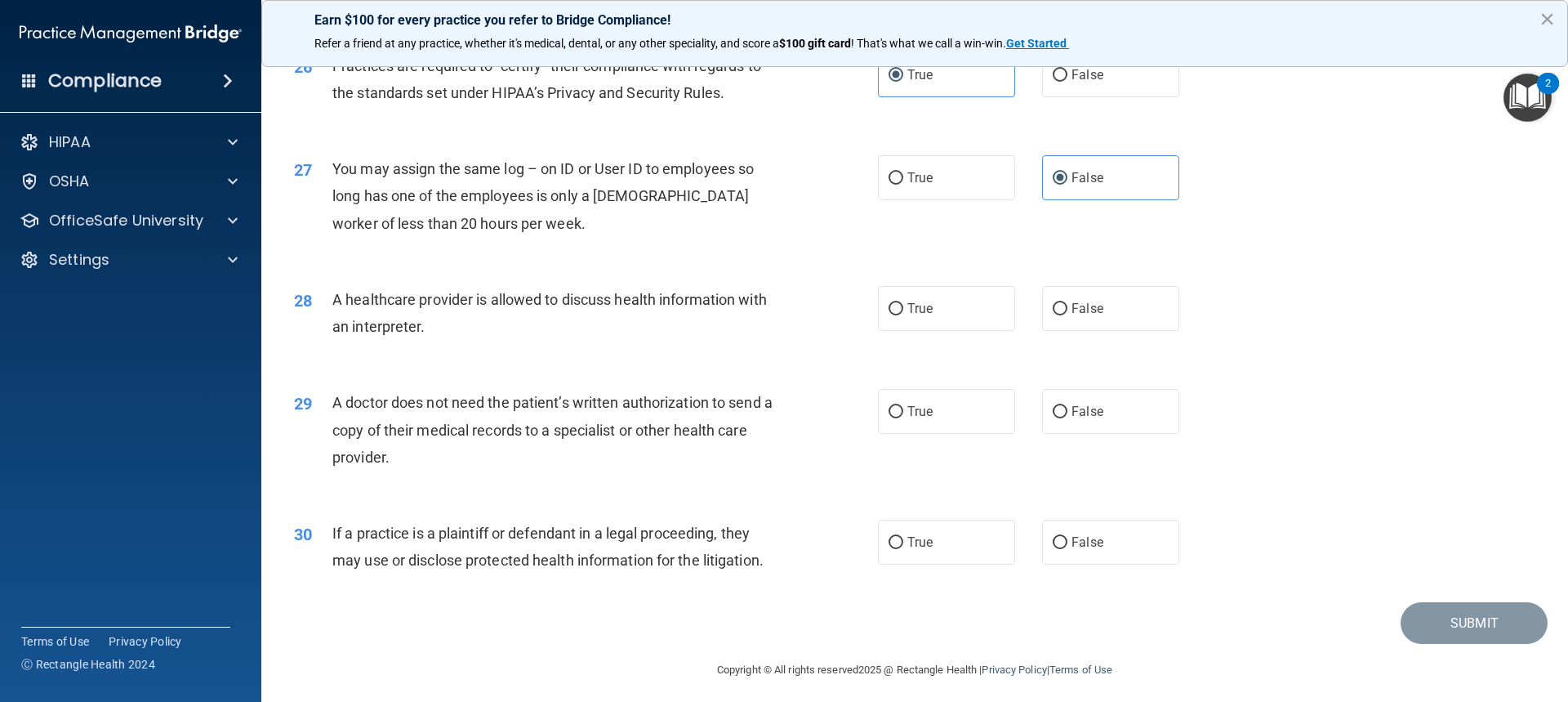
scroll to position [3101, 0]
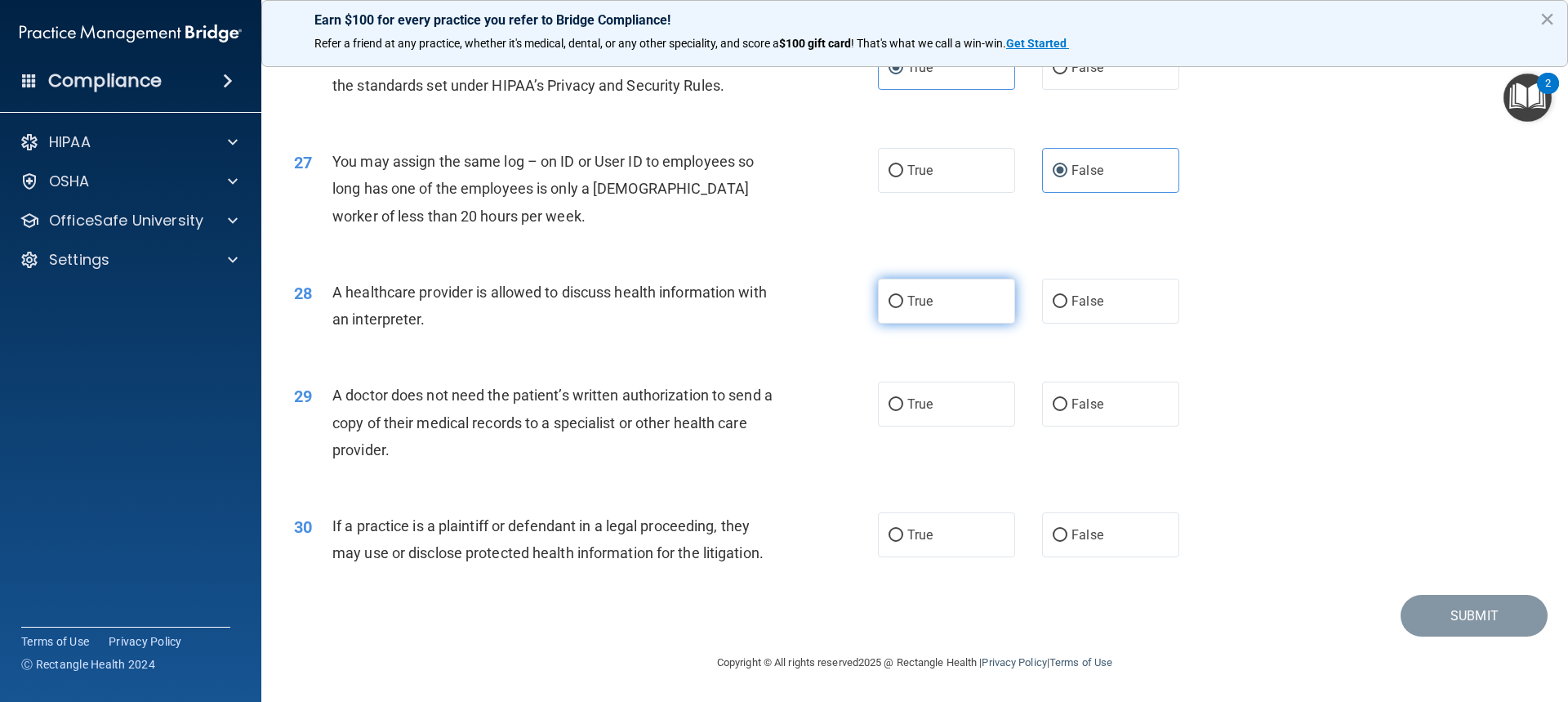
click at [944, 303] on label "True" at bounding box center [947, 301] width 138 height 45
click at [904, 303] on input "True" at bounding box center [895, 302] width 15 height 13
radio input "true"
click at [880, 405] on label "True" at bounding box center [947, 403] width 138 height 45
click at [888, 405] on input "True" at bounding box center [895, 404] width 15 height 13
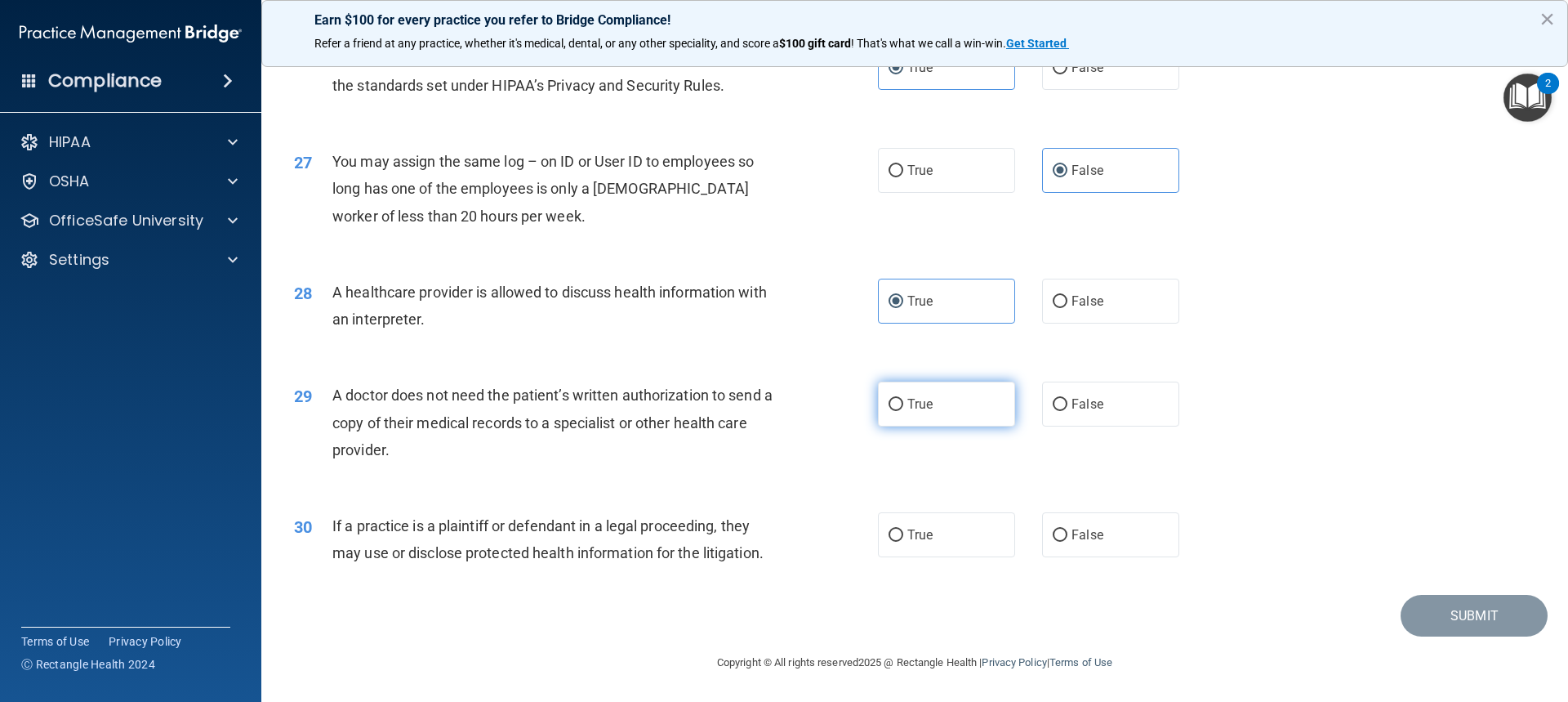
radio input "true"
click at [911, 540] on span "True" at bounding box center [920, 534] width 25 height 16
click at [904, 540] on input "True" at bounding box center [895, 535] width 15 height 13
radio input "true"
click at [1480, 624] on button "Submit" at bounding box center [1475, 615] width 147 height 42
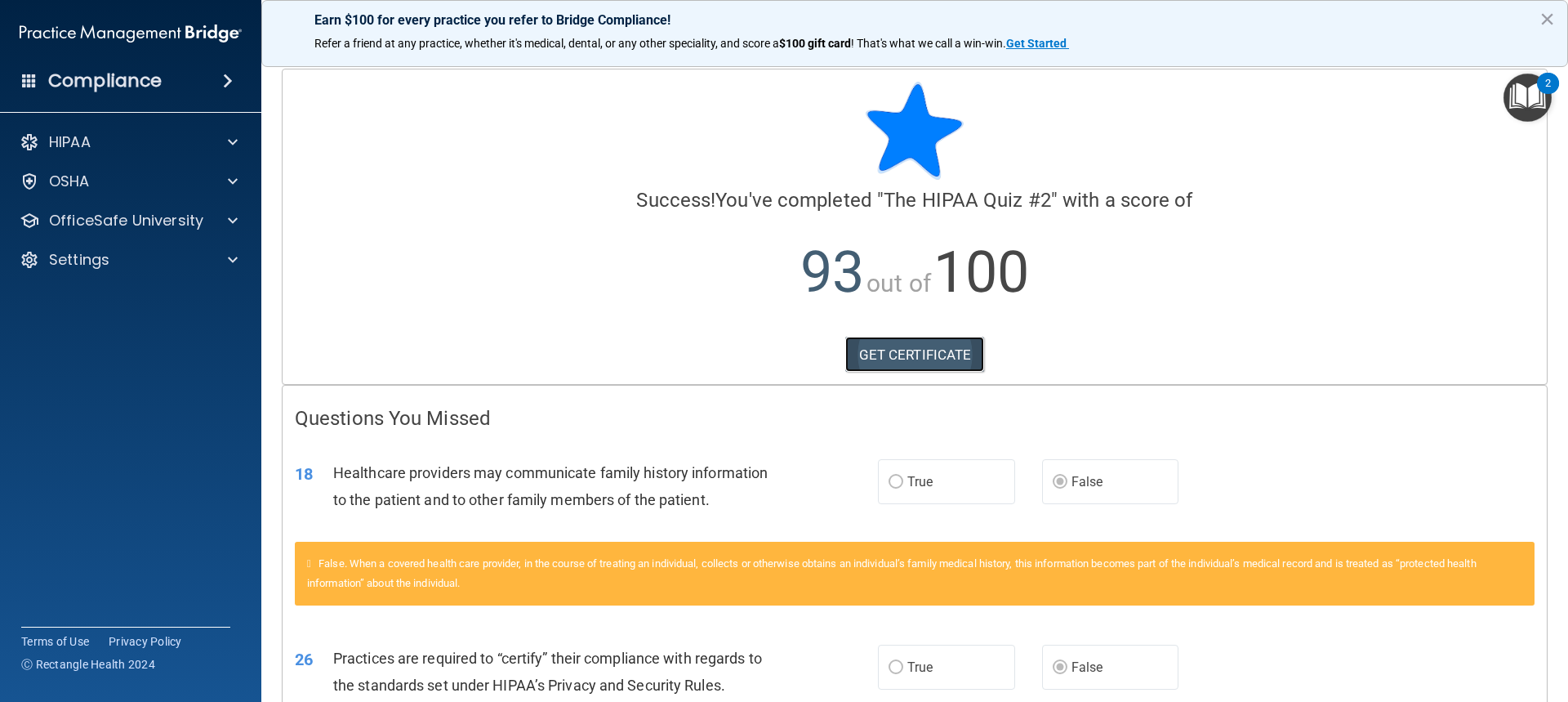
click at [955, 363] on link "GET CERTIFICATE" at bounding box center [915, 354] width 140 height 36
click at [131, 216] on p "OfficeSafe University" at bounding box center [126, 220] width 154 height 19
click at [132, 257] on p "HIPAA Training" at bounding box center [78, 259] width 135 height 16
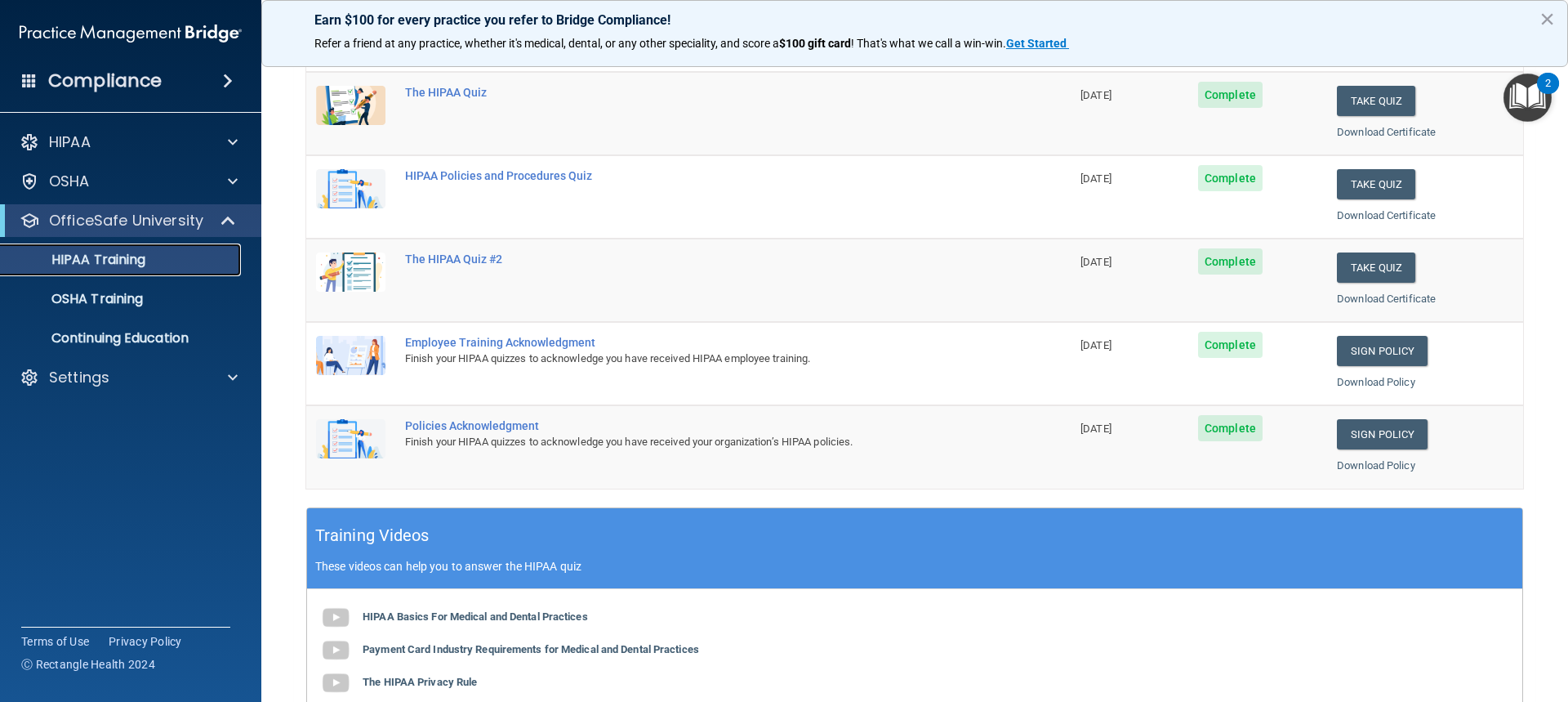
scroll to position [245, 0]
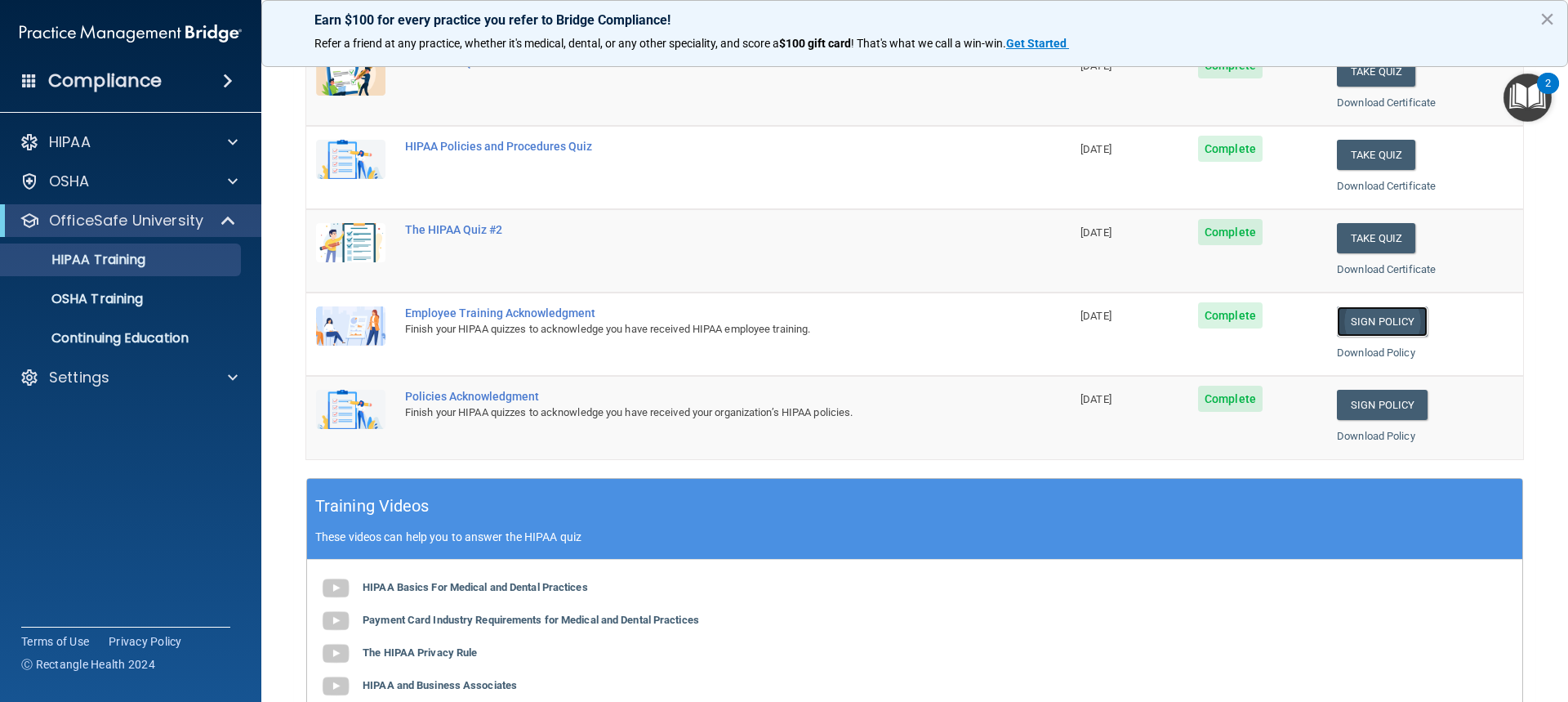
click at [1357, 320] on link "Sign Policy" at bounding box center [1383, 321] width 91 height 30
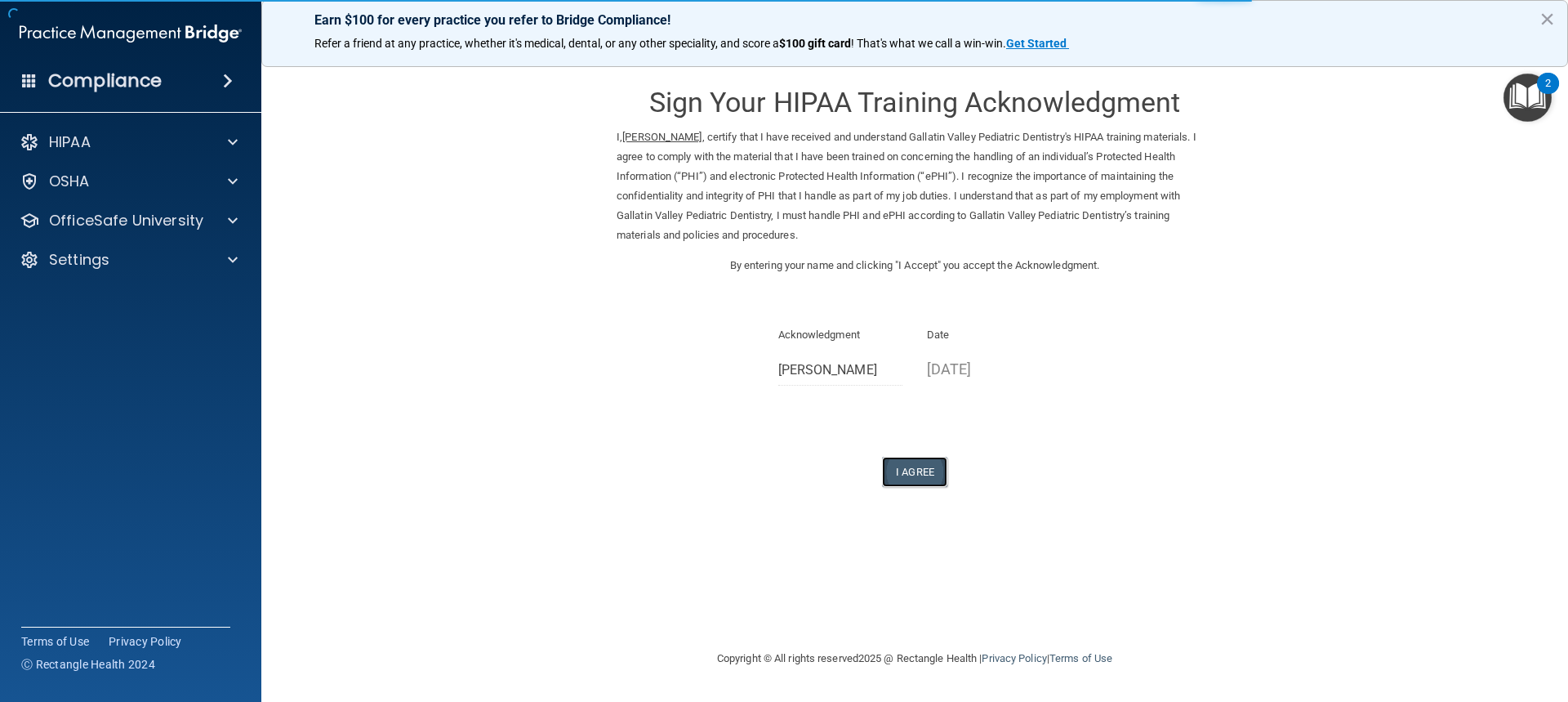
click at [912, 474] on button "I Agree" at bounding box center [914, 471] width 65 height 30
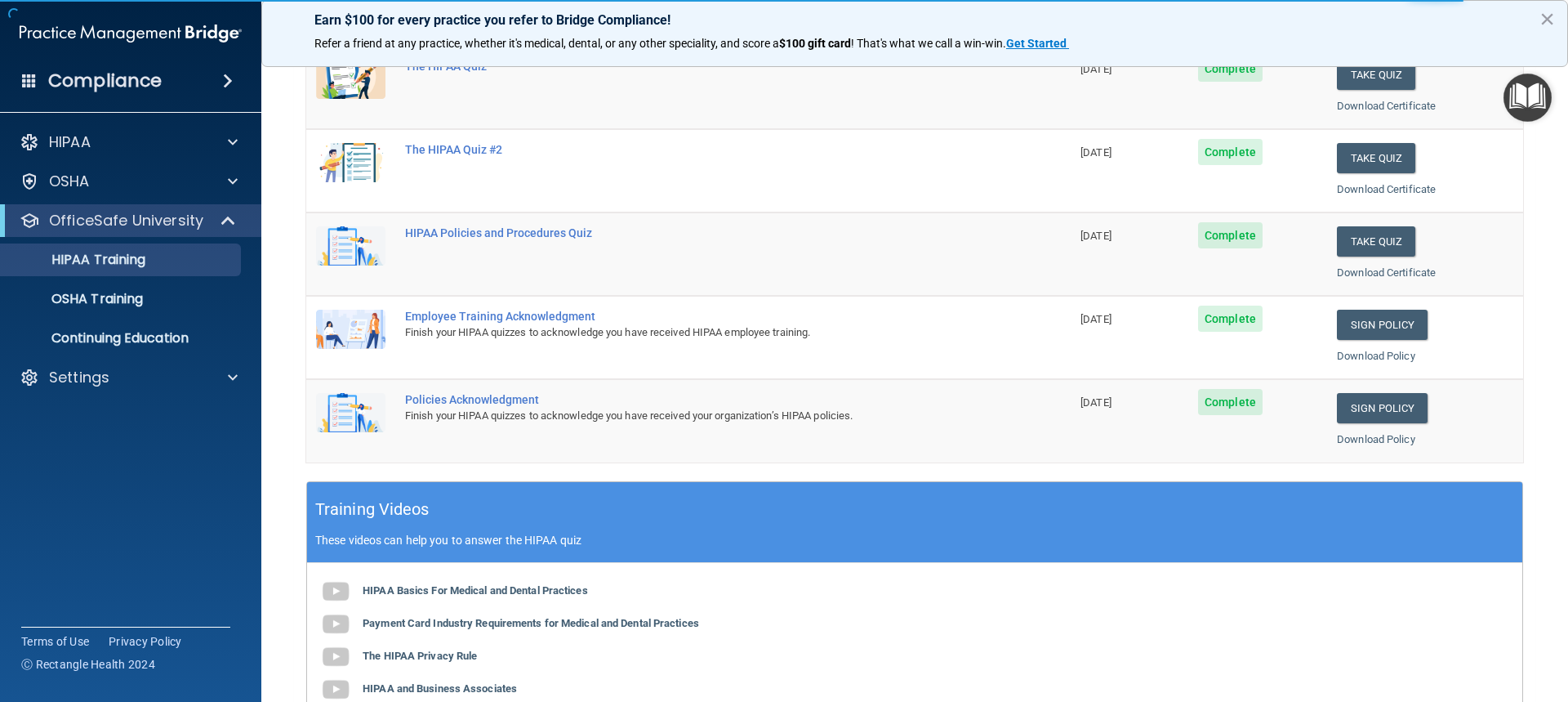
scroll to position [245, 0]
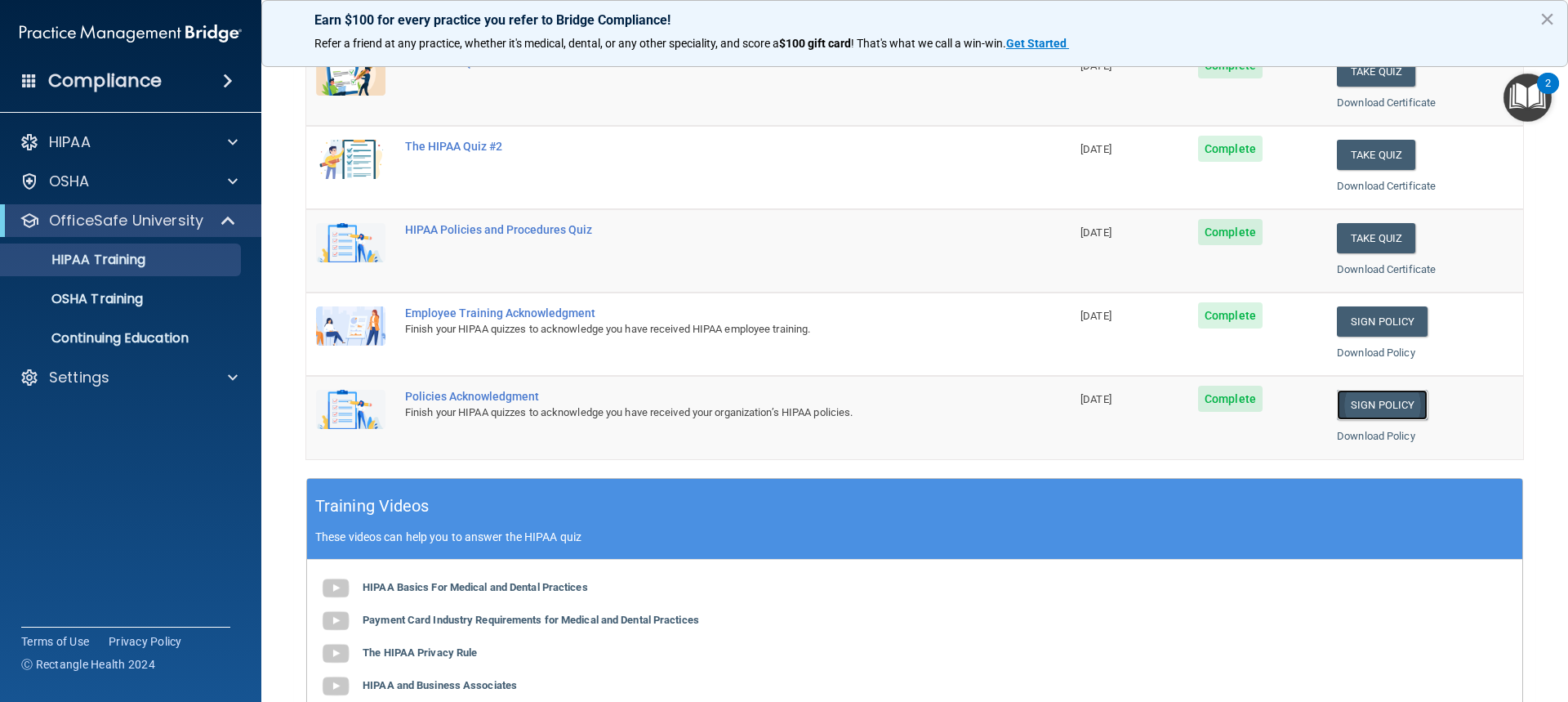
click at [1366, 402] on link "Sign Policy" at bounding box center [1383, 404] width 91 height 30
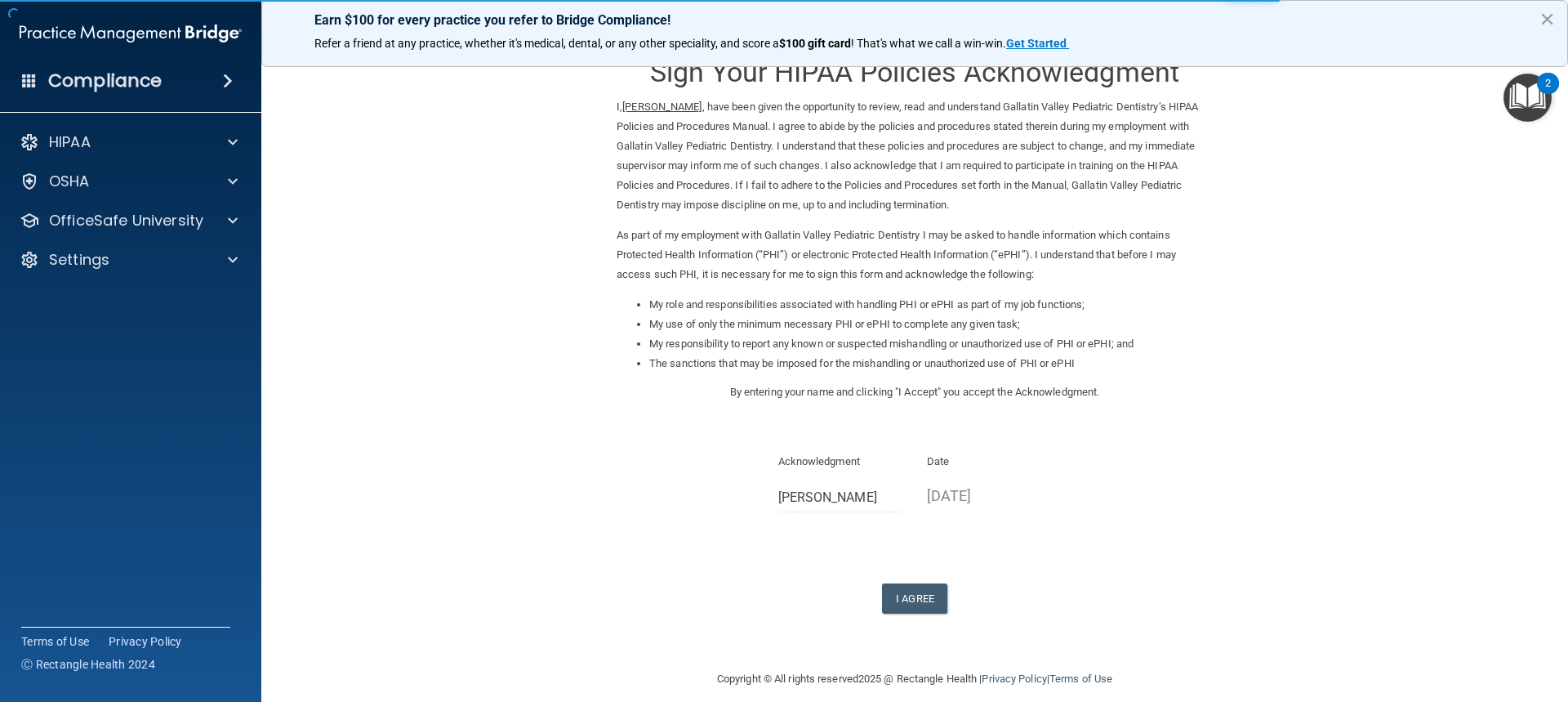
scroll to position [47, 0]
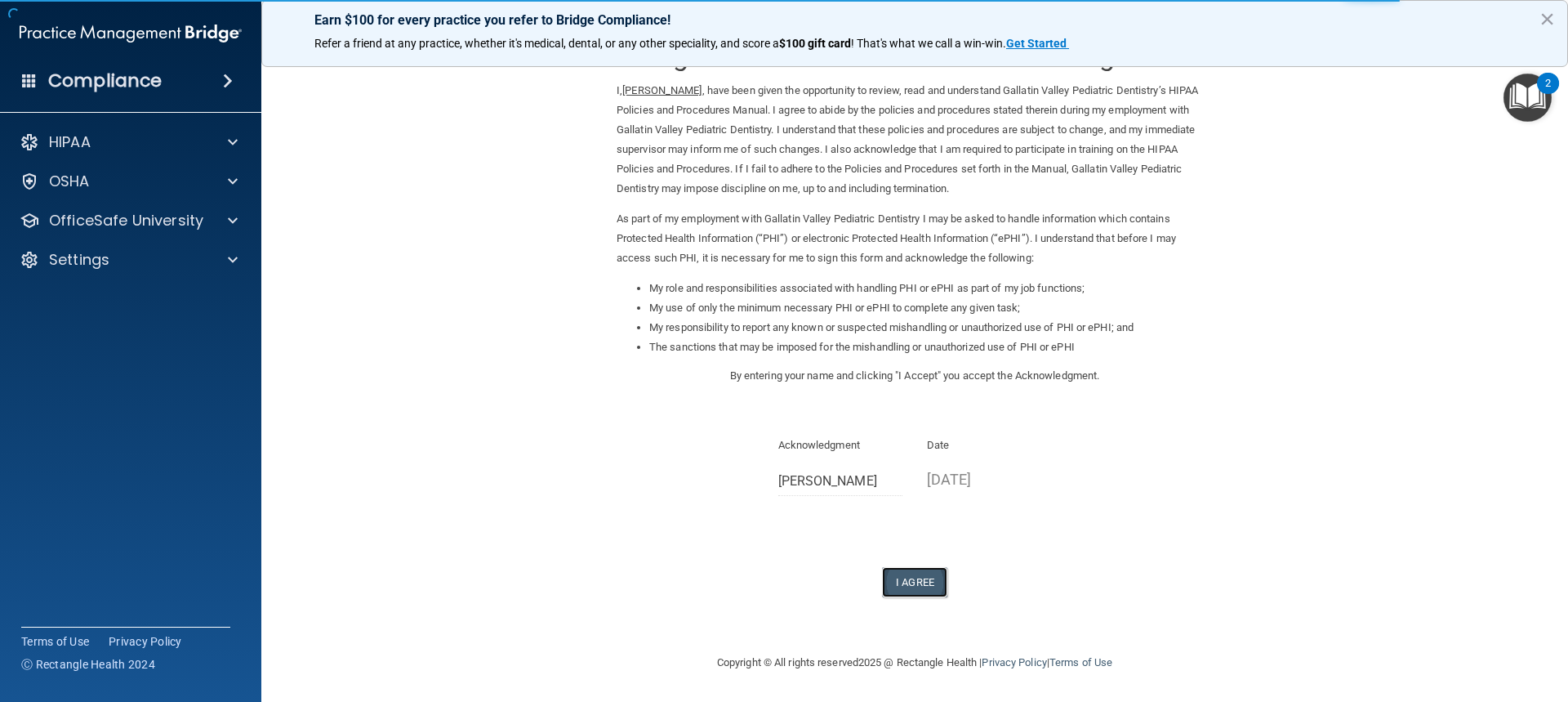
click at [913, 584] on button "I Agree" at bounding box center [914, 582] width 65 height 30
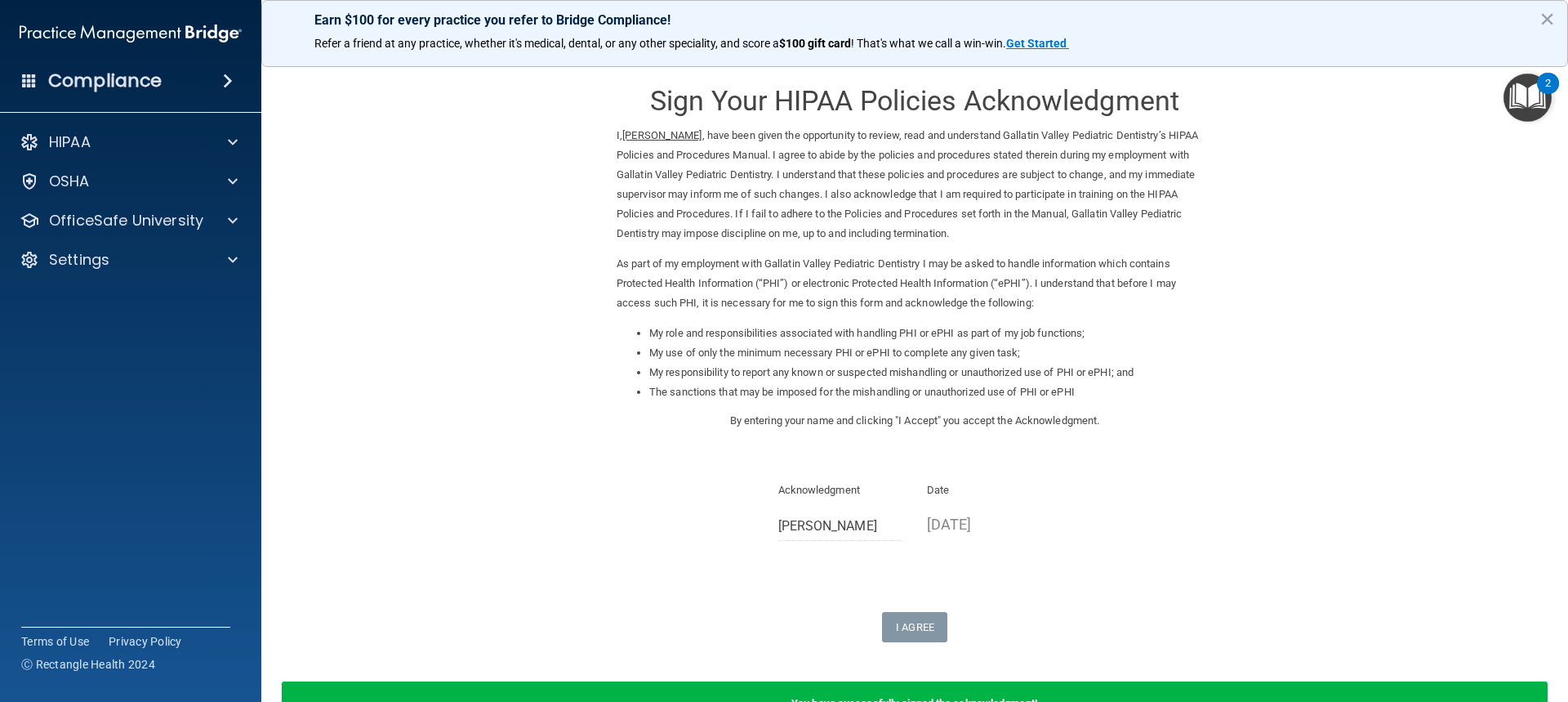
scroll to position [0, 0]
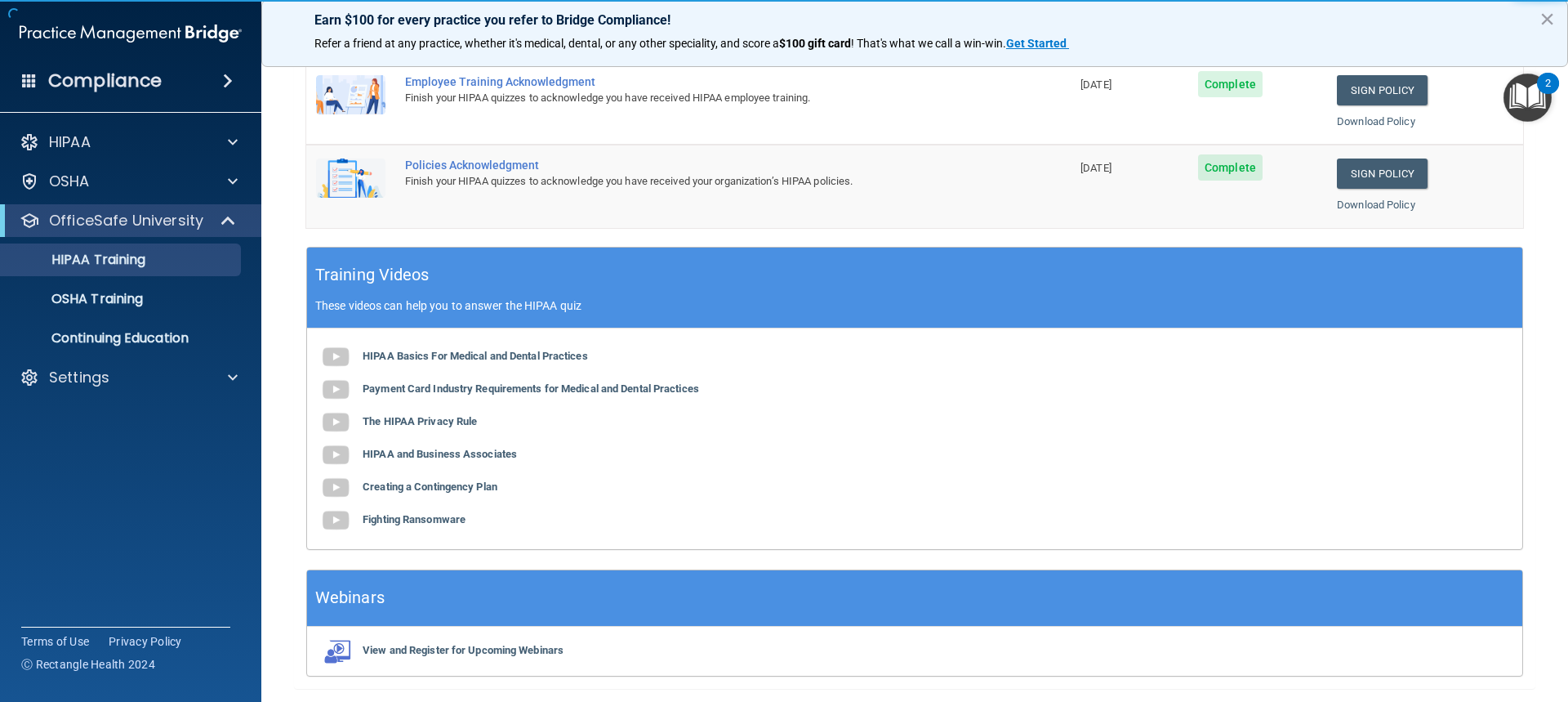
scroll to position [490, 0]
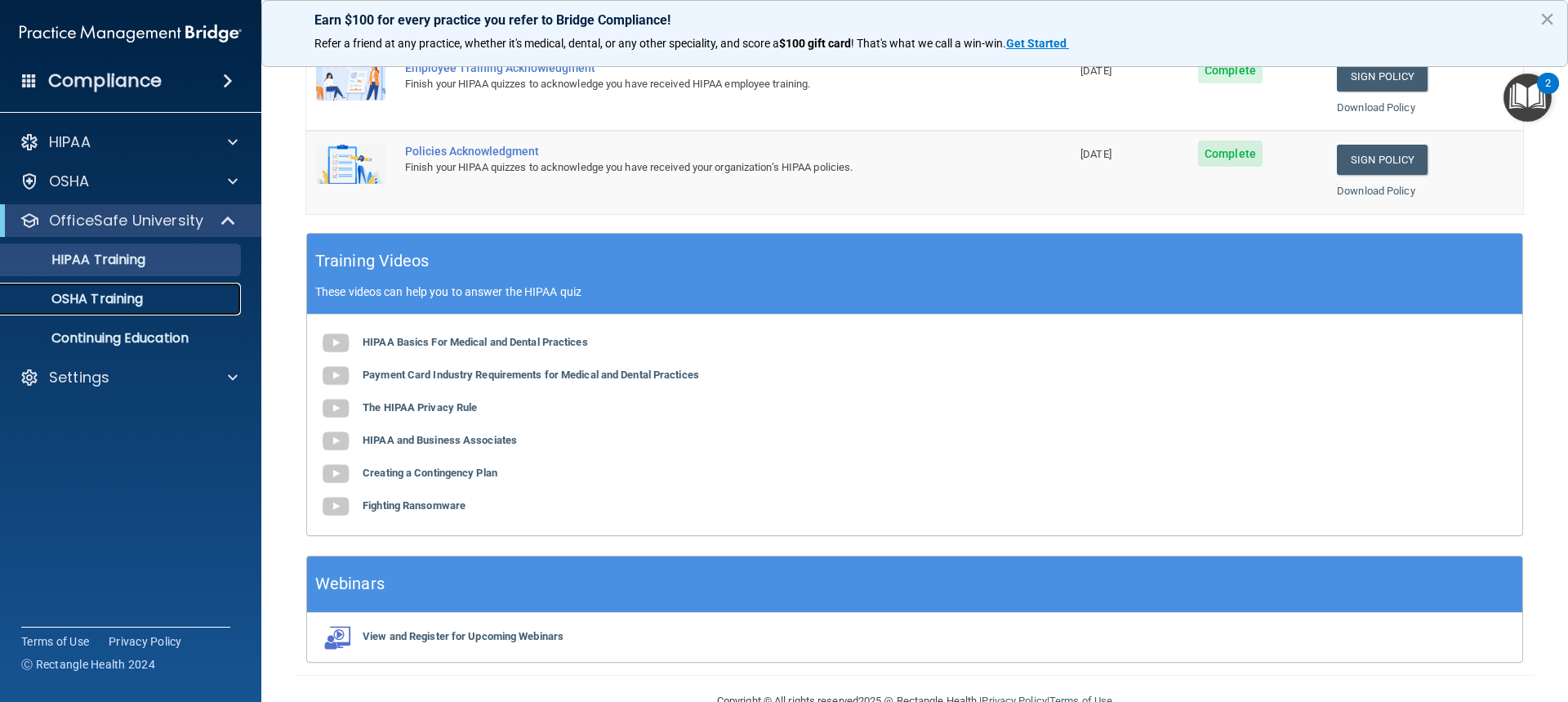
click at [135, 300] on p "OSHA Training" at bounding box center [77, 299] width 132 height 16
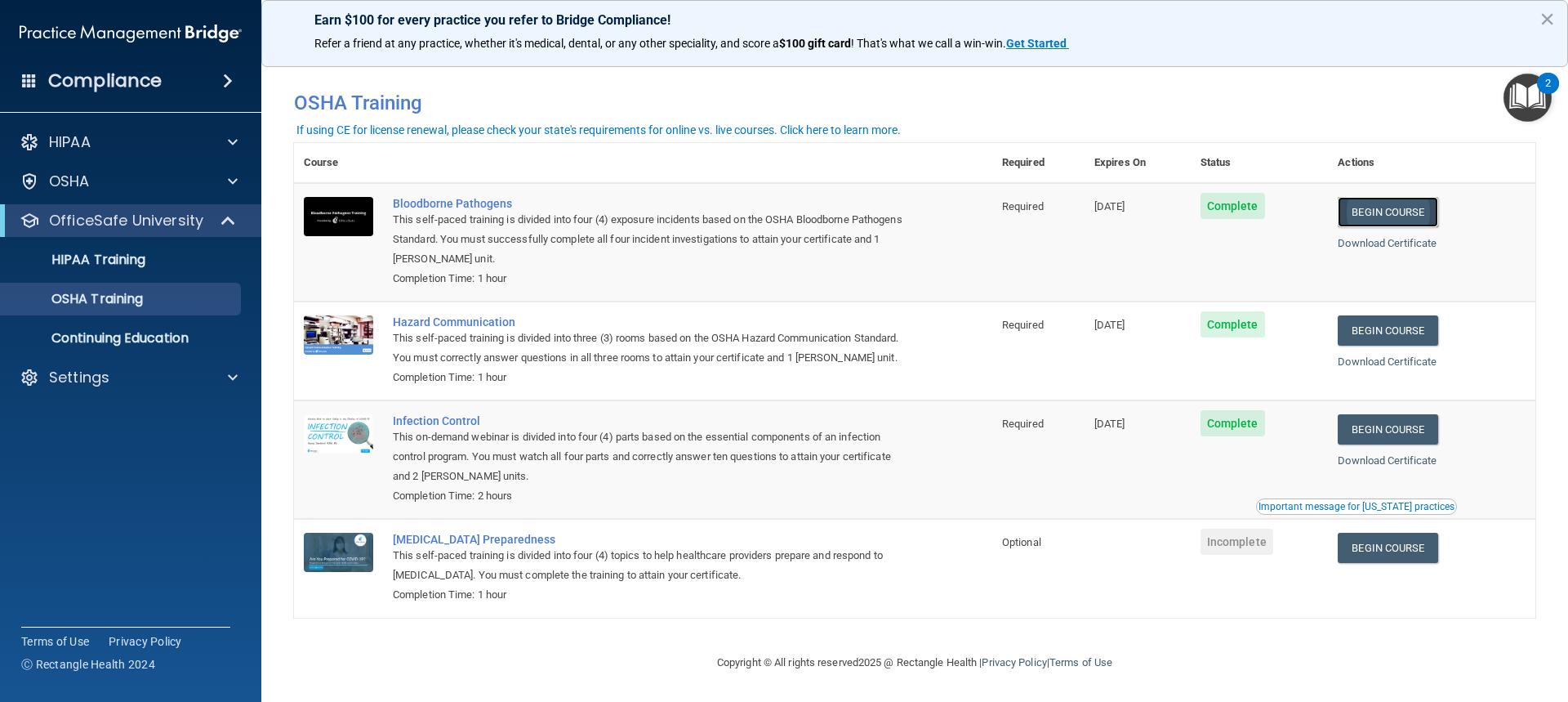
click at [1362, 210] on link "Begin Course" at bounding box center [1388, 211] width 100 height 30
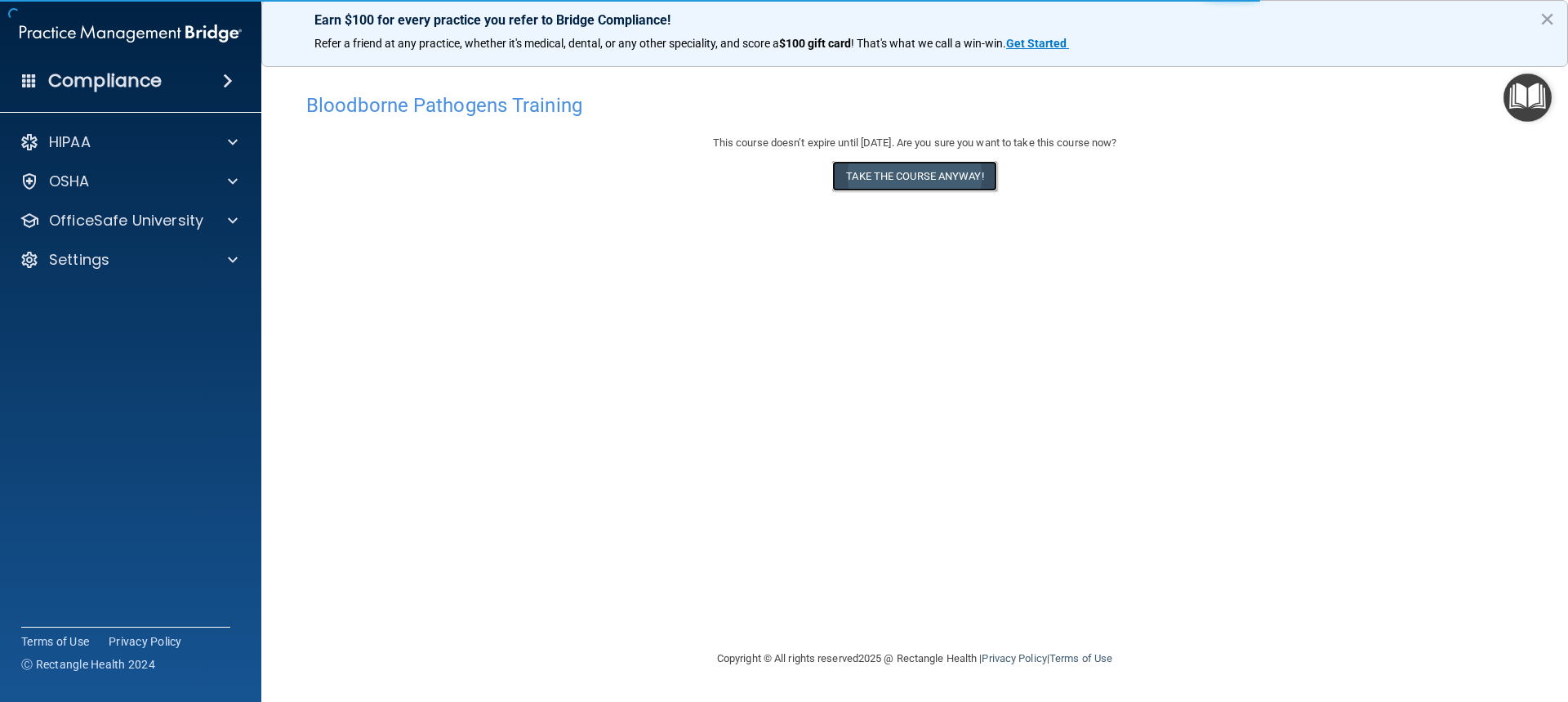
click at [886, 171] on button "Take the course anyway!" at bounding box center [913, 176] width 164 height 30
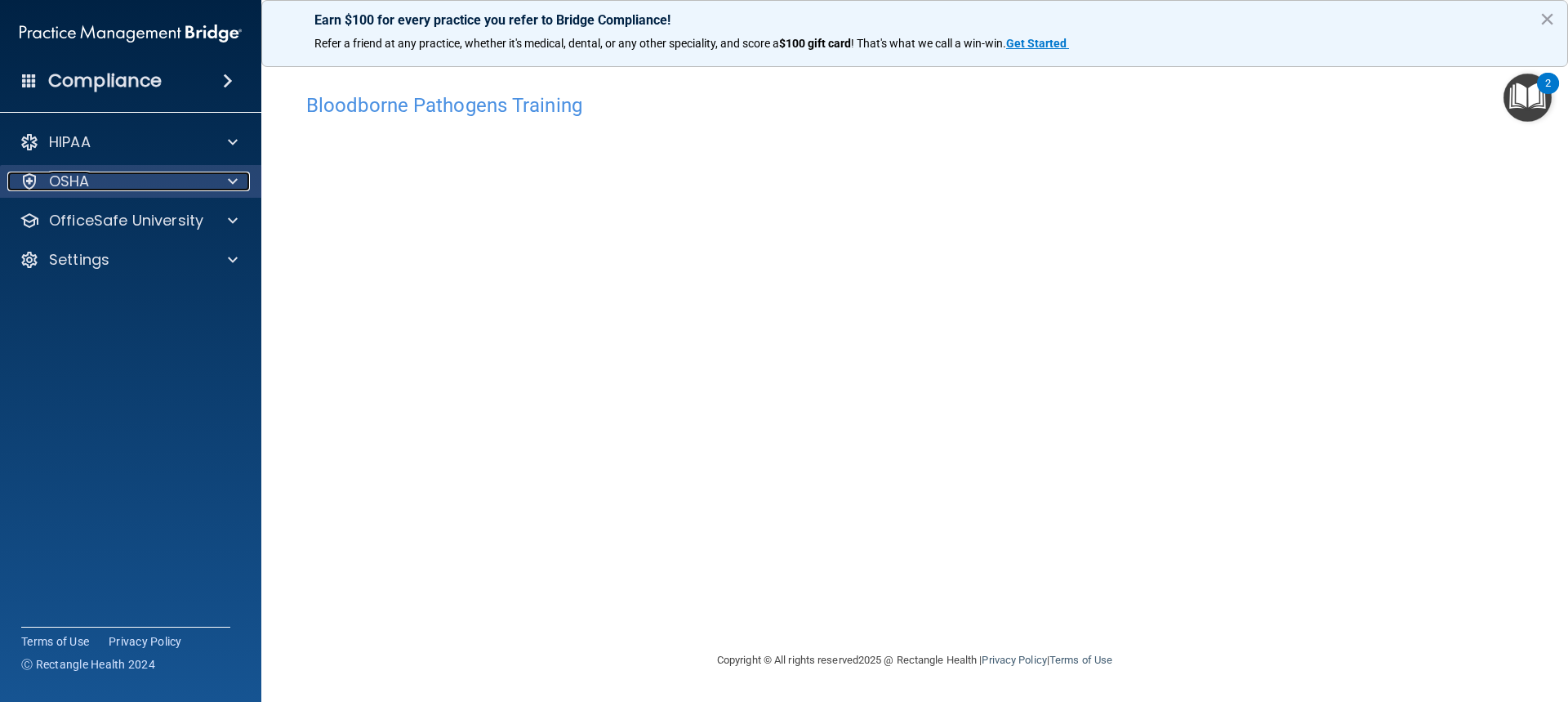
click at [72, 179] on p "OSHA" at bounding box center [70, 181] width 41 height 19
click at [82, 177] on p "OSHA" at bounding box center [70, 181] width 41 height 19
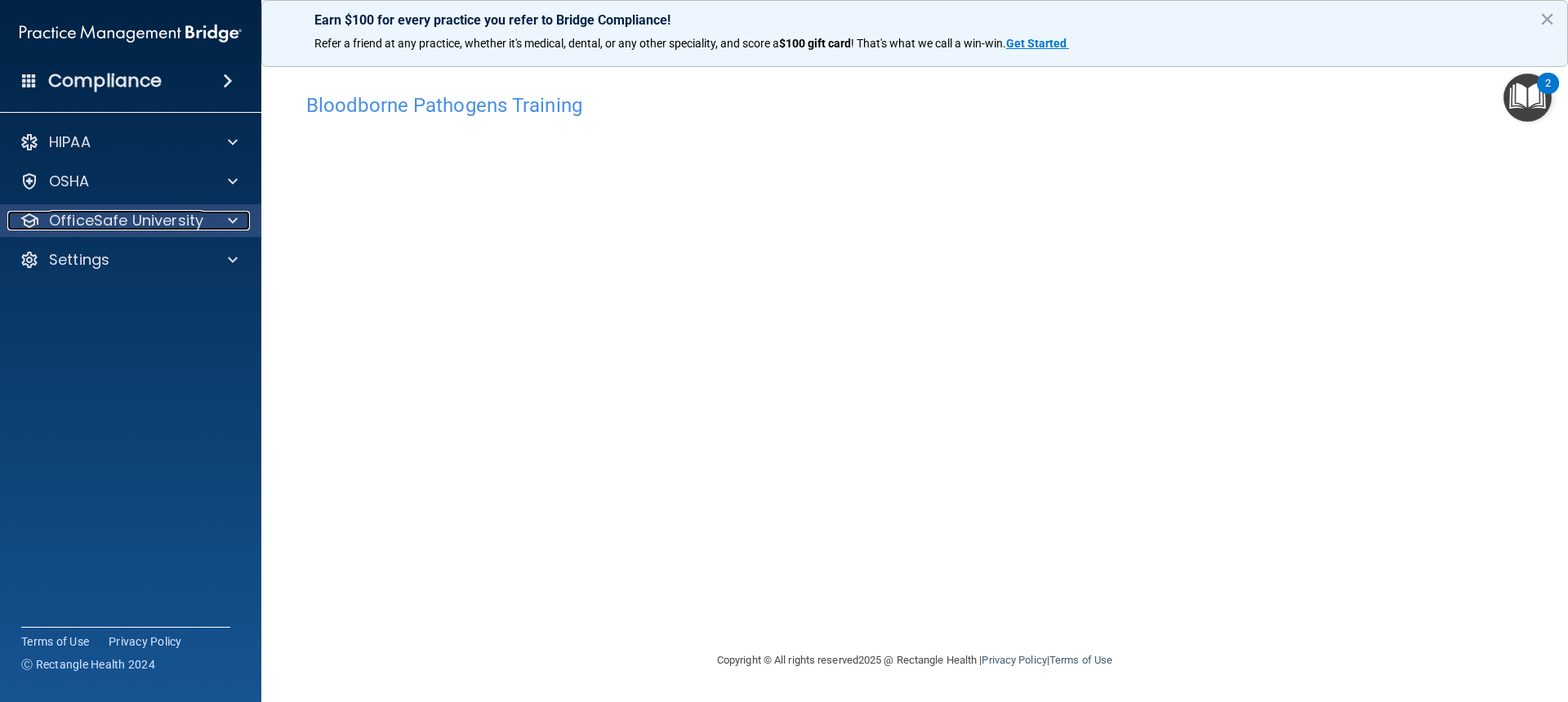
click at [96, 225] on p "OfficeSafe University" at bounding box center [126, 220] width 154 height 19
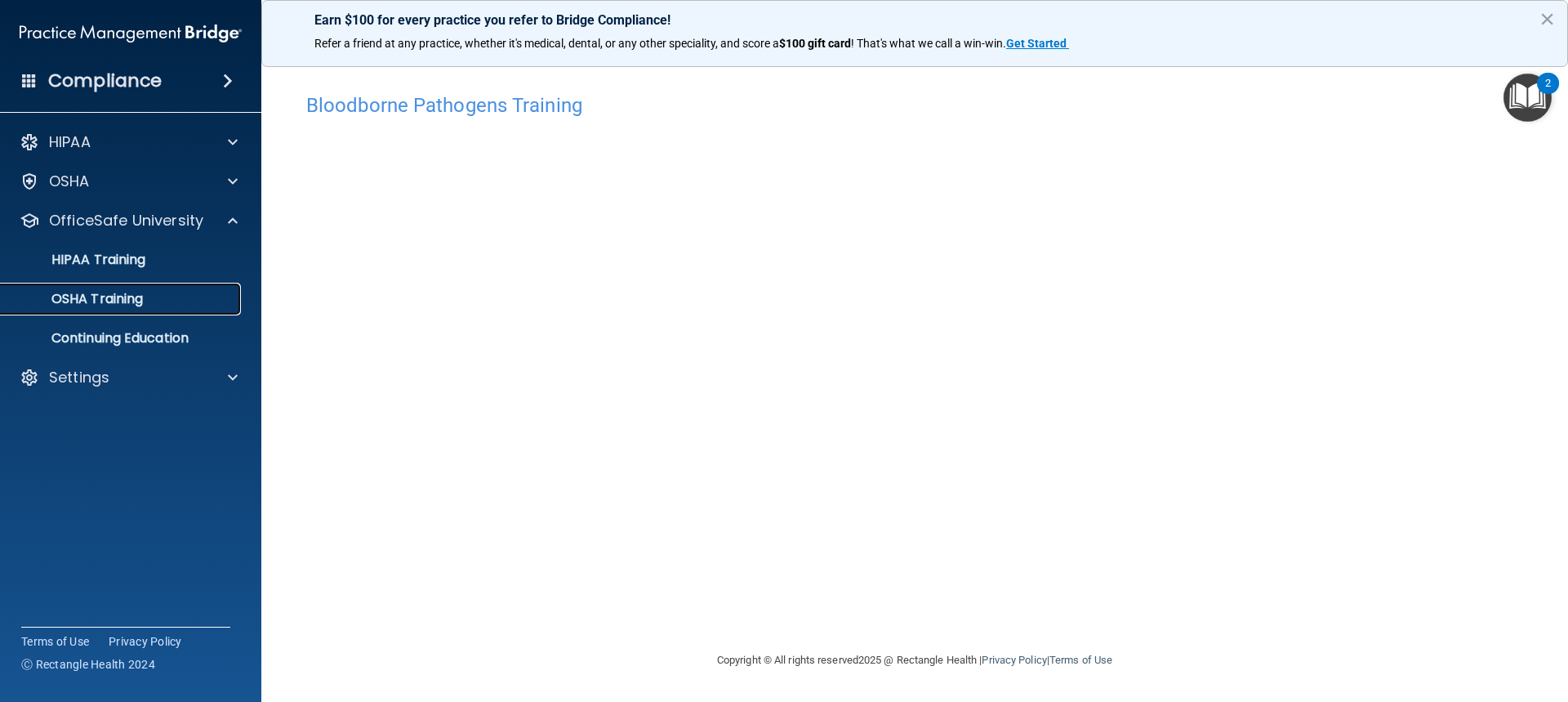
click at [80, 300] on p "OSHA Training" at bounding box center [77, 299] width 132 height 16
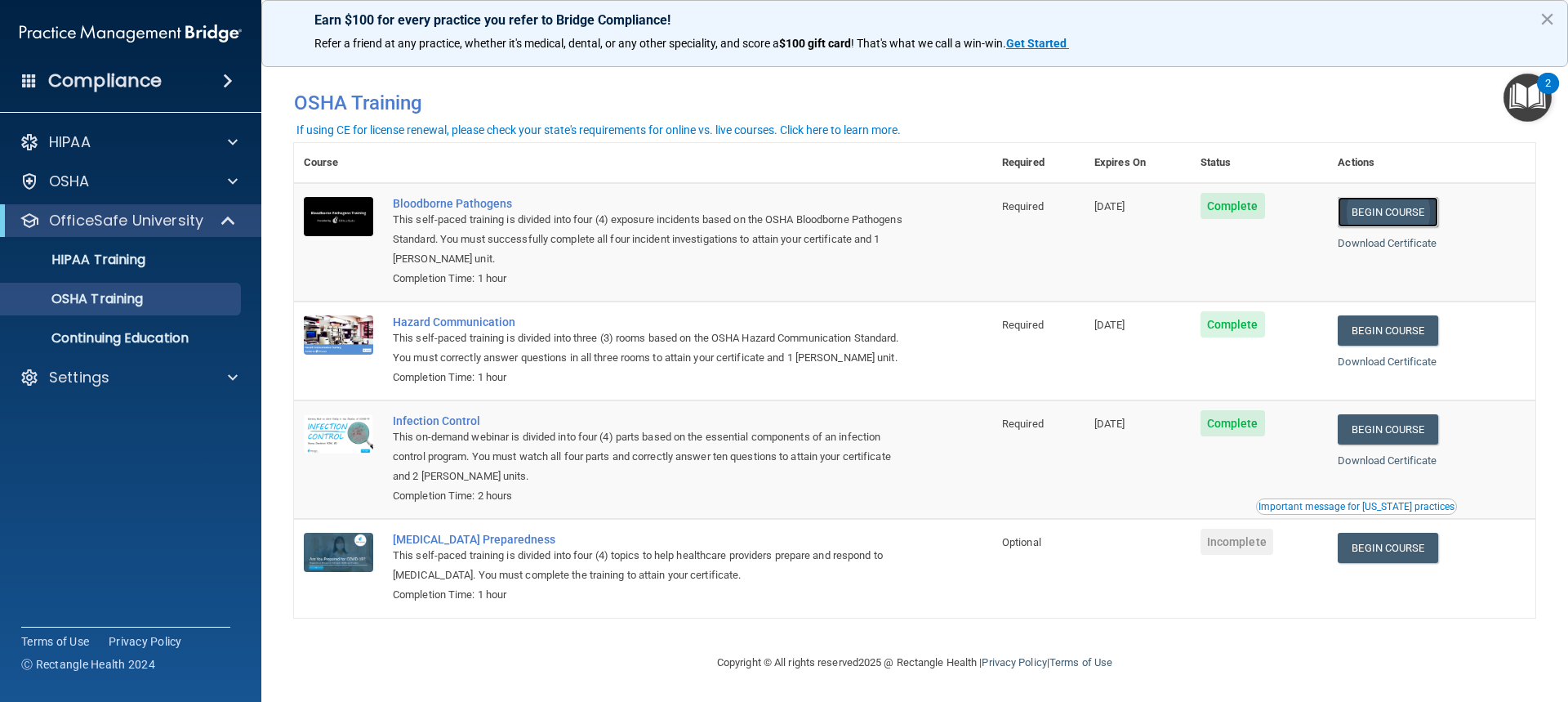
click at [1368, 222] on link "Begin Course" at bounding box center [1388, 211] width 100 height 30
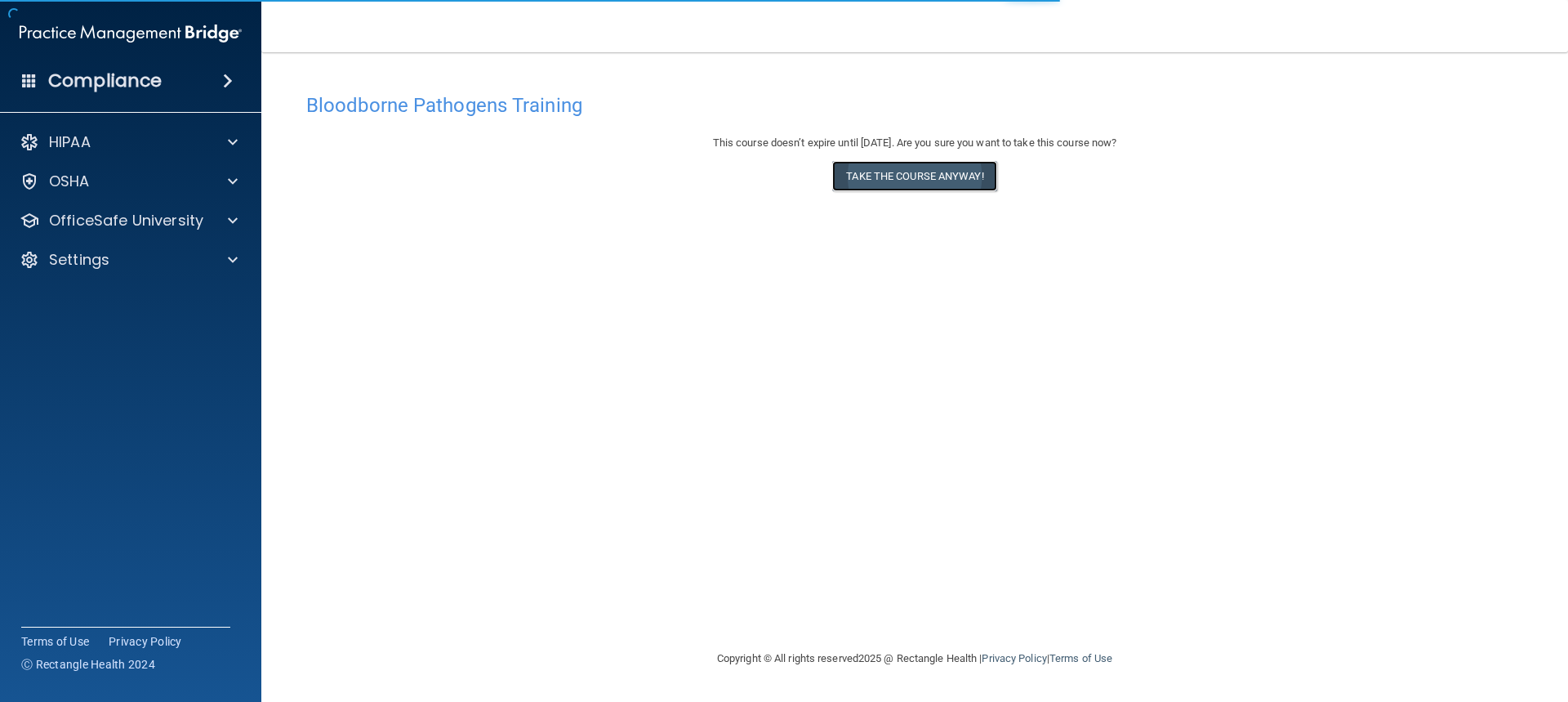
click at [894, 184] on button "Take the course anyway!" at bounding box center [913, 176] width 164 height 30
